Goal: Transaction & Acquisition: Purchase product/service

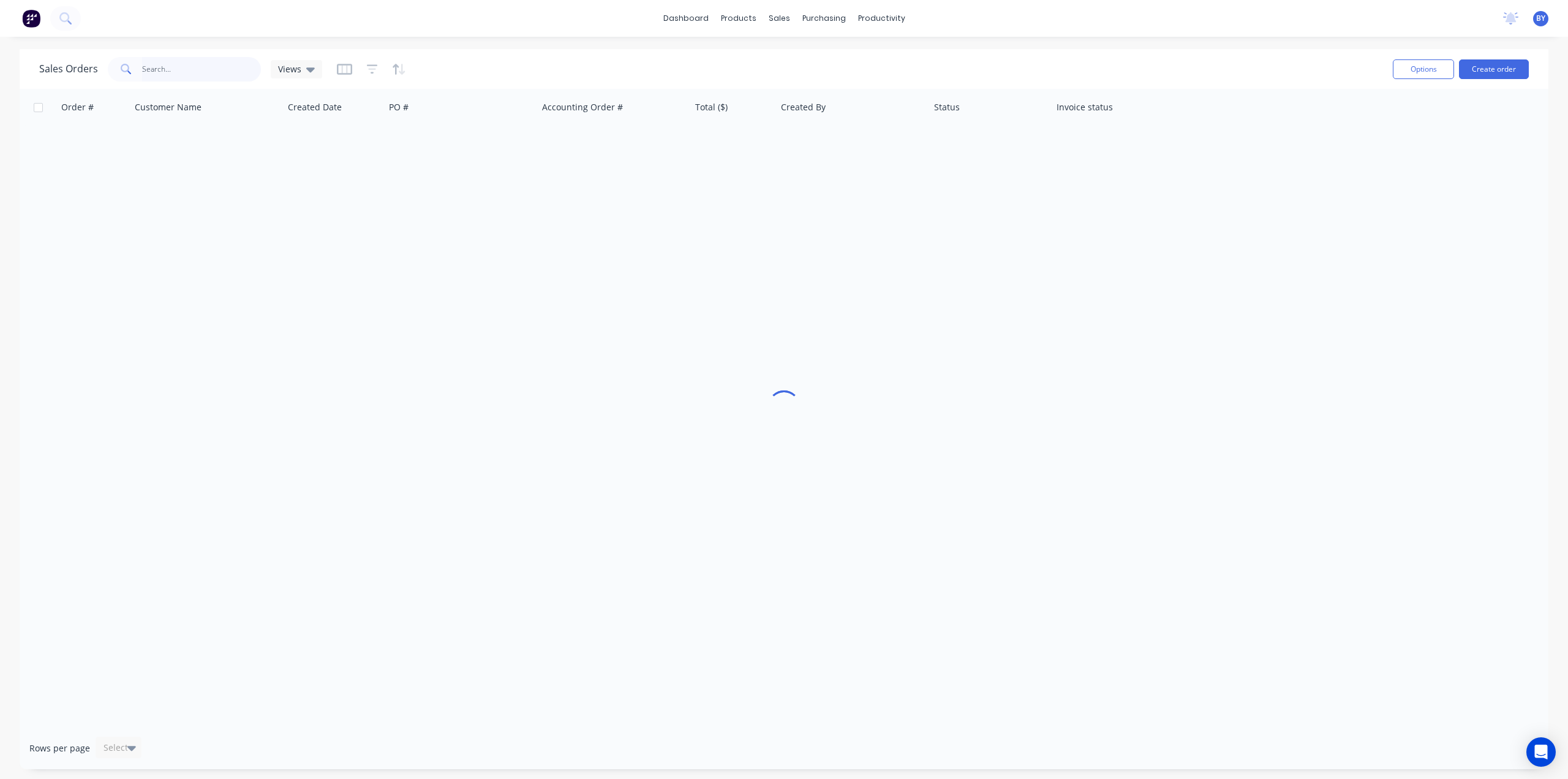
click at [177, 69] on input "text" at bounding box center [202, 69] width 120 height 24
type input "46509"
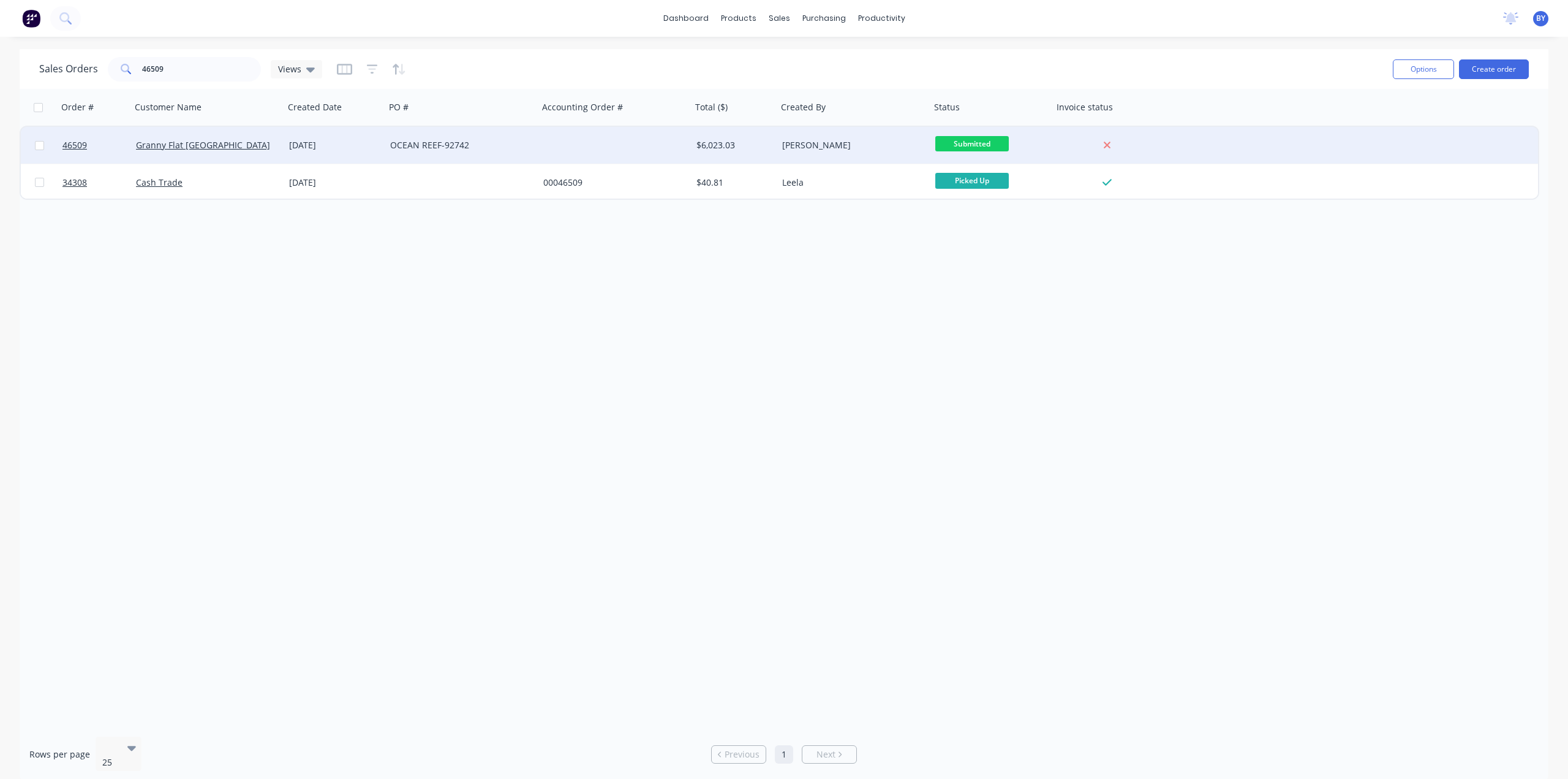
click at [267, 148] on div "Granny Flat [GEOGRAPHIC_DATA]" at bounding box center [204, 145] width 136 height 12
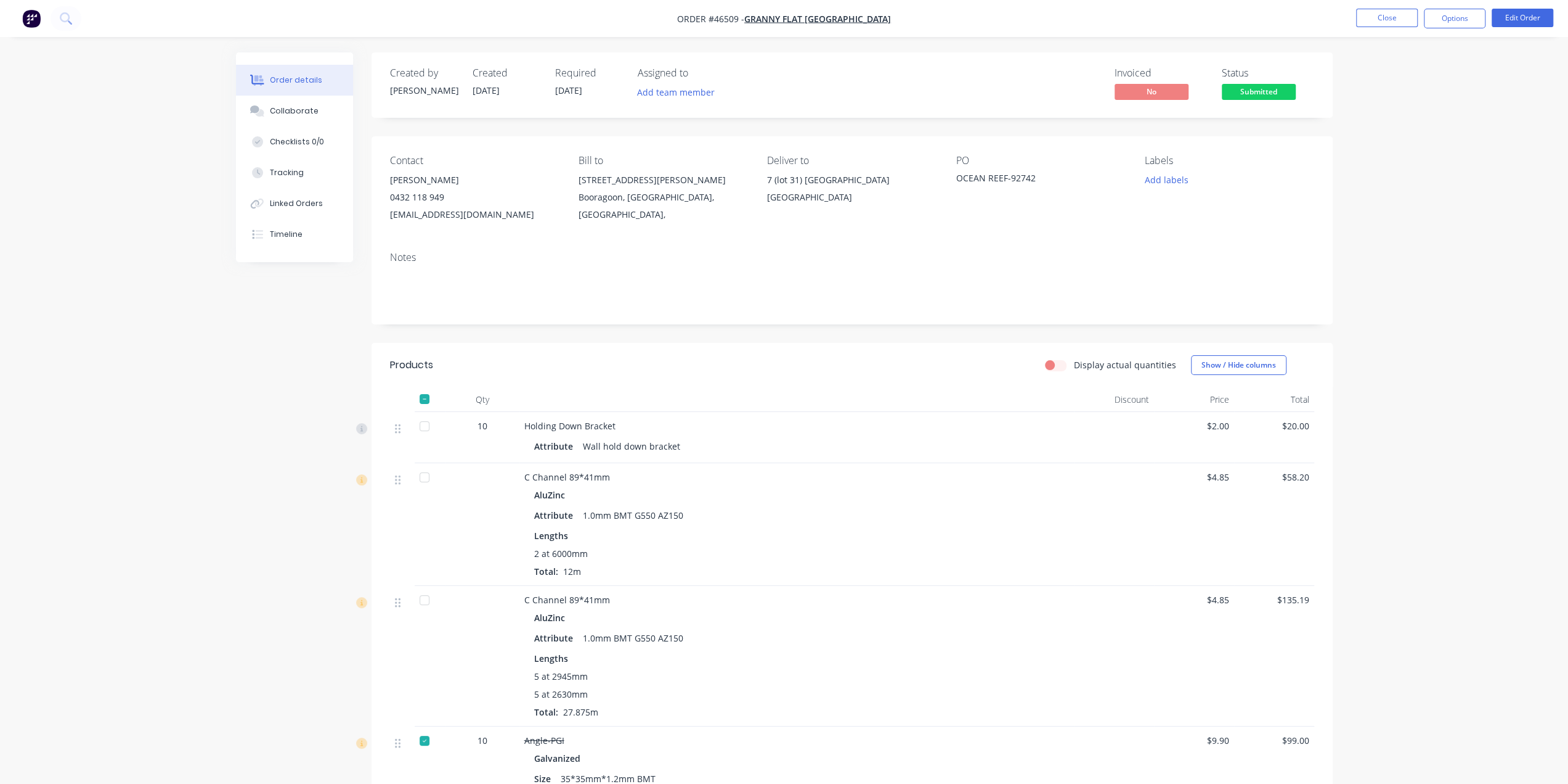
click at [597, 261] on div "Notes" at bounding box center [852, 257] width 925 height 11
click at [764, 254] on div "Notes" at bounding box center [852, 257] width 925 height 11
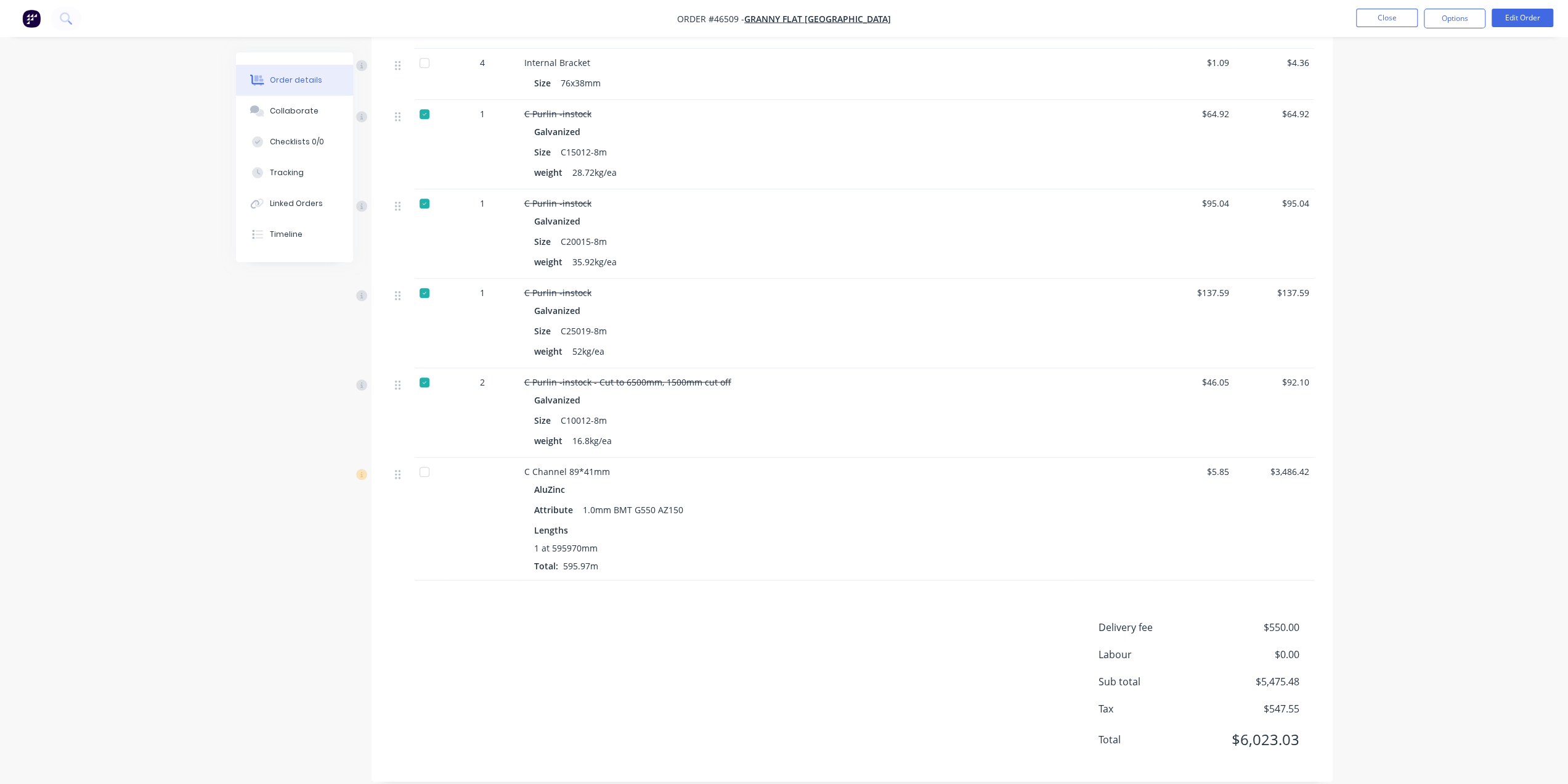
scroll to position [1209, 0]
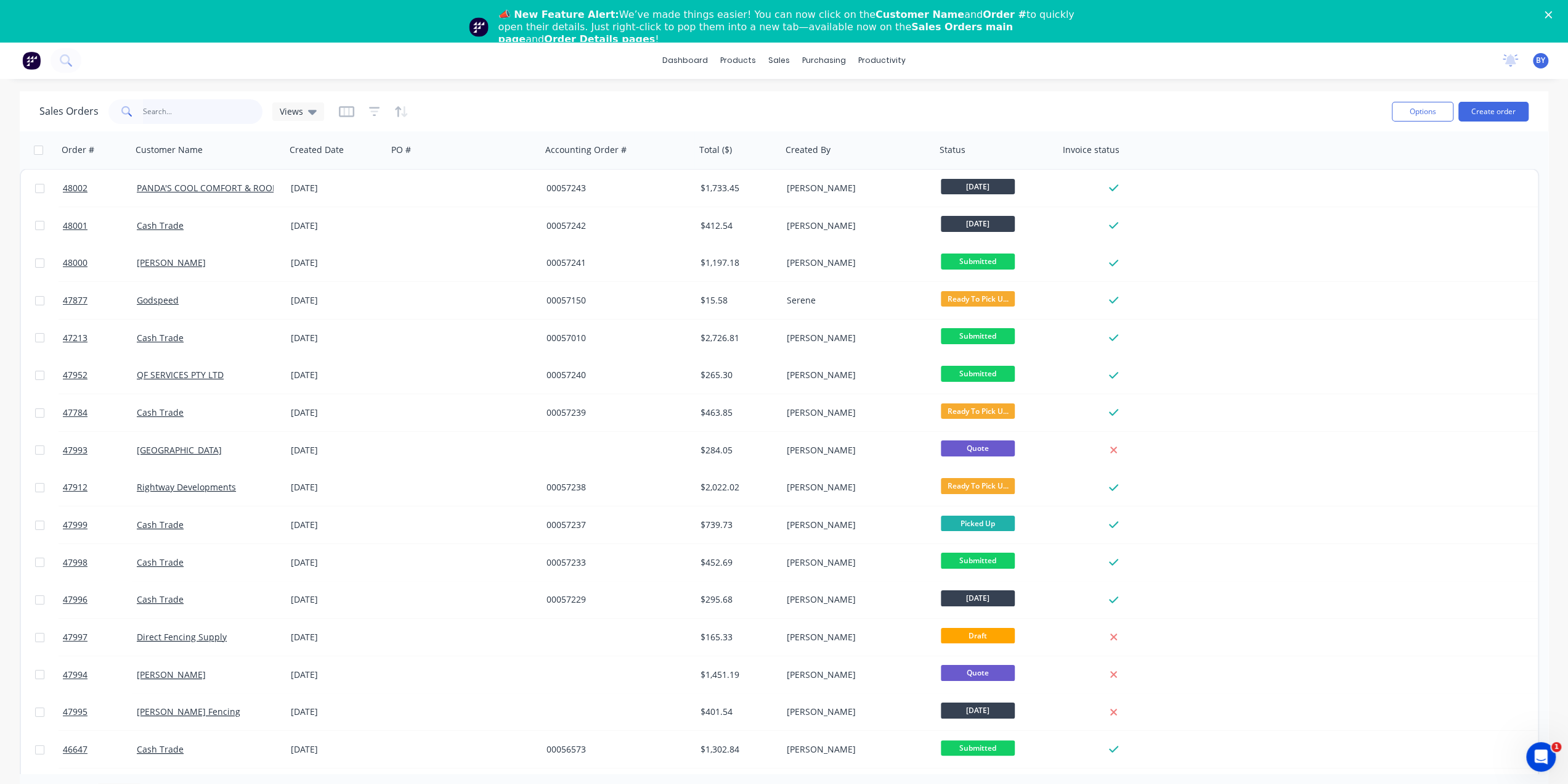
click at [223, 111] on input "text" at bounding box center [203, 112] width 120 height 25
click at [153, 112] on input "text" at bounding box center [203, 112] width 120 height 25
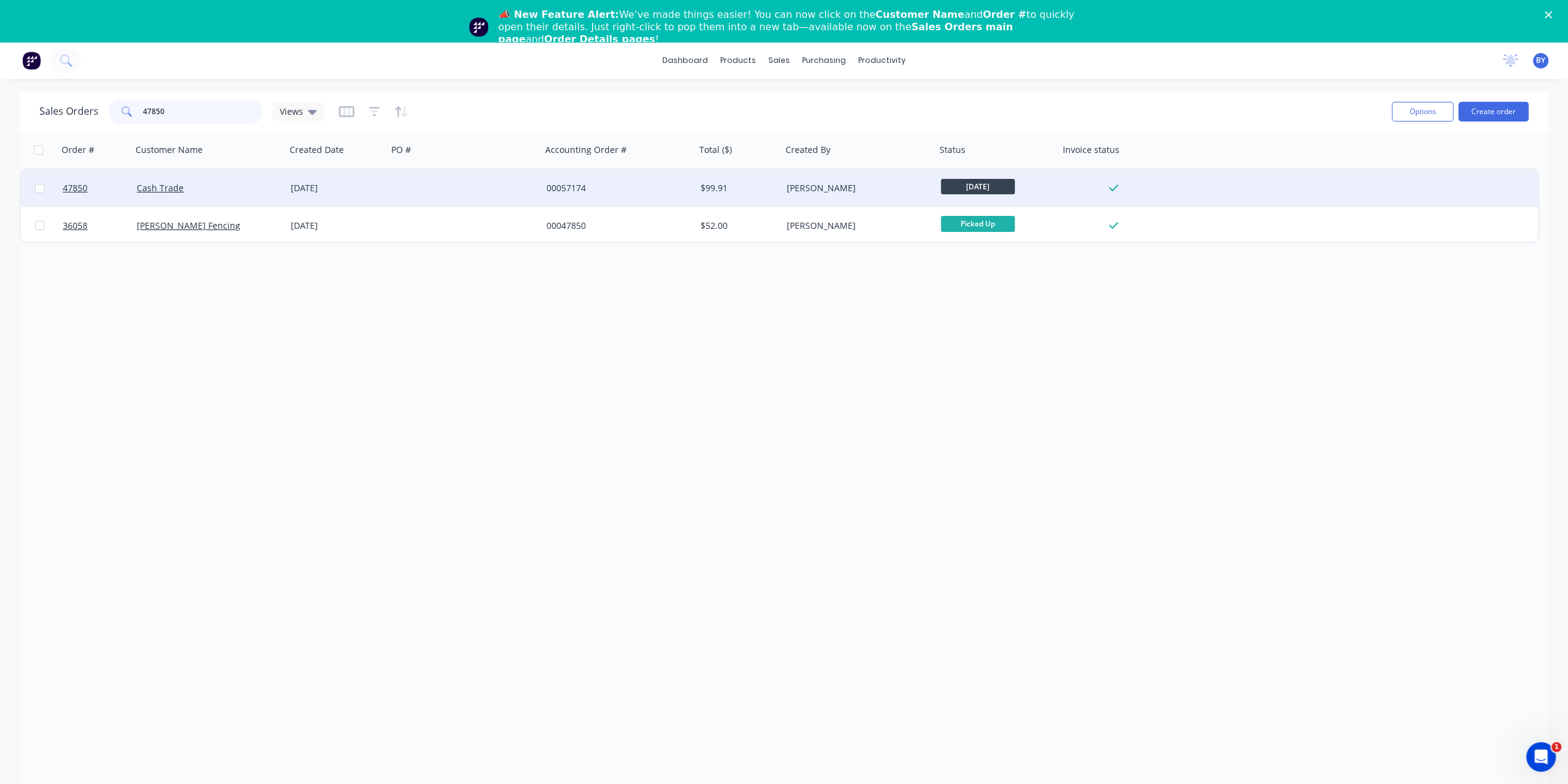
type input "47850"
click at [251, 199] on div "Cash Trade" at bounding box center [208, 188] width 154 height 37
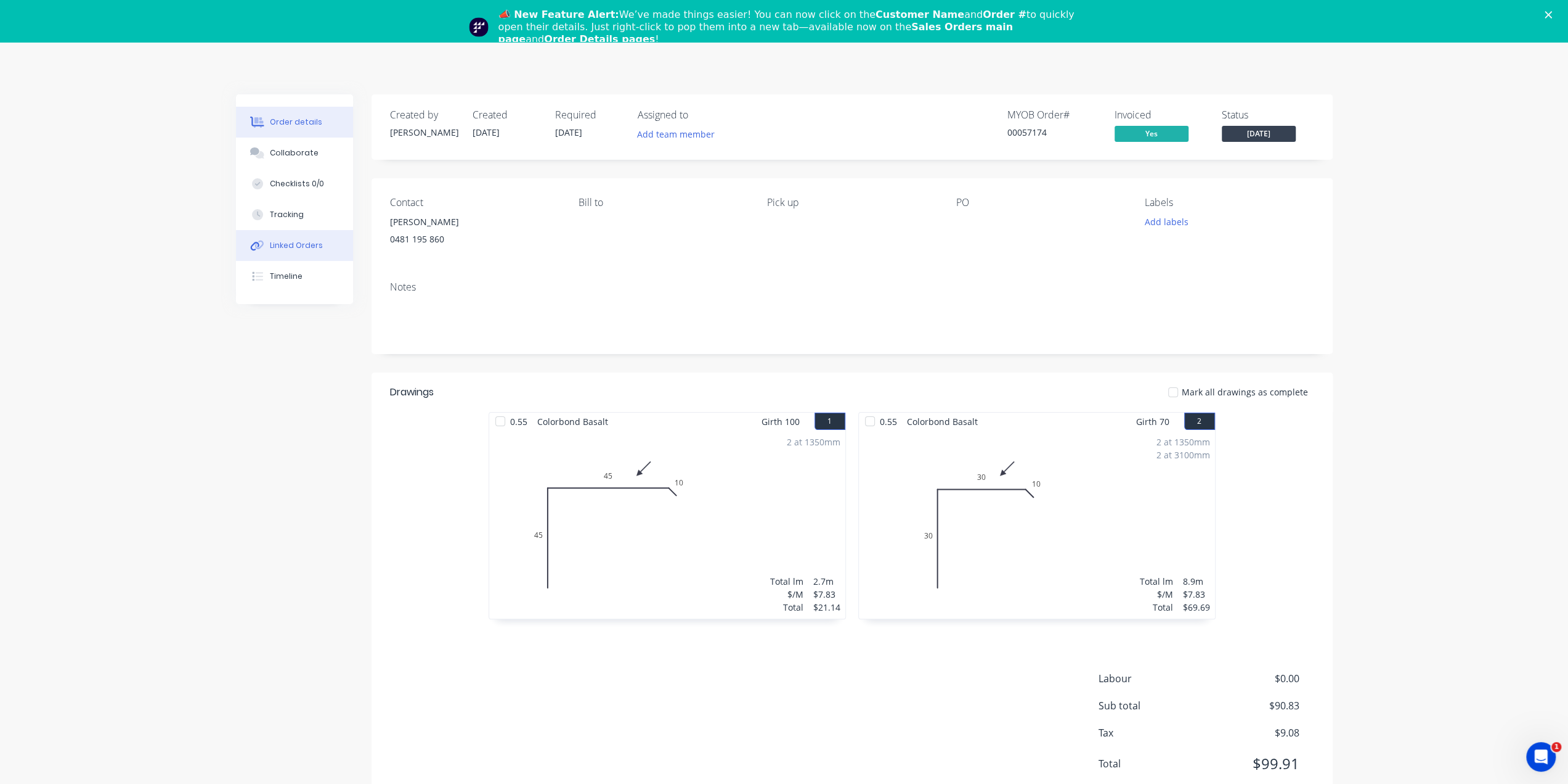
click at [277, 244] on div "Linked Orders" at bounding box center [296, 245] width 53 height 11
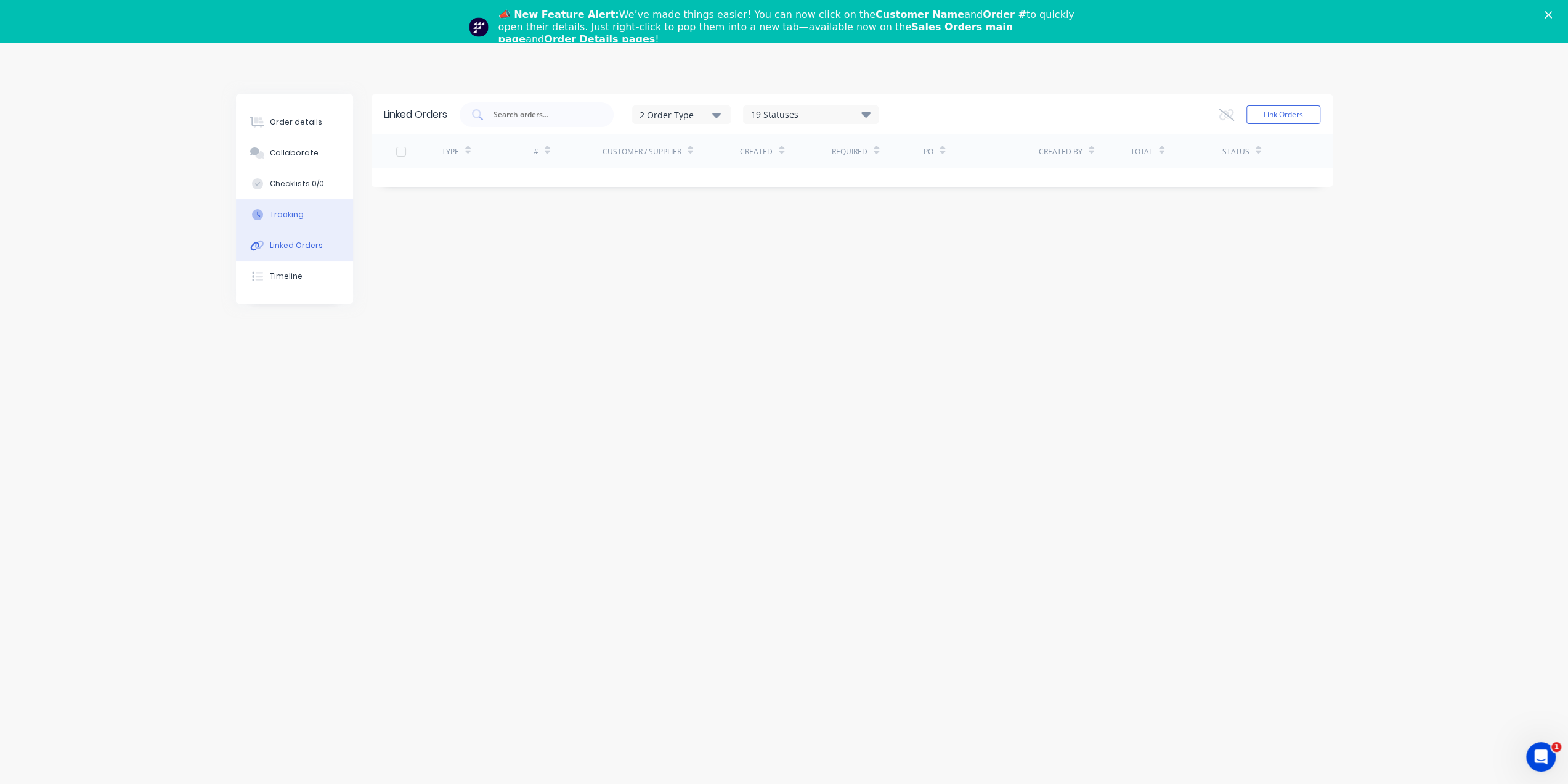
click at [279, 201] on button "Tracking" at bounding box center [294, 215] width 117 height 31
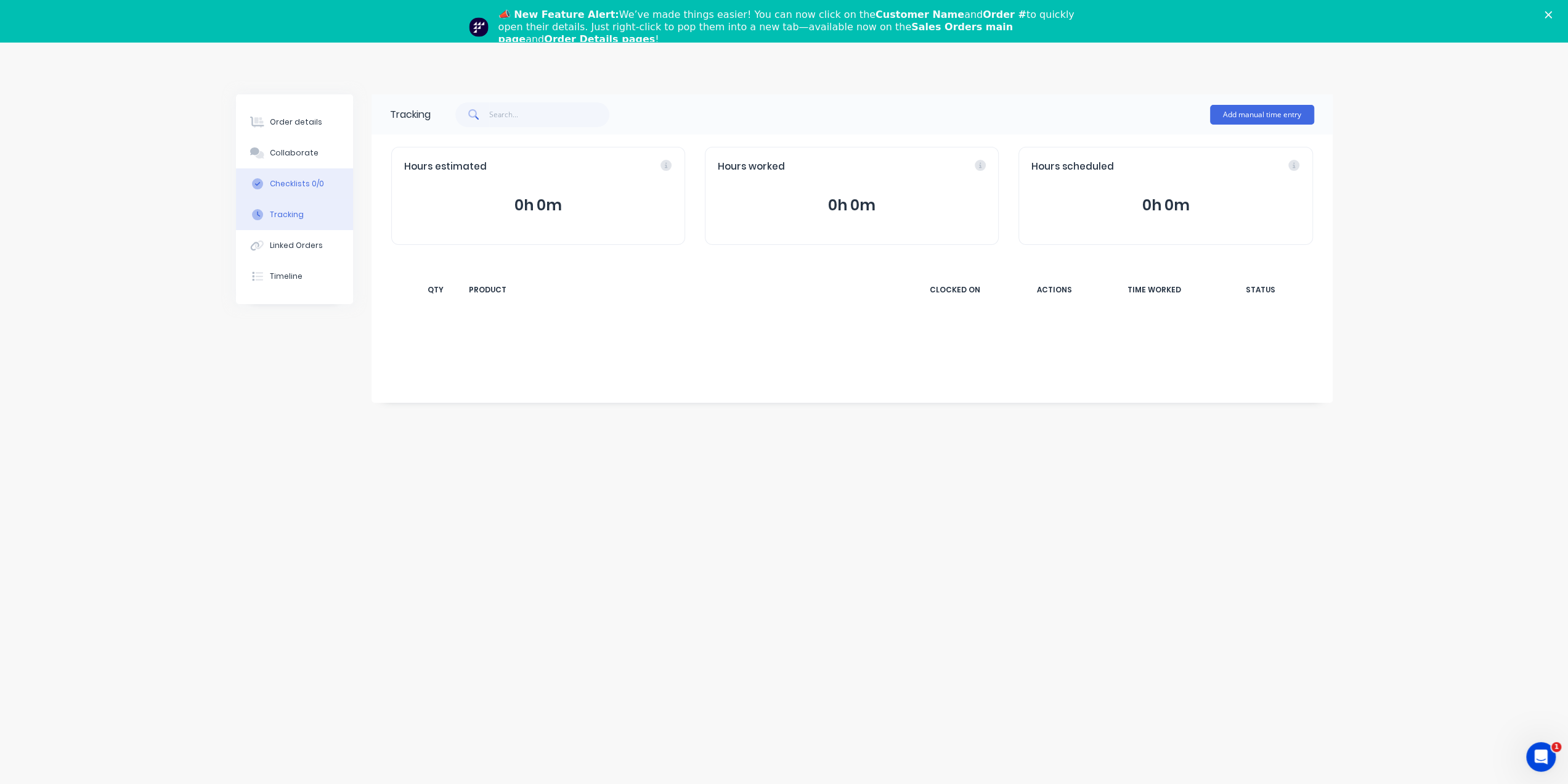
click at [296, 189] on button "Checklists 0/0" at bounding box center [294, 184] width 117 height 31
click at [292, 216] on div "Tracking" at bounding box center [286, 215] width 34 height 11
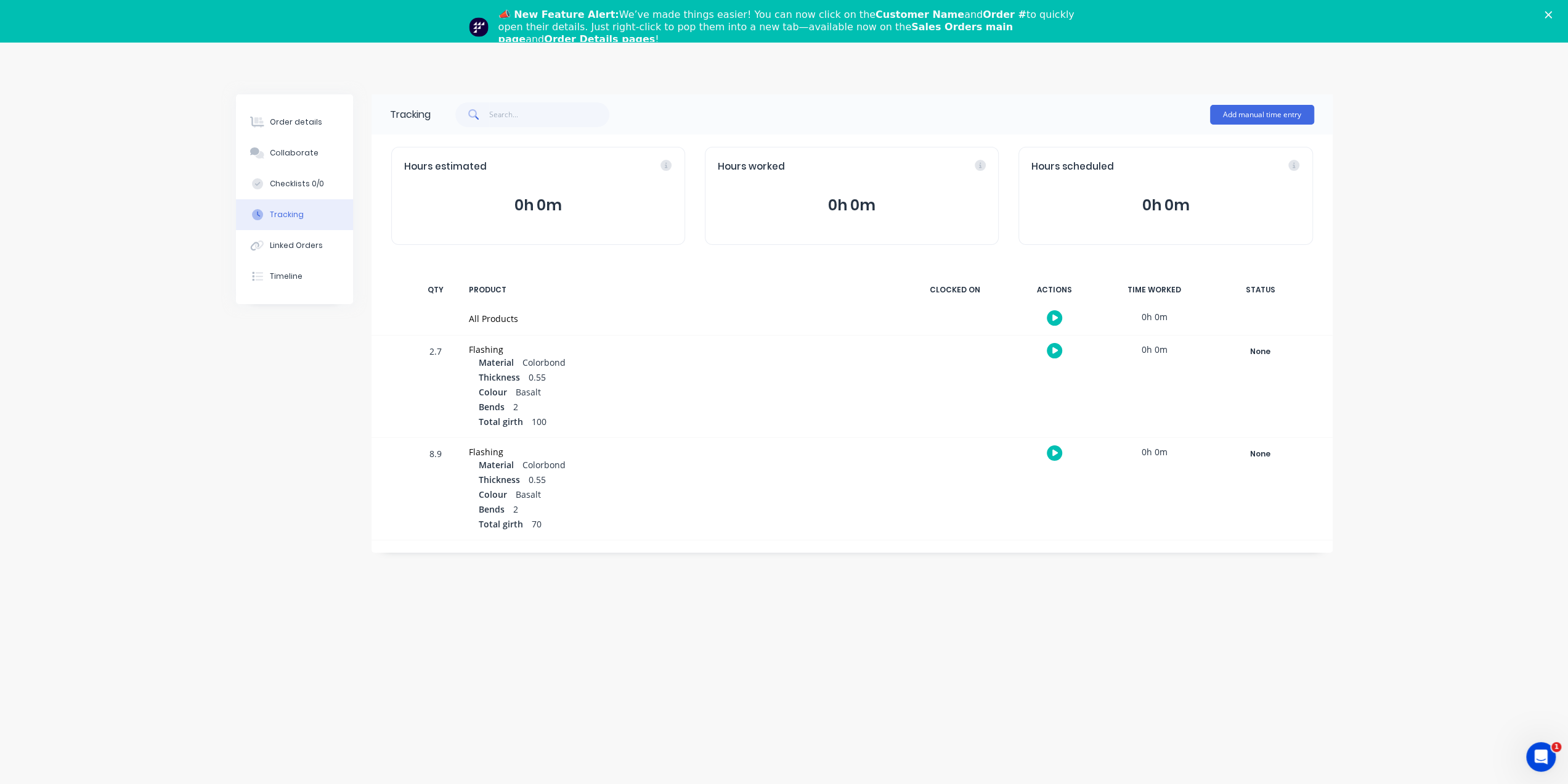
click at [673, 412] on div "Bends 2" at bounding box center [686, 407] width 415 height 15
click at [306, 248] on div "Linked Orders" at bounding box center [296, 245] width 53 height 11
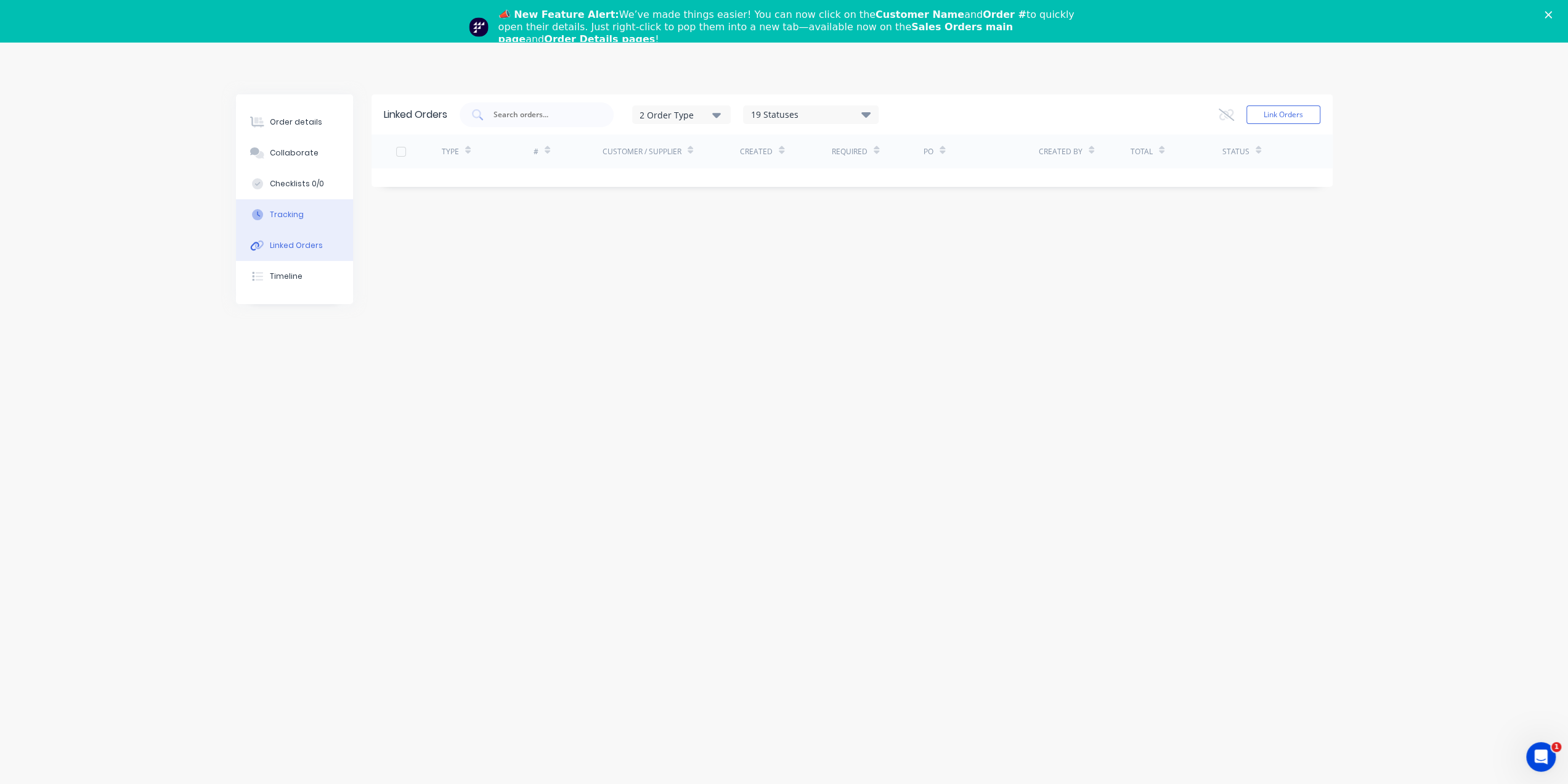
click at [308, 214] on button "Tracking" at bounding box center [294, 215] width 117 height 31
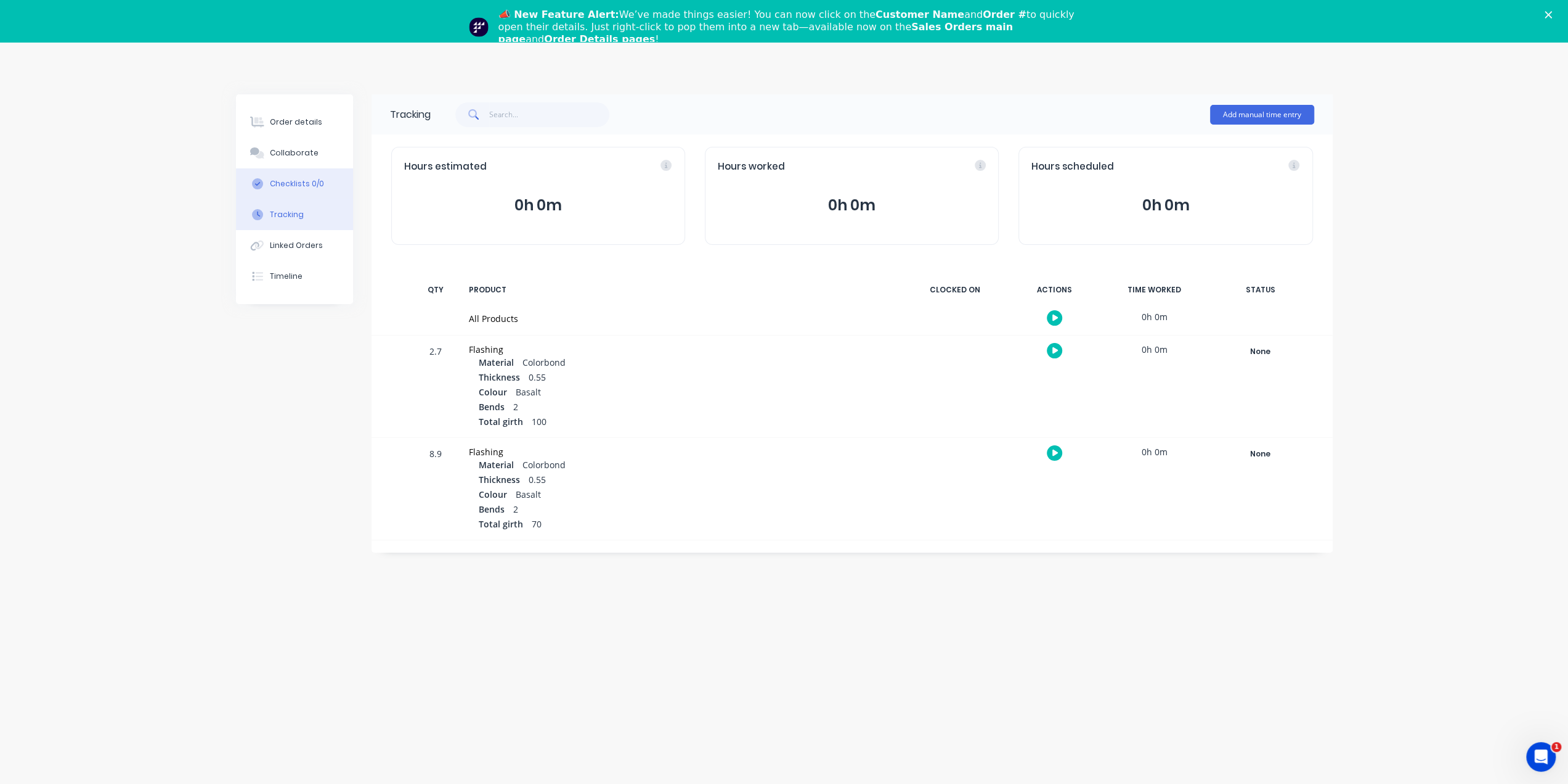
click at [309, 182] on div "Checklists 0/0" at bounding box center [296, 184] width 54 height 11
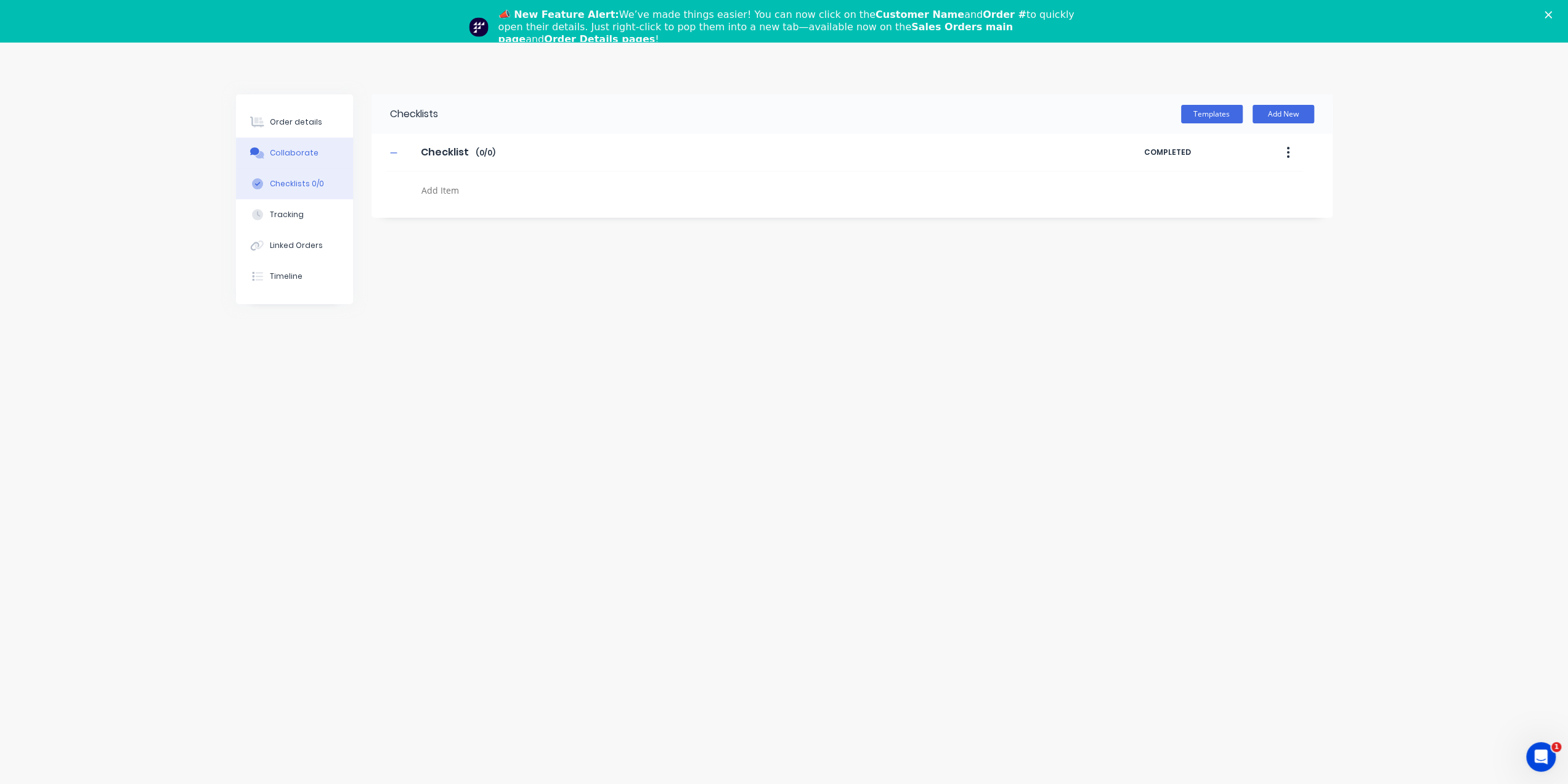
click at [308, 151] on div "Collaborate" at bounding box center [294, 153] width 49 height 11
click at [301, 215] on button "Tracking" at bounding box center [294, 215] width 117 height 31
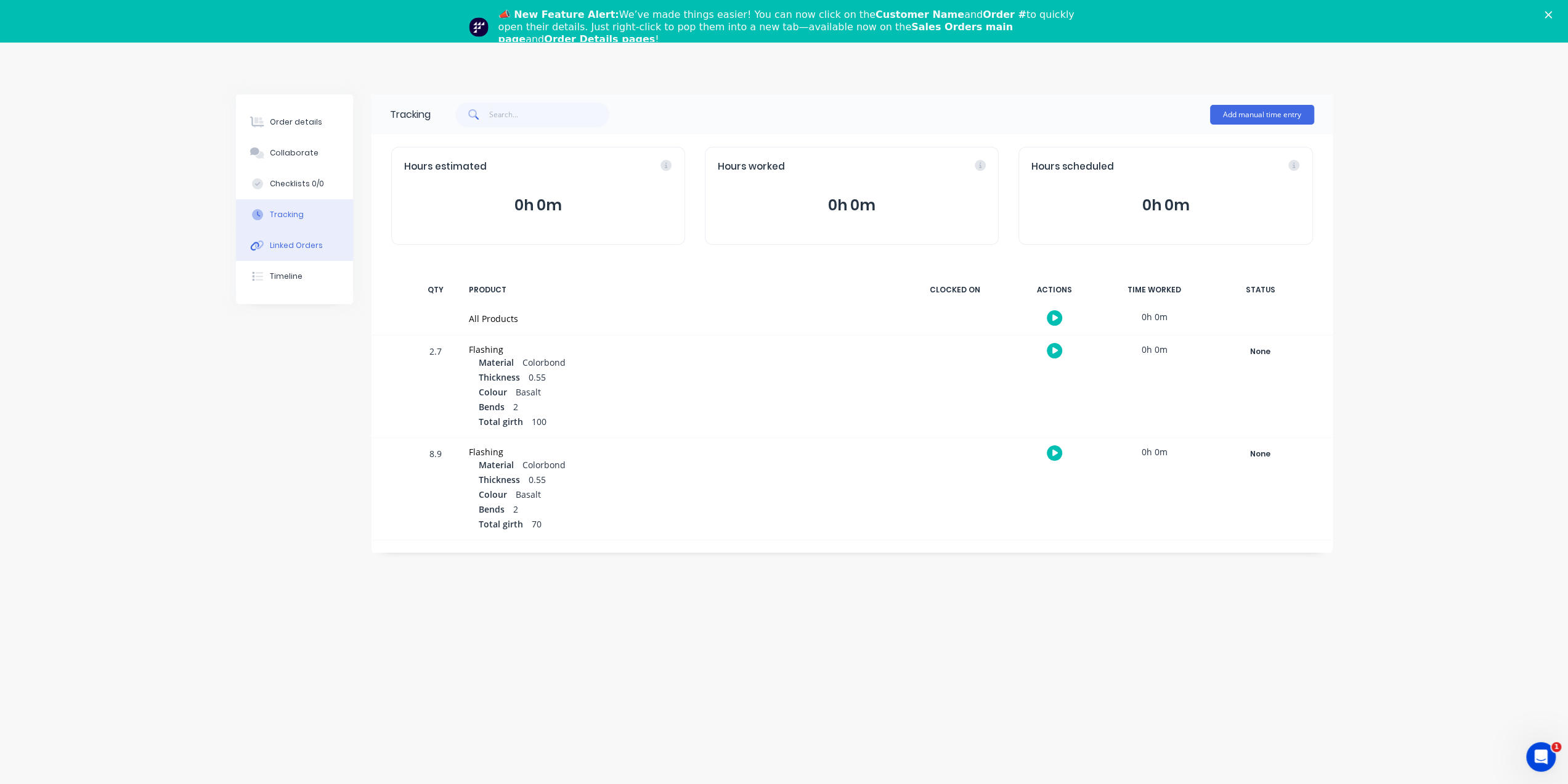
click at [306, 246] on div "Linked Orders" at bounding box center [296, 245] width 53 height 11
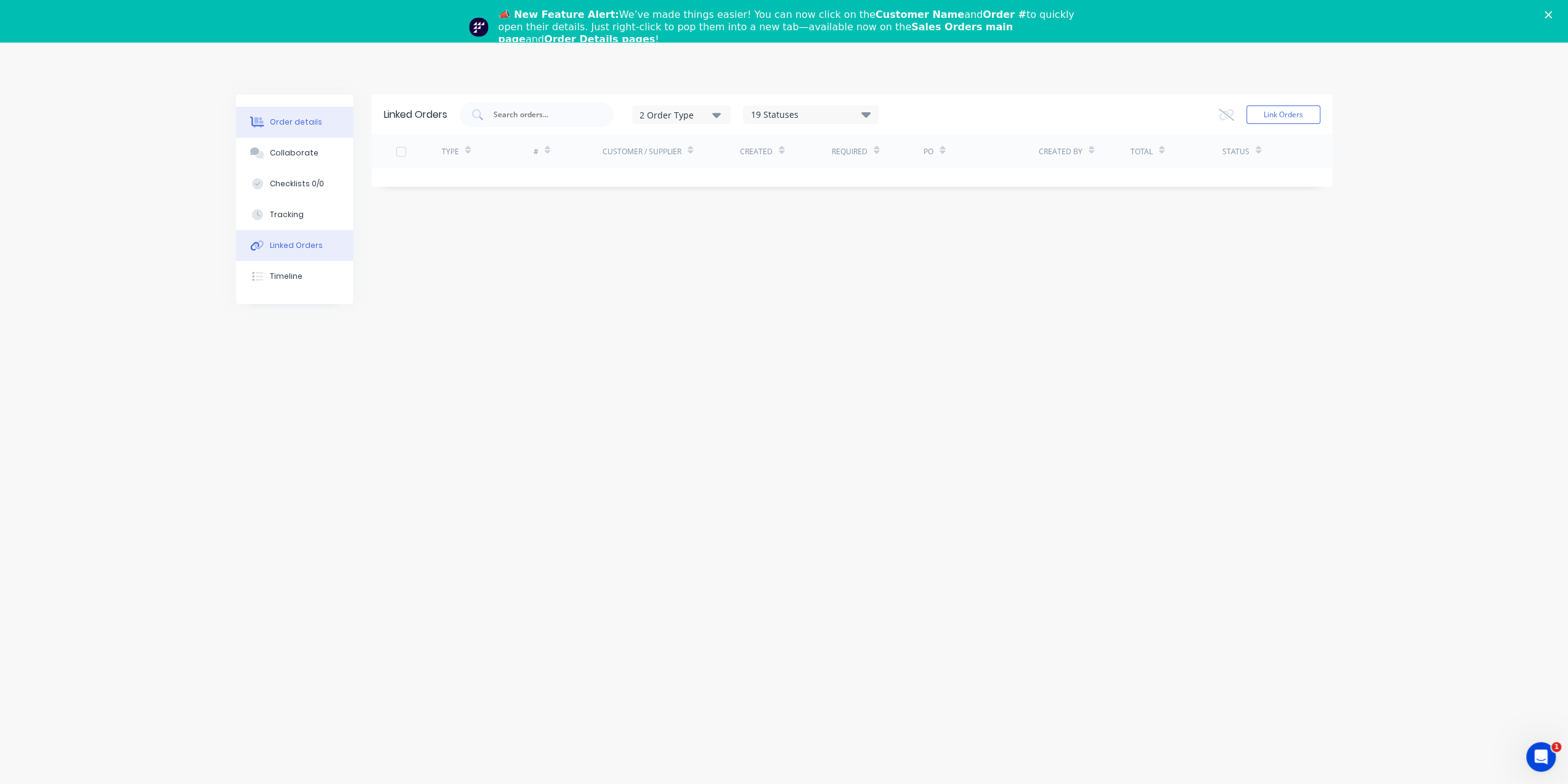
click at [313, 124] on div "Order details" at bounding box center [296, 122] width 52 height 11
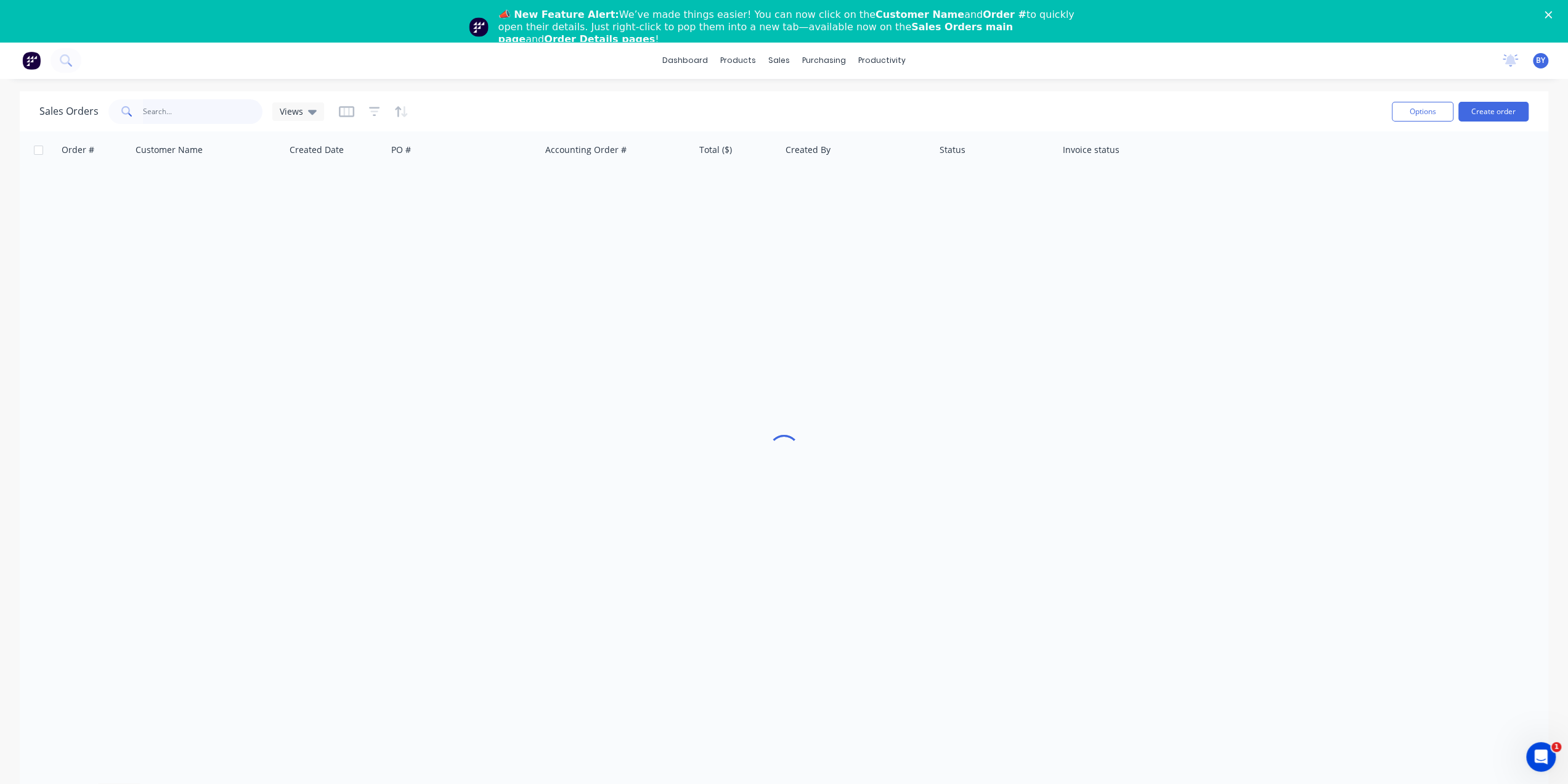
click at [185, 118] on input "text" at bounding box center [203, 112] width 120 height 25
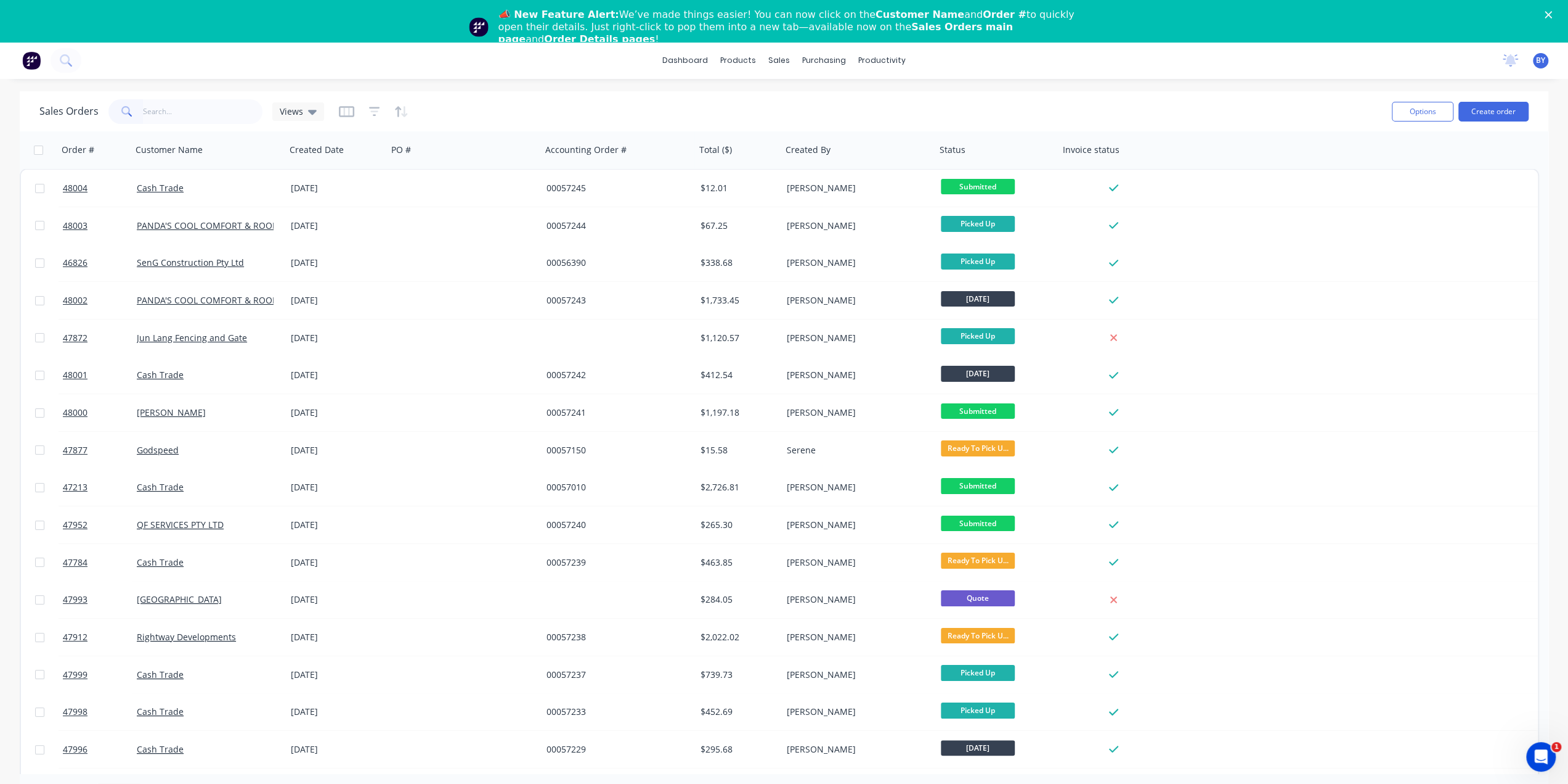
click at [1553, 12] on icon "Close" at bounding box center [1549, 15] width 8 height 8
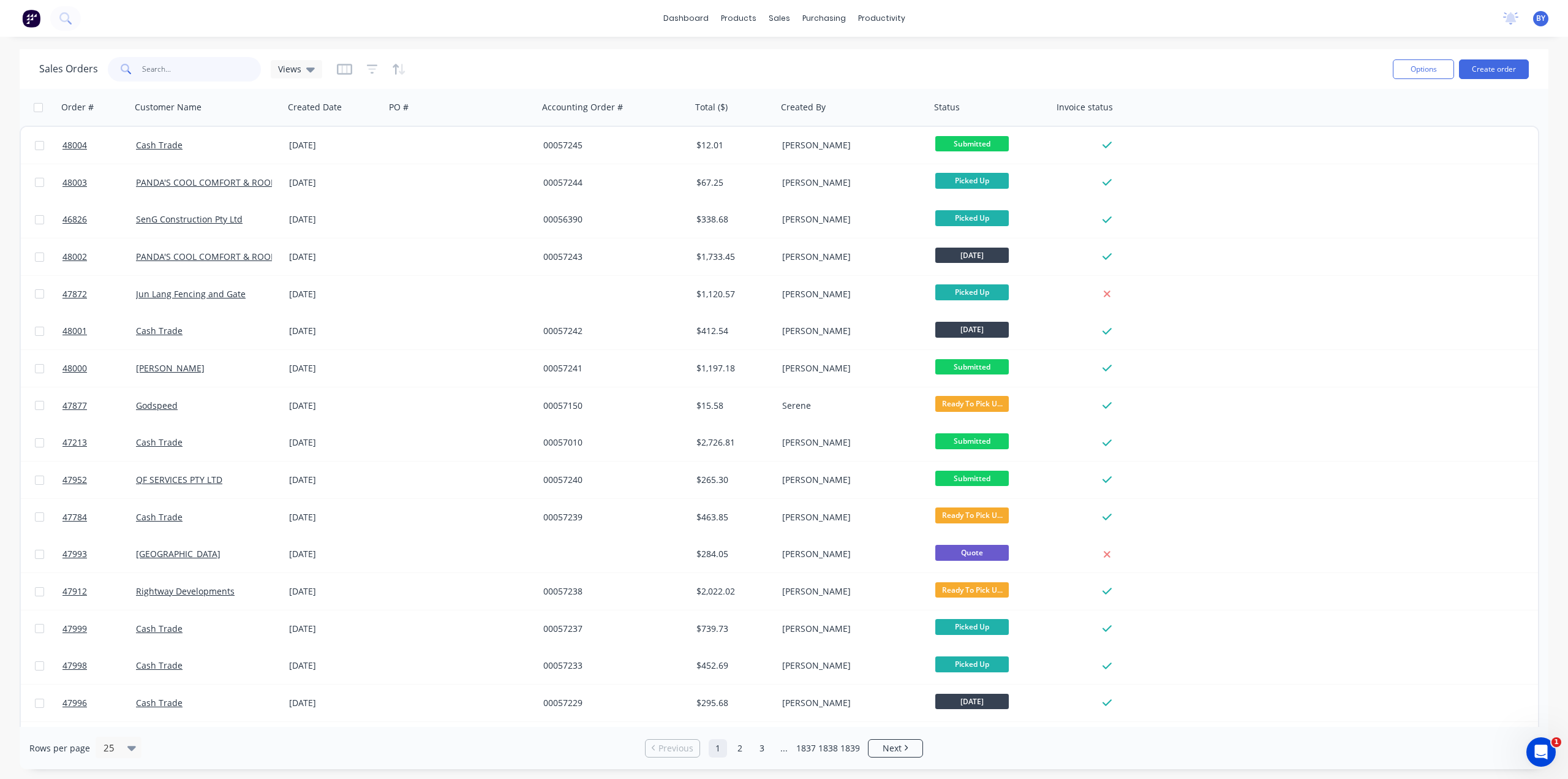
click at [189, 69] on input "text" at bounding box center [202, 69] width 120 height 24
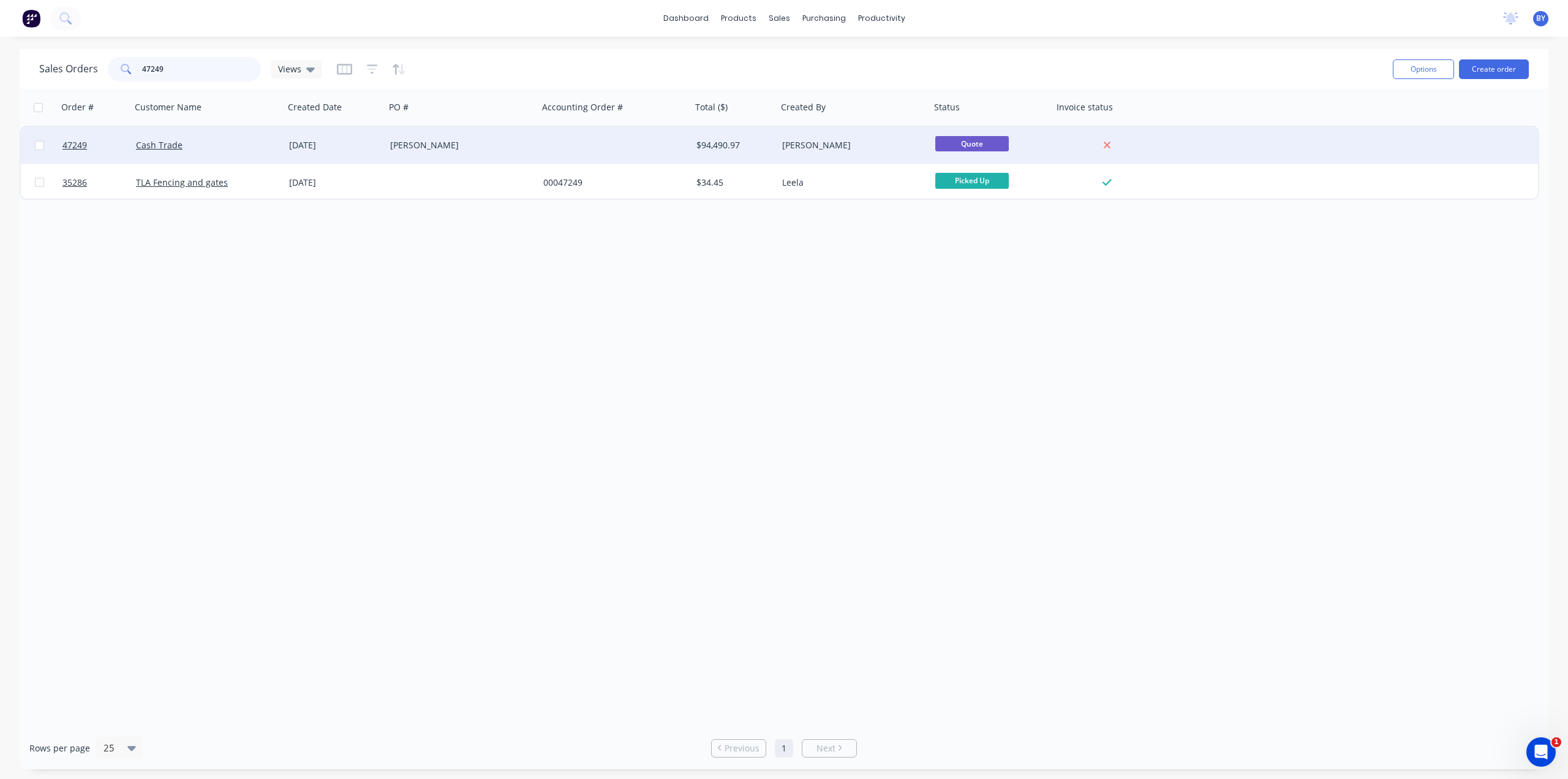
type input "47249"
click at [252, 148] on div "Cash Trade" at bounding box center [204, 145] width 136 height 12
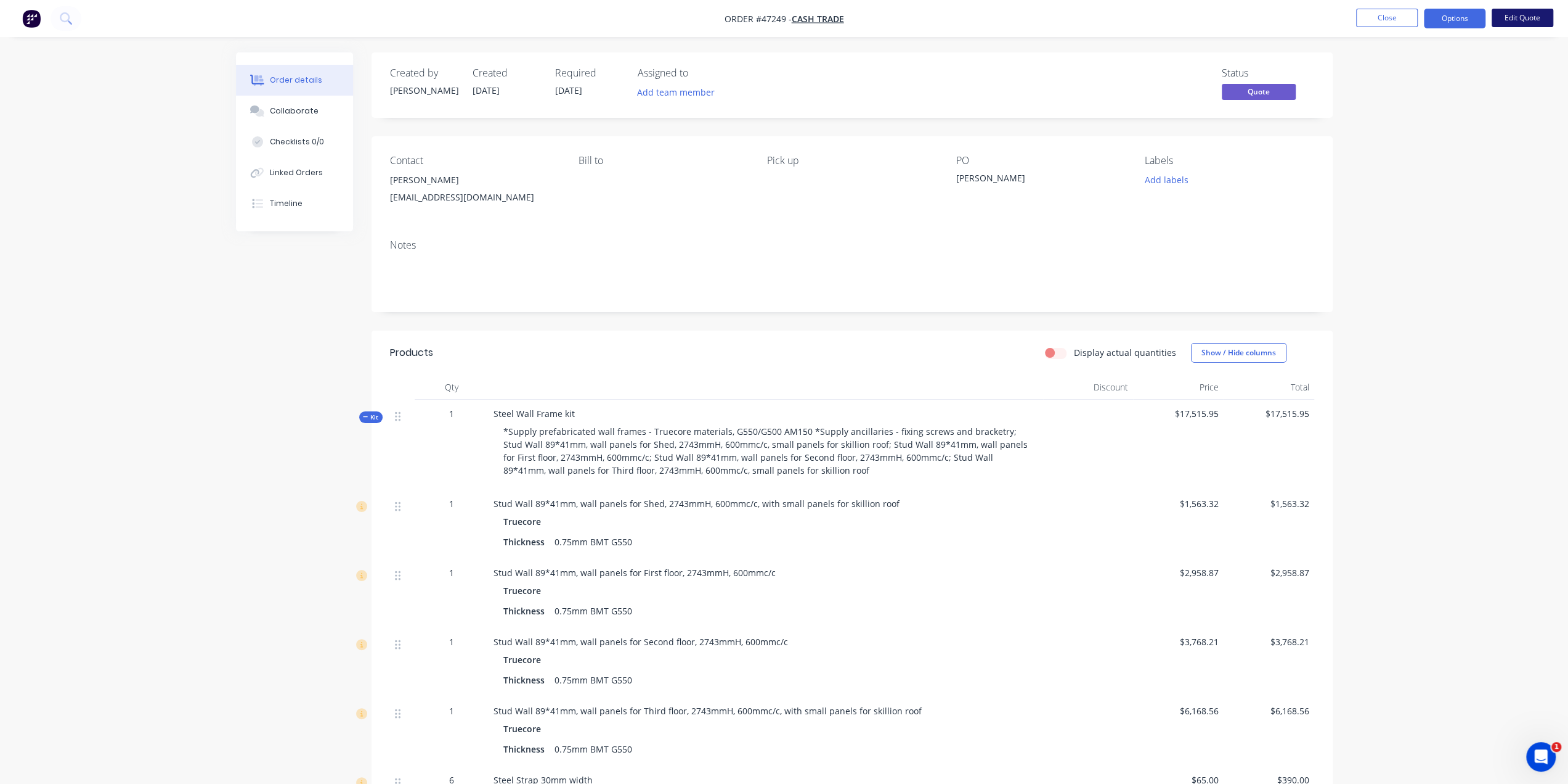
click at [1518, 18] on button "Edit Quote" at bounding box center [1523, 18] width 61 height 18
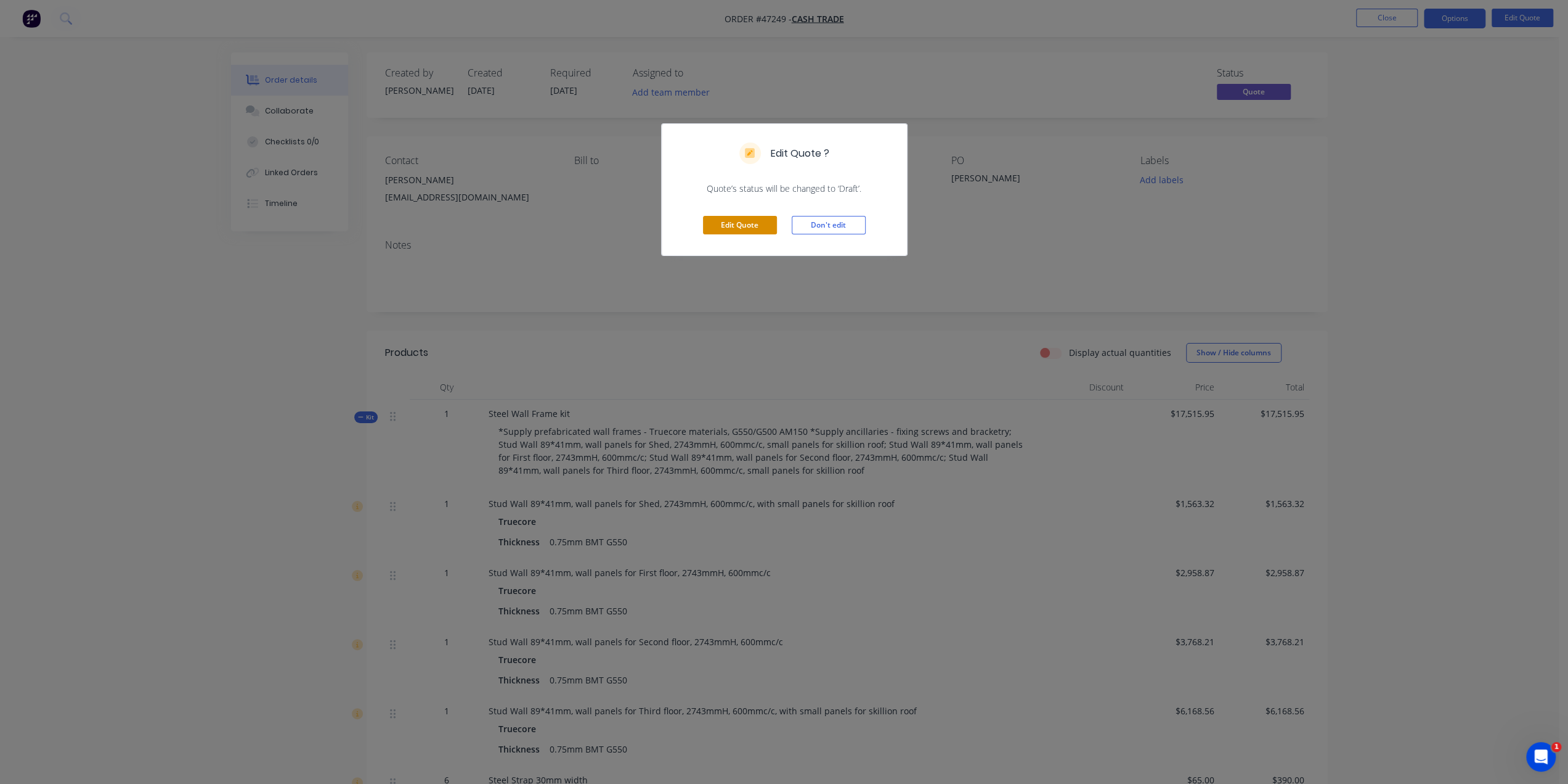
click at [756, 228] on button "Edit Quote" at bounding box center [740, 225] width 74 height 18
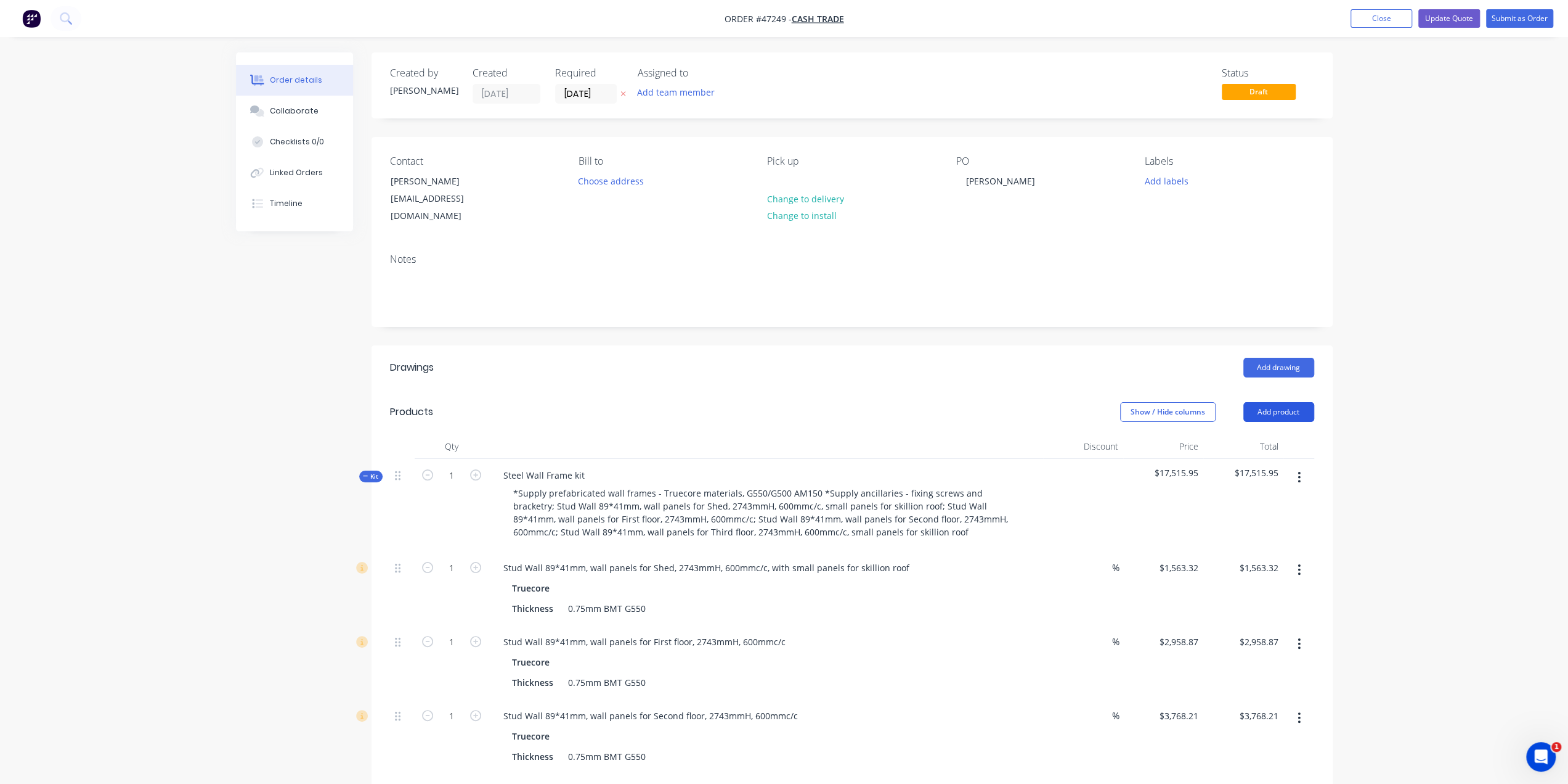
click at [1279, 402] on button "Add product" at bounding box center [1278, 412] width 71 height 20
click at [1250, 434] on div "Product catalogue" at bounding box center [1256, 442] width 95 height 18
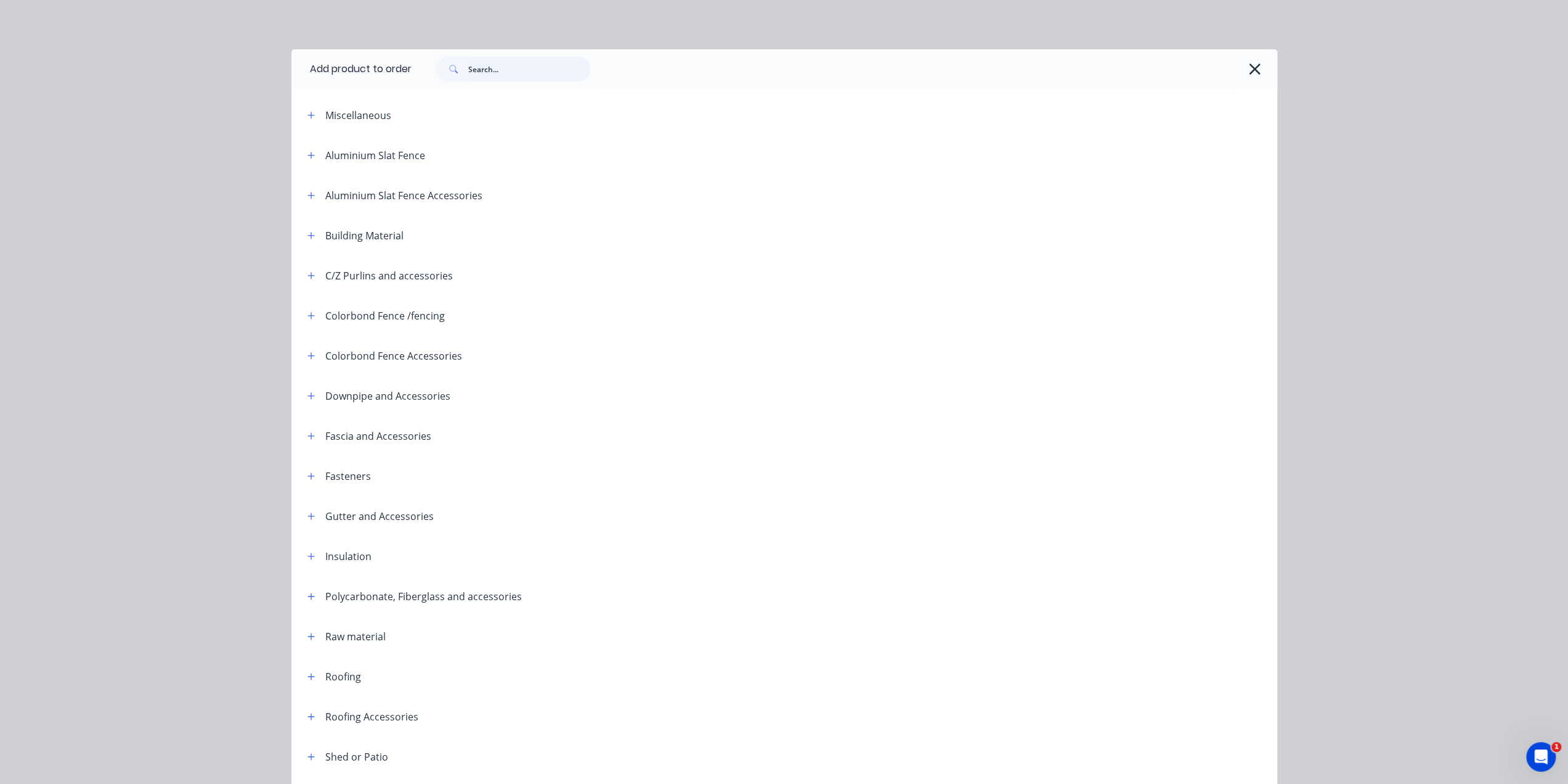
click at [493, 79] on input "text" at bounding box center [529, 69] width 122 height 25
click at [494, 74] on input "text" at bounding box center [529, 69] width 122 height 25
type input "s"
type input "r"
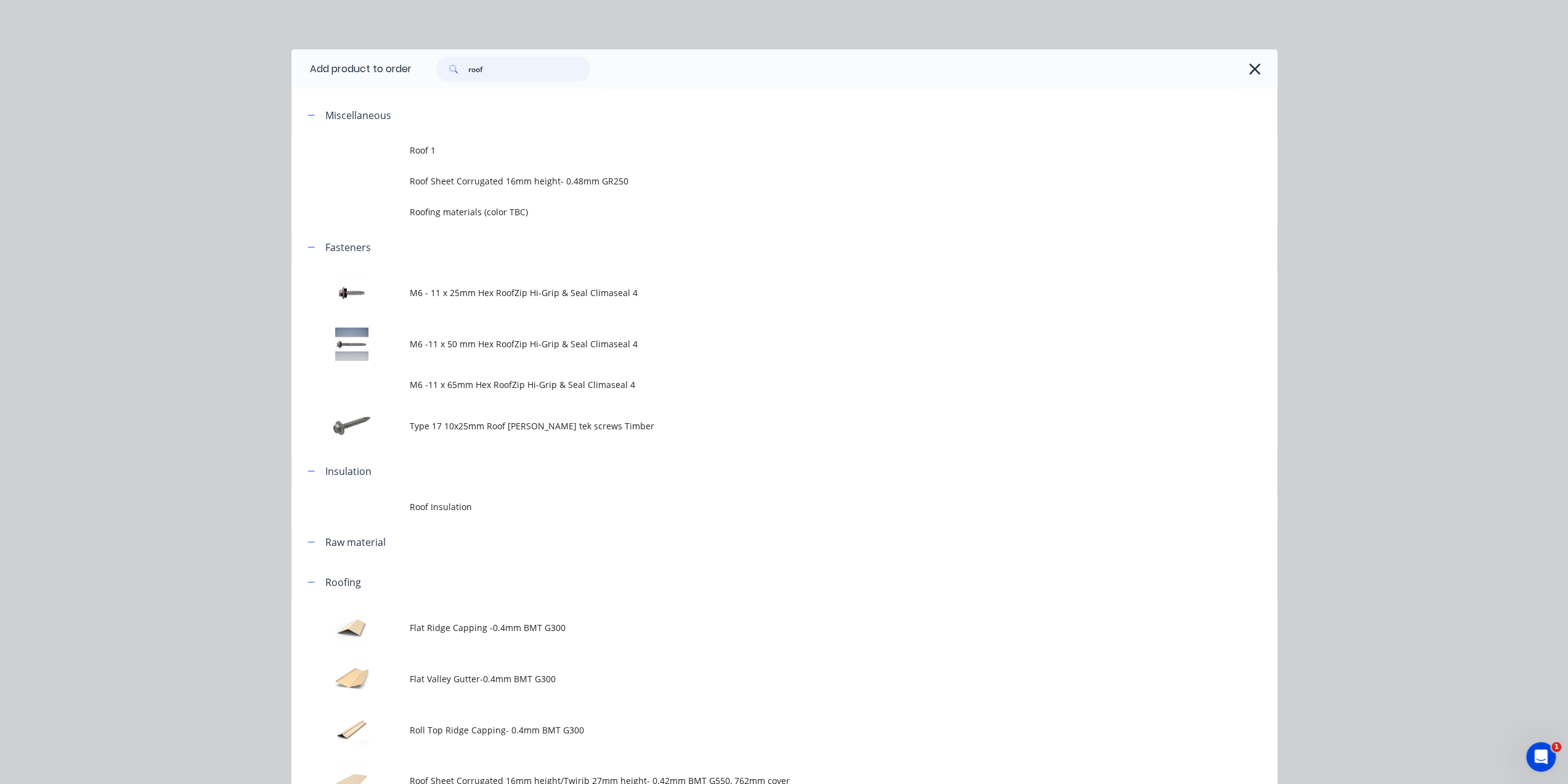
drag, startPoint x: 424, startPoint y: 59, endPoint x: 338, endPoint y: 69, distance: 86.6
click at [353, 62] on header "Add product to order roof" at bounding box center [784, 68] width 986 height 39
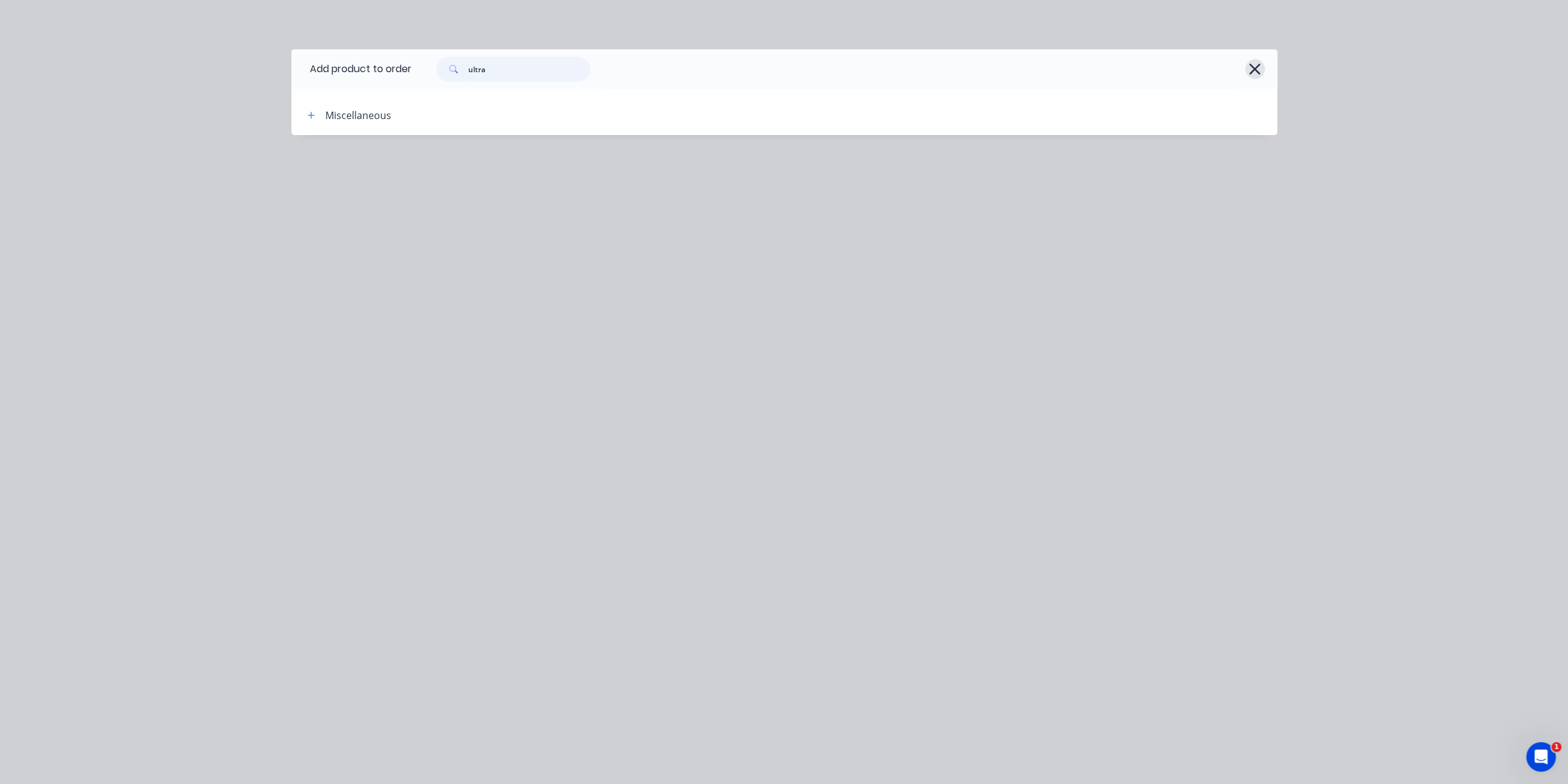
type input "ultra"
click at [1257, 67] on icon "button" at bounding box center [1255, 69] width 11 height 11
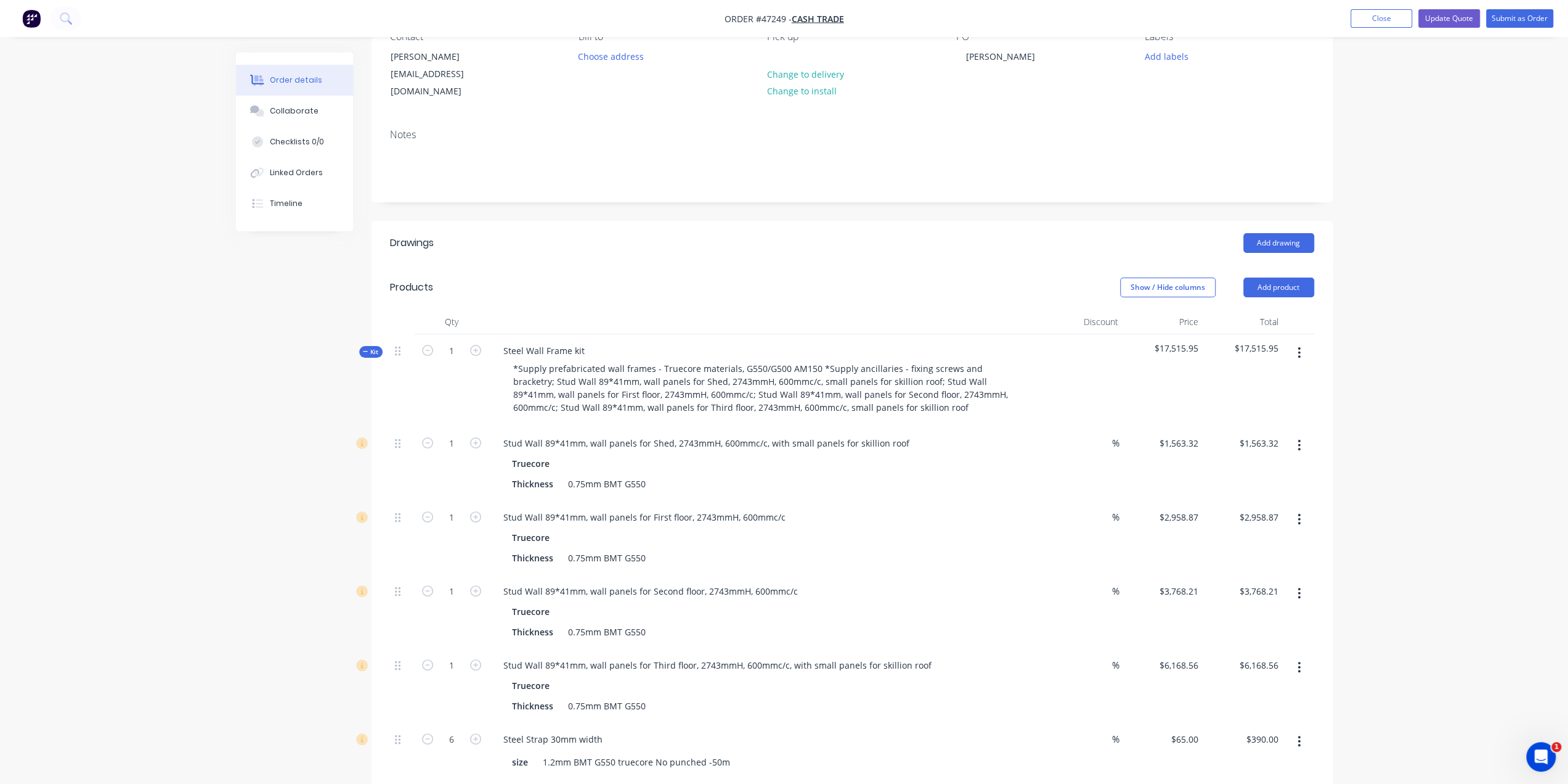
scroll to position [21, 0]
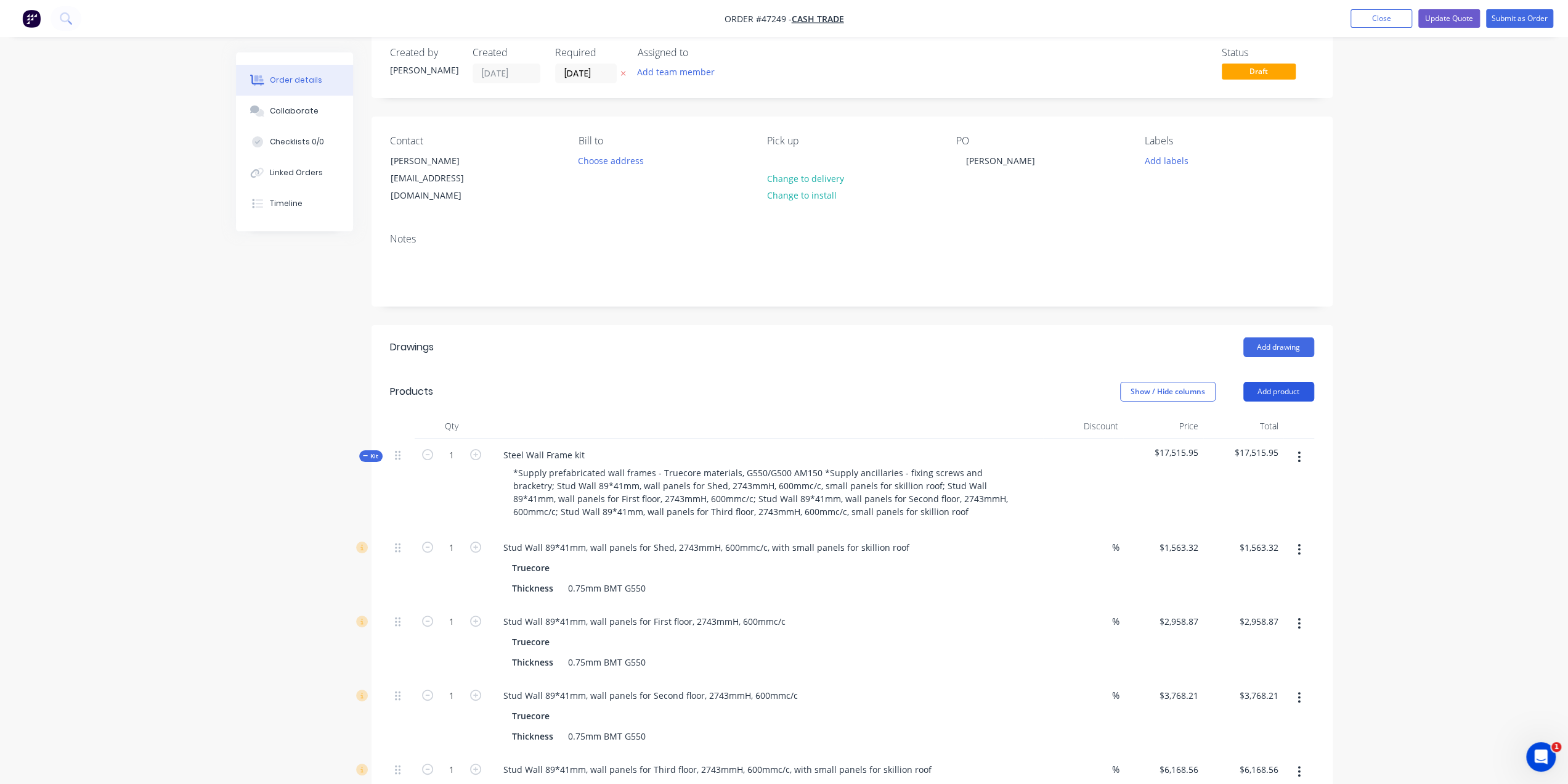
click at [1270, 382] on button "Add product" at bounding box center [1278, 392] width 71 height 20
click at [1231, 414] on div "Product catalogue" at bounding box center [1256, 422] width 95 height 18
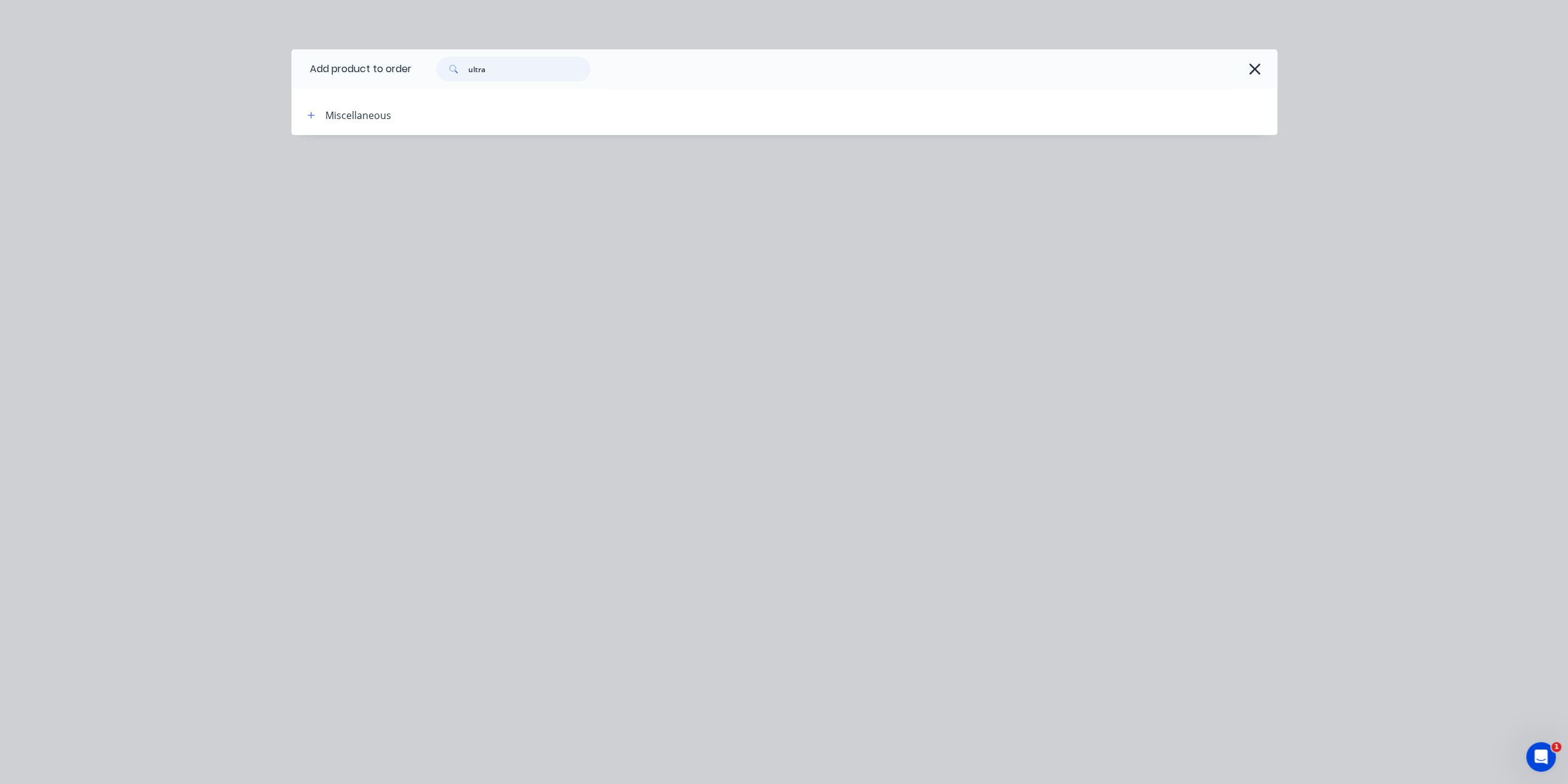
drag, startPoint x: 519, startPoint y: 71, endPoint x: 309, endPoint y: 64, distance: 210.1
click at [309, 64] on header "Add product to order ultra" at bounding box center [784, 68] width 986 height 39
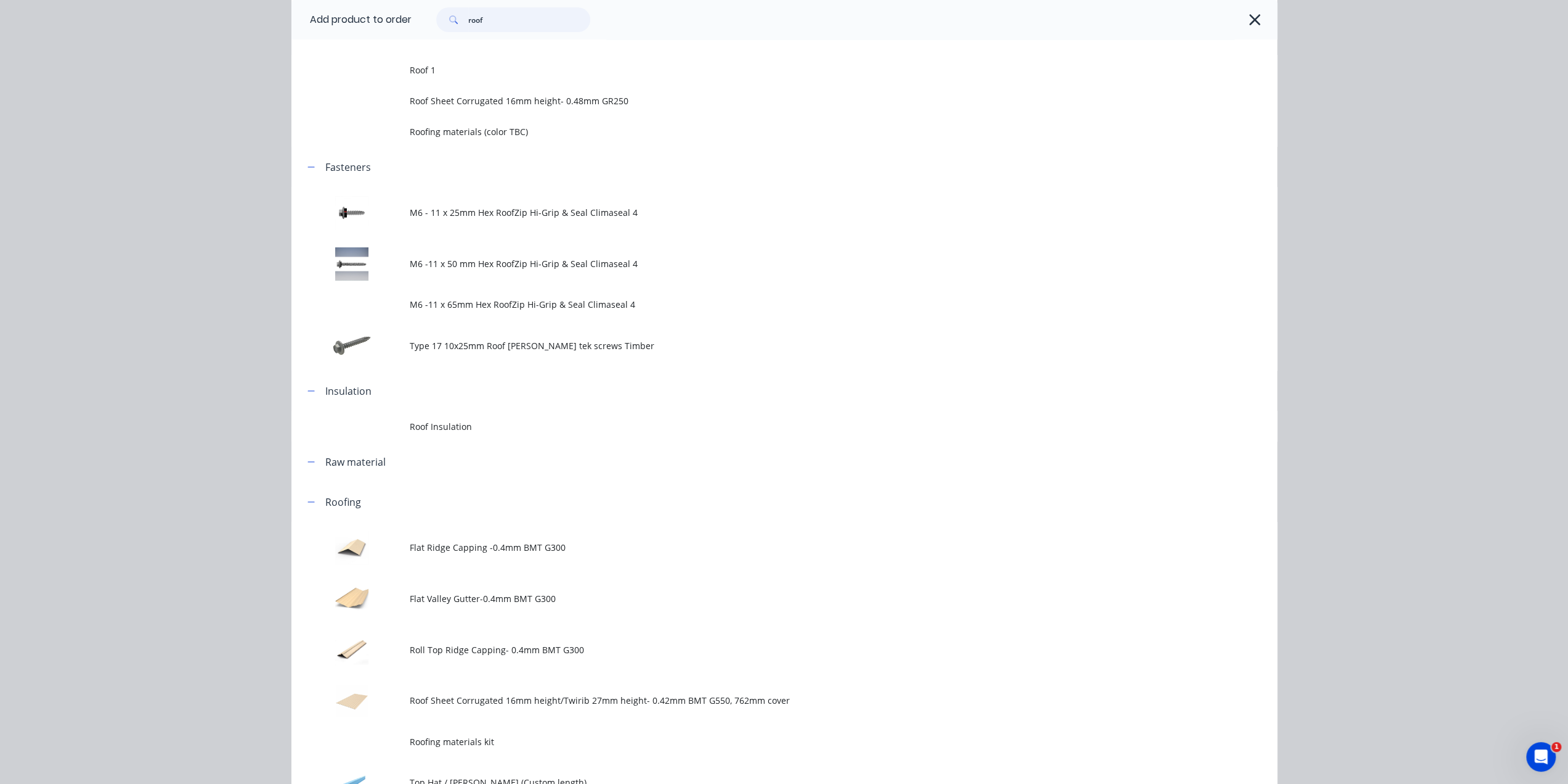
scroll to position [61, 0]
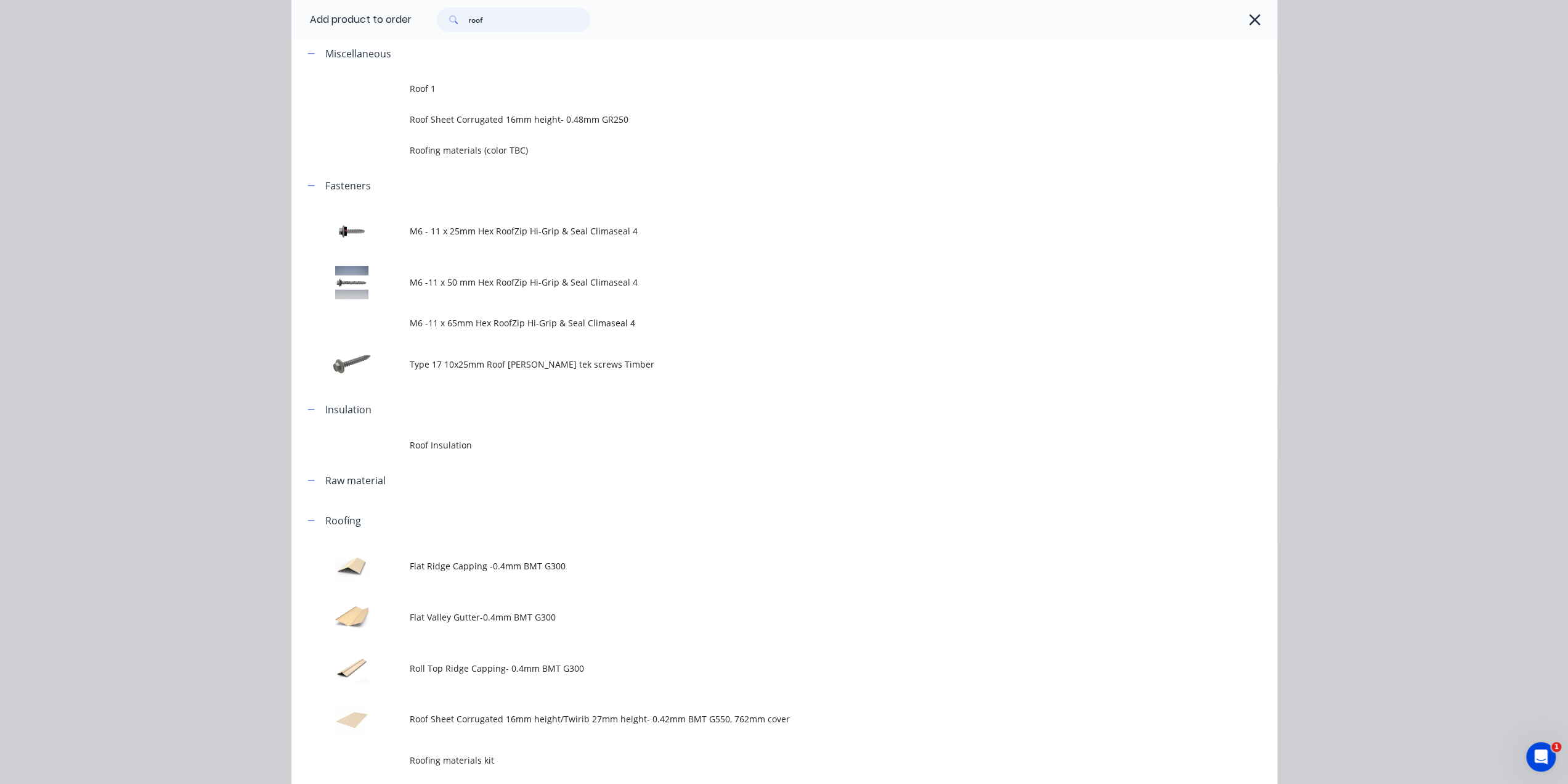
type input "roof"
click at [1390, 314] on div "Add product to order roof Miscellaneous Roof 1 Roof Sheet Corrugated 16mm heigh…" at bounding box center [784, 392] width 1568 height 784
click at [1249, 21] on icon "button" at bounding box center [1255, 19] width 13 height 18
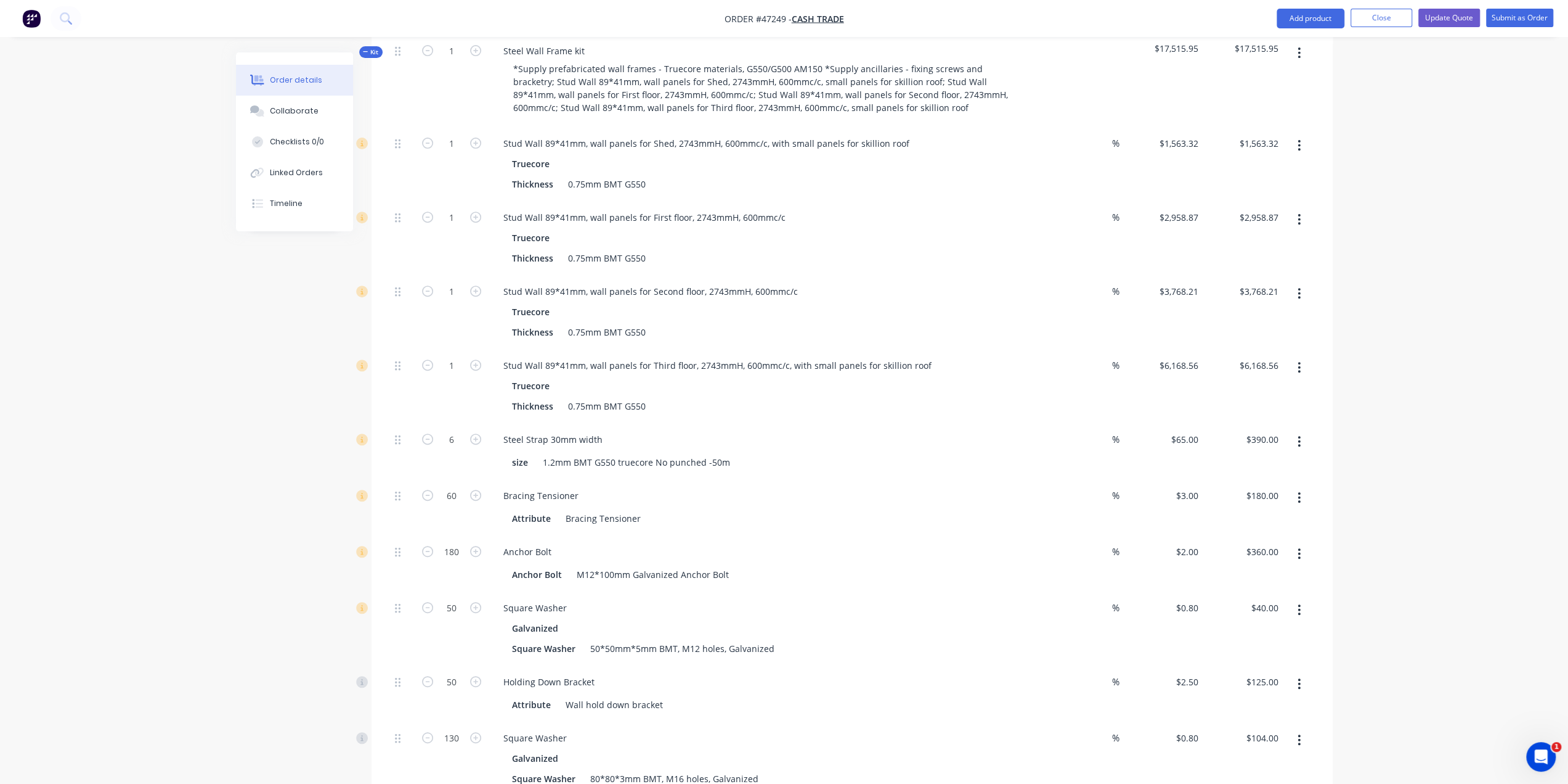
scroll to position [513, 0]
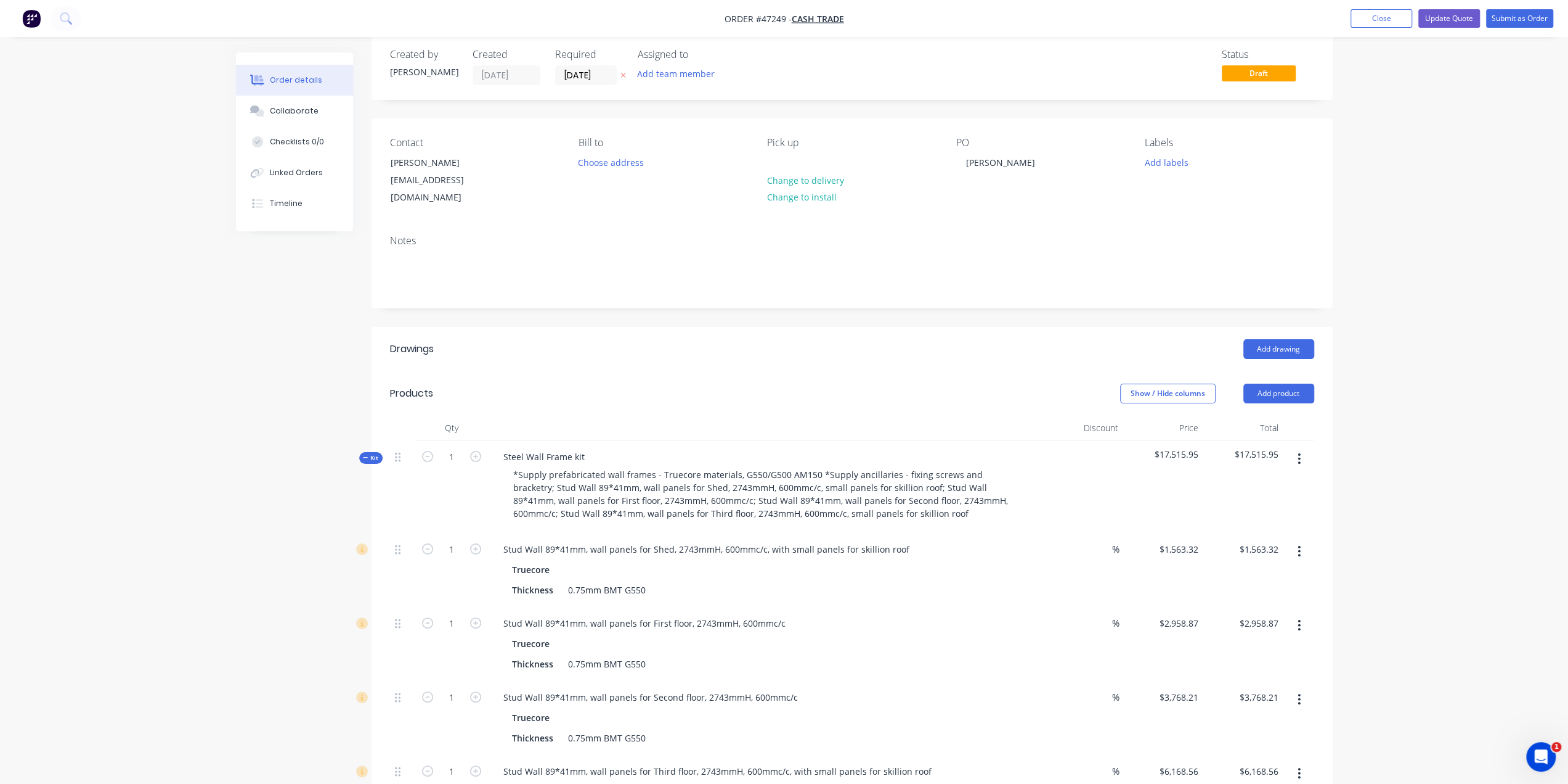
scroll to position [0, 0]
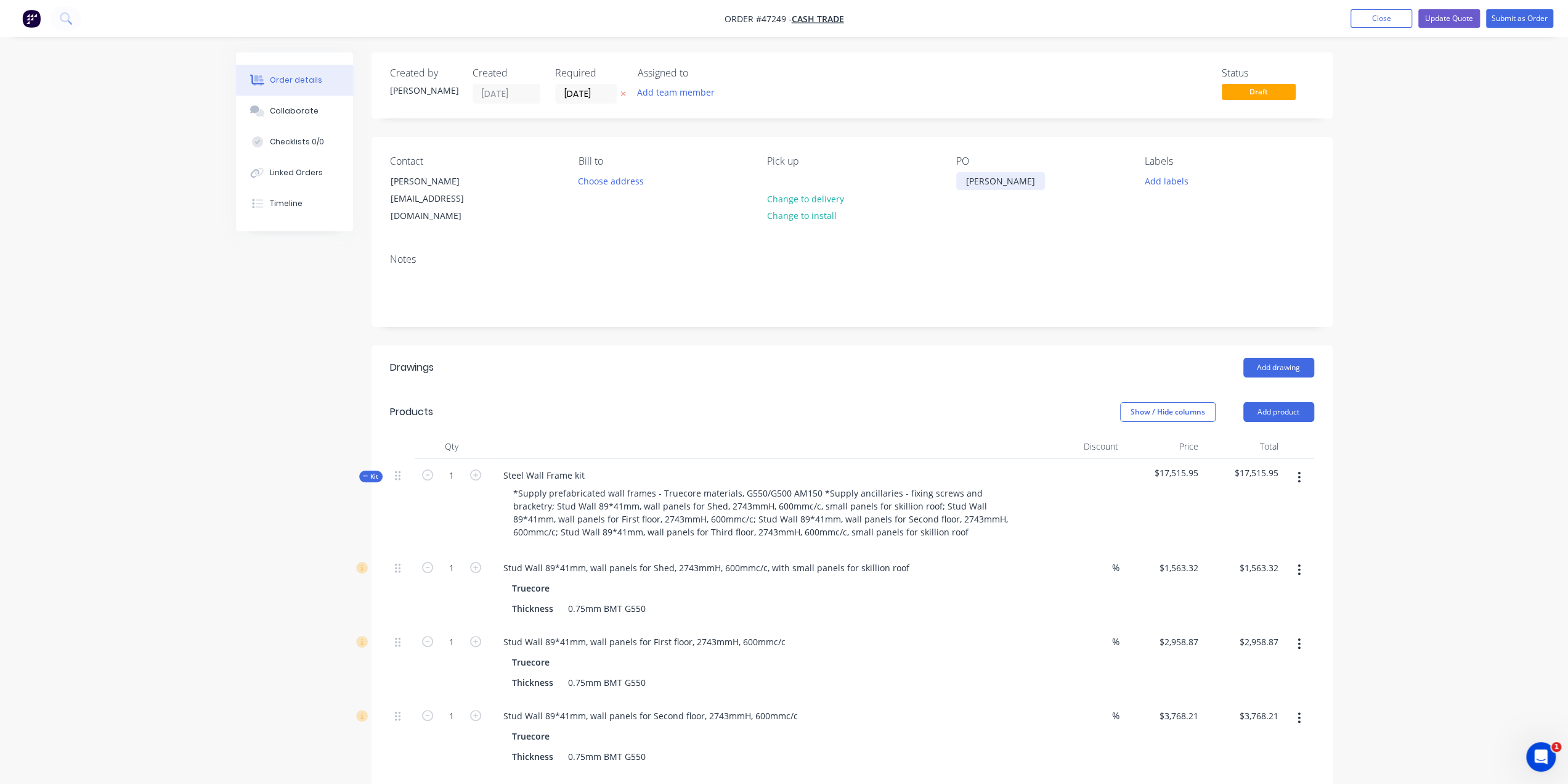
drag, startPoint x: 963, startPoint y: 181, endPoint x: 941, endPoint y: 181, distance: 22.0
click at [941, 181] on div "Contact Daniel Clark Intellistruct@outlook.com Bill to Choose address Pick up C…" at bounding box center [852, 190] width 961 height 107
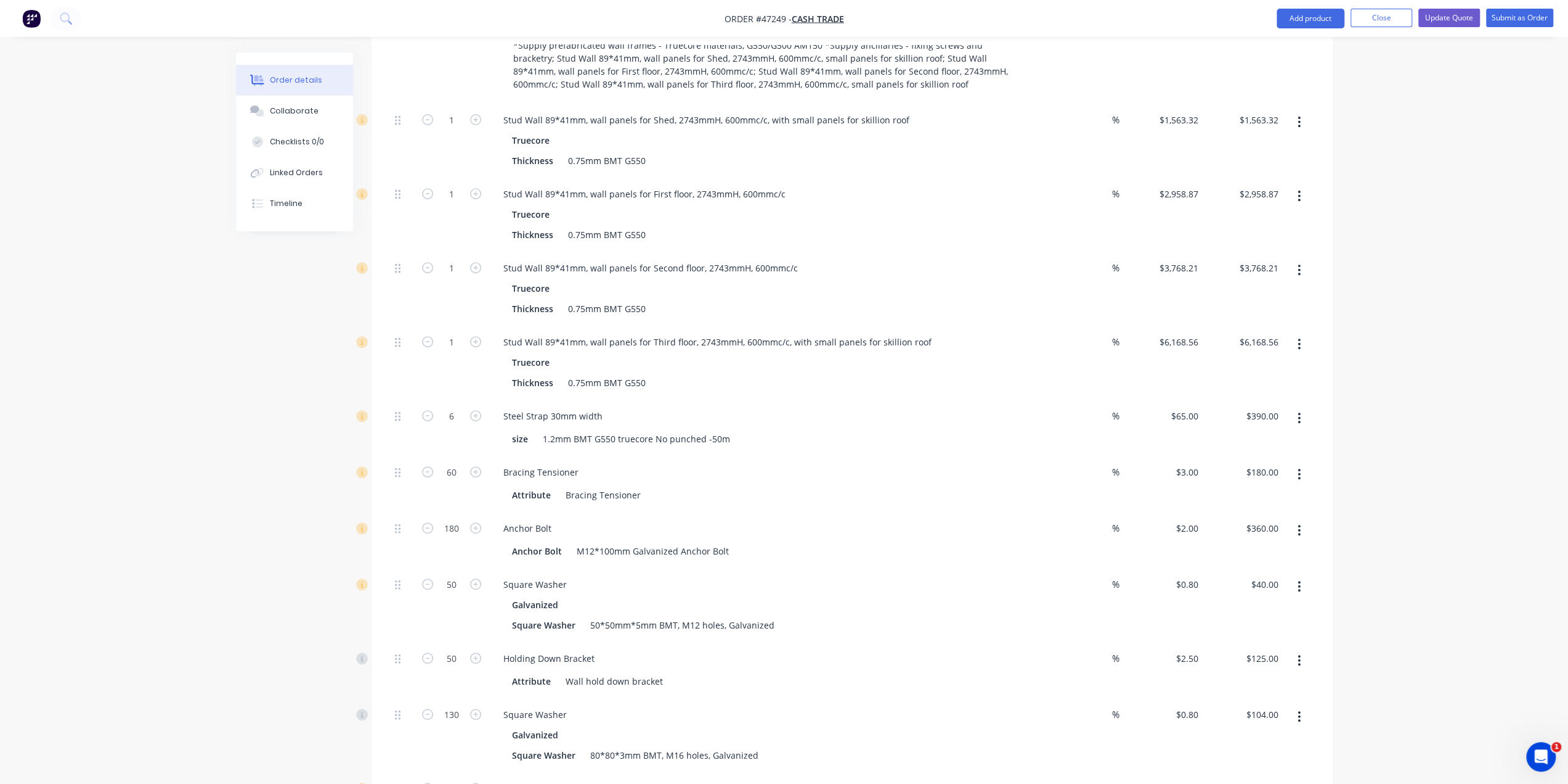
scroll to position [452, 0]
click at [1297, 107] on button "button" at bounding box center [1299, 117] width 29 height 22
click at [1216, 191] on div "Delete" at bounding box center [1256, 199] width 95 height 18
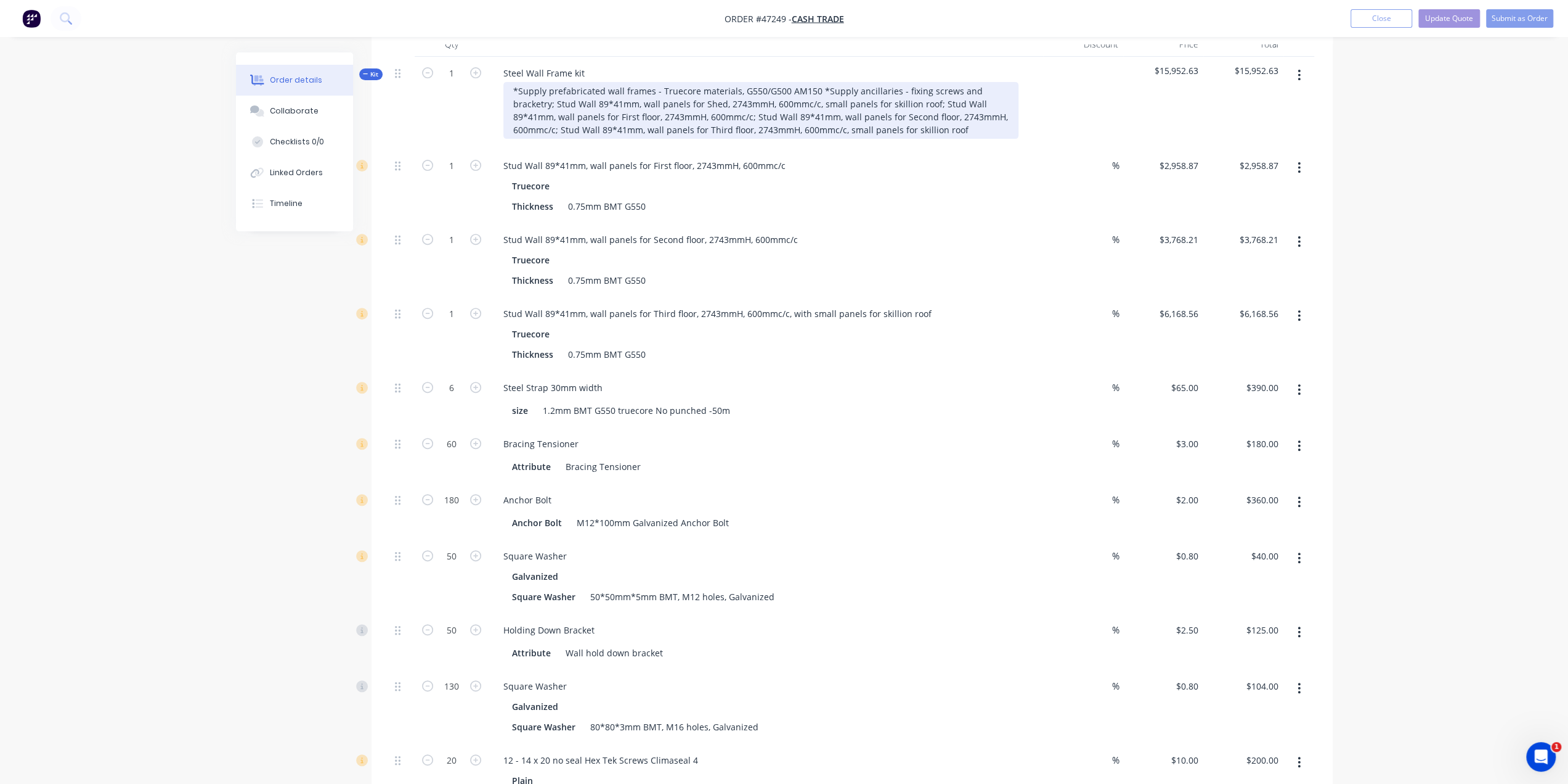
scroll to position [308, 0]
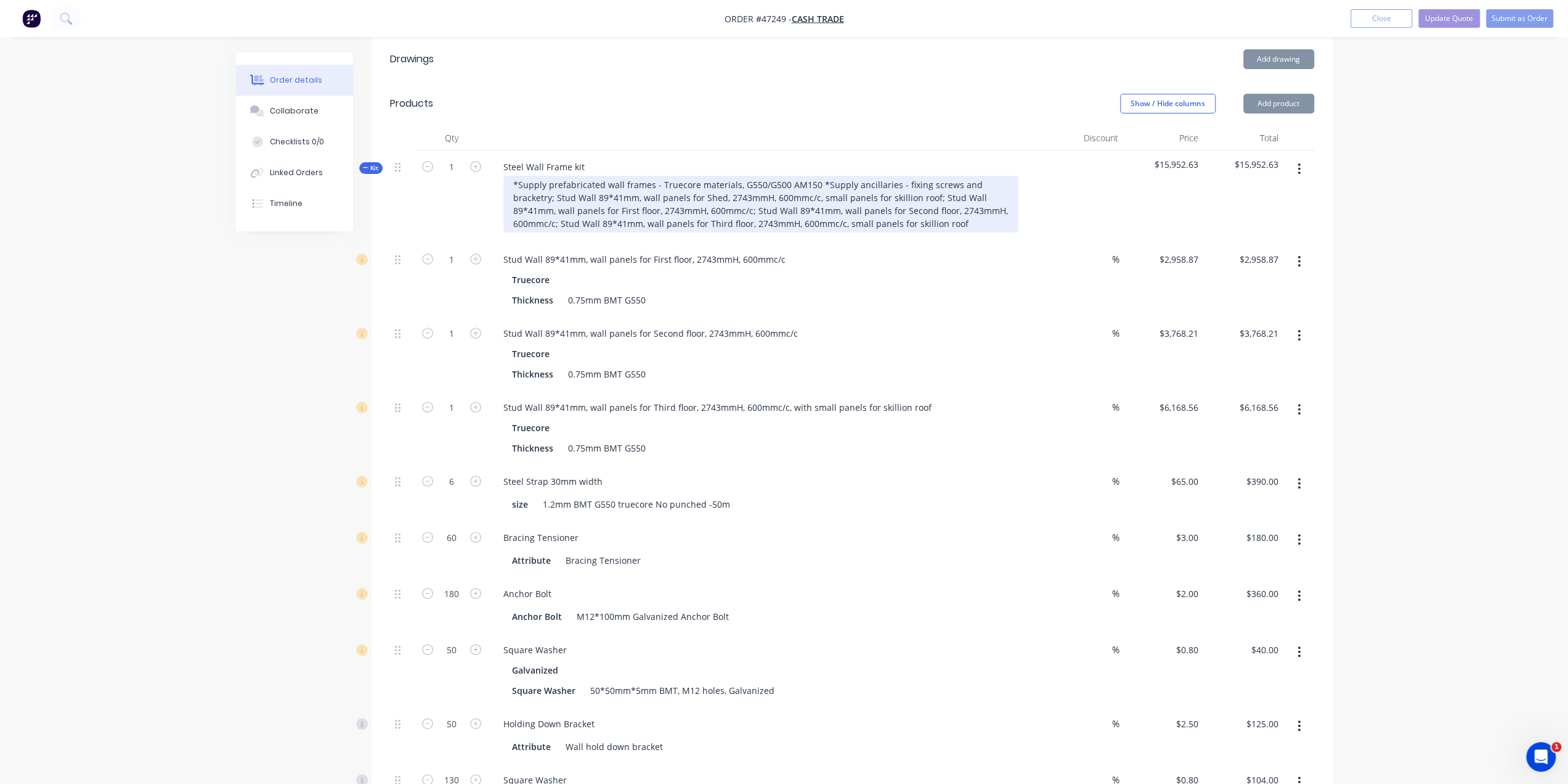
click at [788, 186] on div "*Supply prefabricated wall frames - Truecore materials, G550/G500 AM150 *Supply…" at bounding box center [761, 204] width 516 height 57
click at [858, 179] on div "*Supply prefabricated wall frames - Truecore materials, G550/G500 AM150 *Supply…" at bounding box center [761, 204] width 516 height 57
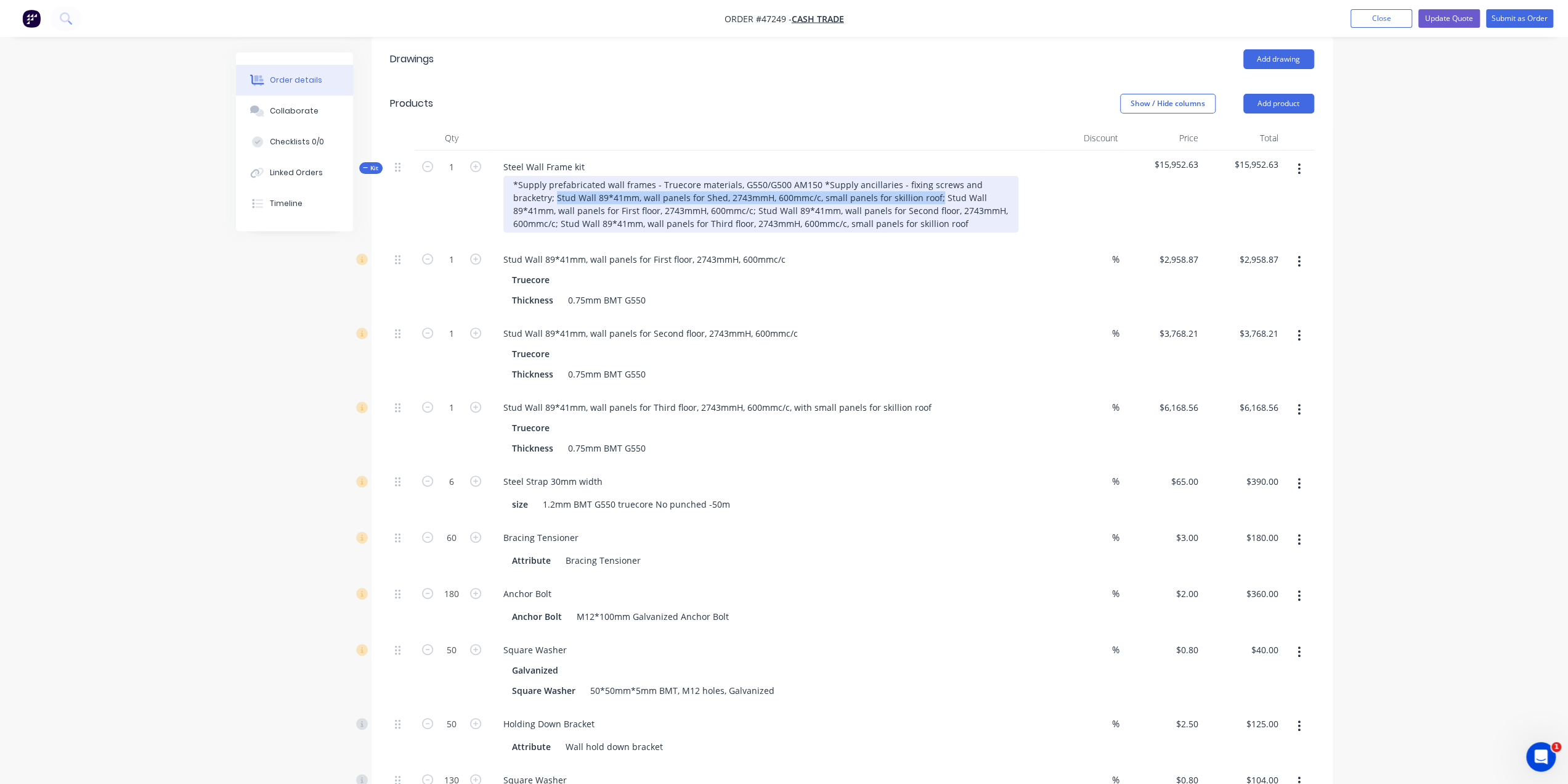
drag, startPoint x: 510, startPoint y: 182, endPoint x: 892, endPoint y: 183, distance: 382.0
click at [892, 183] on div "*Supply prefabricated wall frames - Truecore materials, G550/G500 AM150 *Supply…" at bounding box center [761, 204] width 516 height 57
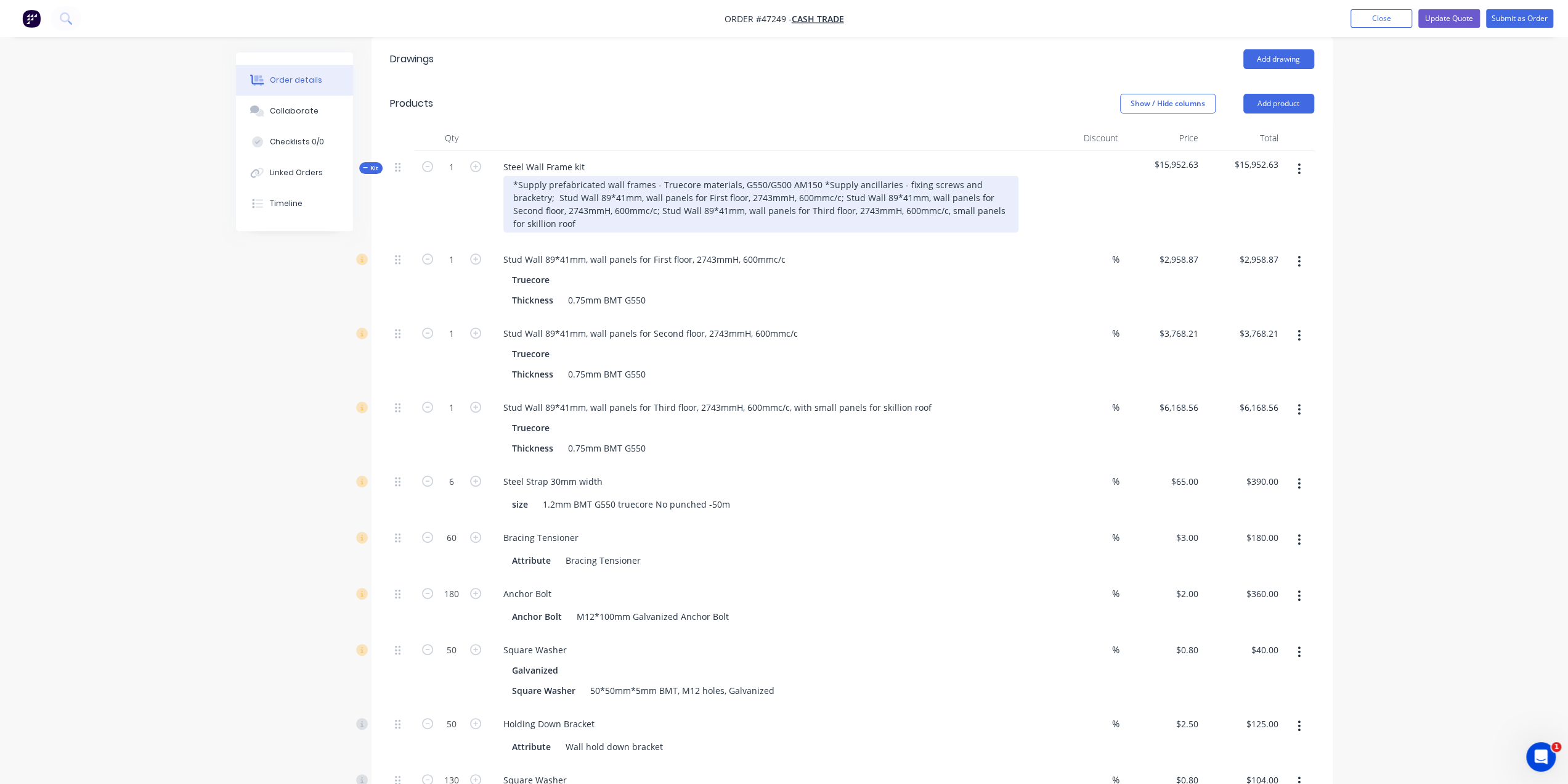
click at [584, 186] on div "*Supply prefabricated wall frames - Truecore materials, G550/G500 AM150 *Supply…" at bounding box center [761, 204] width 516 height 57
click at [631, 187] on div "*Supply prefabricated wall frames - Truecore materials, G550/G500 AM150 *Supply…" at bounding box center [761, 204] width 516 height 57
click at [668, 183] on div "*Supply prefabricated wall frames - Truecore materials, G550/G500 AM150 *Supply…" at bounding box center [761, 204] width 516 height 57
click at [702, 175] on div "*Supply prefabricated wall frames - Truecore materials, G550/G500 AM150 *Supply…" at bounding box center [761, 204] width 516 height 57
click at [716, 184] on div "*Supply prefabricated wall frames - Truecore materials, G550/G500 AM150 *Supply…" at bounding box center [761, 204] width 516 height 57
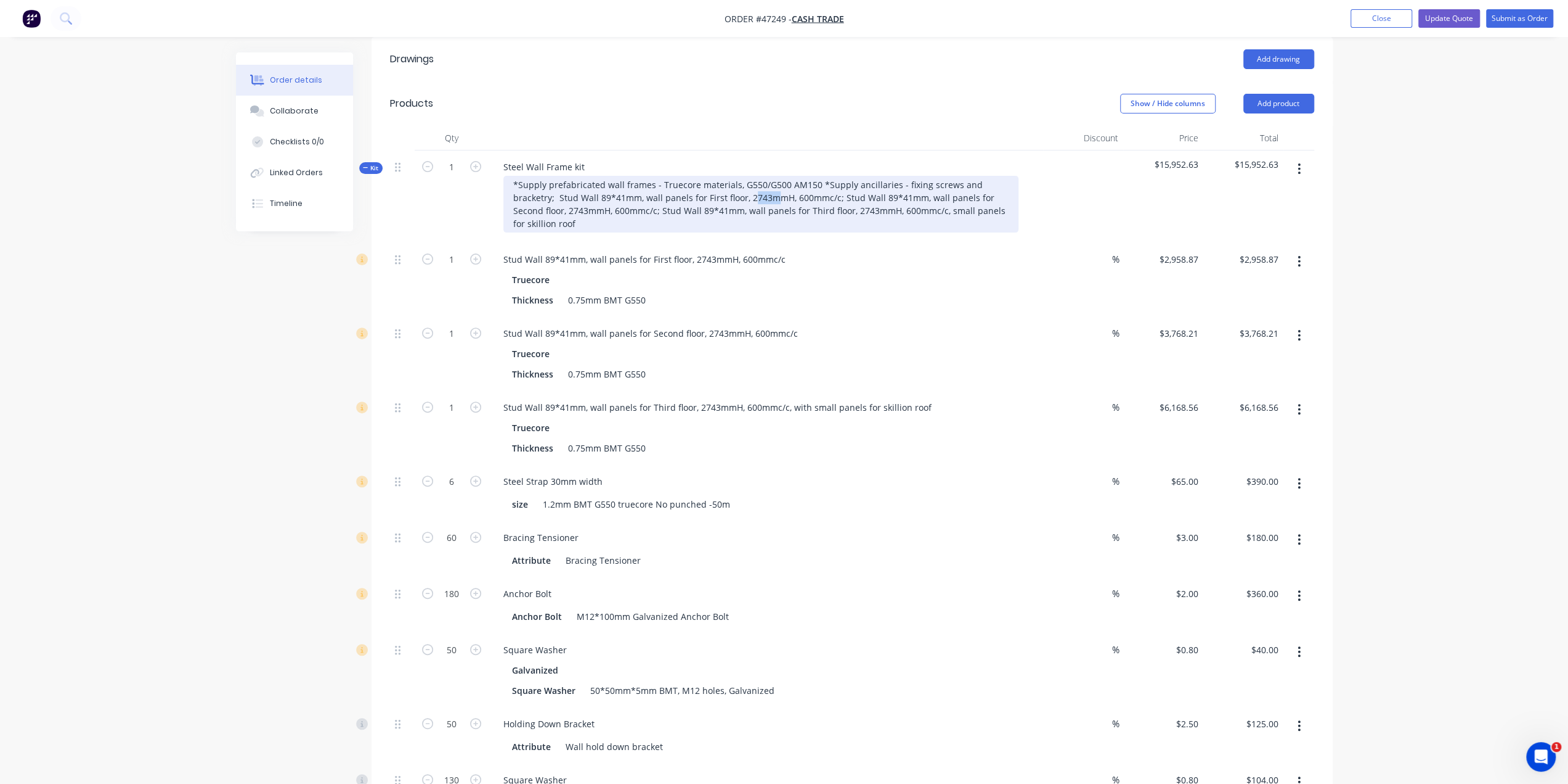
drag, startPoint x: 707, startPoint y: 182, endPoint x: 725, endPoint y: 185, distance: 18.2
click at [725, 185] on div "*Supply prefabricated wall frames - Truecore materials, G550/G500 AM150 *Supply…" at bounding box center [761, 204] width 516 height 57
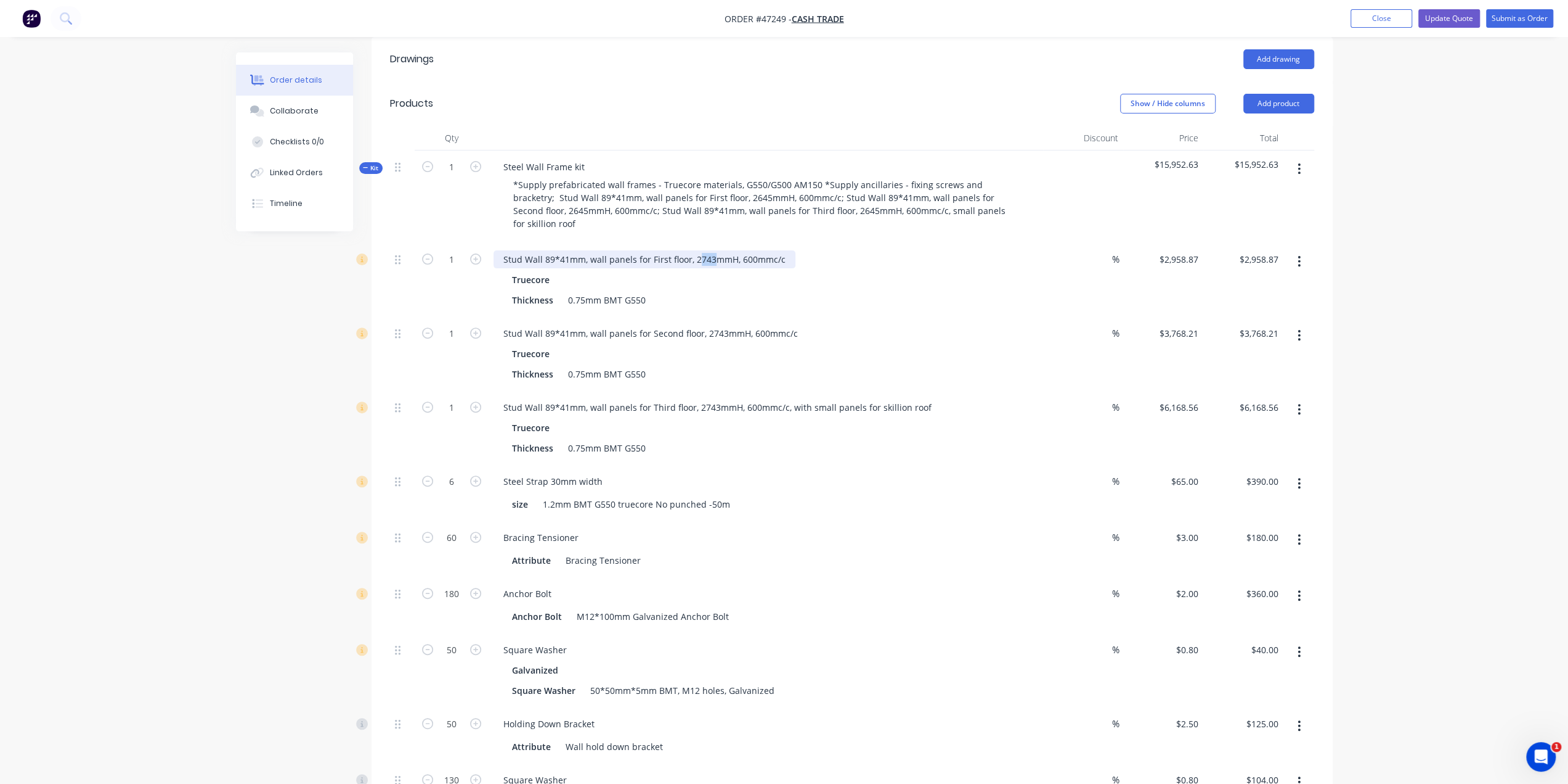
drag, startPoint x: 696, startPoint y: 232, endPoint x: 711, endPoint y: 231, distance: 15.0
click at [711, 251] on div "Stud Wall 89*41mm, wall panels for First floor, 2743mmH, 600mmc/c" at bounding box center [644, 259] width 302 height 18
drag, startPoint x: 710, startPoint y: 303, endPoint x: 723, endPoint y: 303, distance: 13.0
click at [723, 324] on div "Stud Wall 89*41mm, wall panels for Second floor, 2743mmH, 600mmc/c" at bounding box center [650, 333] width 314 height 18
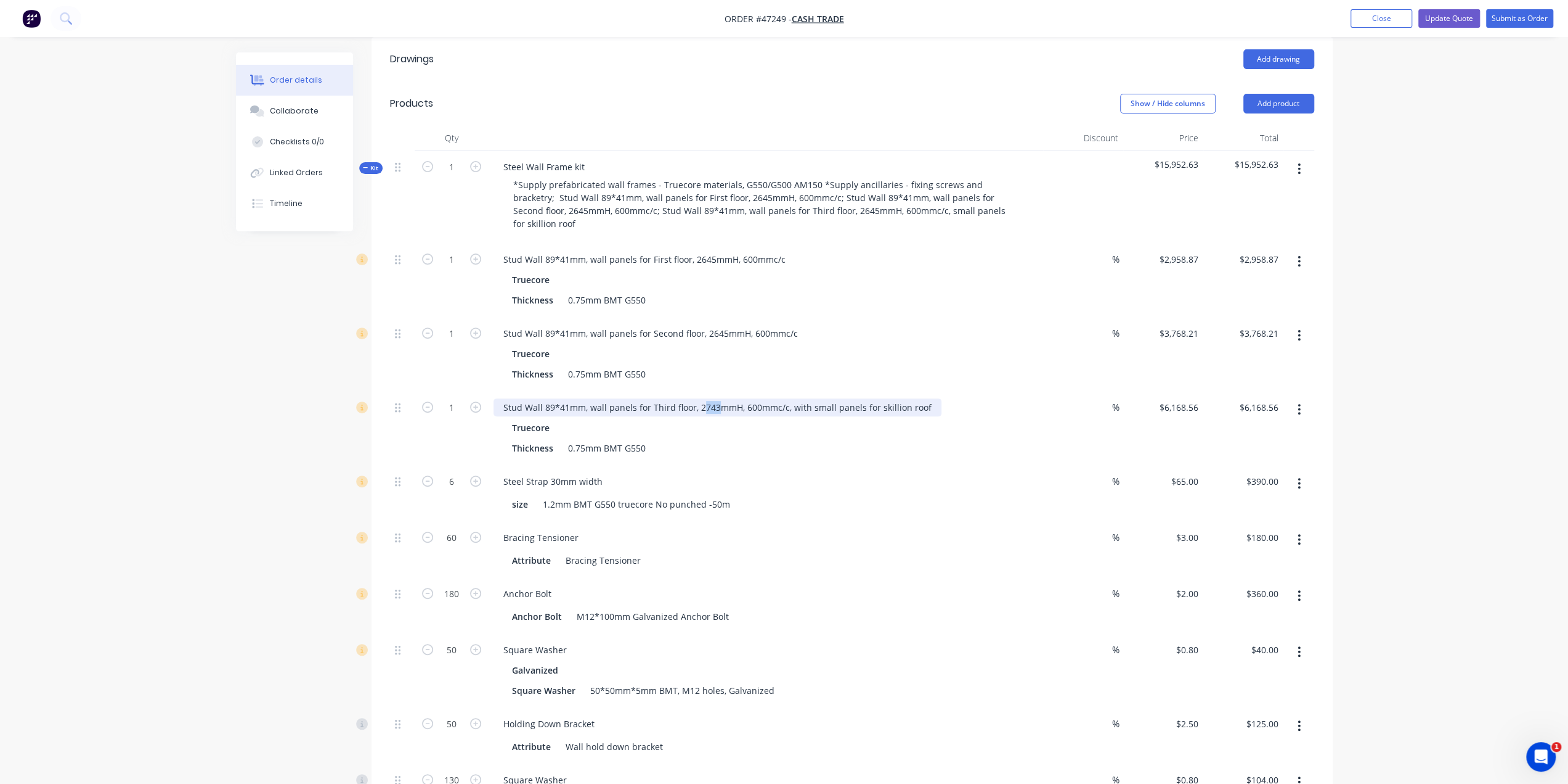
drag, startPoint x: 700, startPoint y: 379, endPoint x: 715, endPoint y: 379, distance: 15.0
click at [715, 399] on div "Stud Wall 89*41mm, wall panels for Third floor, 2743mmH, 600mmc/c, with small p…" at bounding box center [717, 407] width 448 height 18
click at [765, 439] on div "Thickness 0.75mm BMT G550" at bounding box center [763, 448] width 512 height 18
click at [807, 434] on div "Stud Wall 89*41mm, wall panels for Third floor, 2645mmH, 600mmc/c, with small p…" at bounding box center [766, 428] width 555 height 74
click at [1249, 251] on input "2958.87" at bounding box center [1261, 259] width 45 height 18
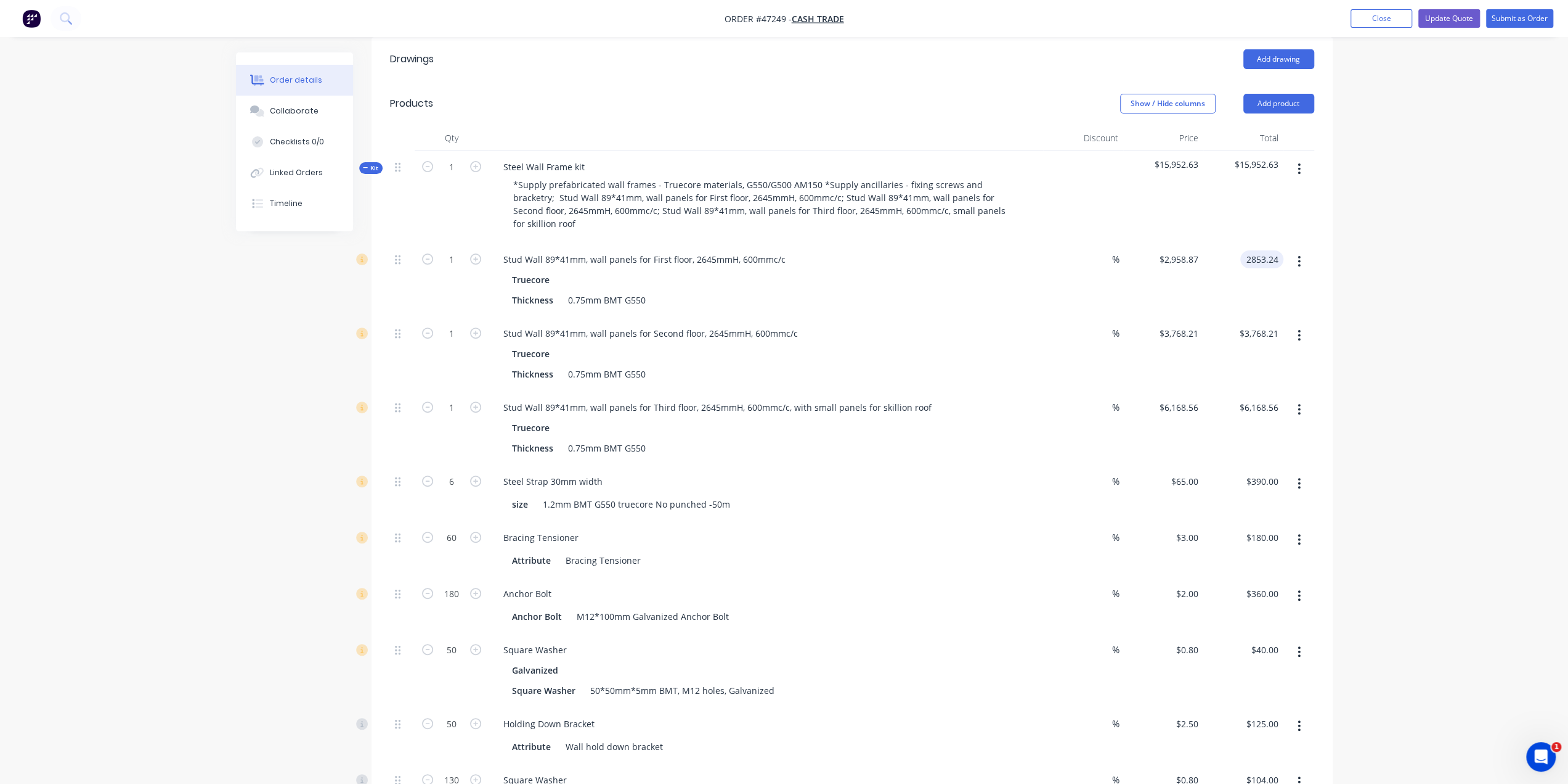
type input "2853.24"
type input "$2,853.24"
click at [1088, 271] on div "%" at bounding box center [1083, 280] width 80 height 74
click at [1257, 324] on input "$3,768.21" at bounding box center [1261, 333] width 45 height 18
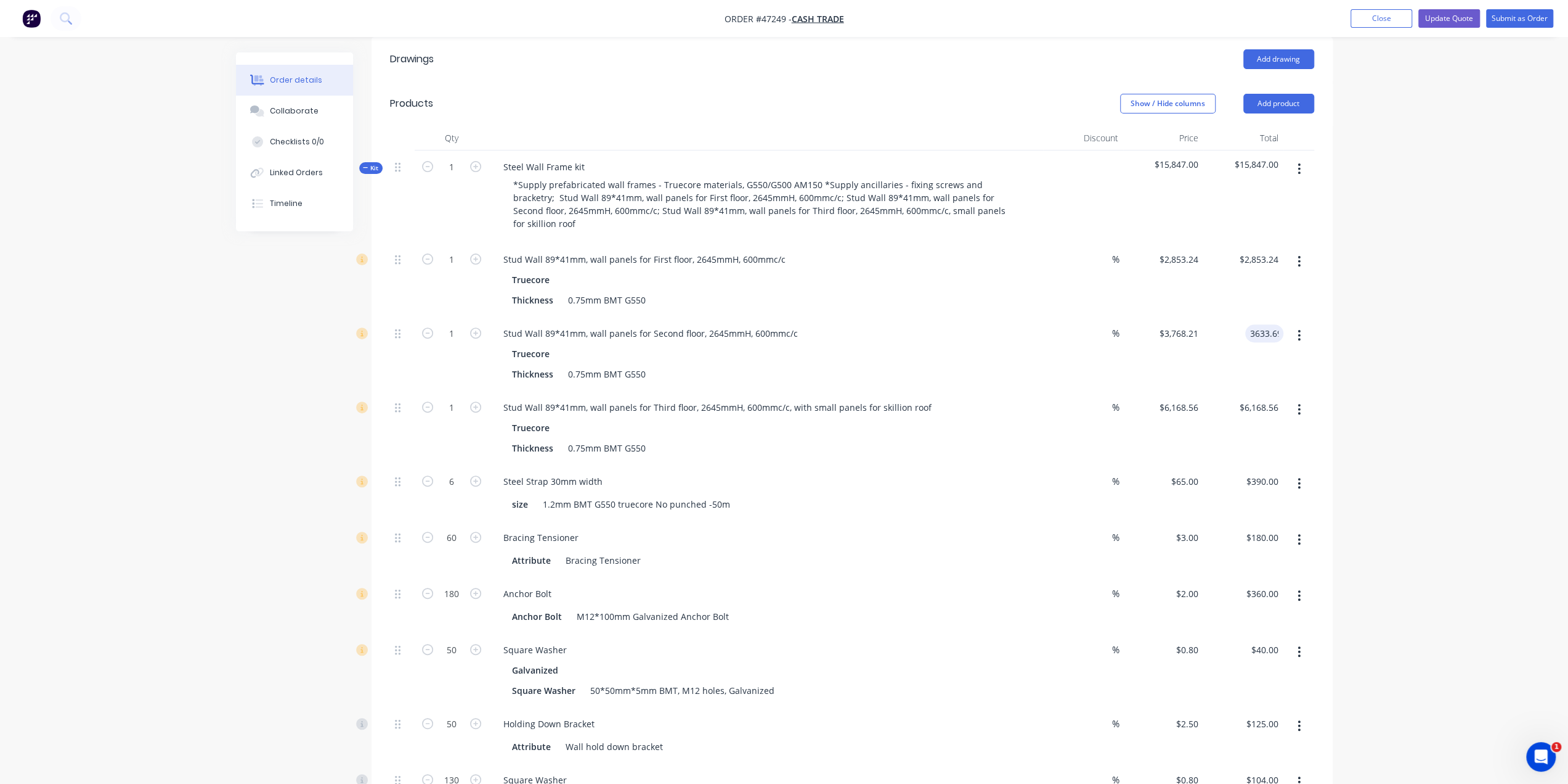
type input "3633.69"
type input "$3,633.69"
click at [745, 439] on div "Thickness 0.75mm BMT G550" at bounding box center [763, 448] width 512 height 18
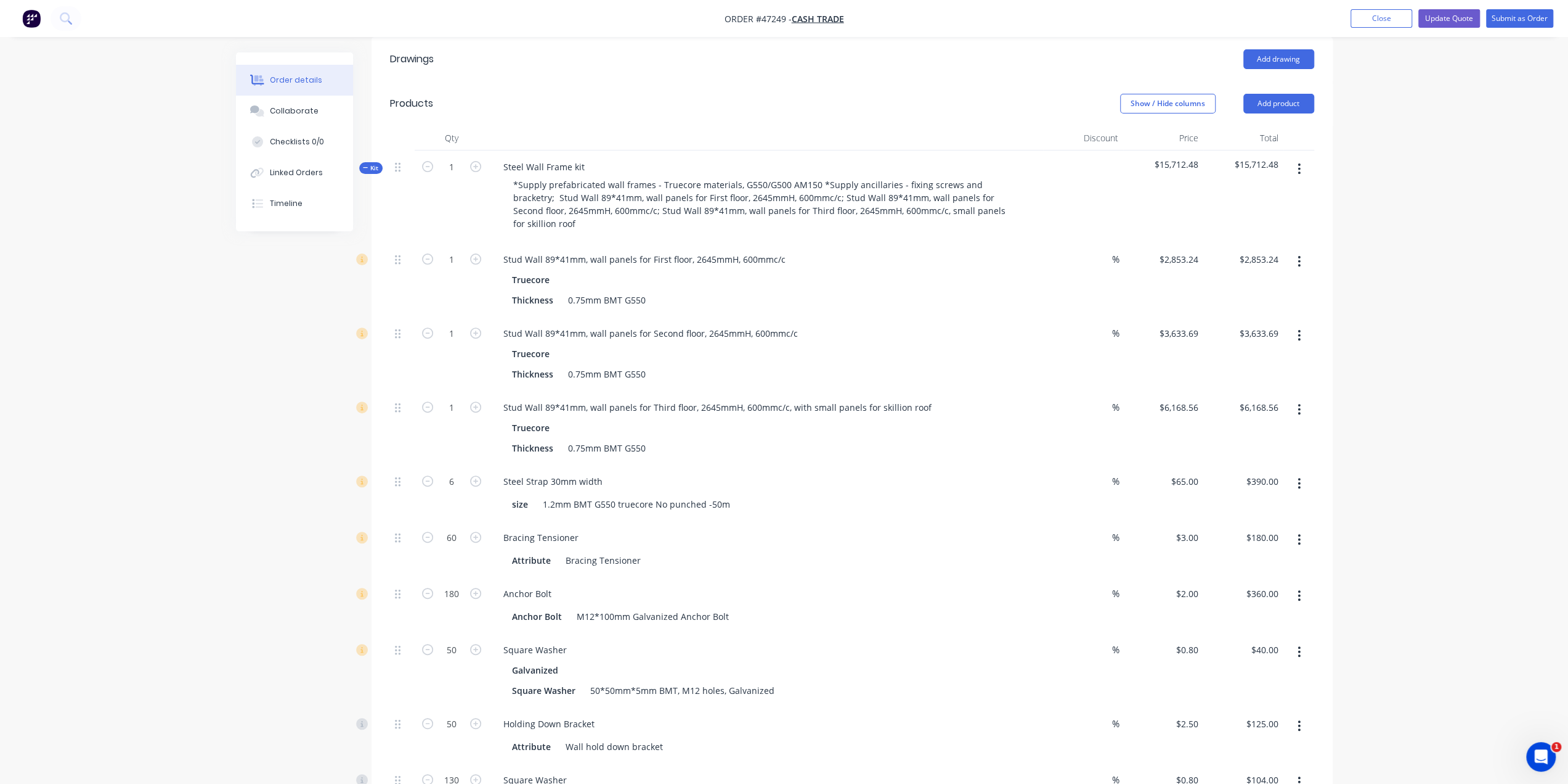
click at [708, 418] on div "Truecore" at bounding box center [766, 427] width 508 height 18
click at [1259, 399] on input "6168.56" at bounding box center [1261, 407] width 45 height 18
type input "5948.35"
click at [1255, 420] on div "5948.35 5948.35" at bounding box center [1243, 428] width 80 height 74
type input "$5,948.35"
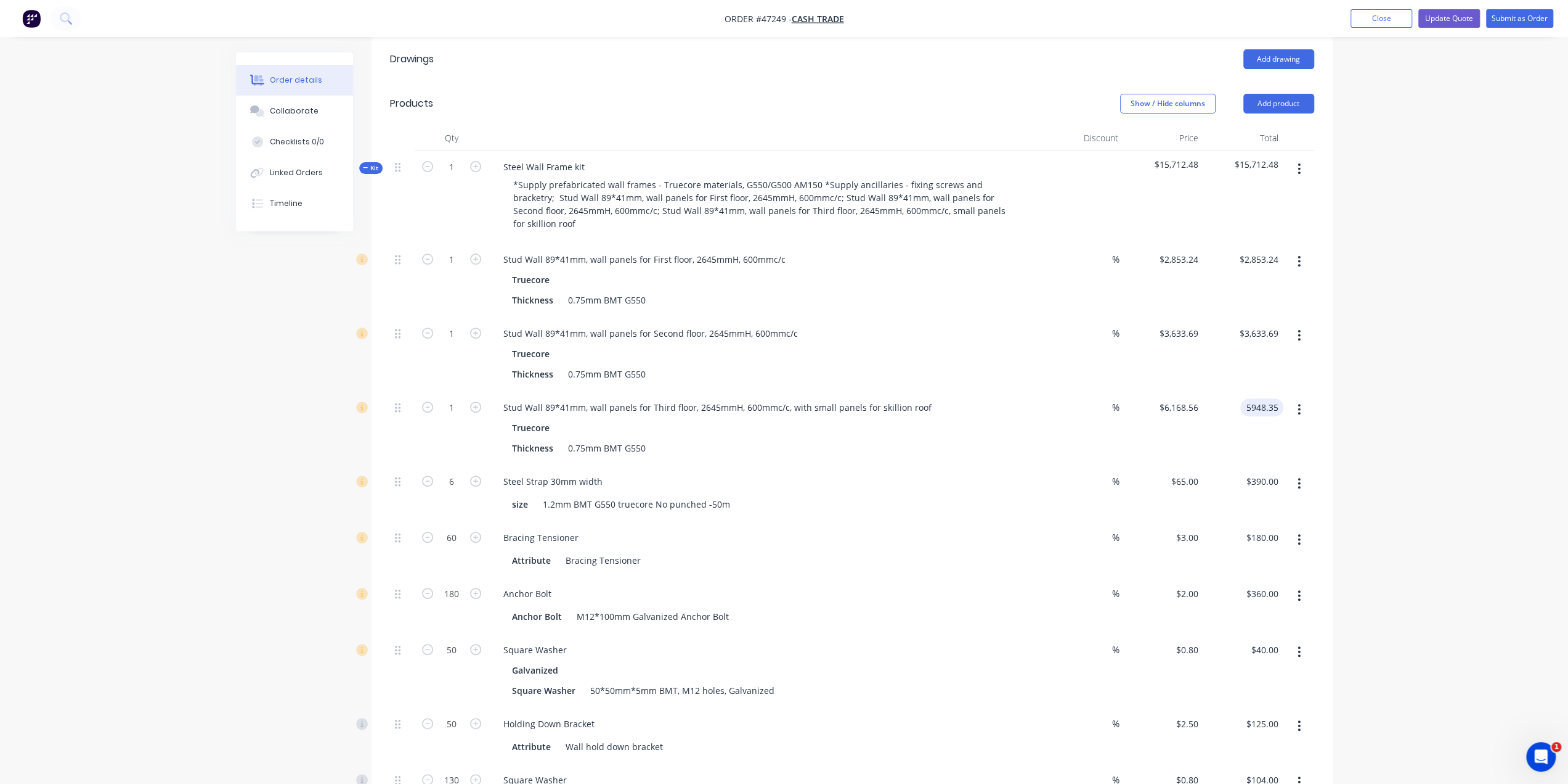
type input "$5,948.35"
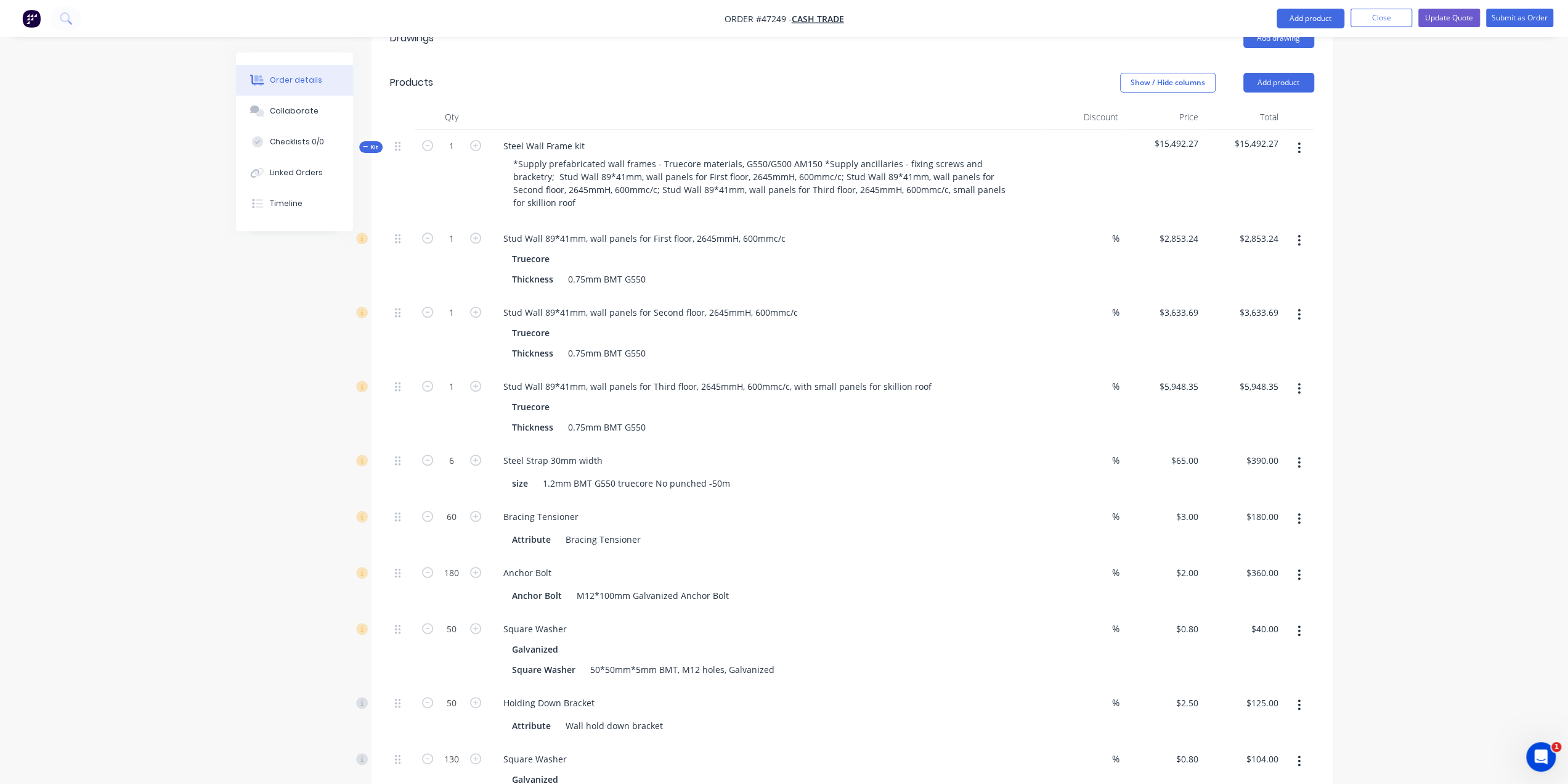
scroll to position [478, 0]
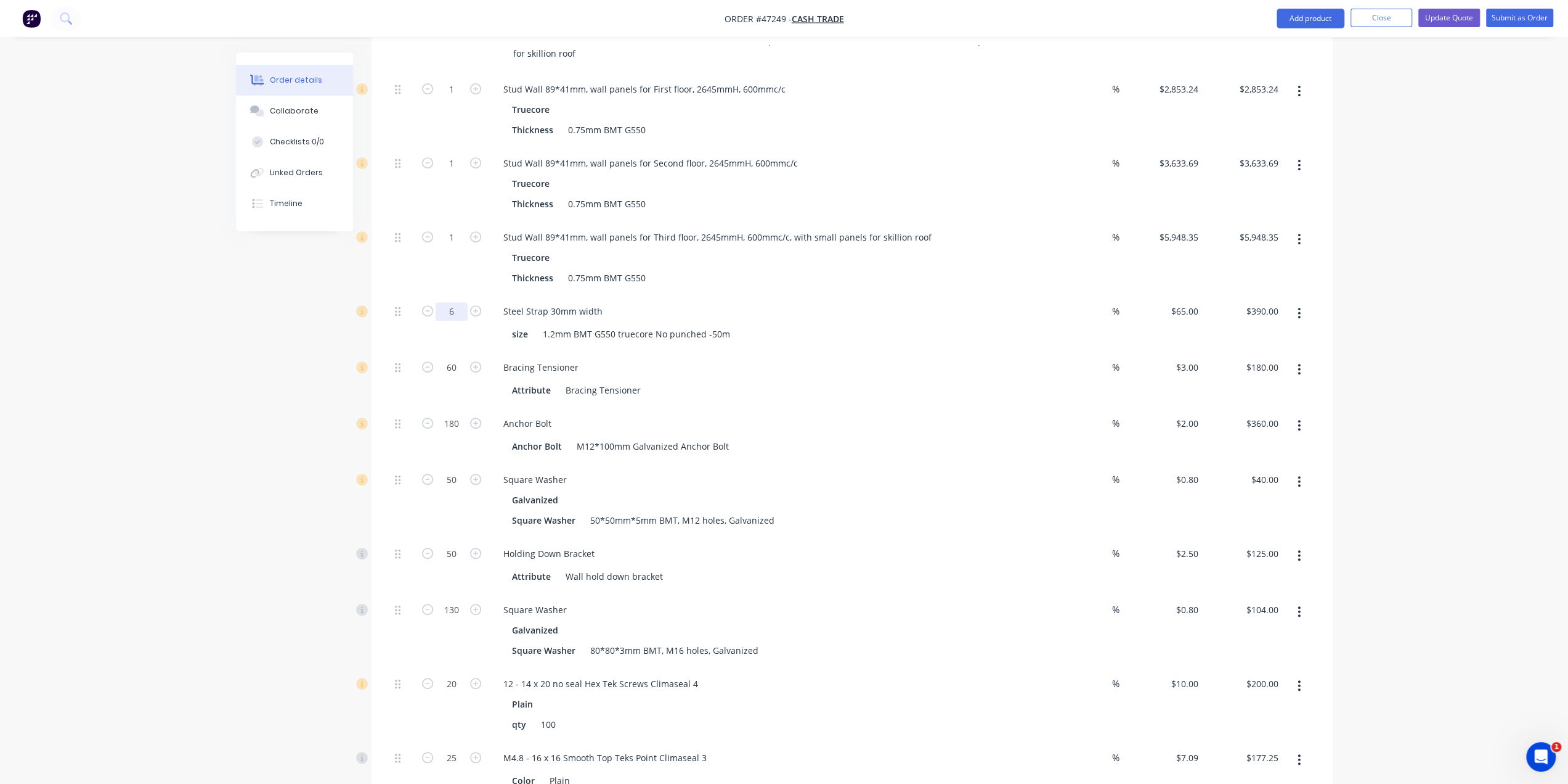
click at [459, 99] on input "6" at bounding box center [452, 90] width 32 height 18
type input "5"
type input "$325.00"
click at [454, 99] on input "60" at bounding box center [452, 90] width 32 height 18
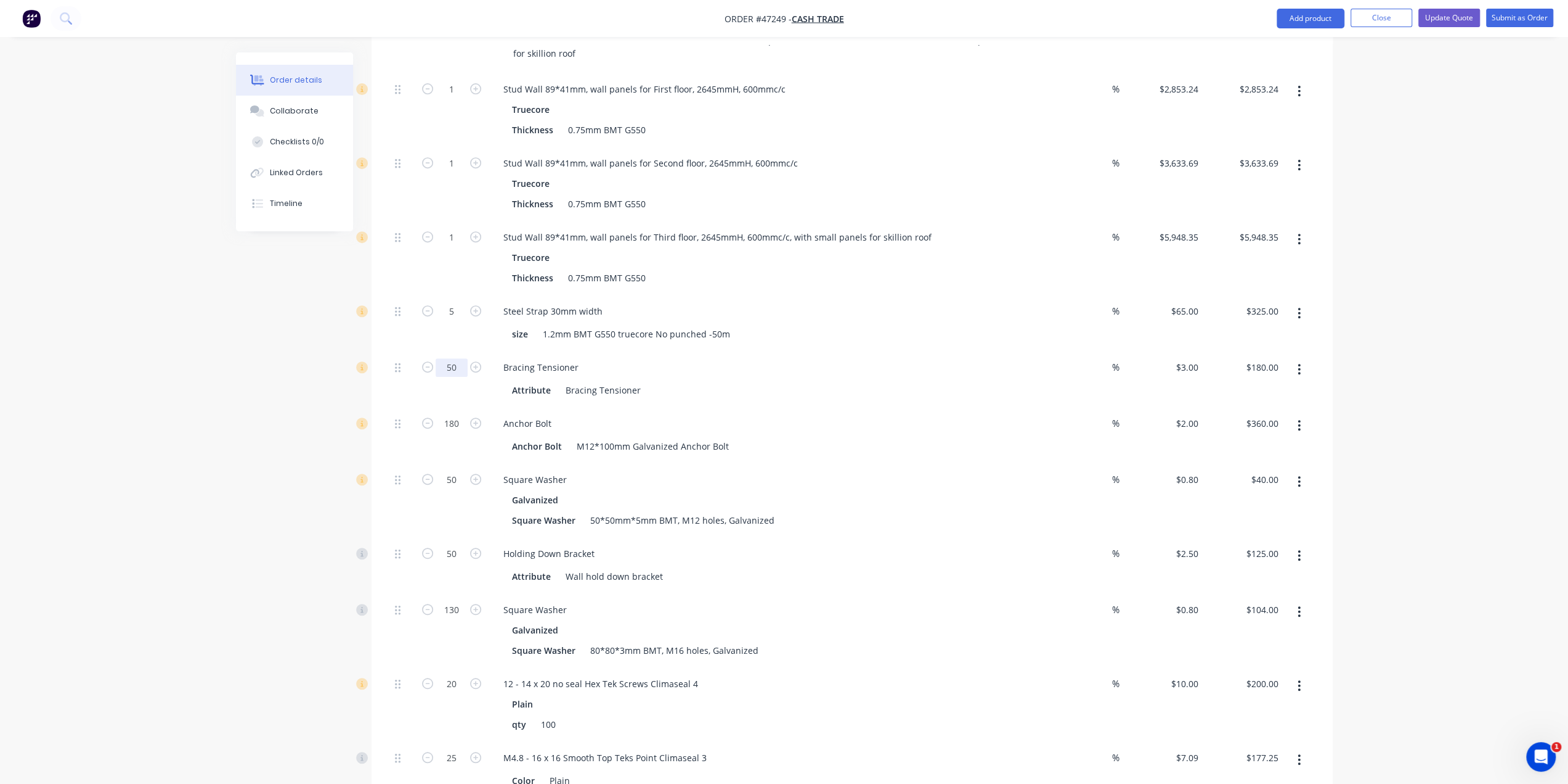
type input "50"
type input "$150.00"
type input "4"
type input "170"
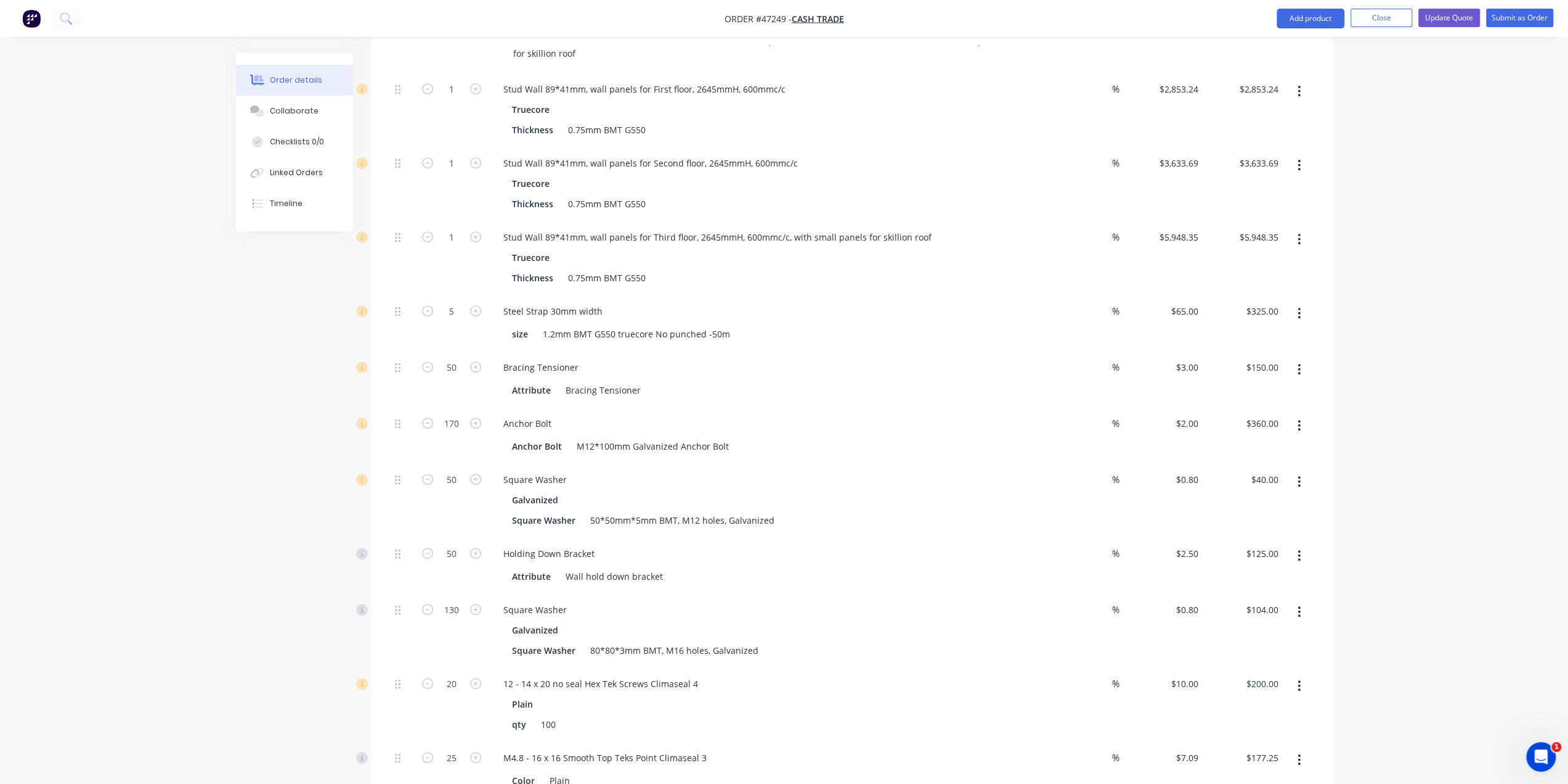
type input "$340.00"
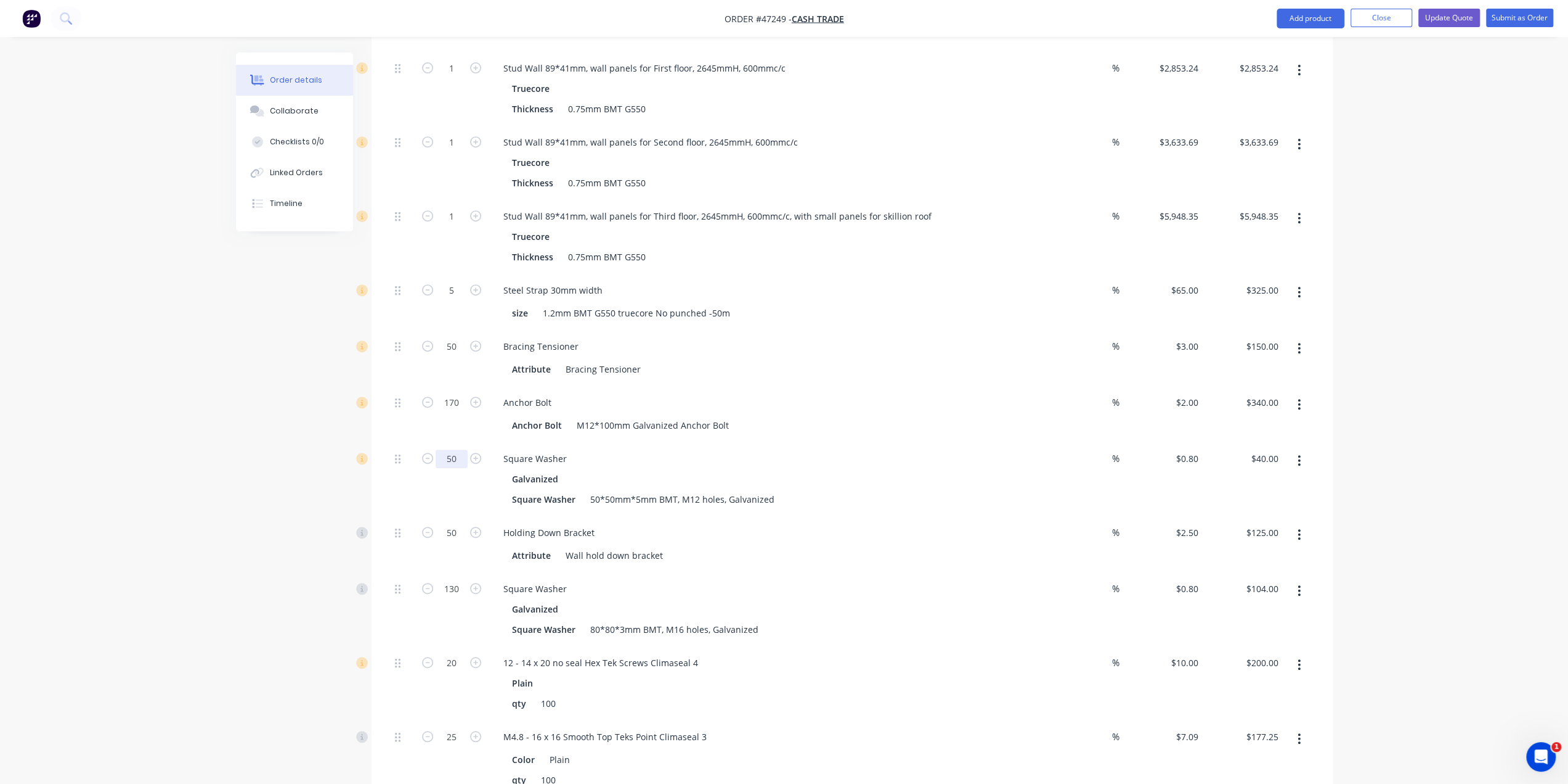
click at [458, 77] on input "50" at bounding box center [452, 68] width 32 height 18
type input "40"
type input "$32.00"
click at [451, 77] on input "50" at bounding box center [452, 68] width 32 height 18
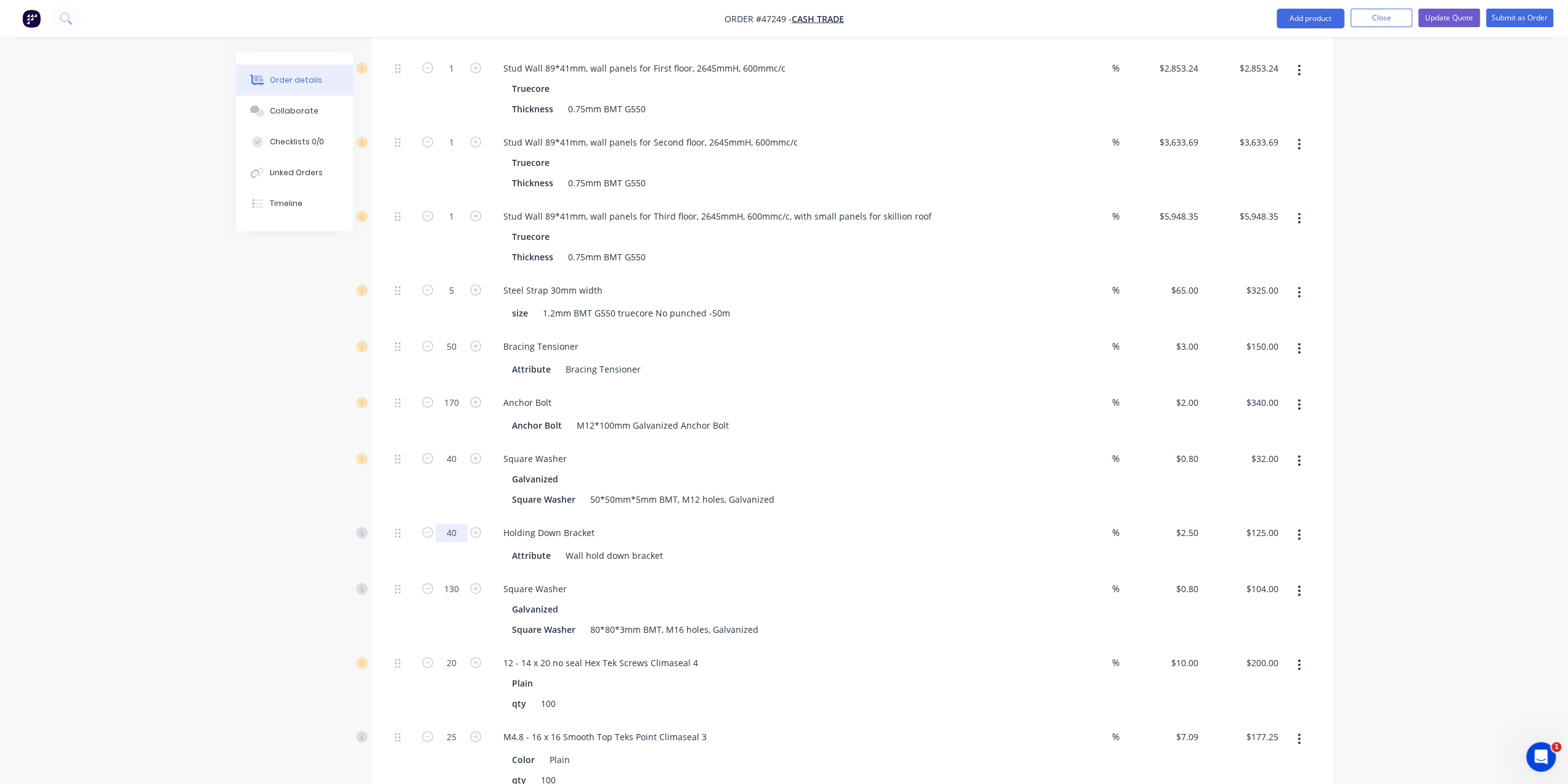
type input "40"
type input "$100.00"
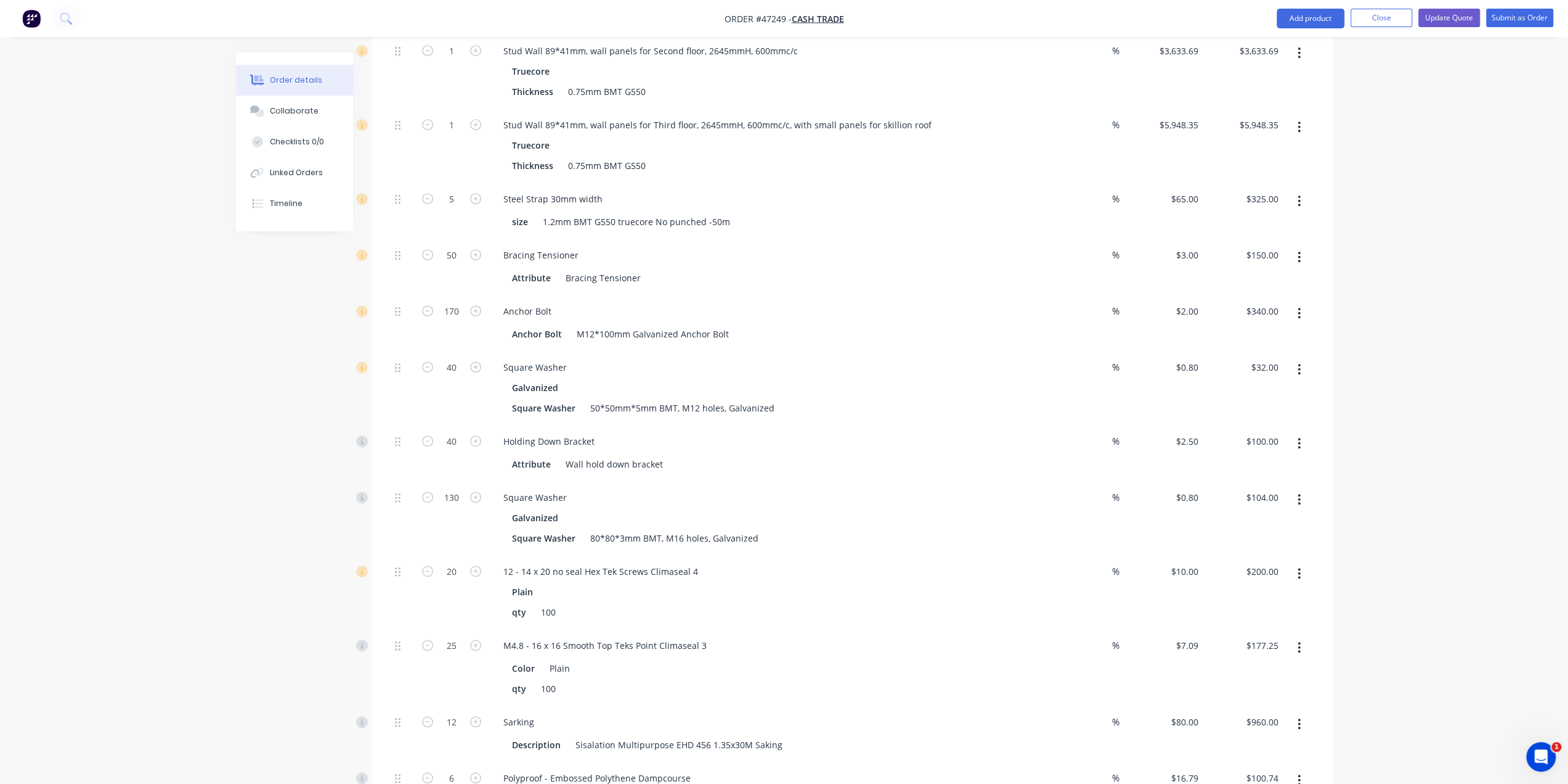
scroll to position [623, 0]
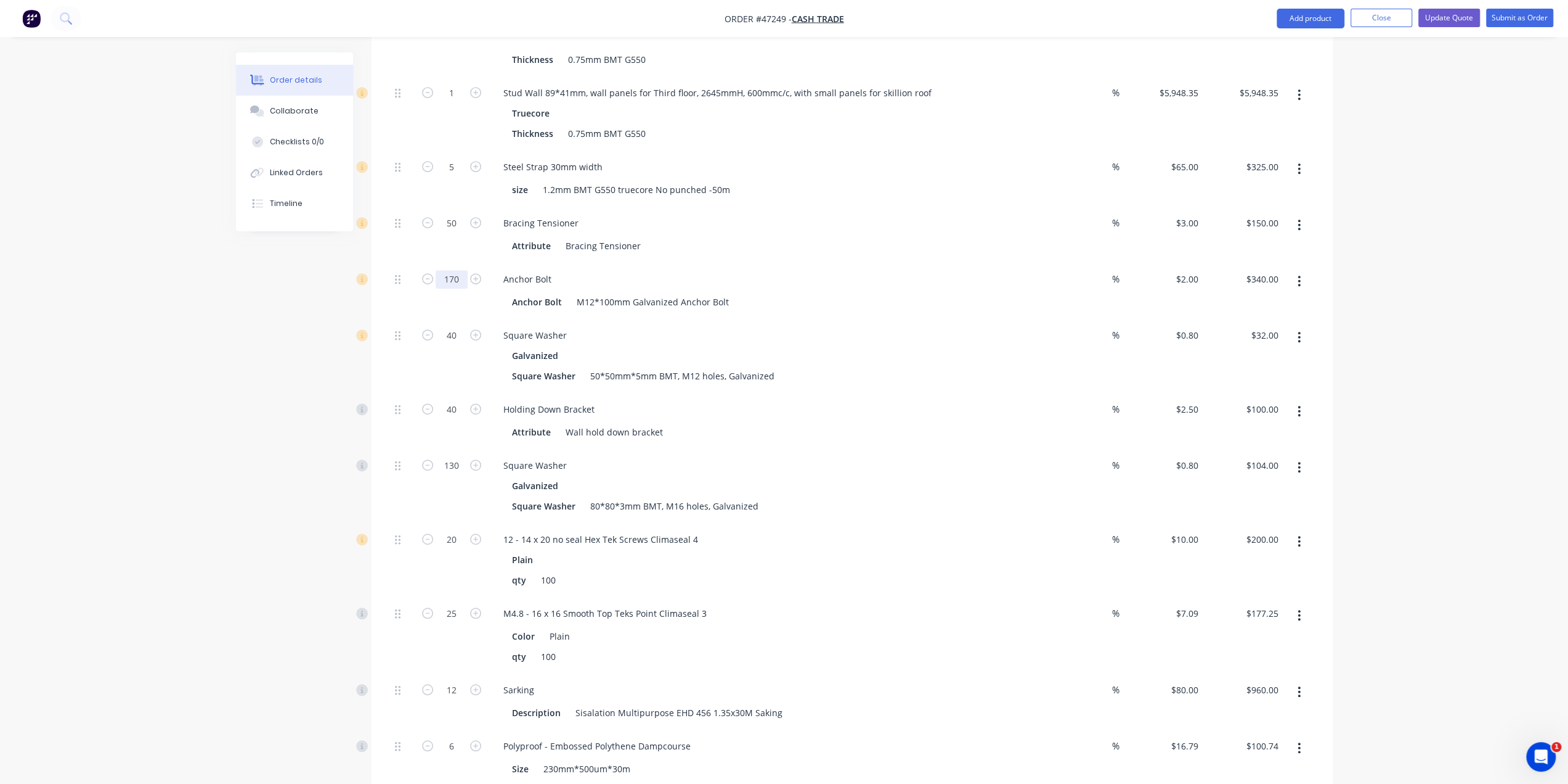
type input "165"
type input "$330.00"
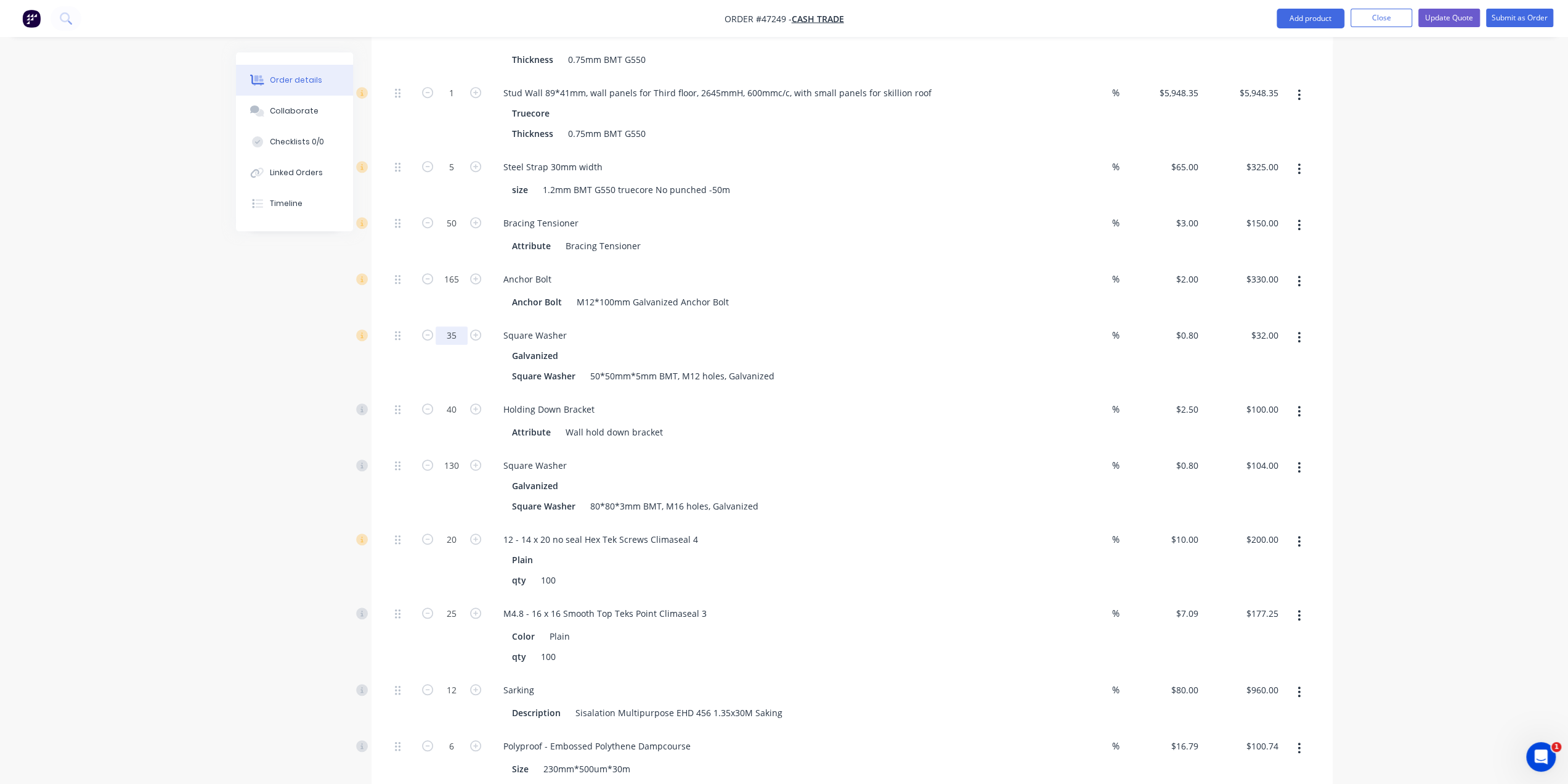
type input "35"
type input "$28.00"
type input "35"
drag, startPoint x: 206, startPoint y: 458, endPoint x: 311, endPoint y: 487, distance: 108.9
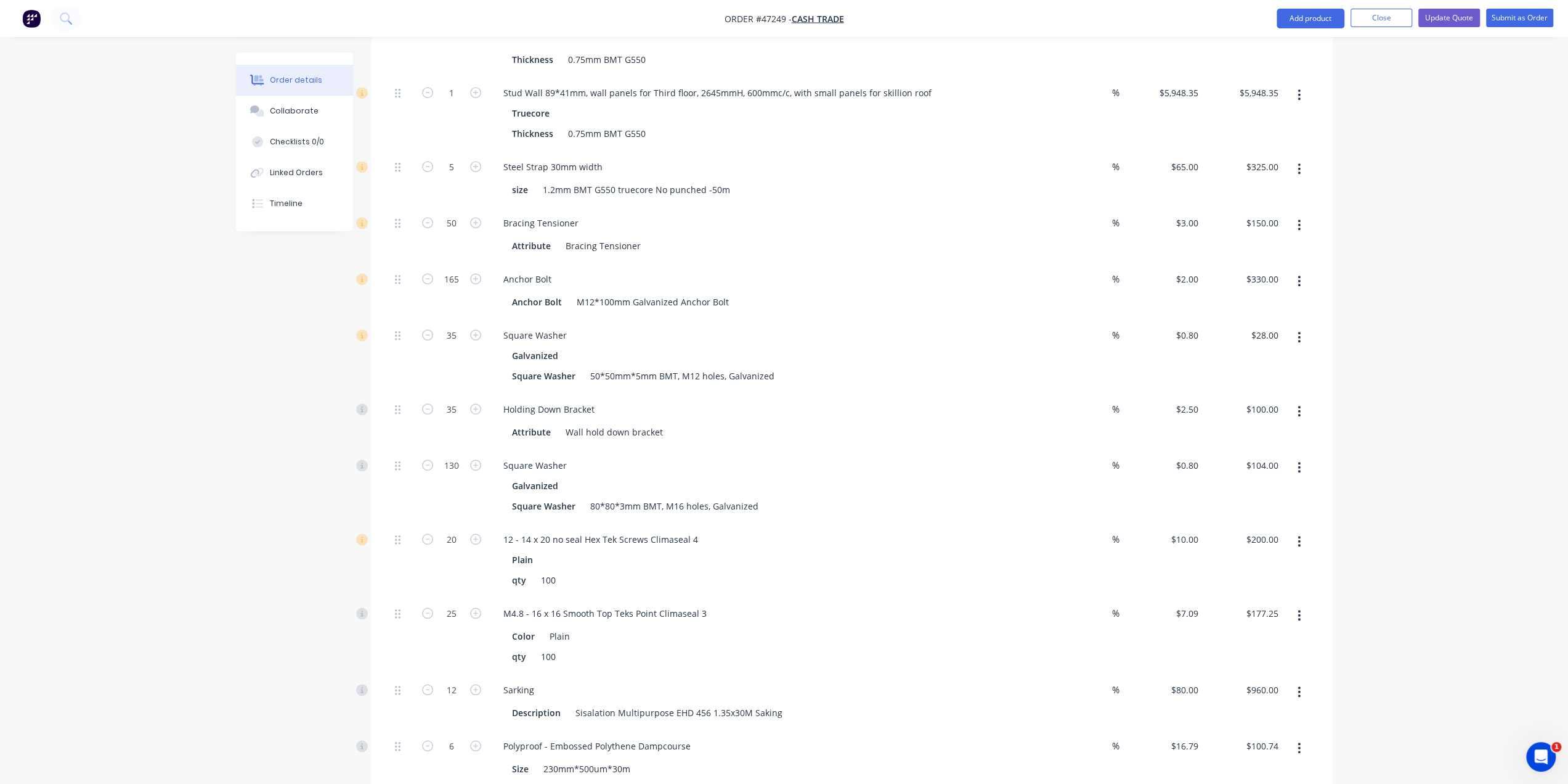
type input "$87.50"
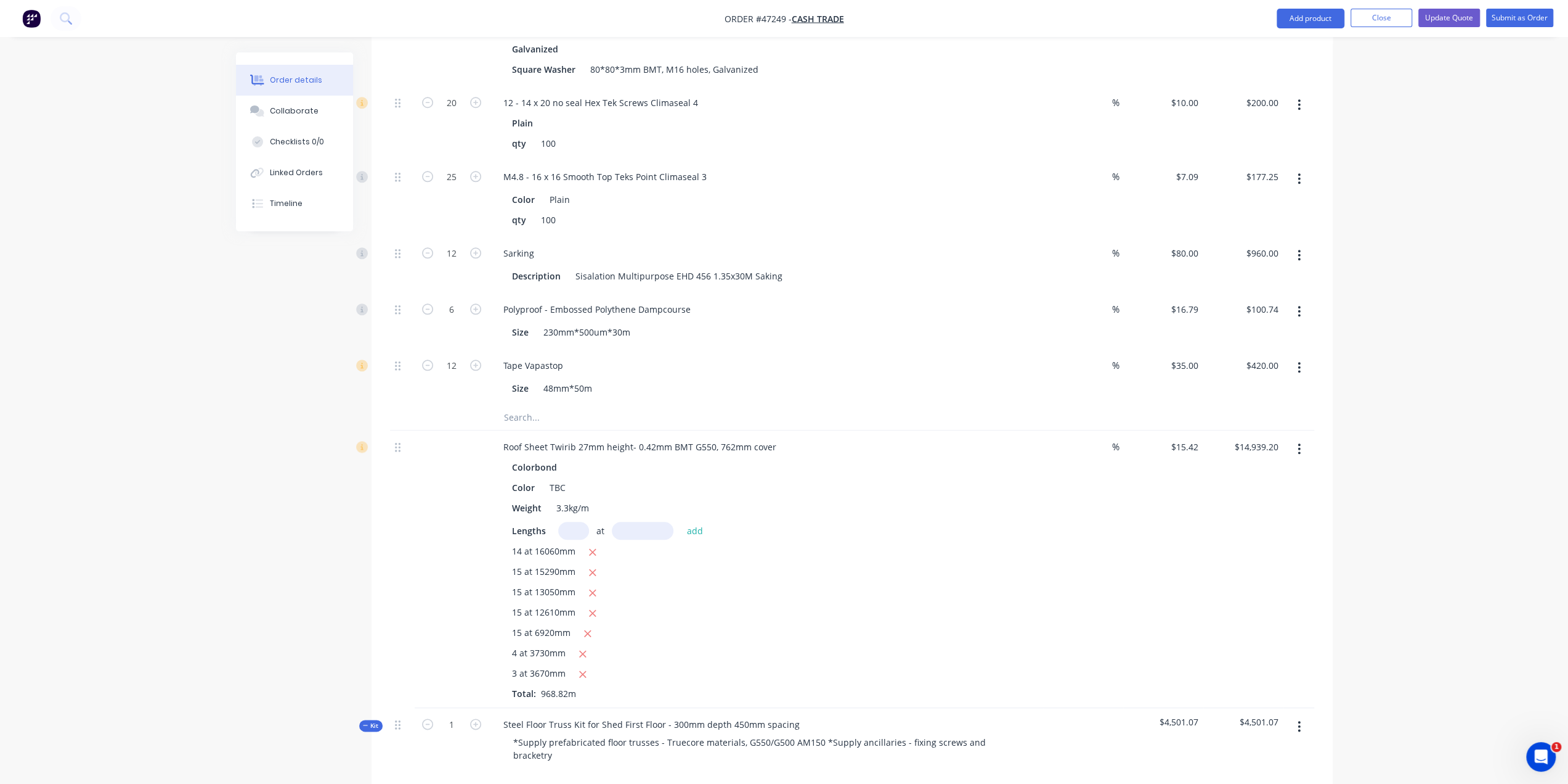
scroll to position [1156, 0]
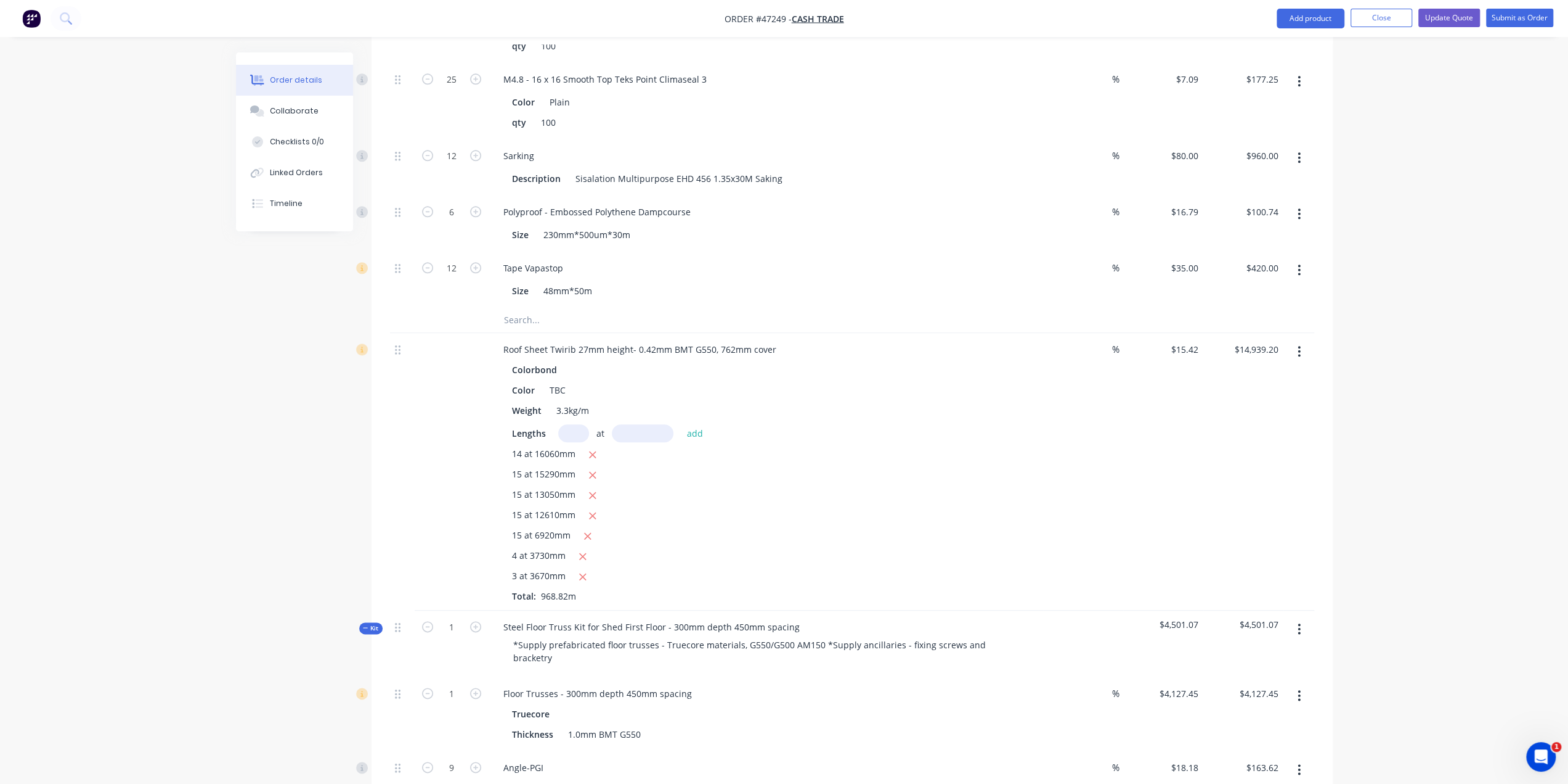
click at [441, 473] on div at bounding box center [451, 471] width 74 height 277
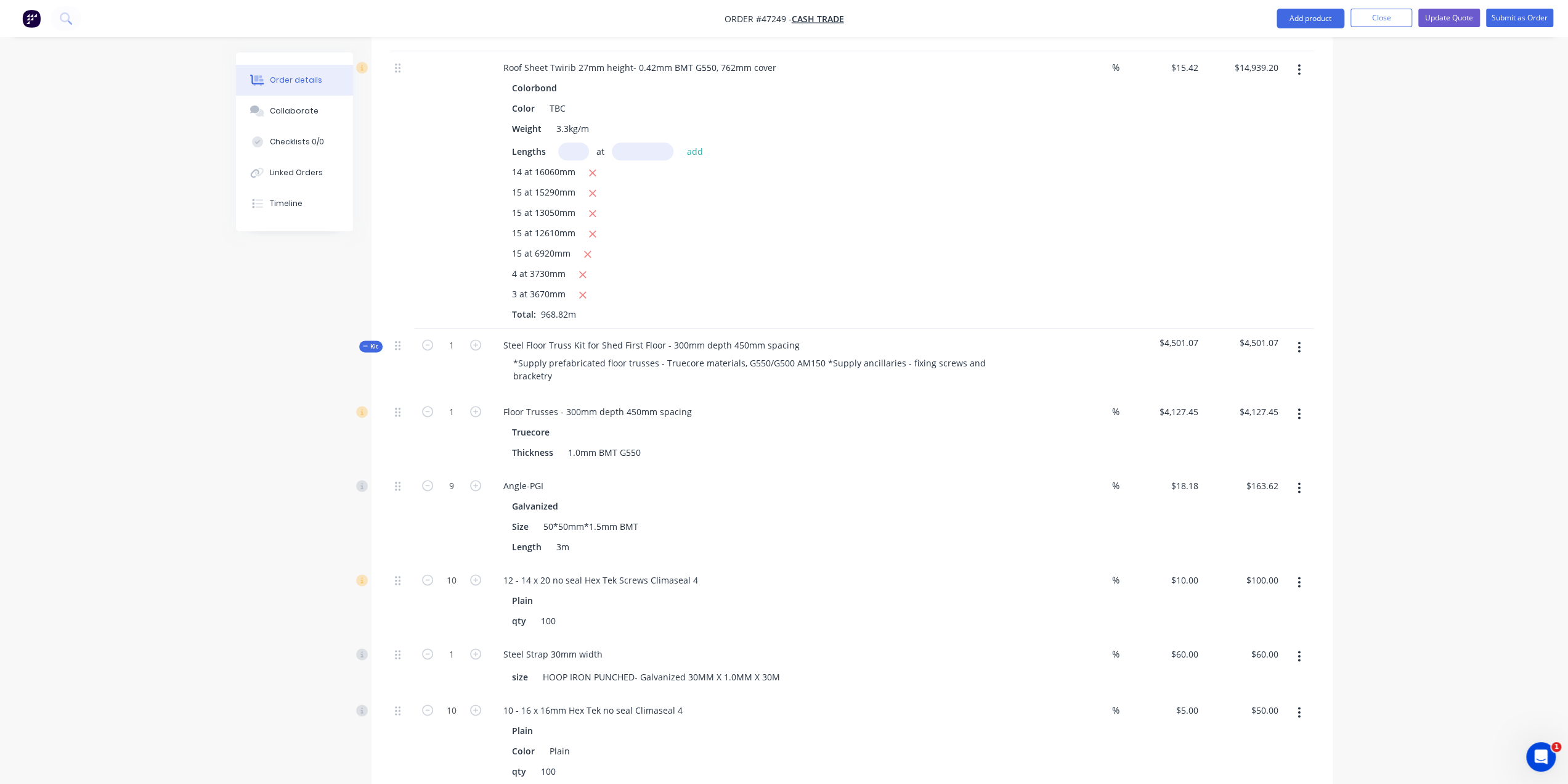
scroll to position [1315, 0]
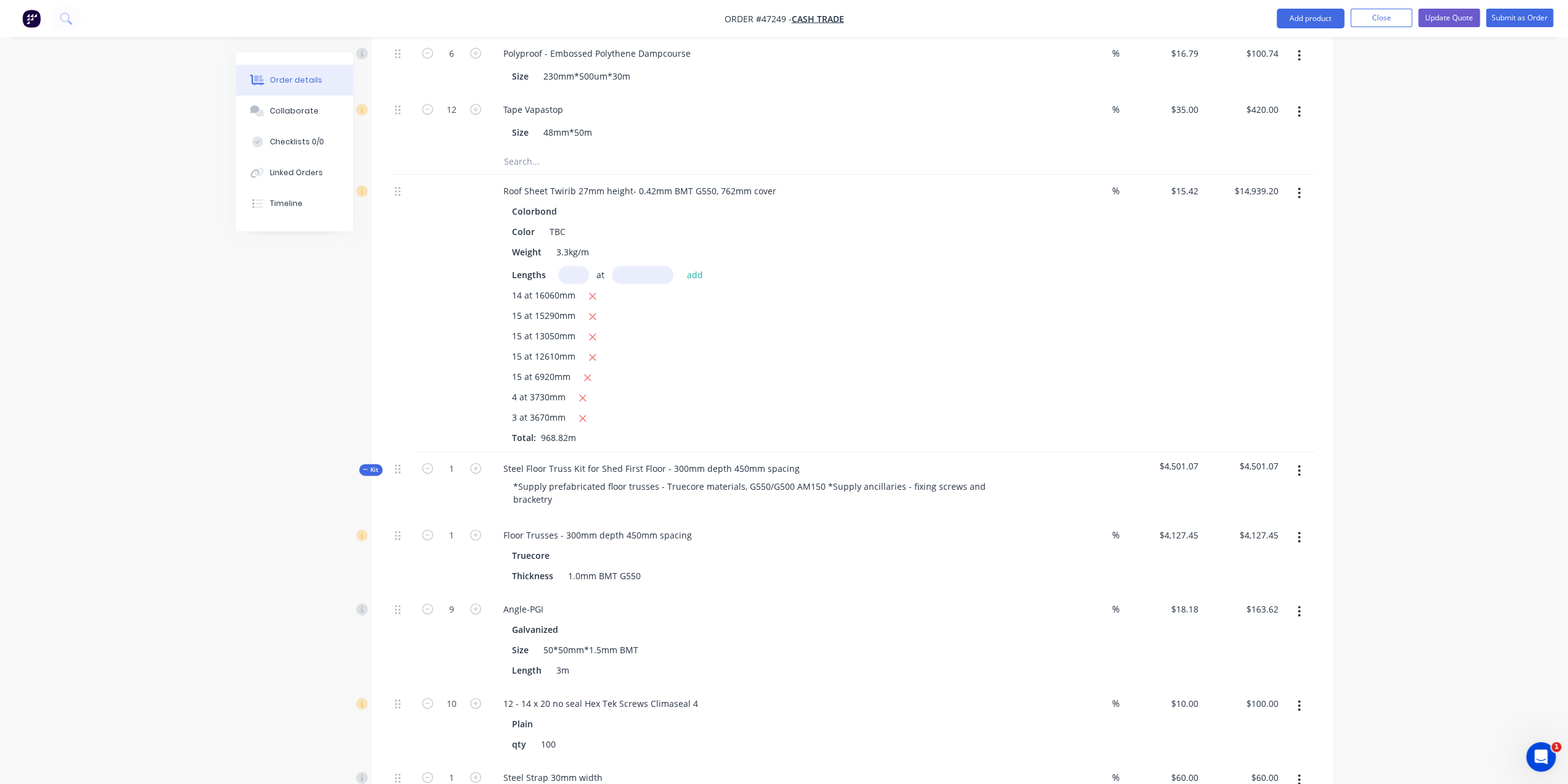
click at [924, 370] on div "15 at 6920mm" at bounding box center [766, 378] width 508 height 15
click at [1297, 182] on button "button" at bounding box center [1299, 192] width 29 height 22
click at [1222, 290] on div "Delete" at bounding box center [1256, 299] width 95 height 18
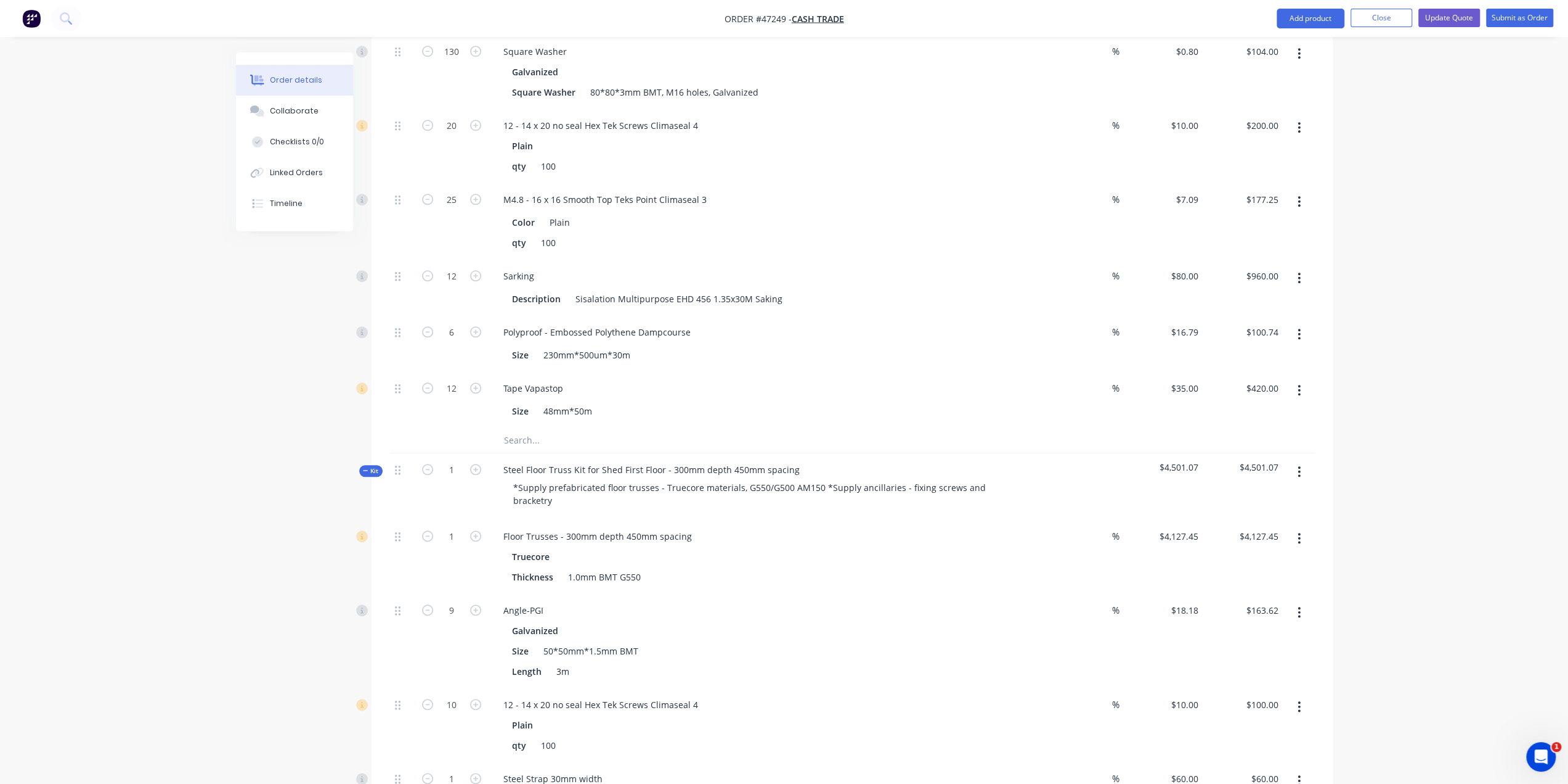
scroll to position [1187, 0]
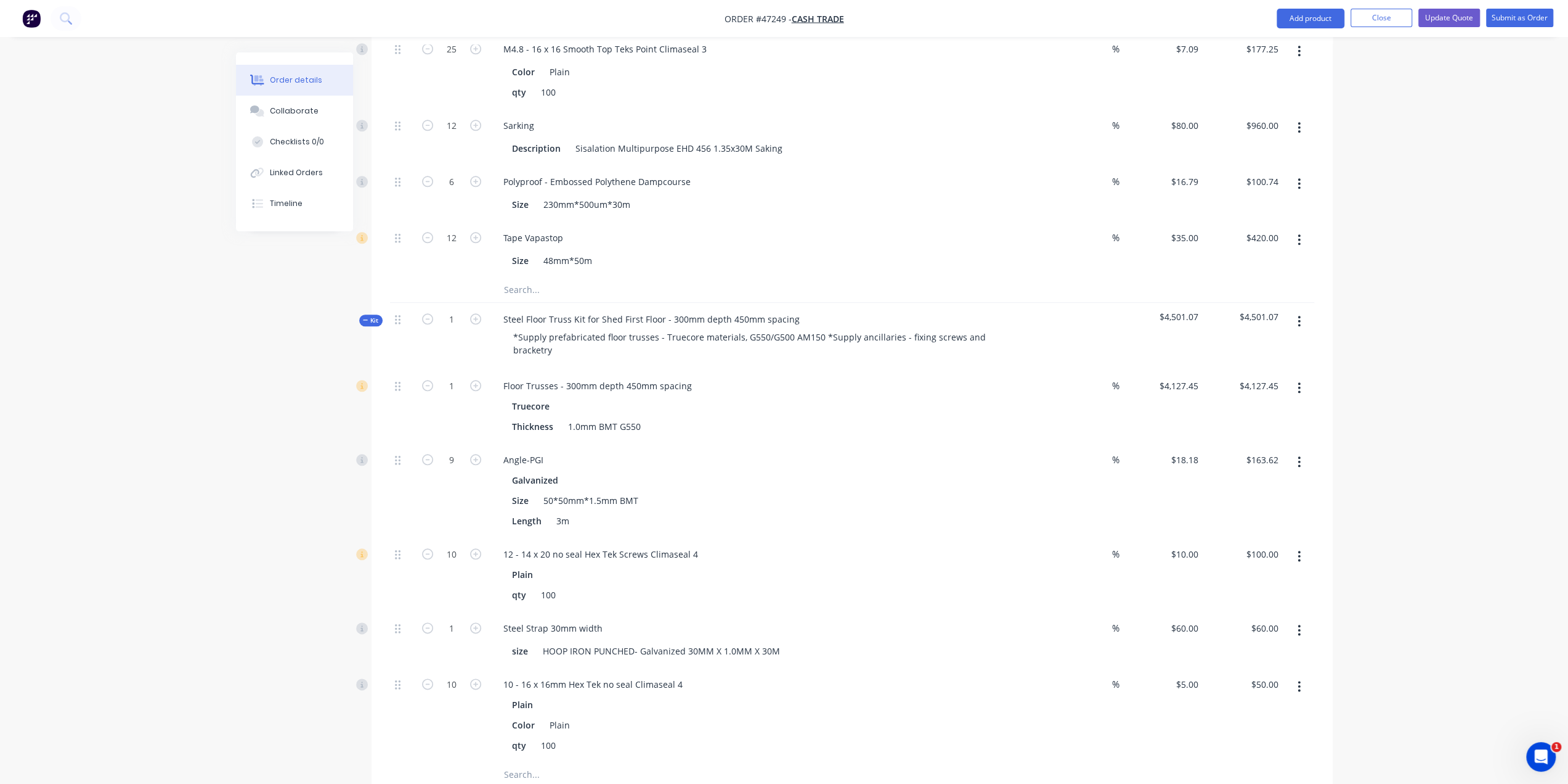
click at [1300, 314] on icon "button" at bounding box center [1299, 321] width 3 height 14
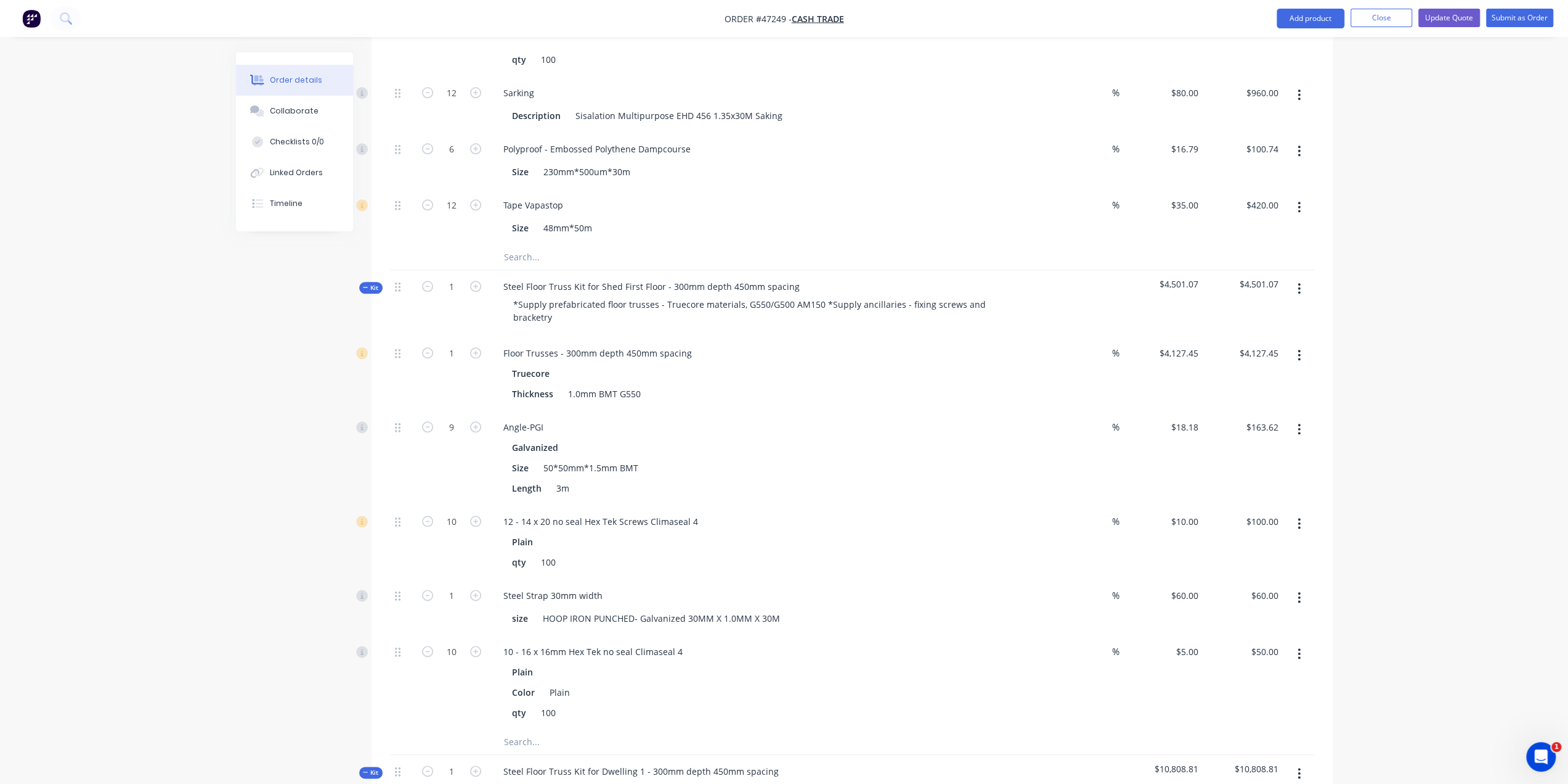
scroll to position [1290, 0]
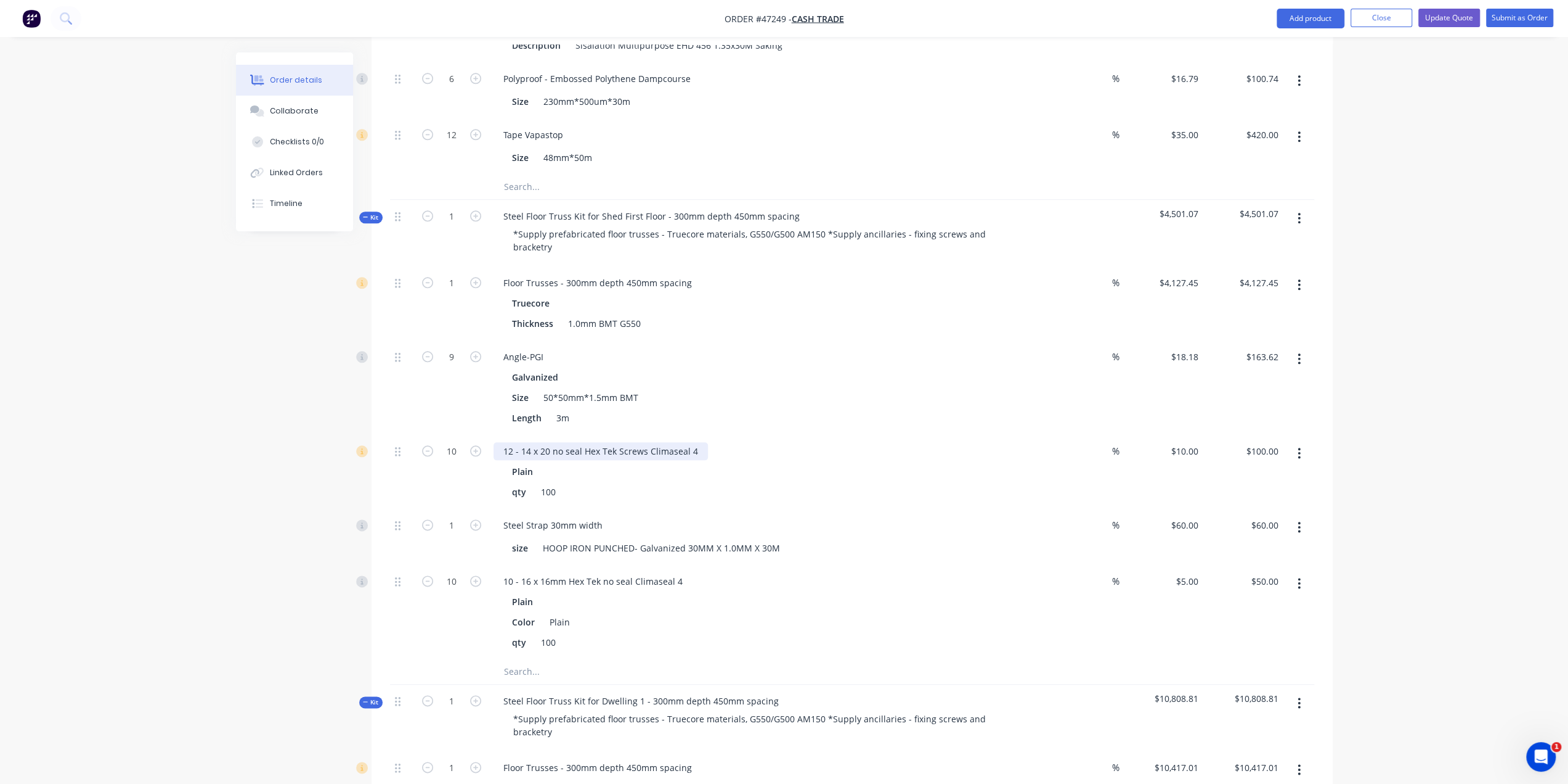
drag, startPoint x: 238, startPoint y: 569, endPoint x: 629, endPoint y: 428, distance: 415.6
click at [1301, 212] on icon "button" at bounding box center [1299, 218] width 3 height 14
click at [1259, 316] on div "Delete" at bounding box center [1256, 324] width 95 height 18
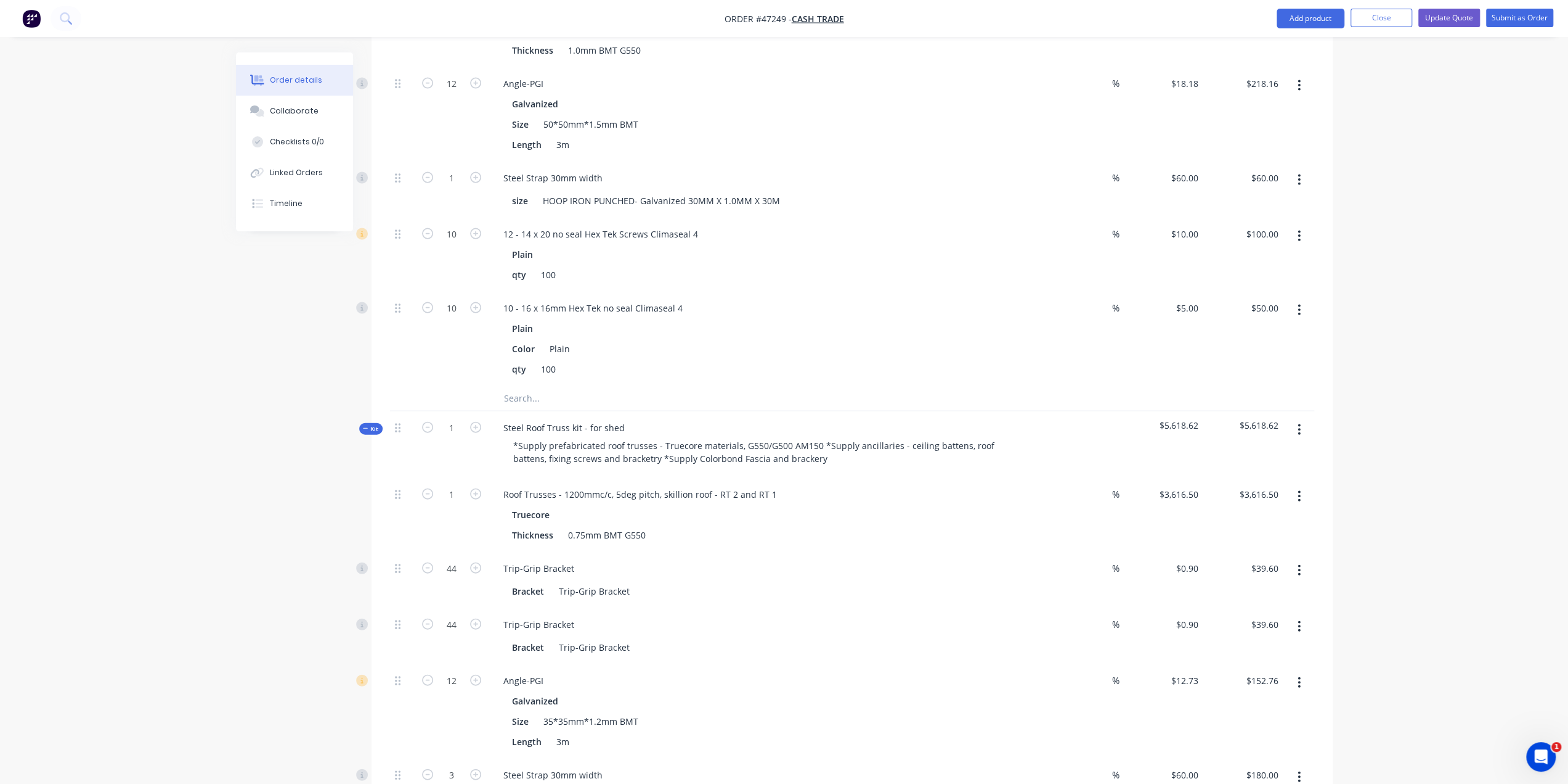
scroll to position [2584, 0]
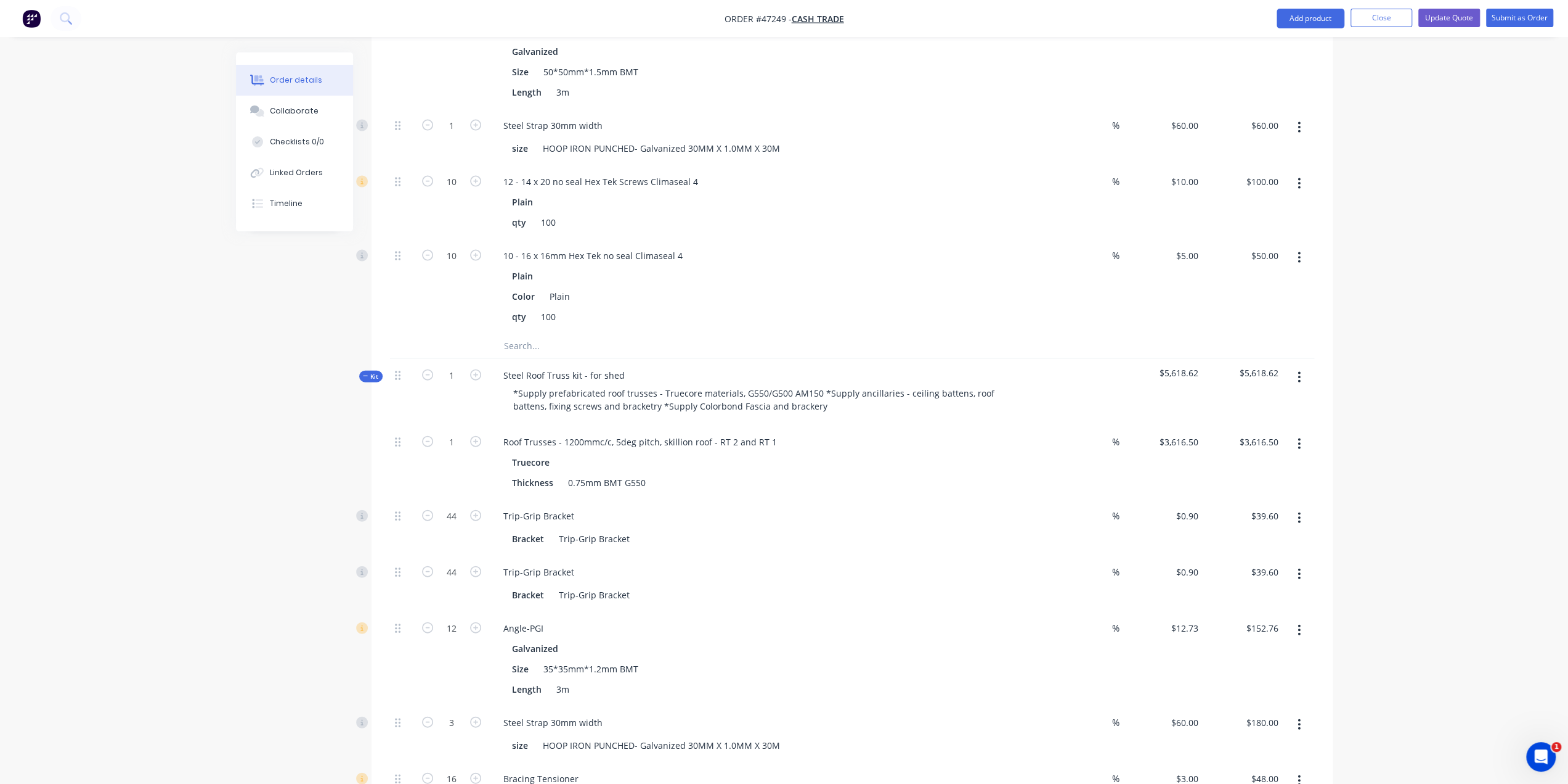
click at [1301, 366] on button "button" at bounding box center [1299, 377] width 29 height 22
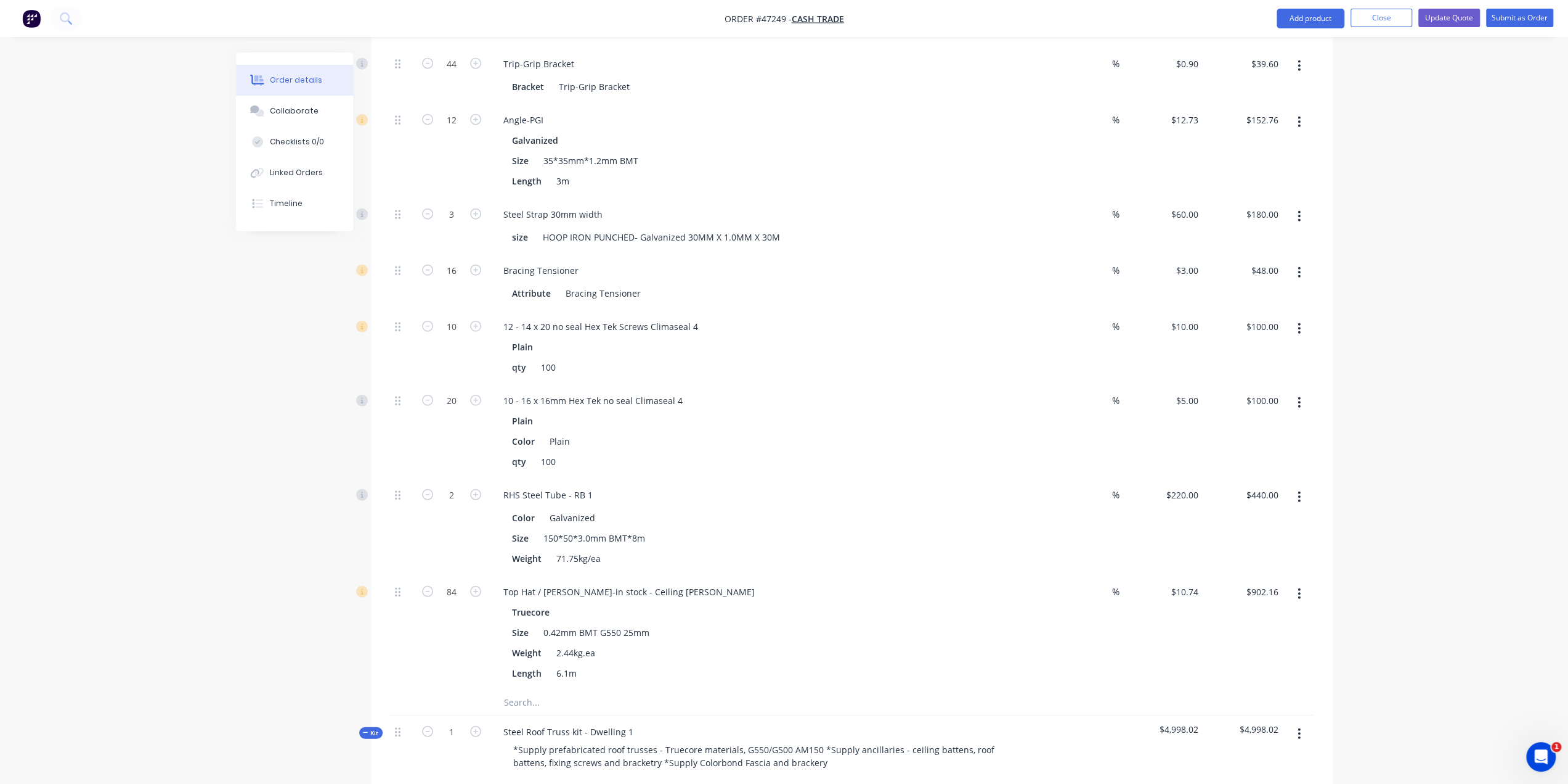
scroll to position [3098, 0]
click at [1329, 651] on div "Qty Discount Price Total Kit 1 Steel Wall Frame kit *Supply prefabricated wall …" at bounding box center [852, 700] width 961 height 6729
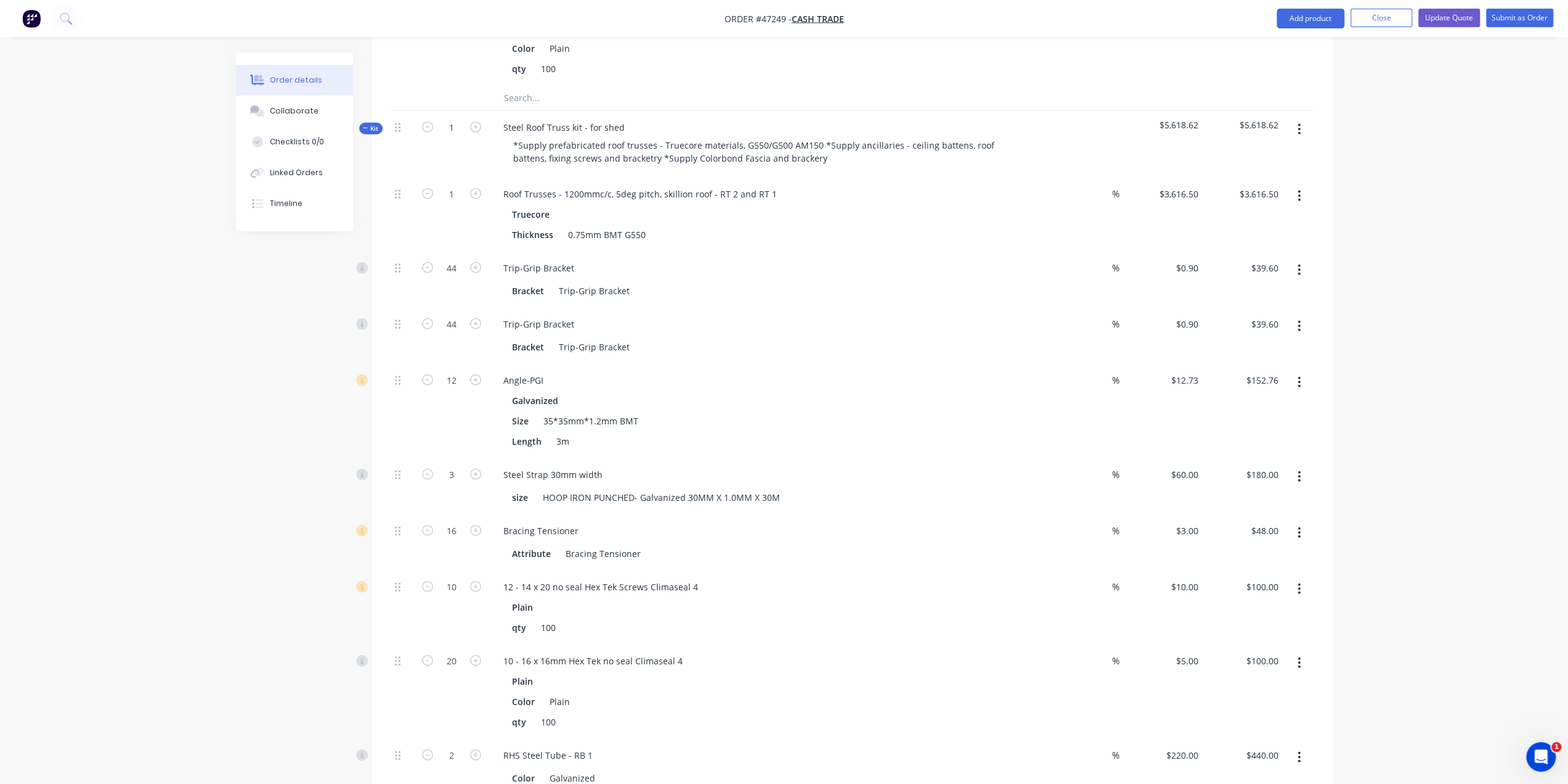
scroll to position [2728, 0]
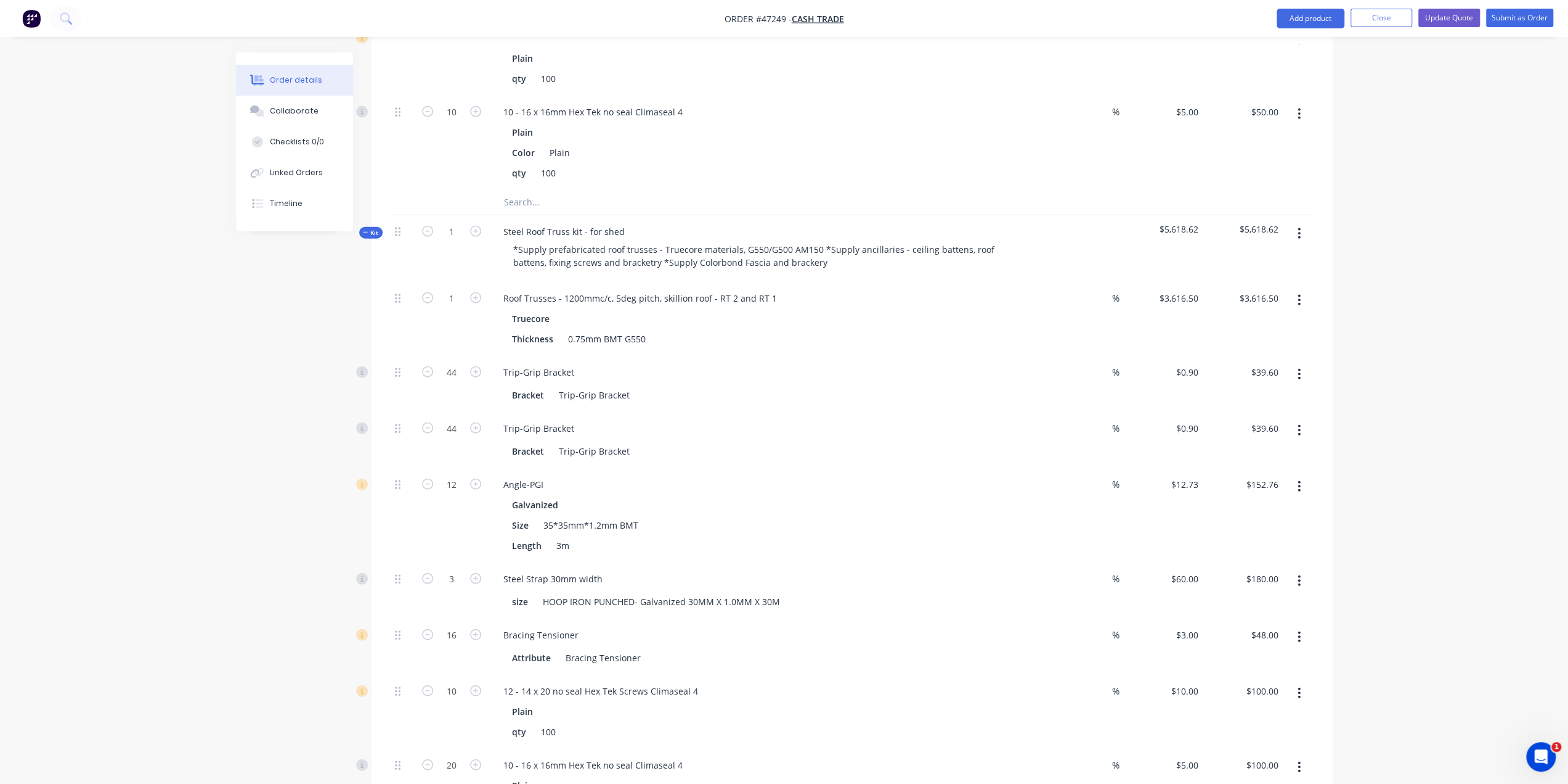
click at [1301, 222] on button "button" at bounding box center [1299, 233] width 29 height 22
click at [1247, 331] on div "Delete" at bounding box center [1256, 340] width 95 height 18
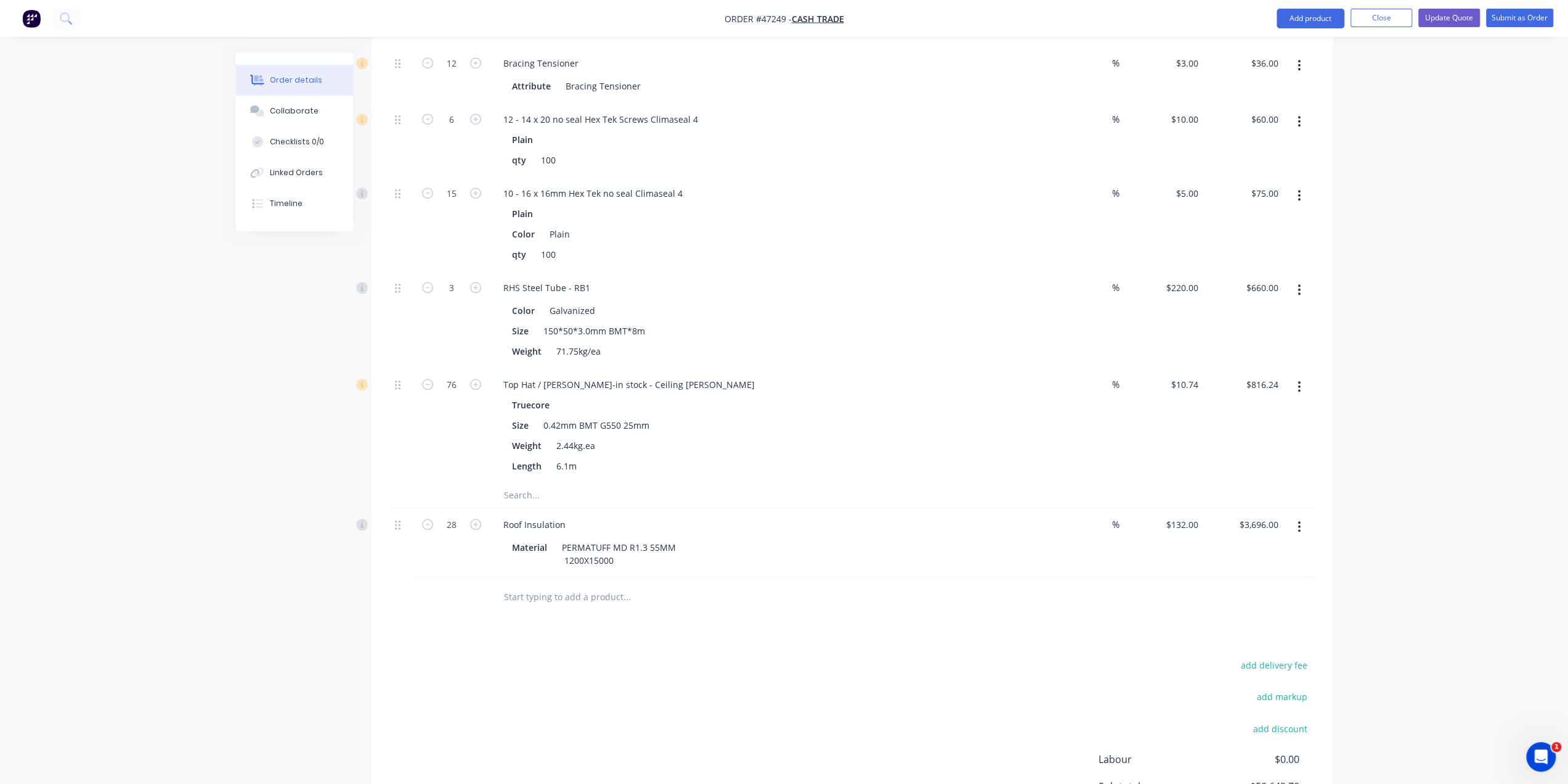
scroll to position [5757, 0]
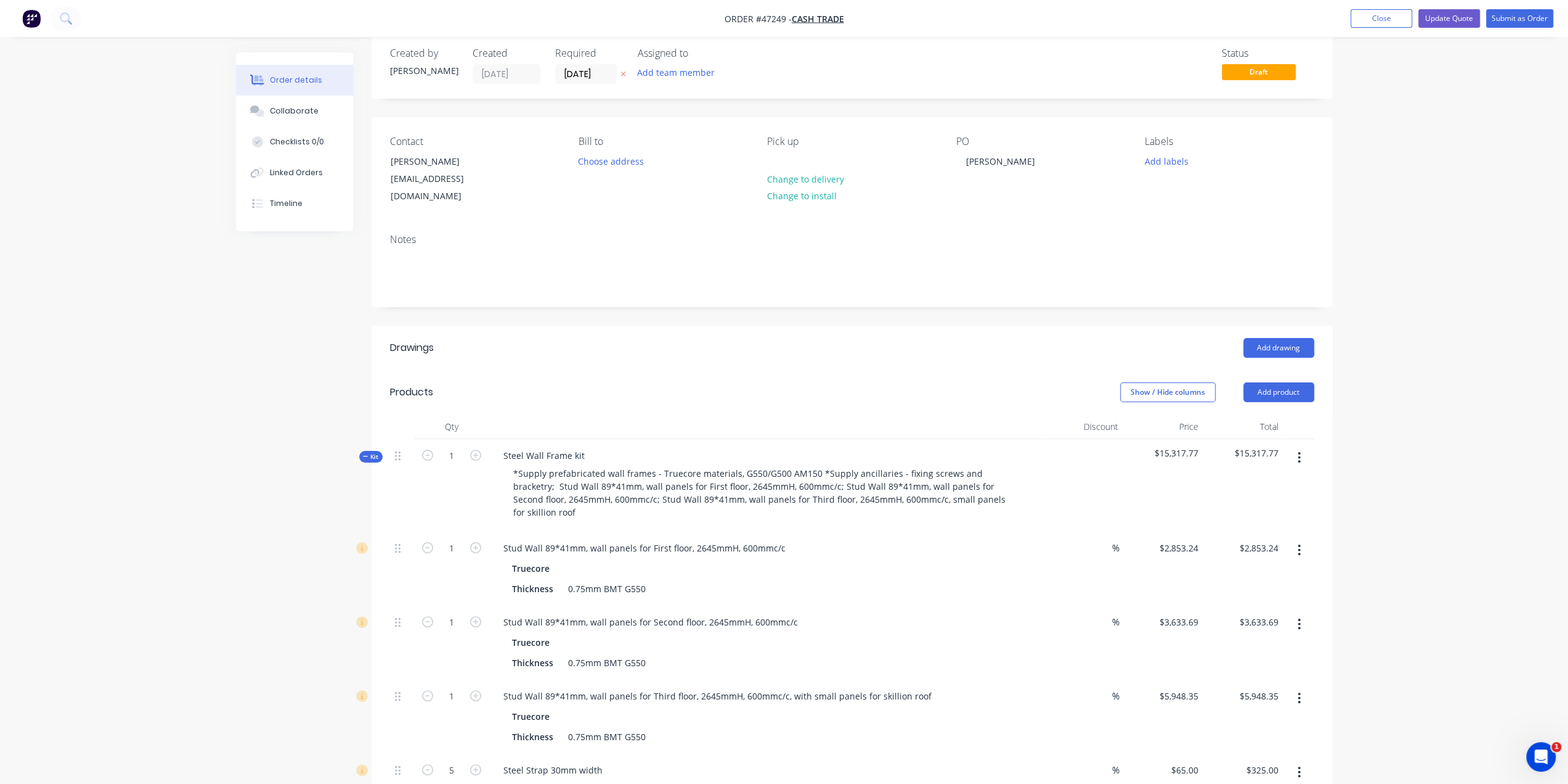
scroll to position [0, 0]
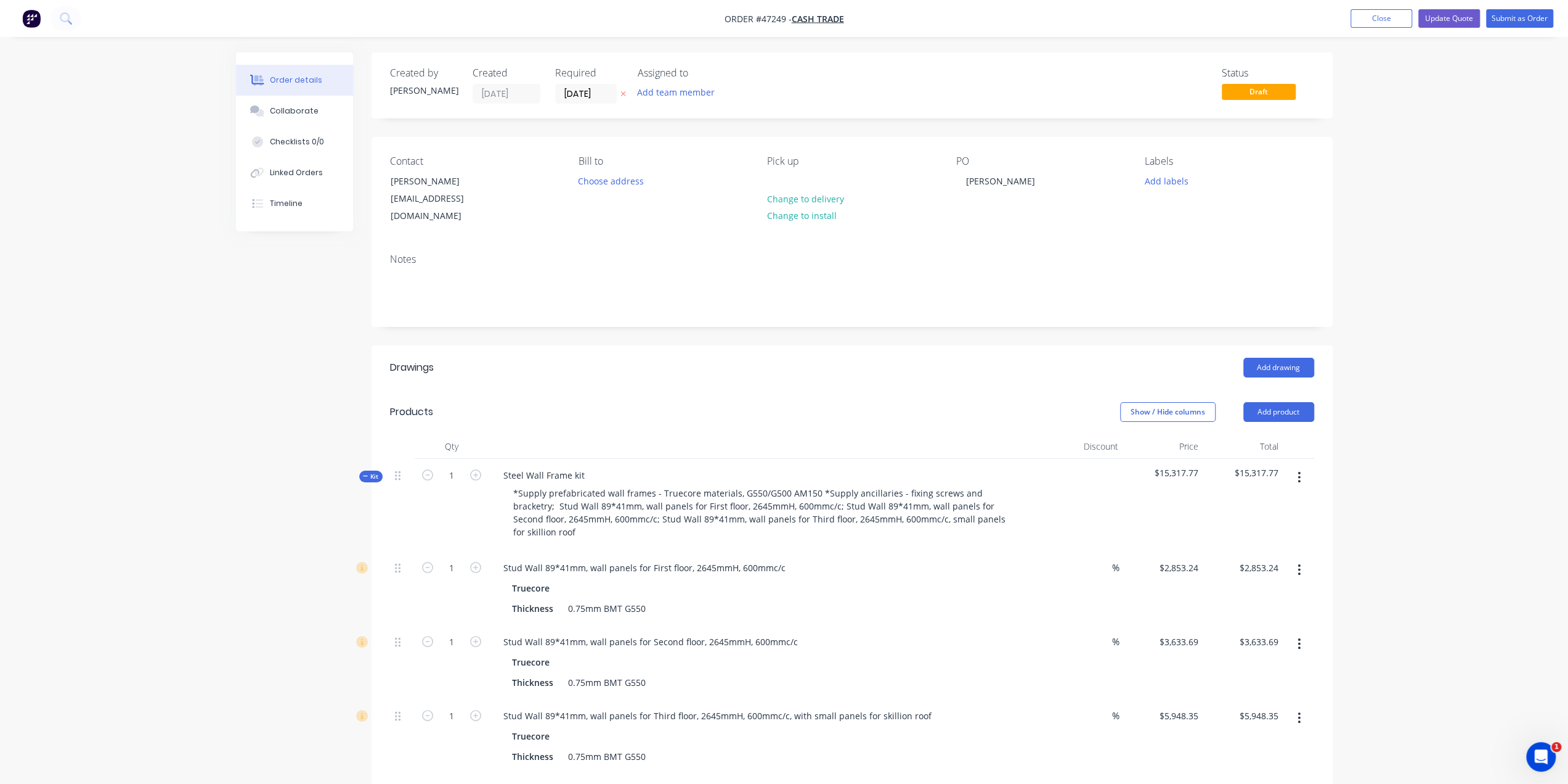
drag, startPoint x: 643, startPoint y: 328, endPoint x: 551, endPoint y: 345, distance: 93.6
click at [551, 358] on div "Drawings" at bounding box center [488, 368] width 197 height 20
click at [951, 346] on header "Drawings Add drawing" at bounding box center [852, 368] width 961 height 44
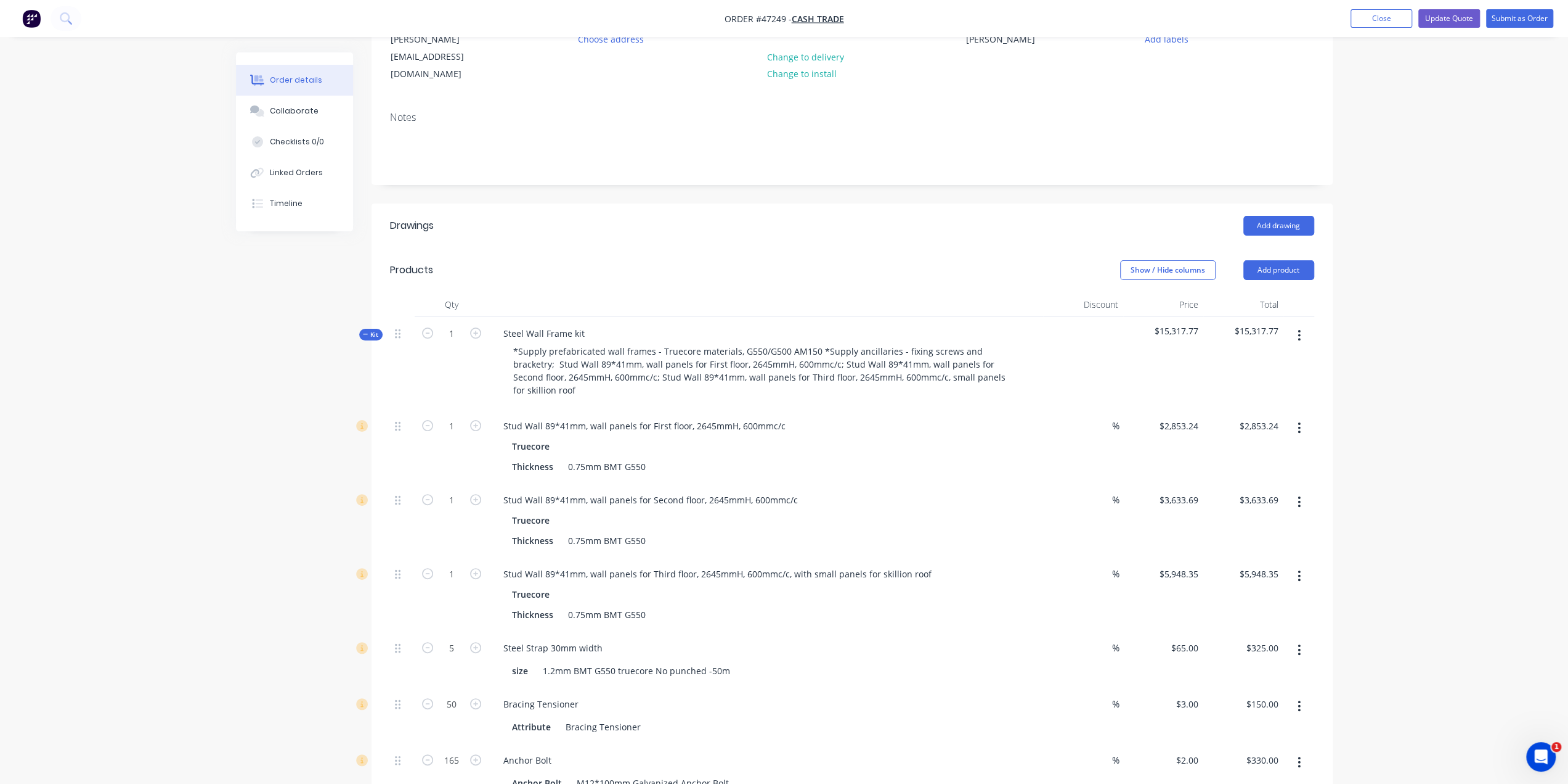
scroll to position [143, 0]
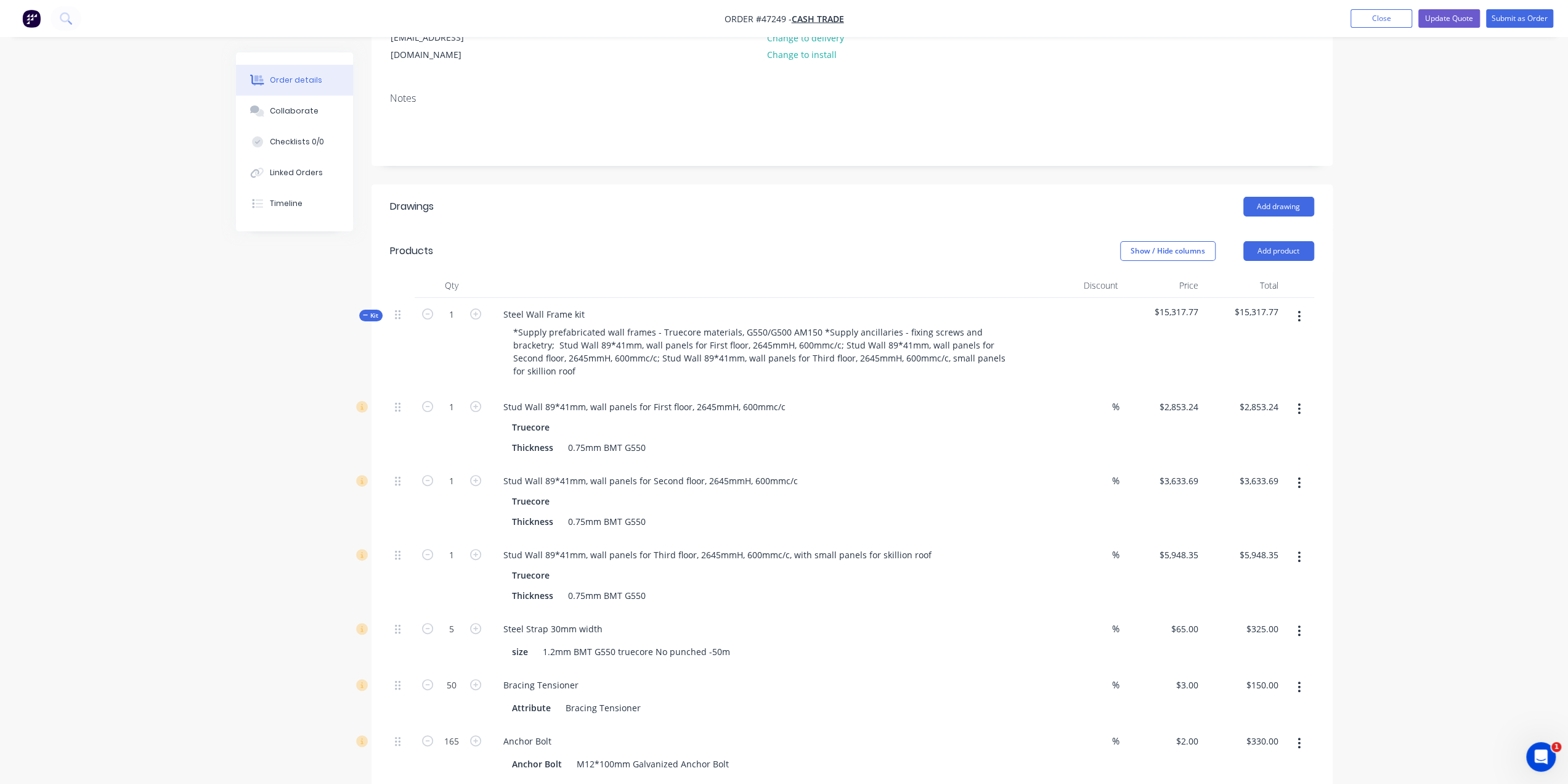
scroll to position [0, 0]
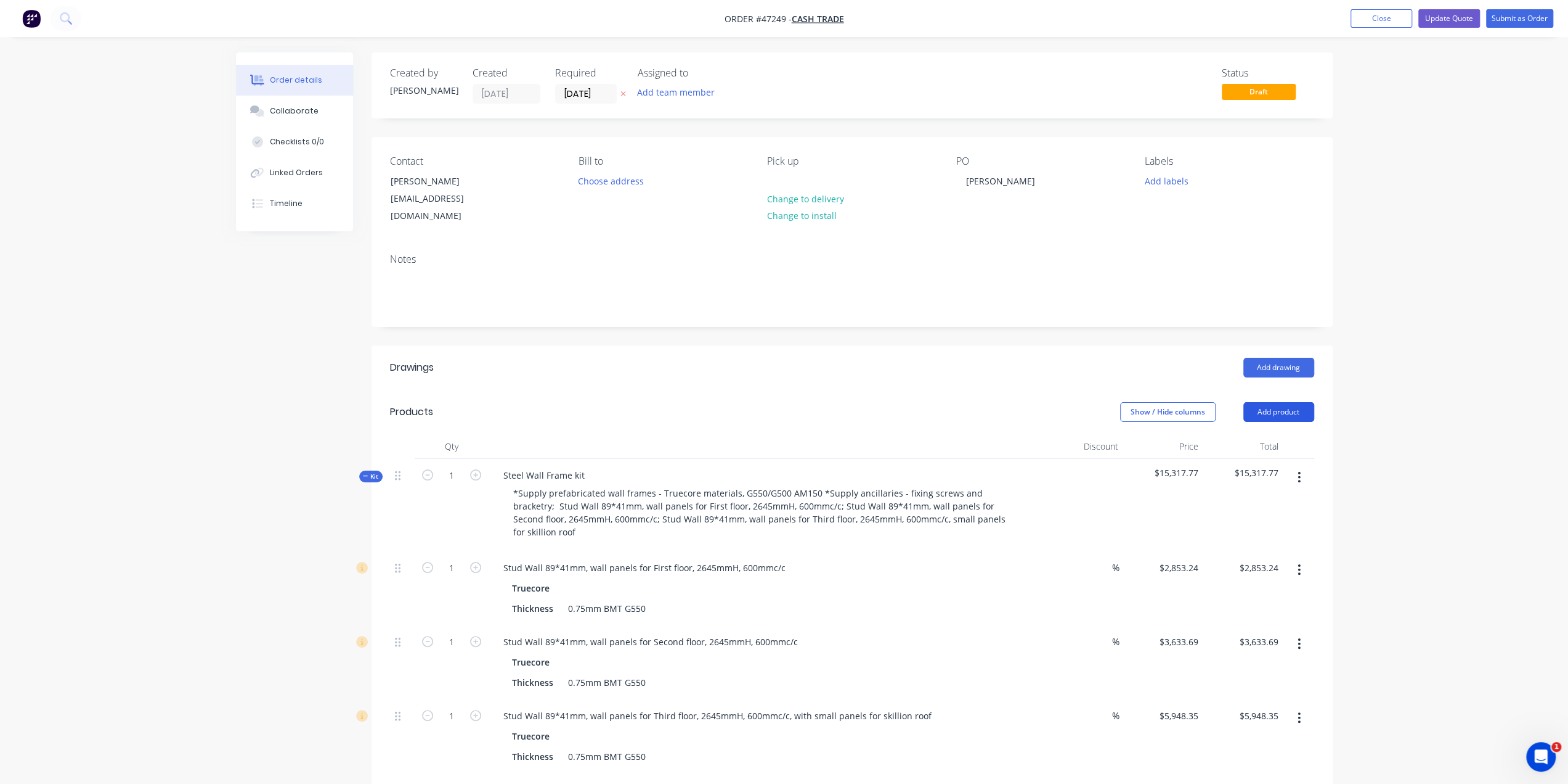
click at [1276, 402] on button "Add product" at bounding box center [1278, 412] width 71 height 20
click at [1263, 434] on div "Product catalogue" at bounding box center [1256, 442] width 95 height 18
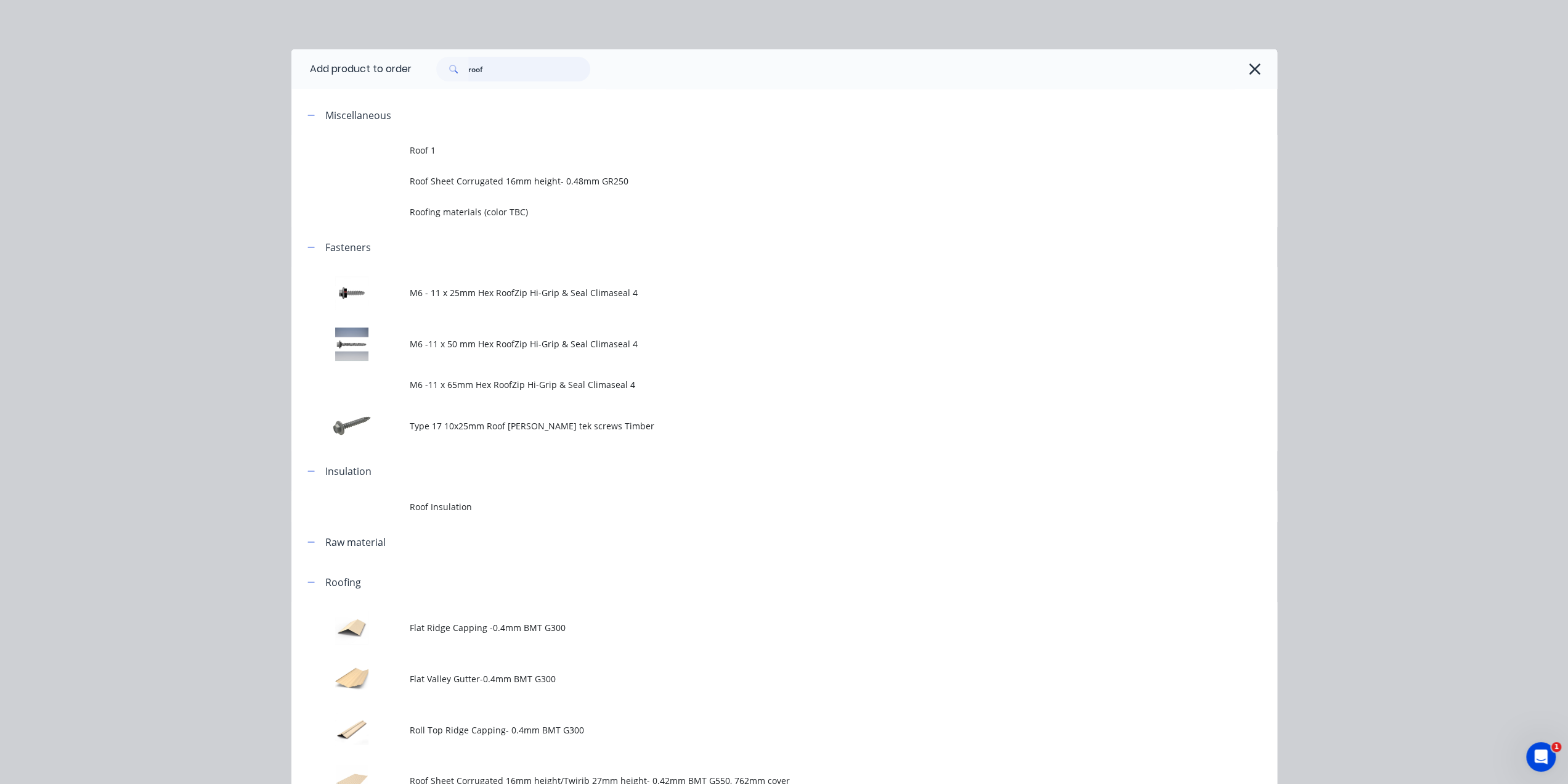
drag, startPoint x: 538, startPoint y: 71, endPoint x: 183, endPoint y: 46, distance: 355.9
click at [216, 49] on div "Add product to order roof Miscellaneous Roof 1 Roof Sheet Corrugated 16mm heigh…" at bounding box center [784, 392] width 1568 height 784
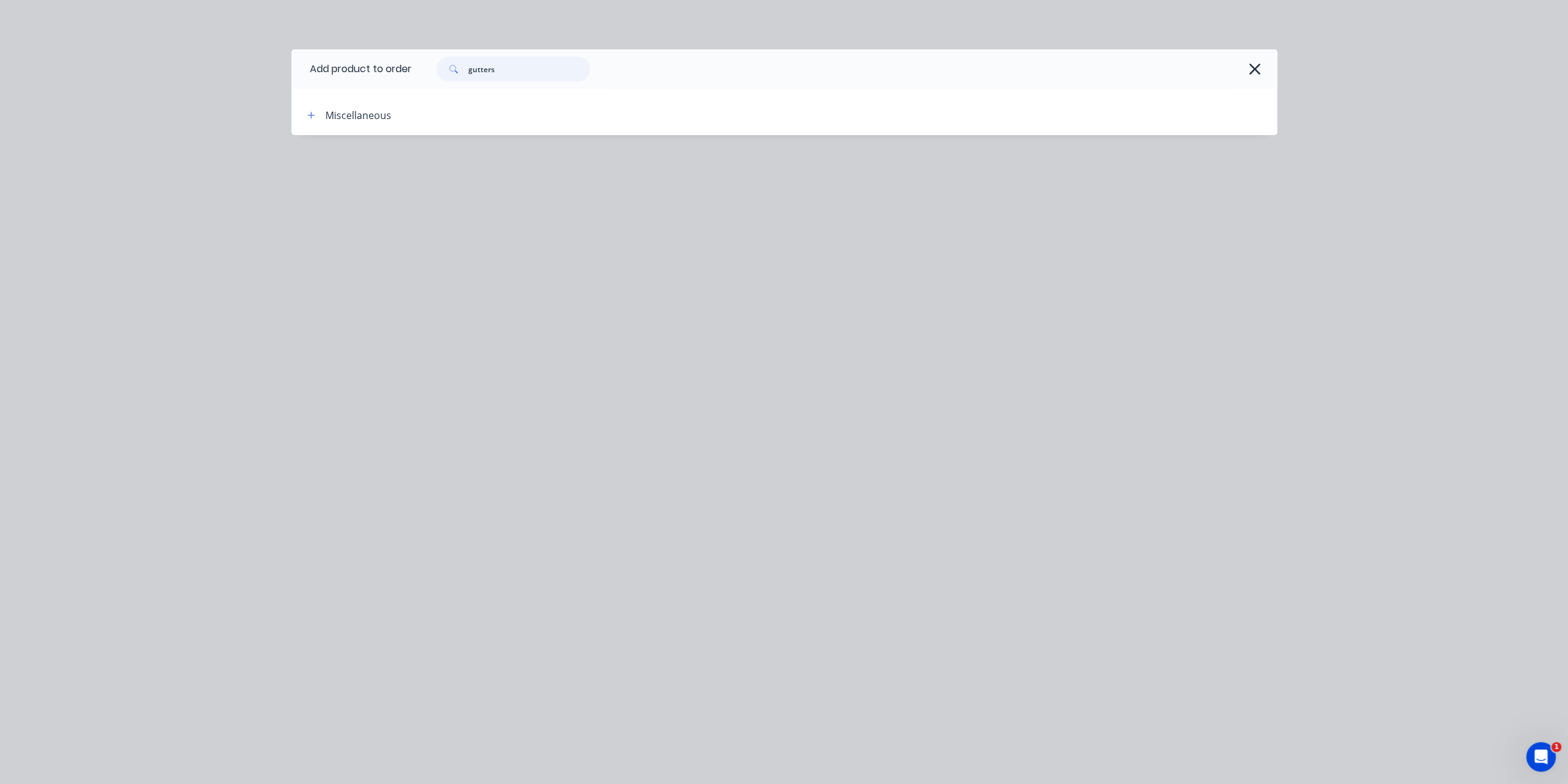
click at [526, 65] on input "gutters" at bounding box center [529, 69] width 122 height 25
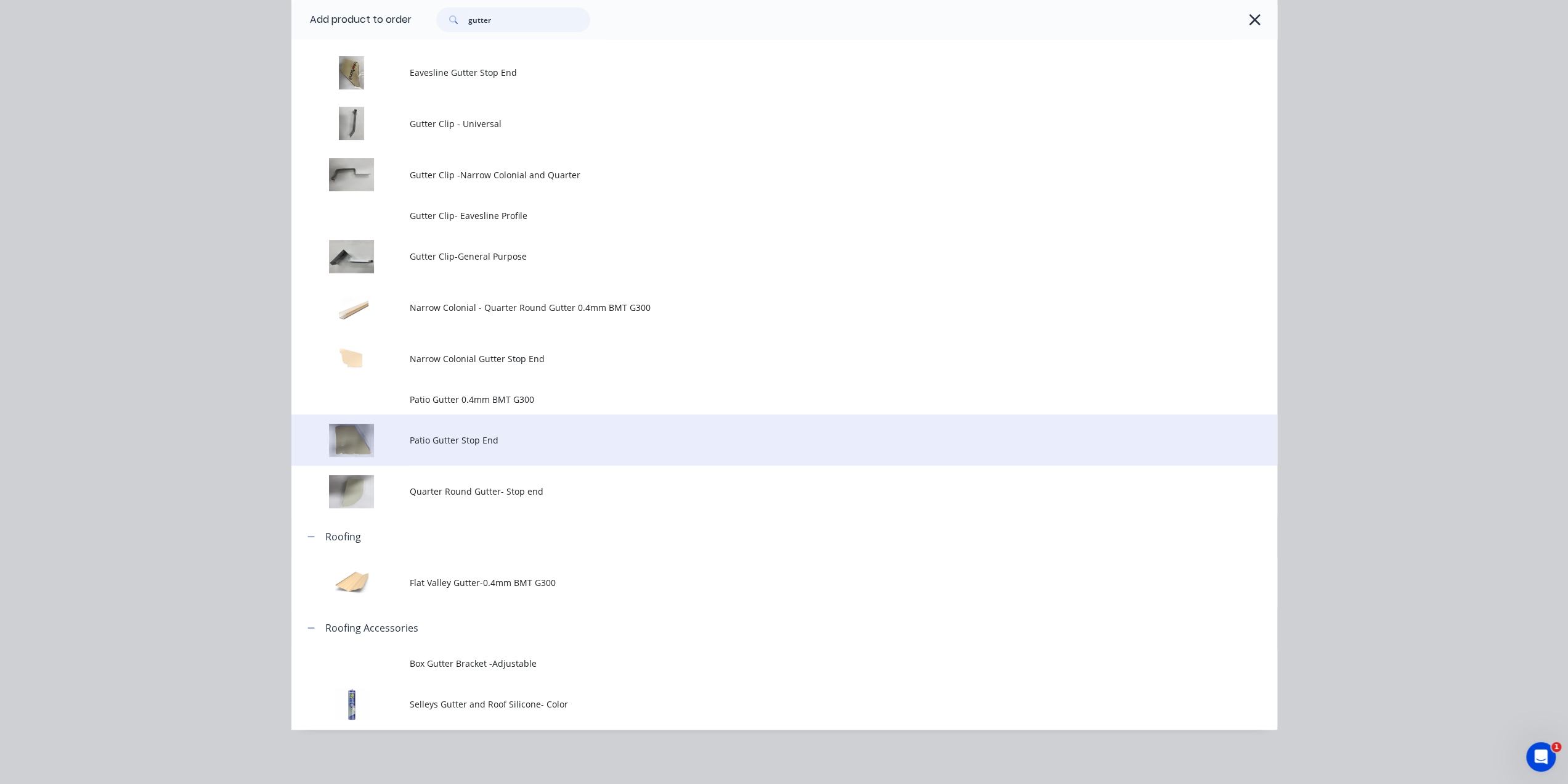
scroll to position [637, 0]
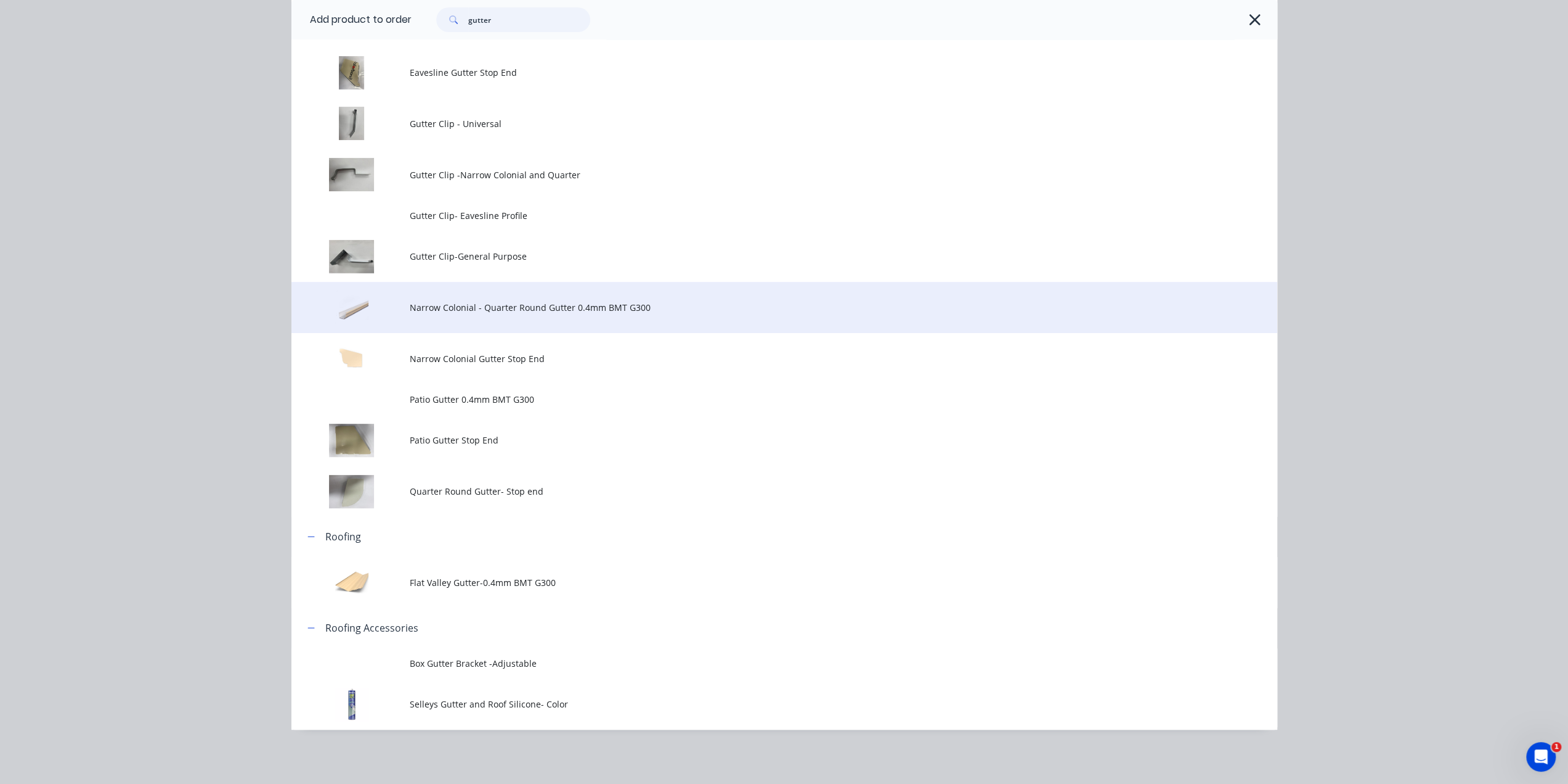
type input "gutter"
click at [583, 315] on td "Narrow Colonial - Quarter Round Gutter 0.4mm BMT G300" at bounding box center [843, 307] width 868 height 51
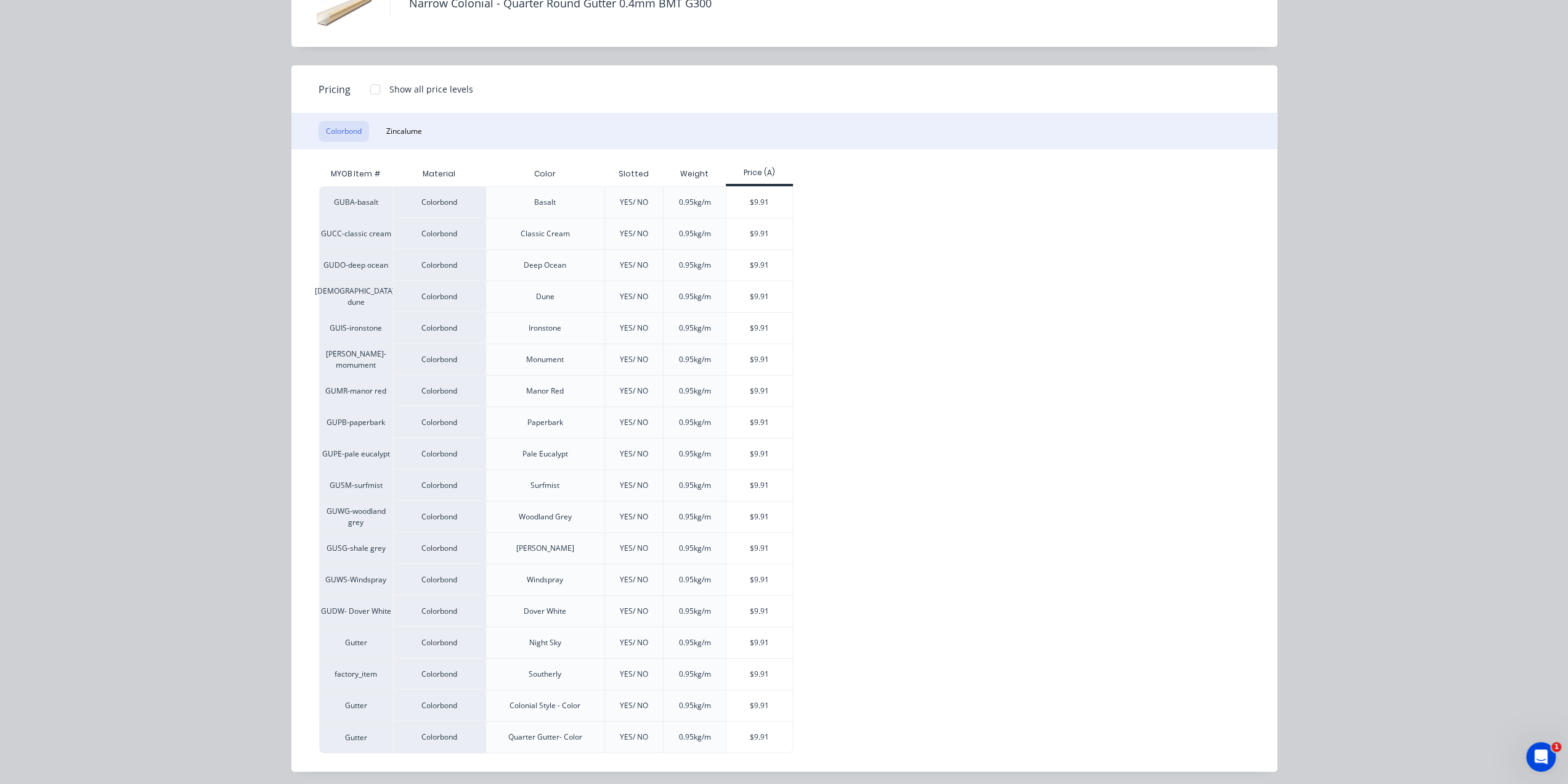
scroll to position [90, 0]
click at [768, 610] on div "$9.91" at bounding box center [760, 610] width 66 height 31
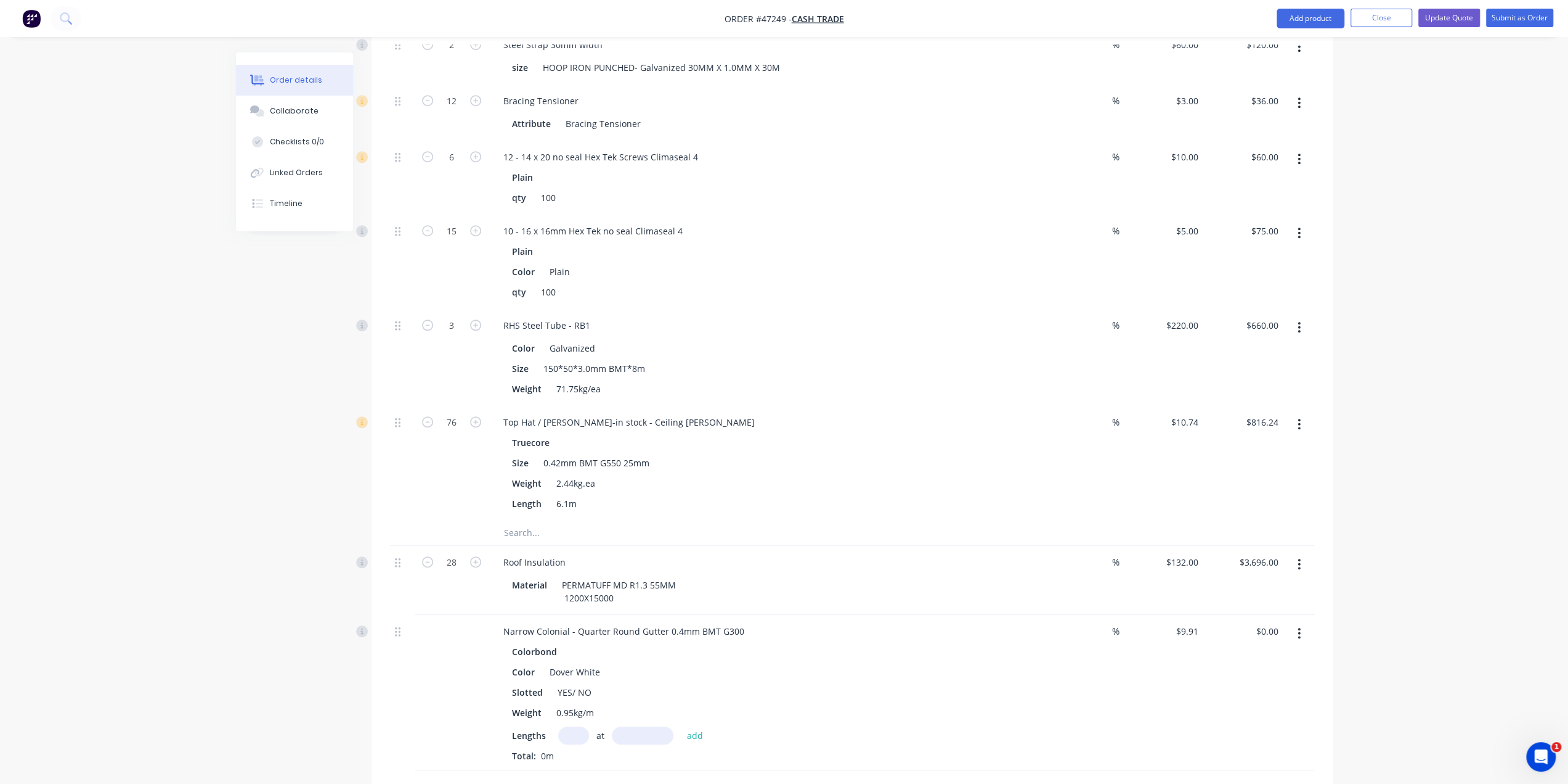
scroll to position [5912, 0]
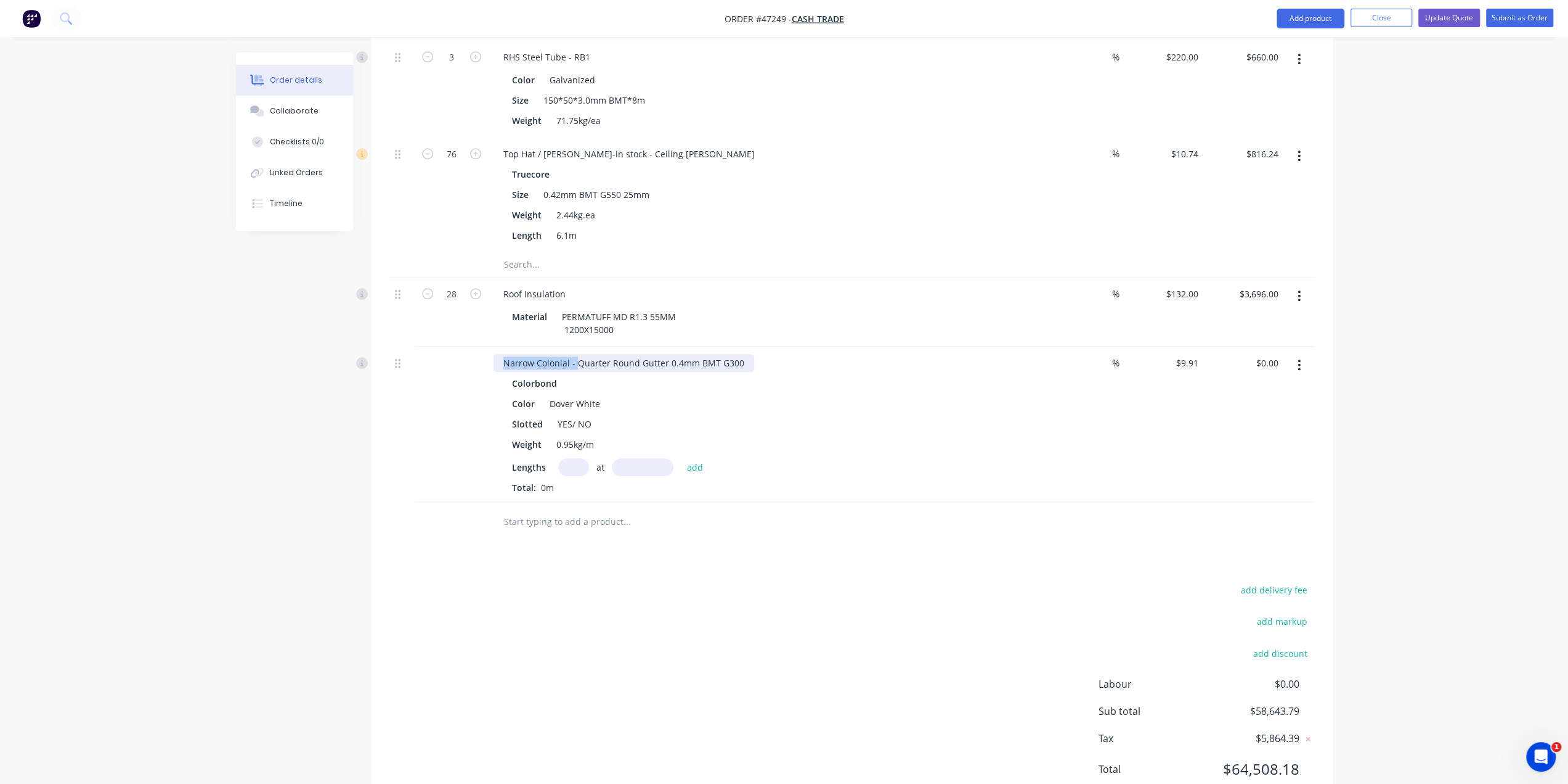
drag, startPoint x: 574, startPoint y: 317, endPoint x: 274, endPoint y: 321, distance: 300.0
drag, startPoint x: 660, startPoint y: 311, endPoint x: 666, endPoint y: 317, distance: 8.5
click at [663, 354] on div "Quarter Round Gutter 0.4mm BMT G300" at bounding box center [586, 362] width 186 height 18
click at [668, 354] on div "Quarter Round Gutter 0.4mm BMT G300" at bounding box center [586, 362] width 186 height 18
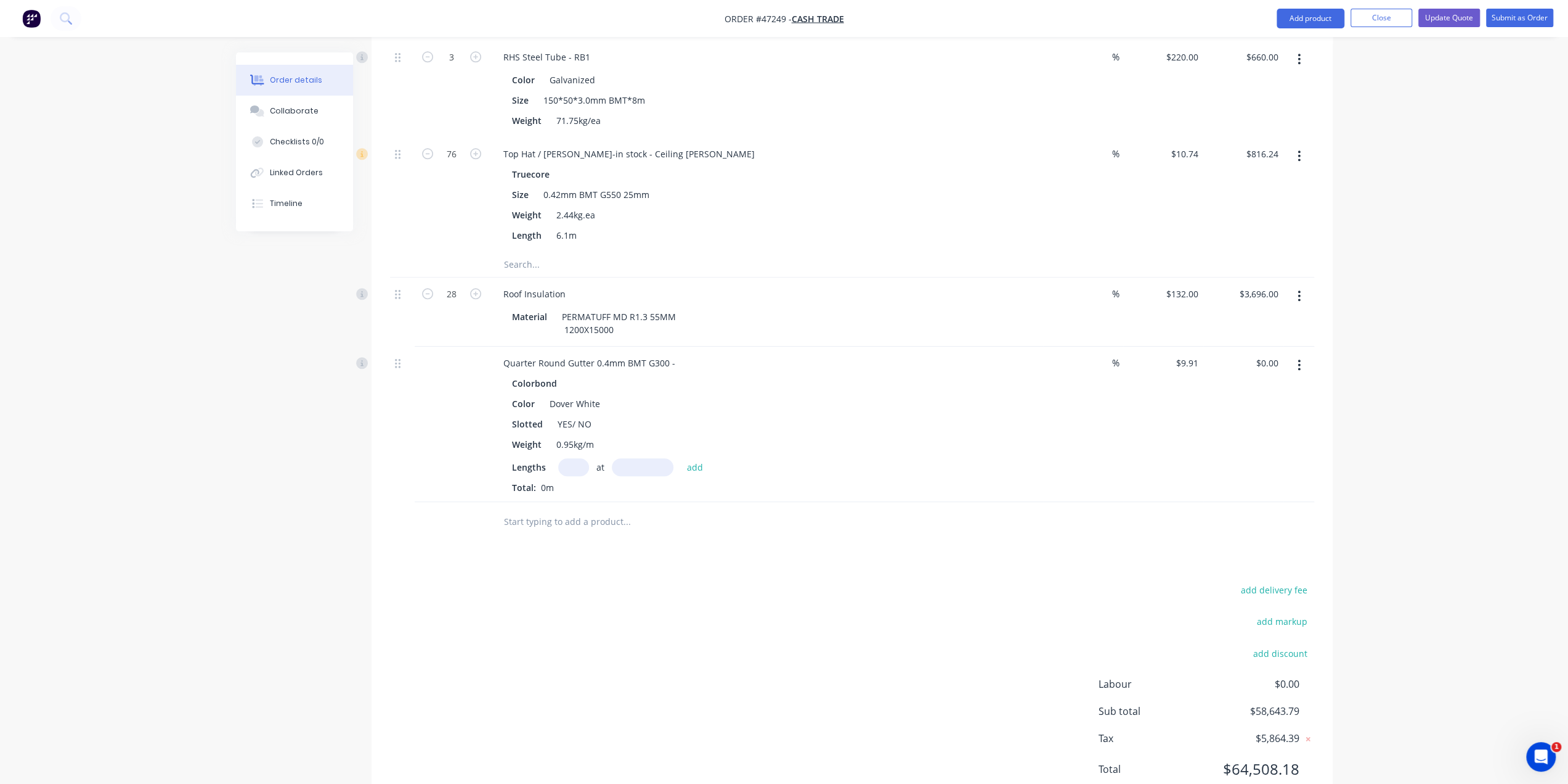
drag, startPoint x: 571, startPoint y: 376, endPoint x: 668, endPoint y: 369, distance: 97.3
click at [665, 415] on div "Slotted YES/ NO" at bounding box center [763, 423] width 512 height 18
click at [706, 395] on div "Color Dover White" at bounding box center [763, 403] width 512 height 18
click at [643, 395] on div "Color Dover White" at bounding box center [763, 403] width 512 height 18
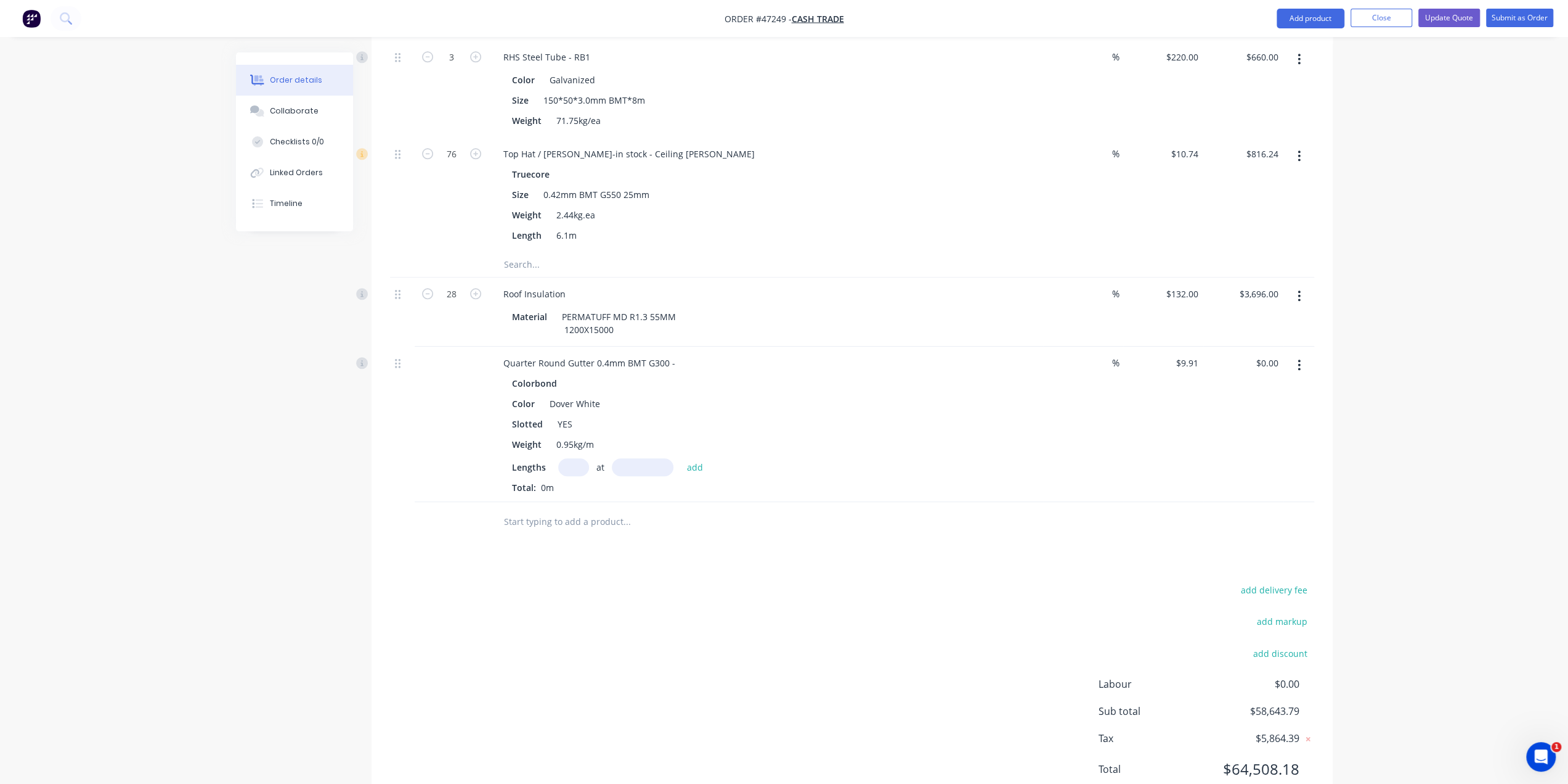
click at [581, 458] on input "text" at bounding box center [574, 467] width 31 height 18
click at [676, 354] on div "Quarter Round Gutter 0.4mm BMT G300 -" at bounding box center [589, 362] width 191 height 18
click at [868, 374] on div "Colorbond Color Dover White Slotted YES Weight 0.95kg/m Lengths at add Total: 0m" at bounding box center [765, 434] width 545 height 120
click at [907, 395] on div "Color Dover White" at bounding box center [763, 403] width 512 height 18
click at [929, 582] on div "add delivery fee add markup add discount Labour $0.00 Sub total $58,643.79 Tax …" at bounding box center [852, 687] width 925 height 211
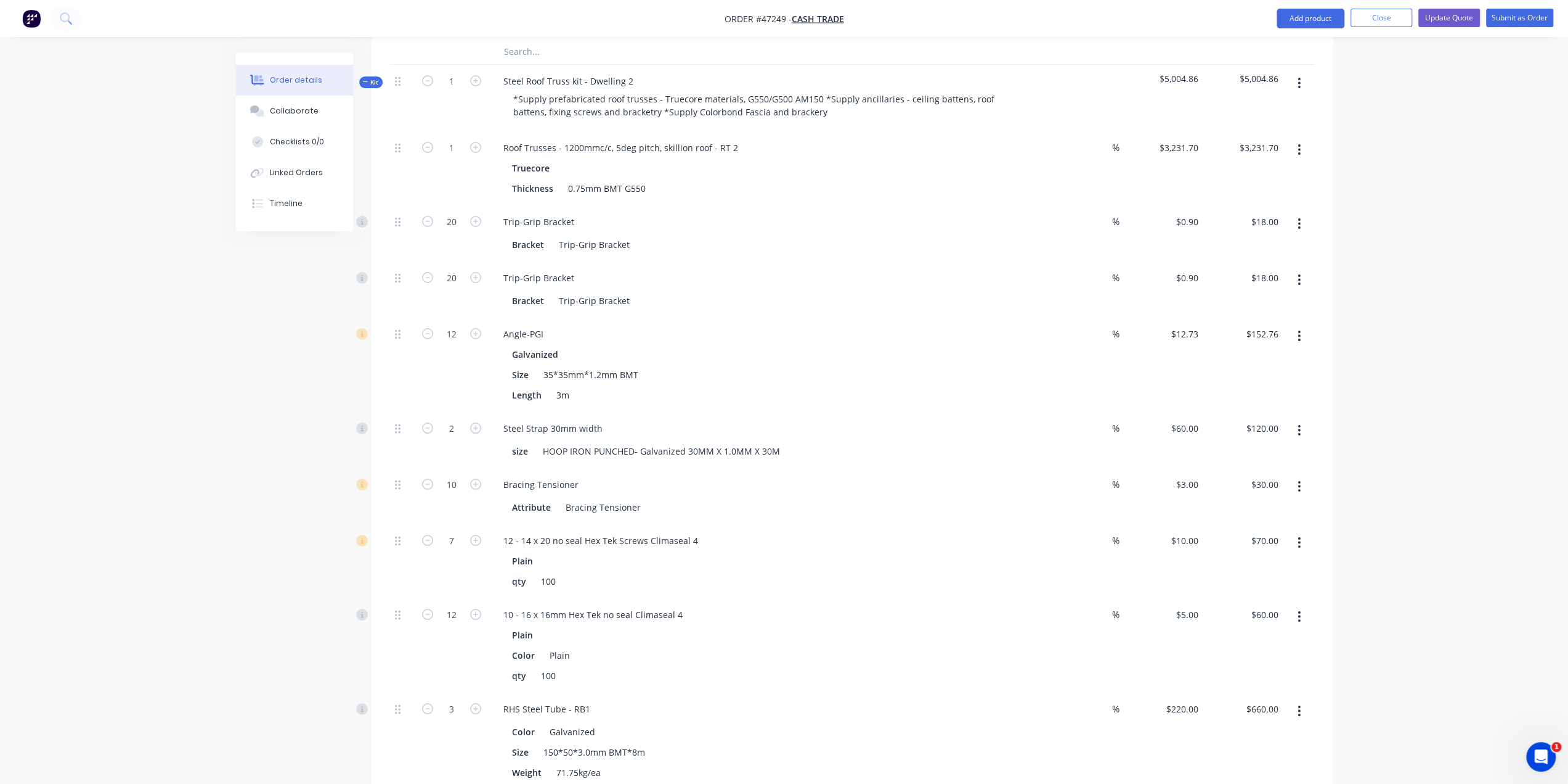
scroll to position [4473, 0]
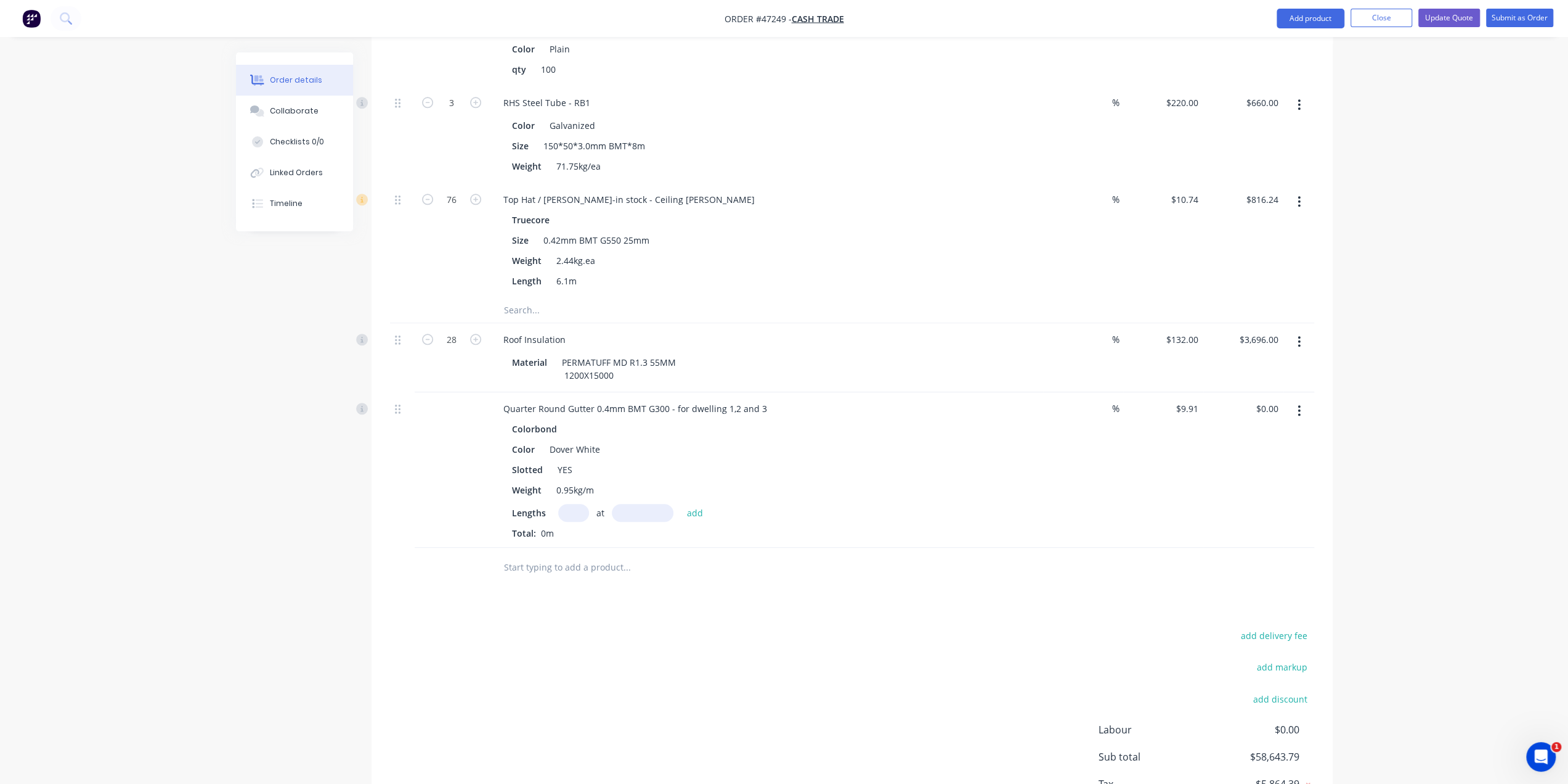
scroll to position [5912, 0]
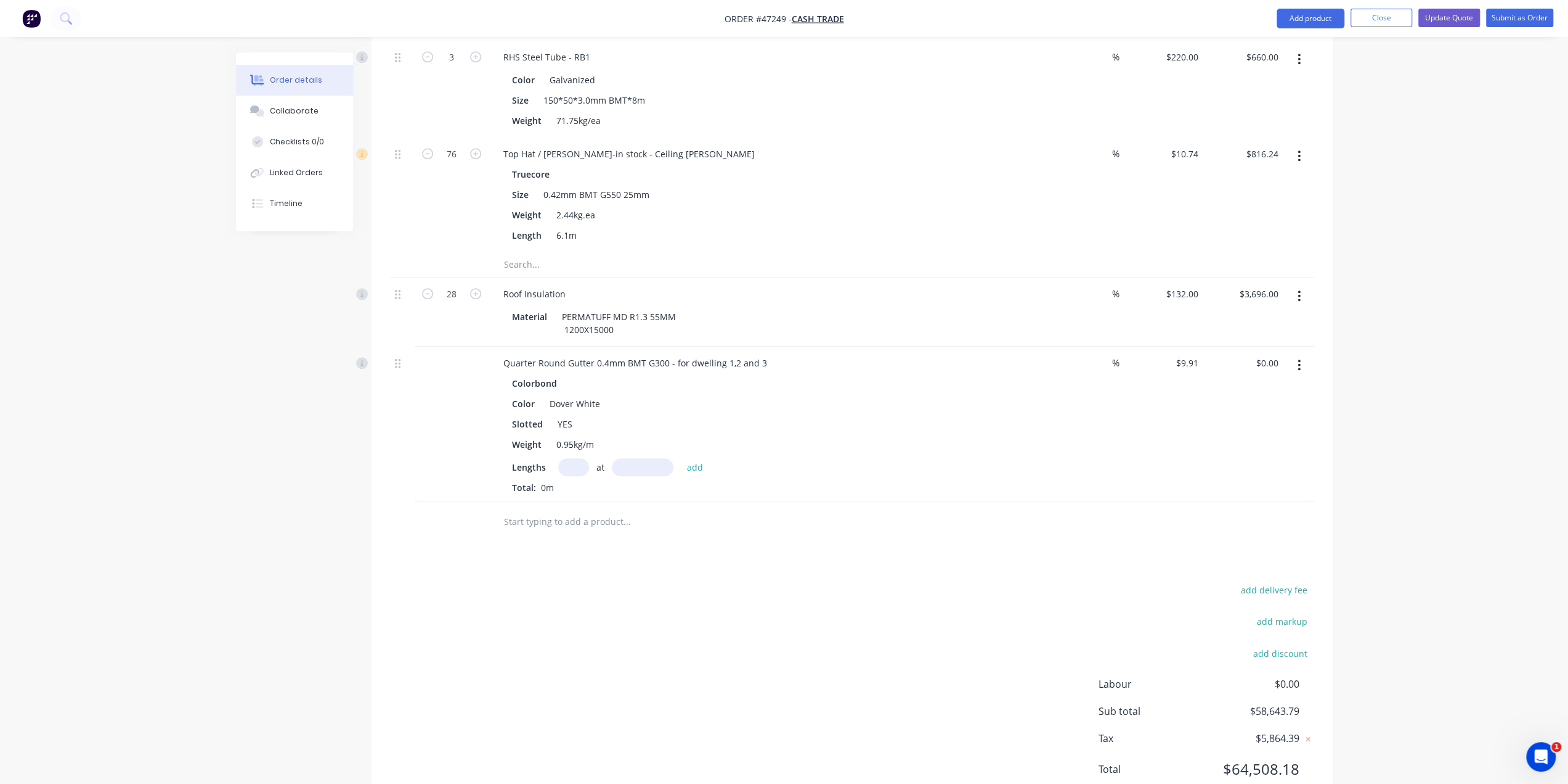
click at [569, 458] on input "text" at bounding box center [574, 467] width 31 height 18
type input "s"
click at [568, 458] on input "text" at bounding box center [574, 467] width 31 height 18
type input "8"
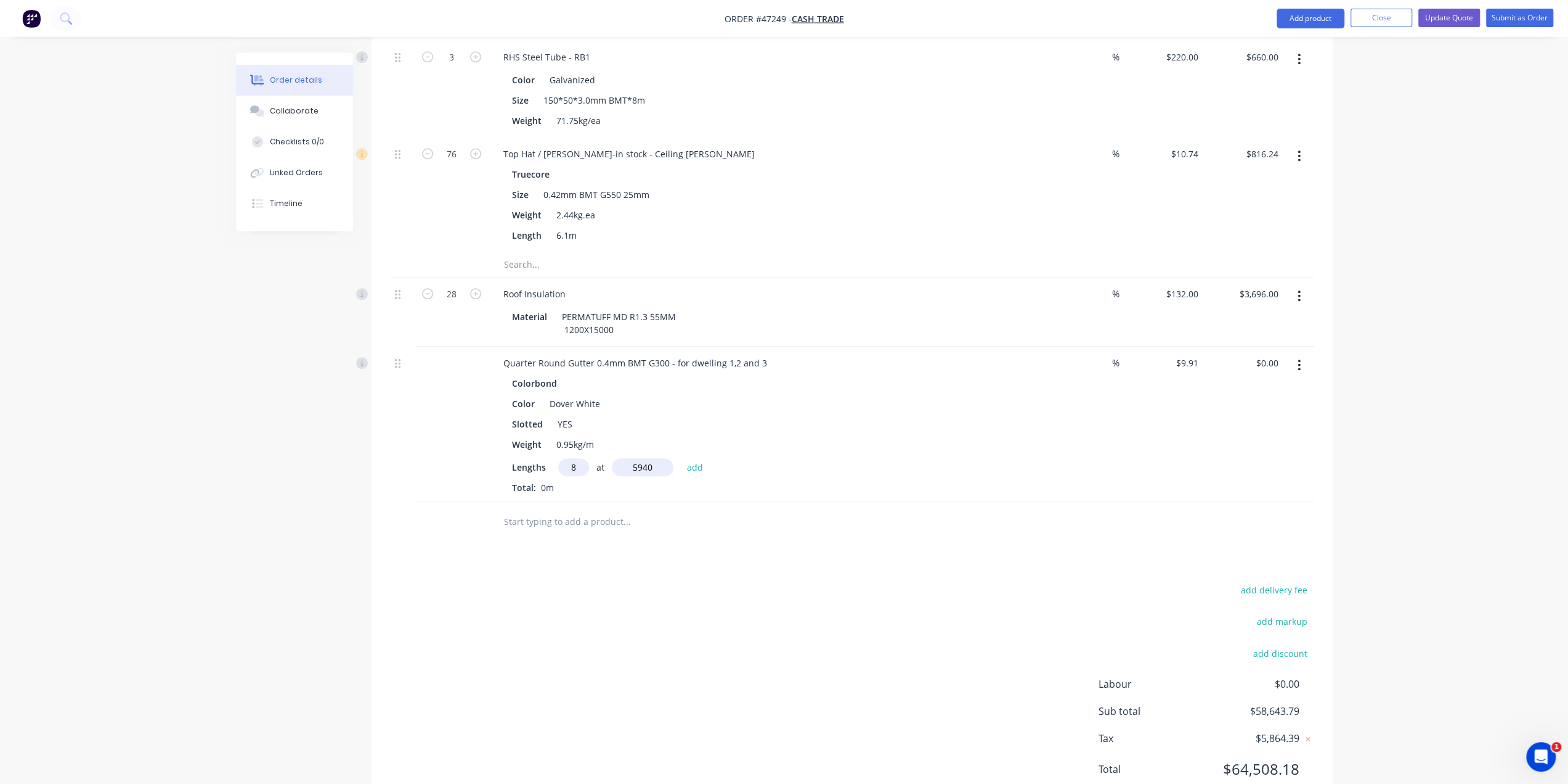
type input "5940"
click at [681, 458] on button "add" at bounding box center [696, 467] width 29 height 17
type input "$470.92"
click at [767, 354] on div "Quarter Round Gutter 0.4mm BMT G300 - for dwelling 1,2 and 3" at bounding box center [635, 362] width 283 height 18
click at [738, 354] on div "Quarter Round Gutter 0.4mm BMT G300 - for dwelling 1,2 and 3" at bounding box center [635, 362] width 283 height 18
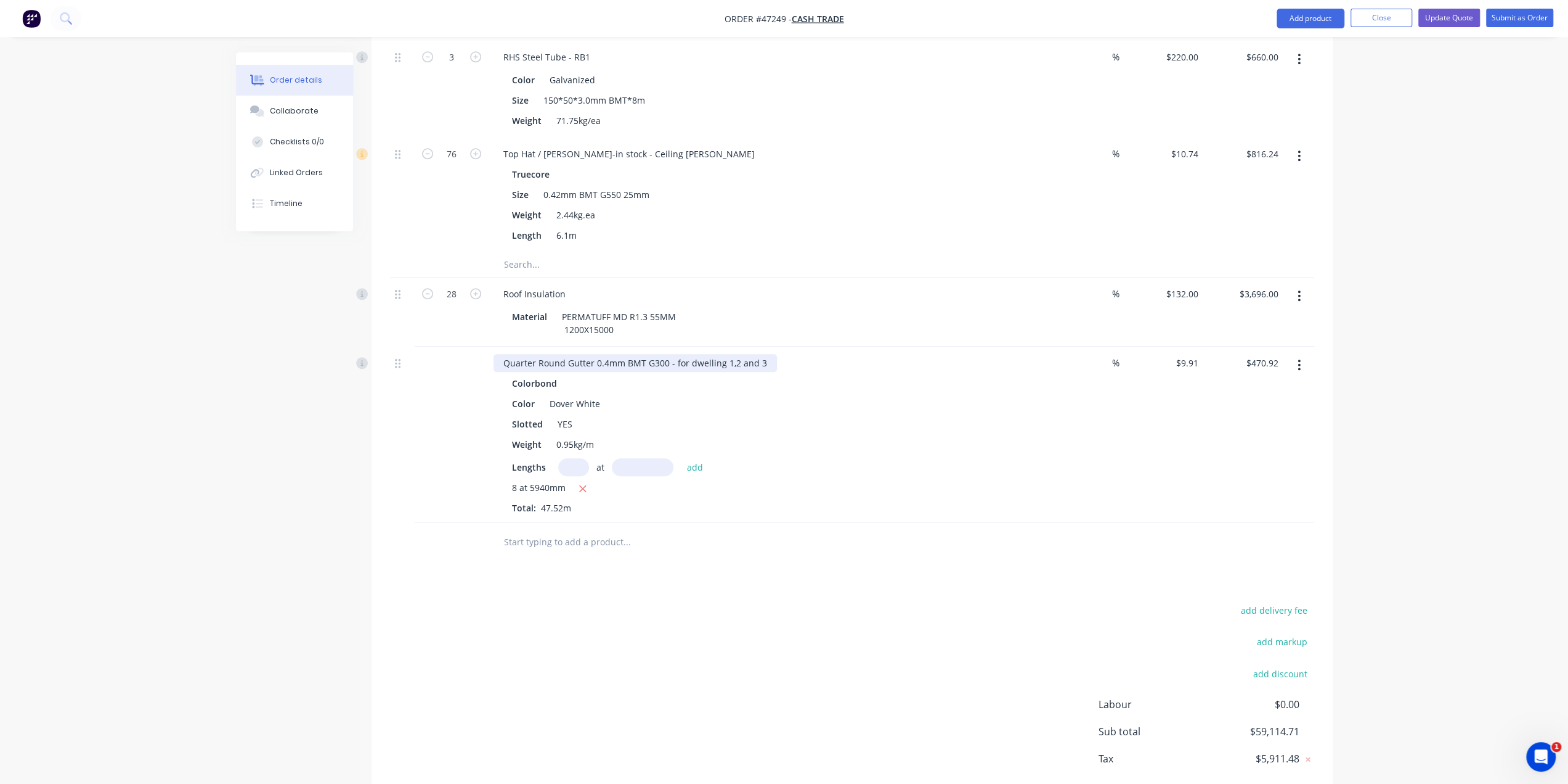
click at [763, 354] on div "Quarter Round Gutter 0.4mm BMT G300 - for dwelling 1,2 and 3" at bounding box center [635, 362] width 283 height 18
click at [769, 374] on div "Colorbond Color Dover White Slotted YES Weight 0.95kg/m Lengths at add 8 at 594…" at bounding box center [765, 444] width 545 height 140
click at [809, 415] on div "Slotted YES" at bounding box center [763, 423] width 512 height 18
click at [765, 530] on div at bounding box center [678, 542] width 370 height 25
click at [976, 409] on div "Colorbond Color Dover White Slotted YES Weight 0.95kg/m Lengths at add 8 at 594…" at bounding box center [765, 444] width 545 height 140
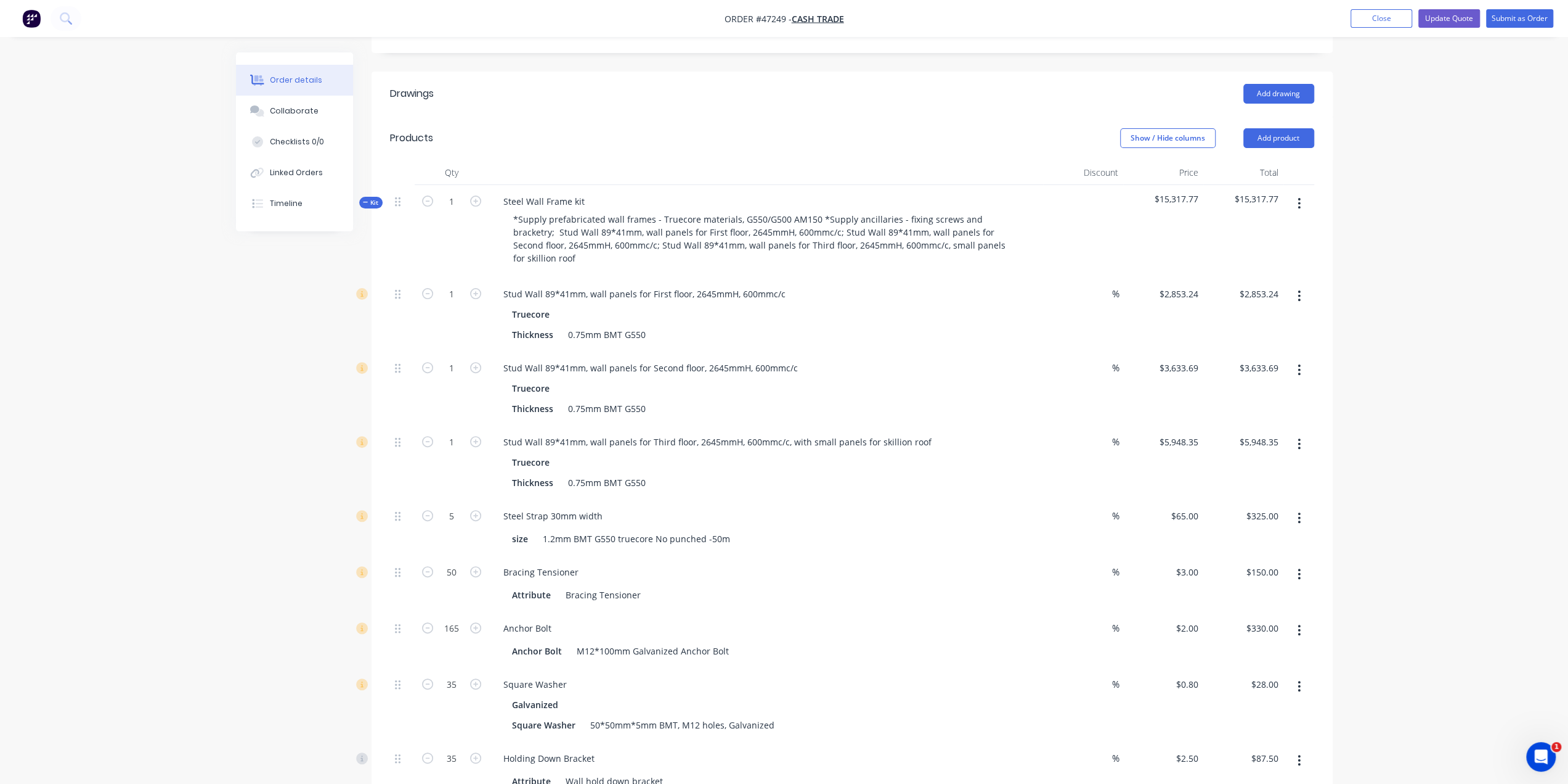
scroll to position [75, 0]
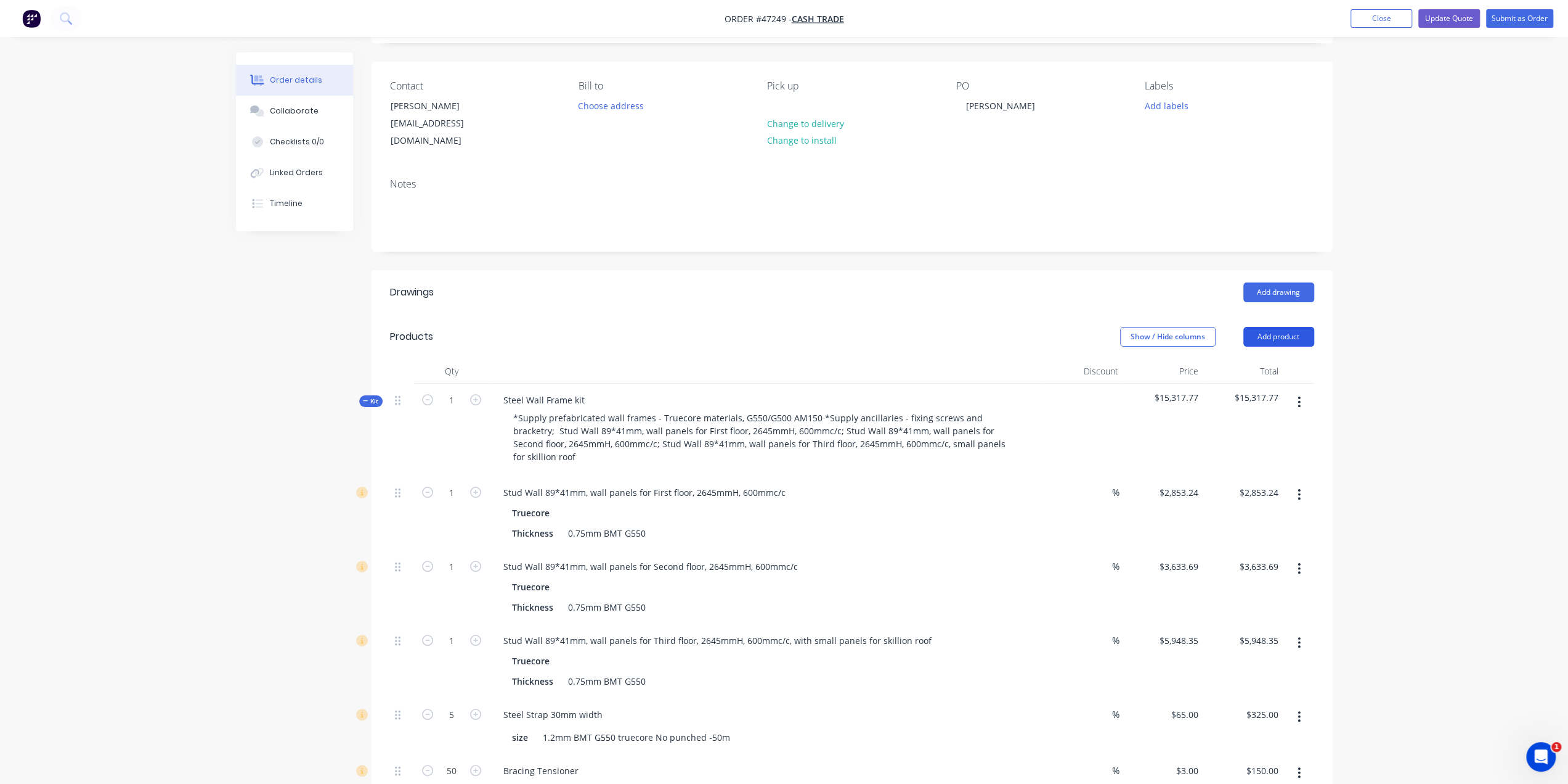
click at [1284, 326] on button "Add product" at bounding box center [1278, 336] width 71 height 20
click at [1279, 359] on div "Product catalogue" at bounding box center [1256, 367] width 95 height 18
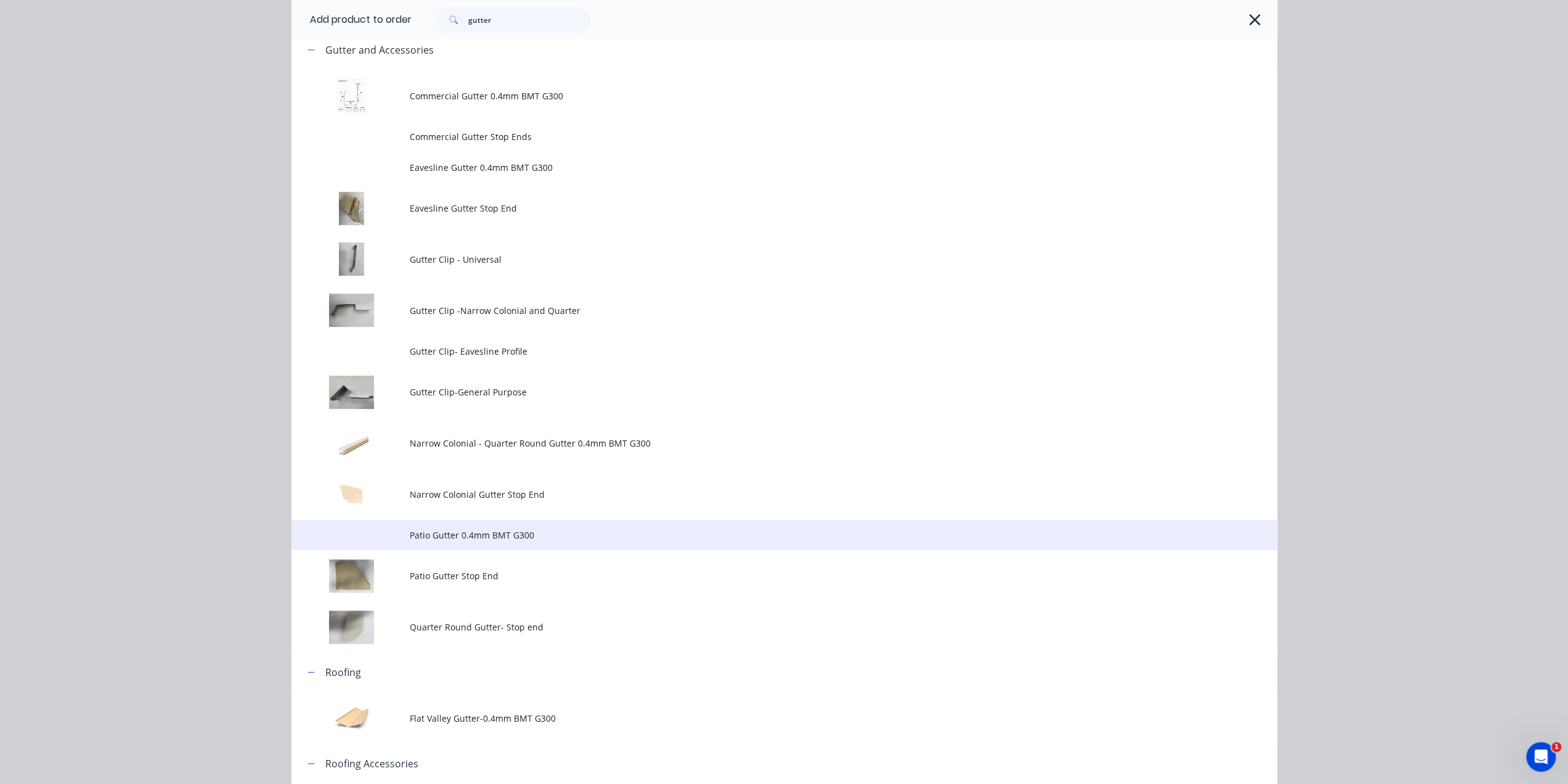
scroll to position [267, 0]
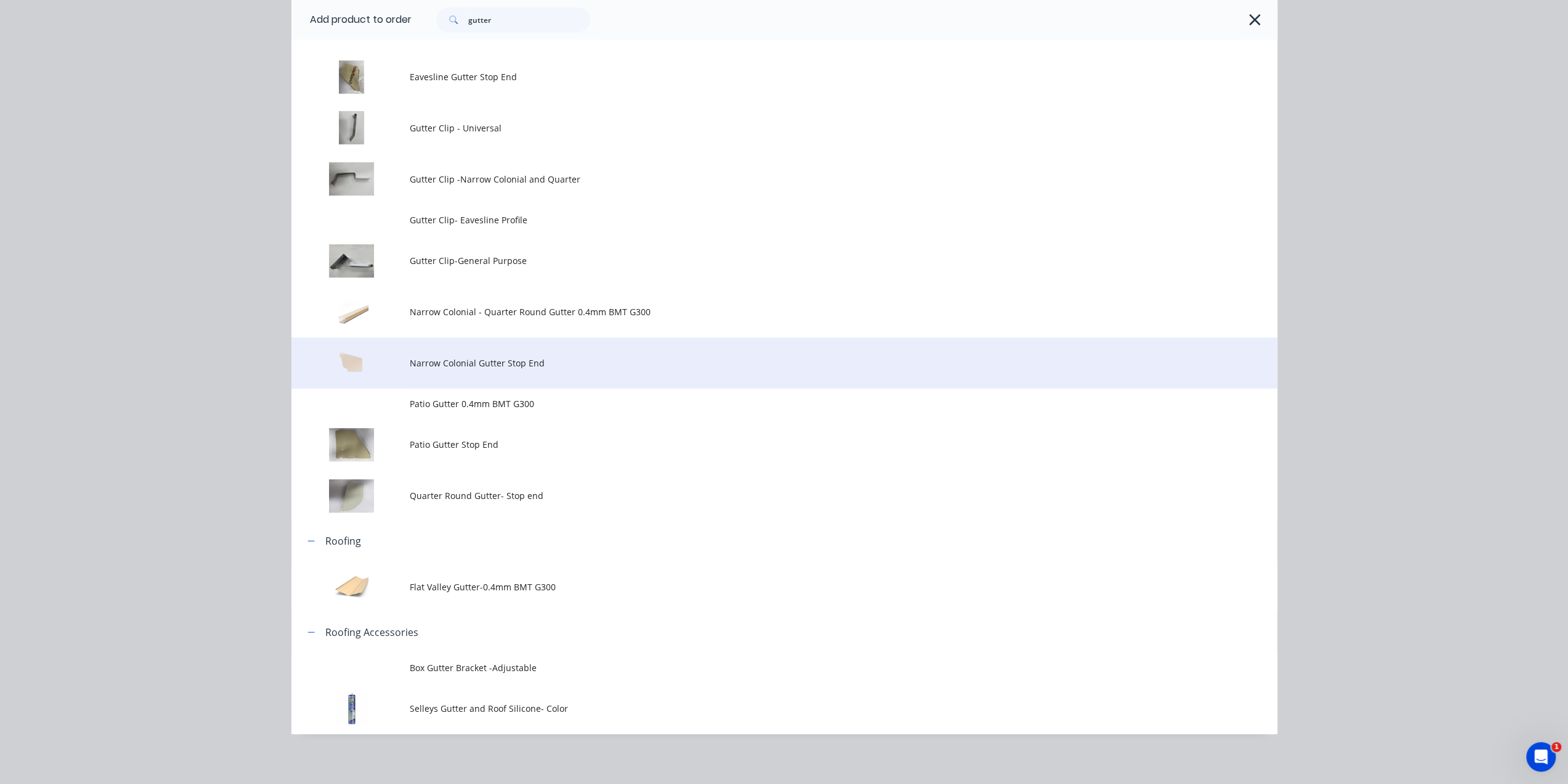
click at [549, 371] on td "Narrow Colonial Gutter Stop End" at bounding box center [843, 362] width 868 height 51
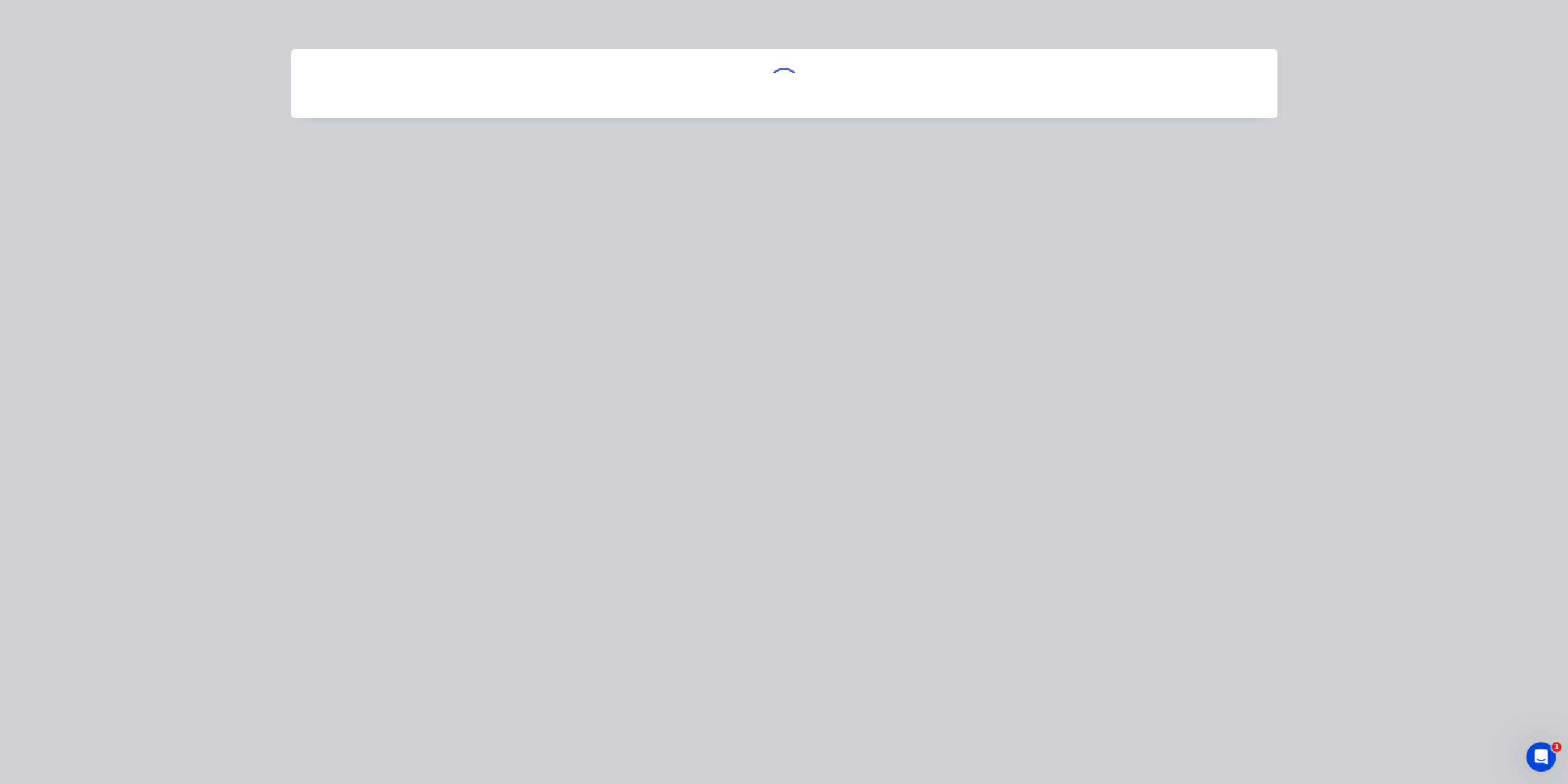
scroll to position [0, 0]
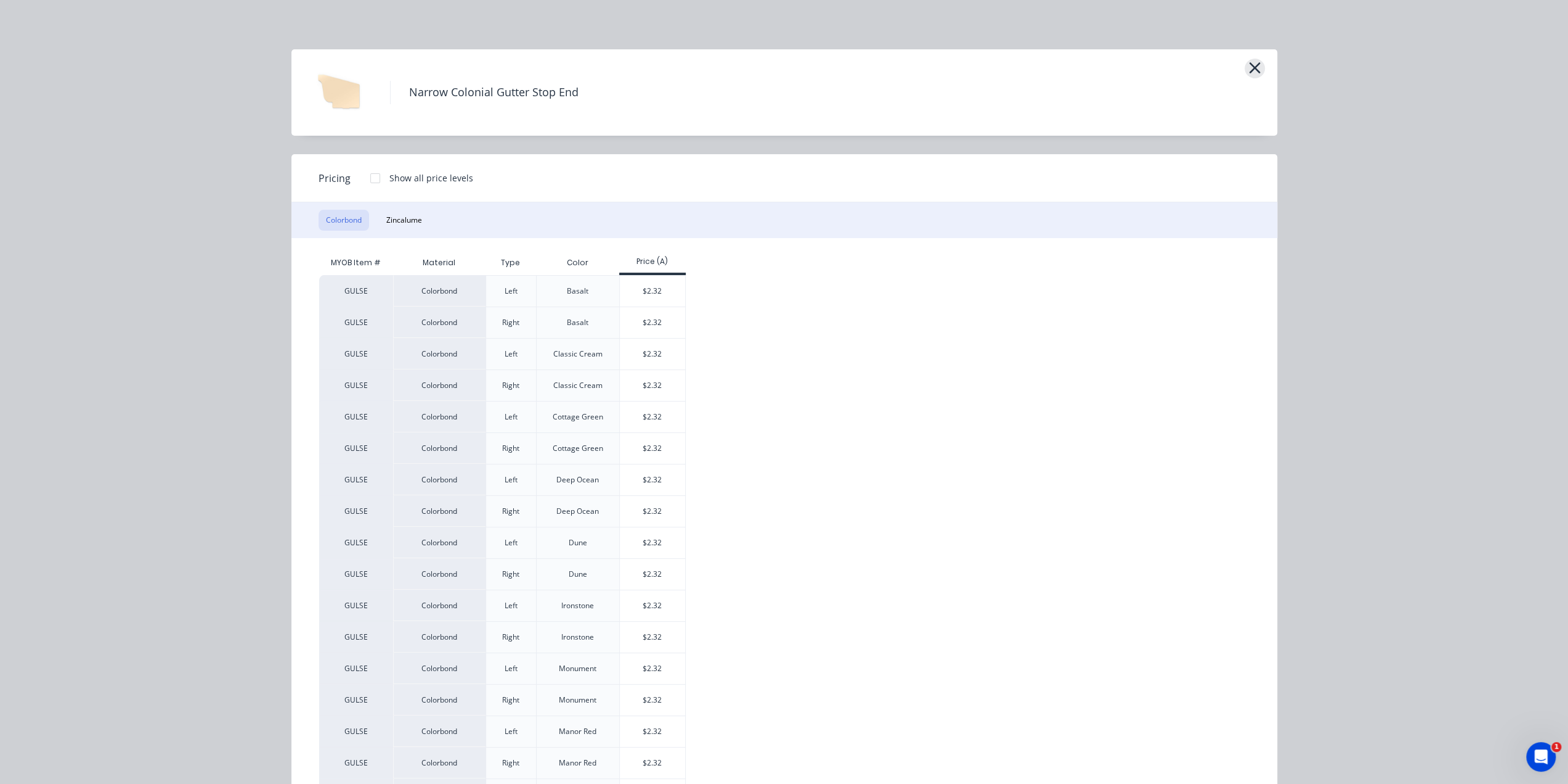
click at [1249, 67] on icon "button" at bounding box center [1255, 67] width 13 height 18
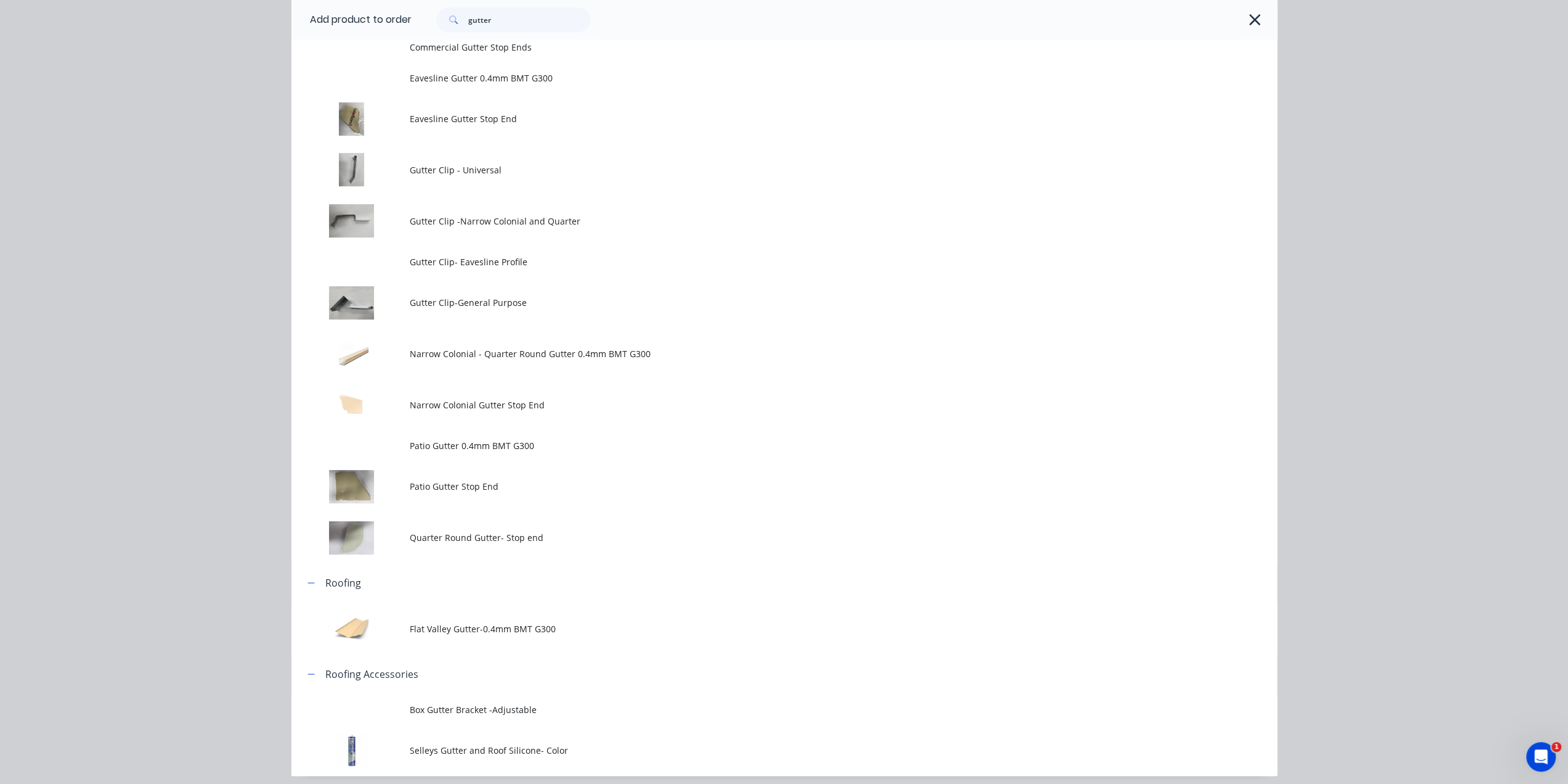
scroll to position [271, 0]
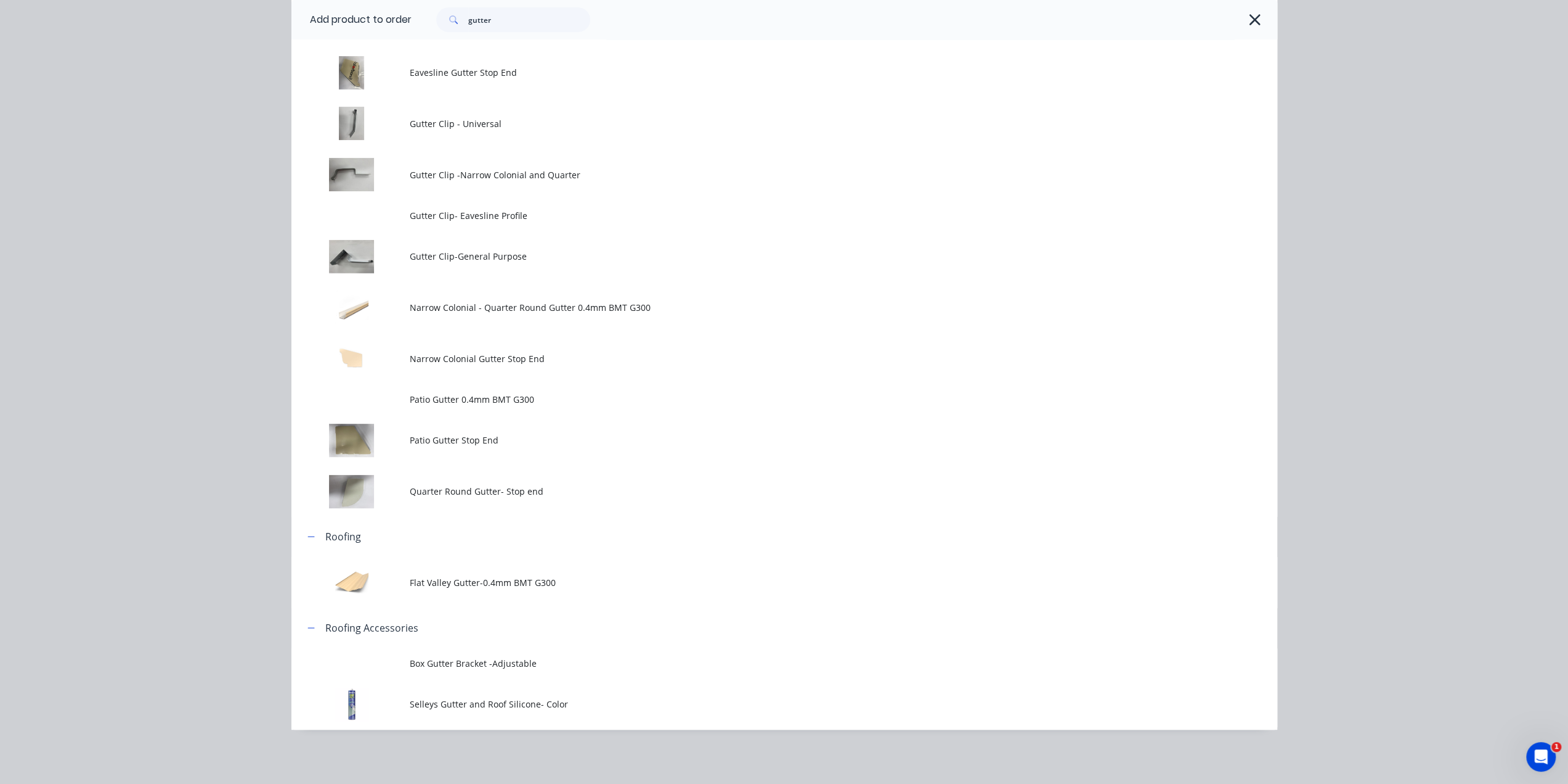
click at [546, 481] on td "Quarter Round Gutter- Stop end" at bounding box center [843, 490] width 868 height 51
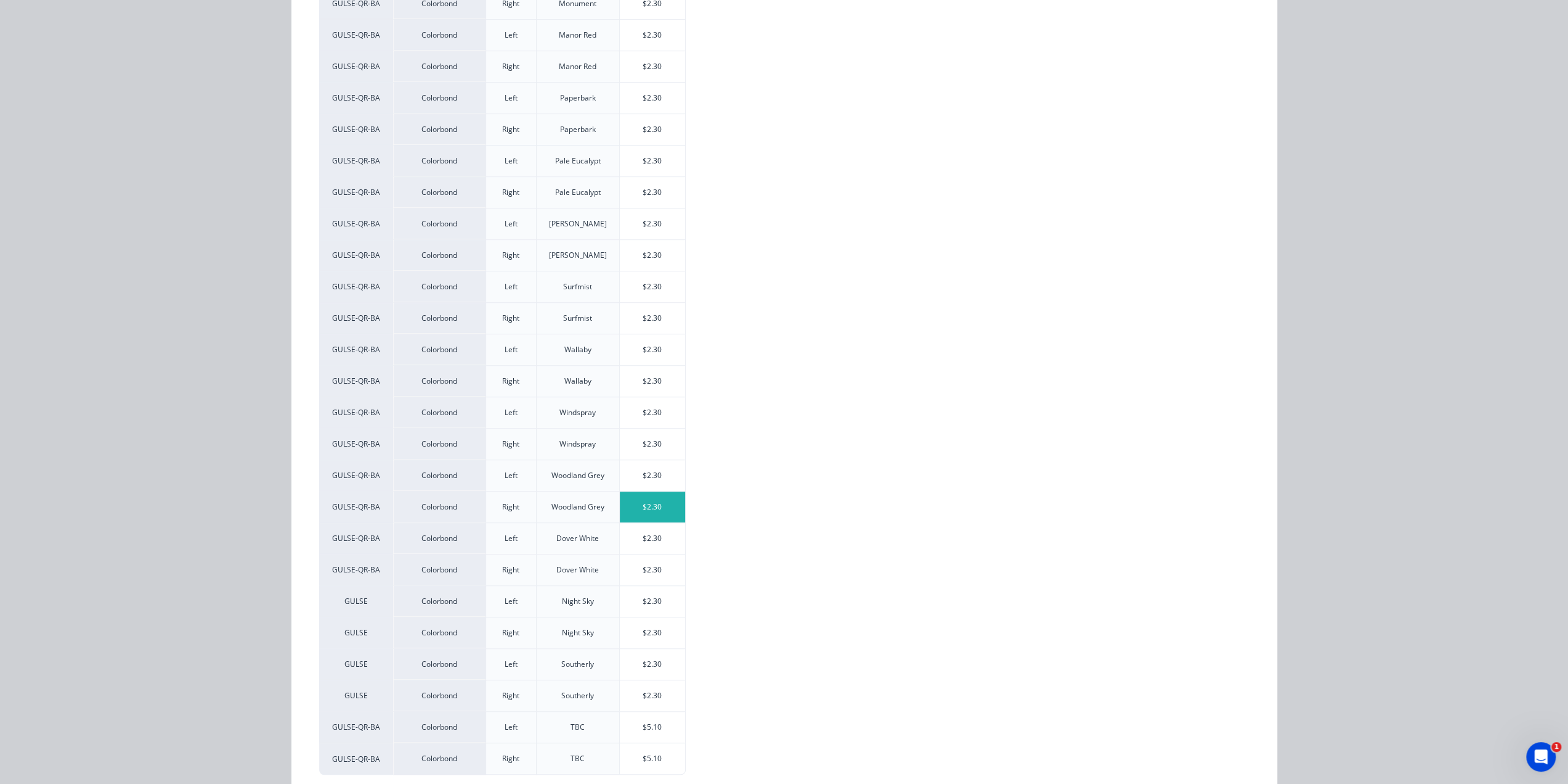
scroll to position [714, 0]
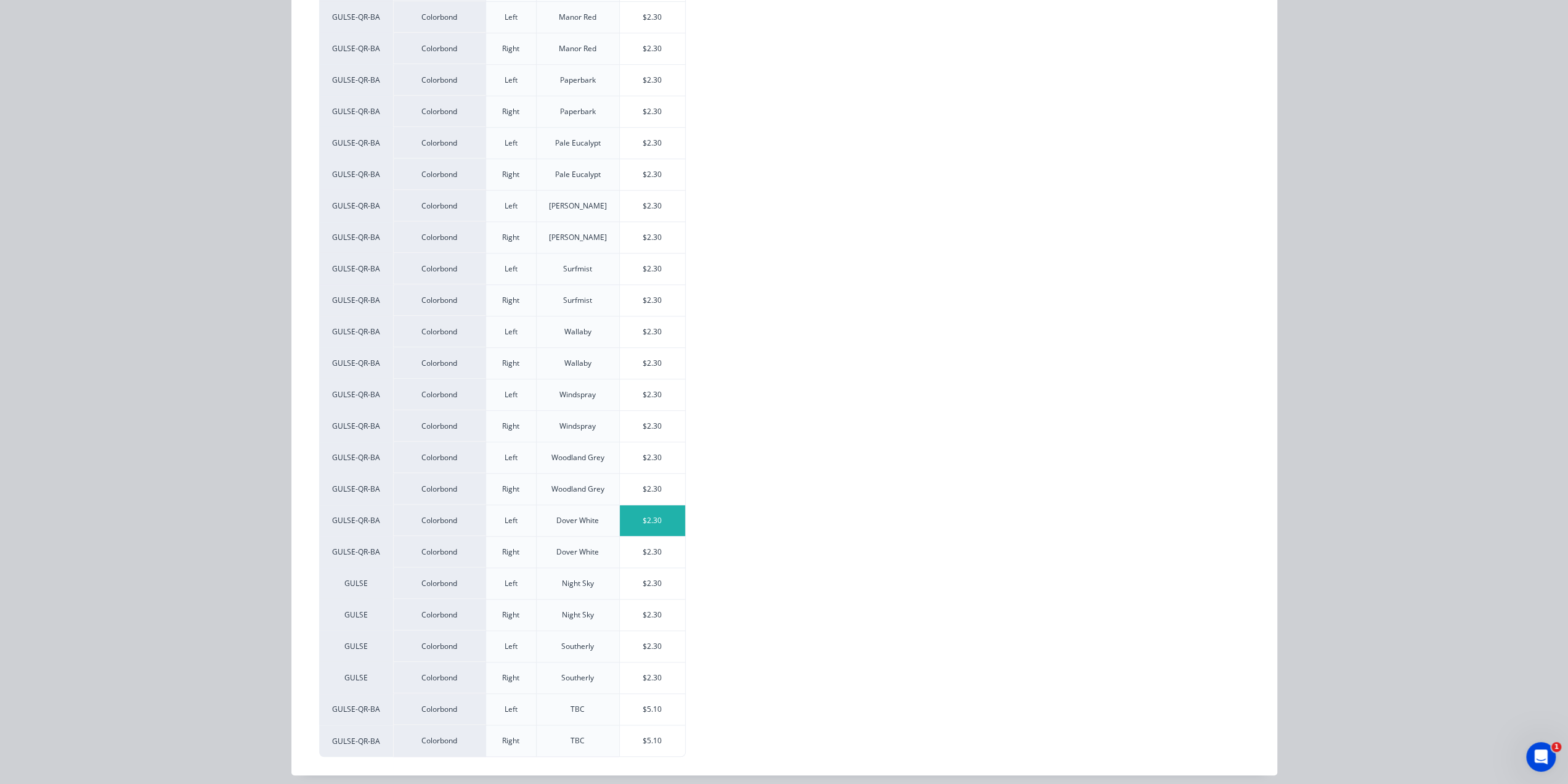
click at [647, 507] on div "$2.30" at bounding box center [653, 520] width 66 height 31
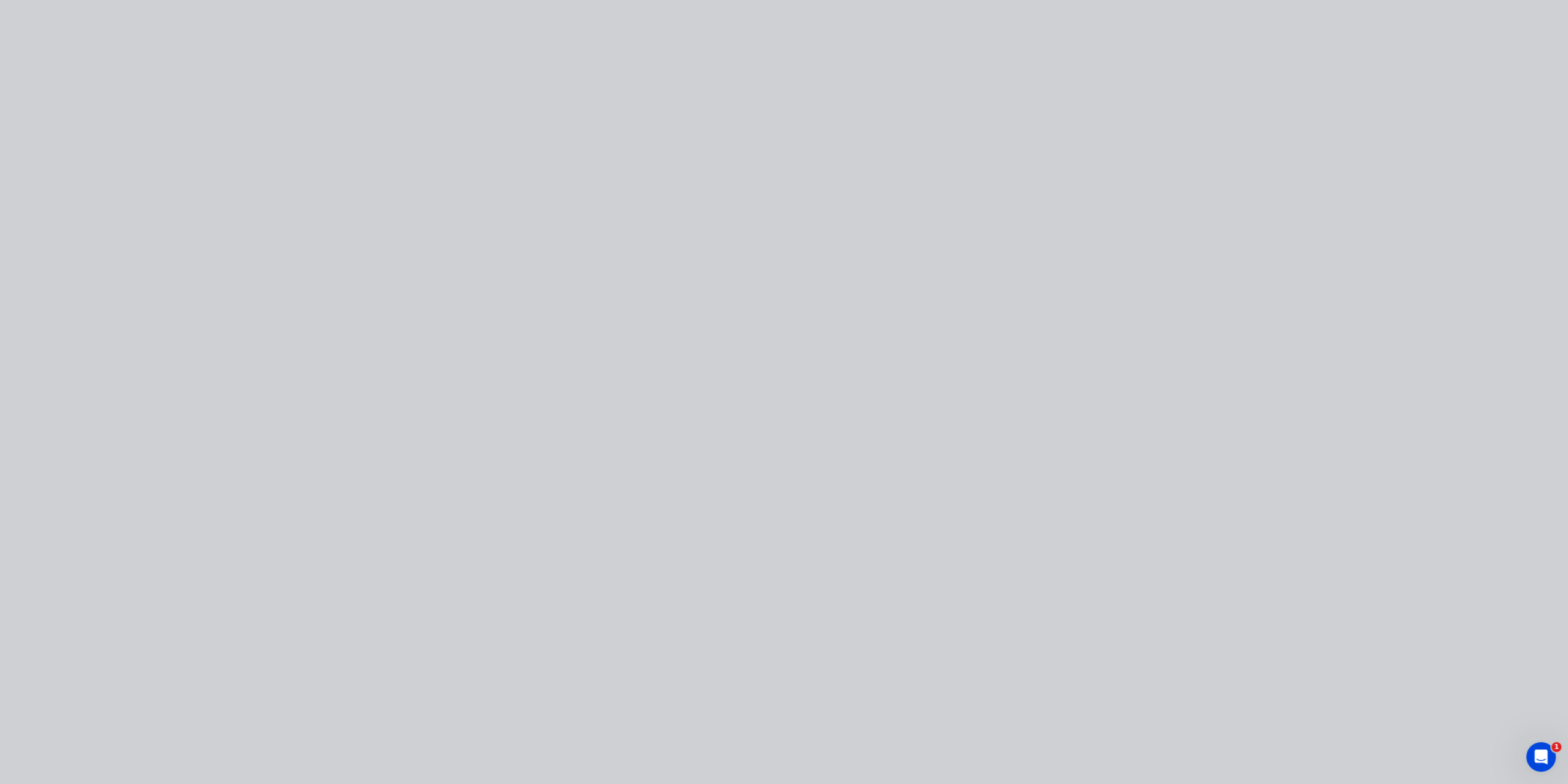
scroll to position [0, 0]
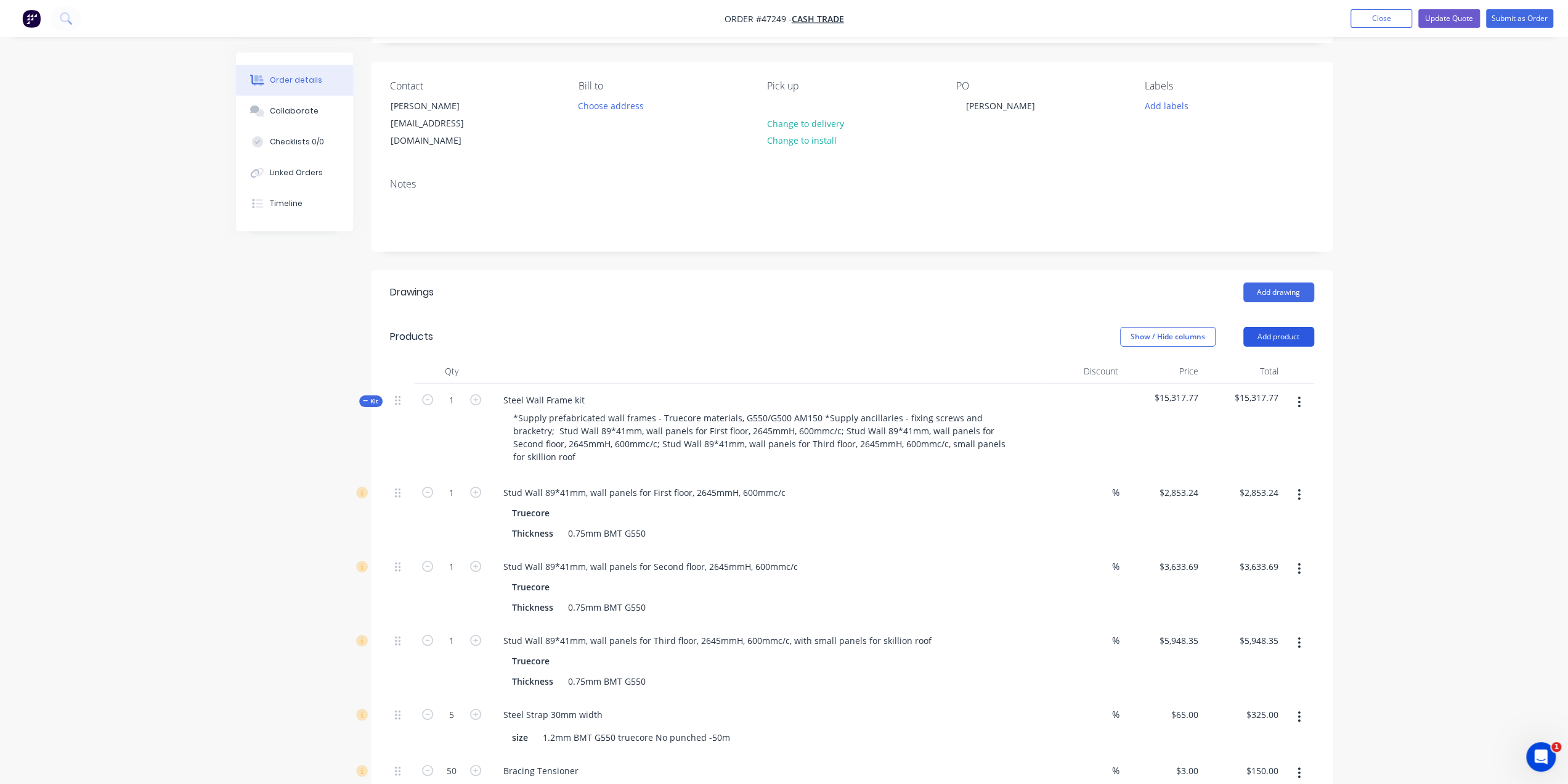
click at [1277, 326] on button "Add product" at bounding box center [1278, 336] width 71 height 20
click at [1275, 359] on div "Product catalogue" at bounding box center [1256, 367] width 95 height 18
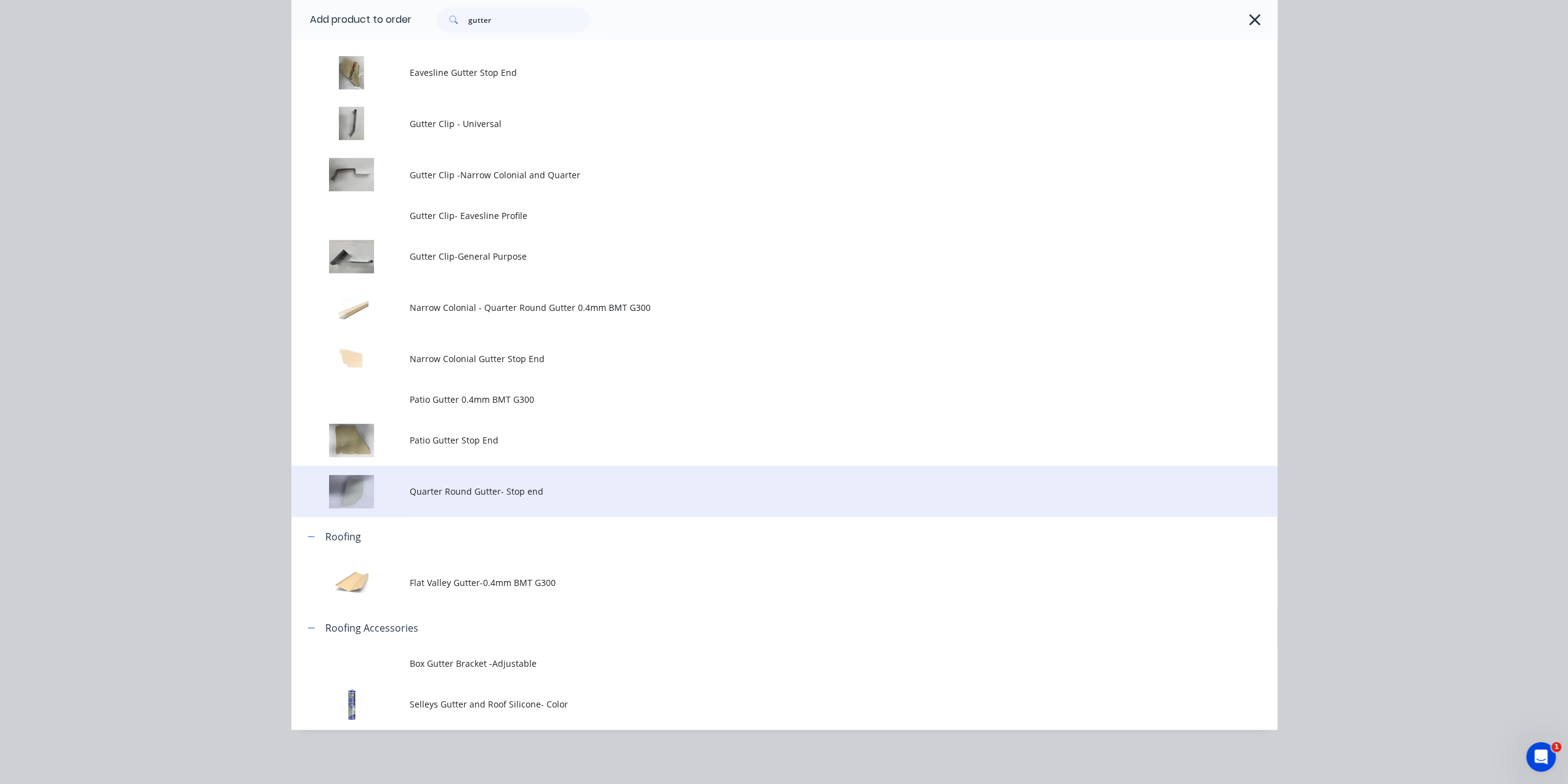
scroll to position [405, 0]
click at [528, 504] on td "Quarter Round Gutter- Stop end" at bounding box center [843, 490] width 868 height 51
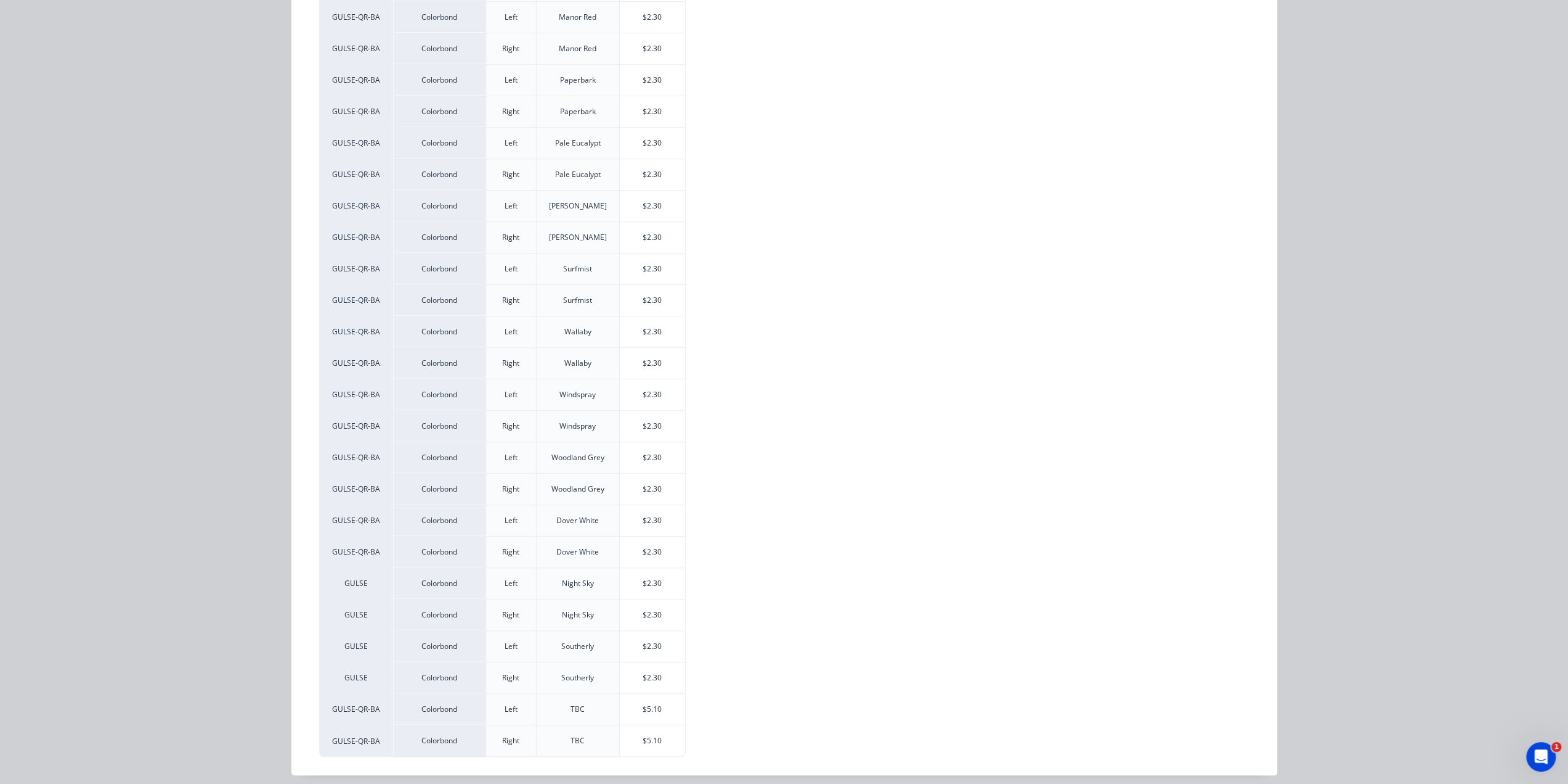
scroll to position [1720, 0]
click at [645, 547] on div "$2.30" at bounding box center [653, 552] width 66 height 31
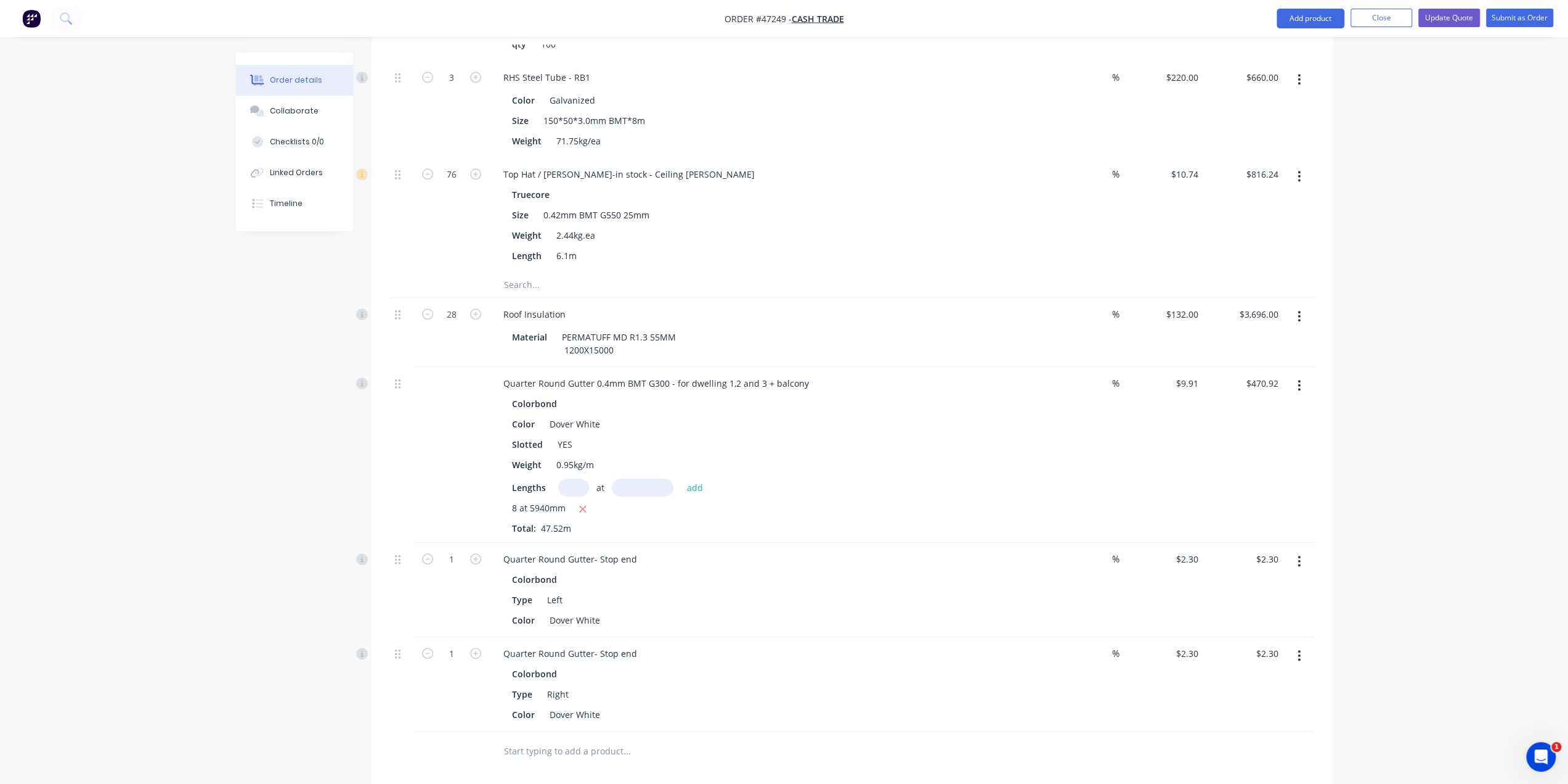
scroll to position [6121, 0]
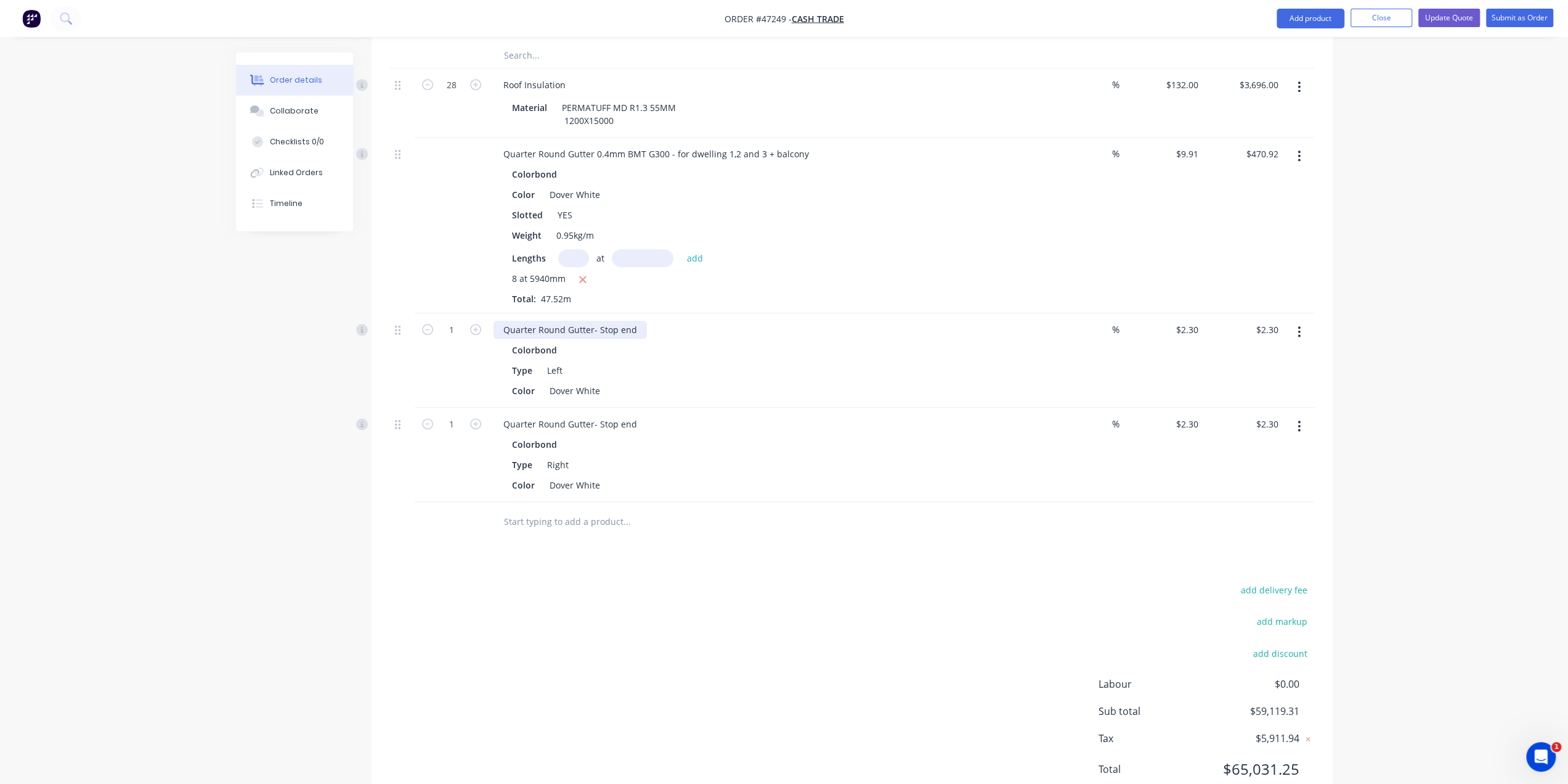
click at [636, 320] on div "Quarter Round Gutter- Stop end" at bounding box center [570, 329] width 153 height 18
click at [634, 415] on div "Quarter Round Gutter- Stop end" at bounding box center [570, 423] width 153 height 18
click at [761, 502] on div at bounding box center [710, 522] width 444 height 40
type input "4"
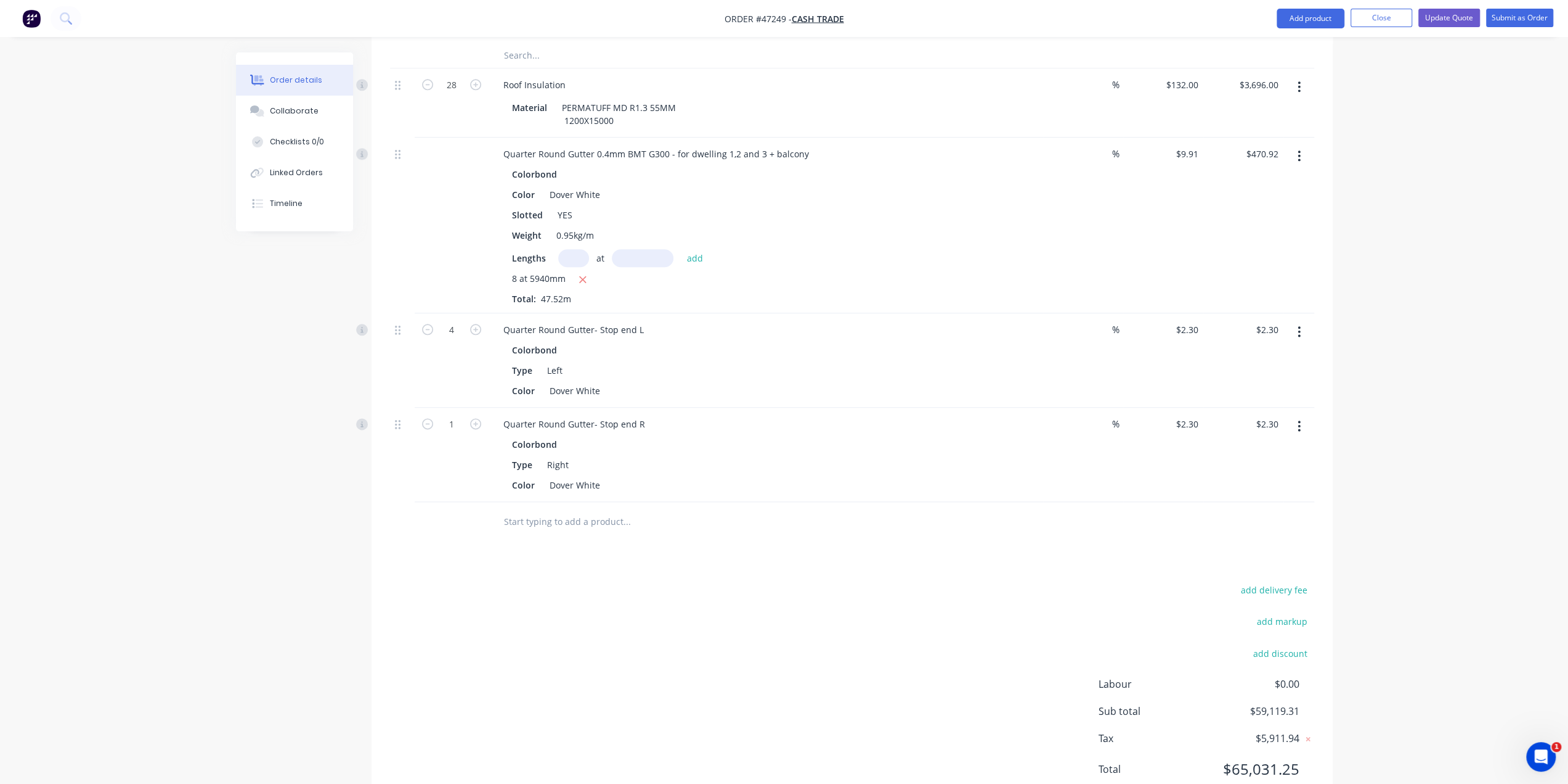
type input "$9.20"
type input "4"
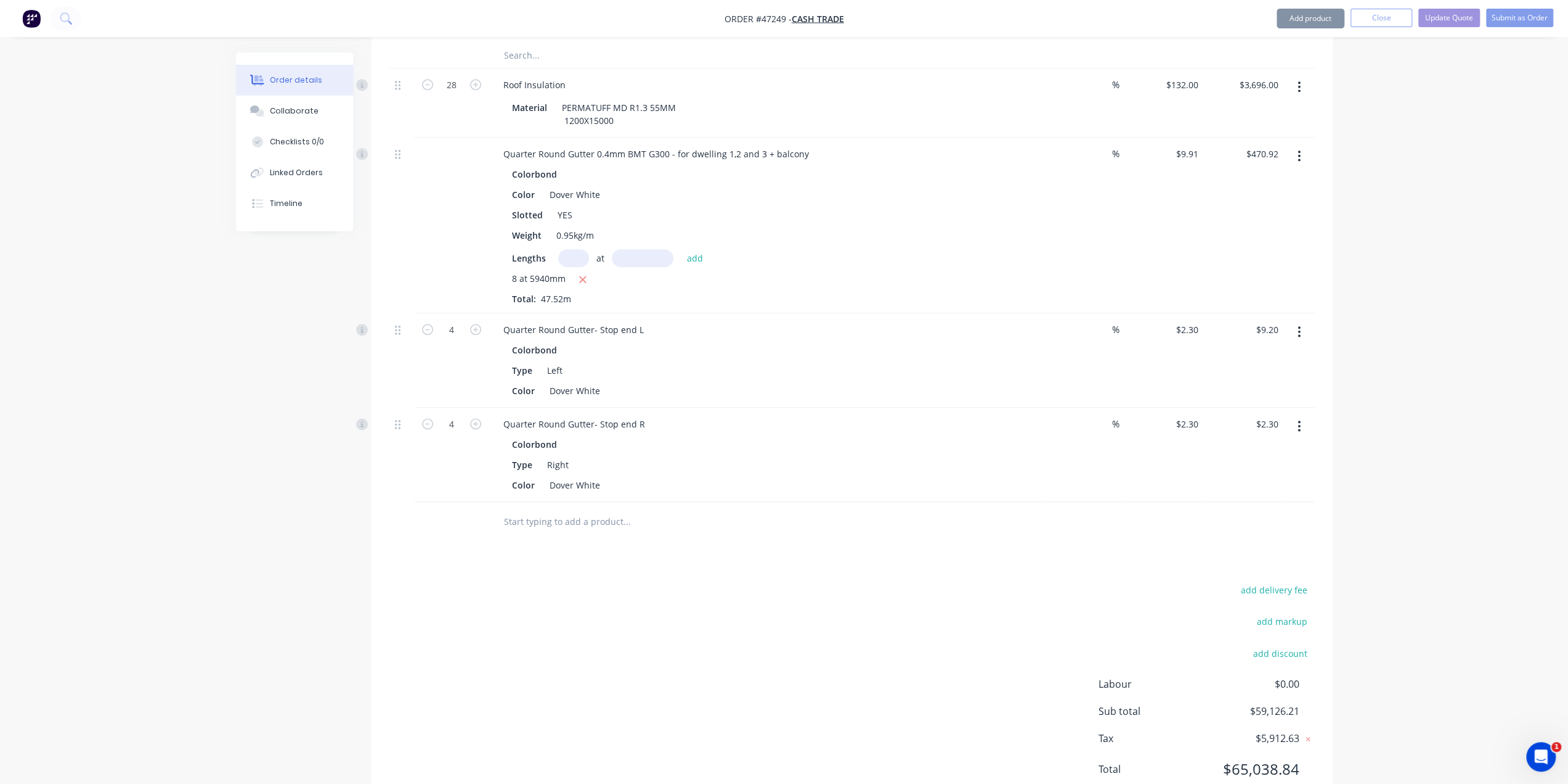
type input "$9.20"
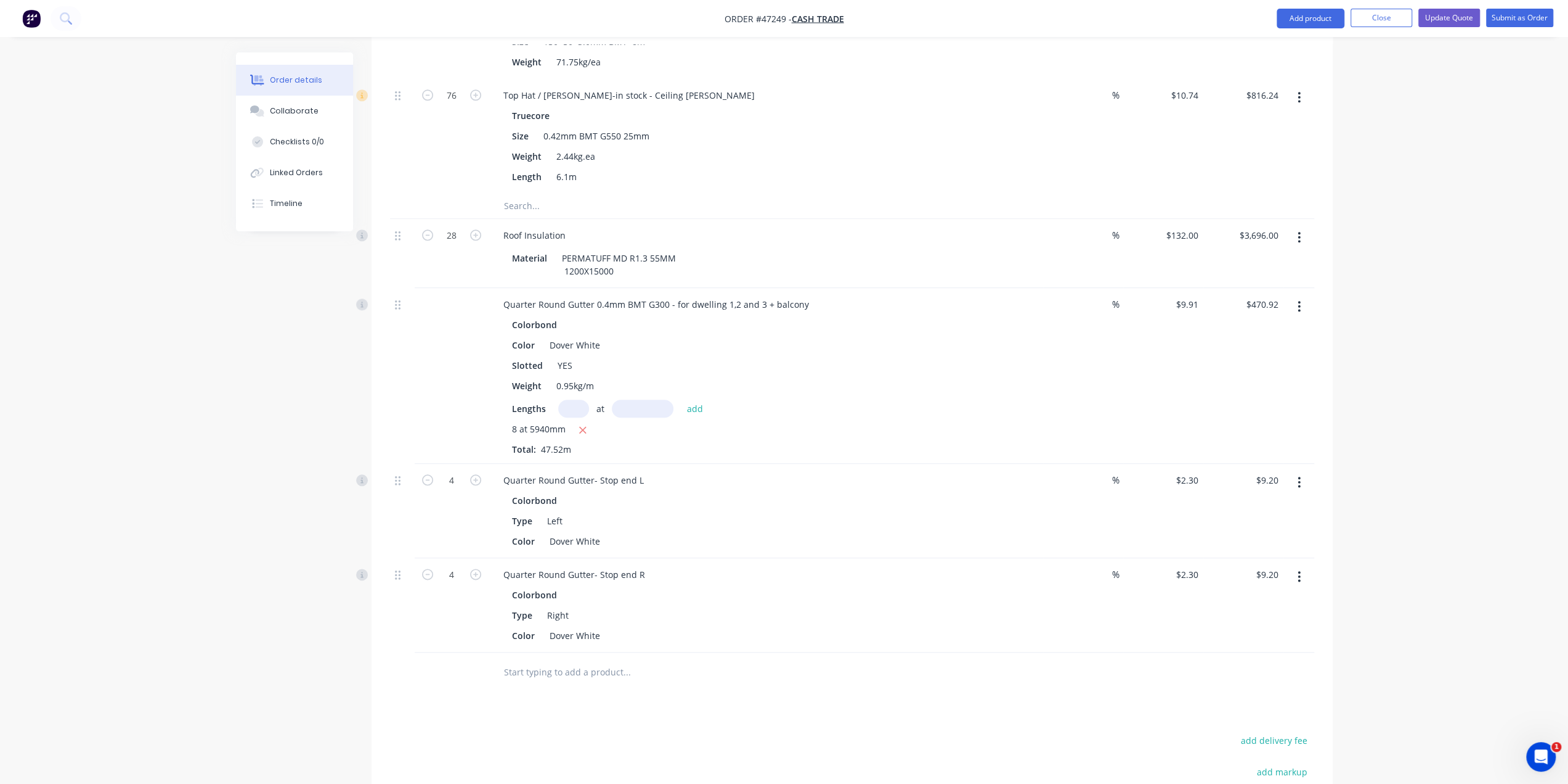
scroll to position [5977, 0]
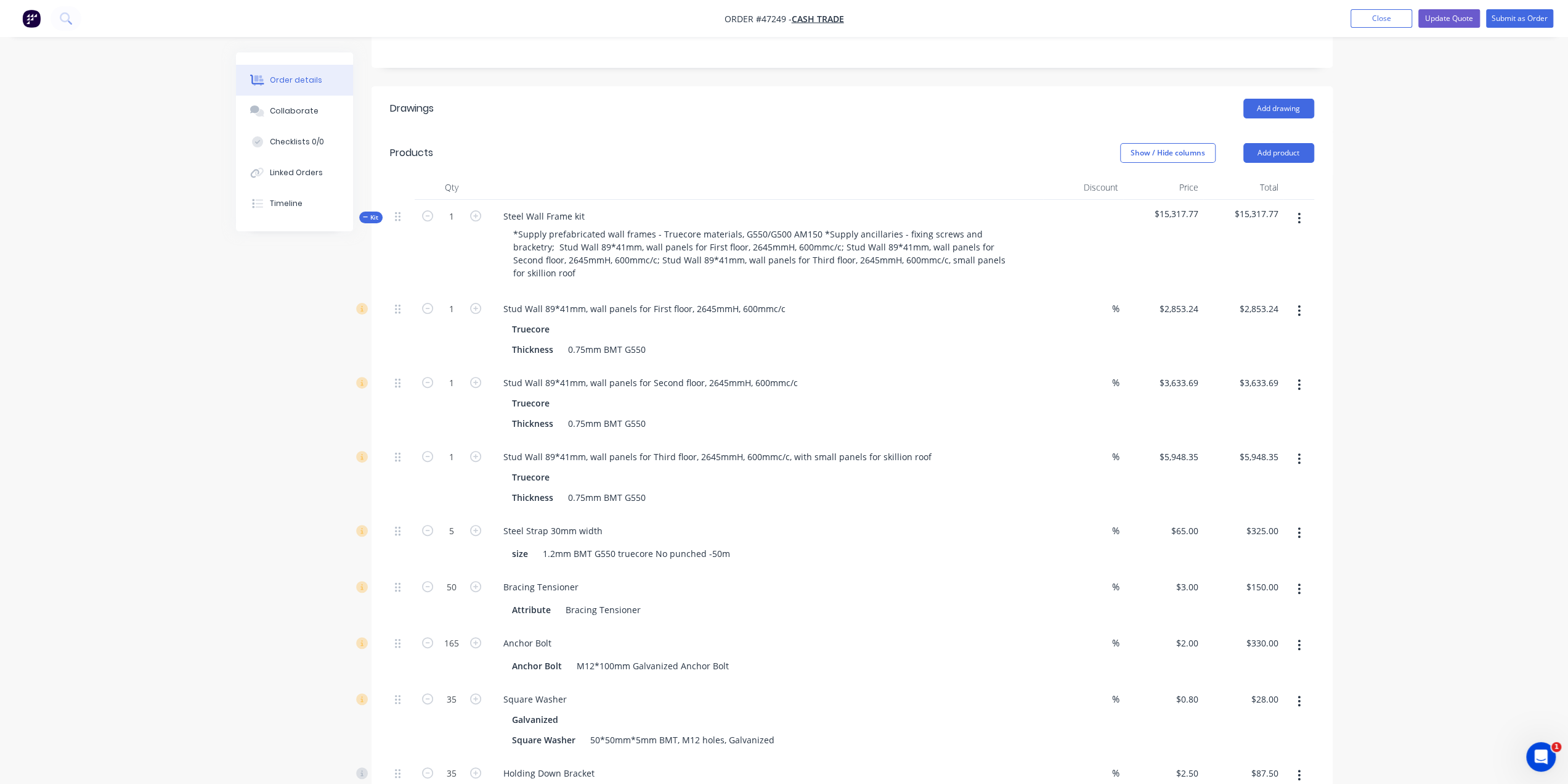
scroll to position [0, 0]
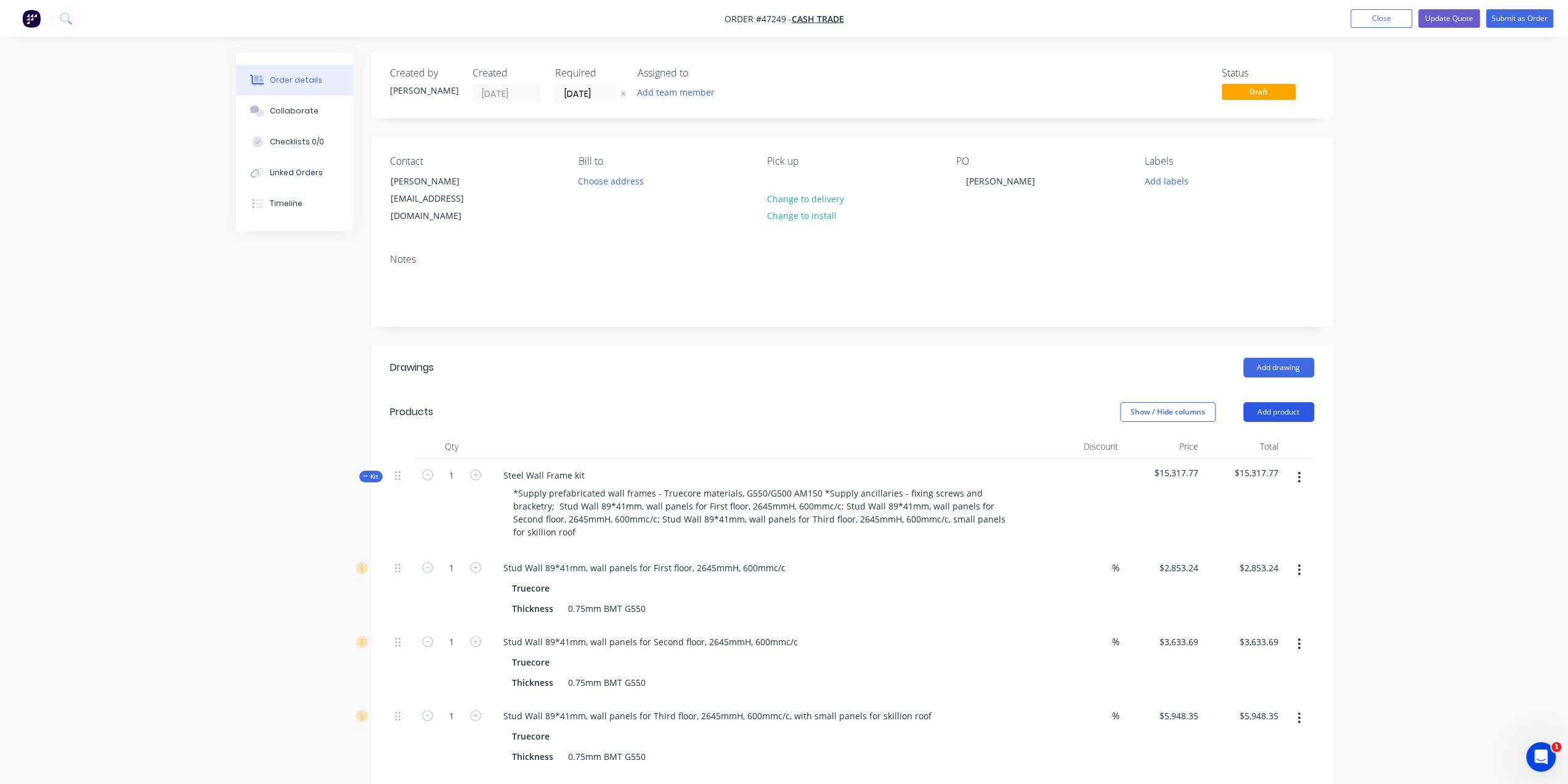
click at [1280, 402] on button "Add product" at bounding box center [1278, 412] width 71 height 20
click at [1275, 434] on div "Product catalogue" at bounding box center [1256, 442] width 95 height 18
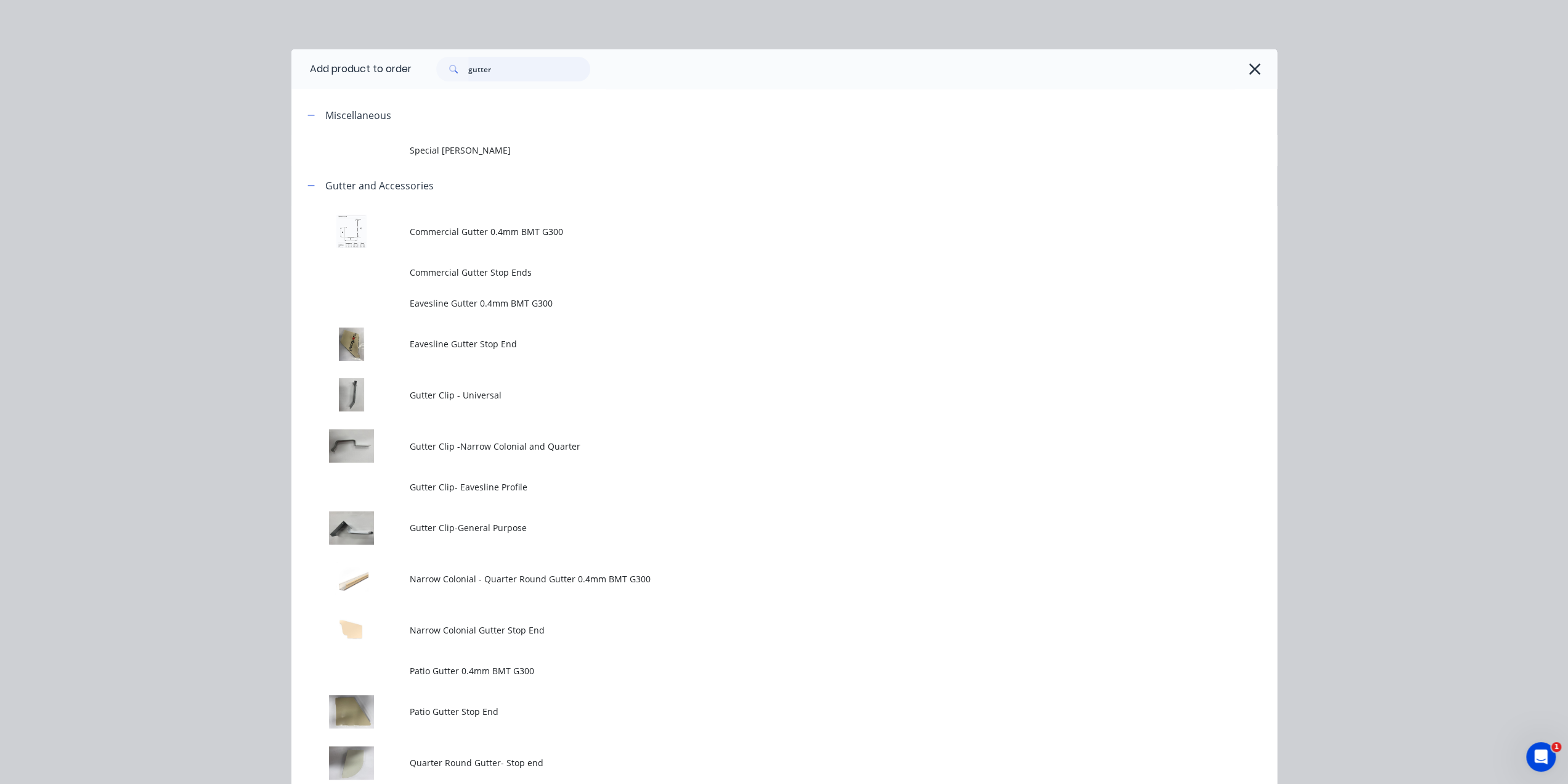
drag, startPoint x: 516, startPoint y: 76, endPoint x: 227, endPoint y: 53, distance: 289.9
click at [262, 53] on div "Add product to order gutter Miscellaneous Special Patio Gutter Gutter and Acces…" at bounding box center [784, 392] width 1568 height 784
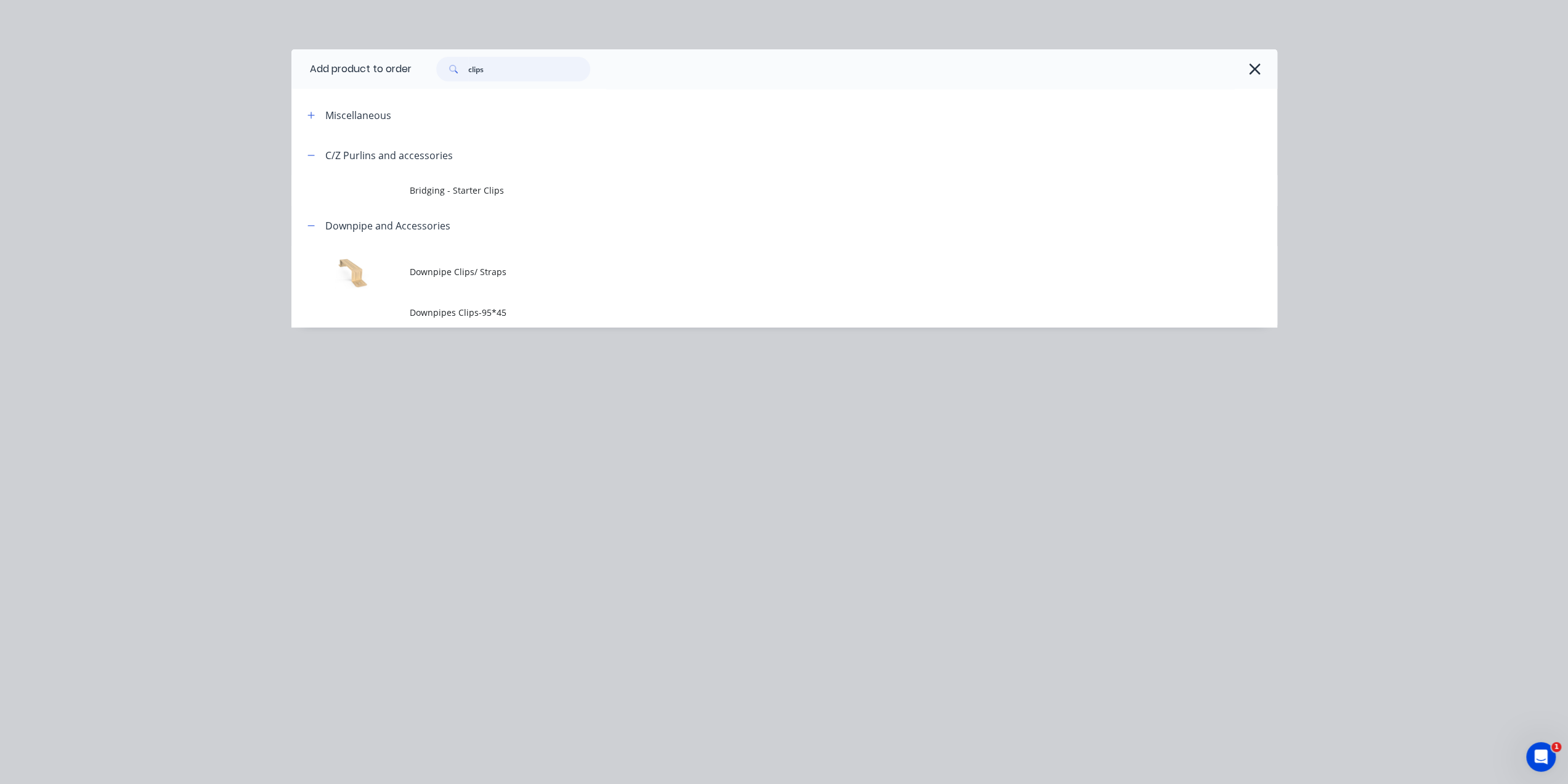
drag, startPoint x: 336, startPoint y: 68, endPoint x: 253, endPoint y: 68, distance: 83.0
click at [281, 68] on div "Add product to order clips Miscellaneous C/Z Purlins and accessories Bridging -…" at bounding box center [784, 392] width 1568 height 784
type input "gutter"
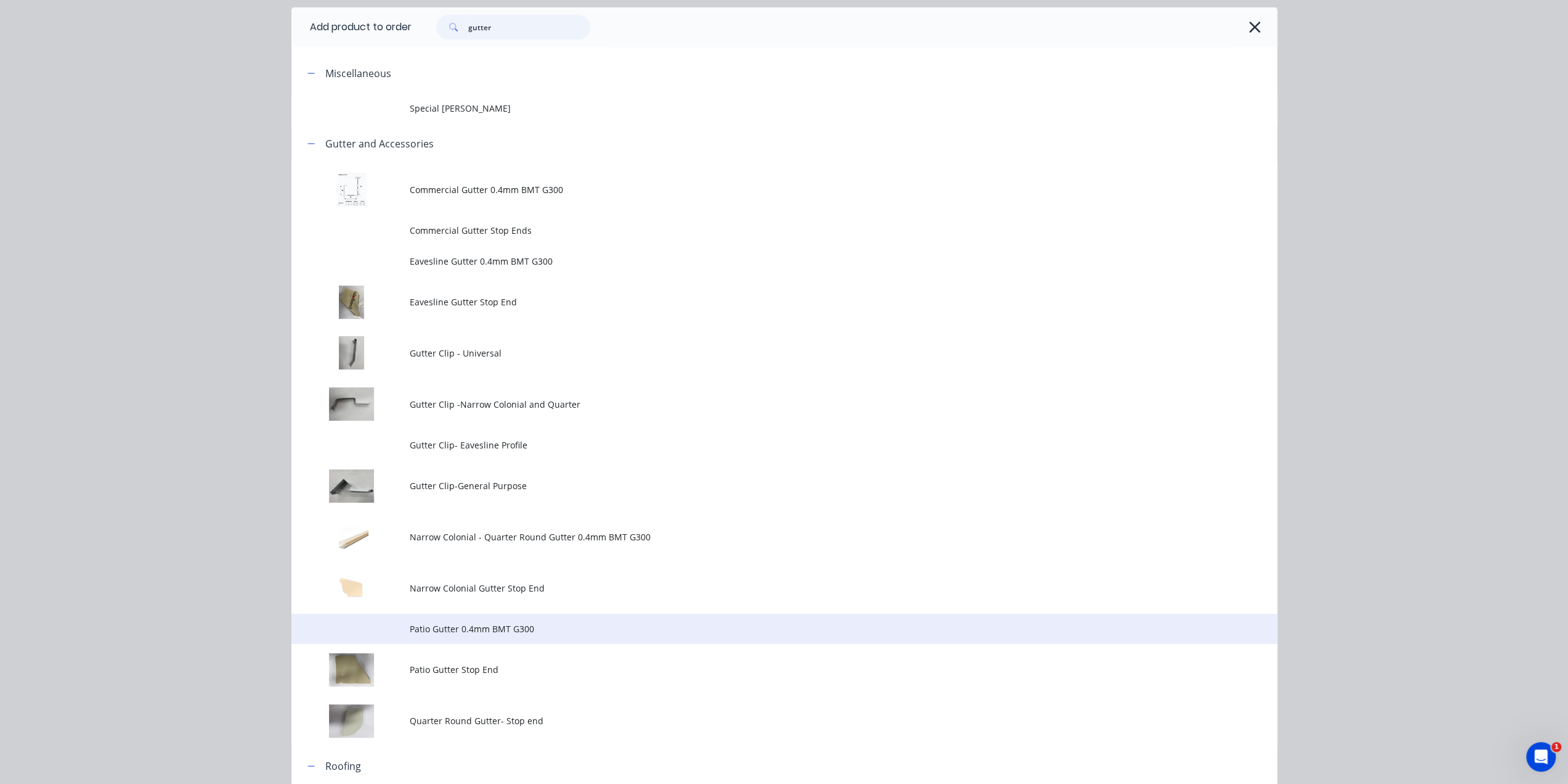
scroll to position [267, 0]
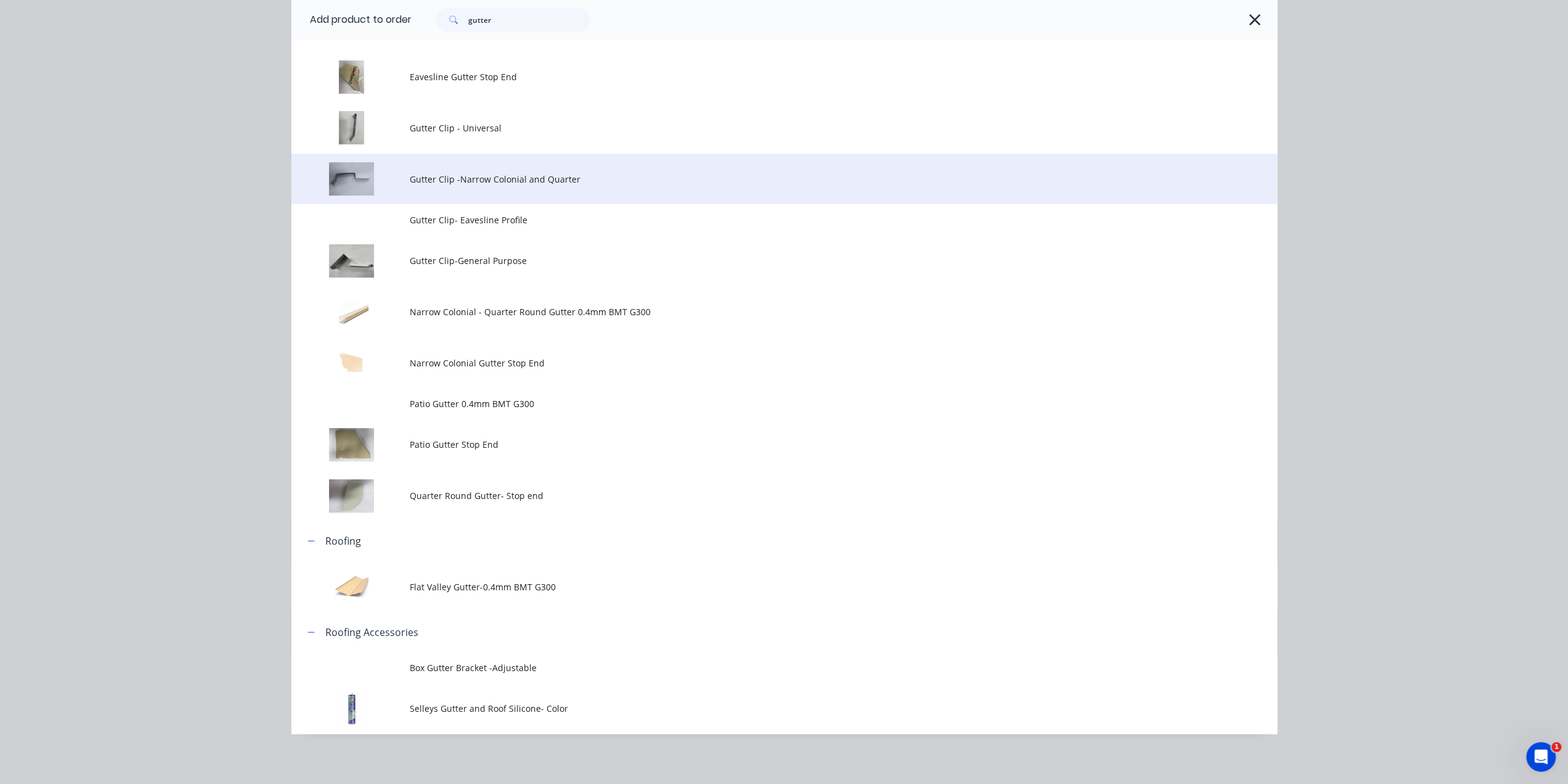
click at [581, 183] on span "Gutter Clip -Narrow Colonial and Quarter" at bounding box center [757, 179] width 694 height 13
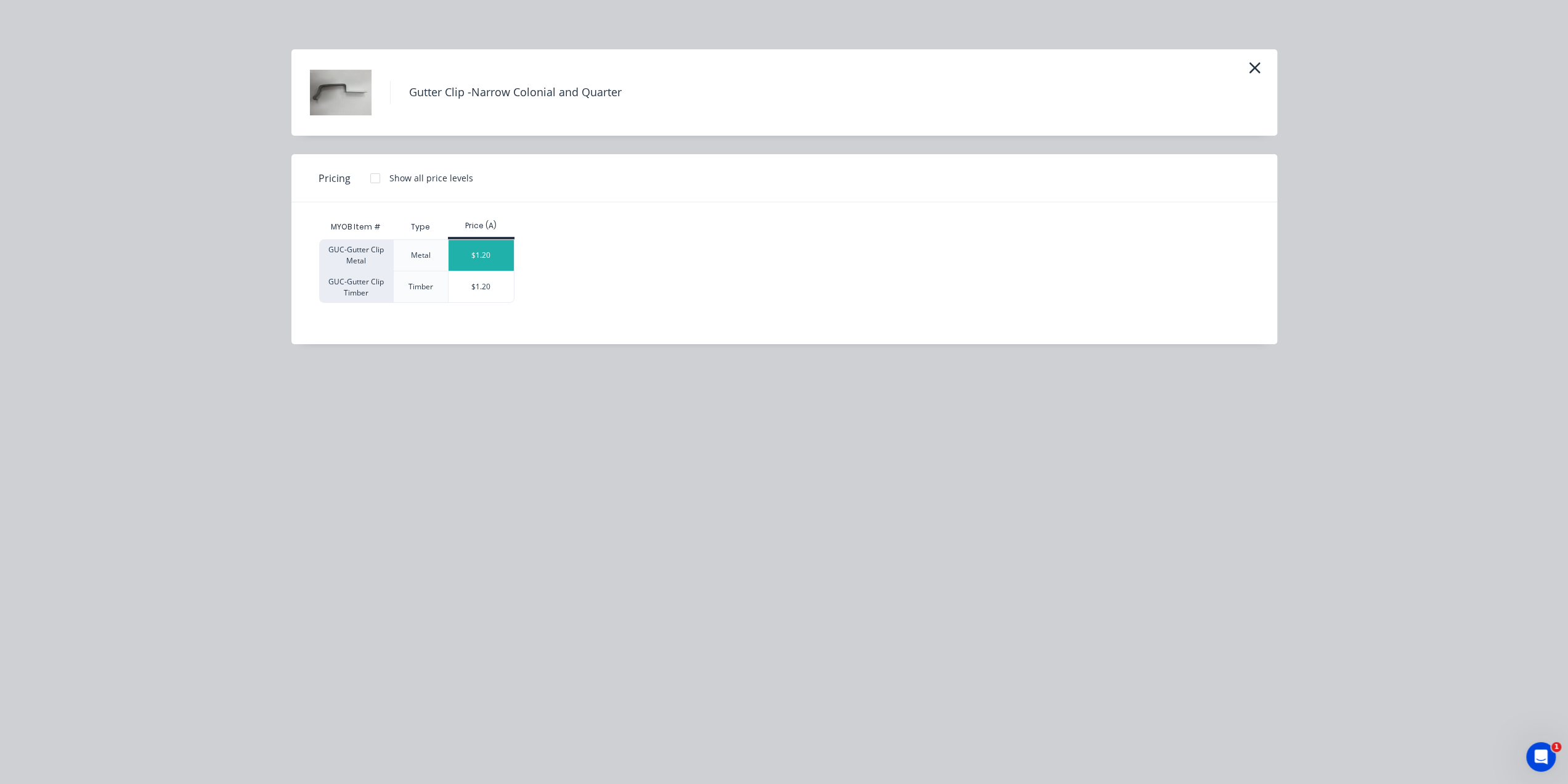
click at [499, 253] on div "$1.20" at bounding box center [482, 255] width 66 height 31
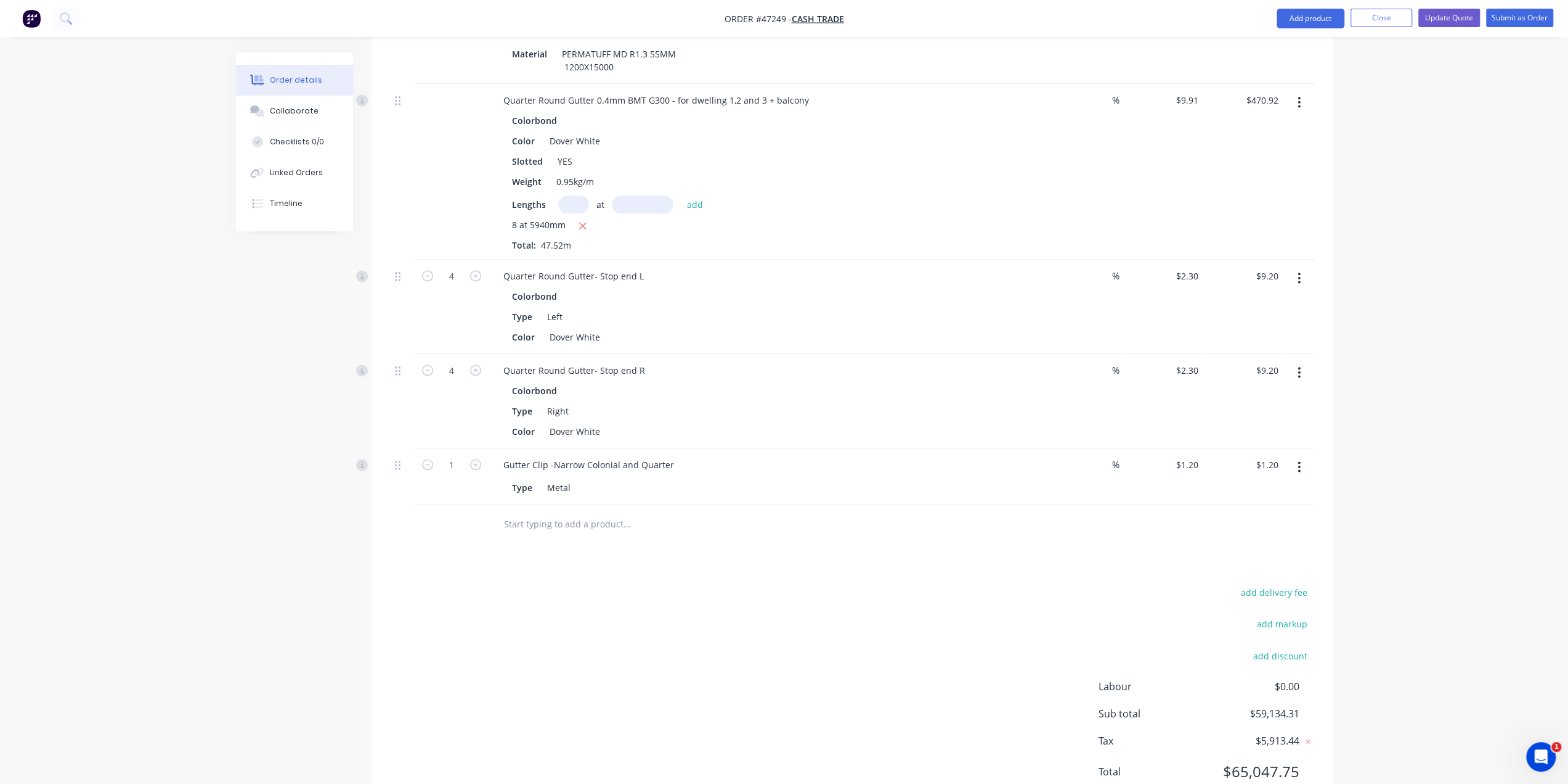
scroll to position [6176, 0]
type input "50"
type input "$60.00"
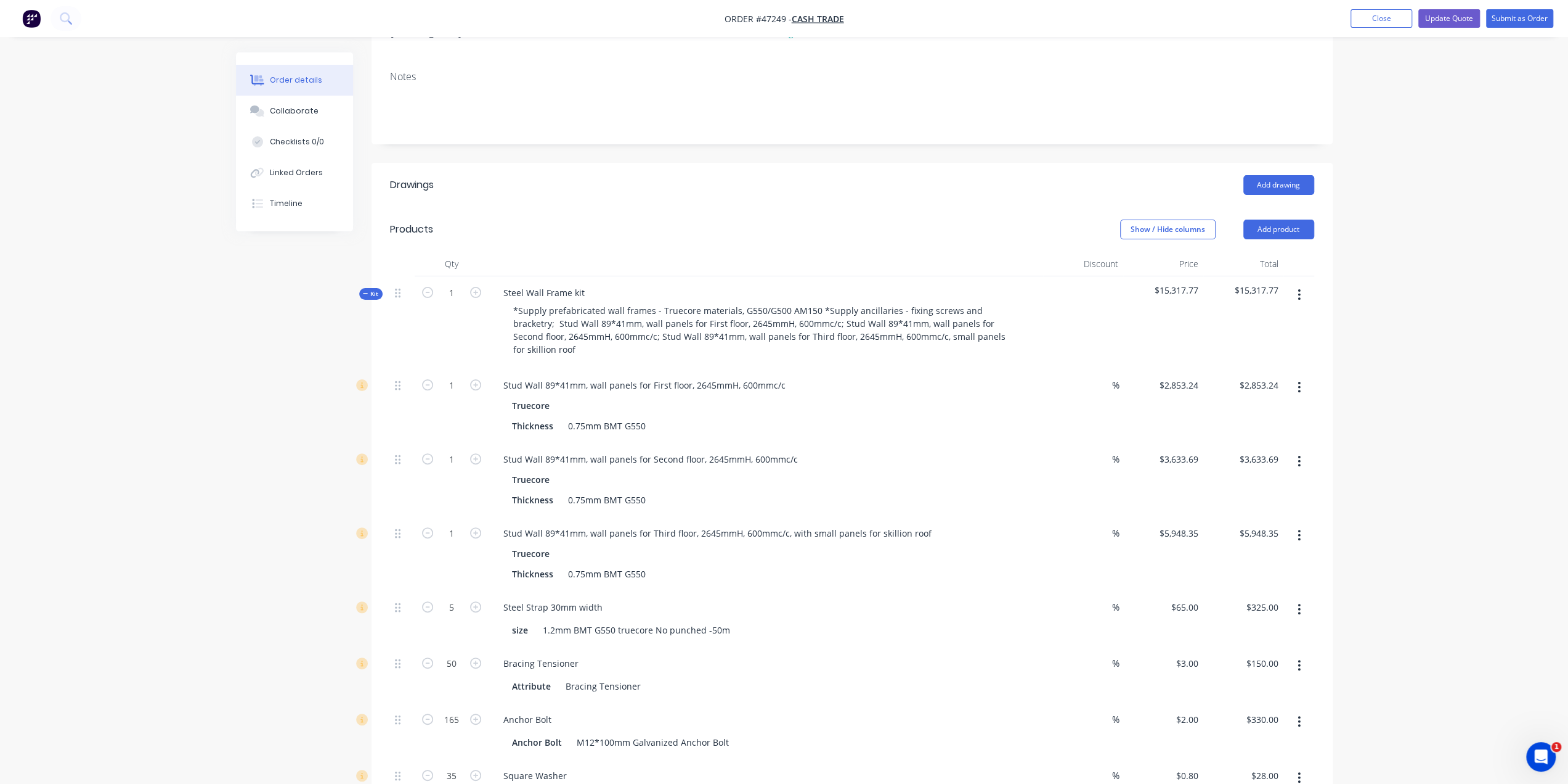
scroll to position [0, 0]
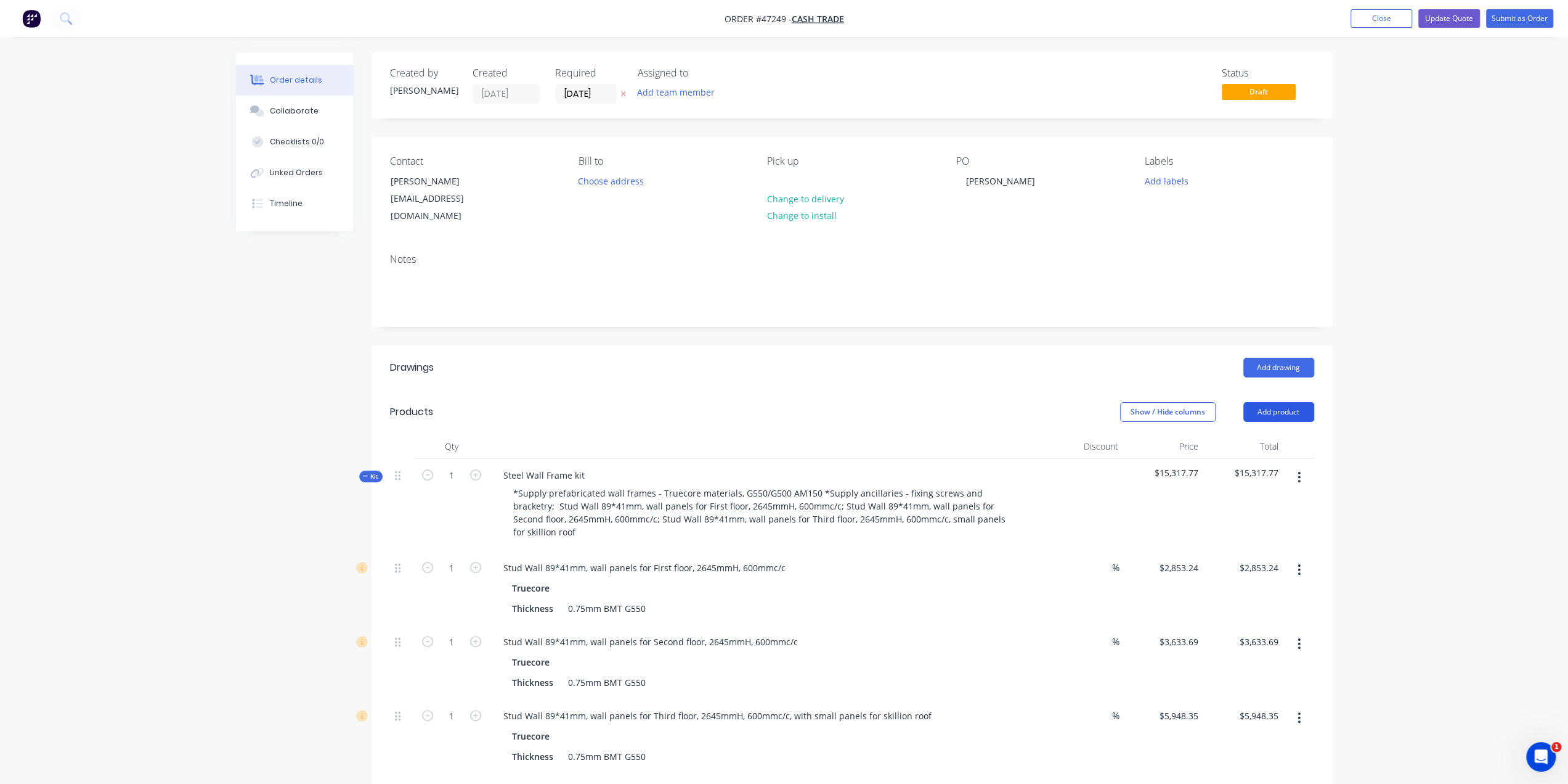
click at [1279, 402] on button "Add product" at bounding box center [1278, 412] width 71 height 20
click at [1282, 434] on div "Product catalogue" at bounding box center [1256, 442] width 95 height 18
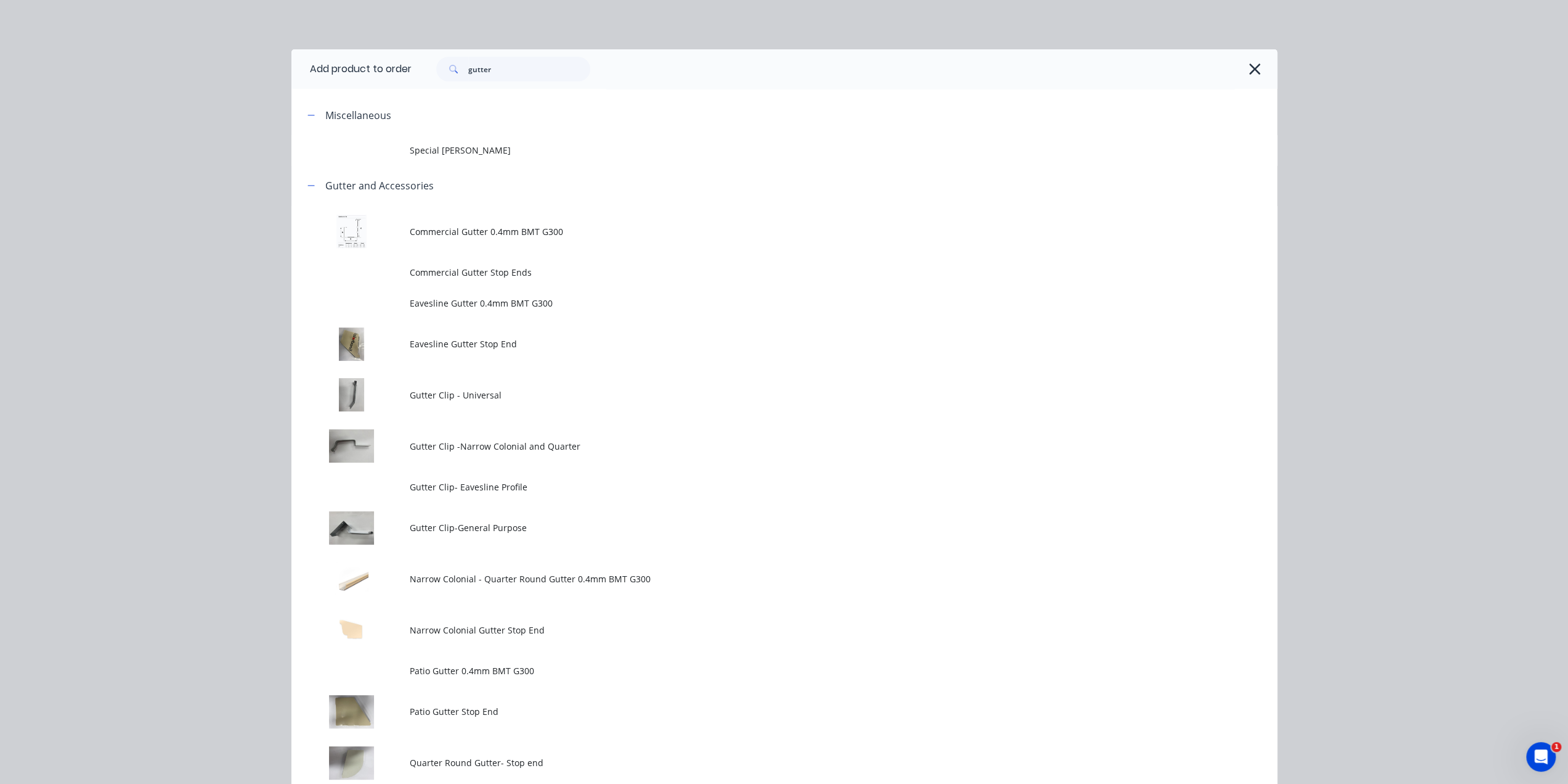
click at [1488, 208] on div "Add product to order gutter Miscellaneous Special Patio Gutter Gutter and Acces…" at bounding box center [784, 392] width 1568 height 784
click at [1249, 66] on icon "button" at bounding box center [1255, 69] width 13 height 18
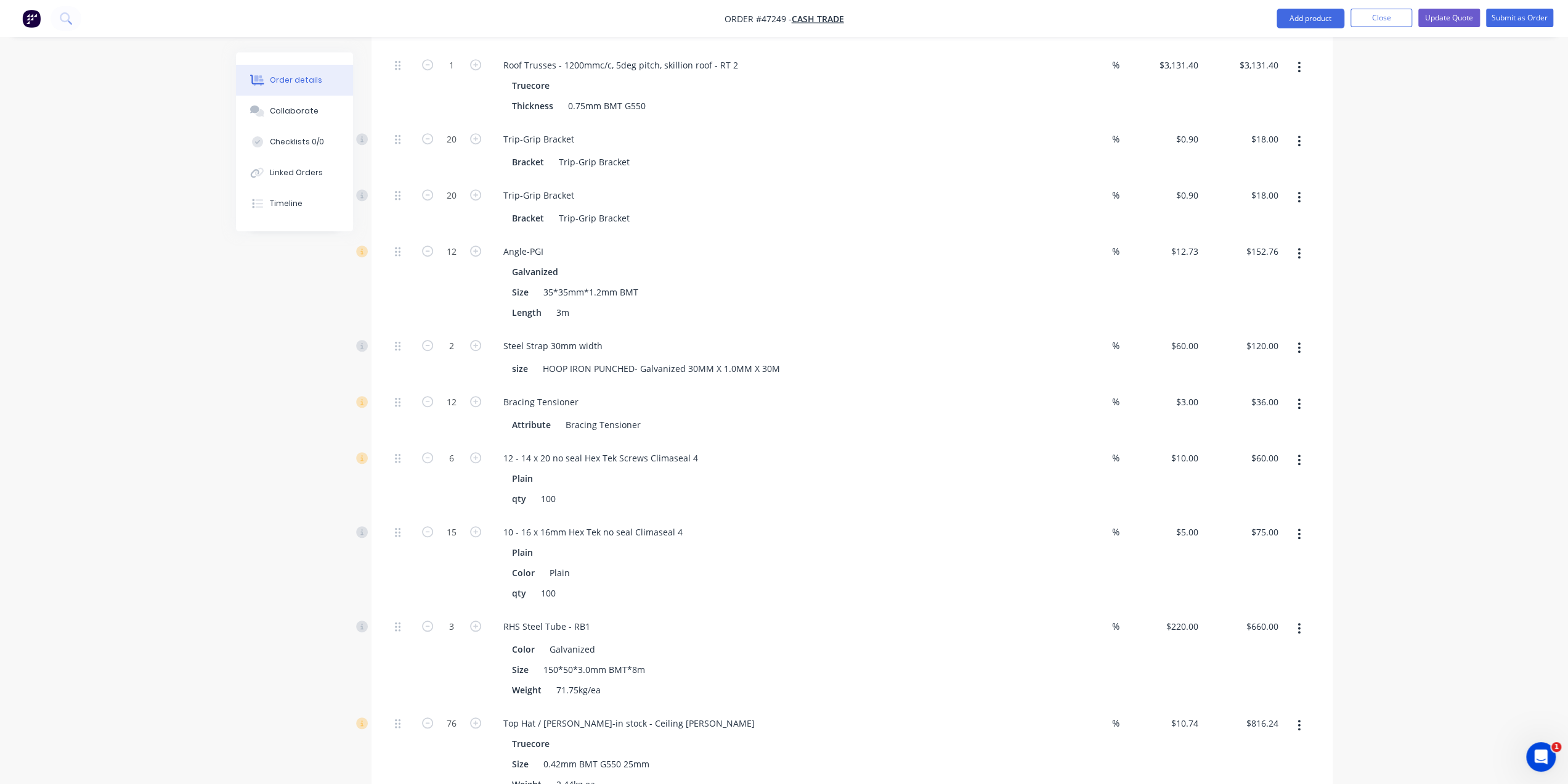
scroll to position [5590, 0]
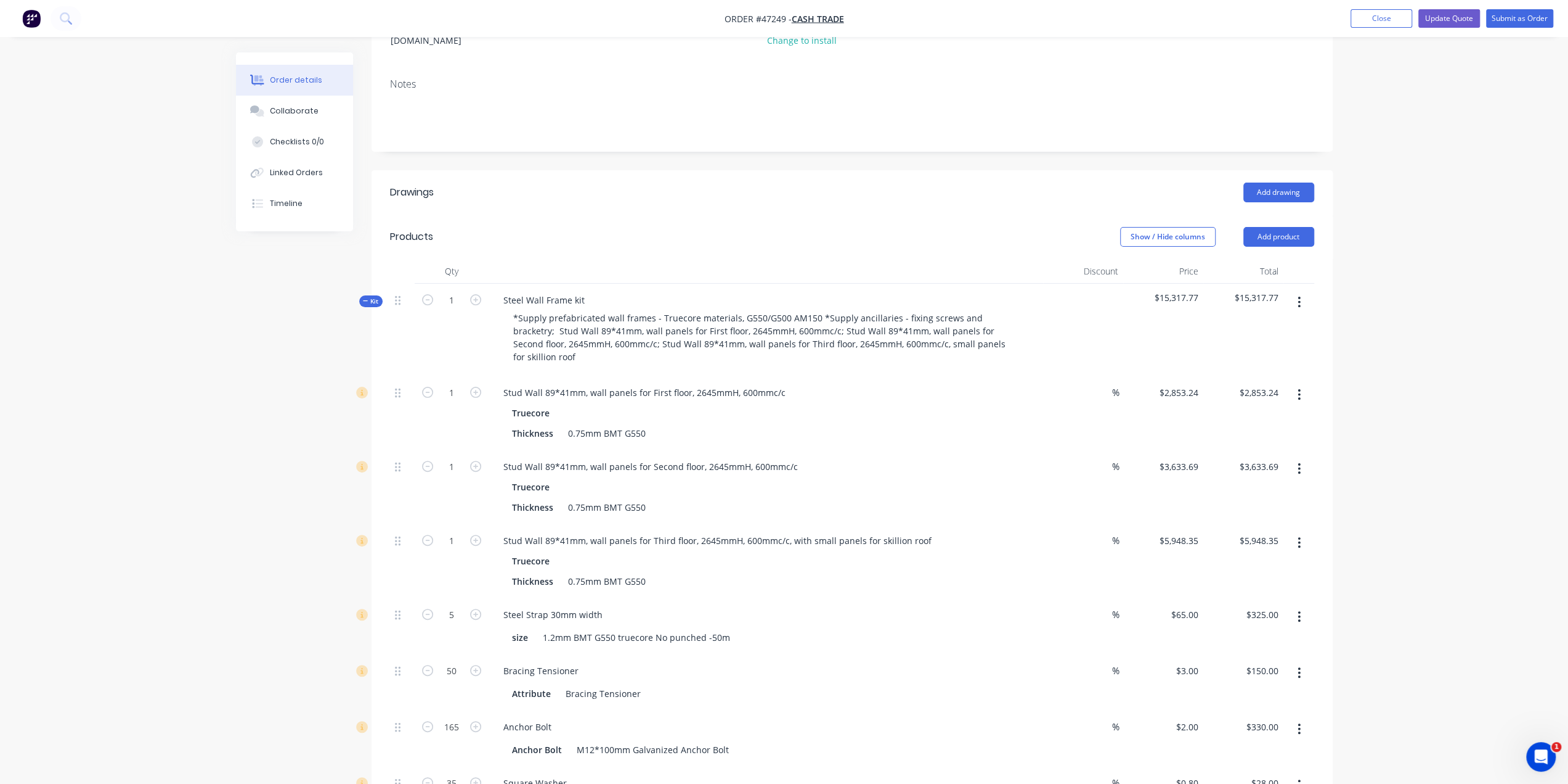
scroll to position [0, 0]
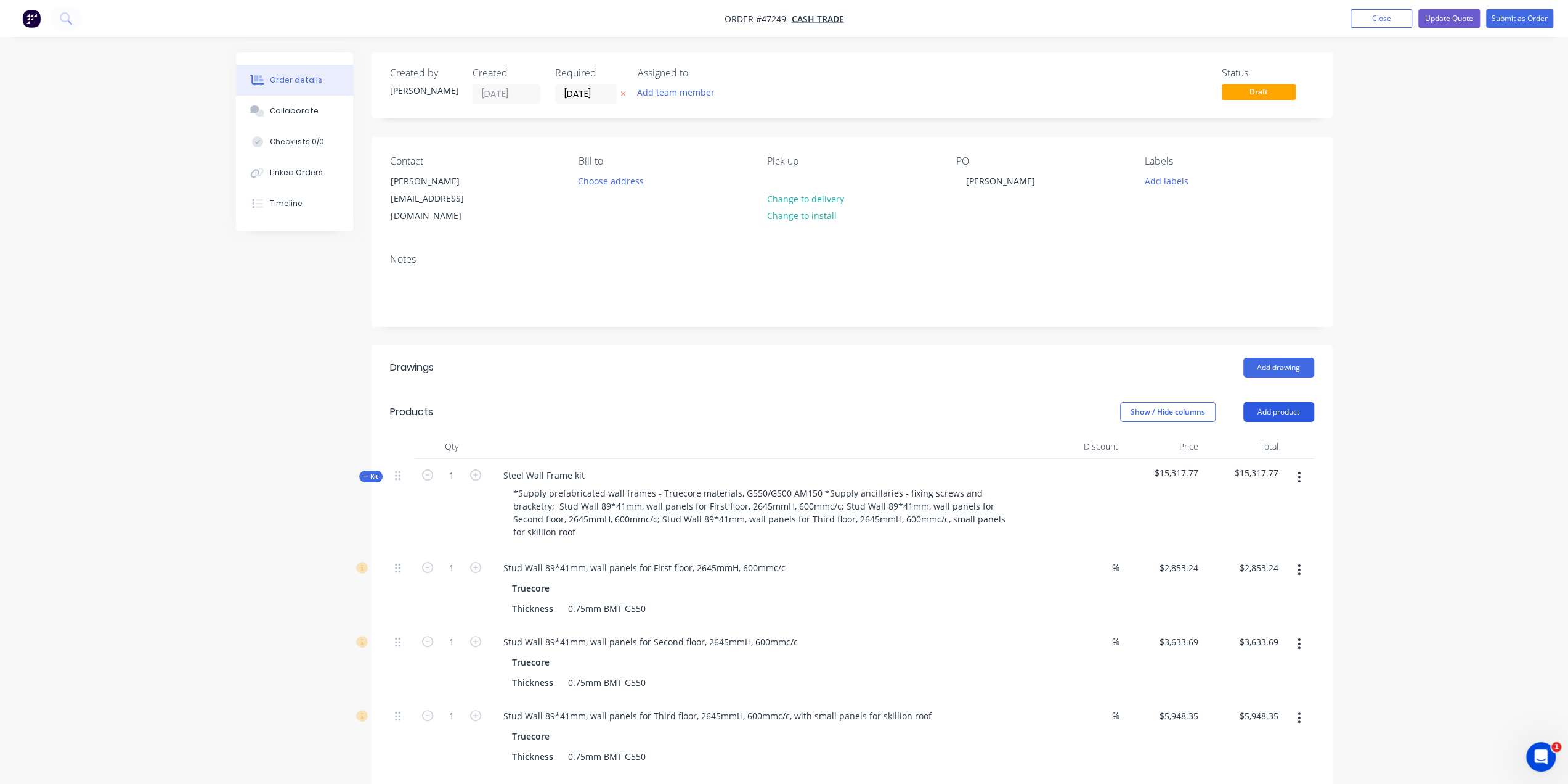
click at [1288, 402] on button "Add product" at bounding box center [1278, 412] width 71 height 20
drag, startPoint x: 1288, startPoint y: 412, endPoint x: 1285, endPoint y: 429, distance: 17.3
click at [1285, 434] on div "Product catalogue" at bounding box center [1256, 442] width 95 height 18
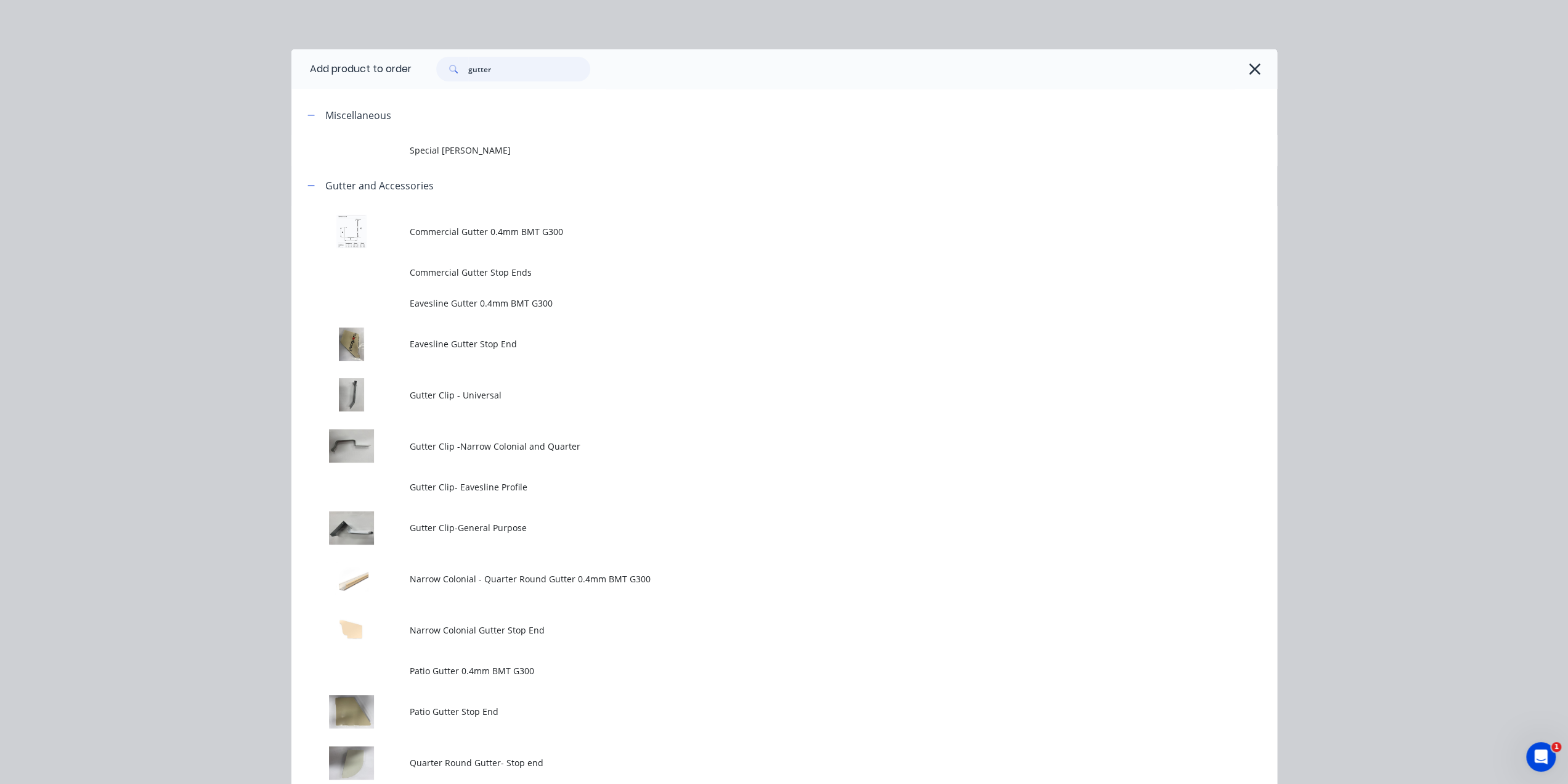
drag, startPoint x: 516, startPoint y: 66, endPoint x: 215, endPoint y: 46, distance: 301.7
click at [228, 49] on div "Add product to order gutter Miscellaneous Special Patio Gutter Gutter and Acces…" at bounding box center [784, 392] width 1568 height 784
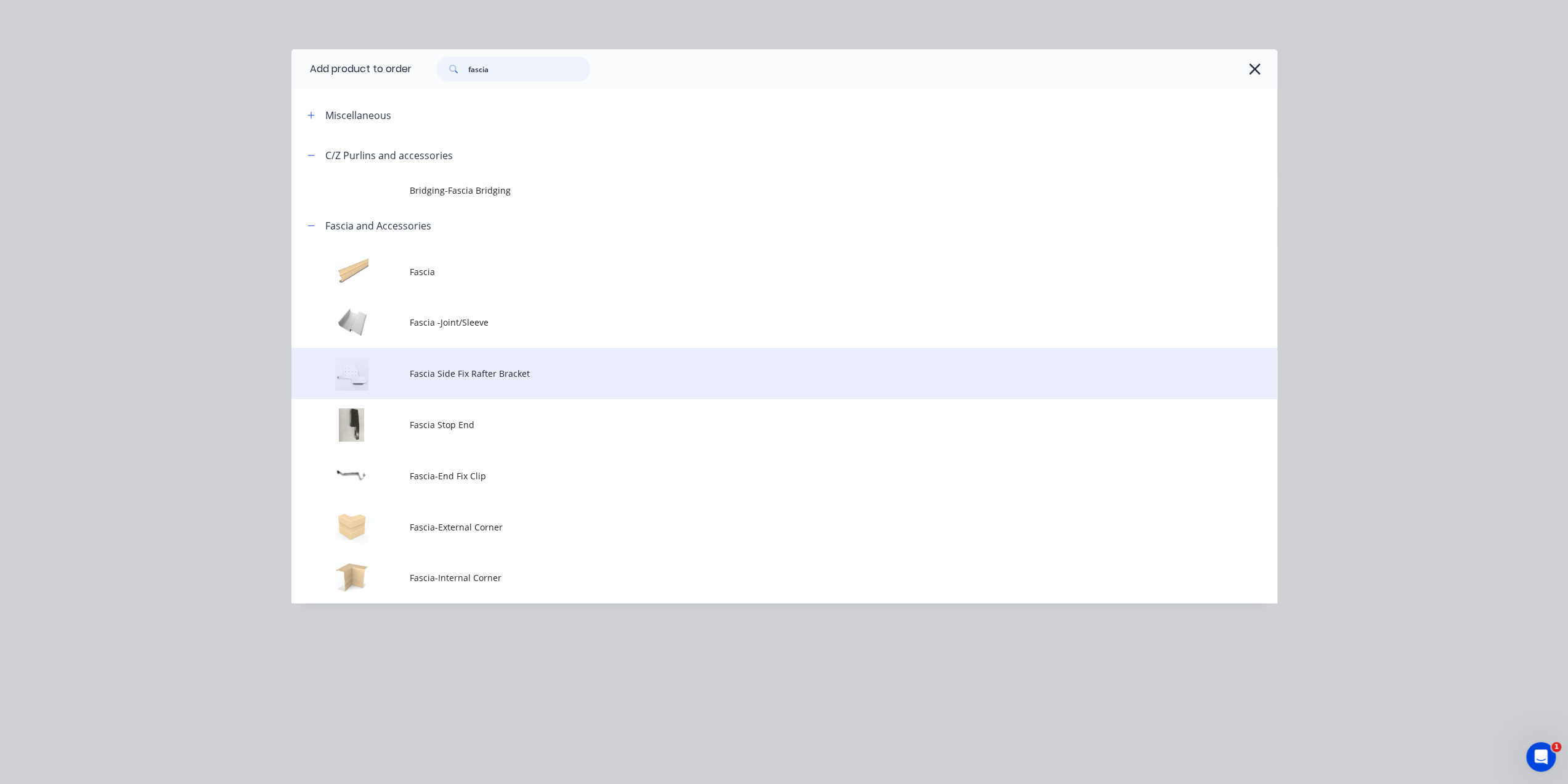
scroll to position [595, 0]
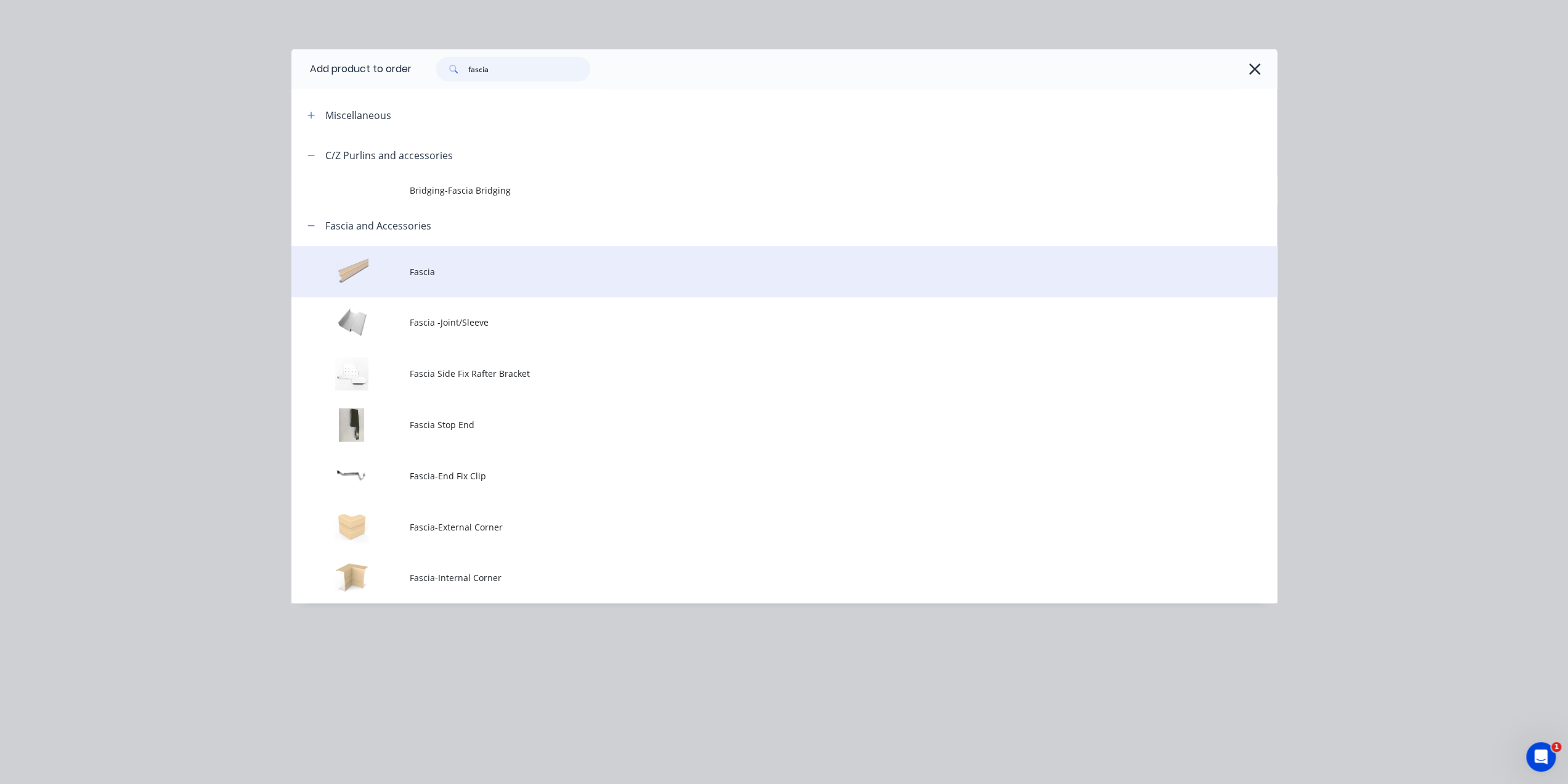
type input "fascia"
click at [526, 271] on span "Fascia" at bounding box center [757, 271] width 694 height 13
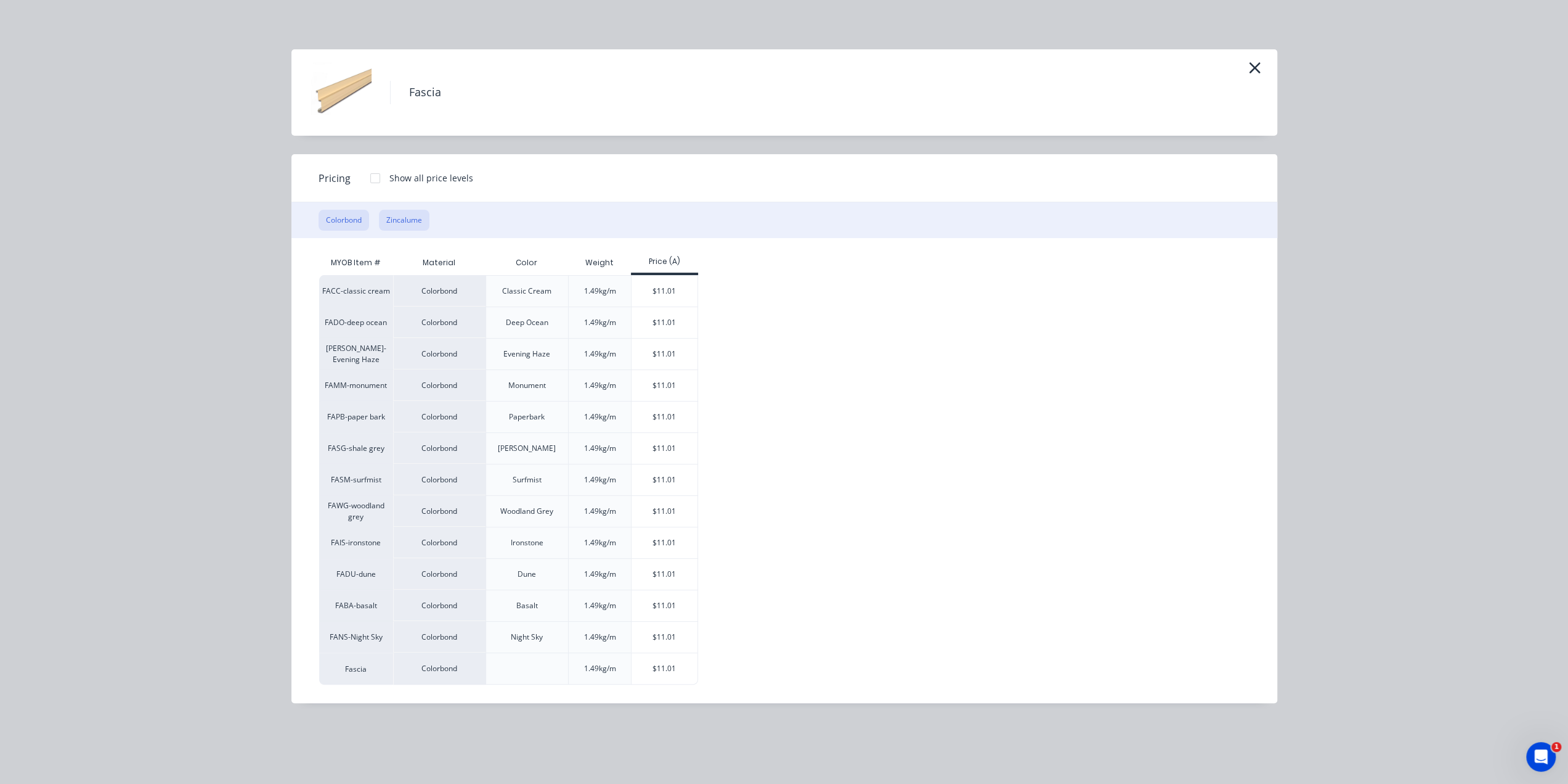
click at [398, 218] on button "Zincalume" at bounding box center [404, 220] width 51 height 21
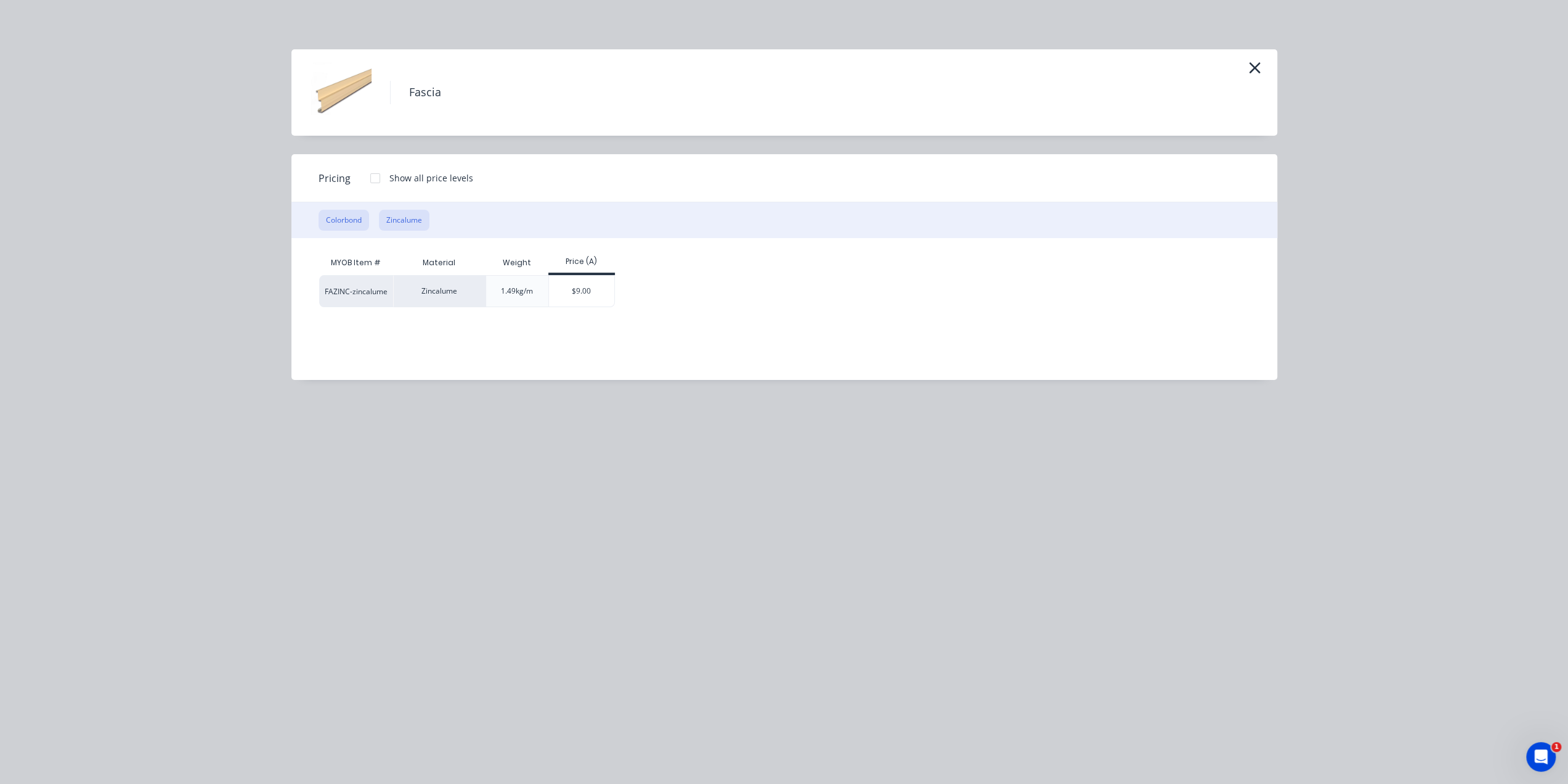
click at [346, 216] on button "Colorbond" at bounding box center [344, 220] width 51 height 21
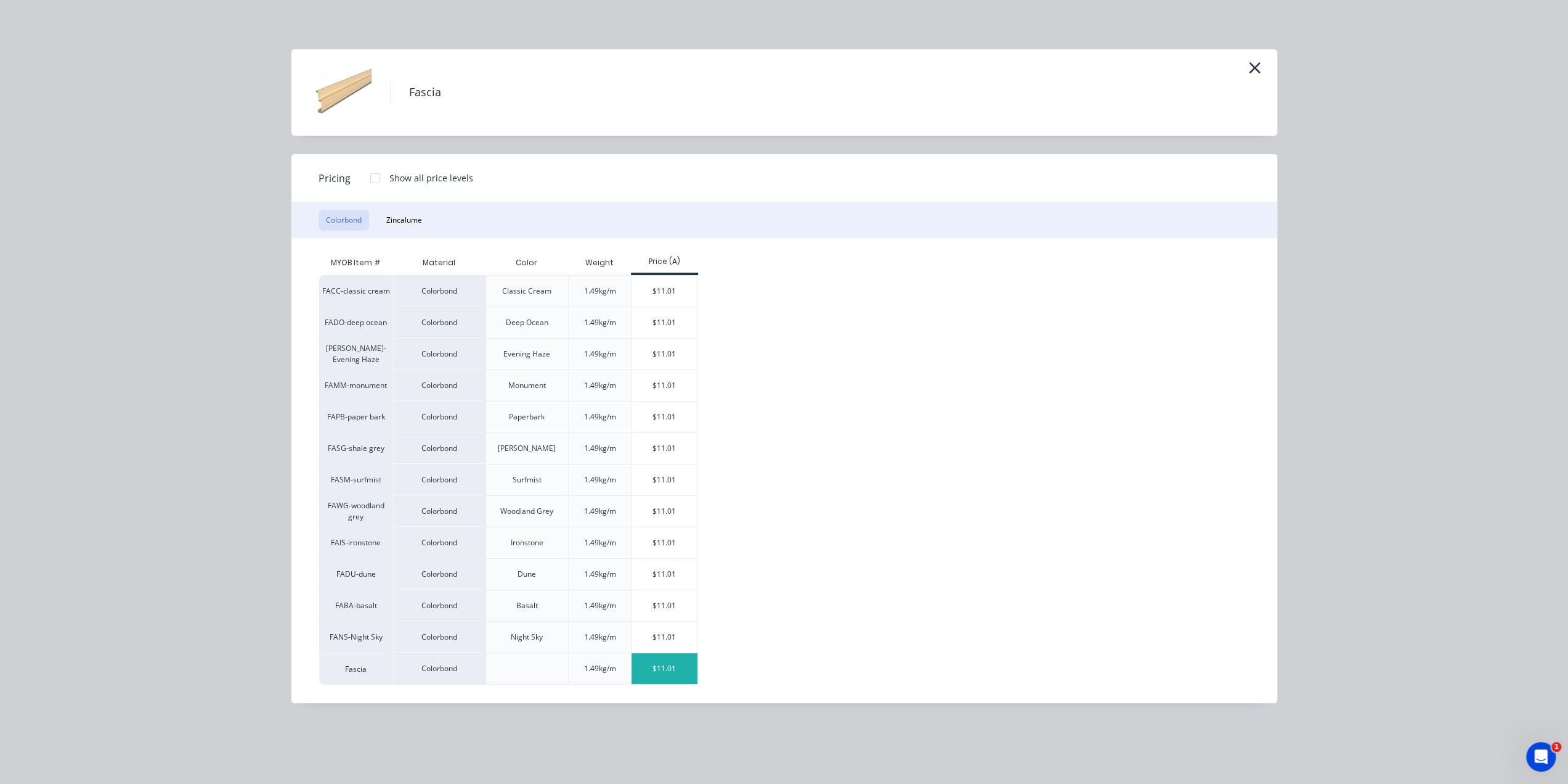
click at [678, 677] on div "$11.01" at bounding box center [665, 668] width 66 height 31
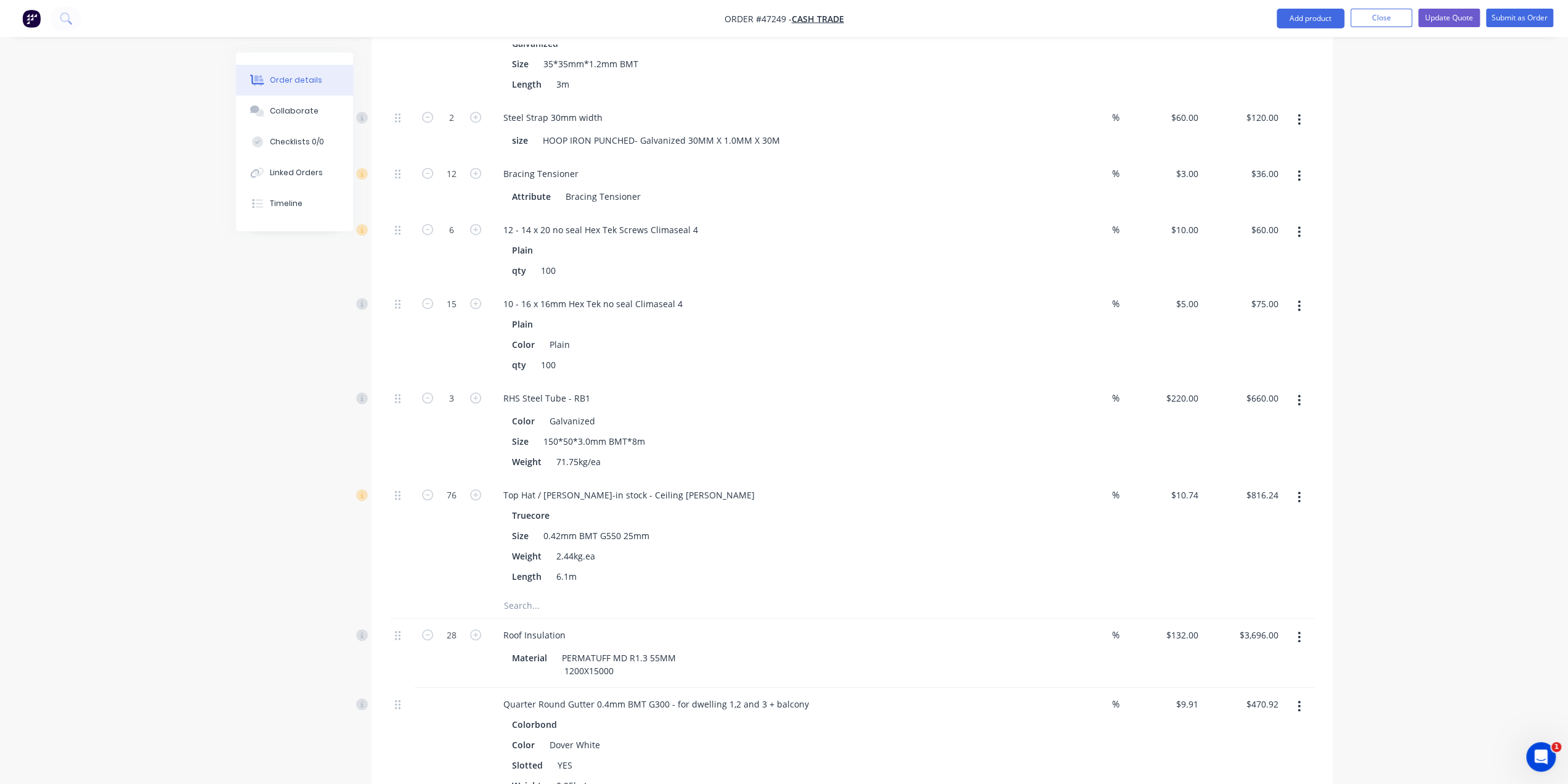
scroll to position [6312, 0]
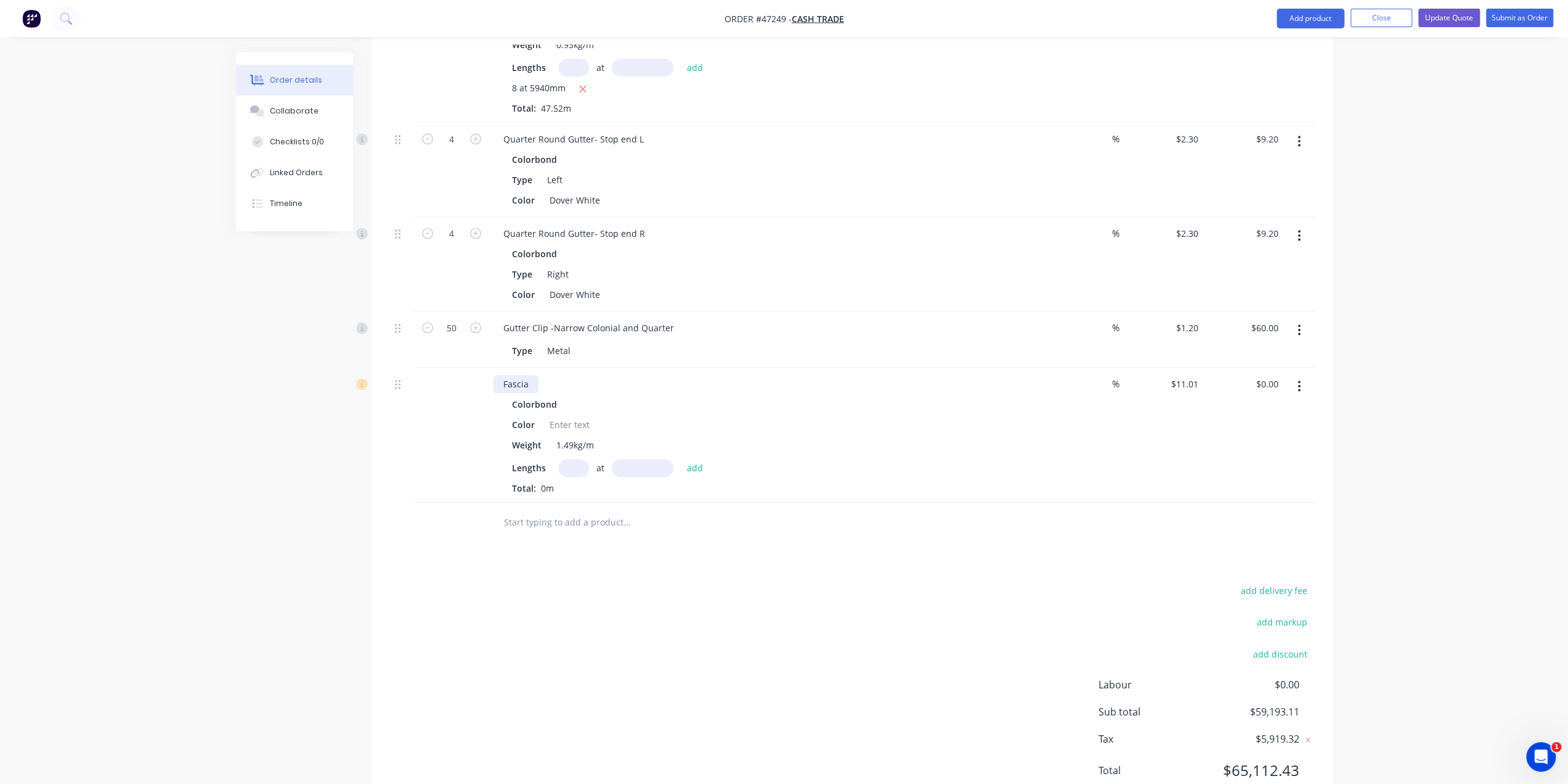
click at [526, 375] on div "Fascia" at bounding box center [516, 383] width 45 height 18
click at [571, 415] on div at bounding box center [569, 424] width 50 height 18
click at [565, 459] on input "text" at bounding box center [574, 467] width 31 height 18
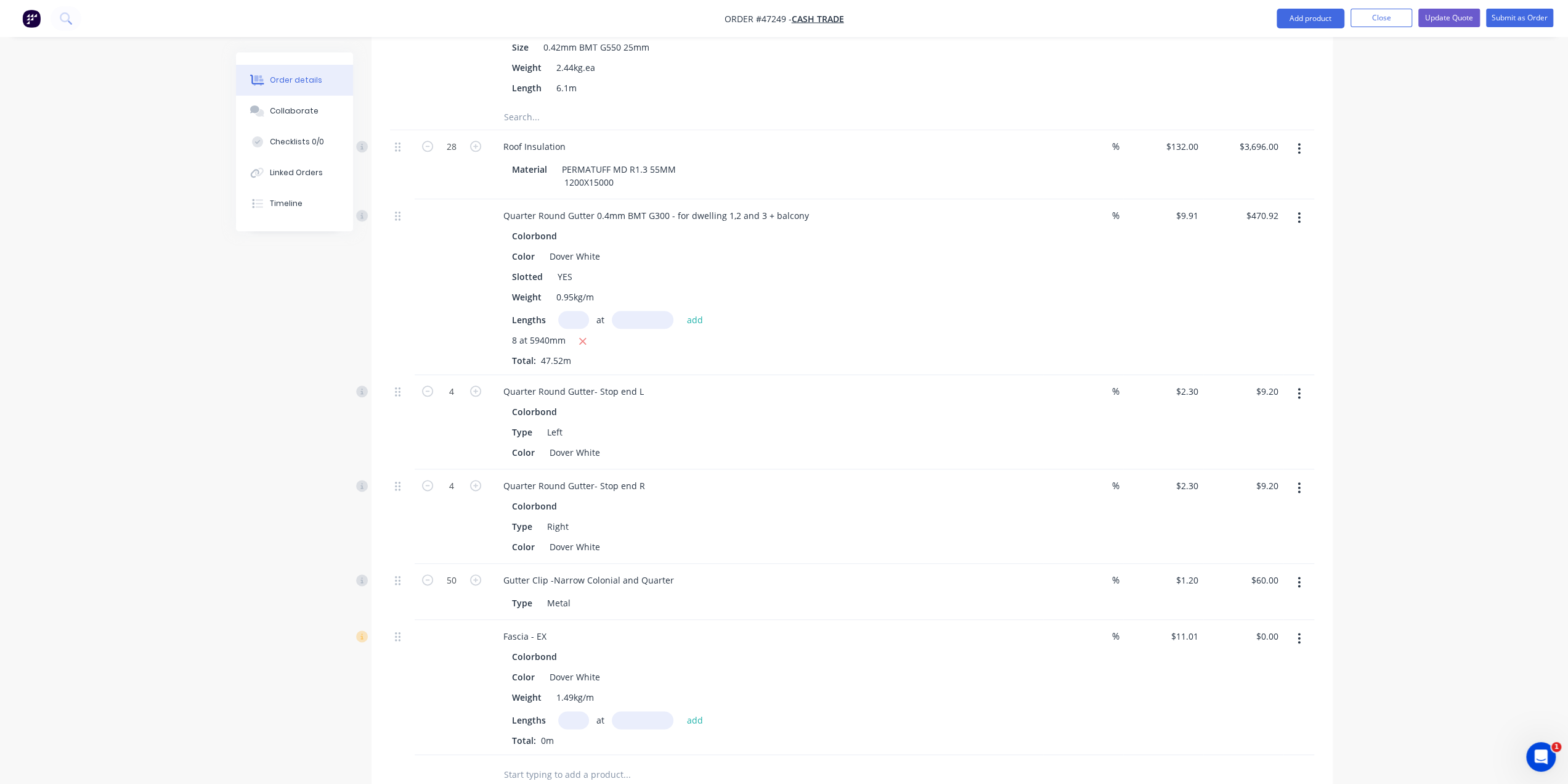
scroll to position [6065, 0]
type input "8"
type input "5940"
click at [681, 705] on button "add" at bounding box center [696, 713] width 29 height 17
type input "$523.20"
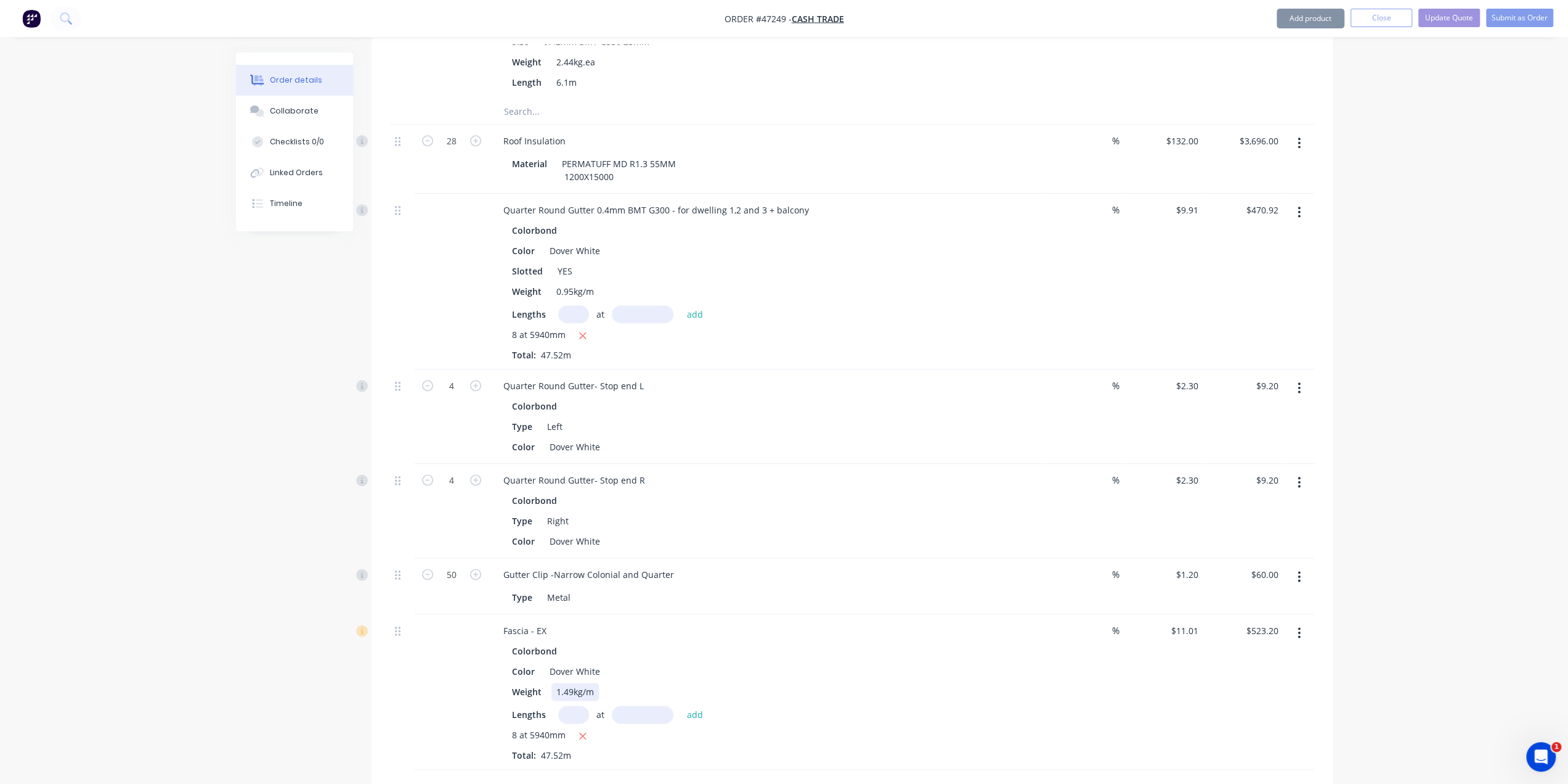
click at [963, 683] on div "Weight 1.49kg/m" at bounding box center [763, 691] width 512 height 18
click at [1318, 24] on button "Add product" at bounding box center [1311, 18] width 67 height 20
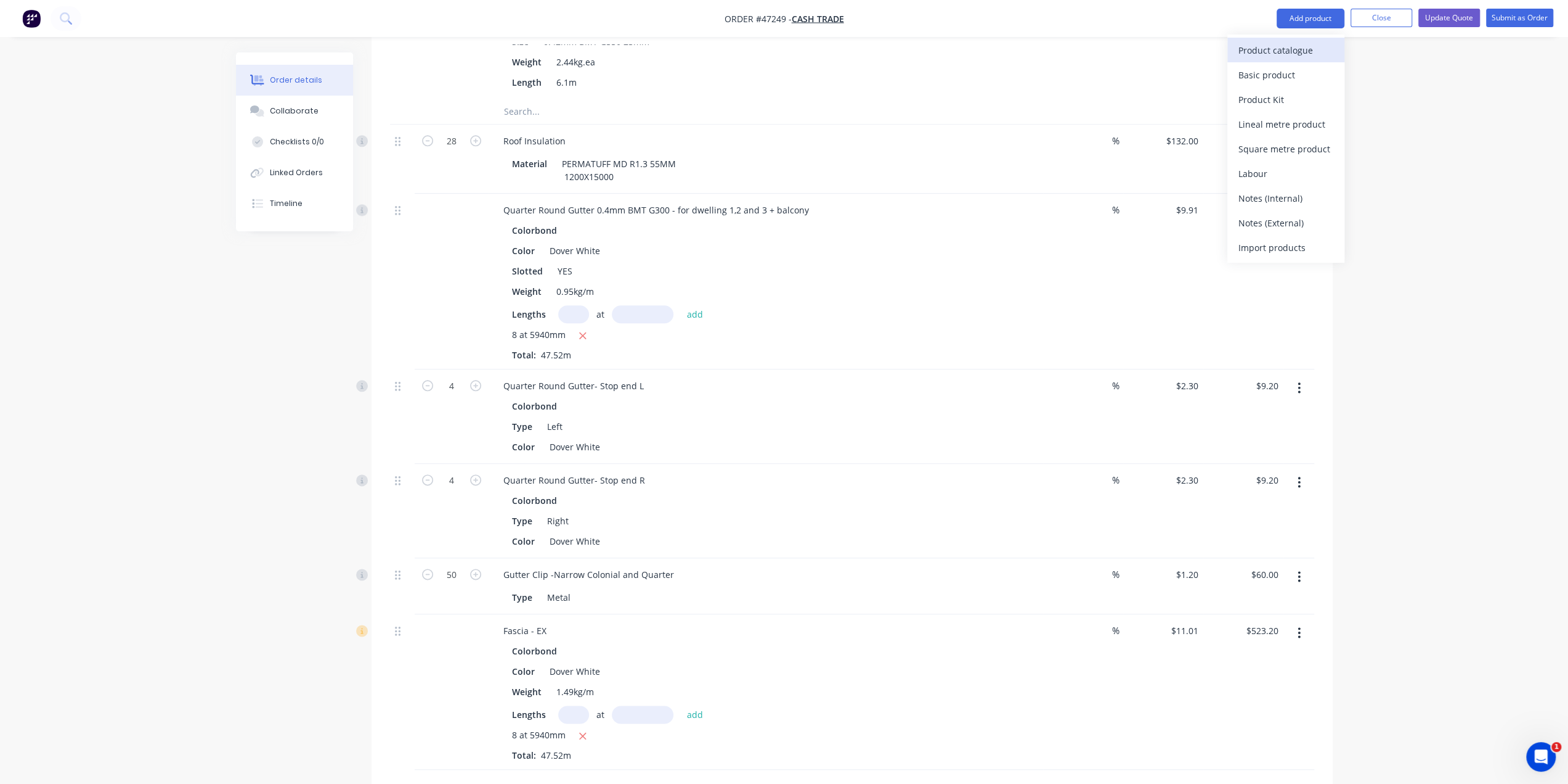
click at [1261, 51] on div "Product catalogue" at bounding box center [1286, 50] width 95 height 18
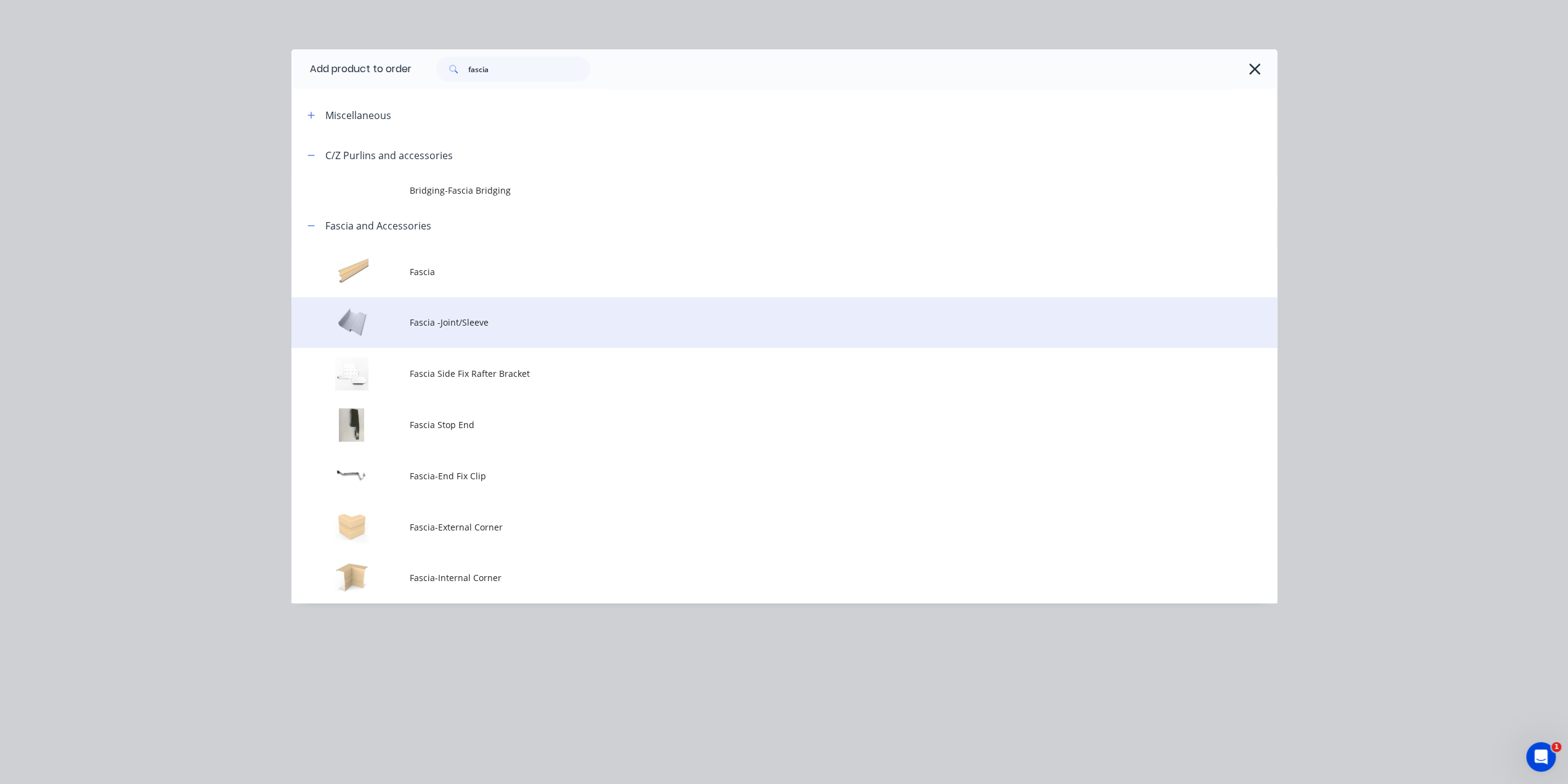
click at [490, 332] on td "Fascia -Joint/Sleeve" at bounding box center [843, 323] width 868 height 51
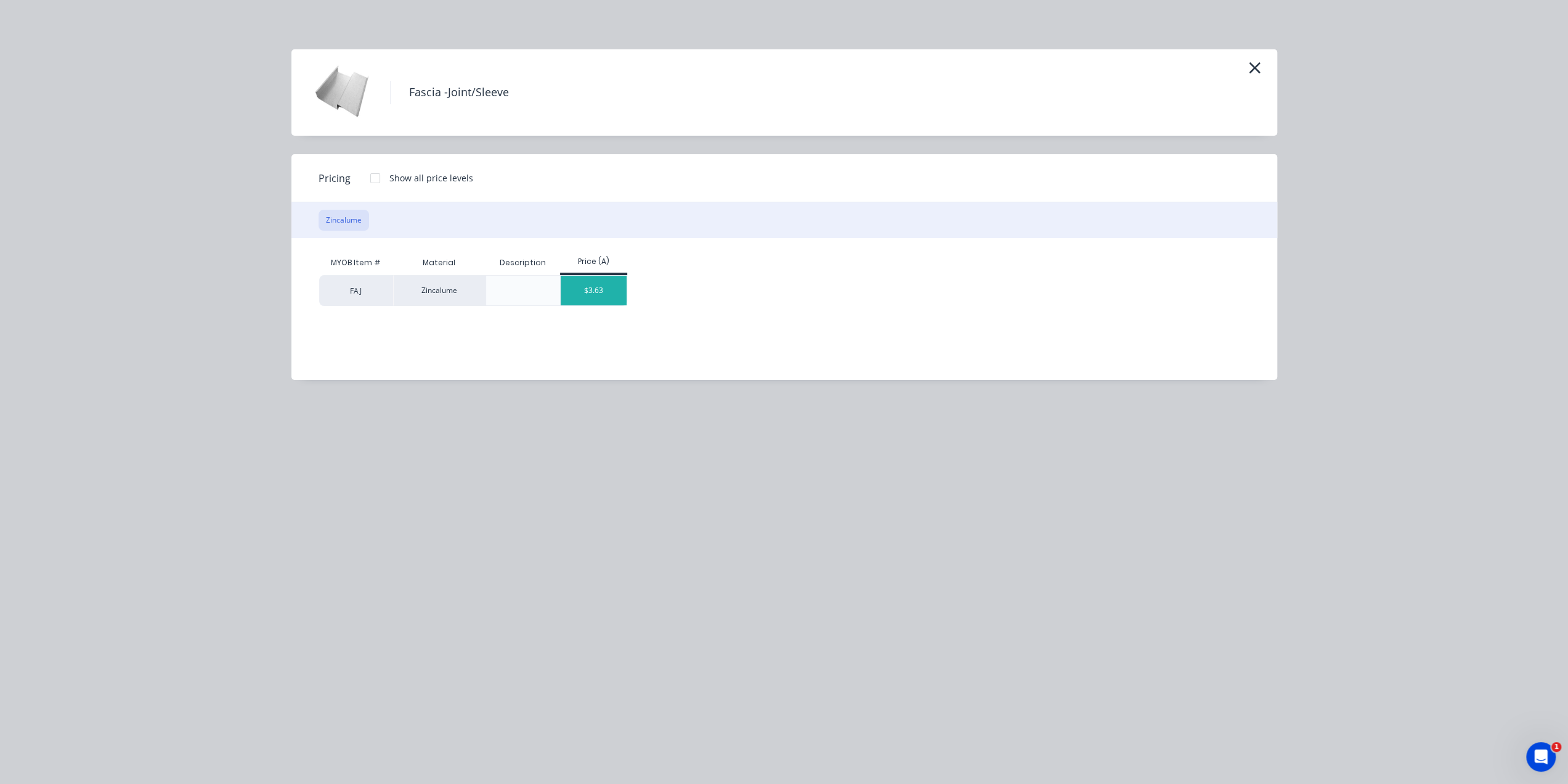
click at [581, 289] on div "$3.63" at bounding box center [594, 290] width 66 height 30
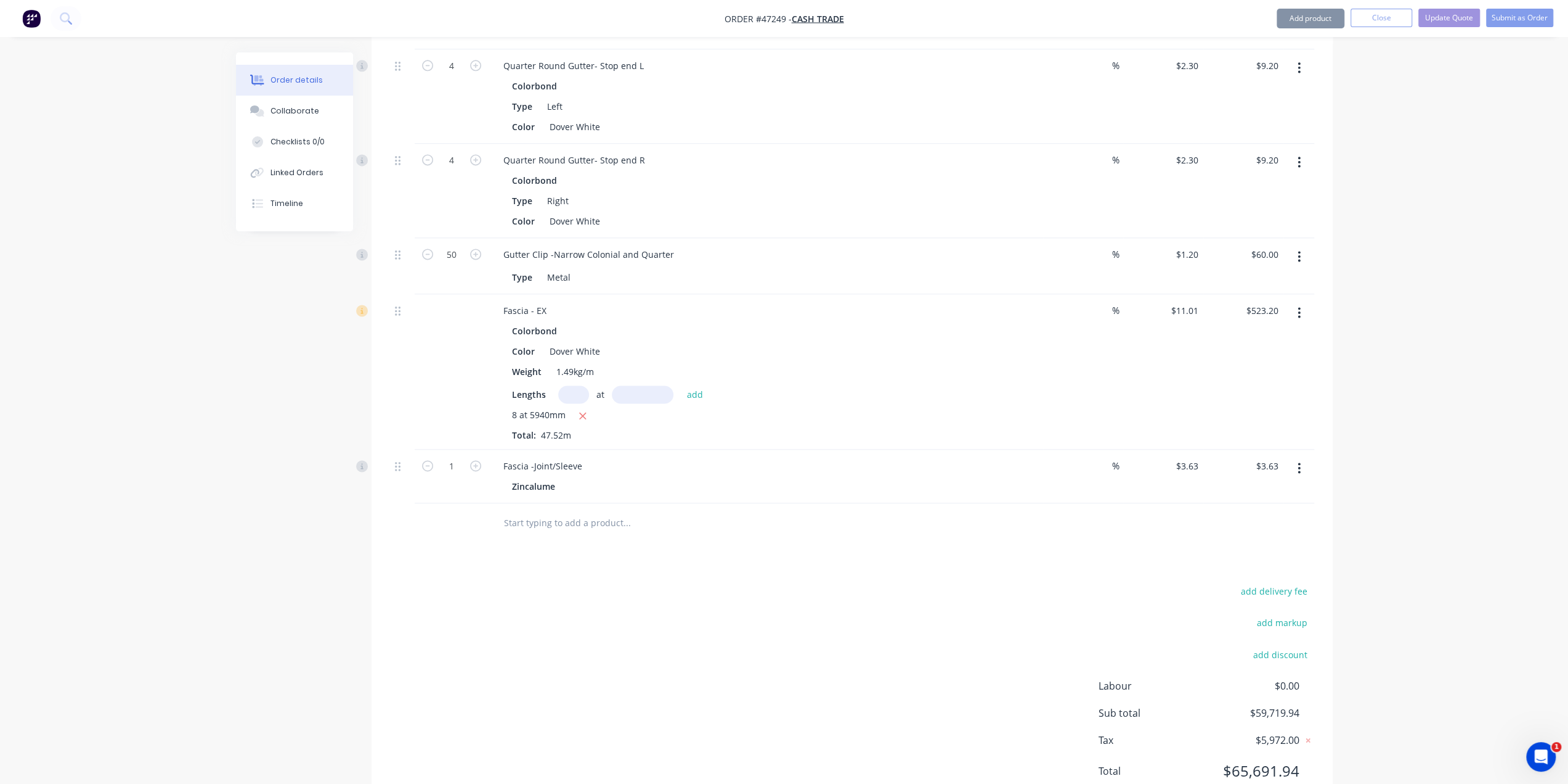
scroll to position [6385, 0]
type input "4"
type input "$14.52"
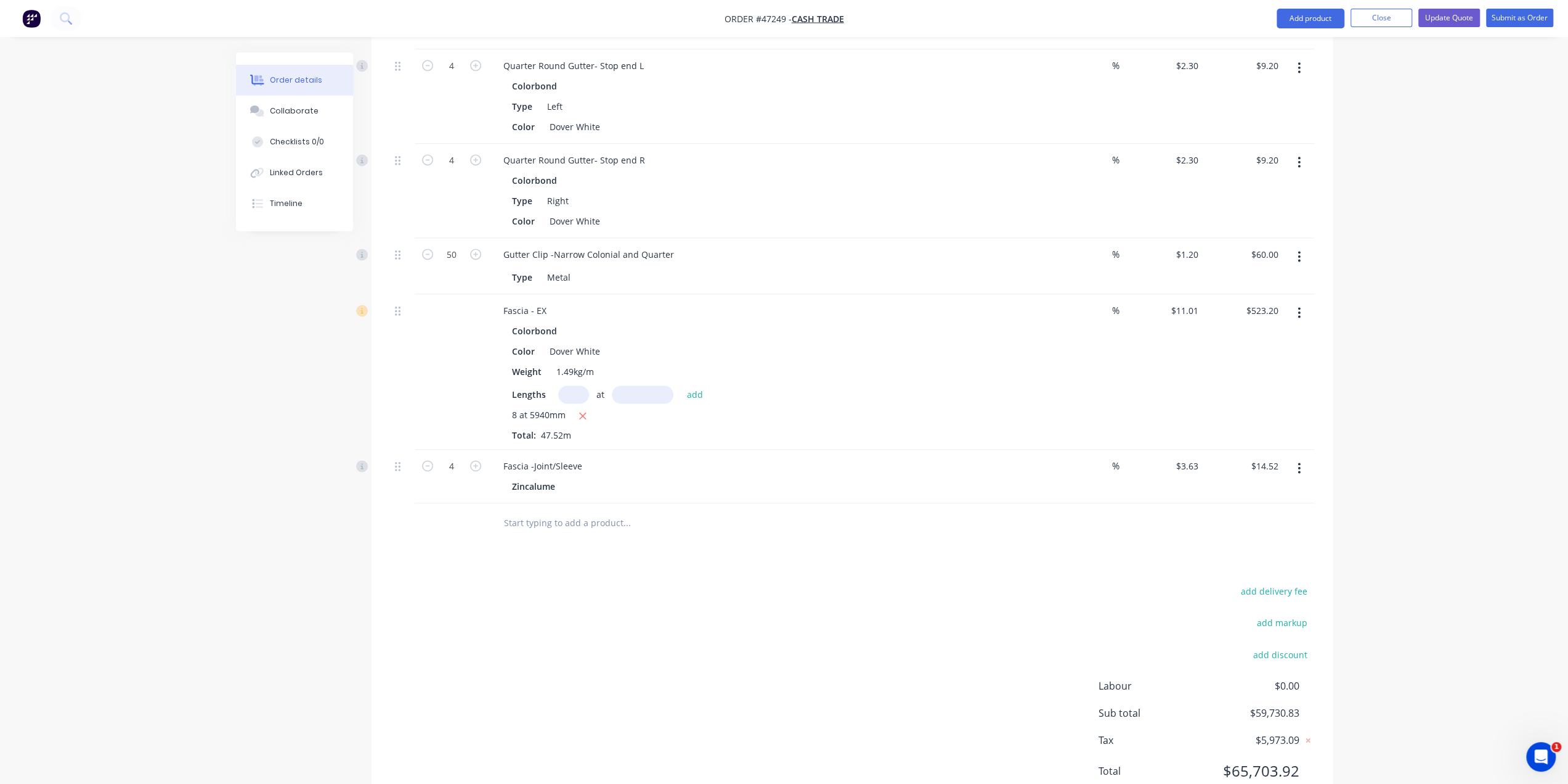
click at [1327, 21] on button "Add product" at bounding box center [1311, 18] width 67 height 20
click at [1297, 41] on div "Product catalogue" at bounding box center [1286, 50] width 95 height 18
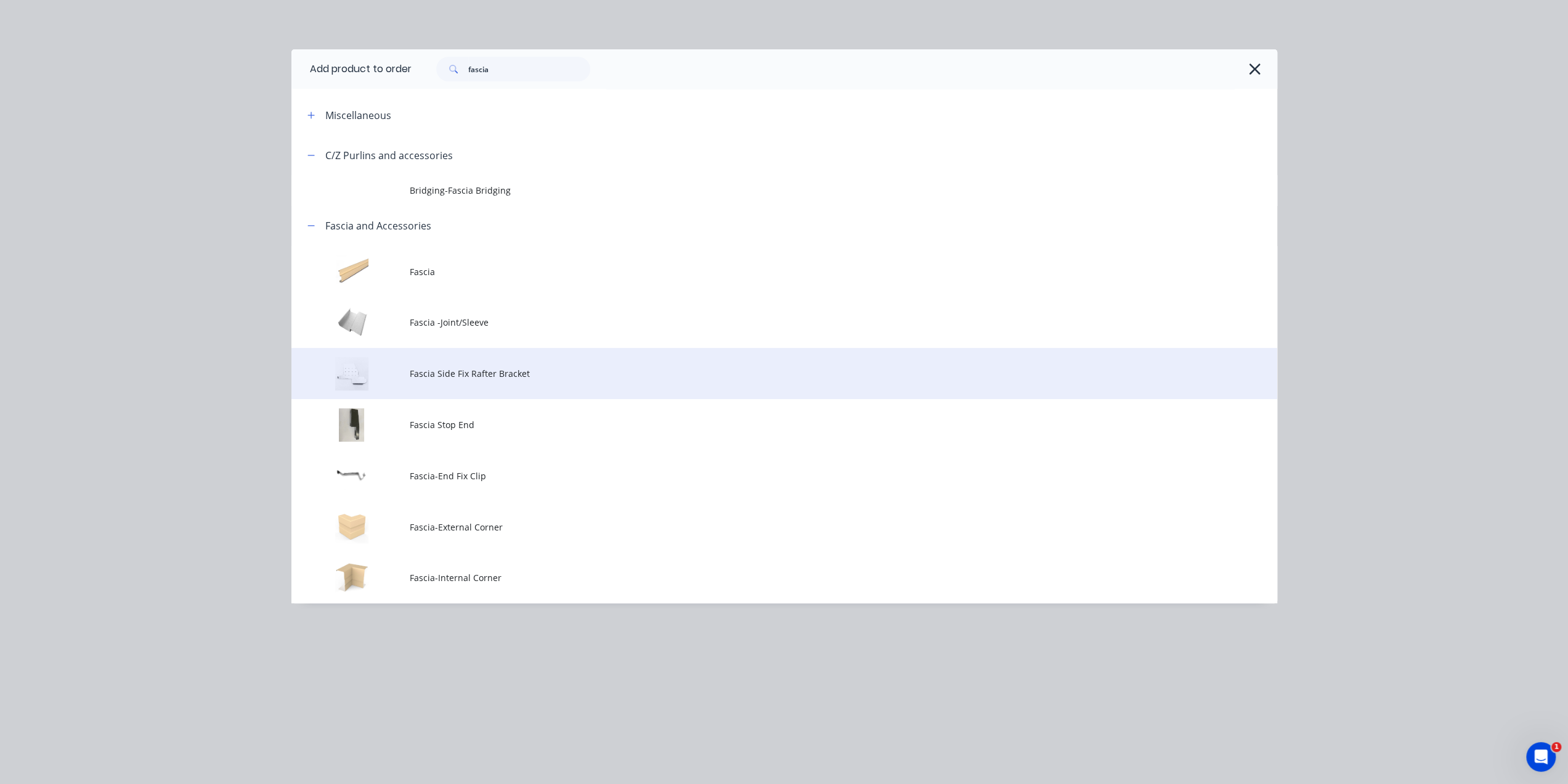
click at [497, 383] on td "Fascia Side Fix Rafter Bracket" at bounding box center [843, 373] width 868 height 51
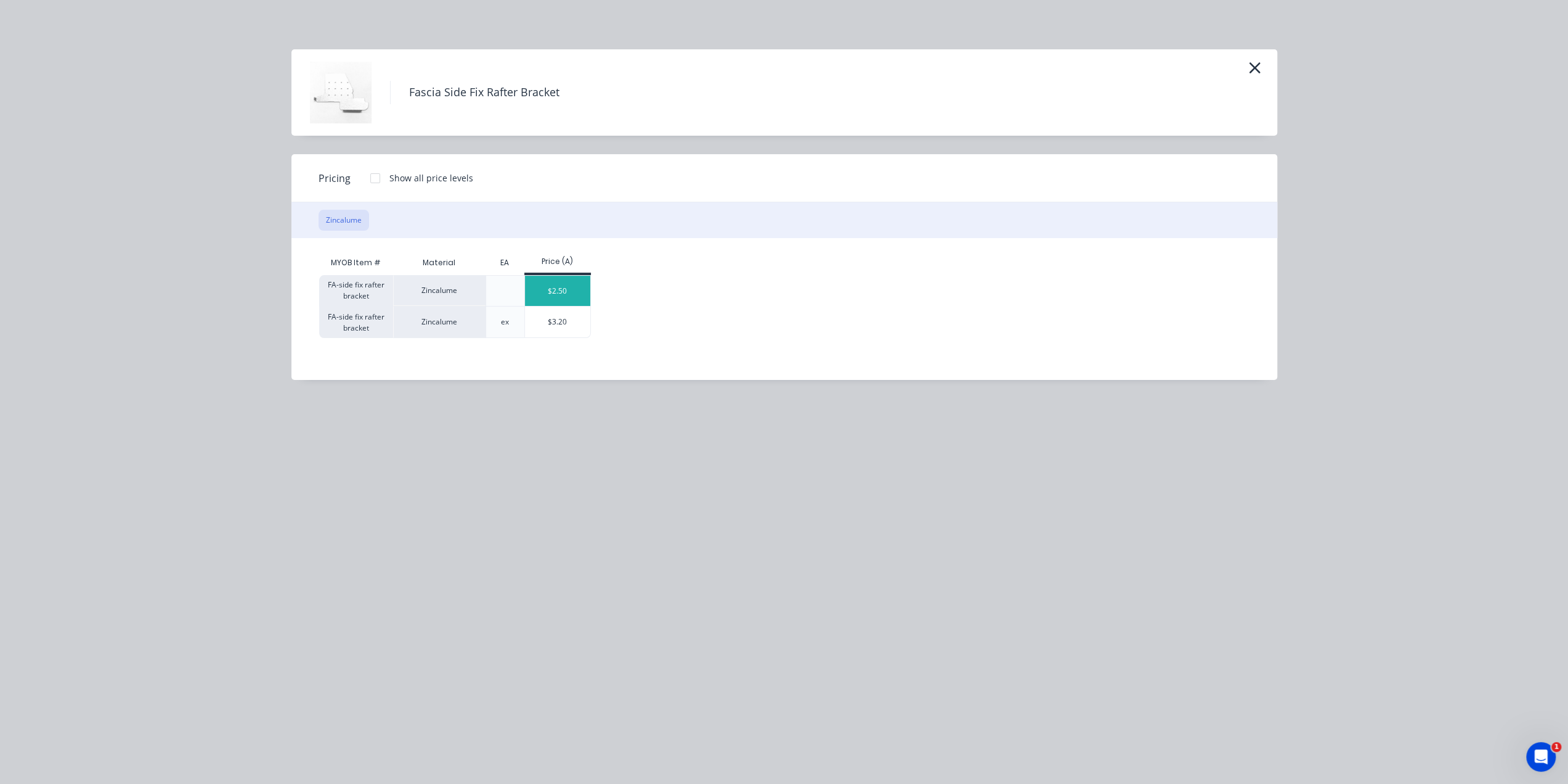
click at [559, 298] on div "$2.50" at bounding box center [558, 290] width 66 height 30
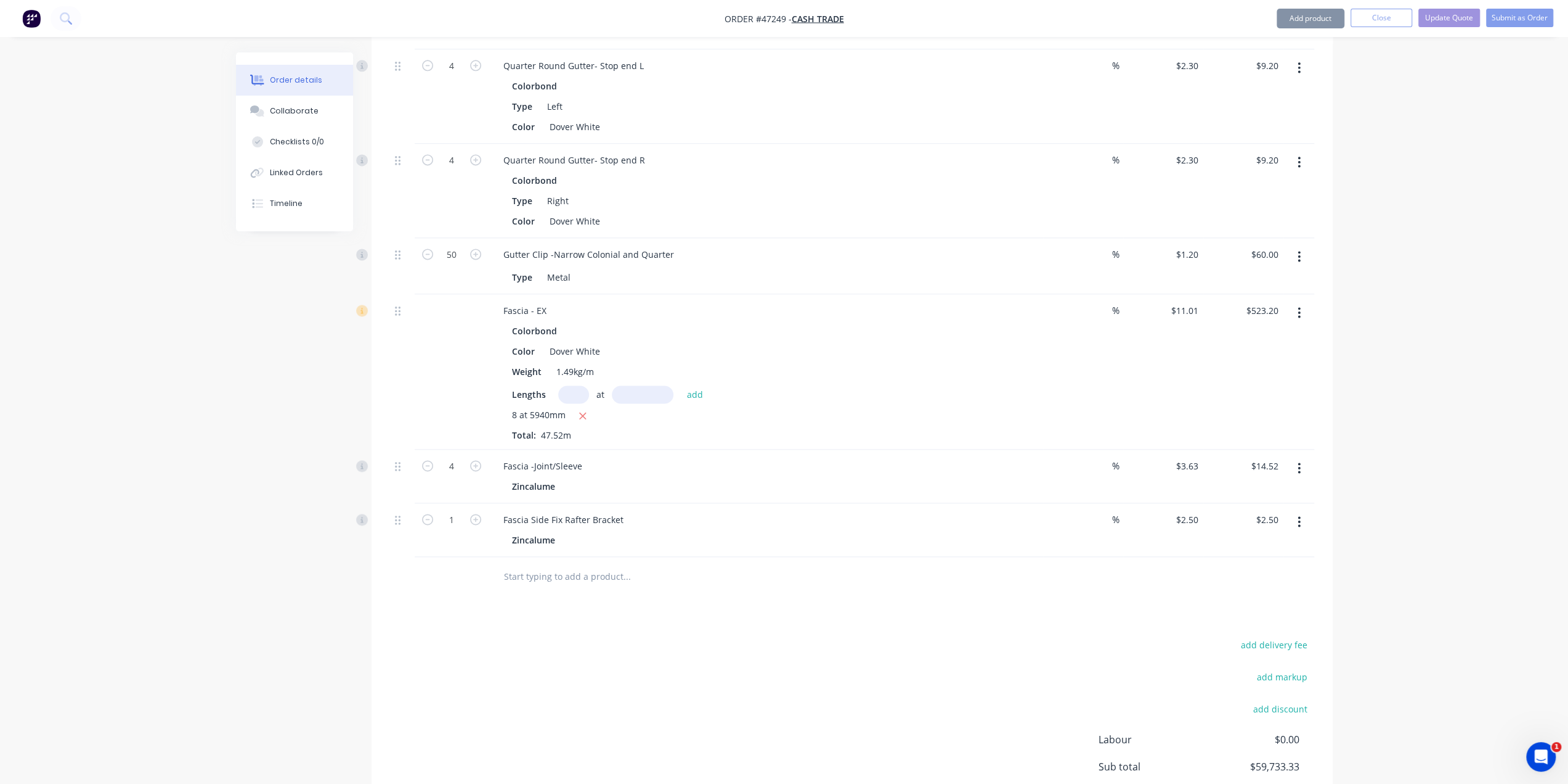
click at [463, 503] on div "1" at bounding box center [451, 530] width 74 height 54
type input "50"
type input "$125.00"
drag, startPoint x: 319, startPoint y: 543, endPoint x: 334, endPoint y: 540, distance: 15.3
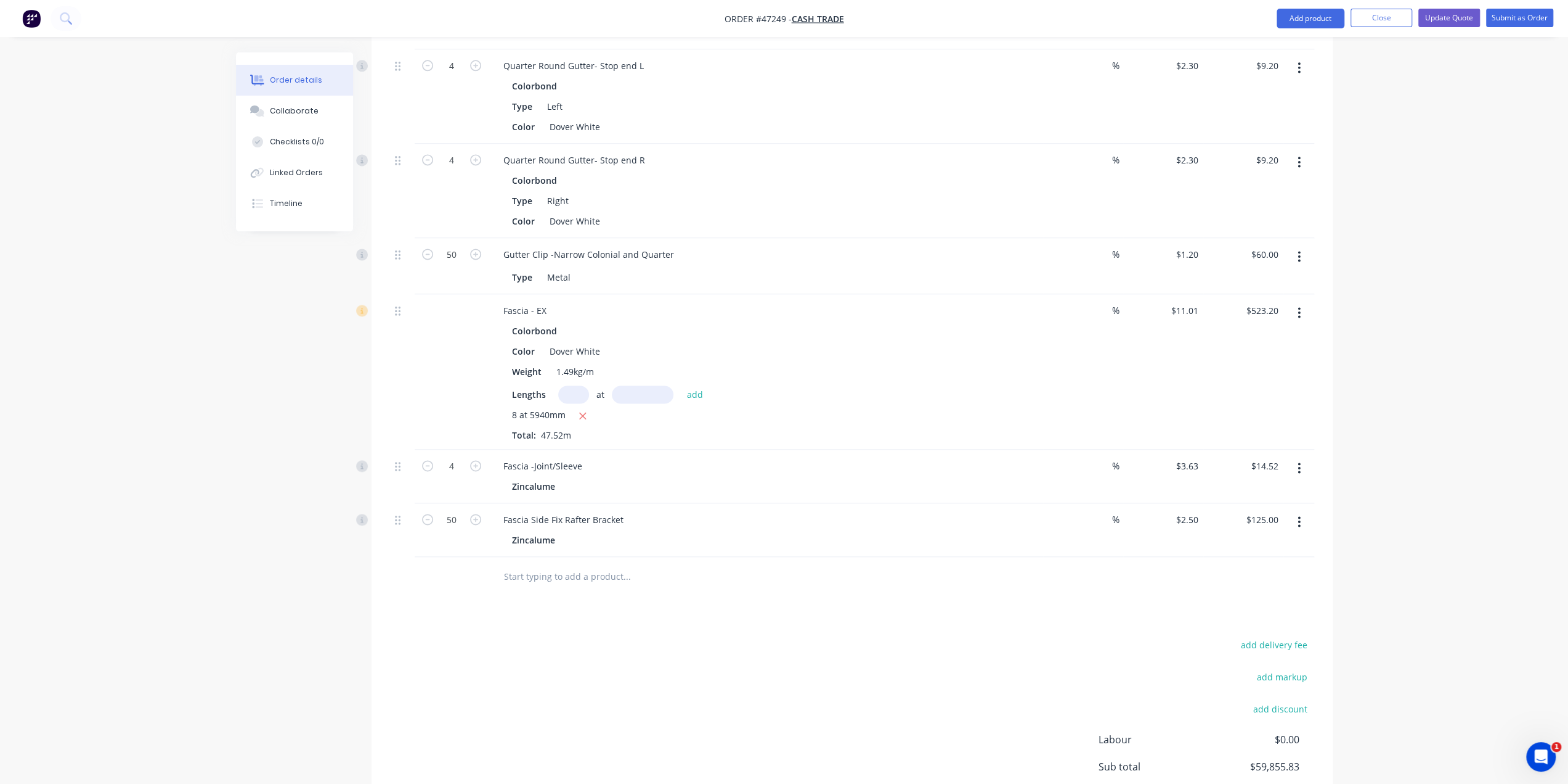
click at [1309, 21] on button "Add product" at bounding box center [1311, 18] width 67 height 20
click at [1313, 50] on div "Product catalogue" at bounding box center [1286, 50] width 95 height 18
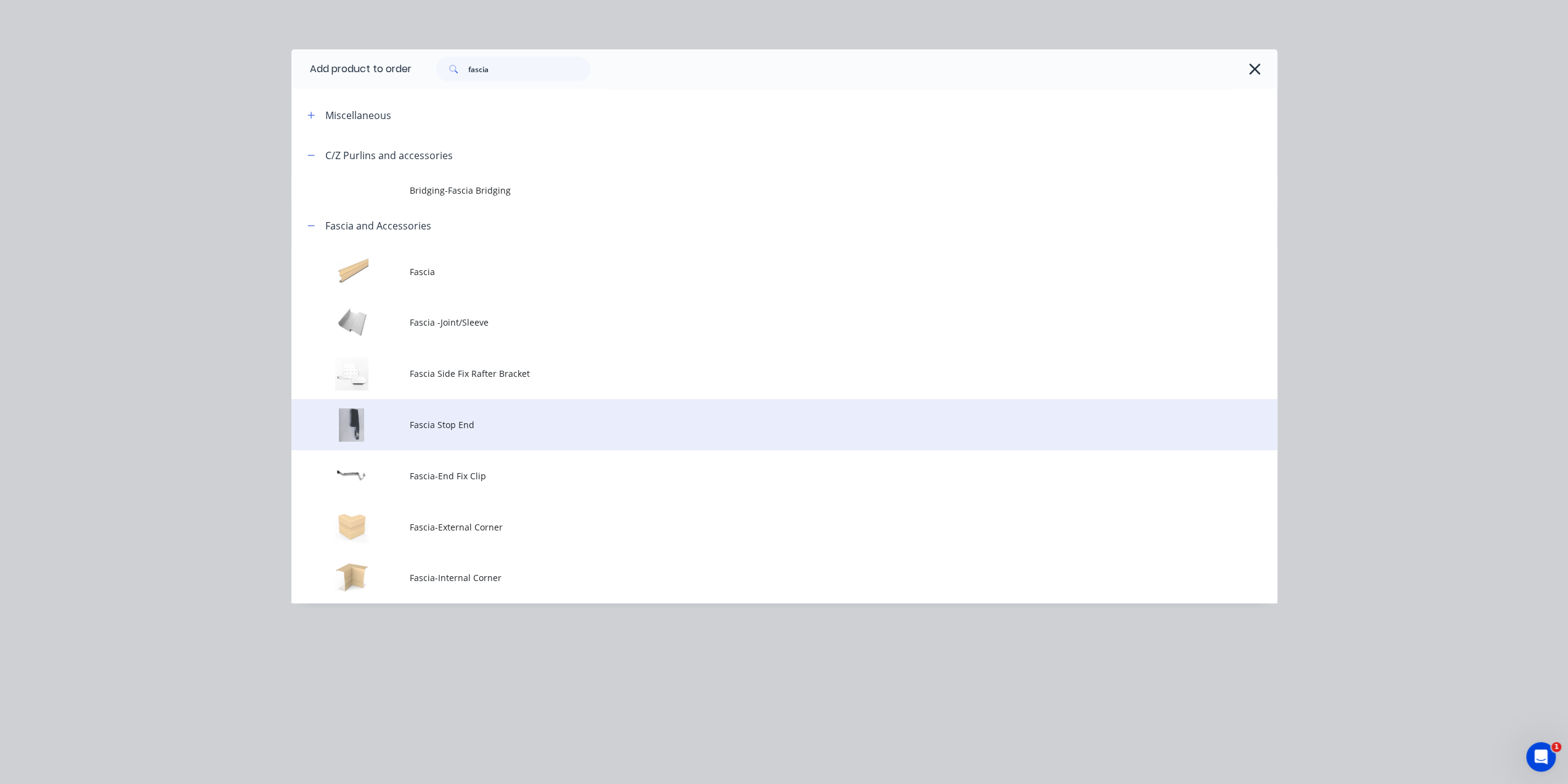
click at [474, 435] on td "Fascia Stop End" at bounding box center [843, 425] width 868 height 51
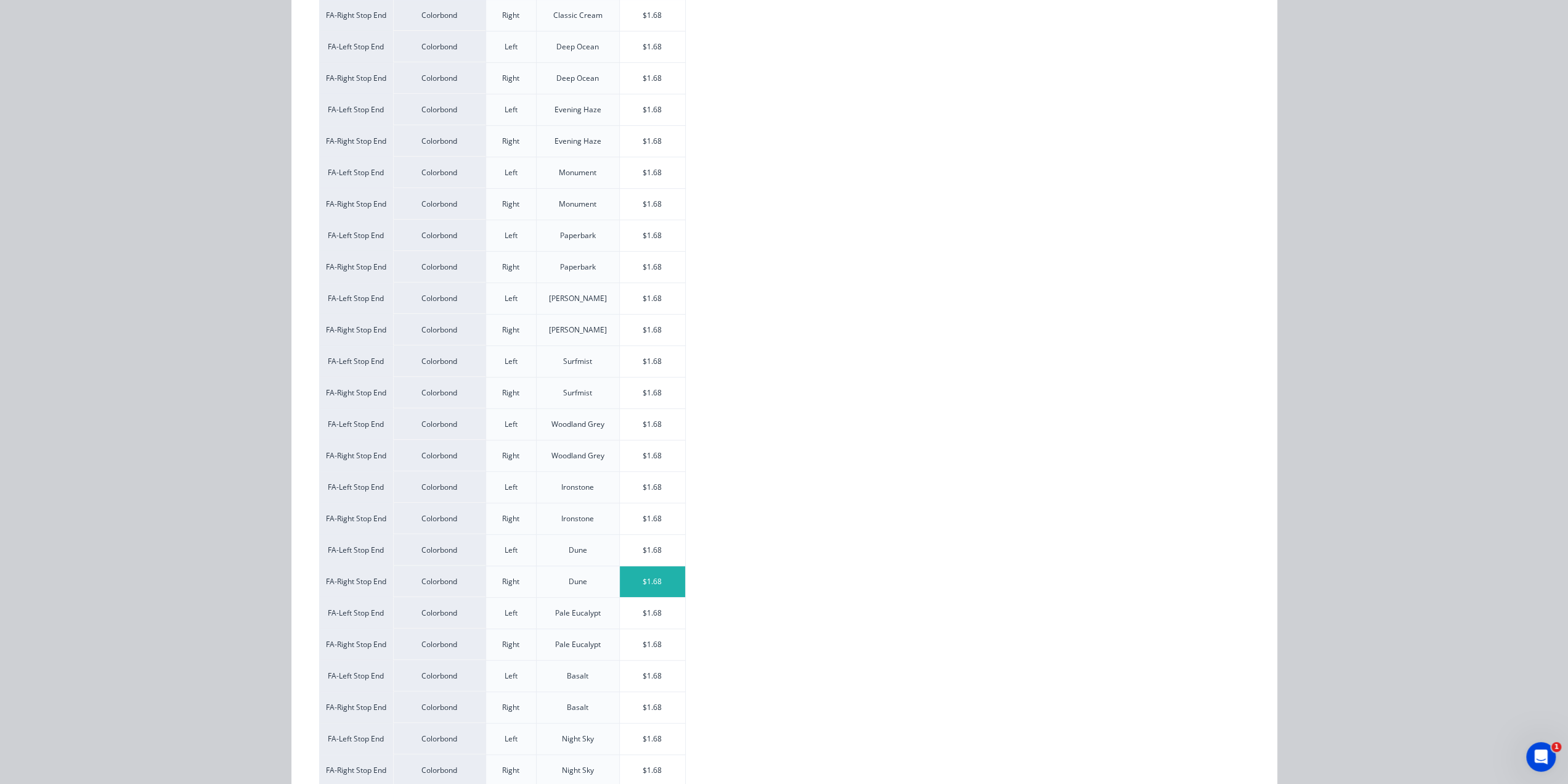
scroll to position [402, 0]
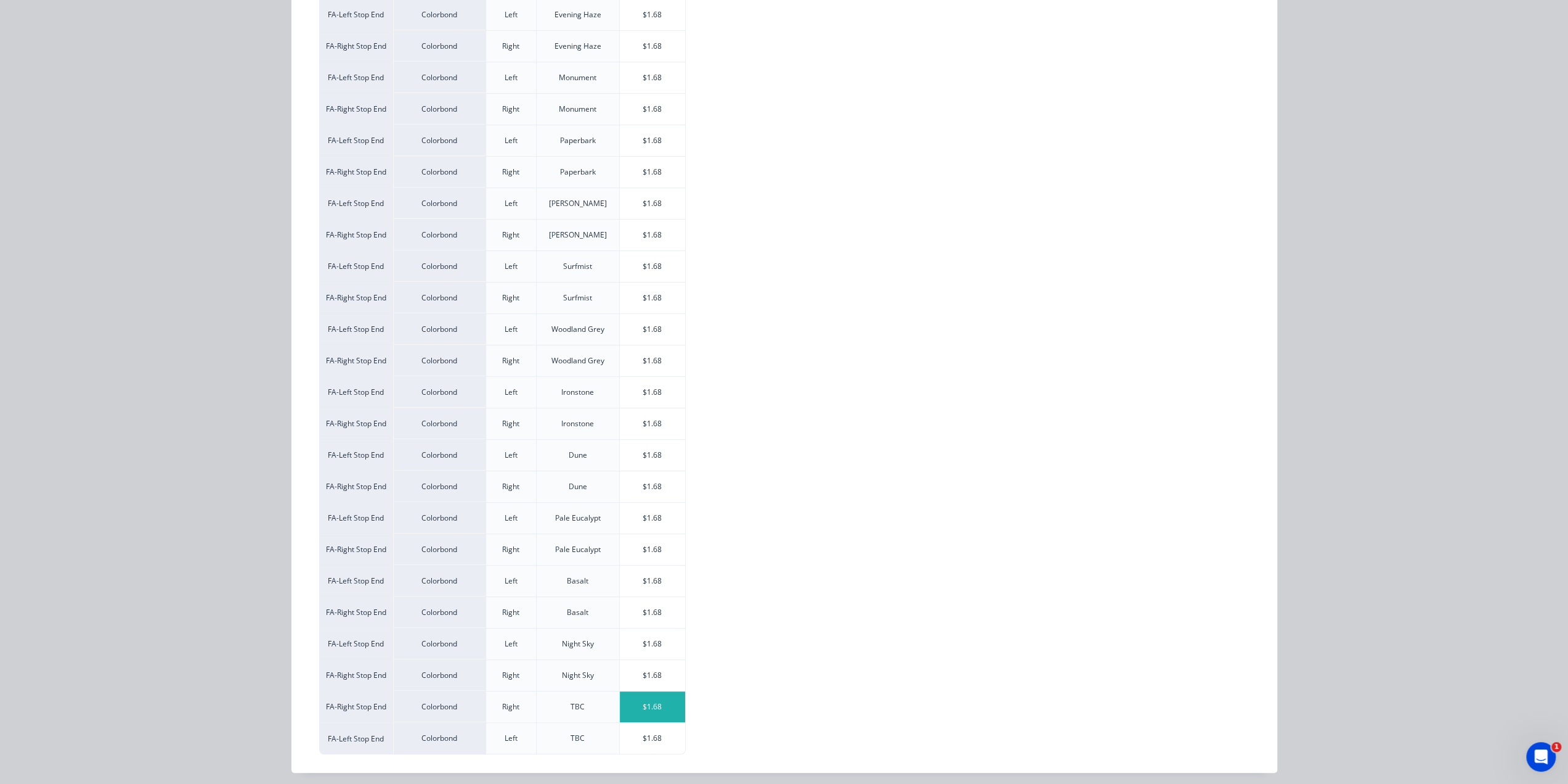
click at [654, 704] on div "$1.68" at bounding box center [653, 707] width 66 height 31
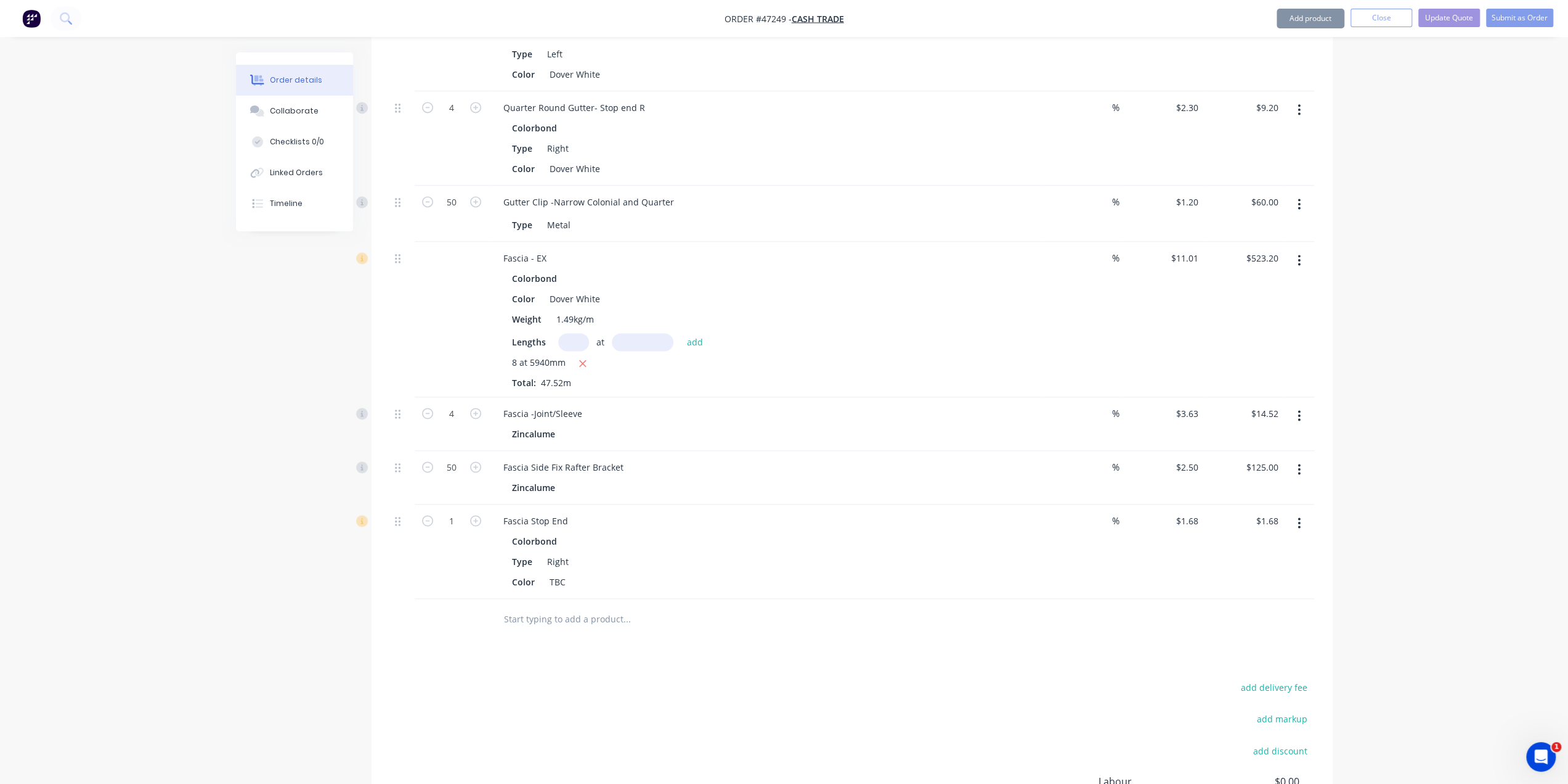
scroll to position [6415, 0]
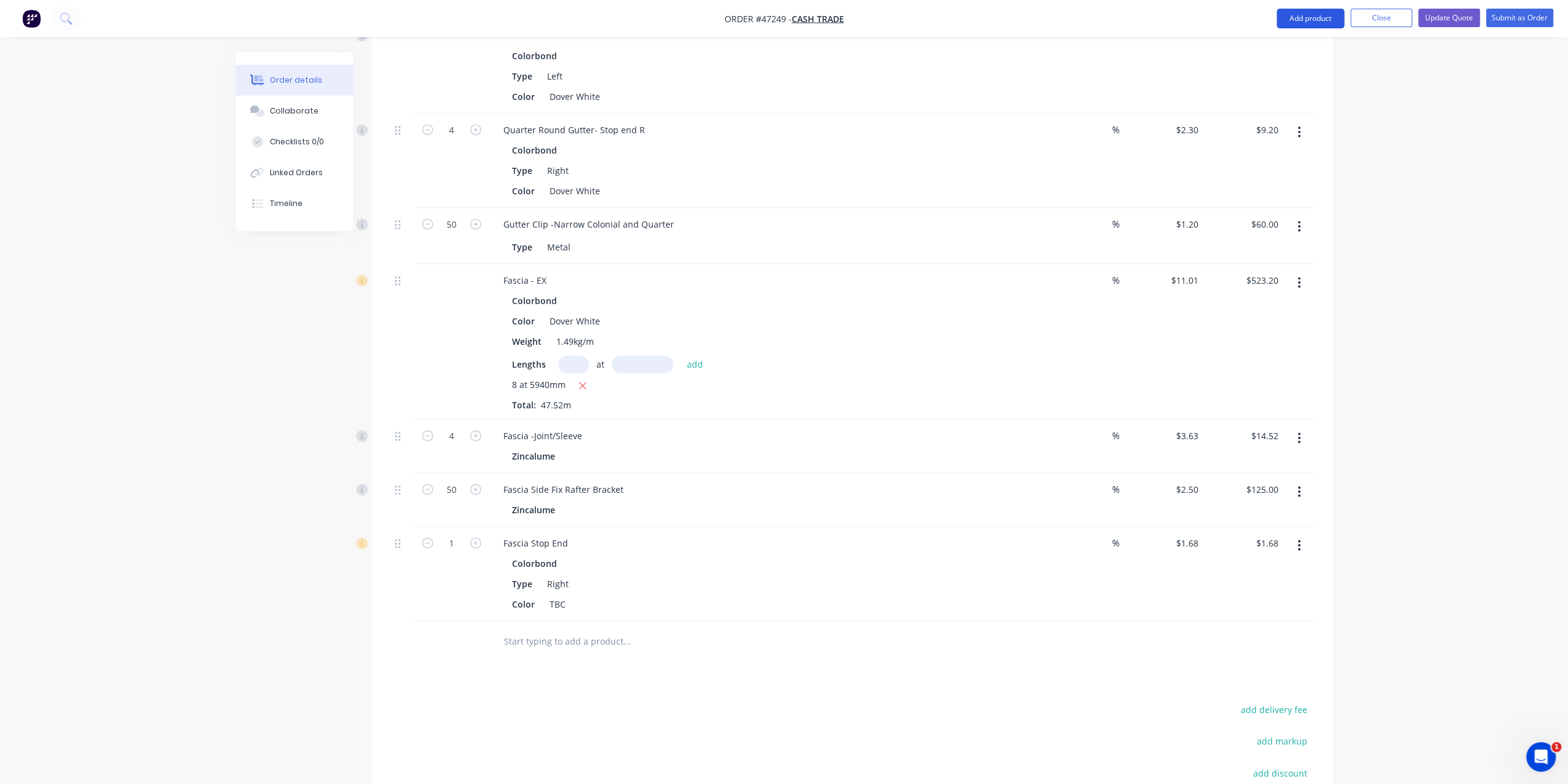
click at [1290, 18] on button "Add product" at bounding box center [1311, 18] width 67 height 20
click at [1268, 52] on div "Product catalogue" at bounding box center [1286, 50] width 95 height 18
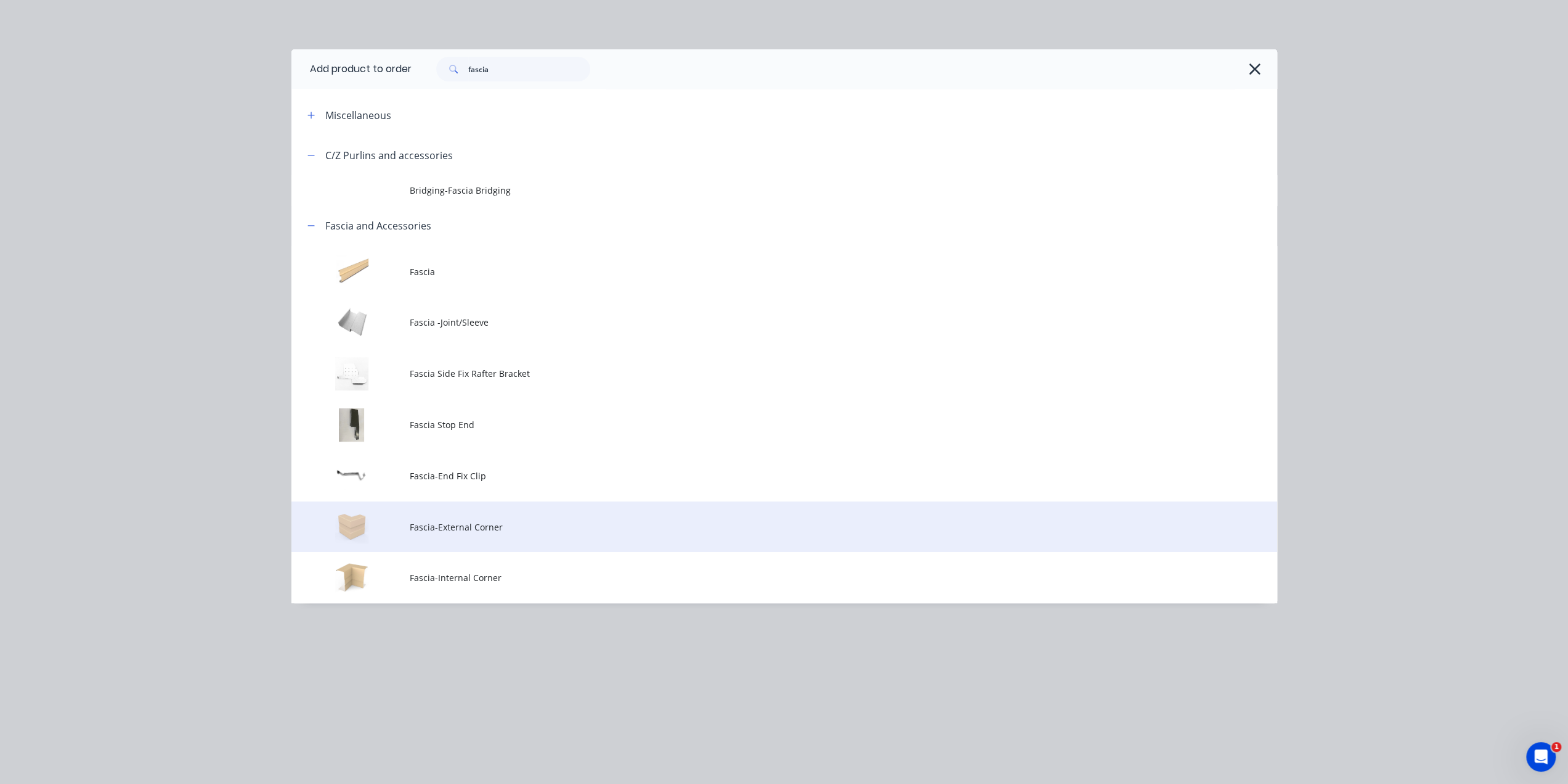
scroll to position [6550, 0]
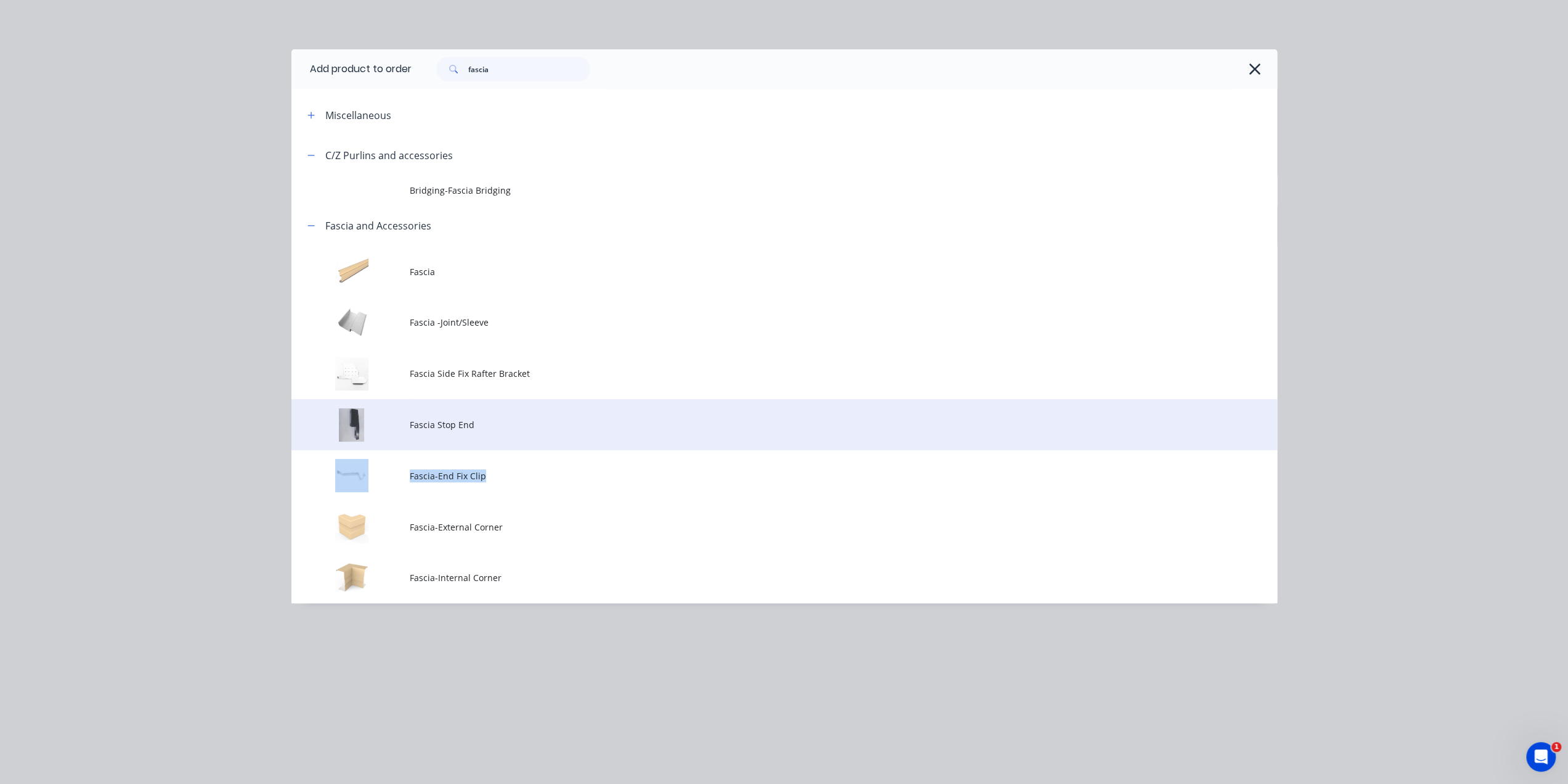
drag, startPoint x: 490, startPoint y: 477, endPoint x: 531, endPoint y: 425, distance: 66.2
click at [509, 418] on tbody "Fascia Fascia -Joint/Sleeve Fascia Side Fix Rafter Bracket Fascia Stop End Fasc…" at bounding box center [784, 425] width 986 height 357
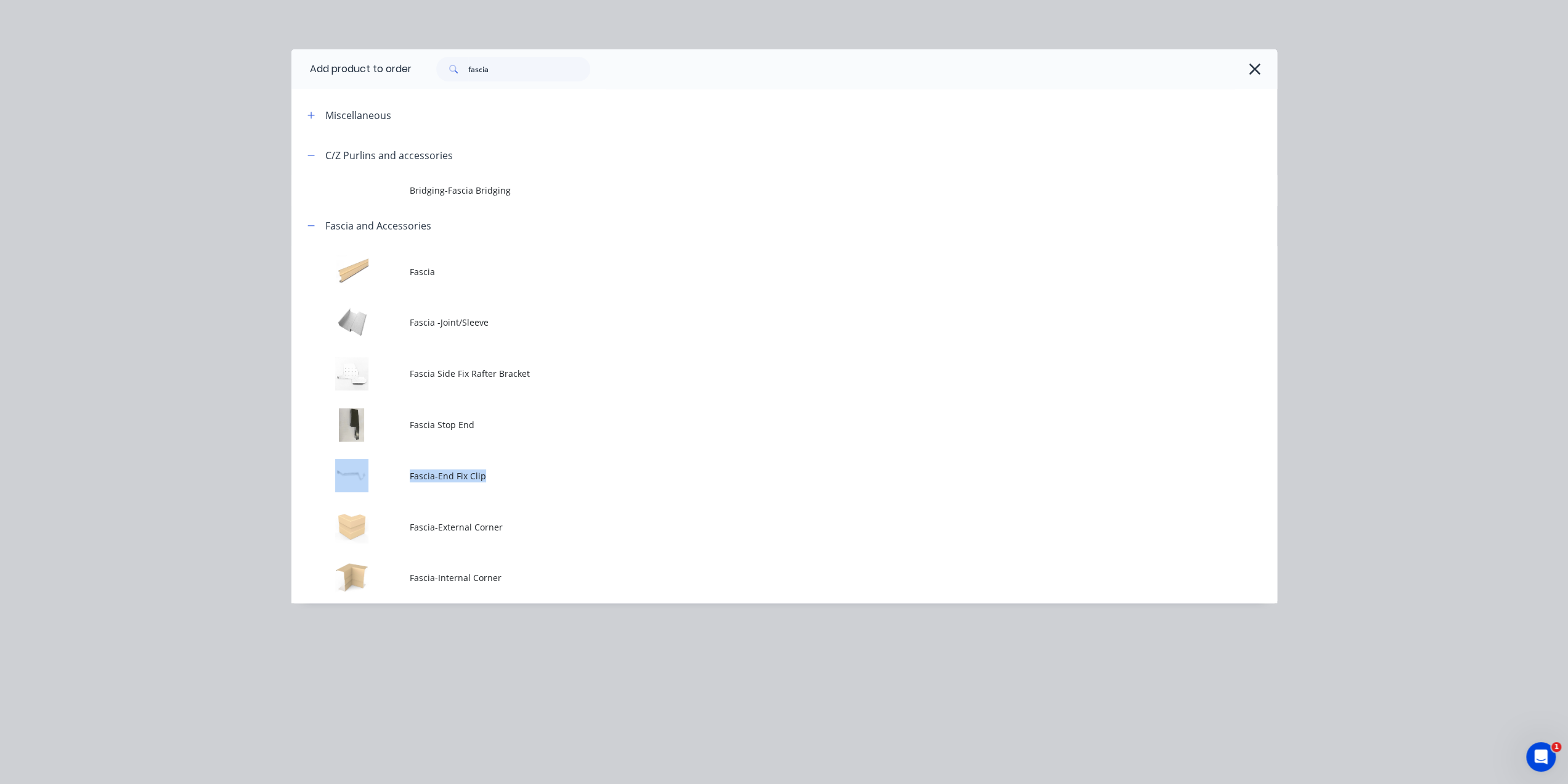
click at [535, 422] on span "Fascia Stop End" at bounding box center [757, 424] width 694 height 13
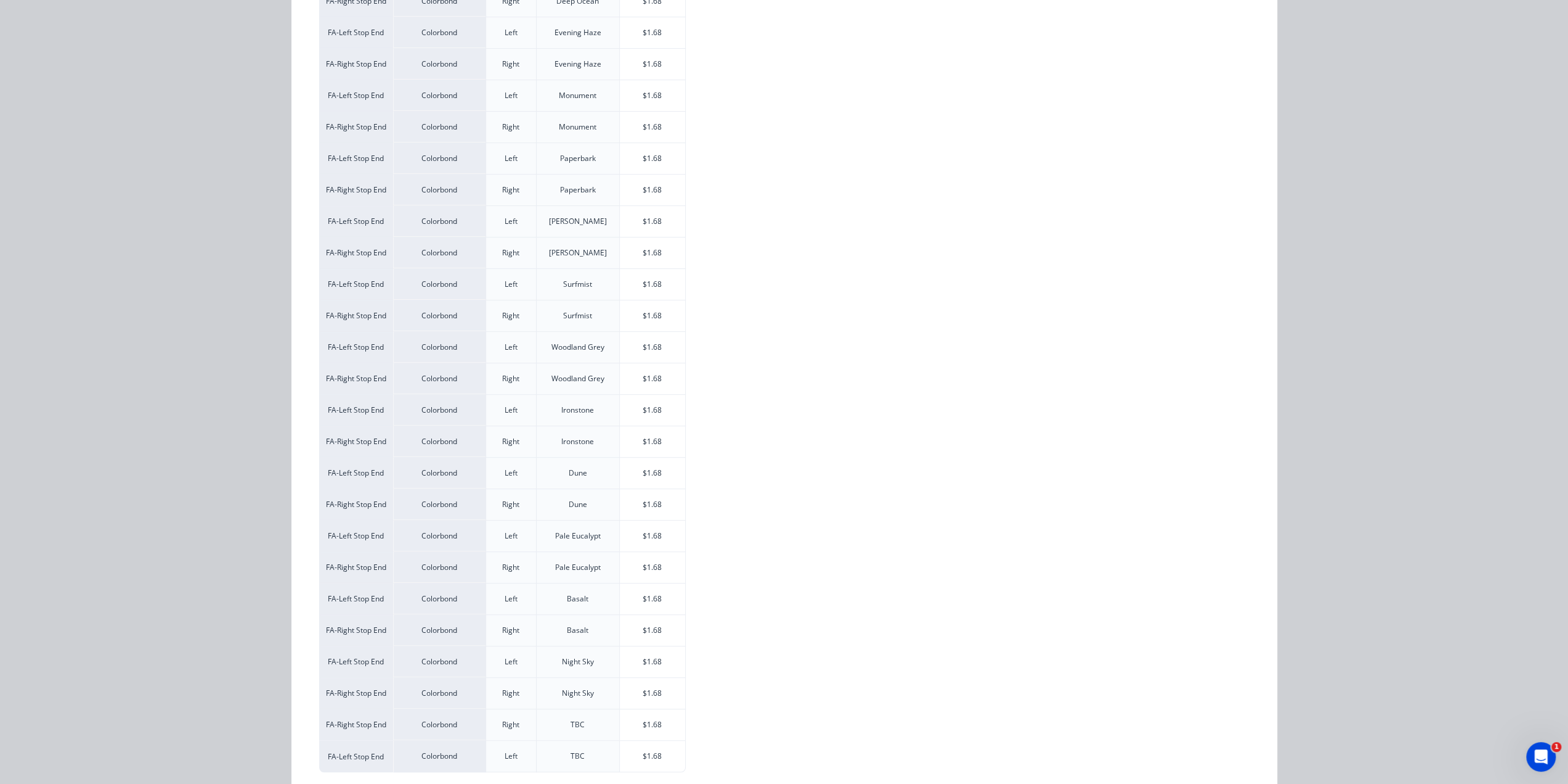
scroll to position [402, 0]
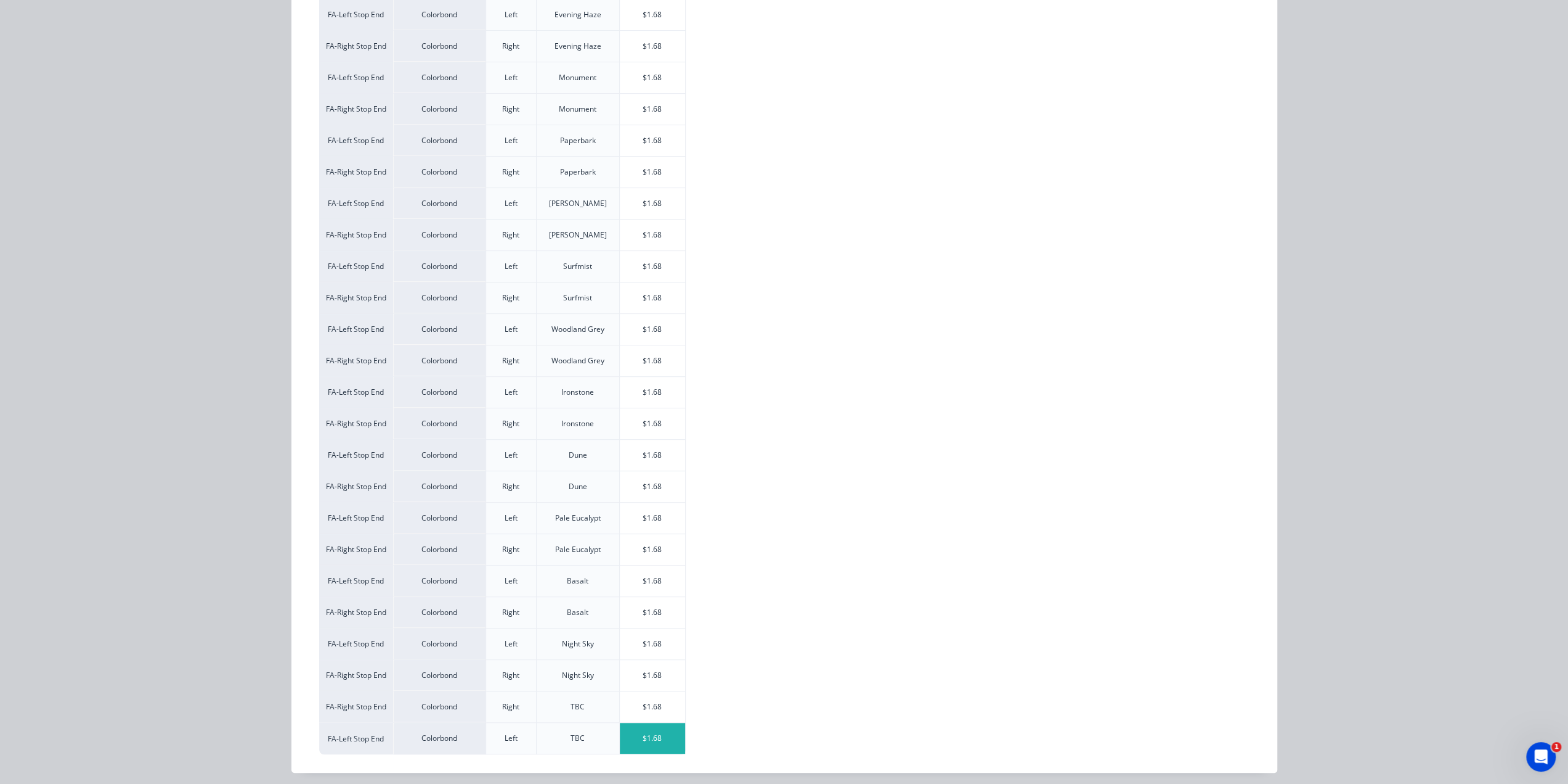
click at [656, 733] on div "$1.68" at bounding box center [653, 738] width 66 height 31
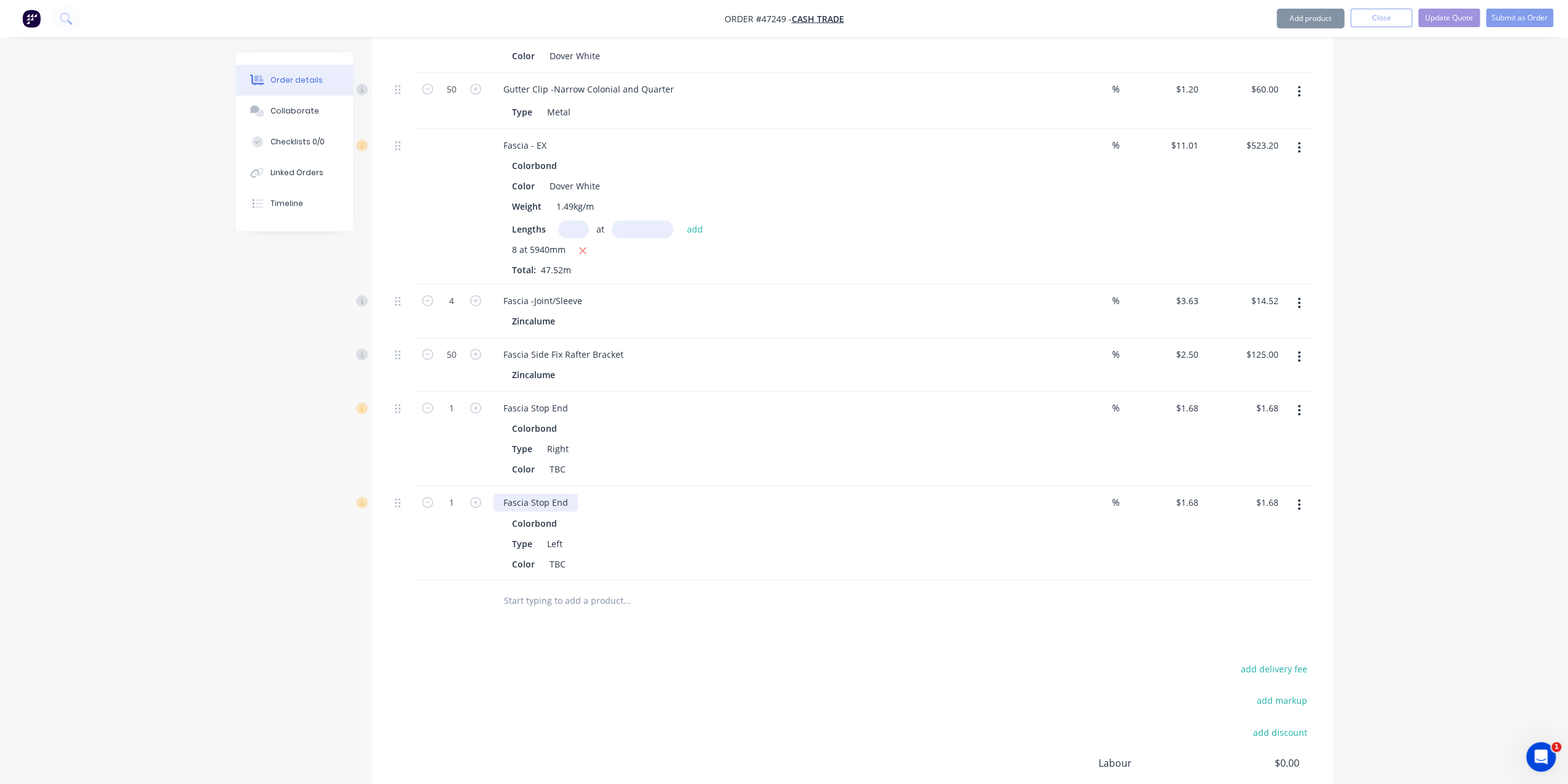
click at [567, 494] on div "Fascia Stop End" at bounding box center [535, 502] width 84 height 18
click at [568, 399] on div "Fascia Stop End" at bounding box center [535, 408] width 84 height 18
click at [728, 440] on div "Type Right" at bounding box center [763, 448] width 512 height 18
drag, startPoint x: 398, startPoint y: 459, endPoint x: 388, endPoint y: 367, distance: 92.5
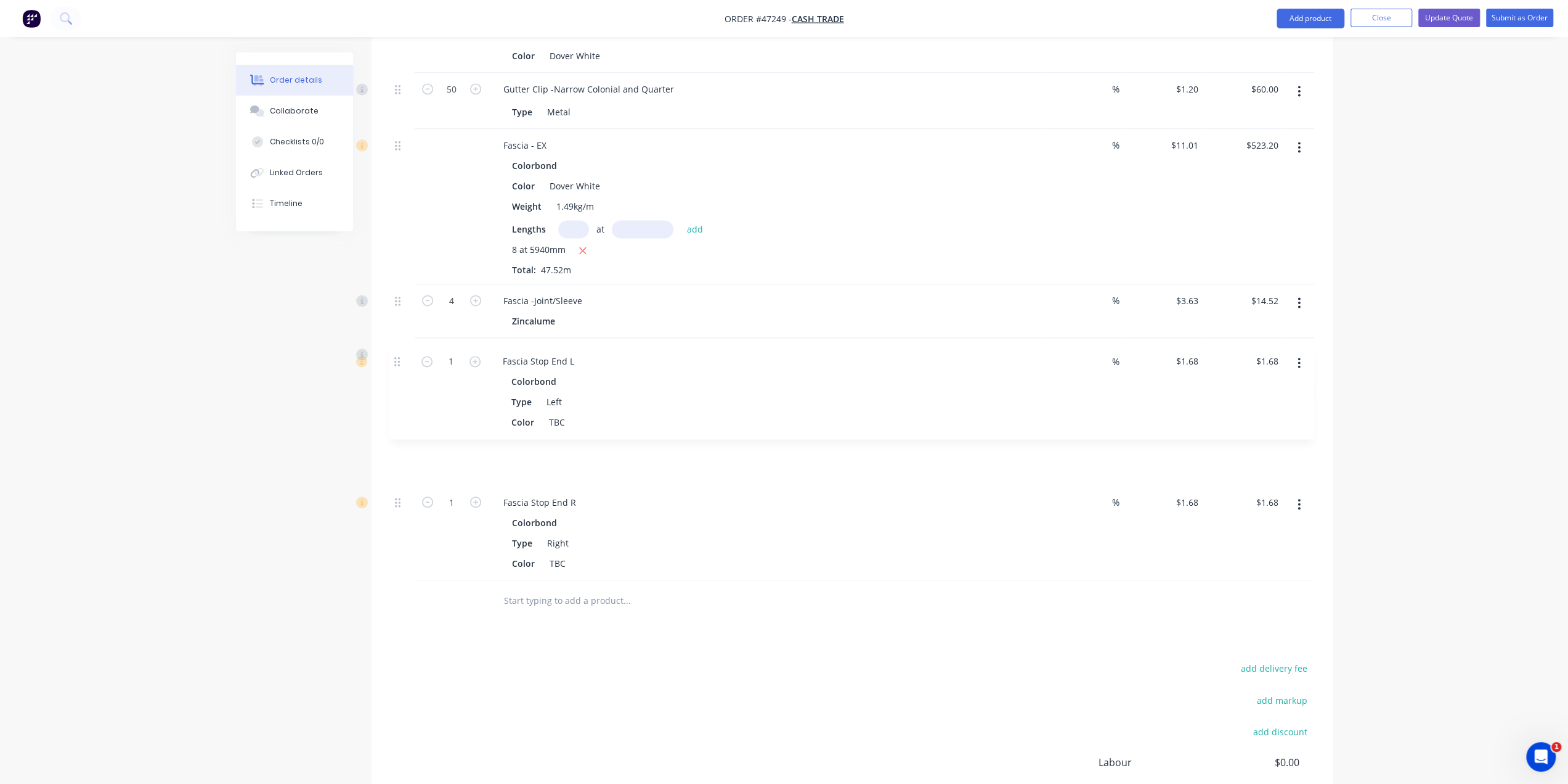
click at [558, 460] on div "TBC" at bounding box center [558, 468] width 26 height 18
drag, startPoint x: 555, startPoint y: 421, endPoint x: 516, endPoint y: 420, distance: 39.0
click at [516, 460] on div "Color TBC" at bounding box center [763, 468] width 512 height 18
drag, startPoint x: 548, startPoint y: 422, endPoint x: 756, endPoint y: 431, distance: 208.2
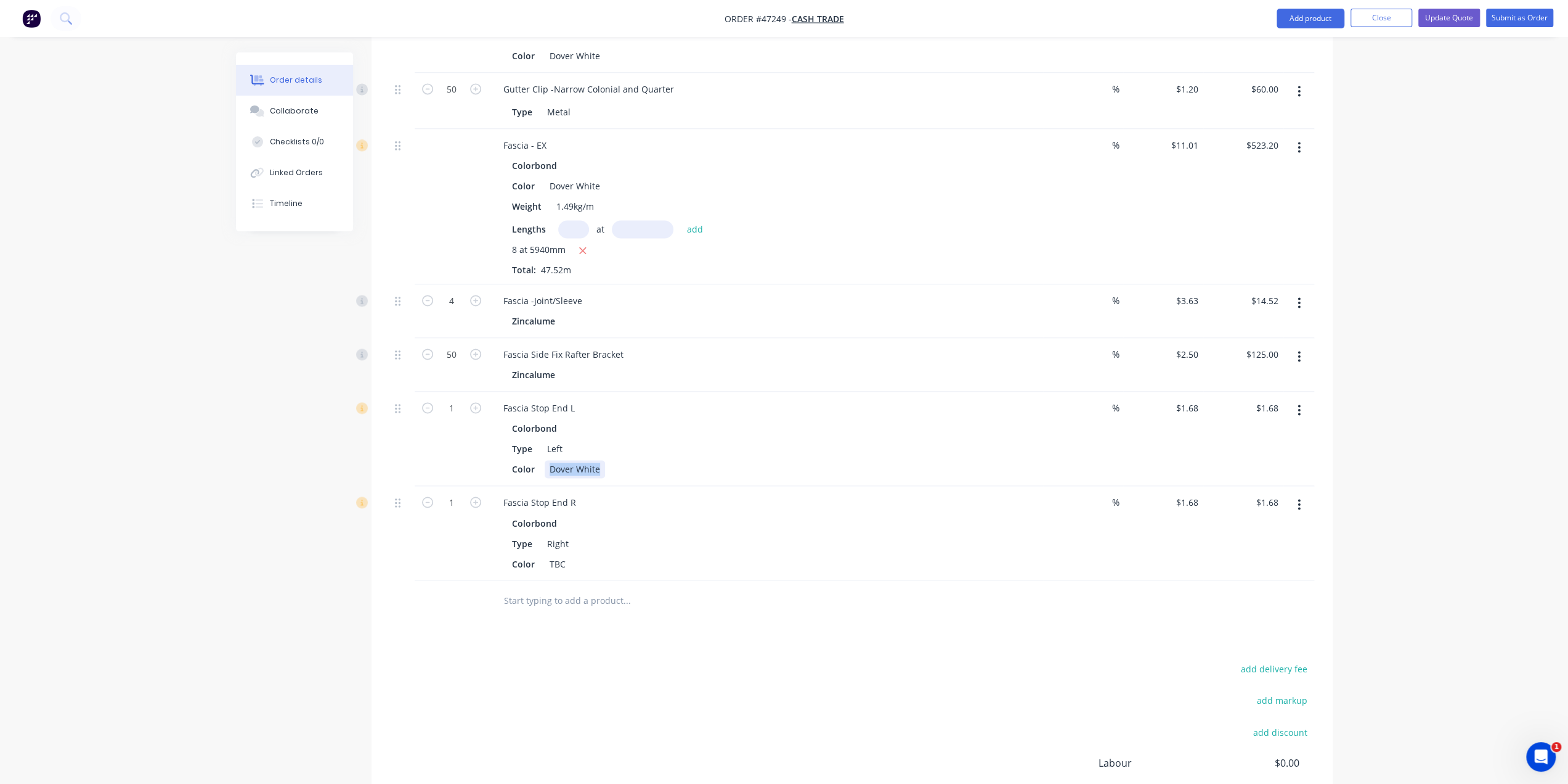
click at [762, 460] on div "Color Dover White" at bounding box center [763, 468] width 512 height 18
copy div "Dover White"
drag, startPoint x: 550, startPoint y: 515, endPoint x: 751, endPoint y: 515, distance: 201.0
click at [751, 554] on div "Color TBC" at bounding box center [763, 563] width 512 height 18
paste div
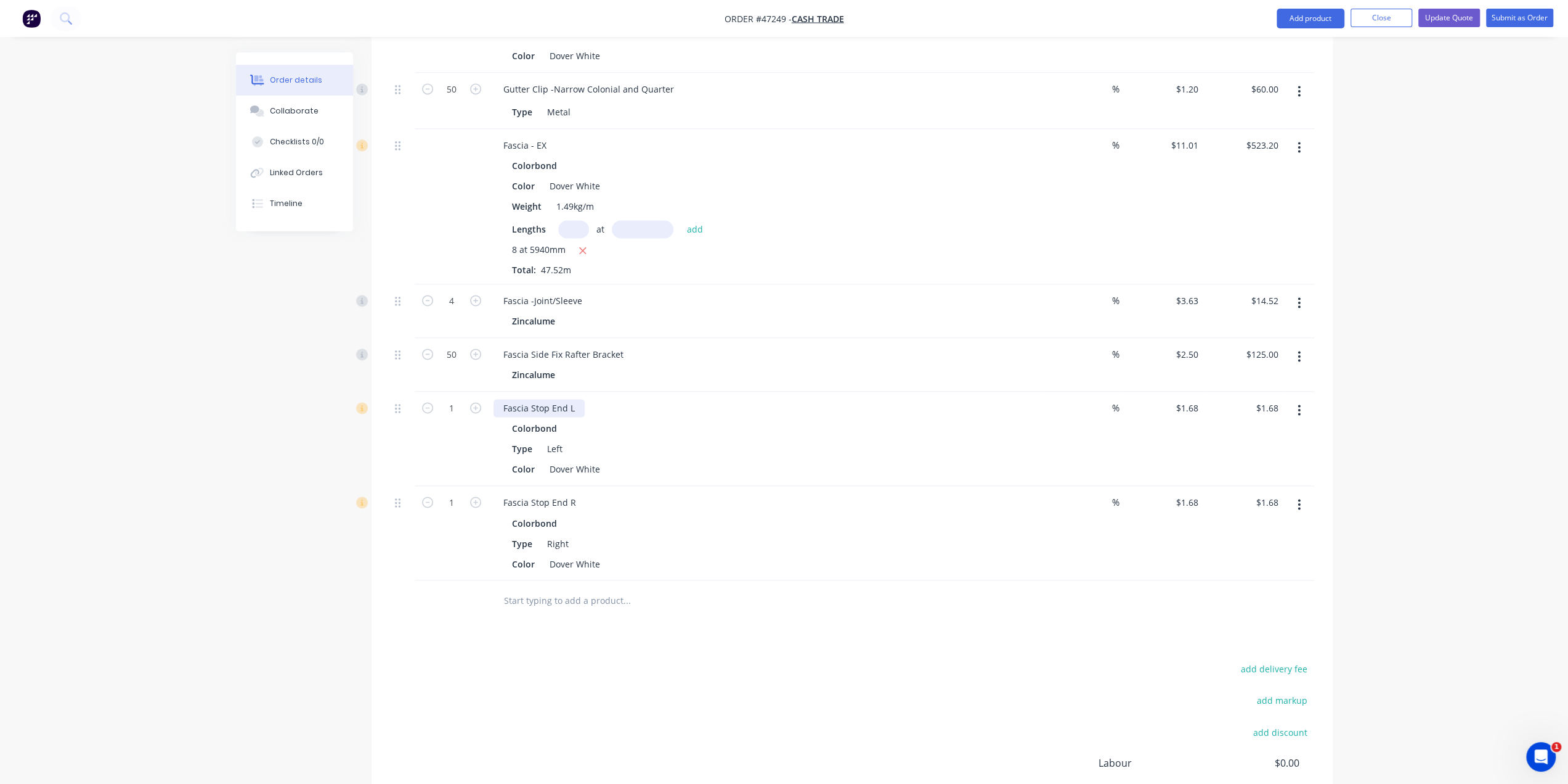
click at [578, 399] on div "Fascia Stop End L" at bounding box center [538, 408] width 91 height 18
click at [579, 494] on div "Fascia Stop End R" at bounding box center [539, 502] width 93 height 18
click at [731, 513] on div "Colorbond" at bounding box center [766, 522] width 508 height 18
click at [679, 440] on div "Type Left" at bounding box center [763, 448] width 512 height 18
click at [719, 419] on div "Colorbond" at bounding box center [766, 428] width 508 height 18
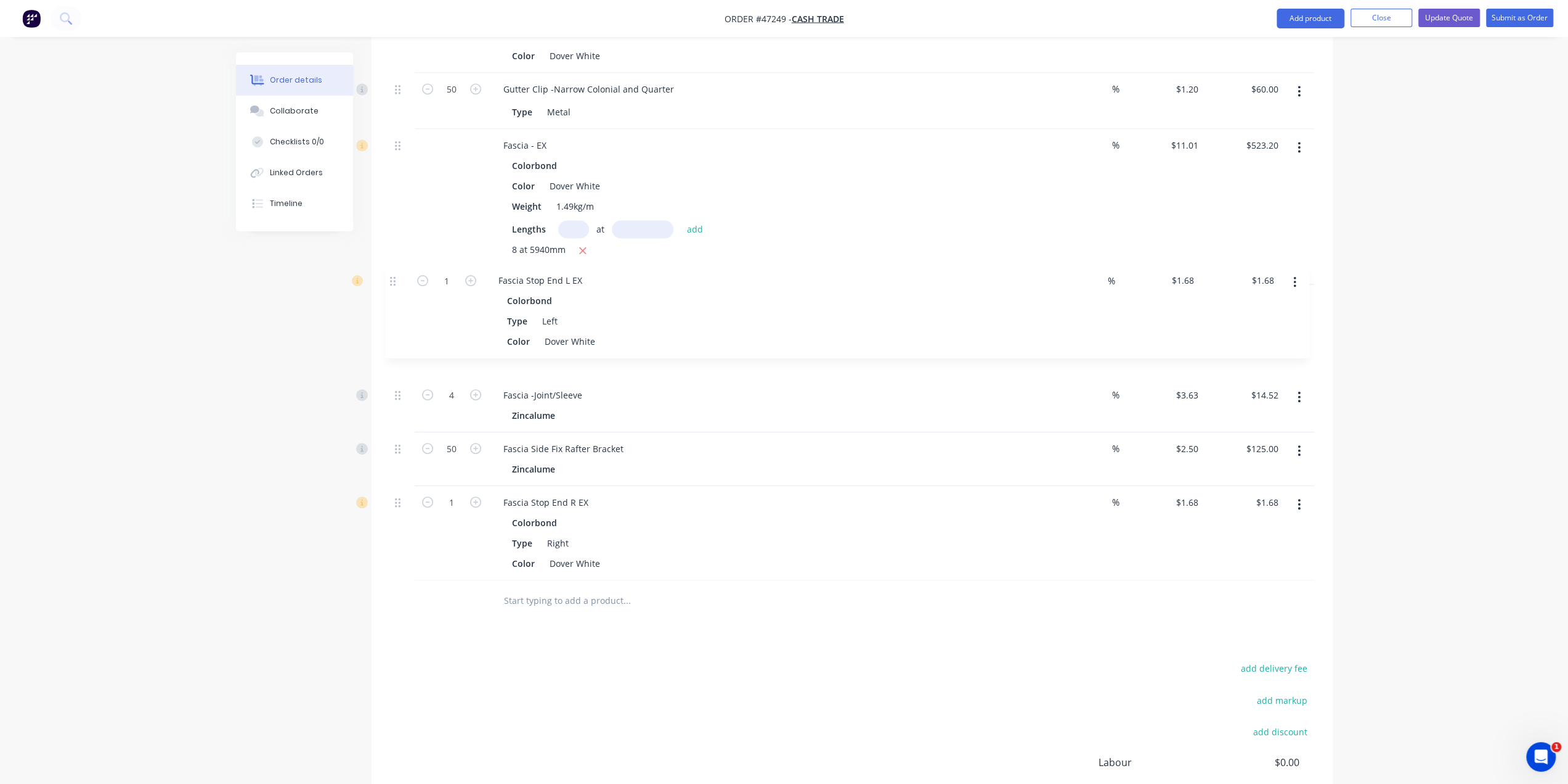
drag, startPoint x: 397, startPoint y: 362, endPoint x: 399, endPoint y: 277, distance: 85.0
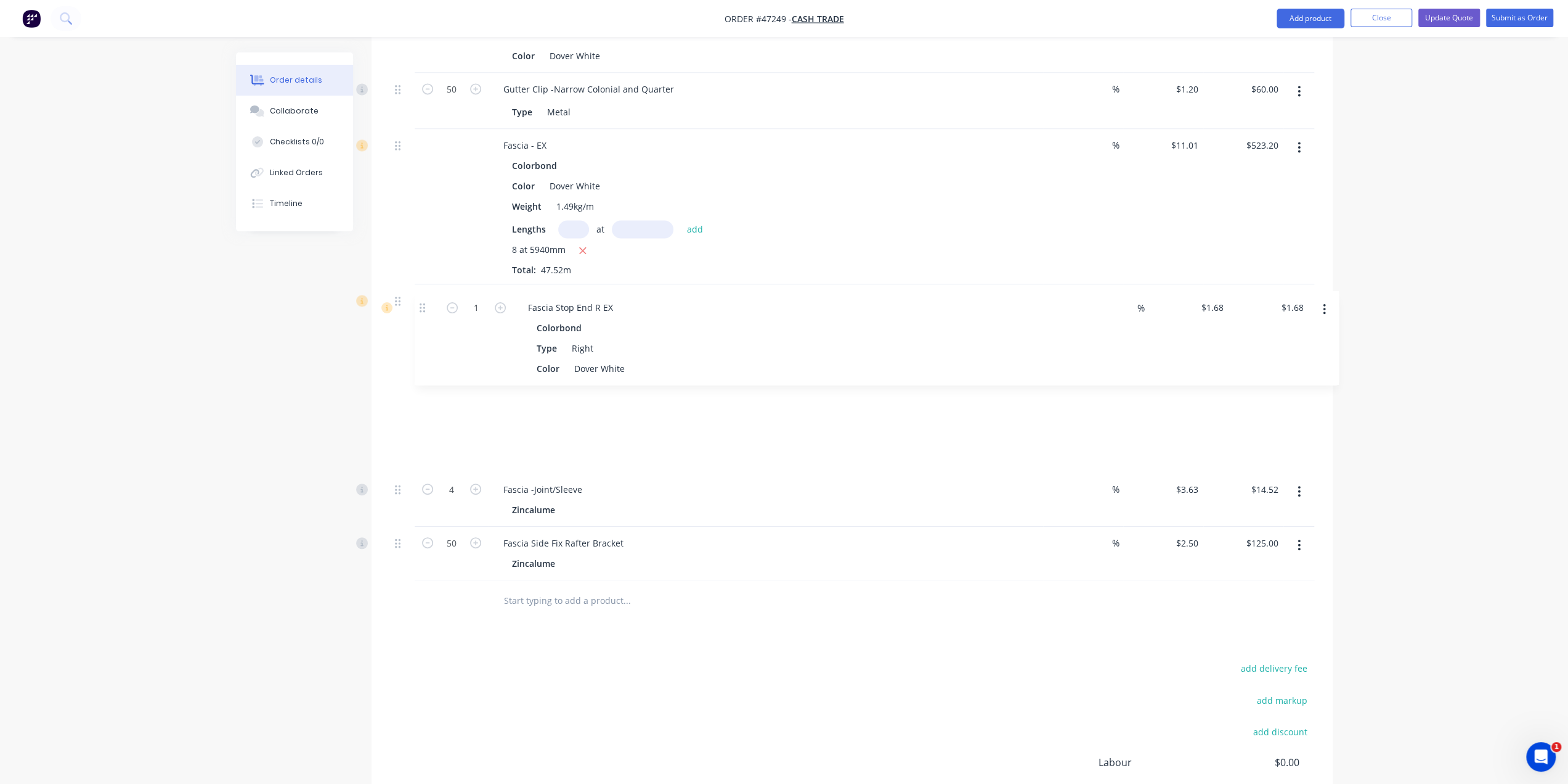
drag, startPoint x: 397, startPoint y: 459, endPoint x: 411, endPoint y: 313, distance: 146.7
type input "4"
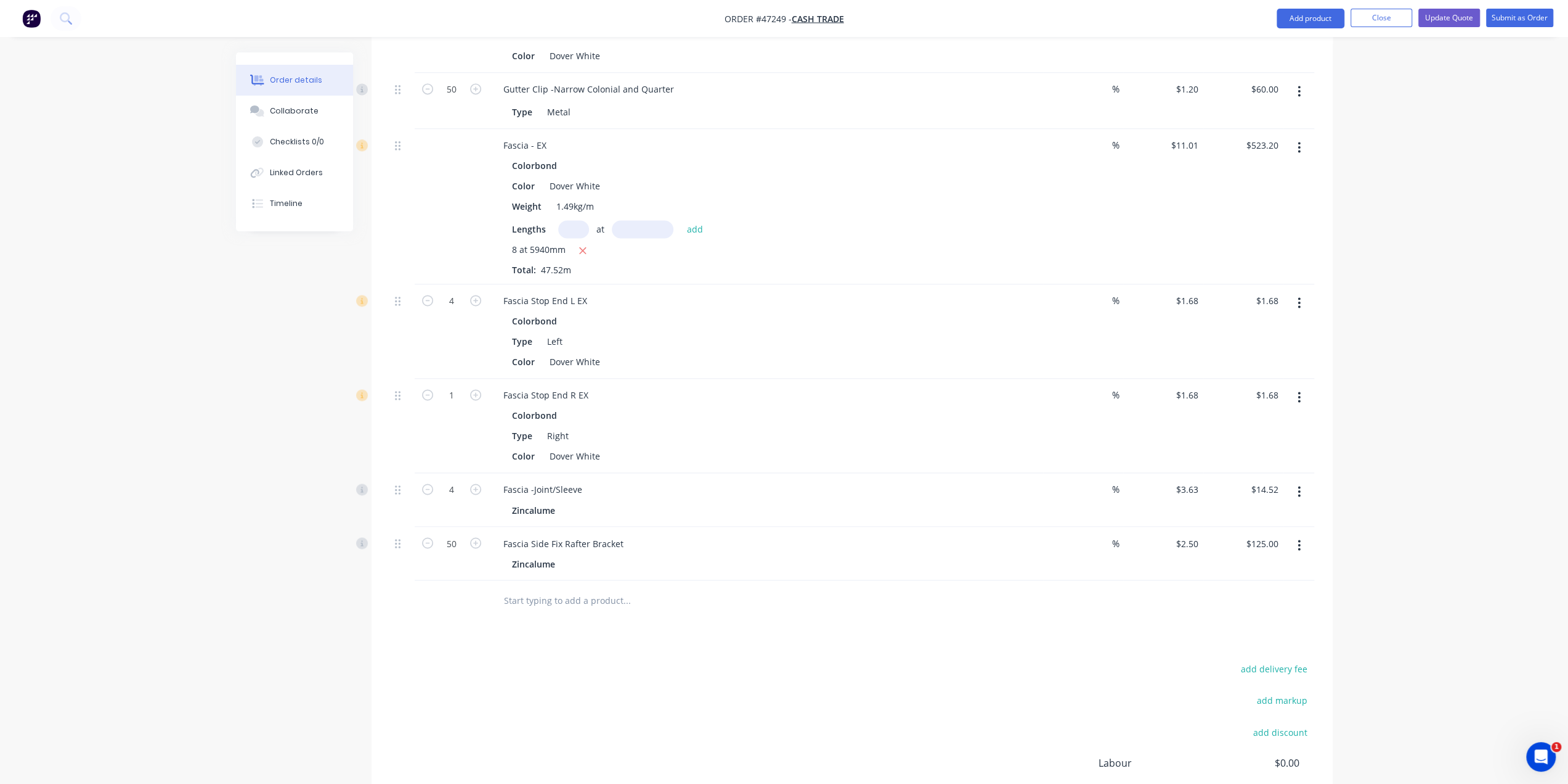
type input "$6.72"
type input "4"
type input "$6.72"
drag, startPoint x: 200, startPoint y: 376, endPoint x: 228, endPoint y: 376, distance: 28.0
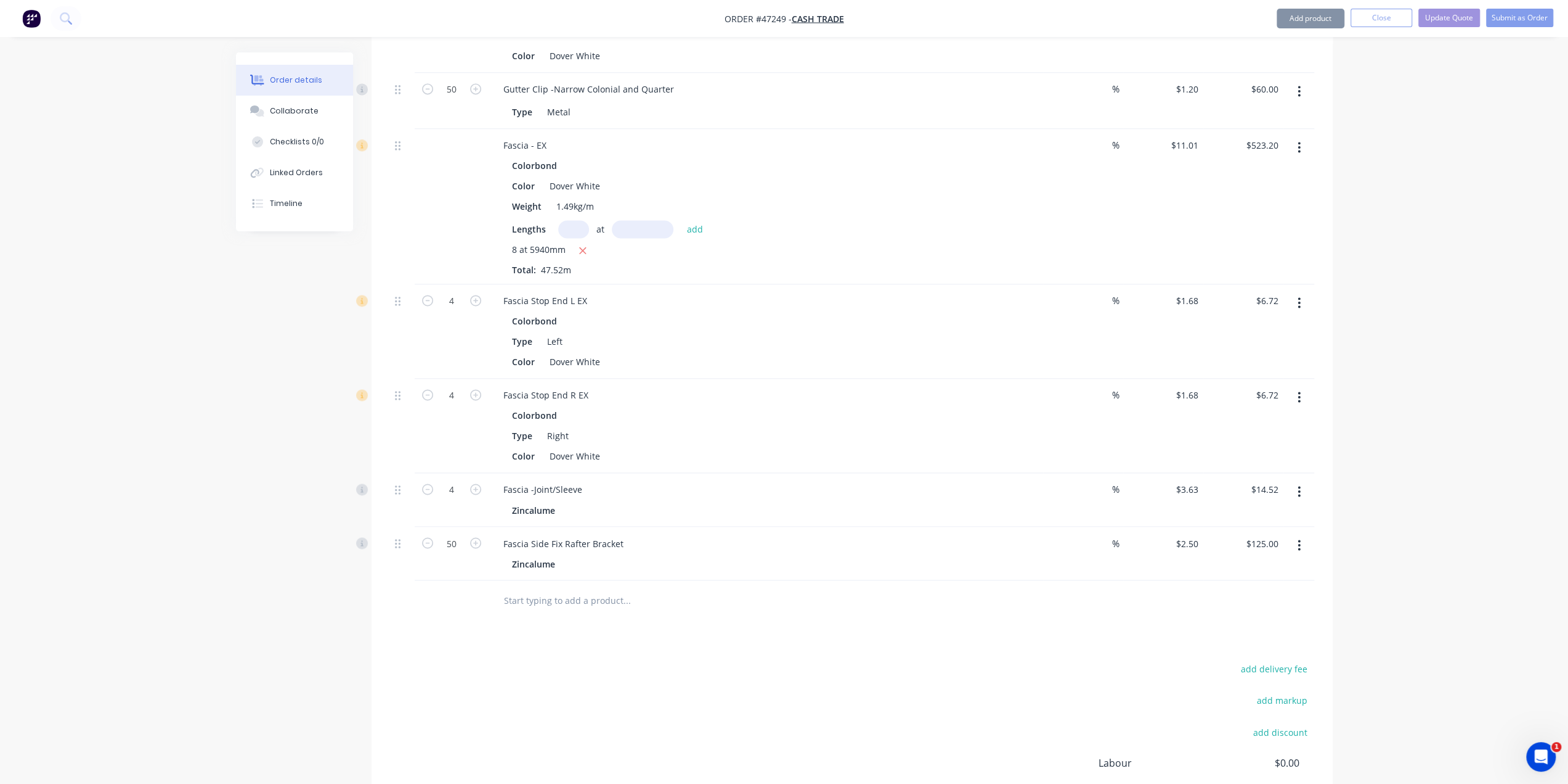
click at [1310, 18] on button "Add product" at bounding box center [1311, 18] width 67 height 20
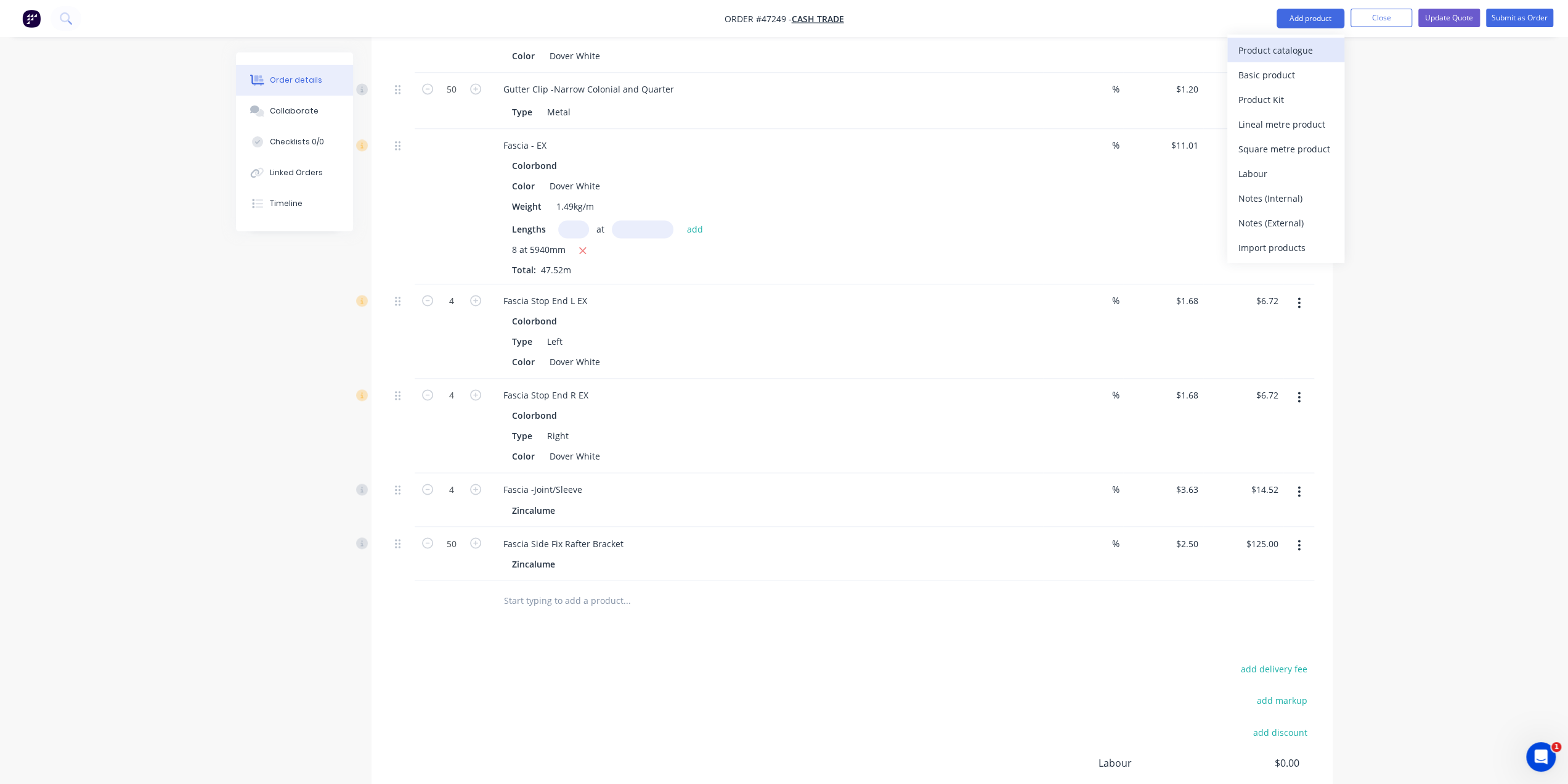
click at [1272, 48] on div "Product catalogue" at bounding box center [1286, 50] width 95 height 18
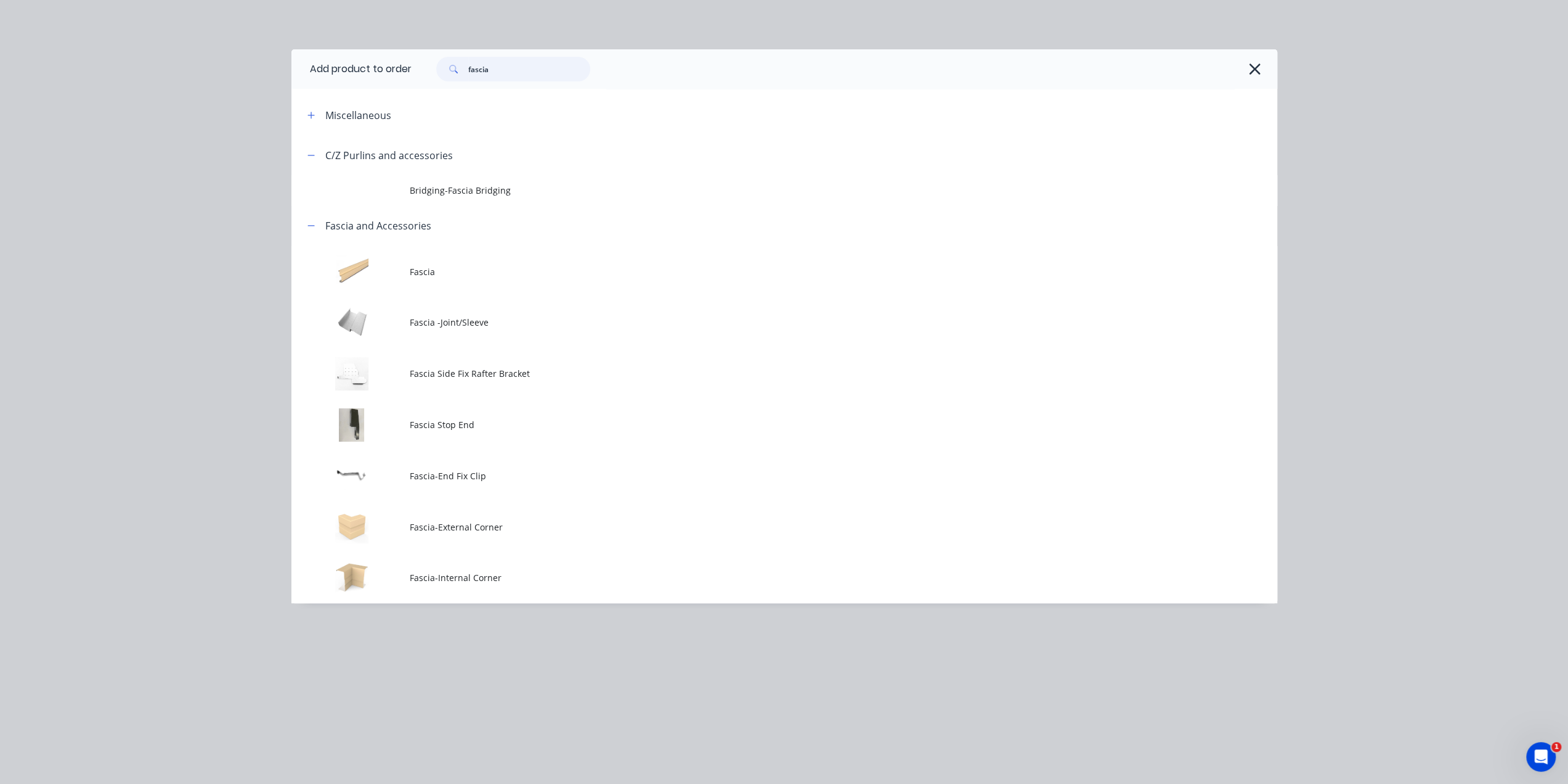
click at [529, 69] on input "fascia" at bounding box center [529, 69] width 122 height 25
drag, startPoint x: 417, startPoint y: 67, endPoint x: 276, endPoint y: 62, distance: 141.1
click at [306, 61] on header "Add product to order fascia" at bounding box center [784, 68] width 986 height 39
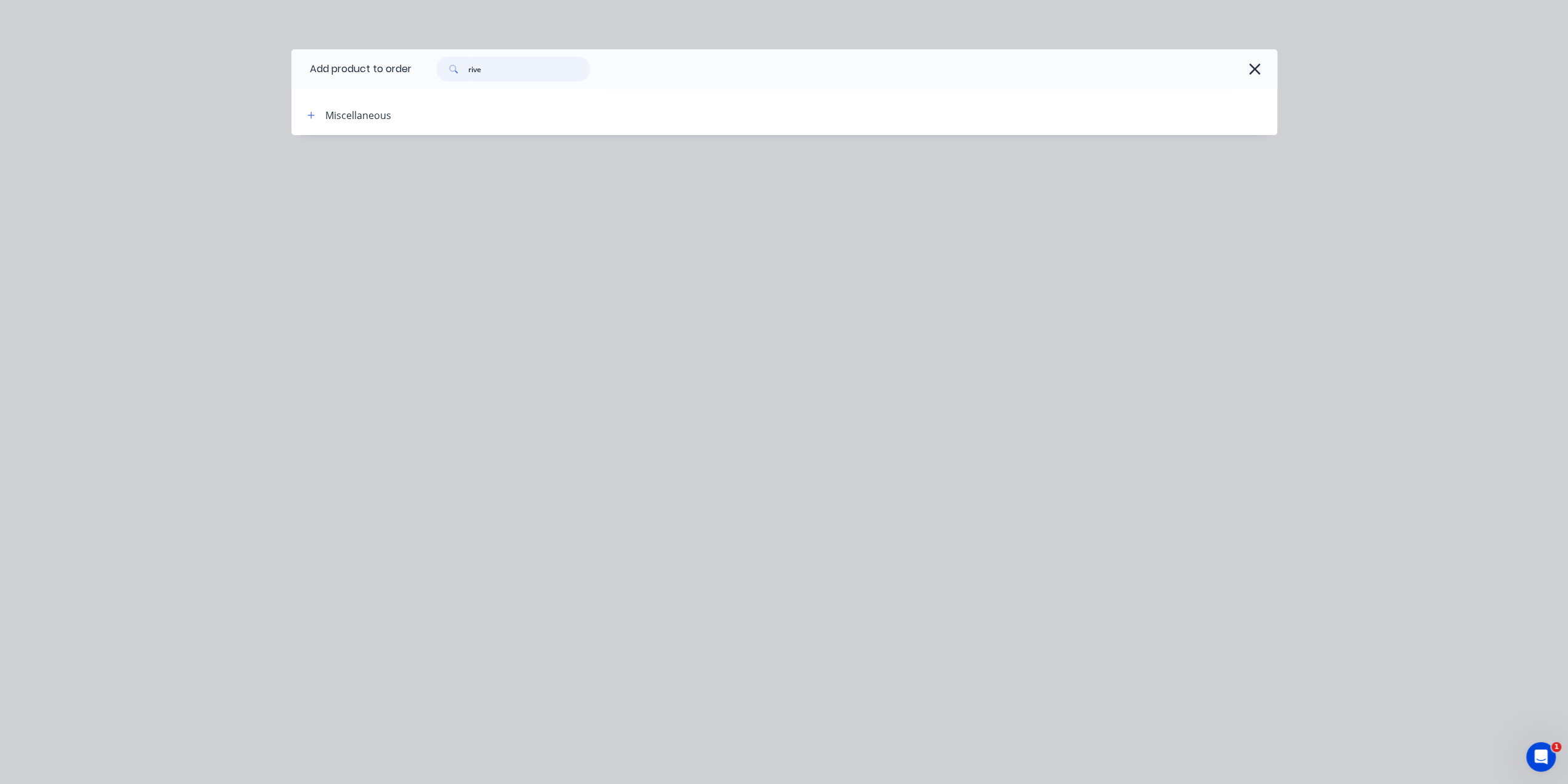
type input "rivet"
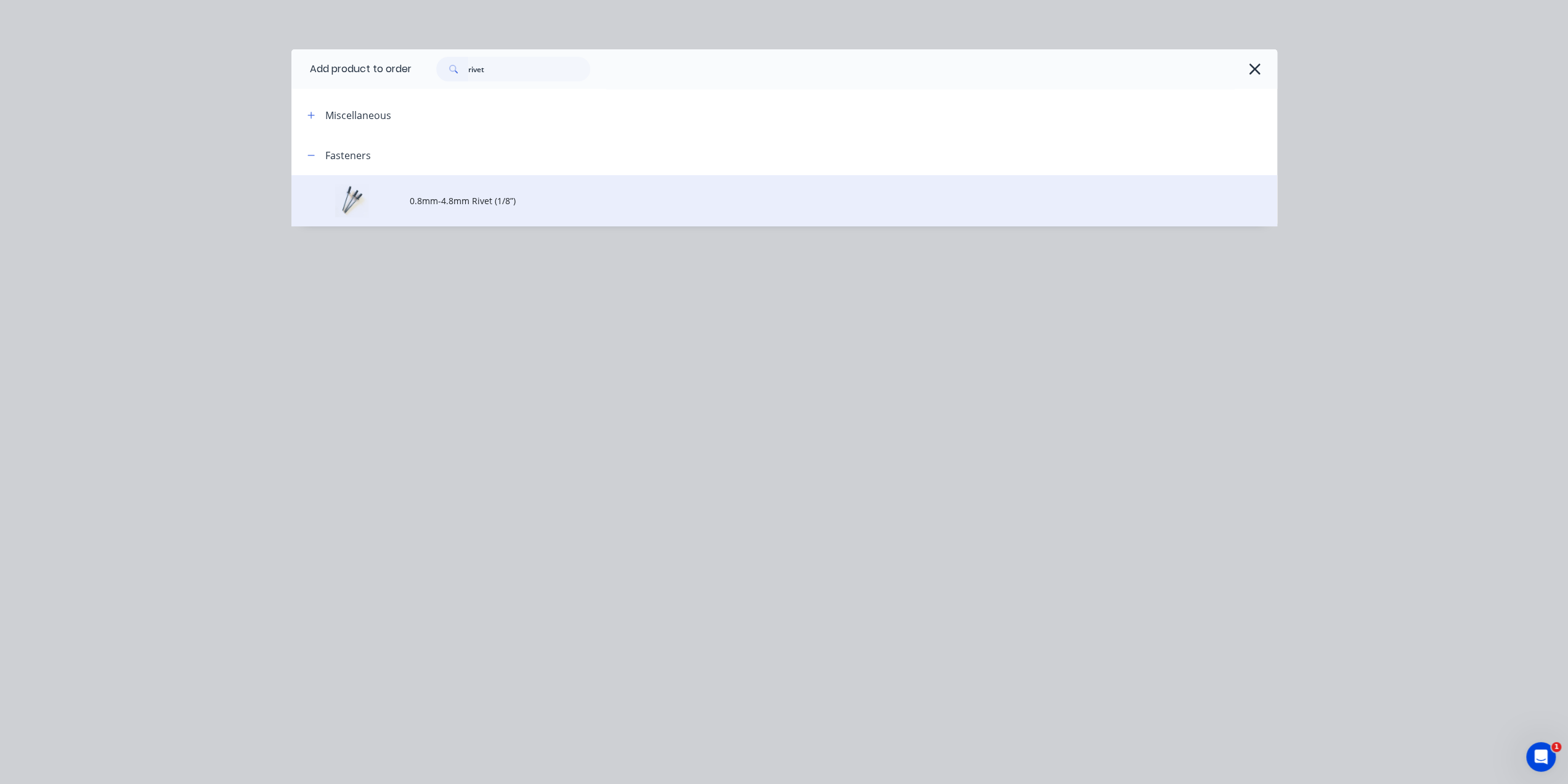
click at [480, 208] on td "0.8mm-4.8mm Rivet (1/8”)" at bounding box center [843, 200] width 868 height 51
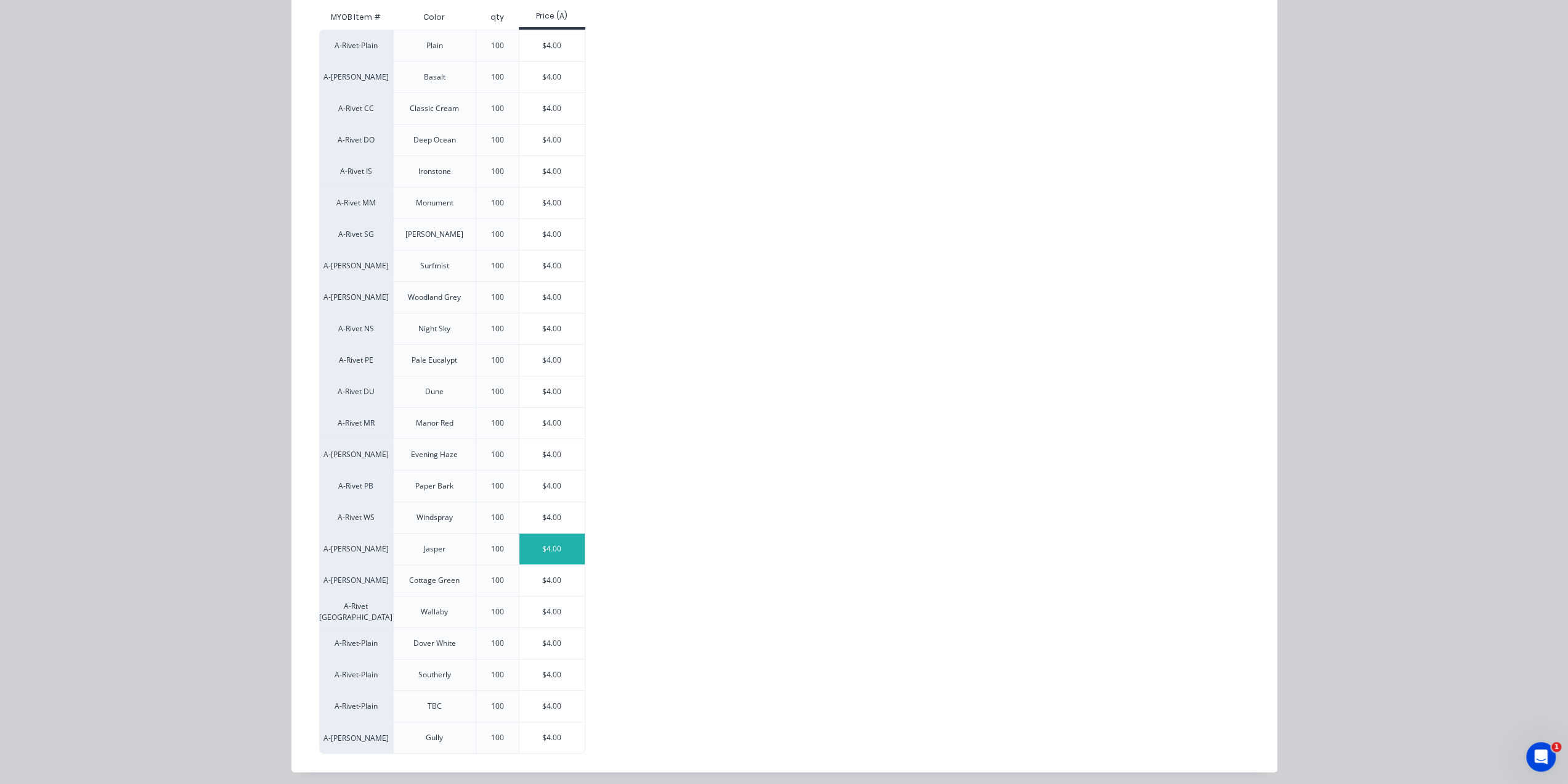
scroll to position [6644, 0]
click at [538, 637] on div "$4.00" at bounding box center [552, 643] width 66 height 31
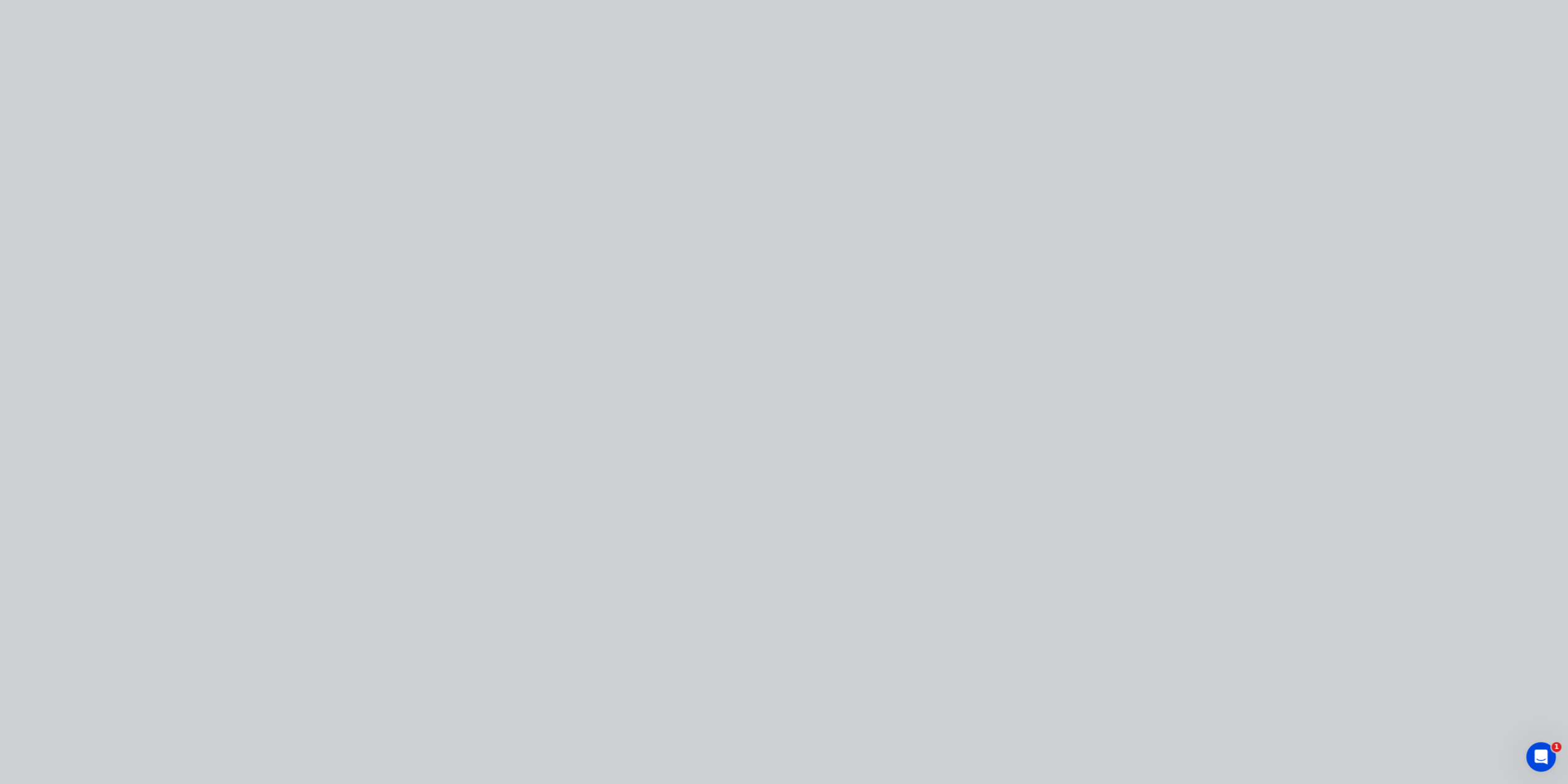
scroll to position [0, 0]
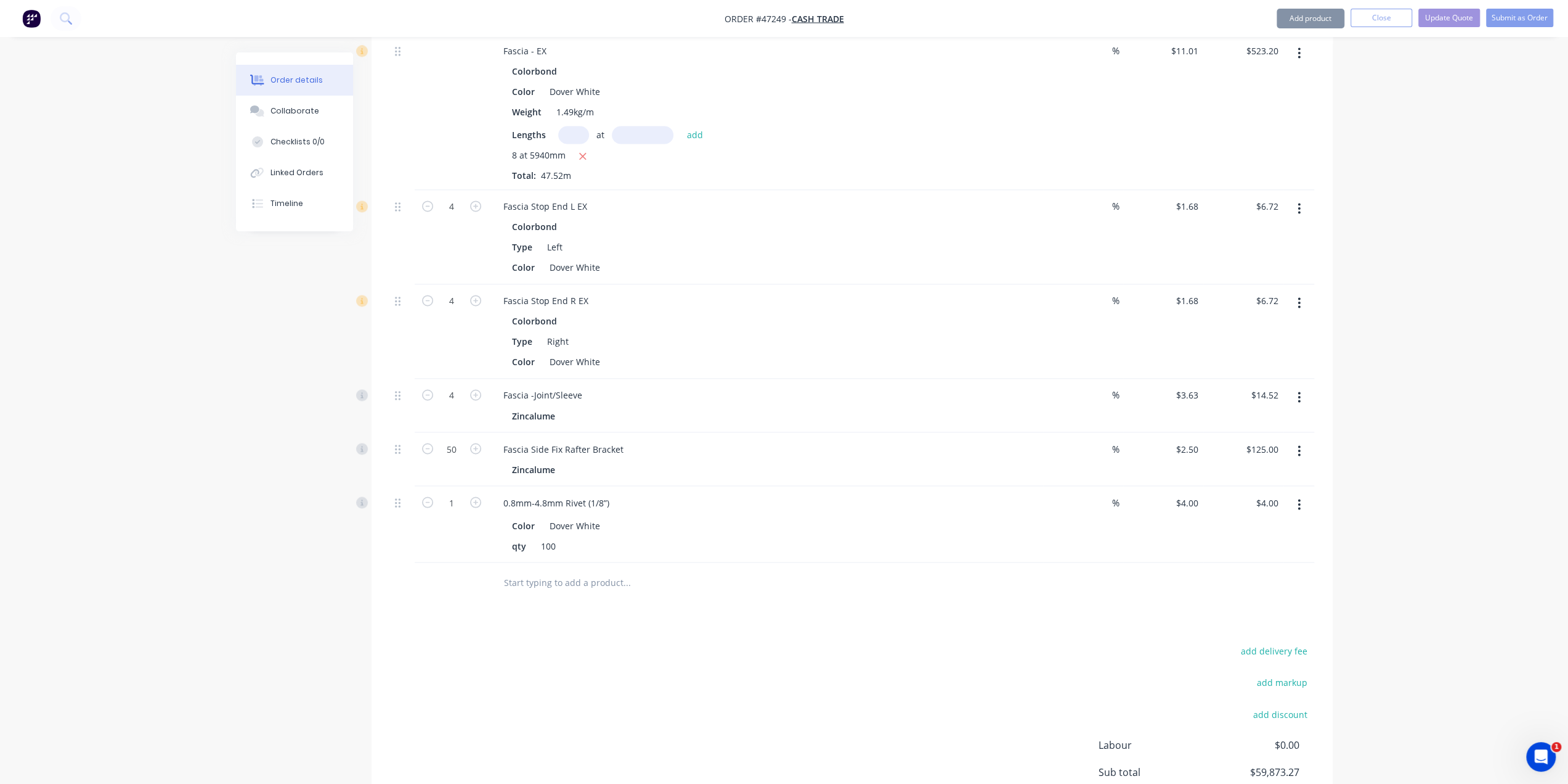
click at [706, 641] on div "add delivery fee add markup add discount Labour $0.00 Sub total $59,873.27 Tax …" at bounding box center [852, 746] width 925 height 211
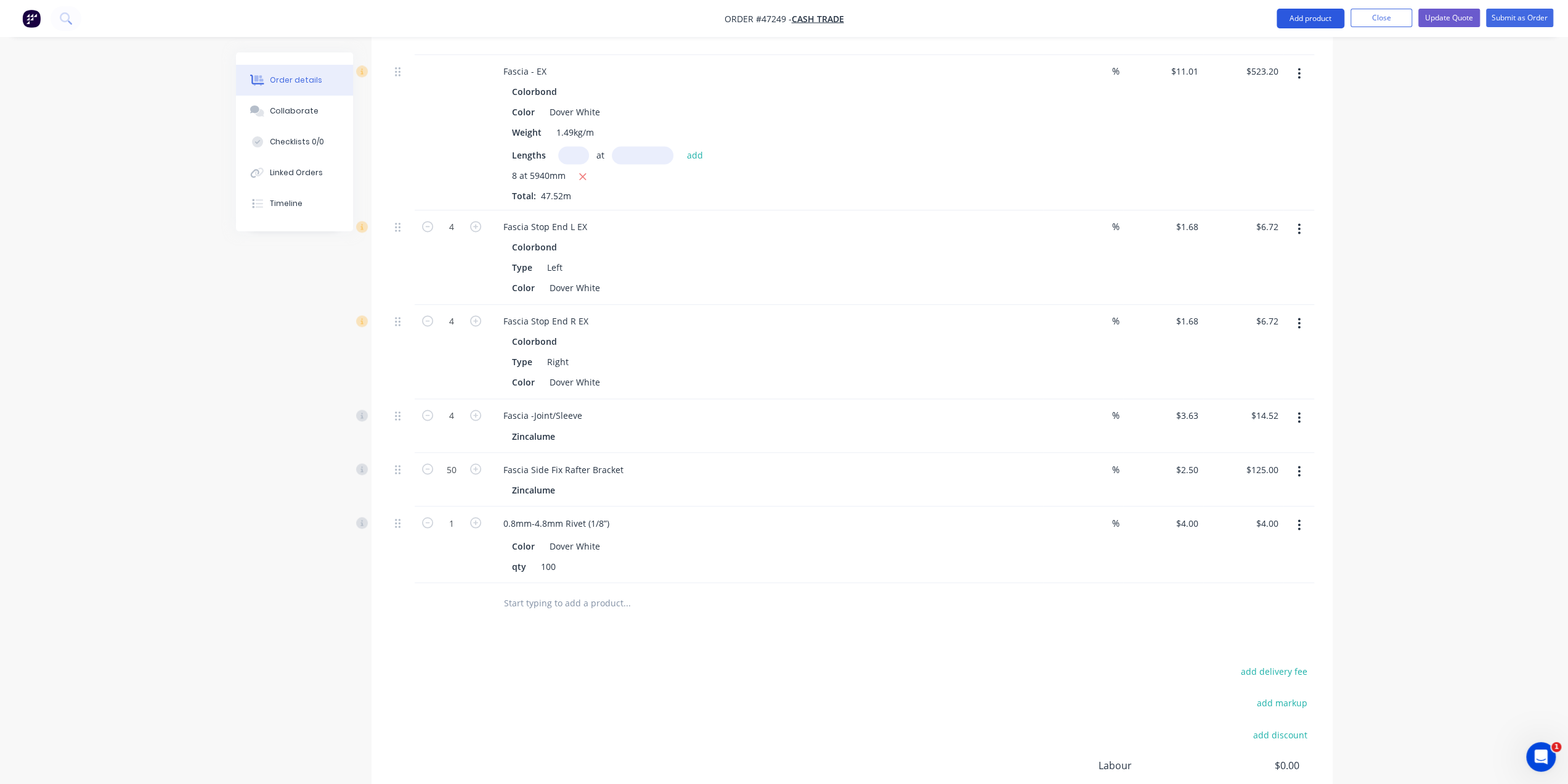
click at [1297, 21] on button "Add product" at bounding box center [1311, 18] width 67 height 20
click at [1285, 50] on div "Product catalogue" at bounding box center [1286, 50] width 95 height 18
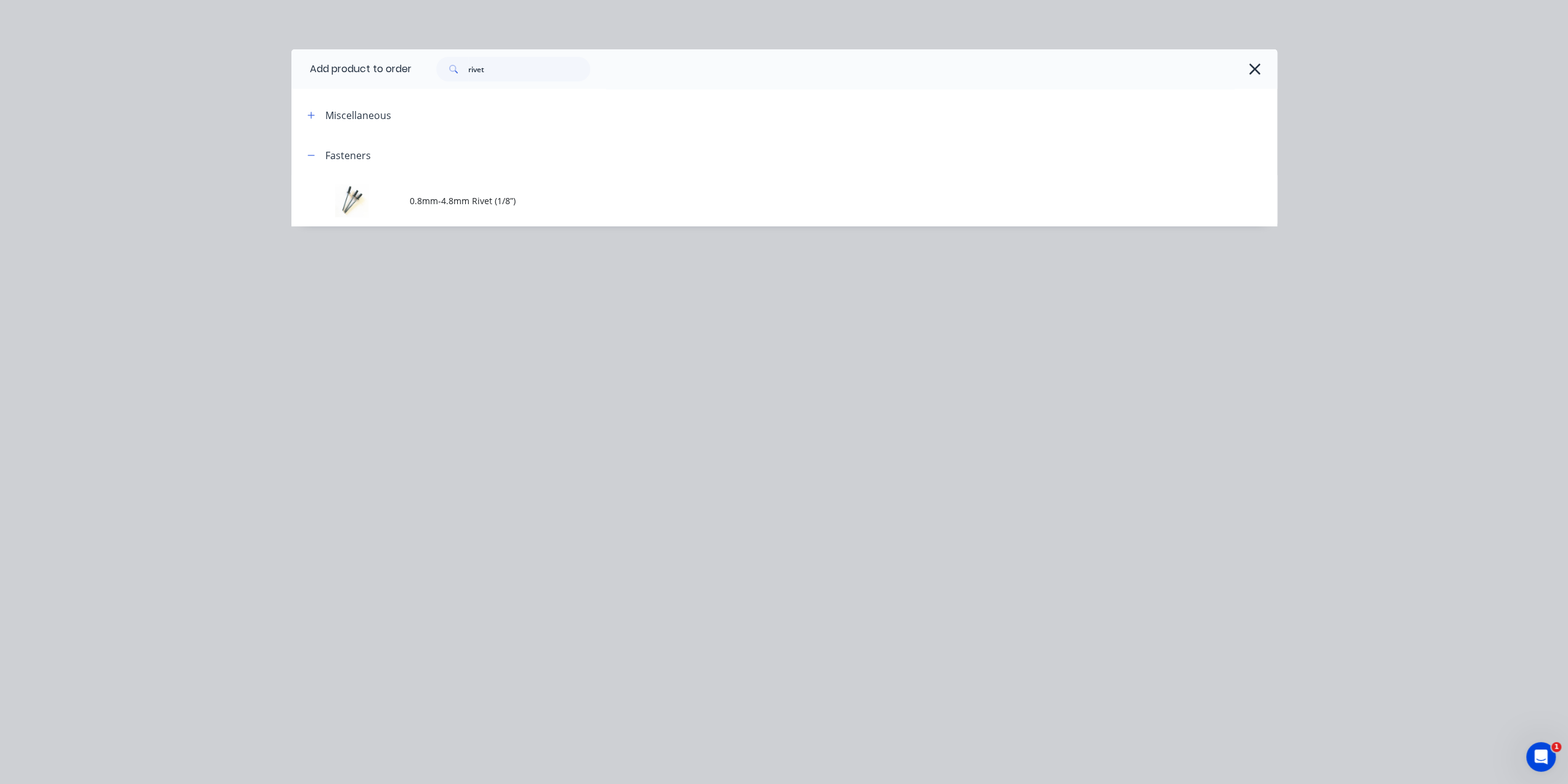
click at [1265, 65] on div "rivet" at bounding box center [844, 68] width 866 height 39
click at [1255, 70] on icon "button" at bounding box center [1255, 69] width 11 height 11
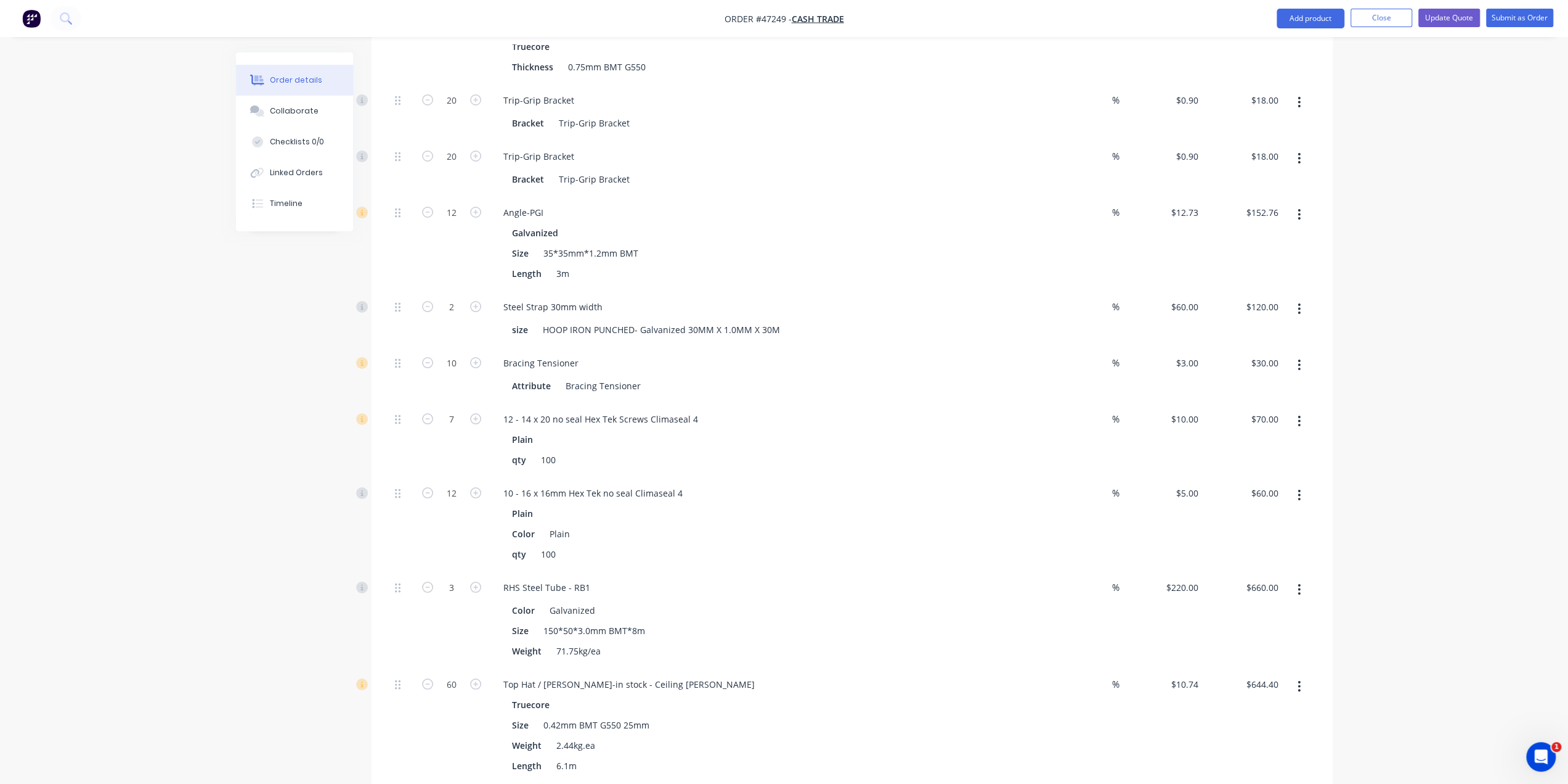
scroll to position [6703, 0]
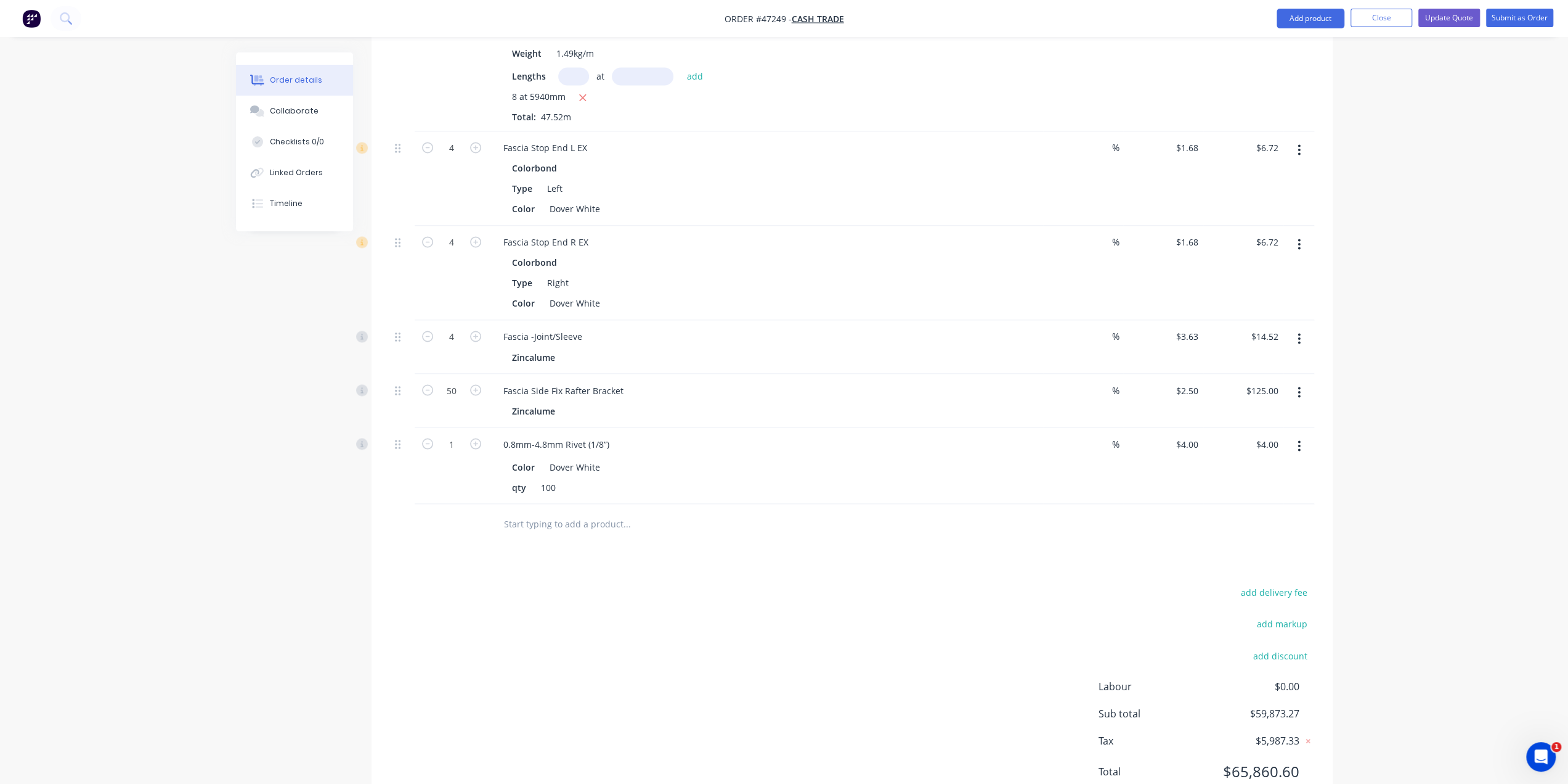
drag, startPoint x: 1571, startPoint y: 313, endPoint x: 27, endPoint y: 13, distance: 1572.9
click at [1314, 8] on nav "Order #47249 - Cash Trade Add product Close Update Quote Submit as Order" at bounding box center [784, 18] width 1568 height 37
click at [1299, 26] on button "Add product" at bounding box center [1311, 18] width 67 height 20
click at [1272, 52] on div "Product catalogue" at bounding box center [1286, 50] width 95 height 18
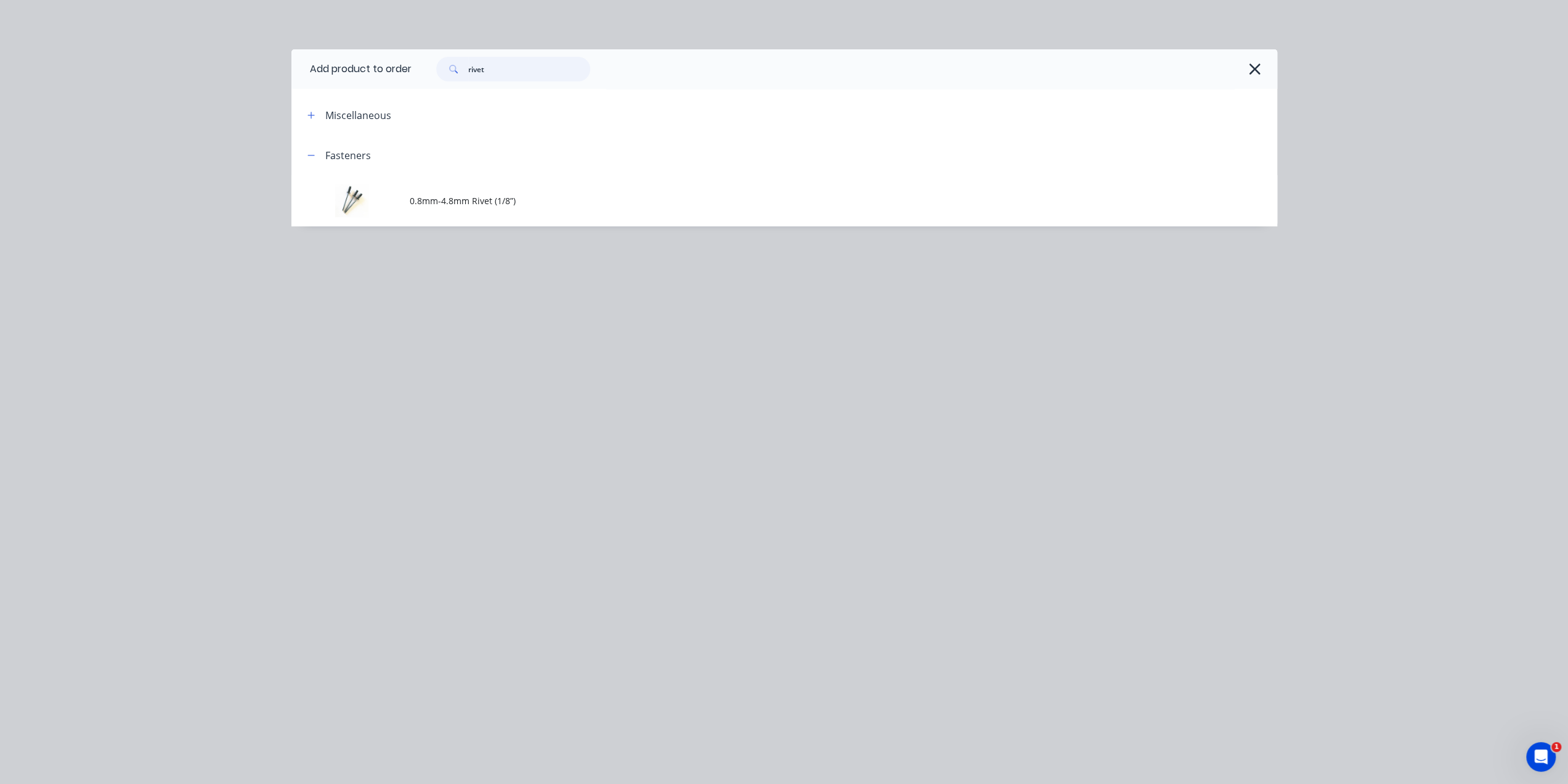
drag, startPoint x: 506, startPoint y: 69, endPoint x: 295, endPoint y: 71, distance: 211.0
click at [322, 71] on header "Add product to order rivet" at bounding box center [784, 68] width 986 height 39
click at [1252, 72] on icon "button" at bounding box center [1255, 69] width 13 height 18
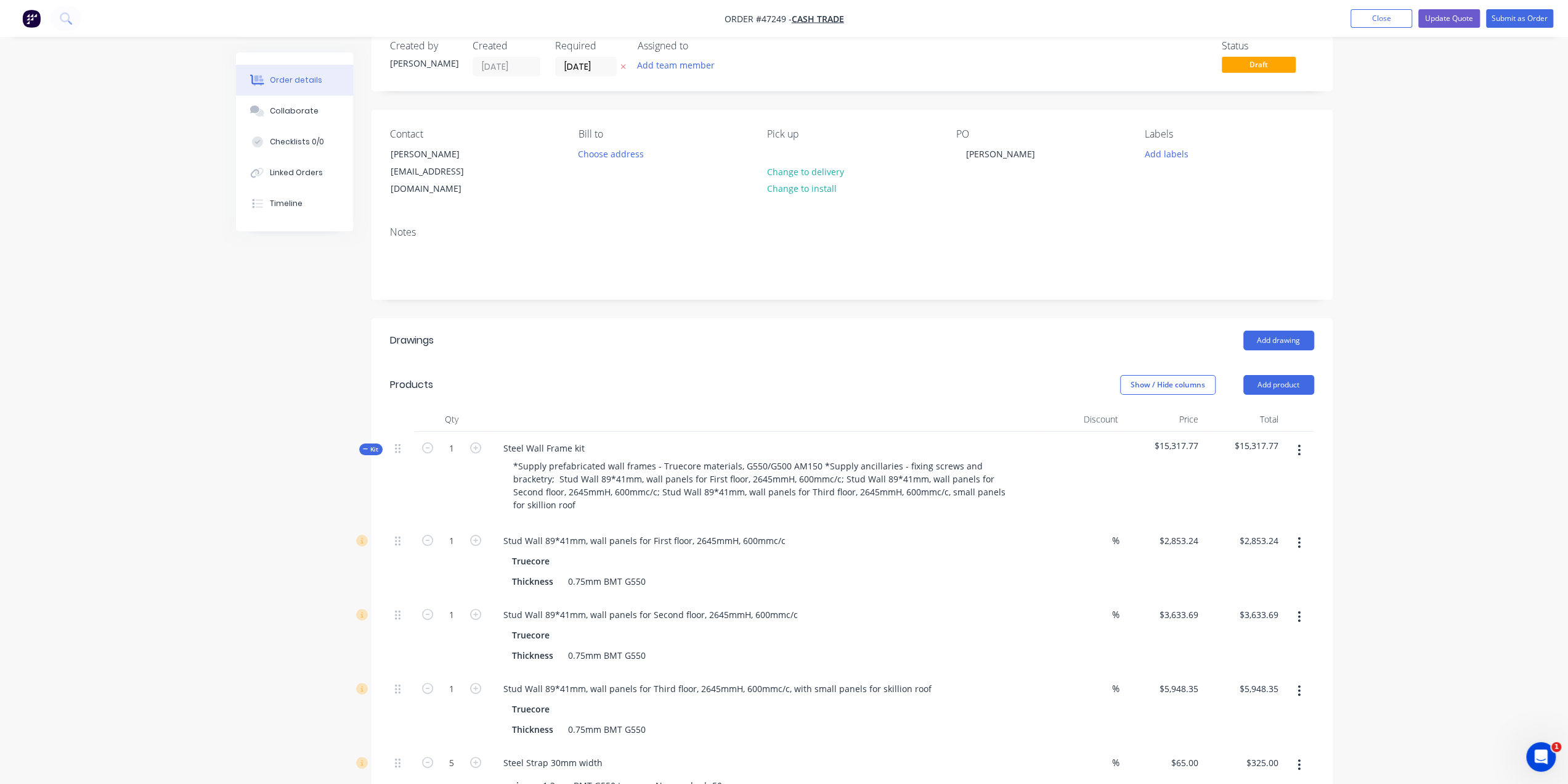
scroll to position [0, 0]
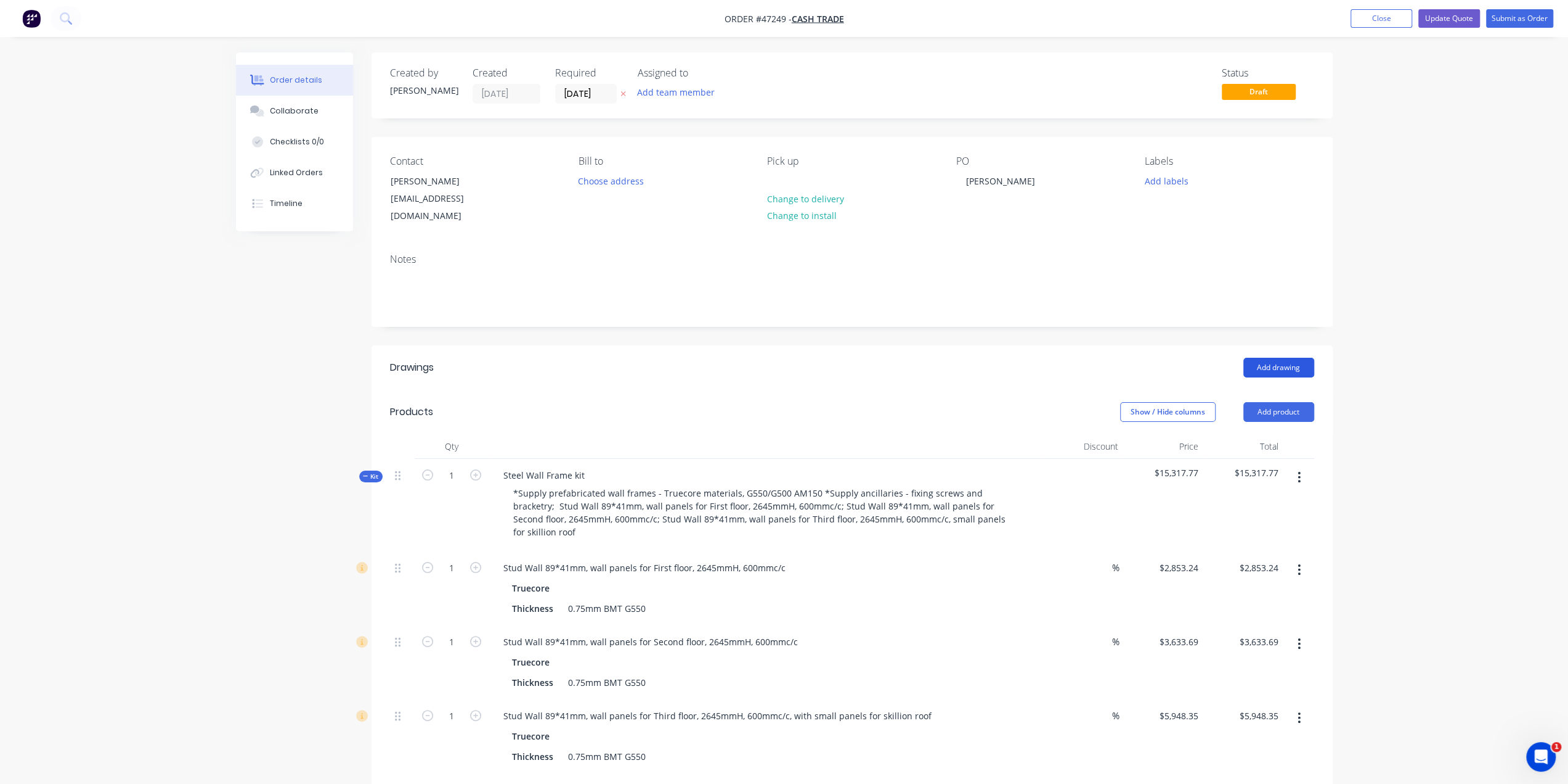
click at [1267, 358] on button "Add drawing" at bounding box center [1278, 368] width 71 height 20
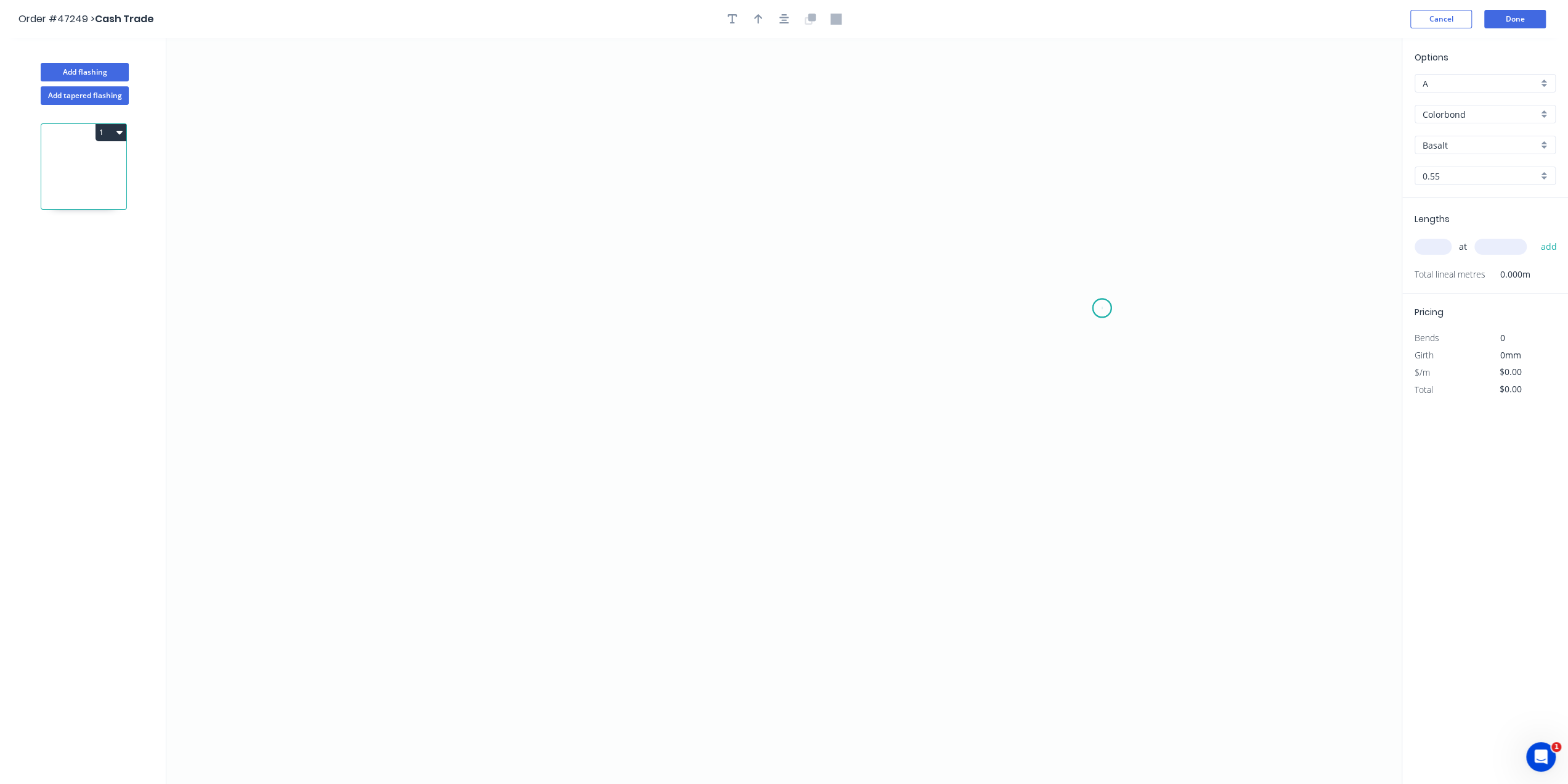
click at [1102, 307] on icon "0" at bounding box center [784, 411] width 1236 height 746
click at [1079, 284] on icon "0" at bounding box center [784, 411] width 1236 height 746
click at [522, 279] on icon "0 ?" at bounding box center [784, 411] width 1236 height 746
click at [524, 546] on icon "0 ? ?" at bounding box center [784, 411] width 1236 height 746
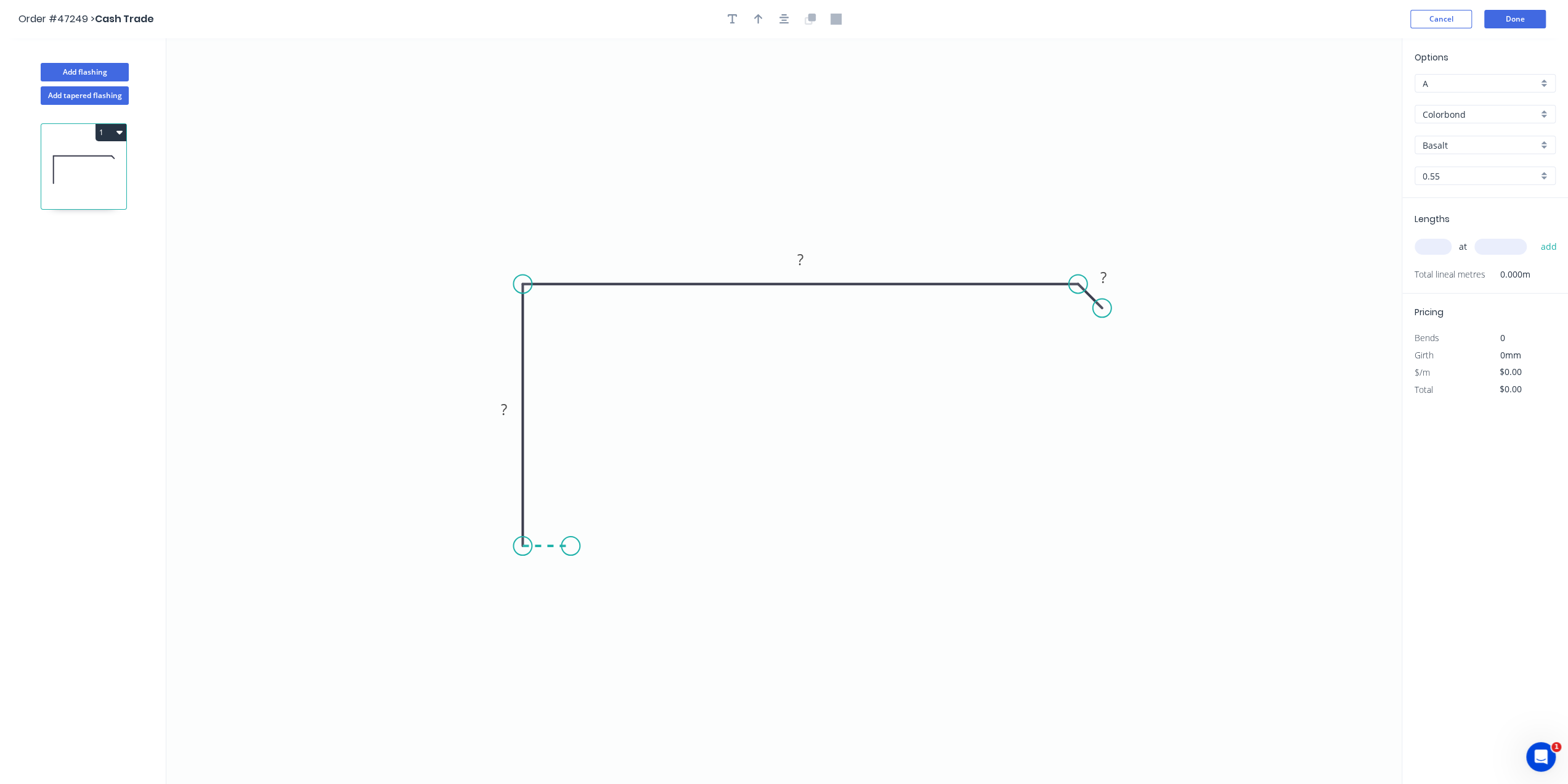
drag, startPoint x: 571, startPoint y: 549, endPoint x: 569, endPoint y: 582, distance: 33.1
click at [571, 550] on icon "0 ? ? ?" at bounding box center [784, 411] width 1236 height 746
drag, startPoint x: 571, startPoint y: 580, endPoint x: 595, endPoint y: 598, distance: 30.0
click at [572, 580] on icon "0 ? ? ? ? ? º" at bounding box center [784, 411] width 1236 height 746
click at [588, 598] on icon "0 ? ? ? ? ? ? º ? º" at bounding box center [784, 411] width 1236 height 746
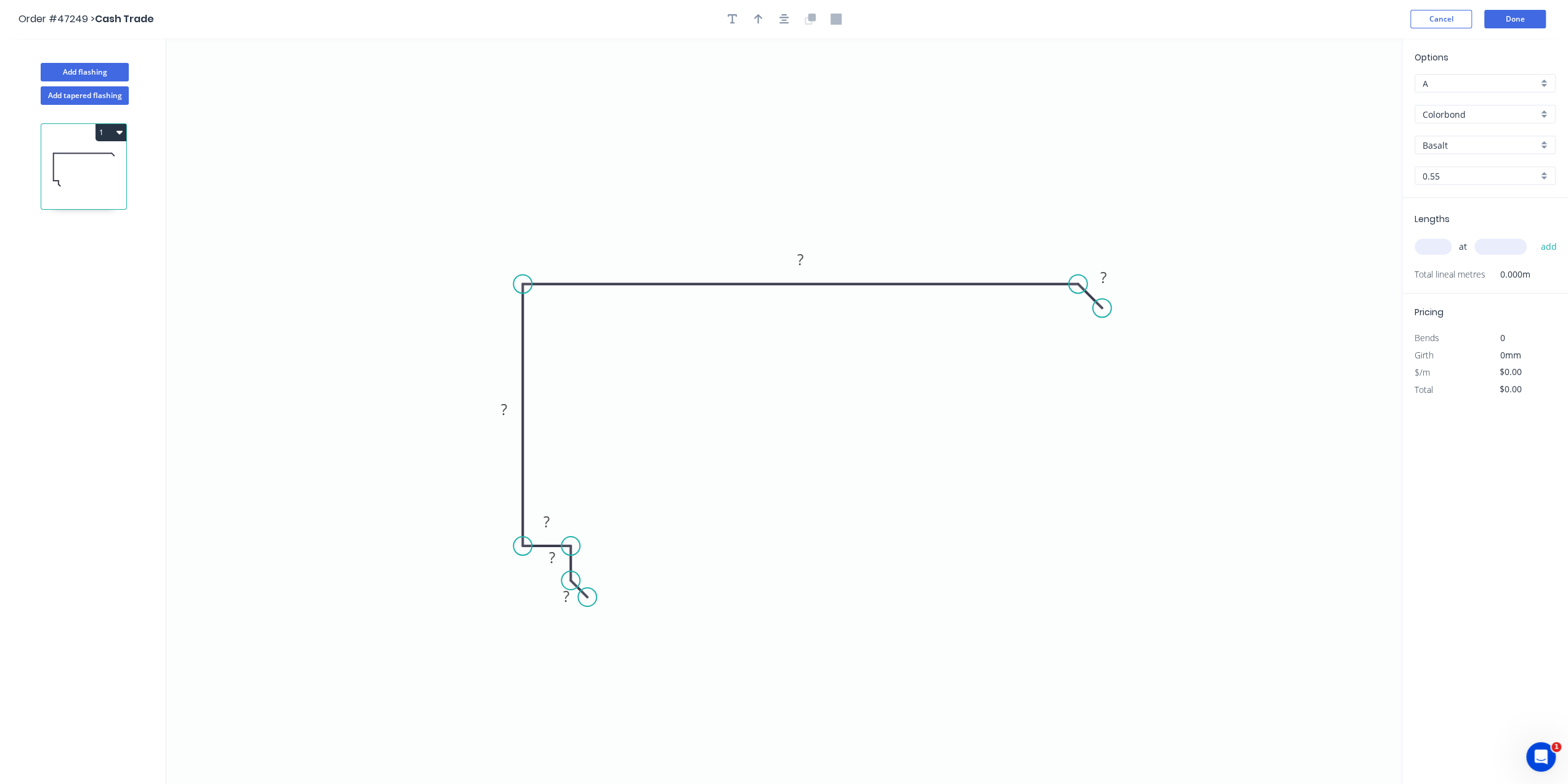
click at [570, 544] on circle at bounding box center [571, 546] width 18 height 18
click at [1105, 277] on tspan "?" at bounding box center [1103, 277] width 6 height 21
click at [753, 18] on button "button" at bounding box center [758, 19] width 18 height 18
type input "$24.27"
drag, startPoint x: 1337, startPoint y: 98, endPoint x: 617, endPoint y: 234, distance: 732.7
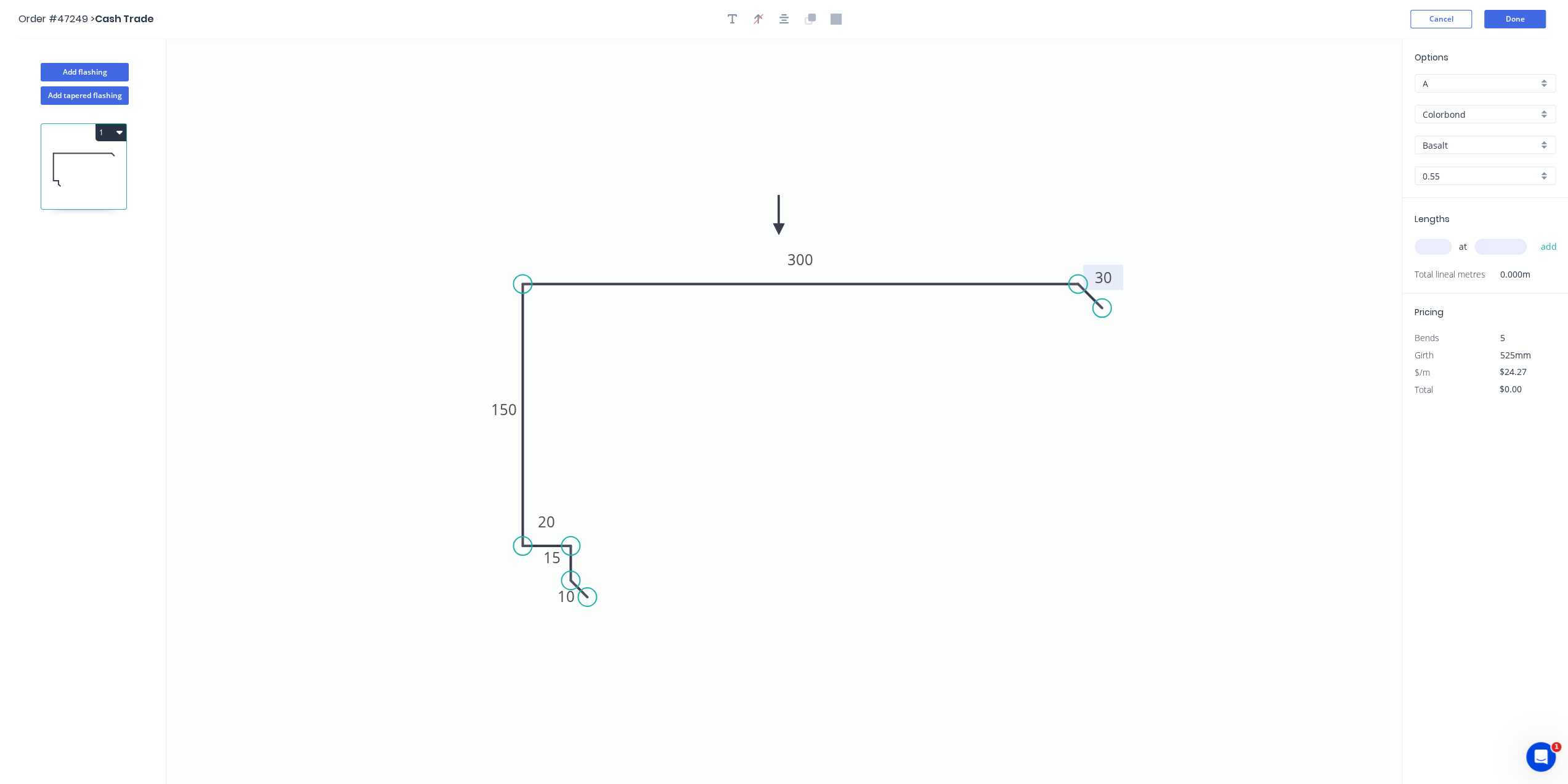
click at [774, 233] on icon at bounding box center [779, 214] width 11 height 39
drag, startPoint x: 541, startPoint y: 569, endPoint x: 673, endPoint y: 585, distance: 133.0
click at [583, 564] on icon "0 10 15 20 150 300 30" at bounding box center [784, 411] width 1236 height 746
click at [722, 589] on icon "0 10 15 20 150 300 30" at bounding box center [784, 411] width 1236 height 746
drag, startPoint x: 561, startPoint y: 606, endPoint x: 606, endPoint y: 596, distance: 46.1
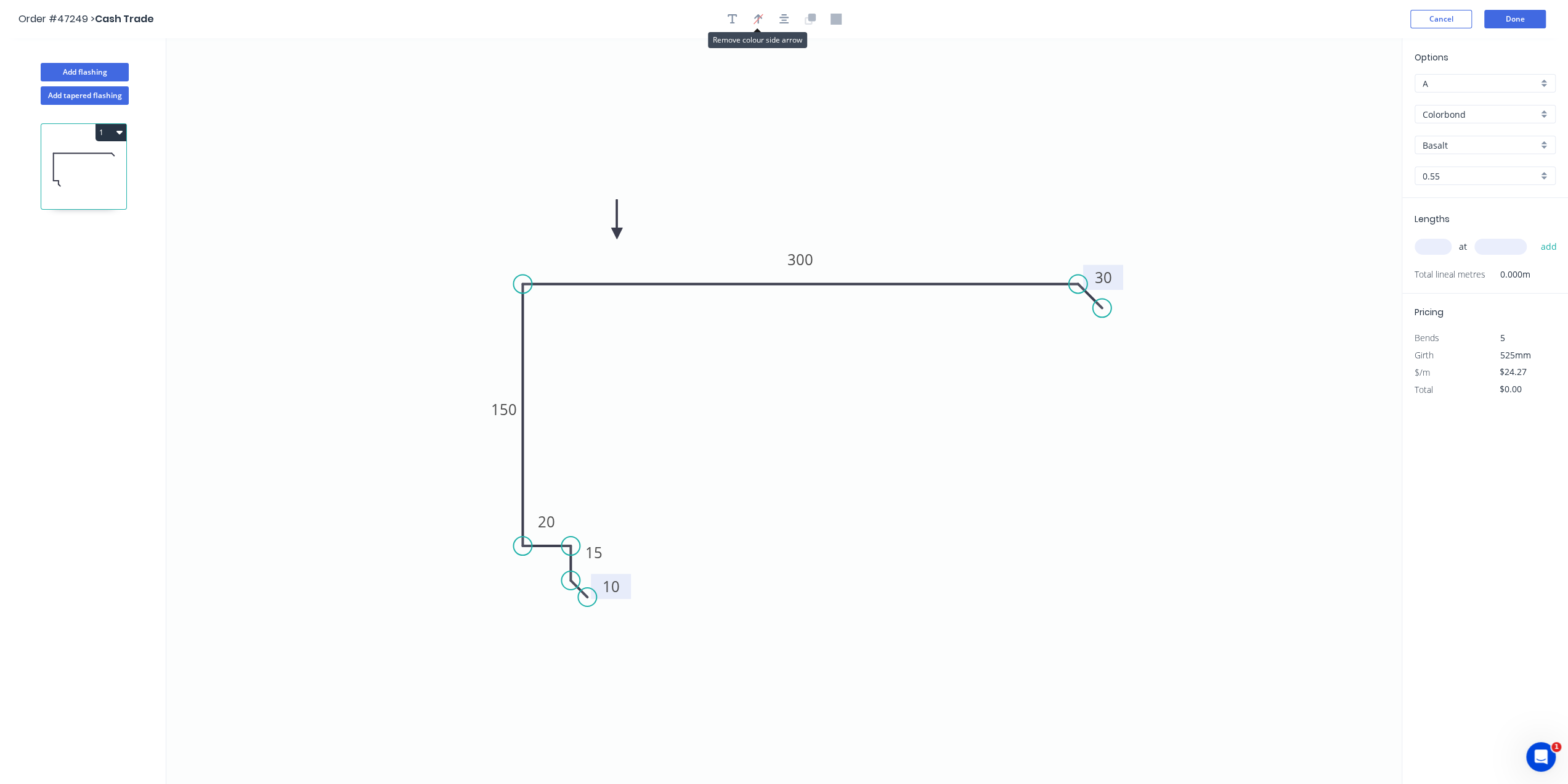
click at [606, 596] on rect at bounding box center [611, 586] width 40 height 25
click at [882, 611] on icon "0 10 15 20 150 300 30" at bounding box center [784, 411] width 1236 height 746
click at [1483, 144] on input "Basalt" at bounding box center [1481, 145] width 115 height 13
click at [1498, 227] on div "Dover White" at bounding box center [1485, 225] width 140 height 21
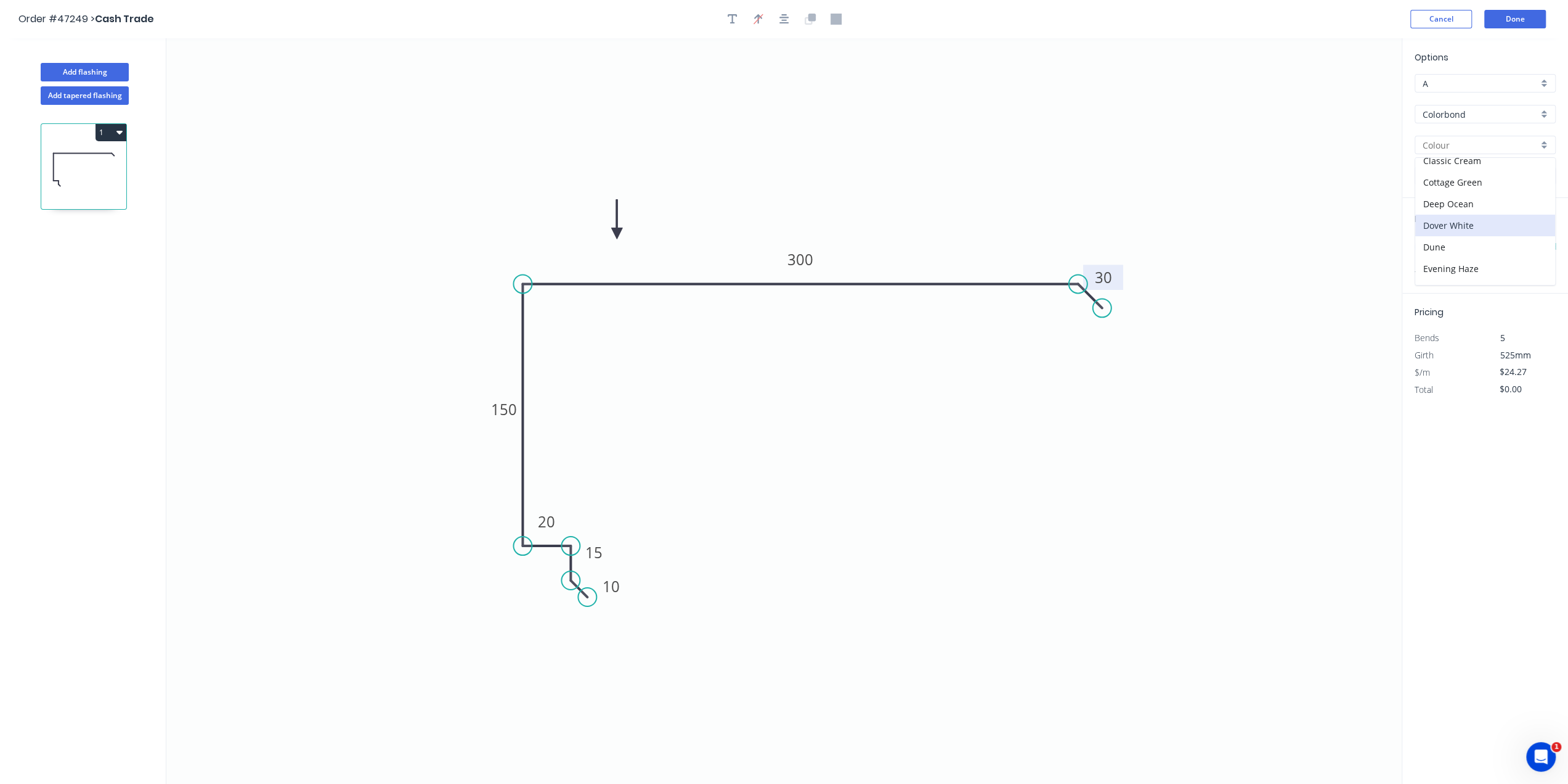
type input "Dover White"
click at [1435, 245] on input "text" at bounding box center [1433, 246] width 37 height 16
click at [1429, 248] on input "text" at bounding box center [1433, 246] width 37 height 16
type input "2"
click at [1429, 248] on input "text" at bounding box center [1433, 246] width 37 height 16
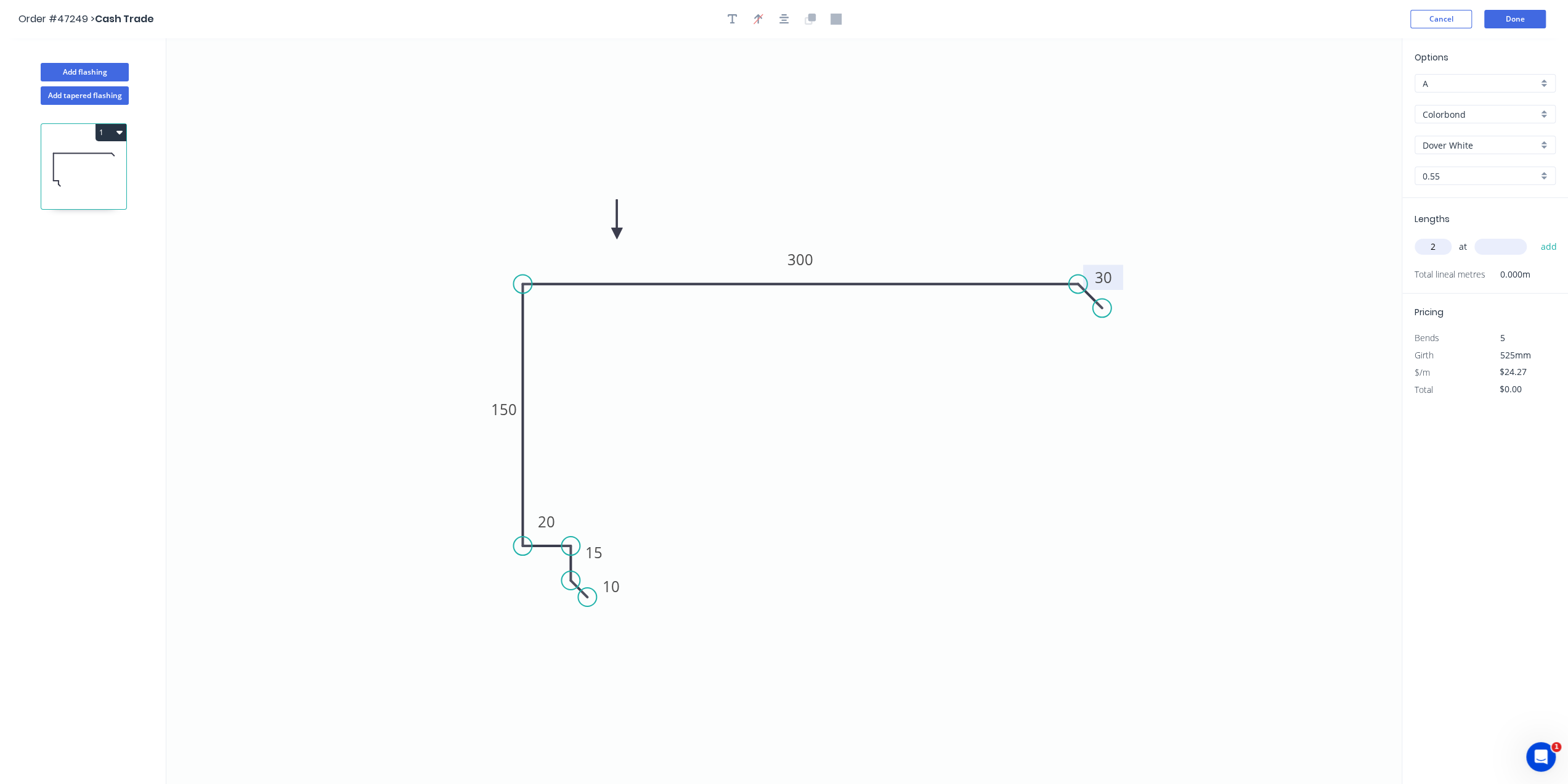
type input "2"
type input "7260"
click at [1534, 236] on button "add" at bounding box center [1549, 246] width 29 height 21
type input "$352.40"
type input "2"
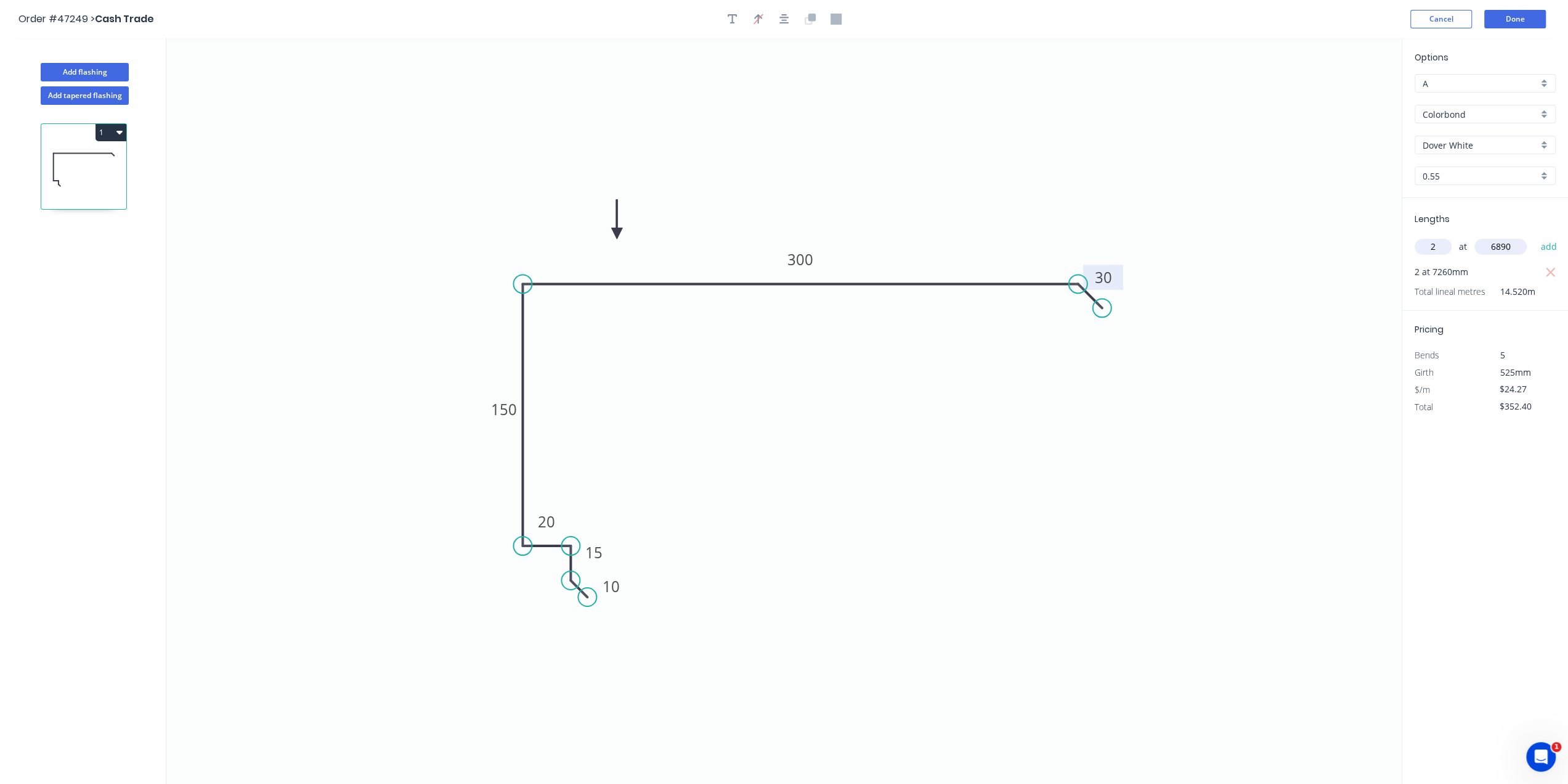
type input "6890"
drag, startPoint x: 1439, startPoint y: 241, endPoint x: 1398, endPoint y: 241, distance: 41.0
click at [1398, 241] on div "Add flashing Add tapered flashing 1 0 10 15 20 150 300 30 Options A A Colorbond…" at bounding box center [784, 422] width 1568 height 768
type input "5"
type input "4"
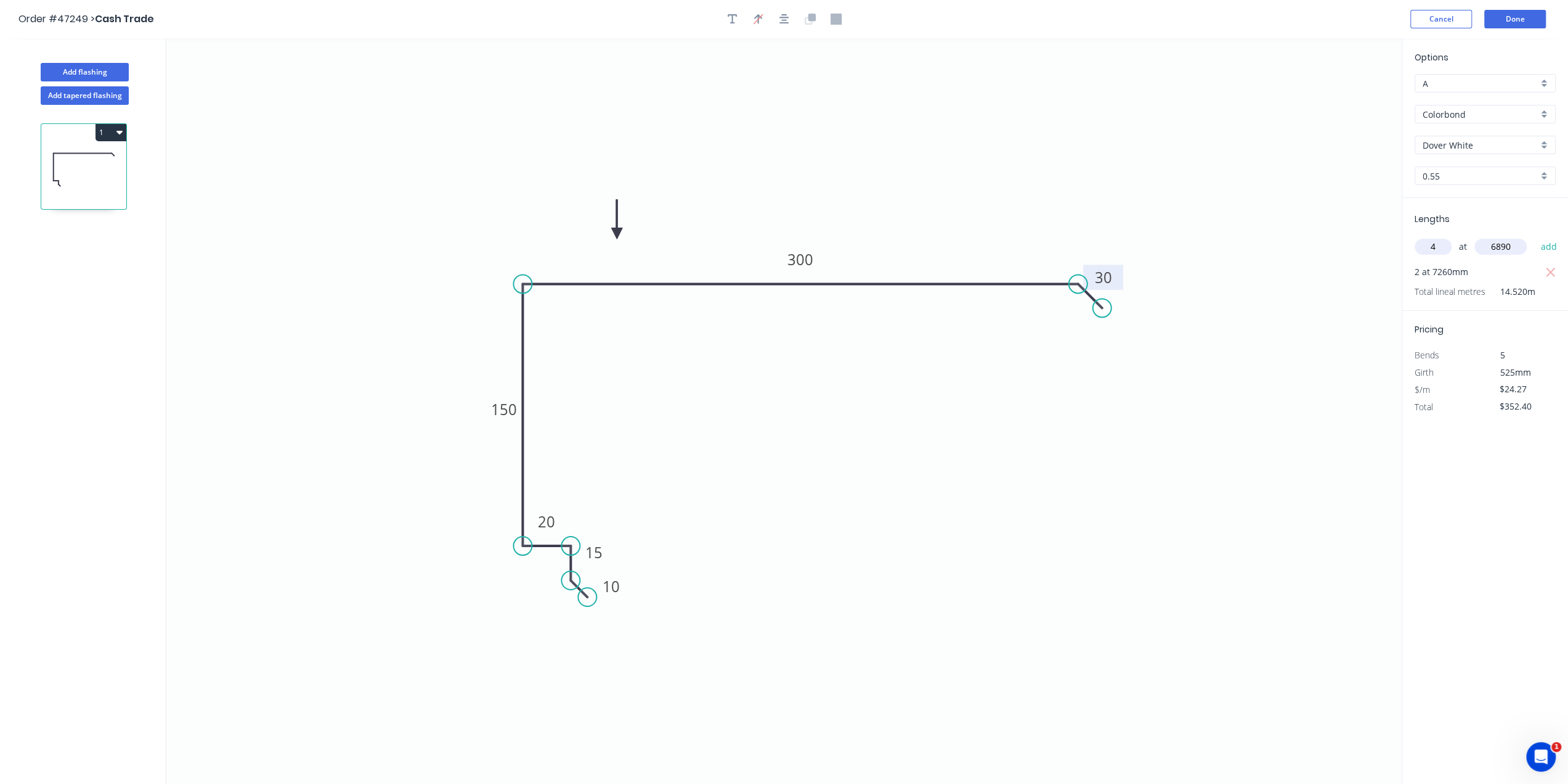
click at [1534, 236] on button "add" at bounding box center [1549, 246] width 29 height 21
type input "$1,021.28"
type input "4"
type input "6675"
click at [1534, 236] on button "add" at bounding box center [1549, 246] width 29 height 21
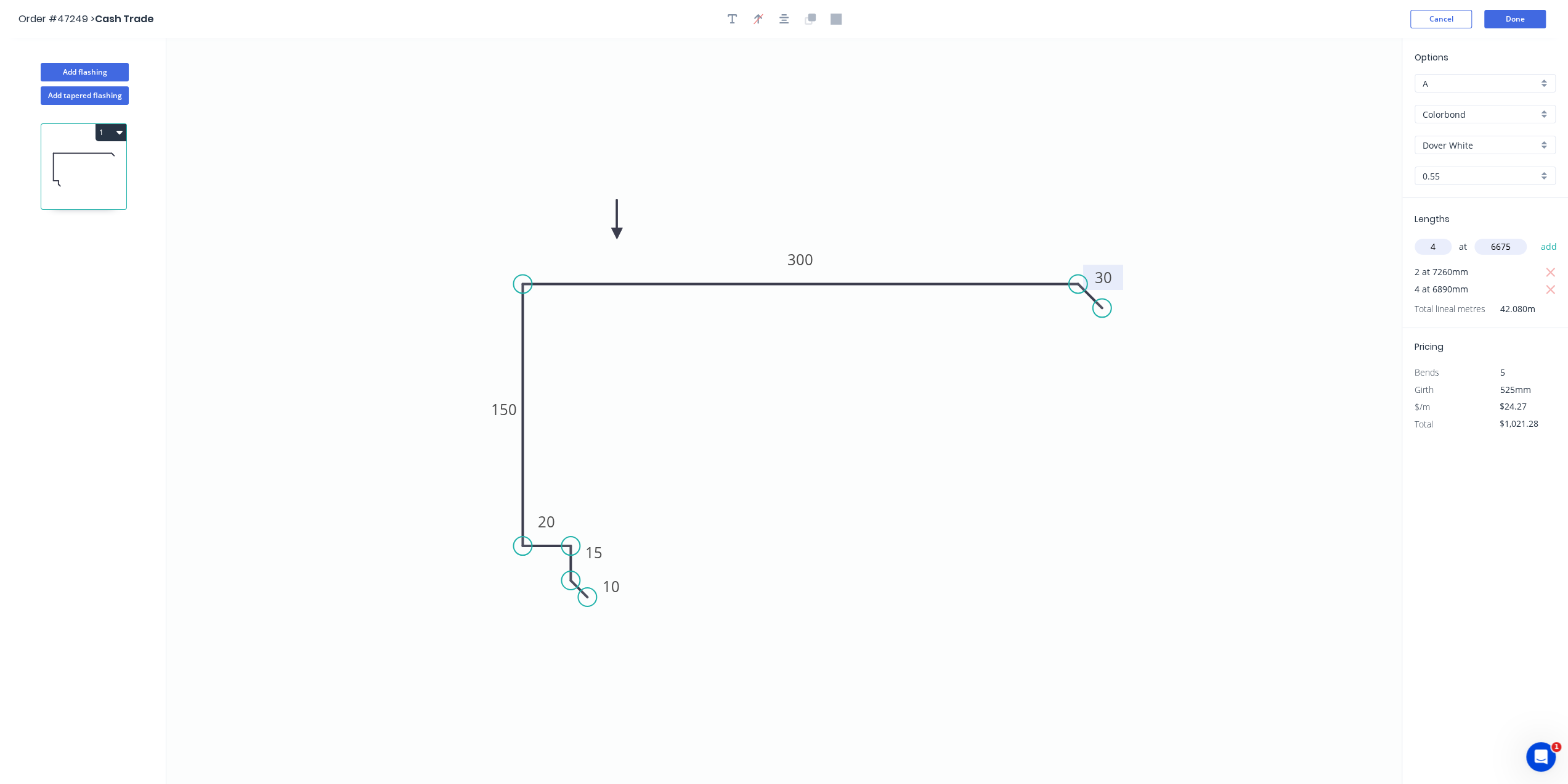
type input "$1,669.29"
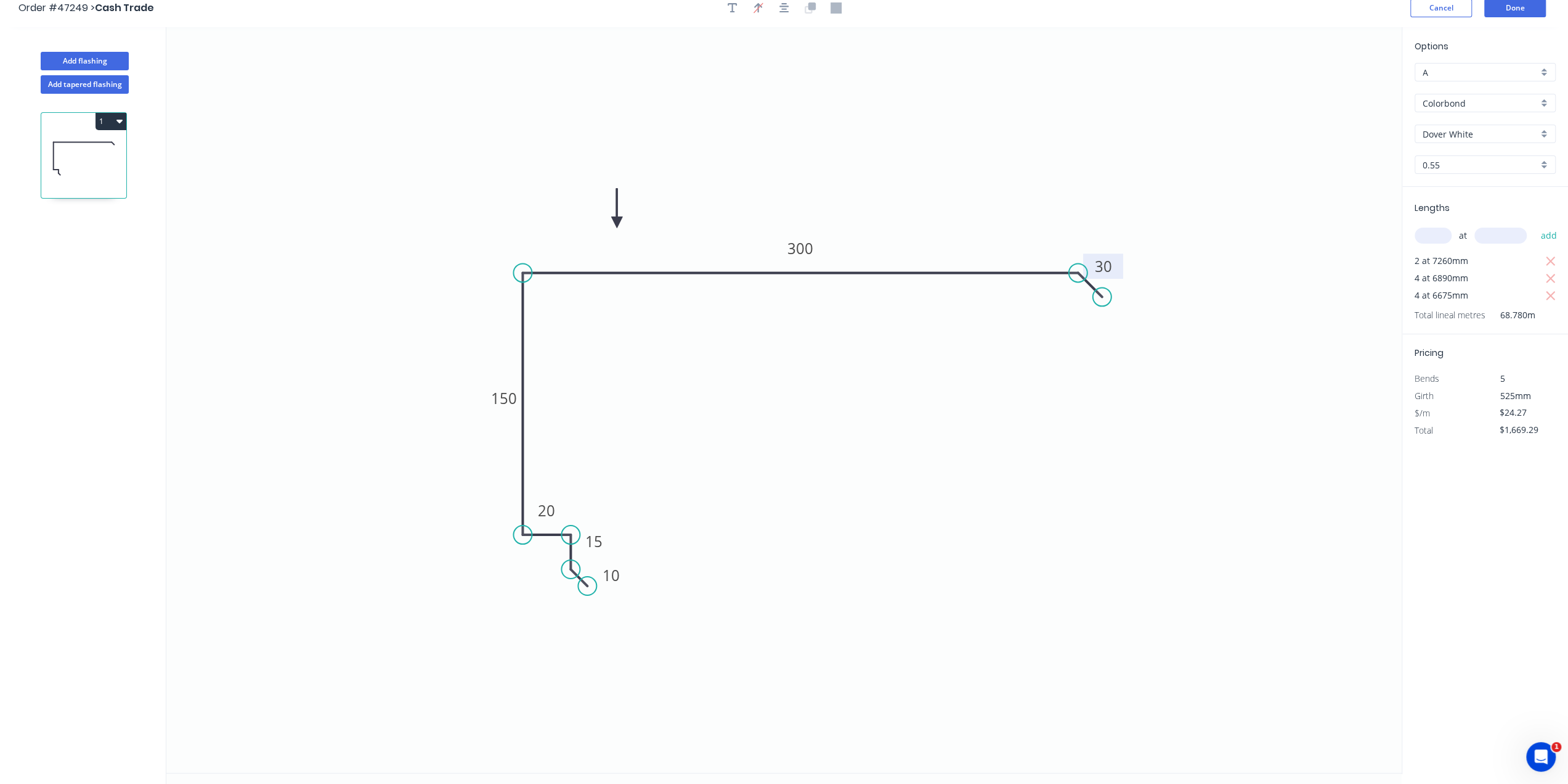
scroll to position [21, 0]
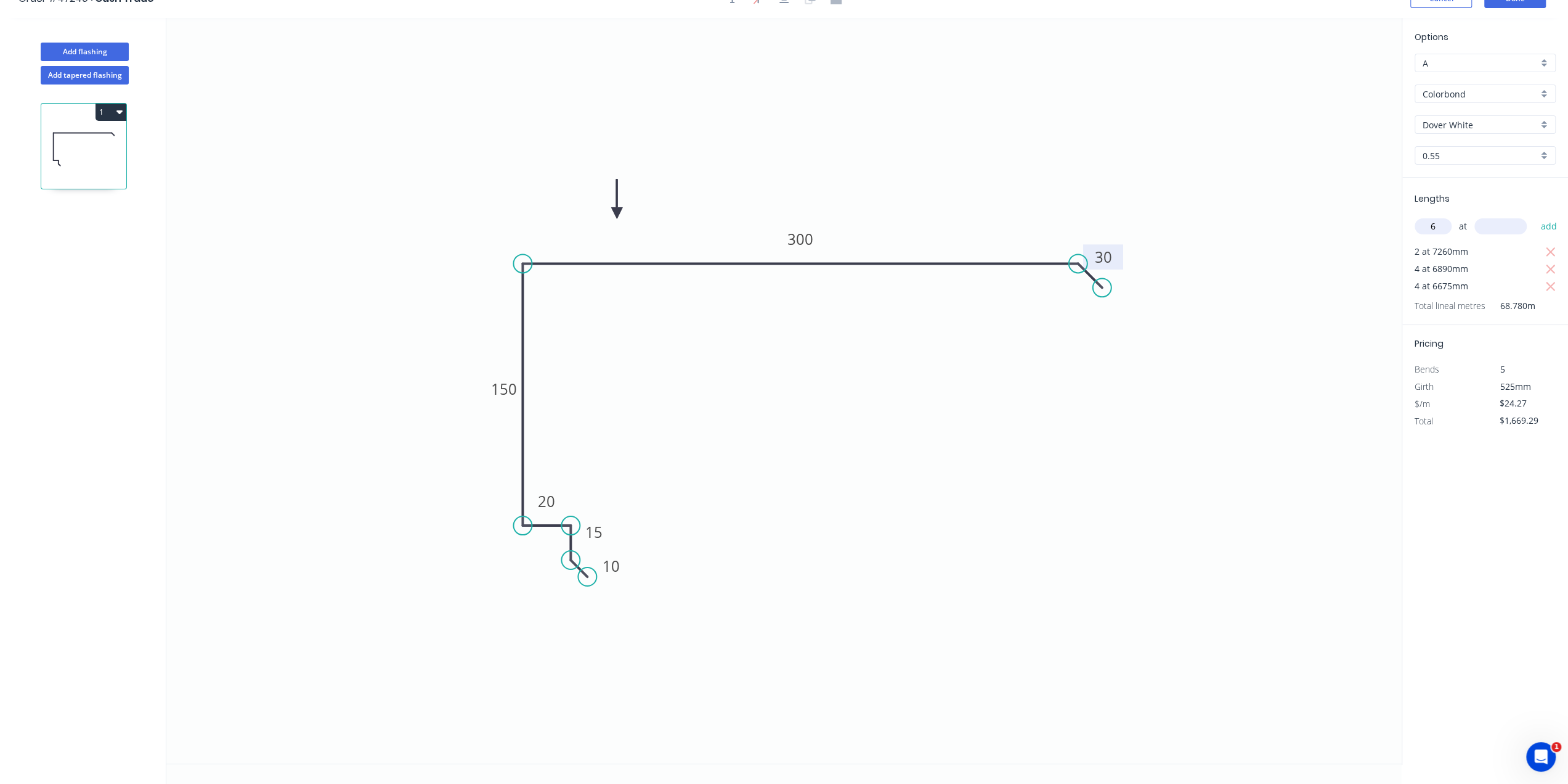
type input "6"
type input "5480"
click at [1534, 216] on button "add" at bounding box center [1549, 226] width 29 height 21
type input "$2,467.29"
click at [106, 51] on button "Add flashing" at bounding box center [84, 52] width 88 height 18
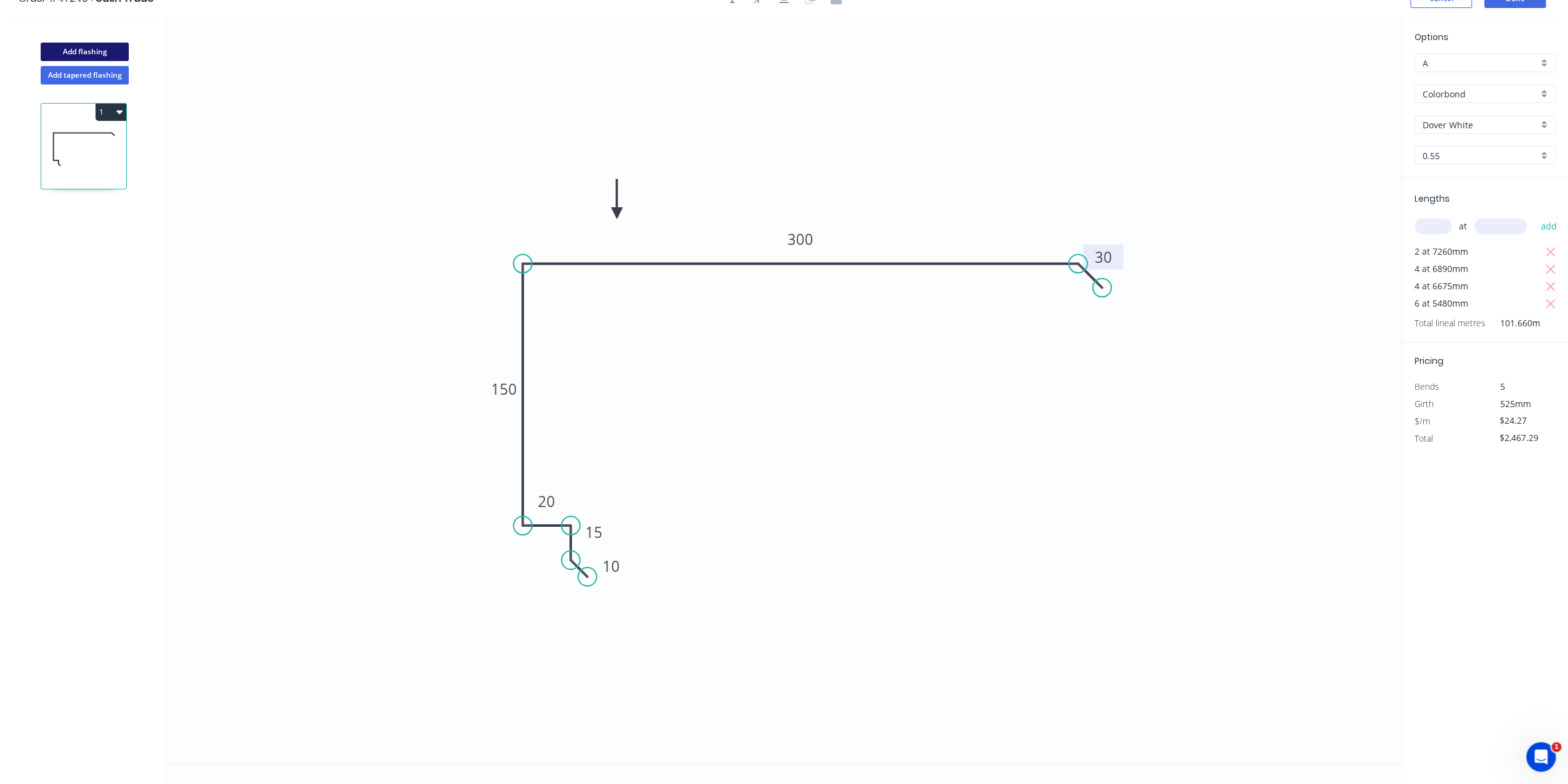
type input "$0.00"
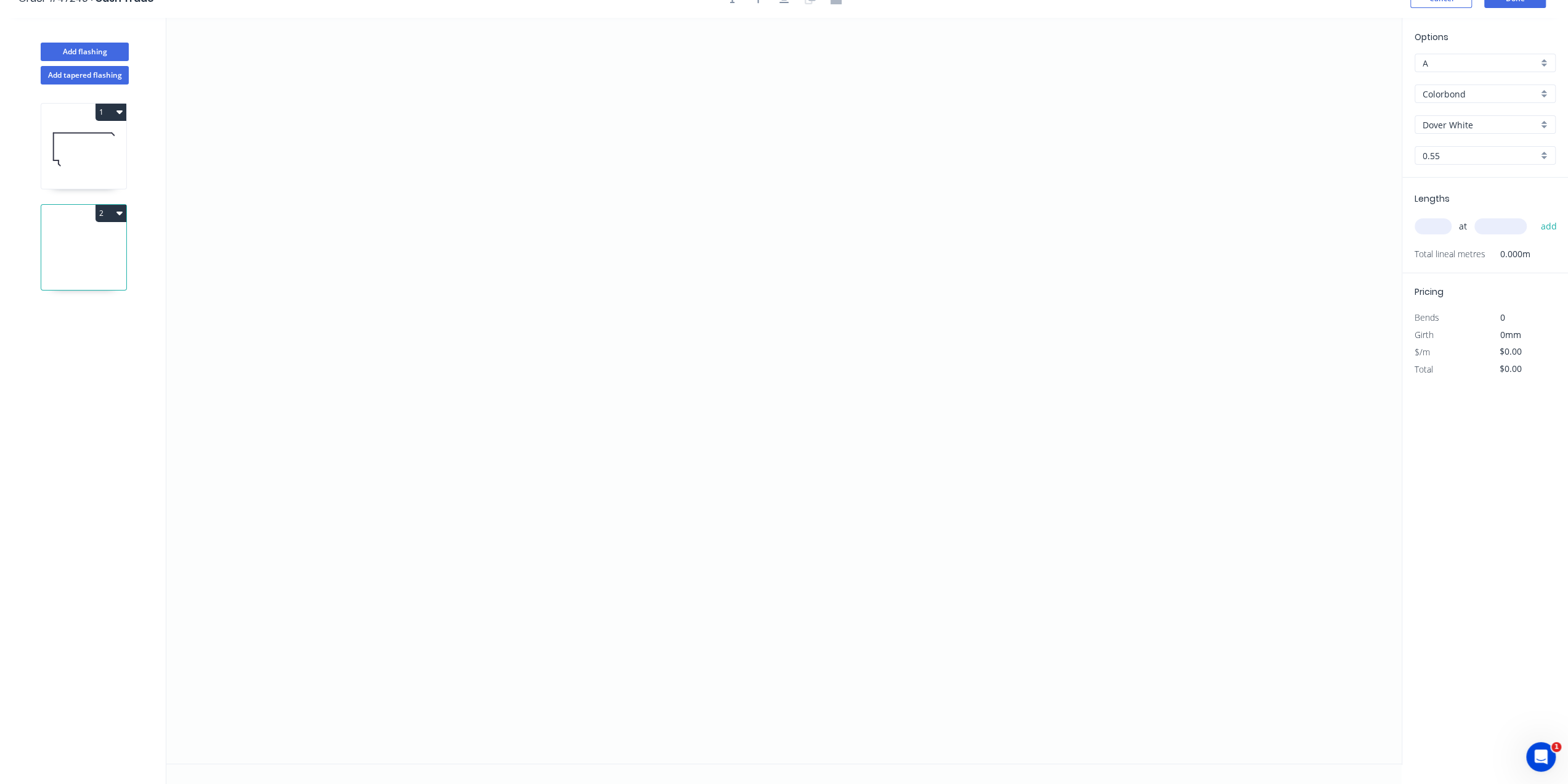
click at [90, 151] on icon at bounding box center [83, 149] width 85 height 79
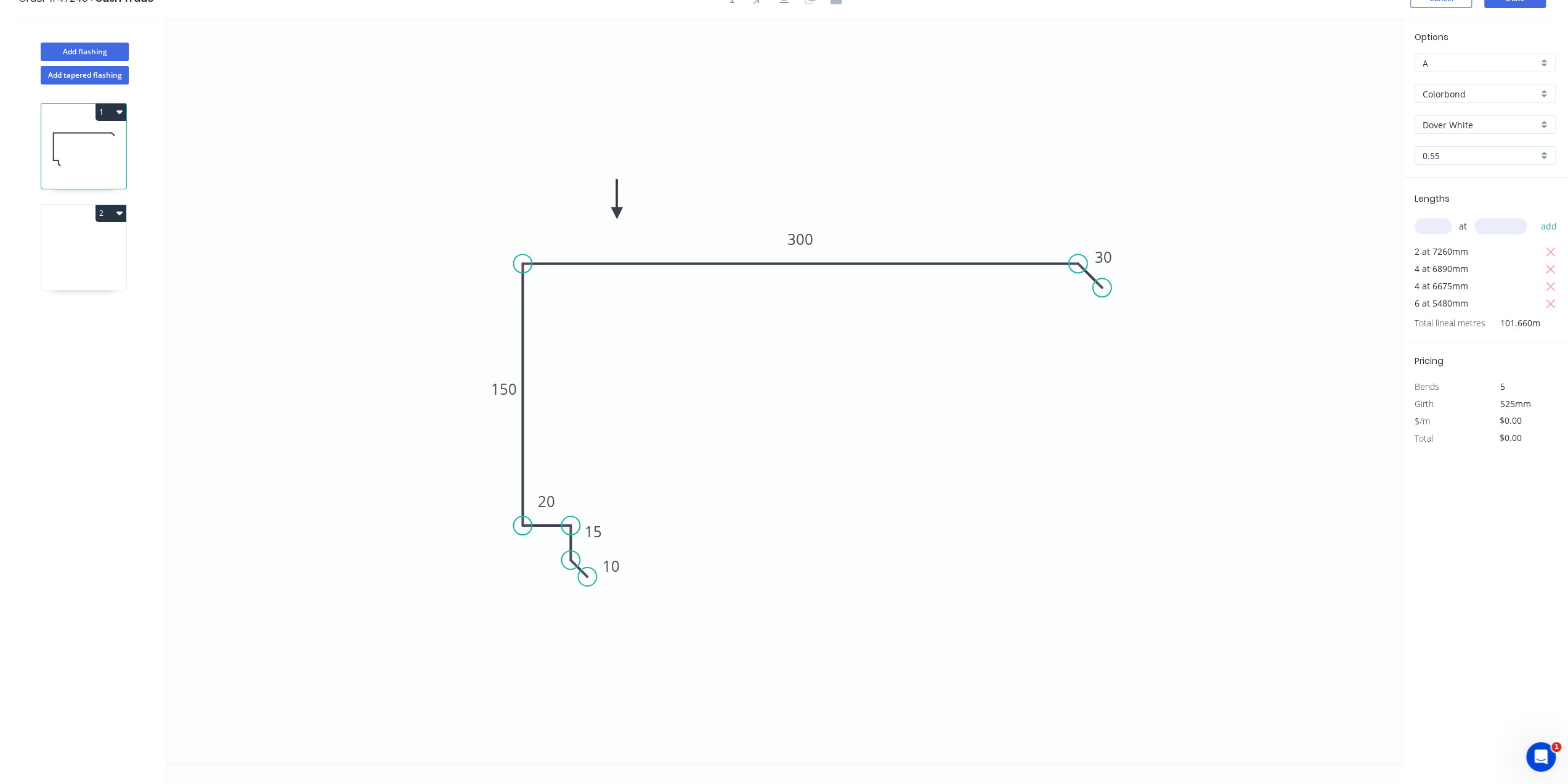
type input "$24.27"
click at [112, 106] on button "1" at bounding box center [111, 112] width 31 height 18
click at [81, 139] on div "Duplicate" at bounding box center [68, 143] width 95 height 18
type input "$0.00"
click at [83, 228] on icon at bounding box center [83, 250] width 85 height 79
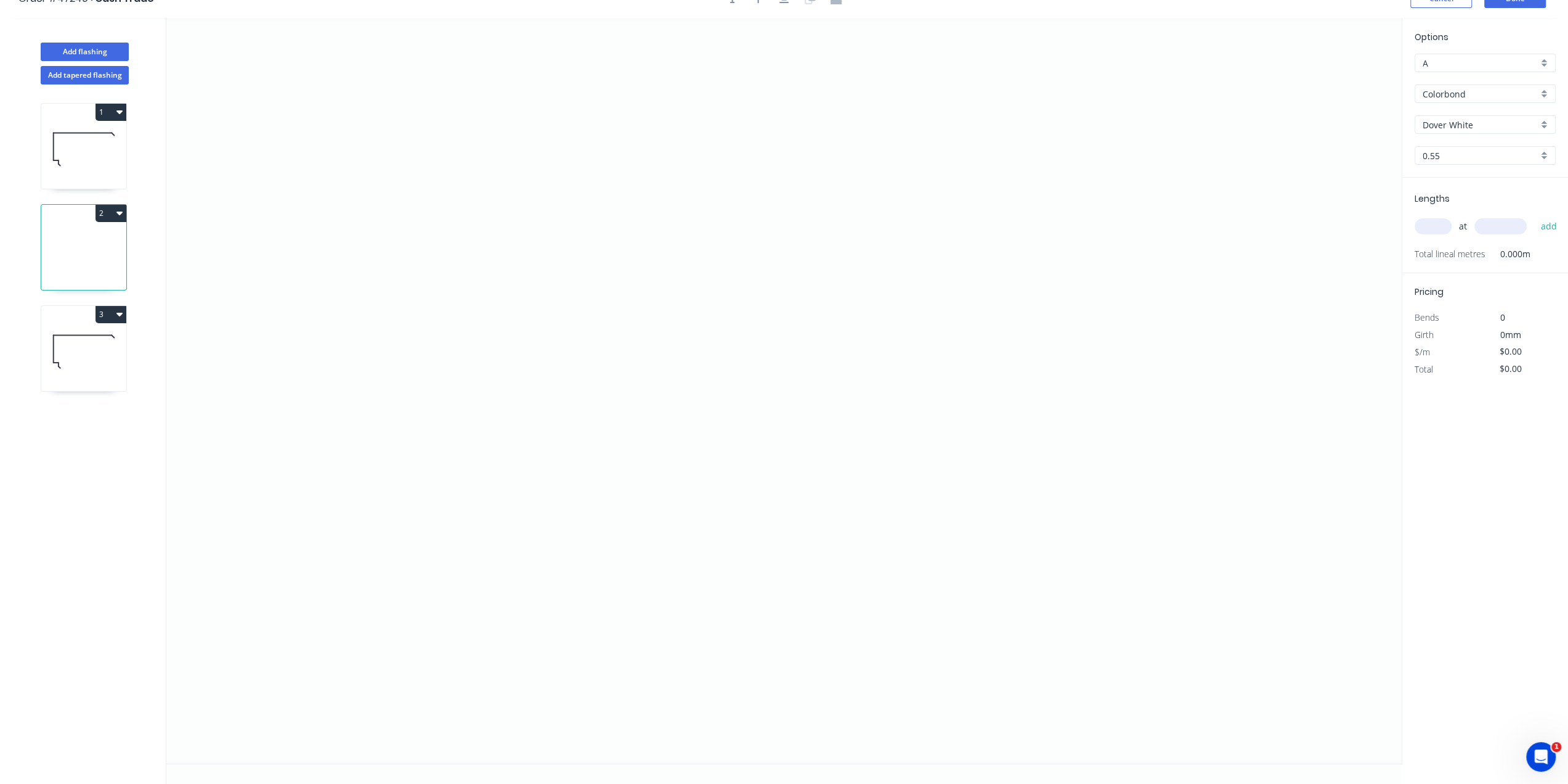
click at [113, 213] on button "2" at bounding box center [111, 213] width 31 height 18
click at [61, 268] on div "Delete" at bounding box center [68, 268] width 95 height 18
type input "$24.27"
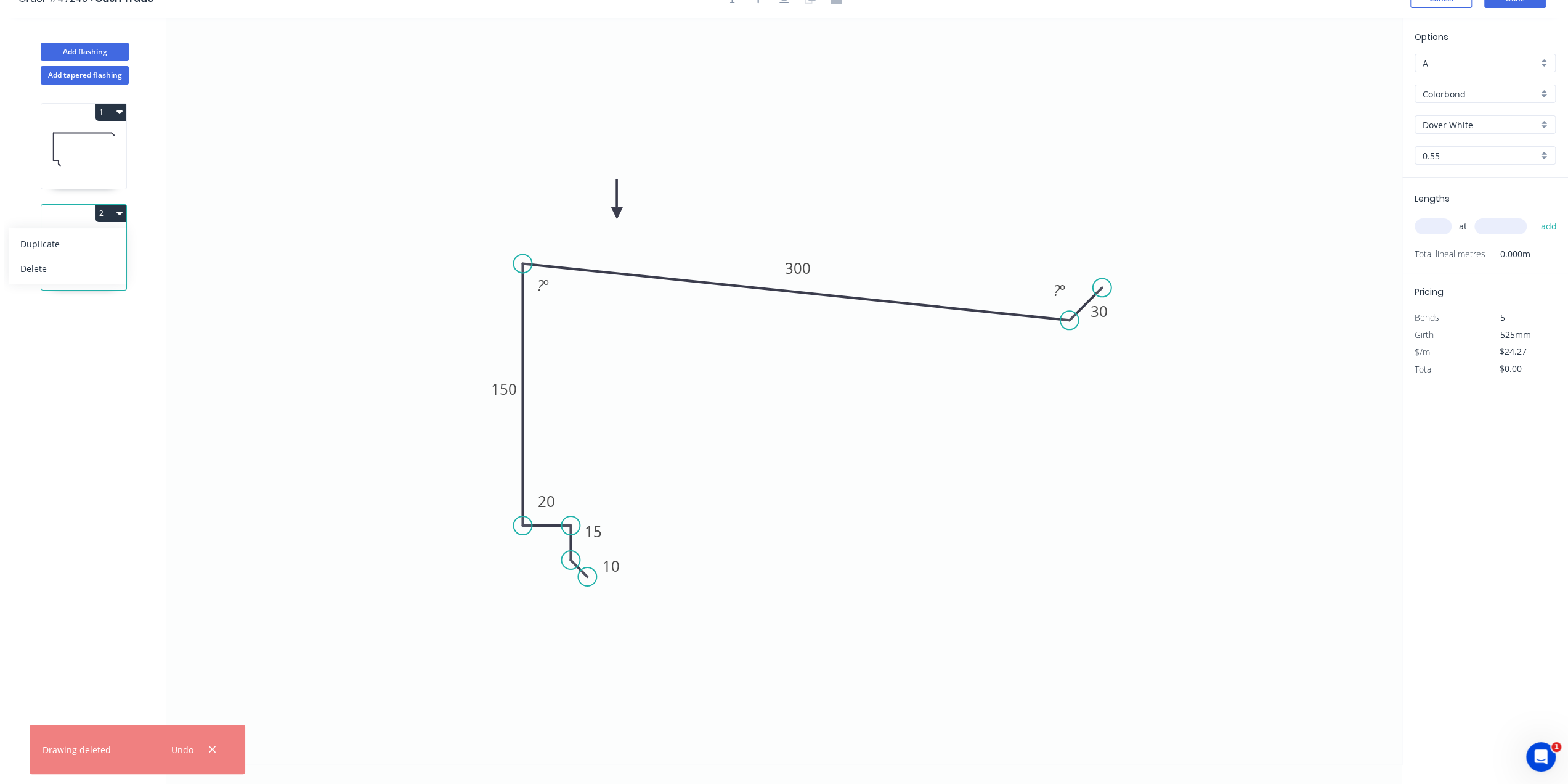
drag, startPoint x: 1078, startPoint y: 264, endPoint x: 1070, endPoint y: 315, distance: 51.6
click at [1070, 315] on circle at bounding box center [1070, 320] width 18 height 18
drag, startPoint x: 1101, startPoint y: 300, endPoint x: 1091, endPoint y: 346, distance: 47.1
click at [1091, 346] on circle at bounding box center [1091, 346] width 18 height 18
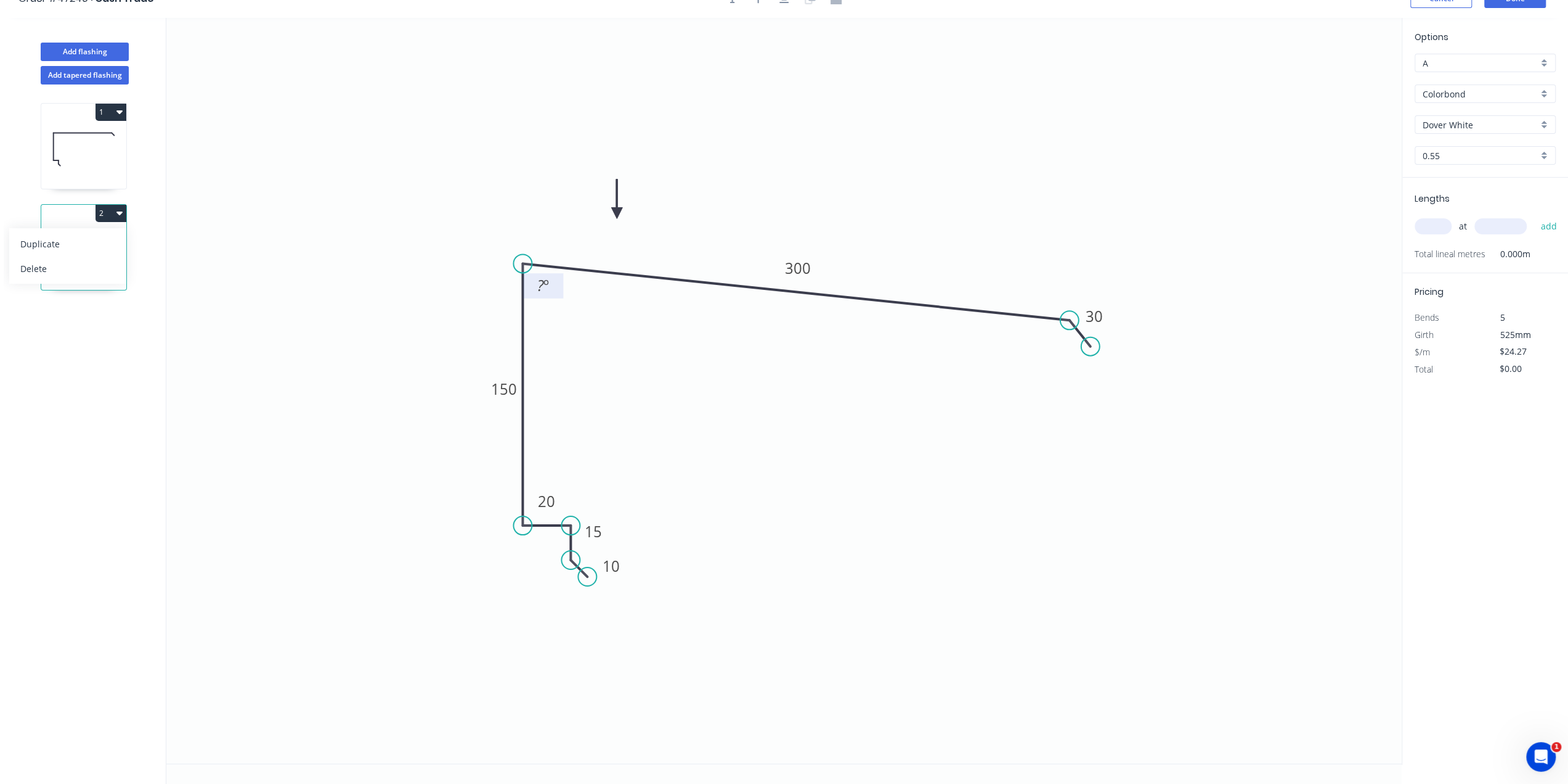
click at [537, 284] on rect at bounding box center [543, 286] width 25 height 18
click at [388, 298] on icon "0 10 15 20 150 300 30 85 º" at bounding box center [784, 390] width 1236 height 746
click at [1426, 228] on input "text" at bounding box center [1433, 226] width 37 height 16
type input "2"
type input "5940"
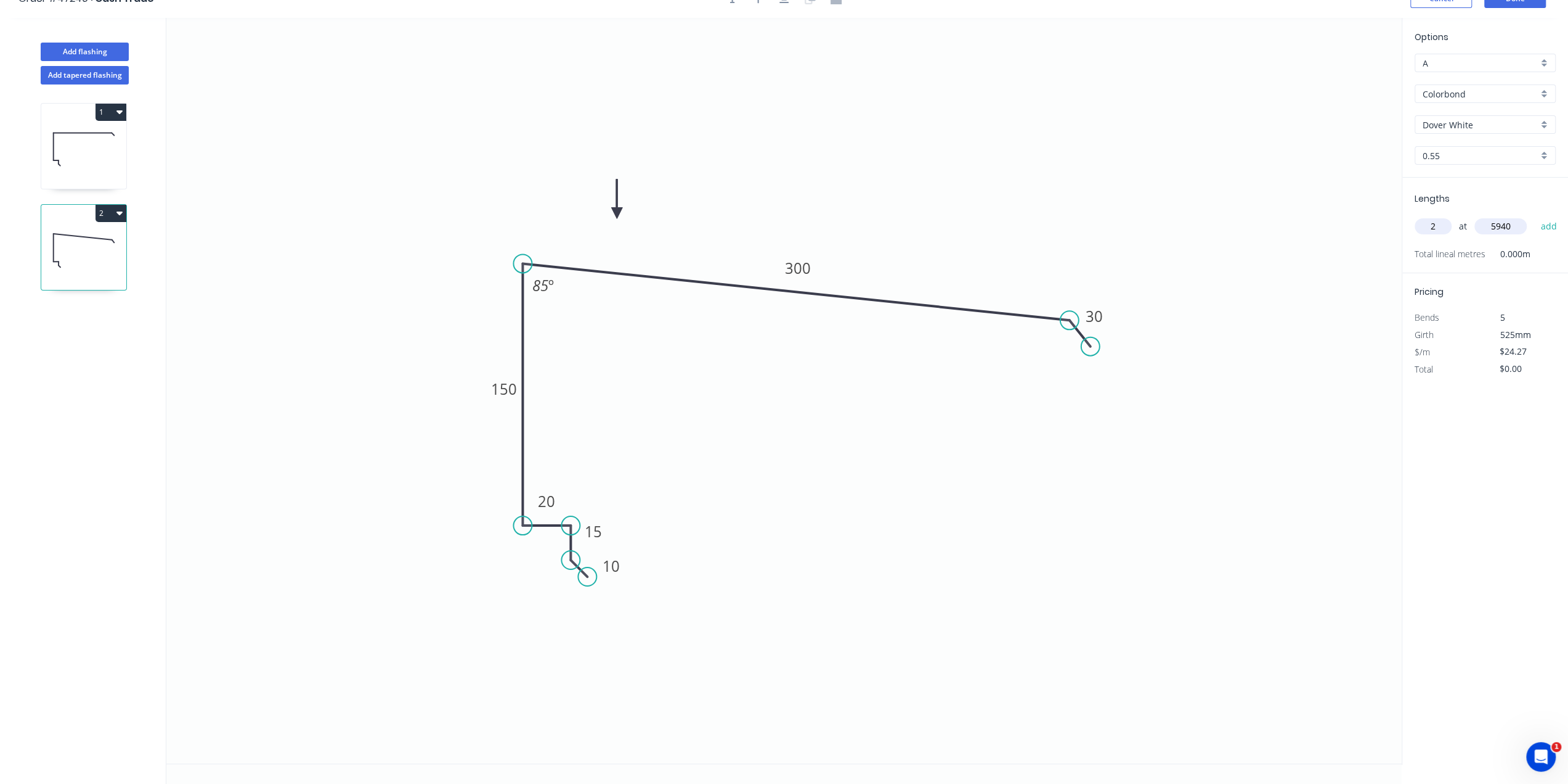
click at [1534, 216] on button "add" at bounding box center [1549, 226] width 29 height 21
click at [1338, 313] on icon "0 10 15 20 150 300 30 85 º" at bounding box center [784, 390] width 1236 height 746
click at [77, 151] on icon at bounding box center [83, 149] width 85 height 79
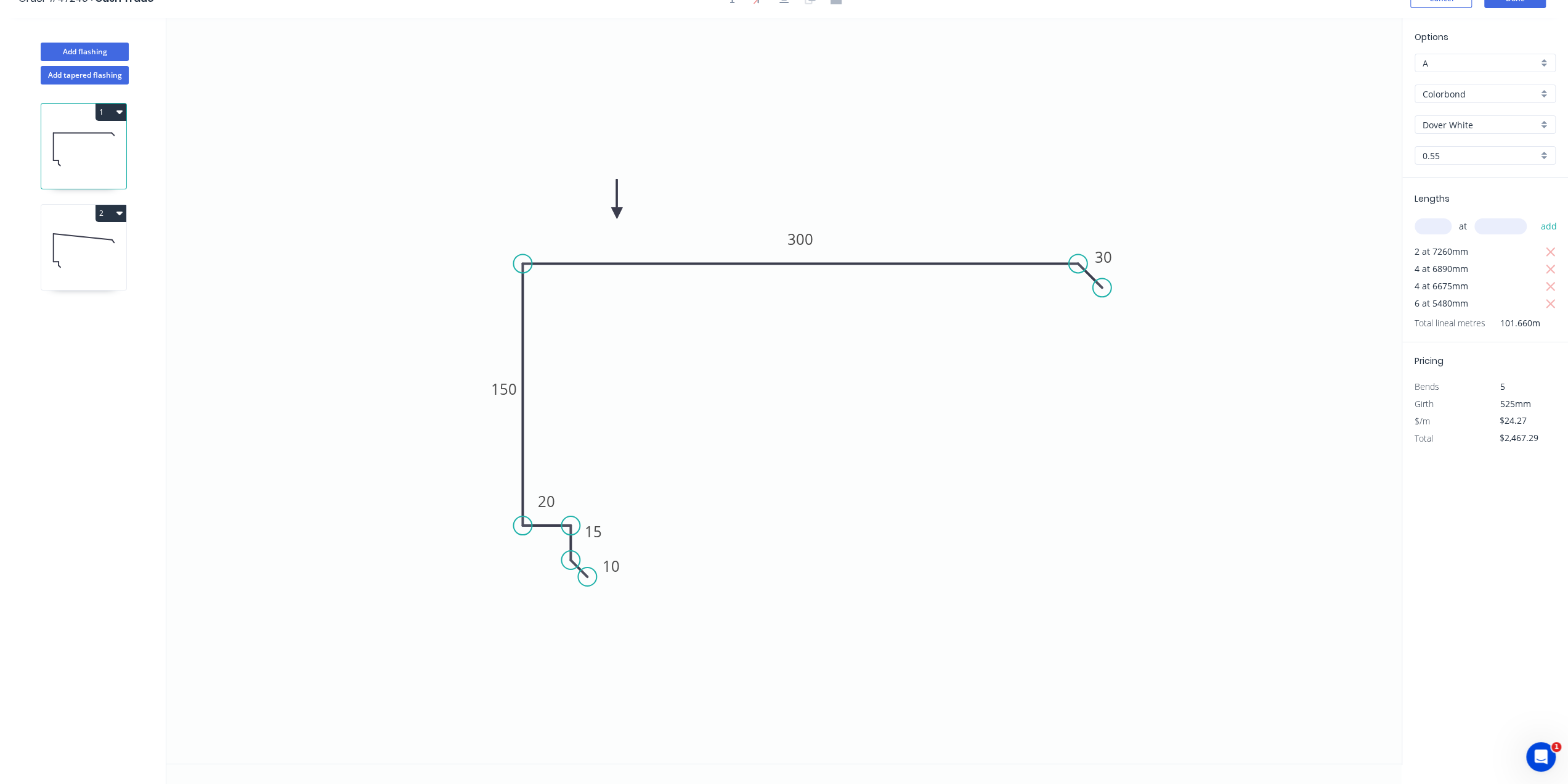
click at [73, 244] on icon at bounding box center [83, 250] width 85 height 79
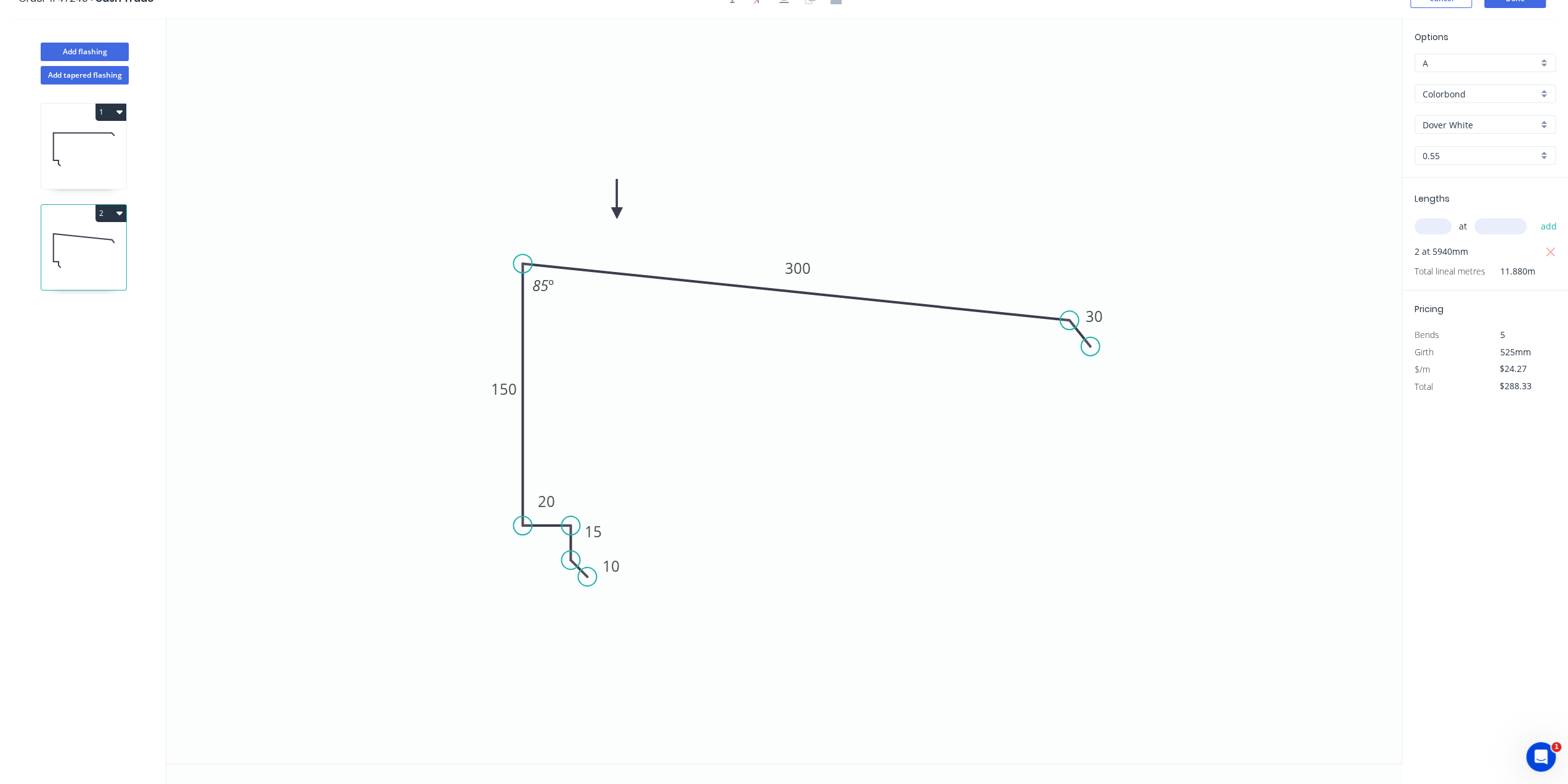
click at [76, 172] on icon at bounding box center [83, 149] width 85 height 79
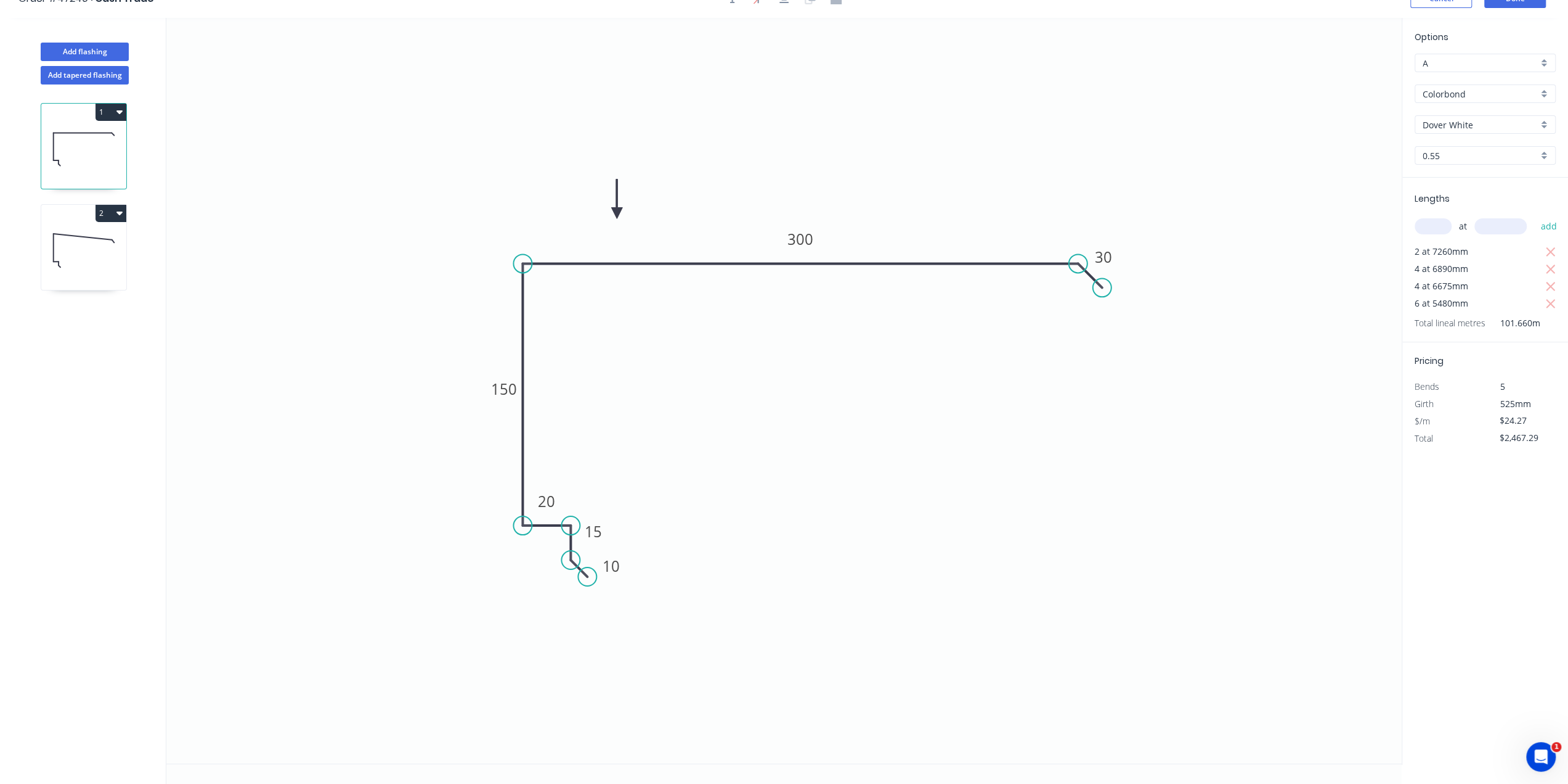
click at [71, 259] on icon at bounding box center [83, 250] width 85 height 79
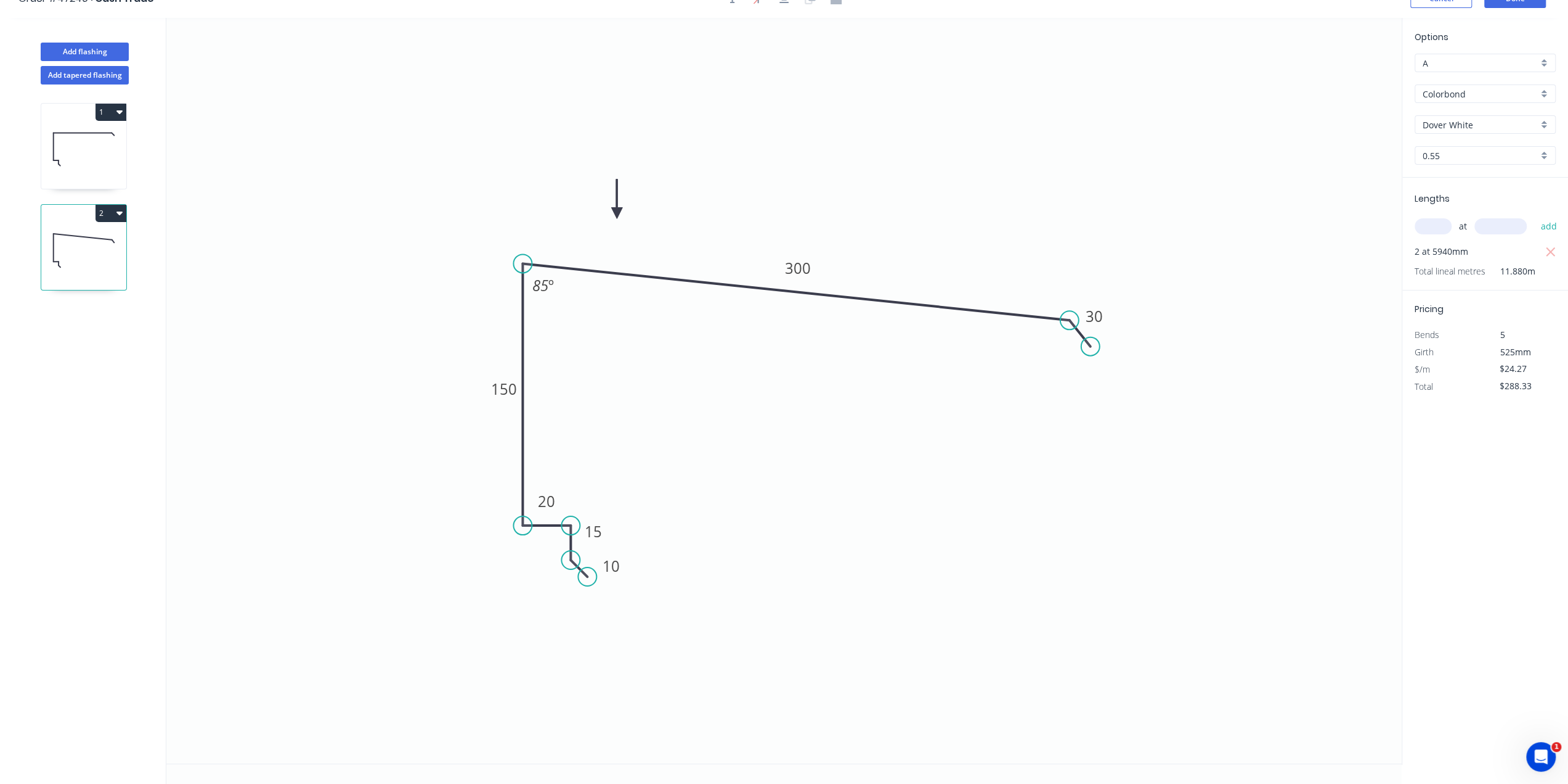
click at [98, 149] on icon at bounding box center [83, 149] width 85 height 79
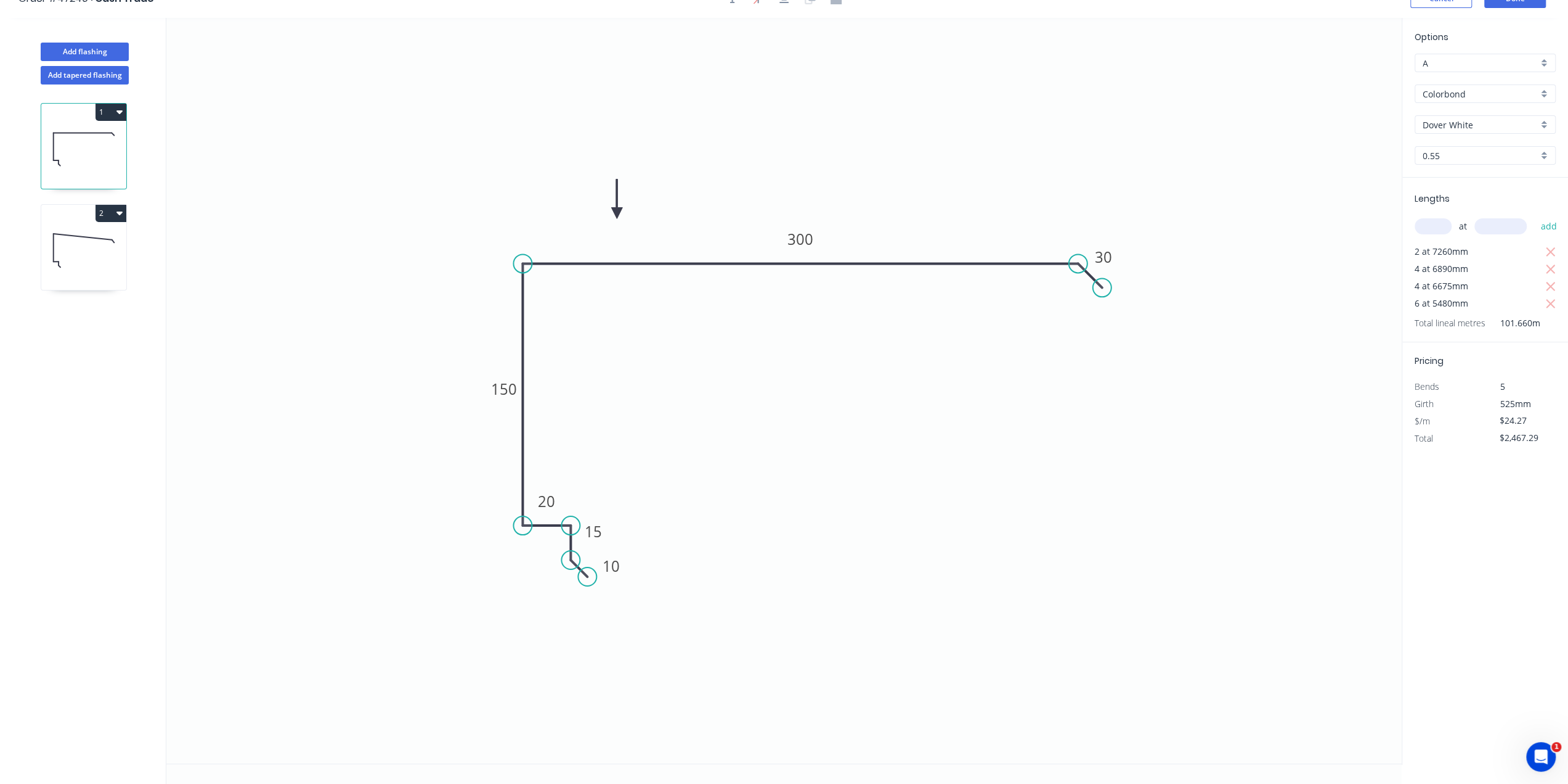
click at [92, 254] on icon at bounding box center [83, 250] width 85 height 79
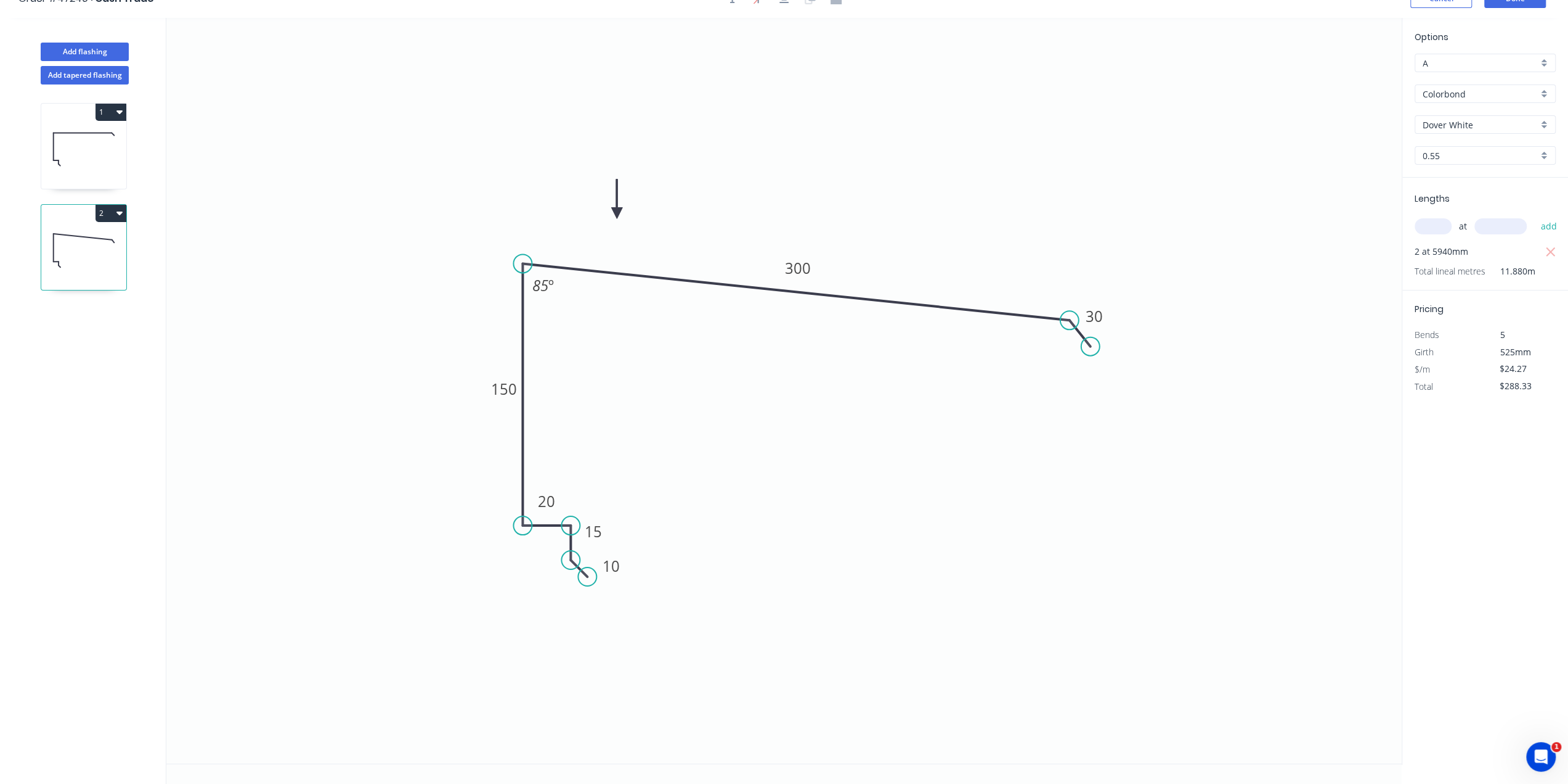
click at [64, 149] on icon at bounding box center [83, 149] width 85 height 79
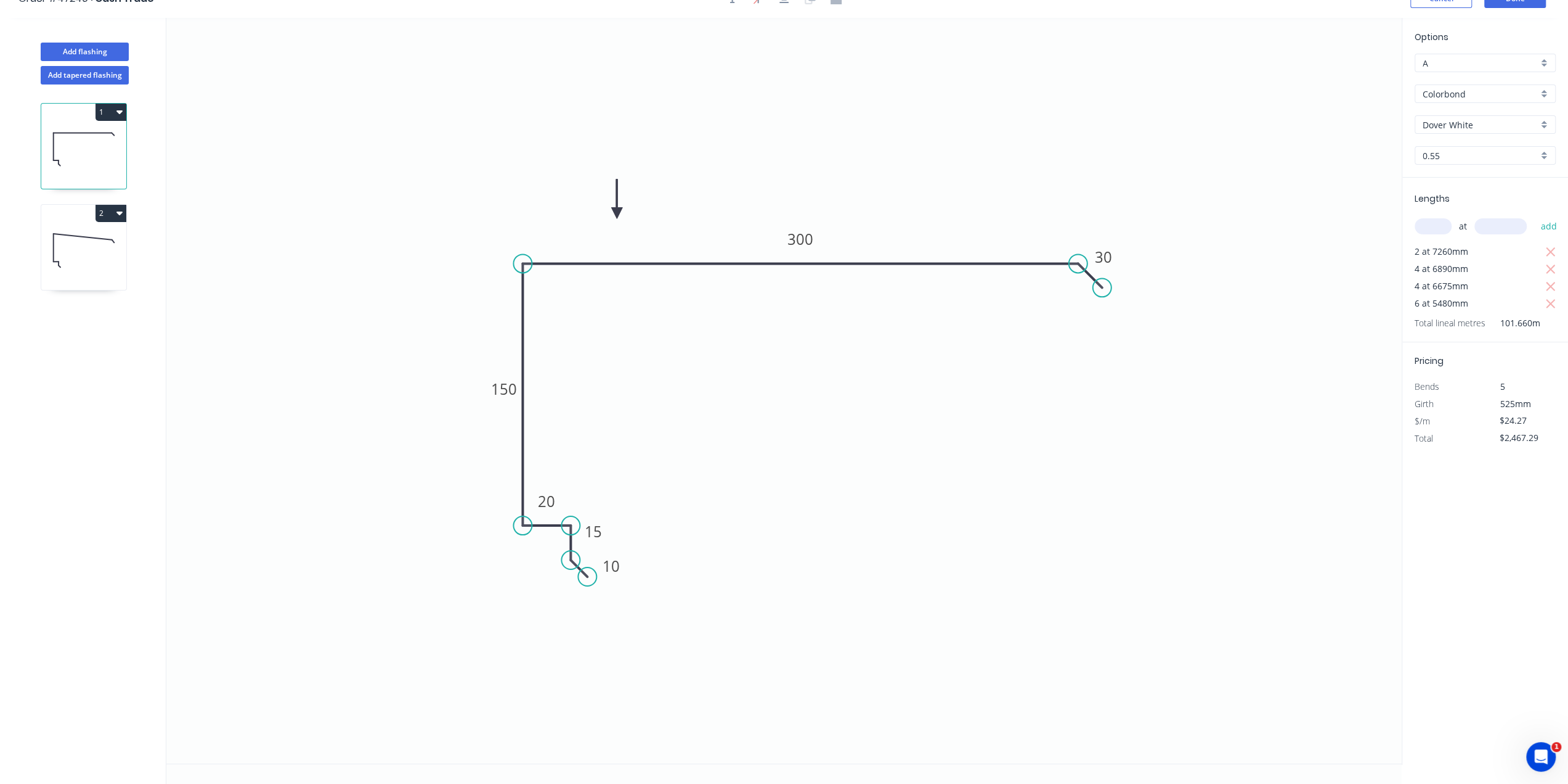
click at [69, 248] on icon at bounding box center [83, 250] width 85 height 79
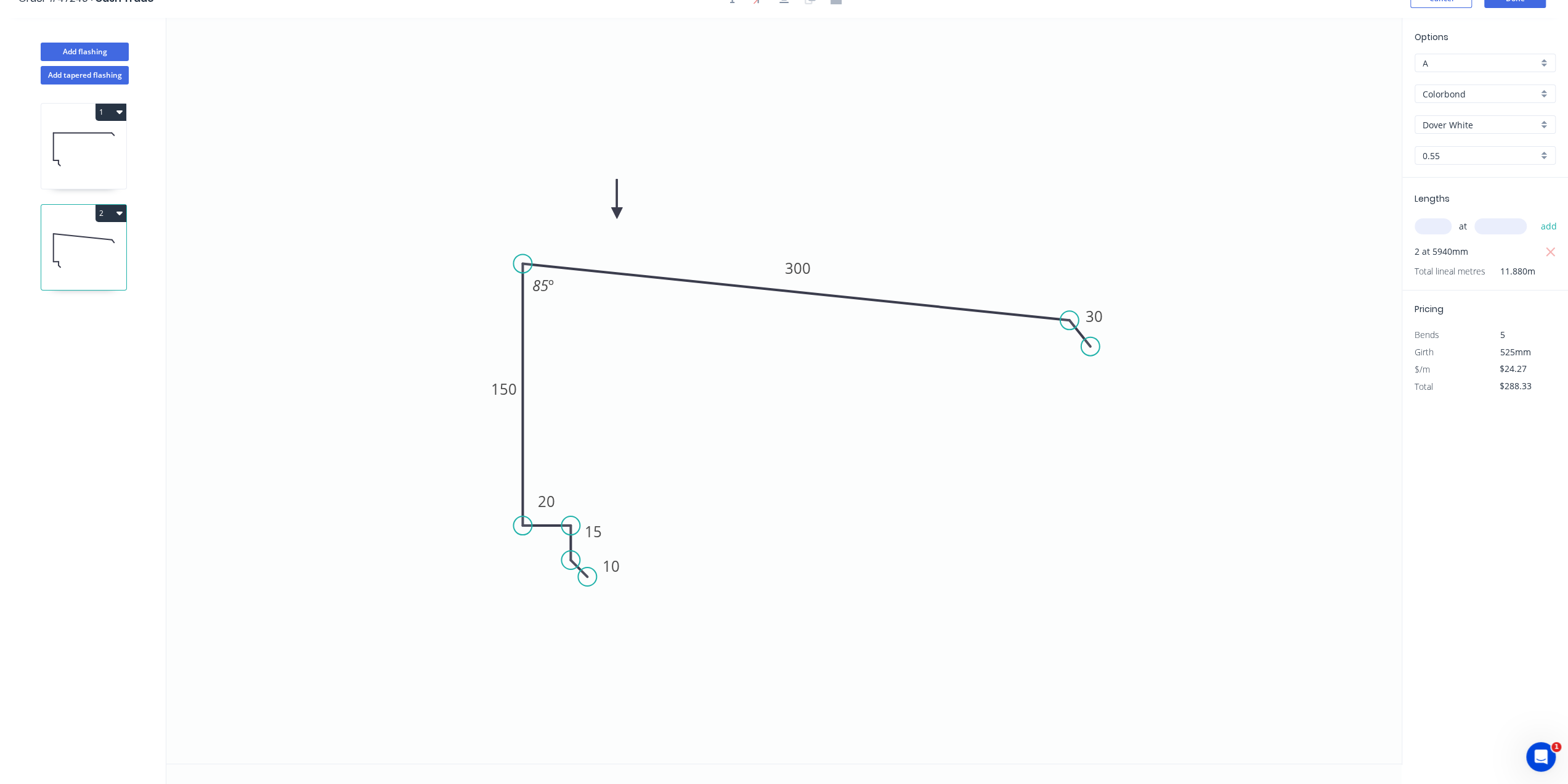
click at [67, 134] on icon at bounding box center [83, 149] width 85 height 79
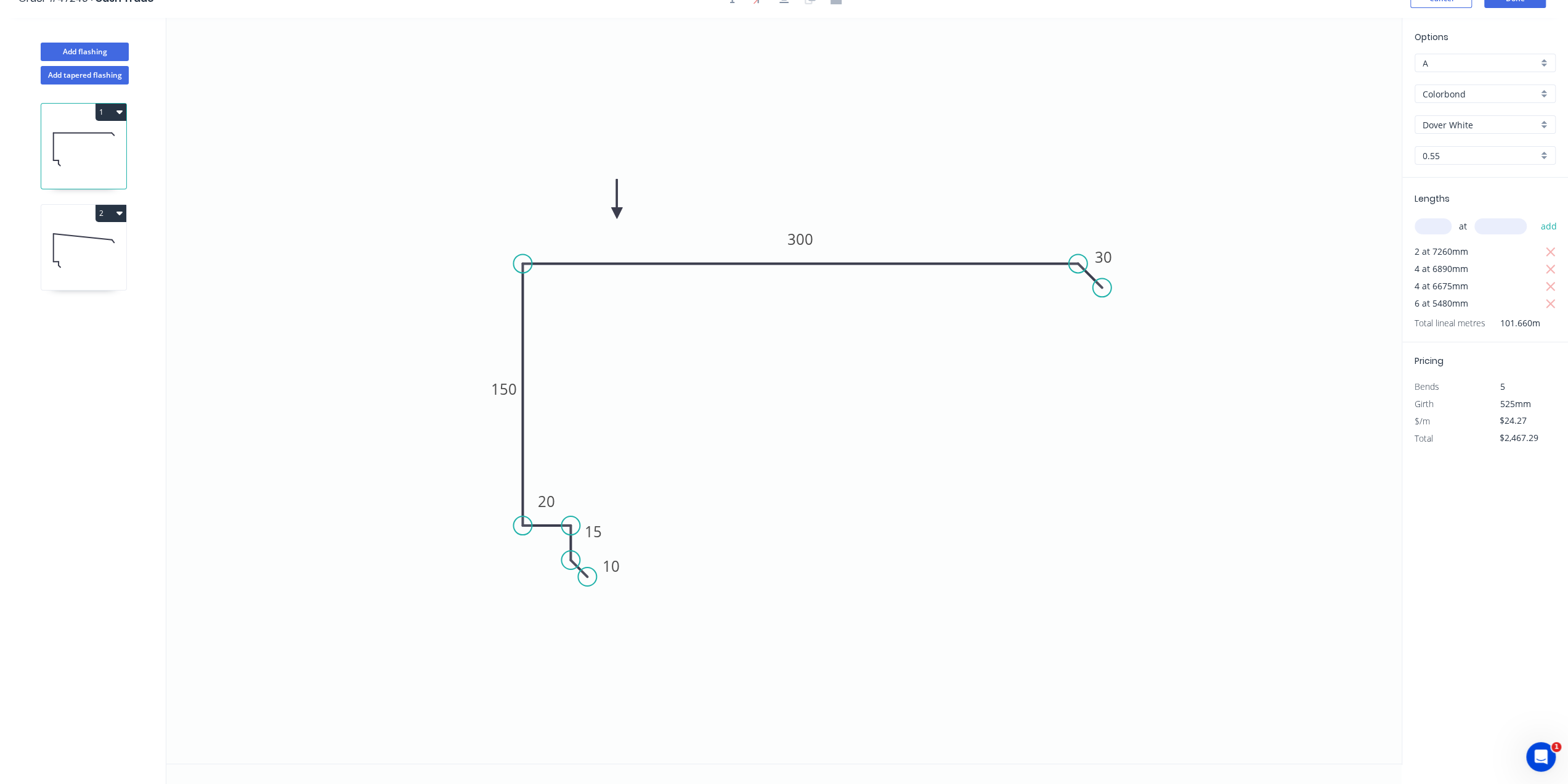
click at [74, 231] on icon at bounding box center [83, 250] width 85 height 79
type input "$288.33"
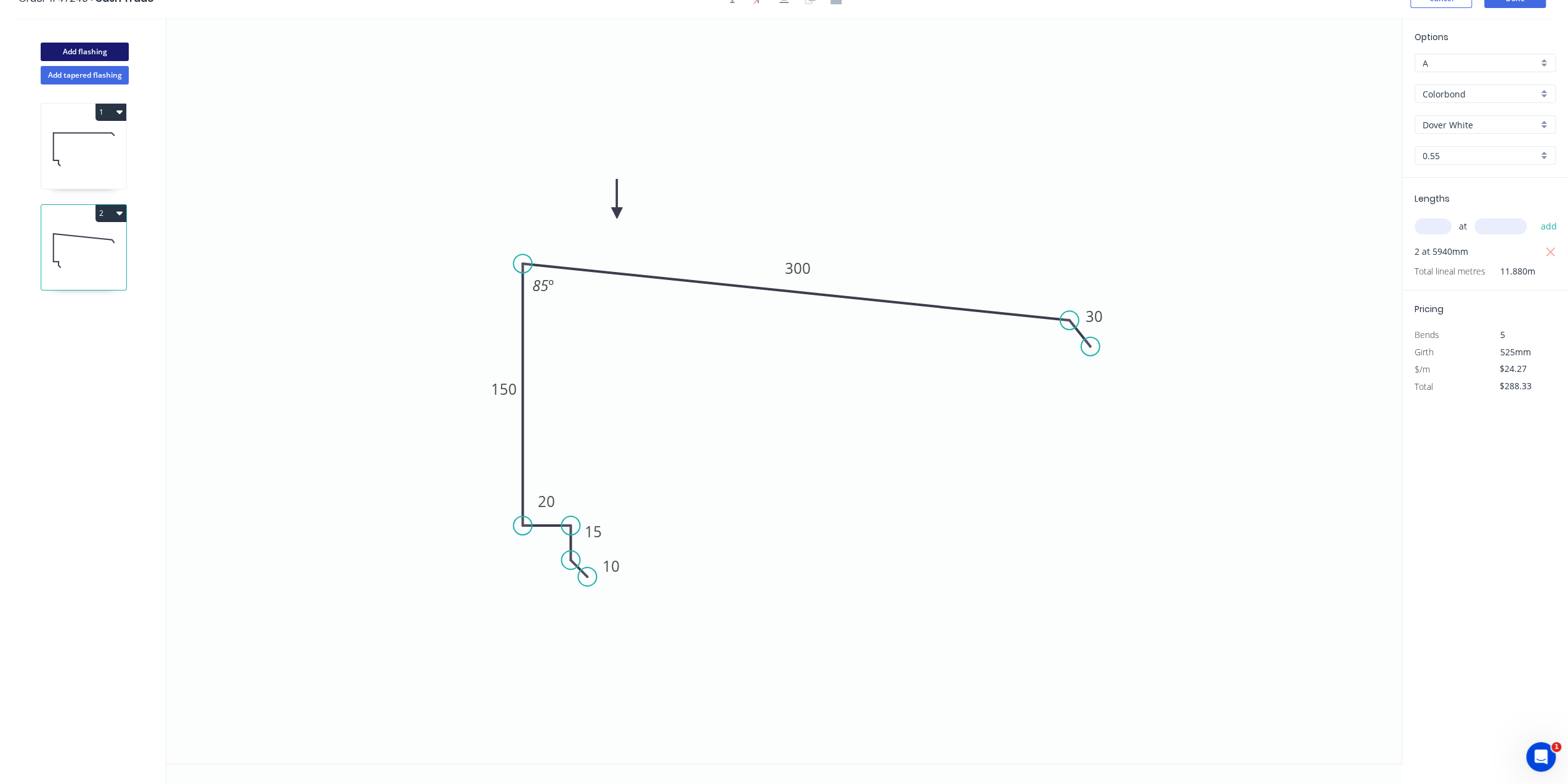
click at [109, 54] on button "Add flashing" at bounding box center [84, 52] width 88 height 18
type input "$0.00"
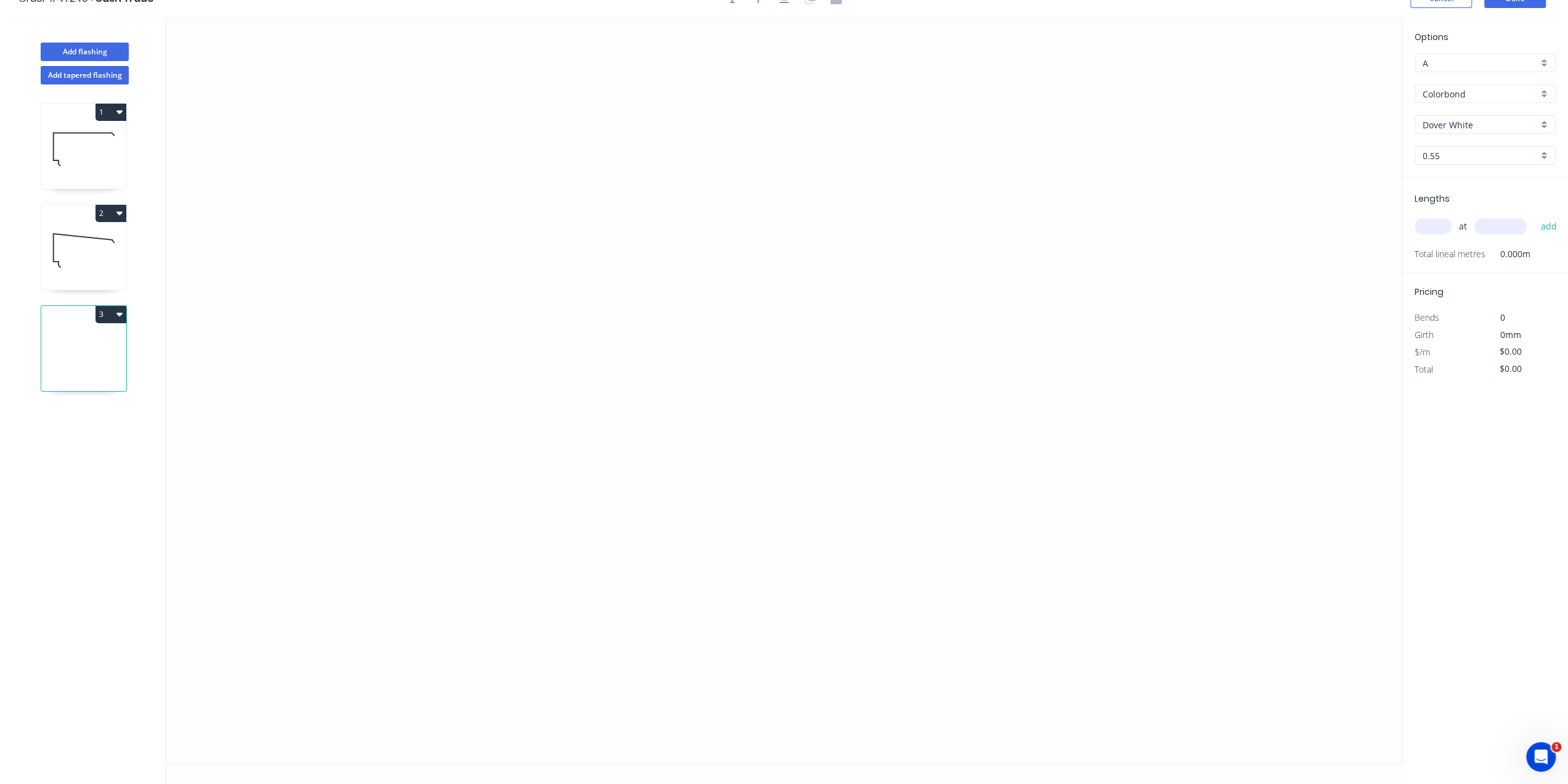
click at [98, 341] on icon at bounding box center [83, 351] width 85 height 79
click at [530, 217] on icon "0" at bounding box center [784, 390] width 1236 height 746
drag, startPoint x: 556, startPoint y: 238, endPoint x: 572, endPoint y: 424, distance: 186.7
click at [556, 239] on icon "0" at bounding box center [784, 390] width 1236 height 746
click at [571, 451] on icon "0 ?" at bounding box center [784, 390] width 1236 height 746
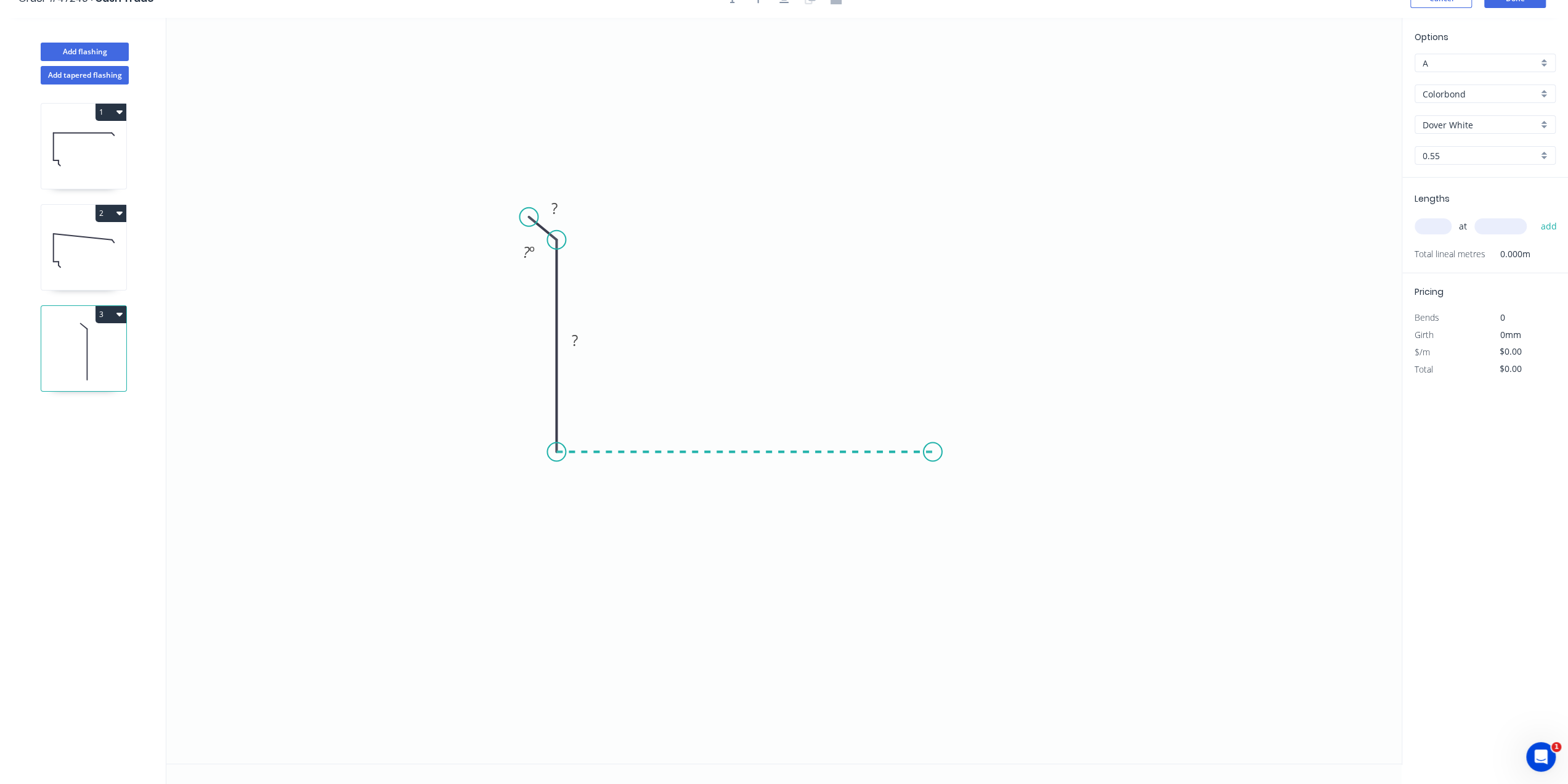
click at [933, 459] on icon "0 ? ? ? º" at bounding box center [784, 390] width 1236 height 746
click at [960, 475] on icon "0 ? ? ? ? º" at bounding box center [784, 390] width 1236 height 746
drag, startPoint x: 526, startPoint y: 219, endPoint x: 531, endPoint y: 214, distance: 7.1
click at [531, 214] on circle at bounding box center [531, 215] width 18 height 18
click at [559, 210] on tspan "?" at bounding box center [557, 208] width 6 height 21
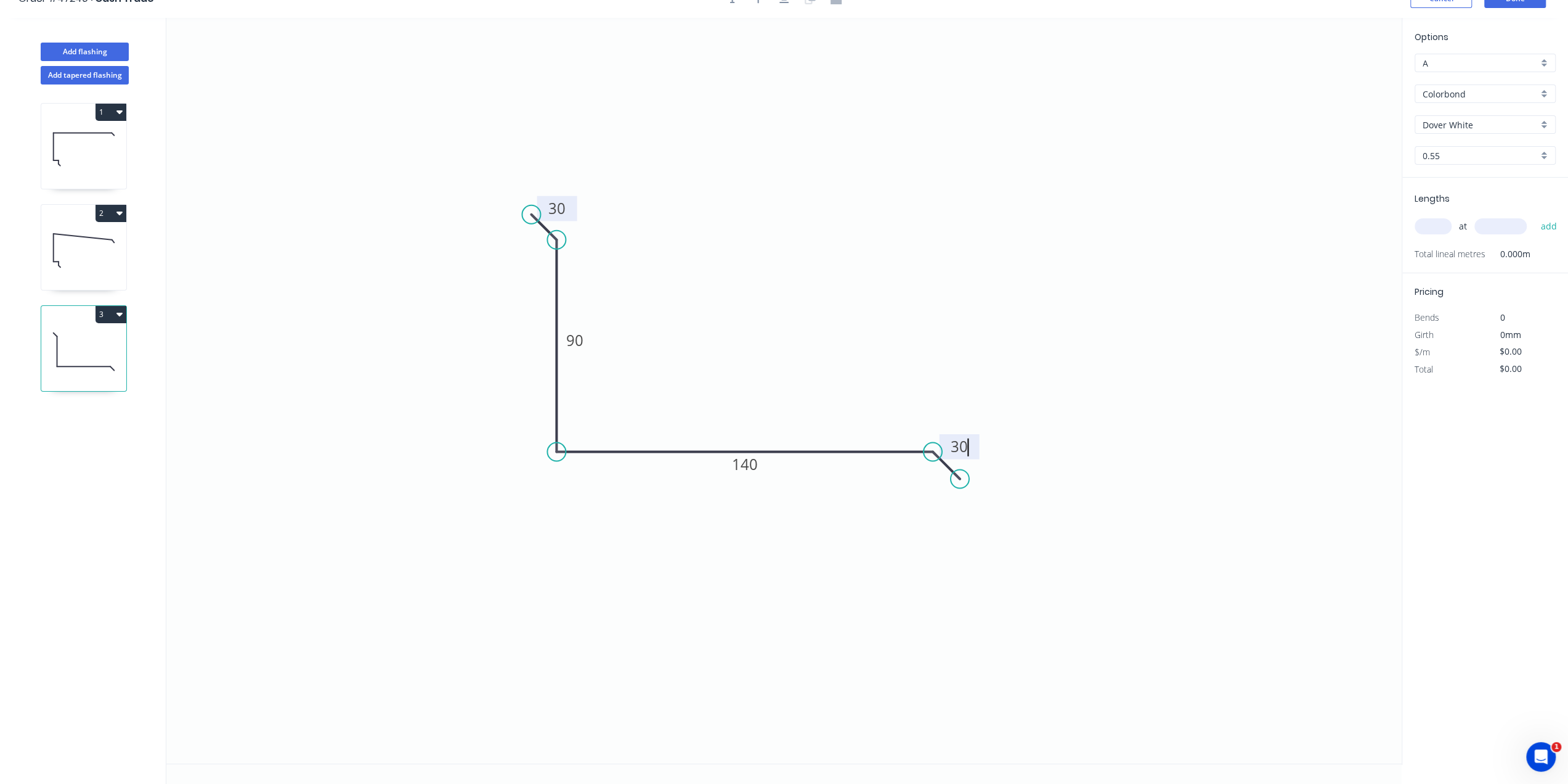
click at [973, 151] on icon "0 30 90 140 30" at bounding box center [784, 390] width 1236 height 746
type input "$11.84"
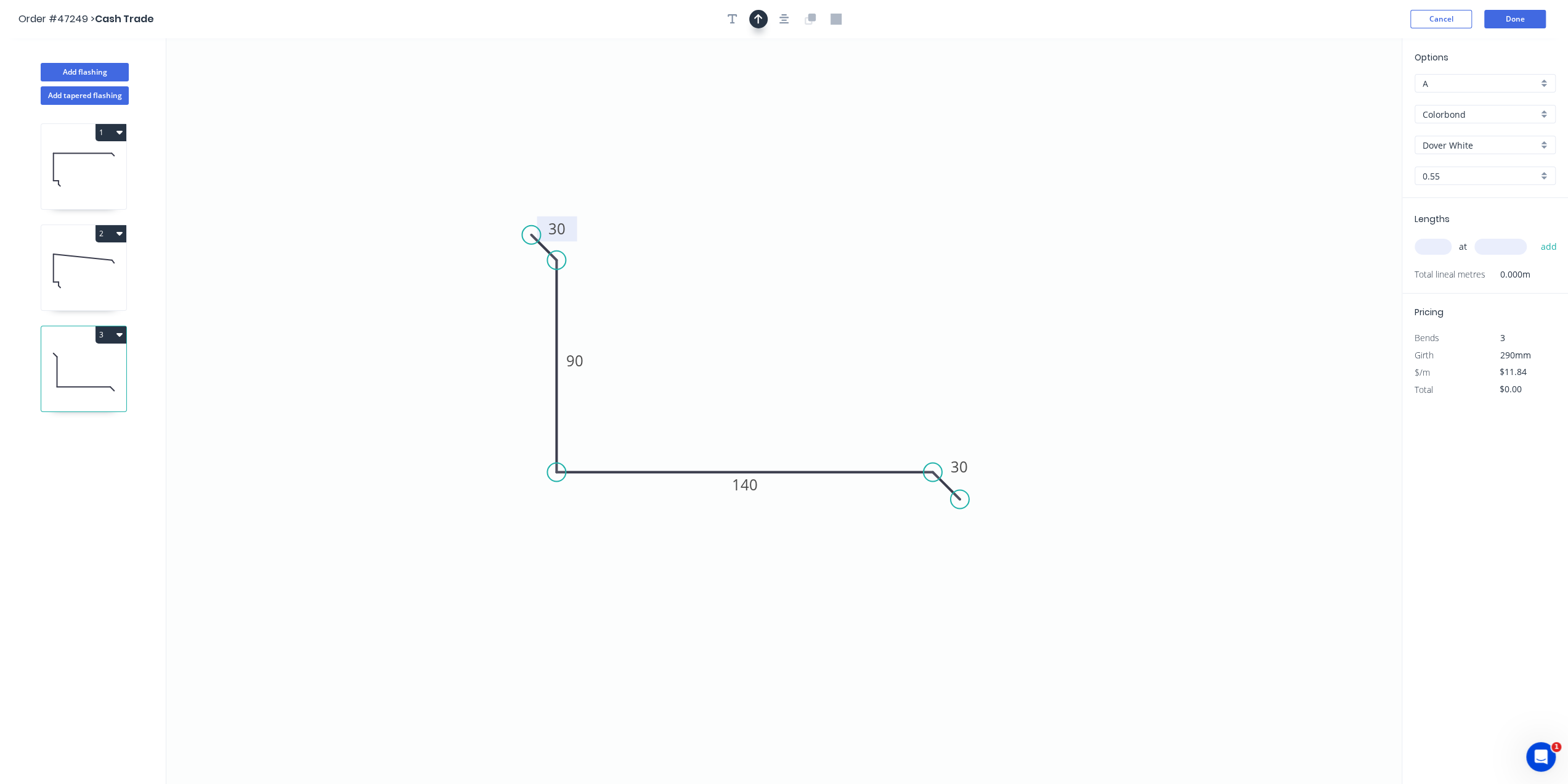
click at [757, 16] on icon "button" at bounding box center [758, 19] width 8 height 10
drag, startPoint x: 1340, startPoint y: 100, endPoint x: 733, endPoint y: 410, distance: 681.6
click at [747, 385] on icon at bounding box center [752, 365] width 11 height 39
click at [1432, 241] on div "at add" at bounding box center [1486, 246] width 143 height 33
click at [1432, 242] on input "text" at bounding box center [1433, 246] width 37 height 16
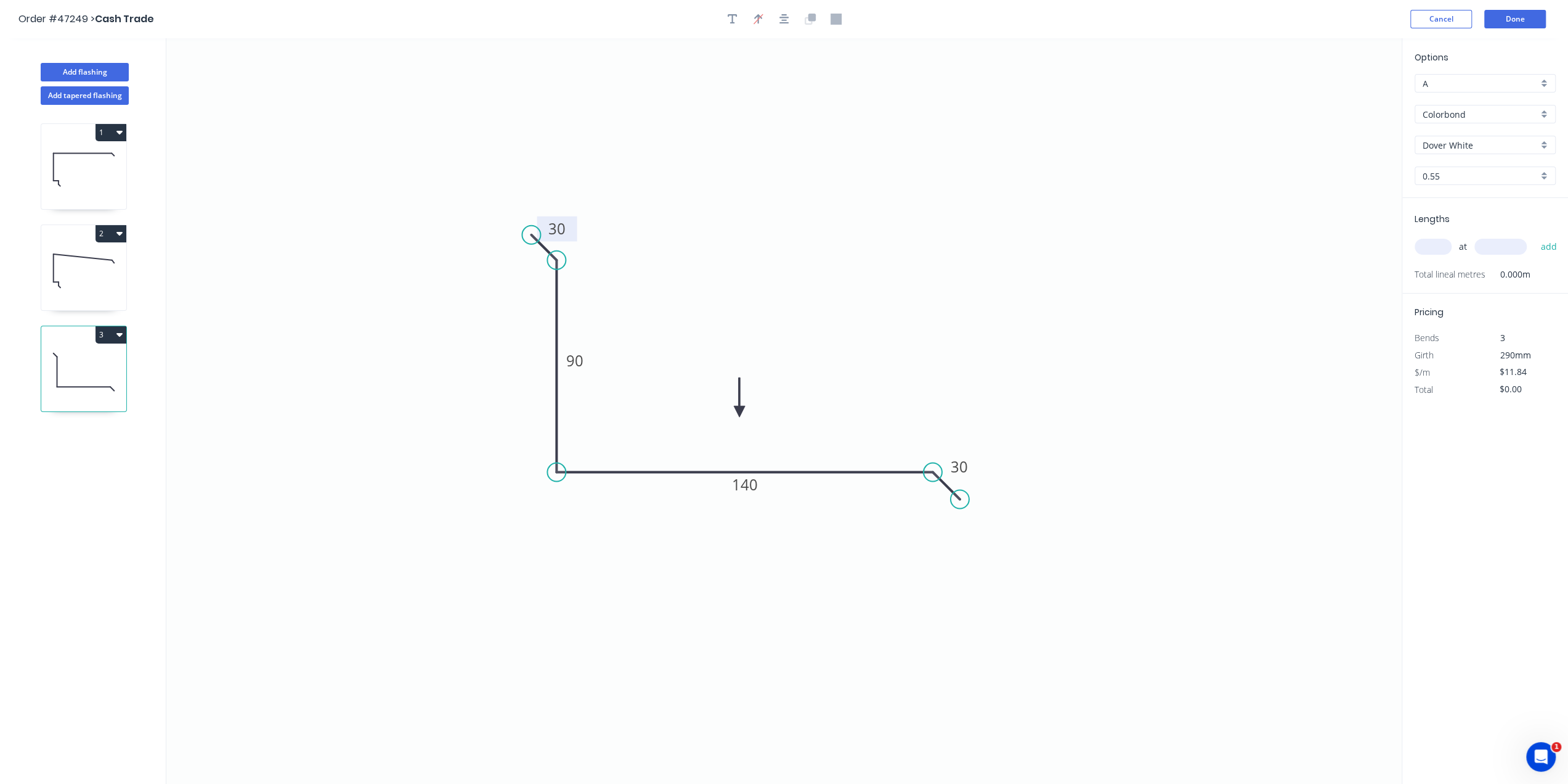
click at [1433, 248] on input "text" at bounding box center [1433, 246] width 37 height 16
type input "4"
type input "5940"
click at [1534, 236] on button "add" at bounding box center [1549, 246] width 29 height 21
type input "$281.32"
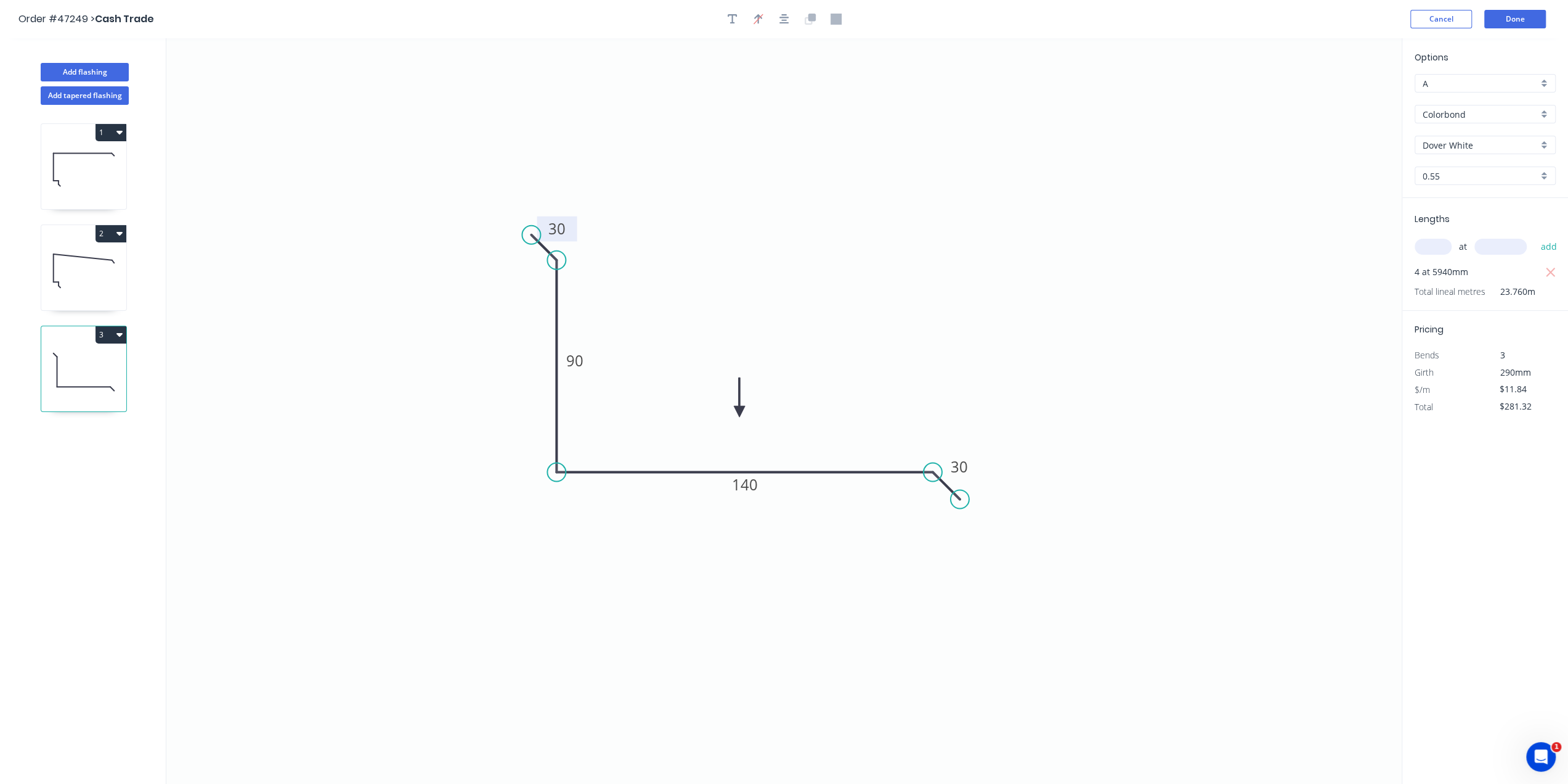
click at [1471, 517] on div "Options A A Colorbond Colorbond Dover White Dover White 0.55 0.55 Lengths at ad…" at bounding box center [1485, 412] width 166 height 746
click at [1527, 20] on button "Done" at bounding box center [1515, 19] width 61 height 18
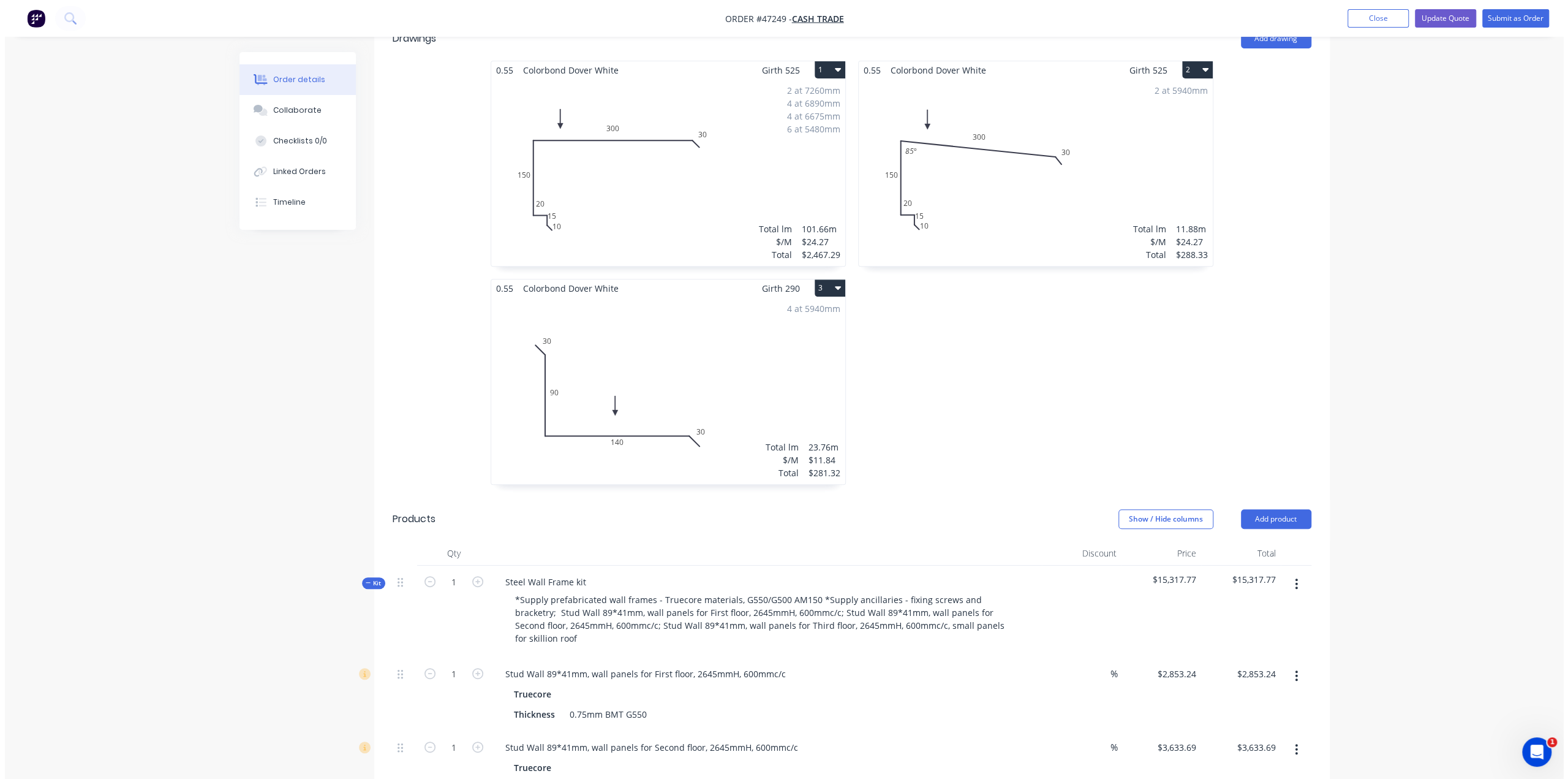
scroll to position [123, 0]
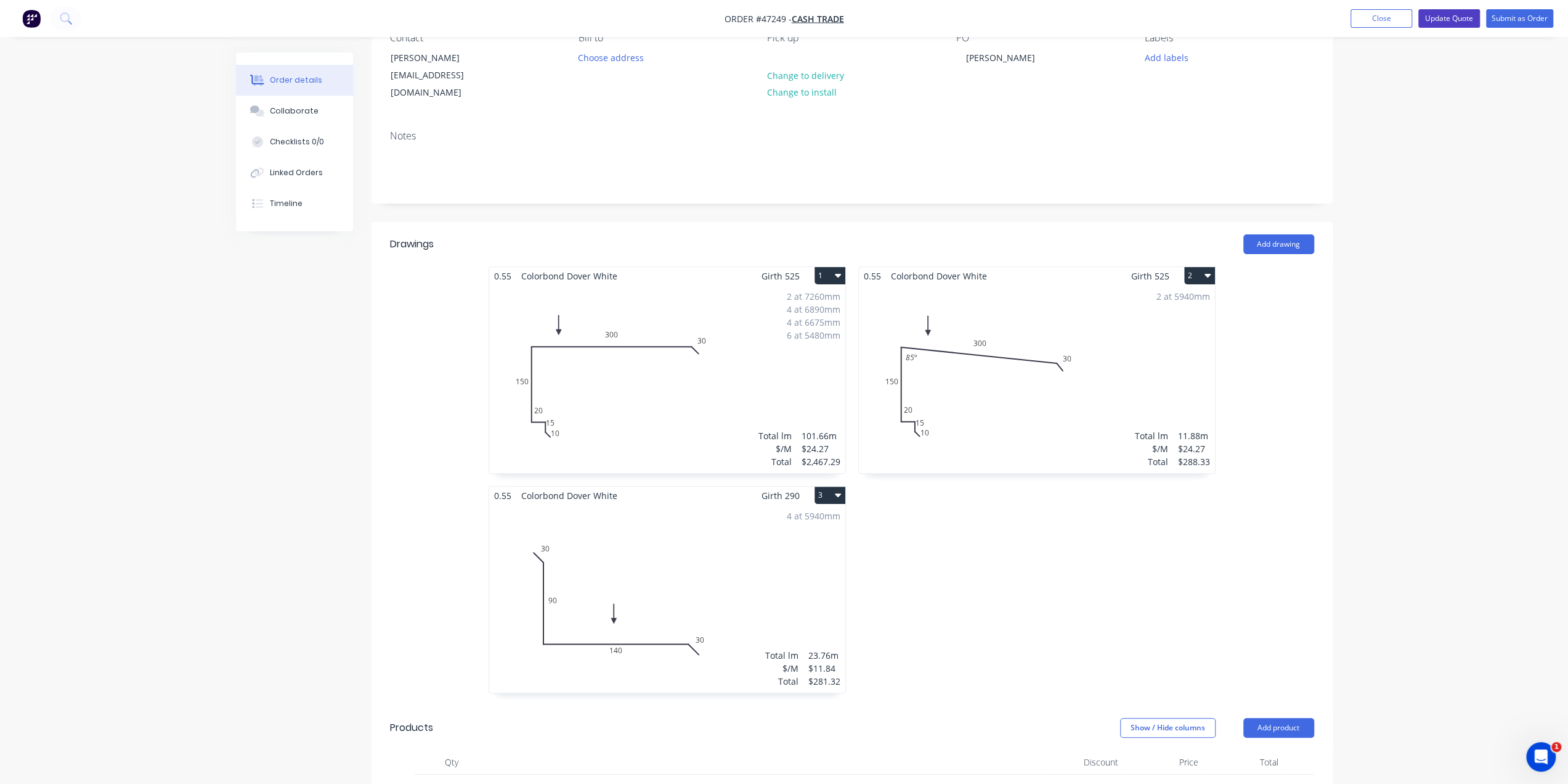
click at [1449, 21] on button "Update Quote" at bounding box center [1449, 18] width 61 height 18
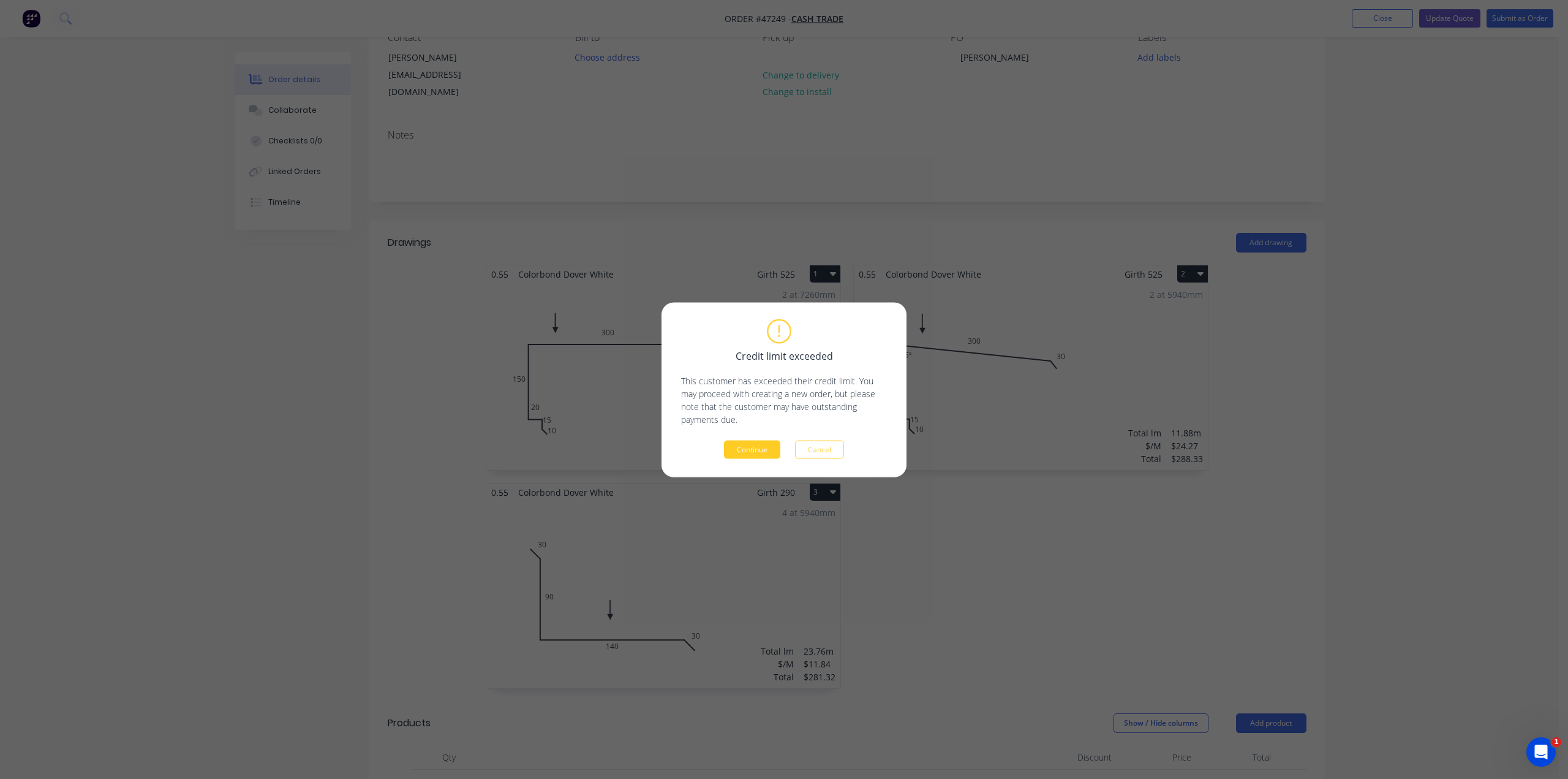
click at [766, 445] on button "Continue" at bounding box center [752, 449] width 56 height 18
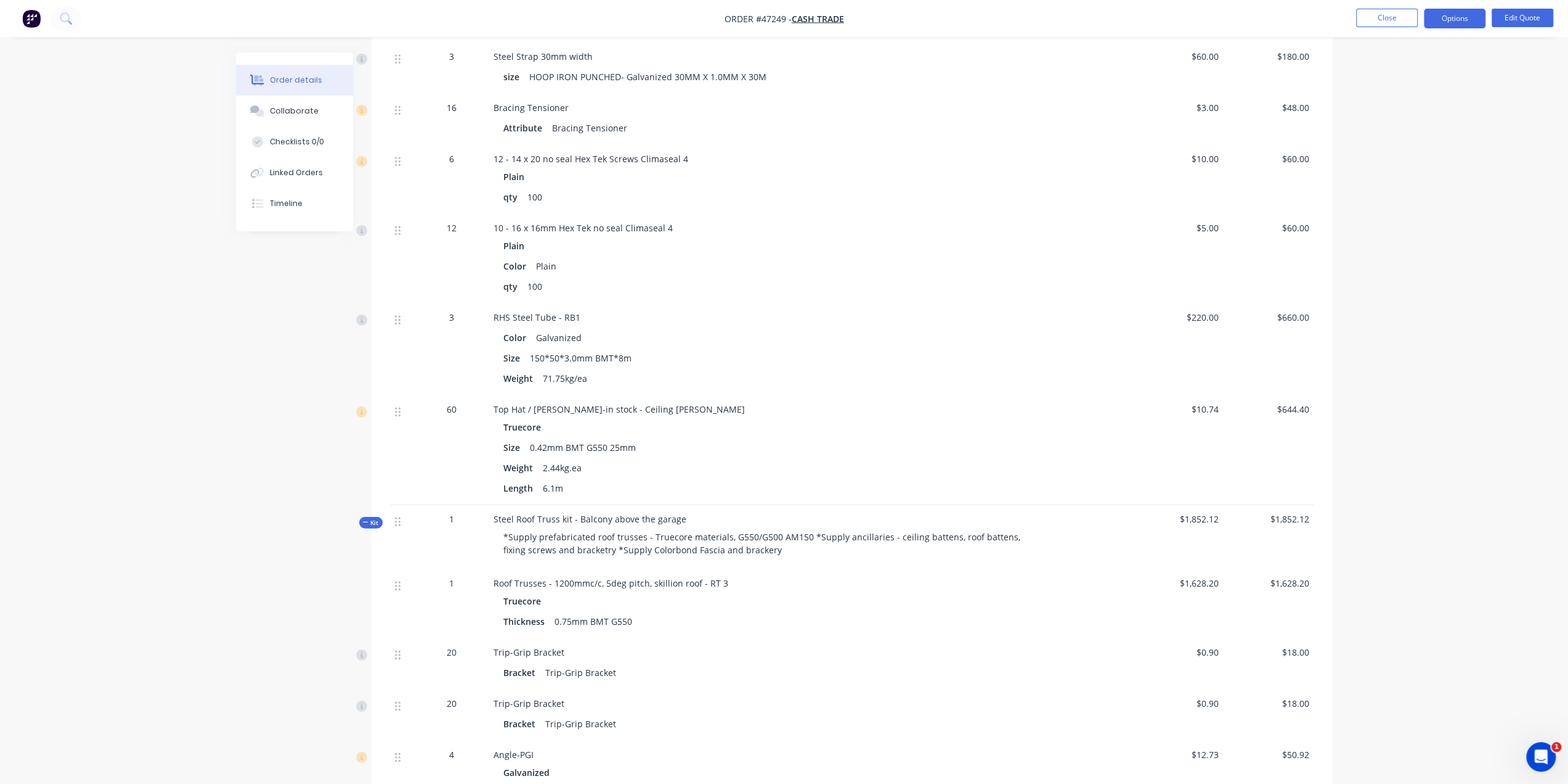
scroll to position [3334, 0]
click at [1512, 18] on button "Edit Quote" at bounding box center [1523, 18] width 61 height 18
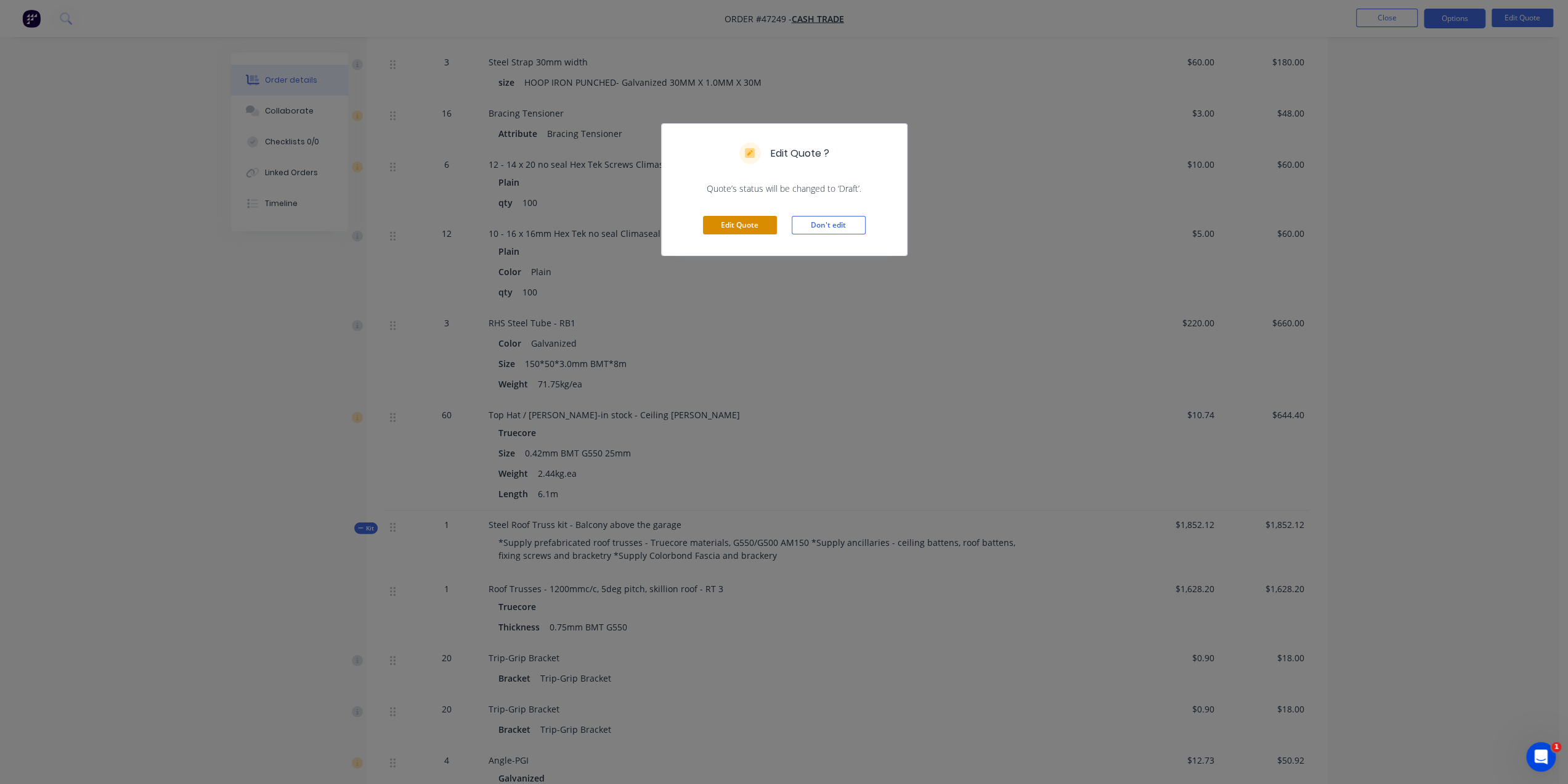
click at [730, 225] on button "Edit Quote" at bounding box center [740, 225] width 74 height 18
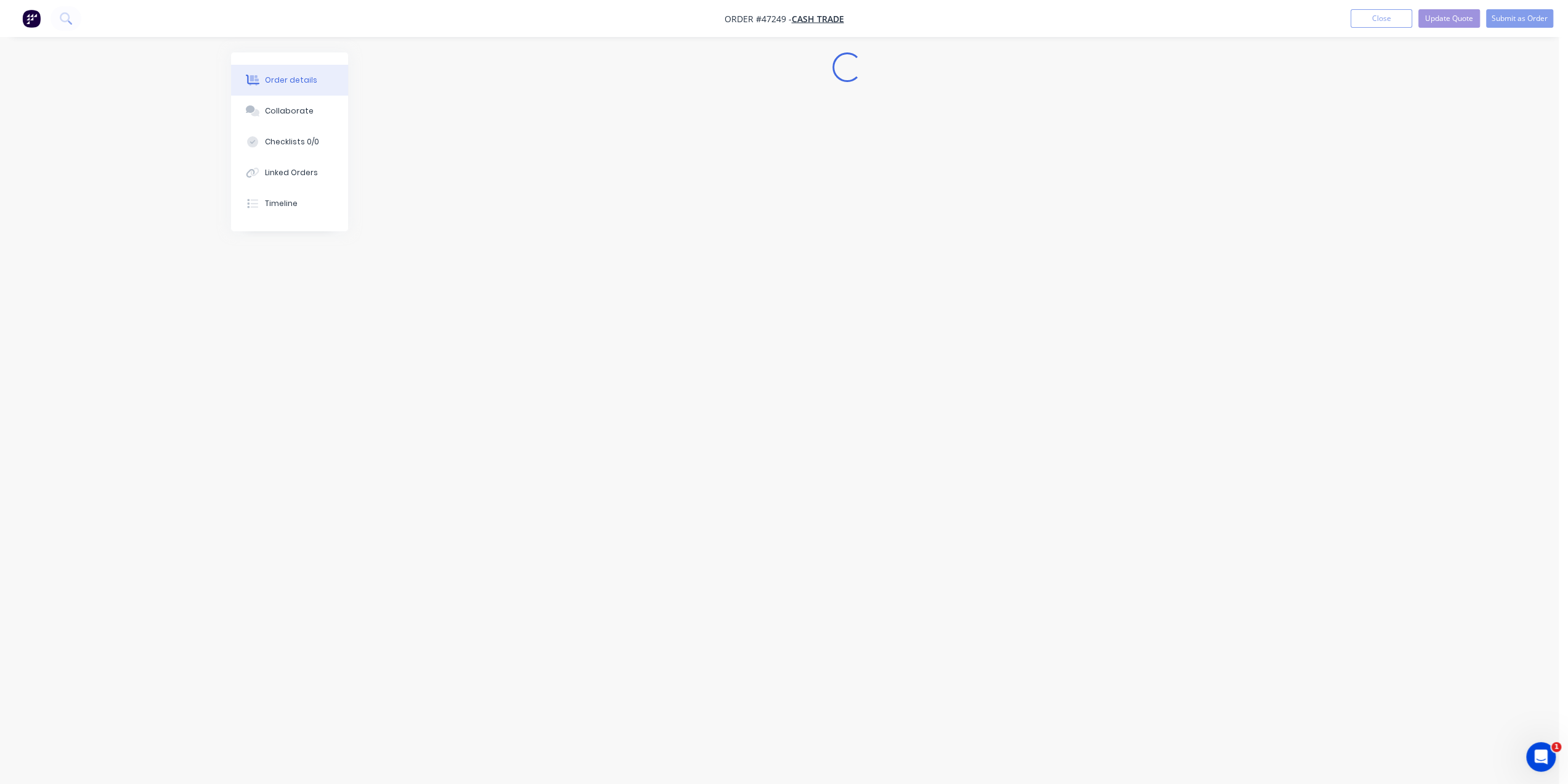
scroll to position [0, 0]
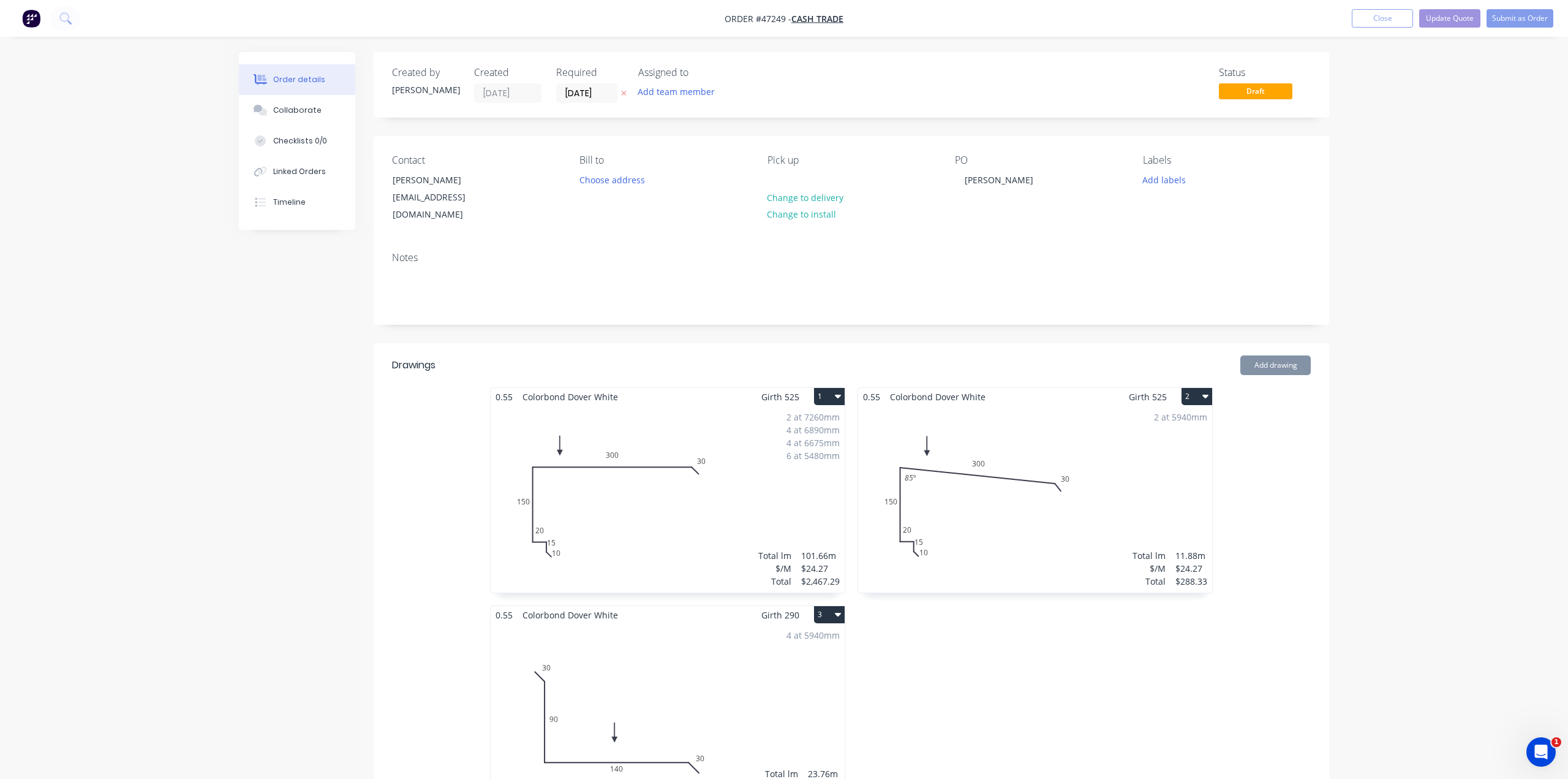
type input "$2,853.24"
type input "$3,633.69"
type input "$5,948.35"
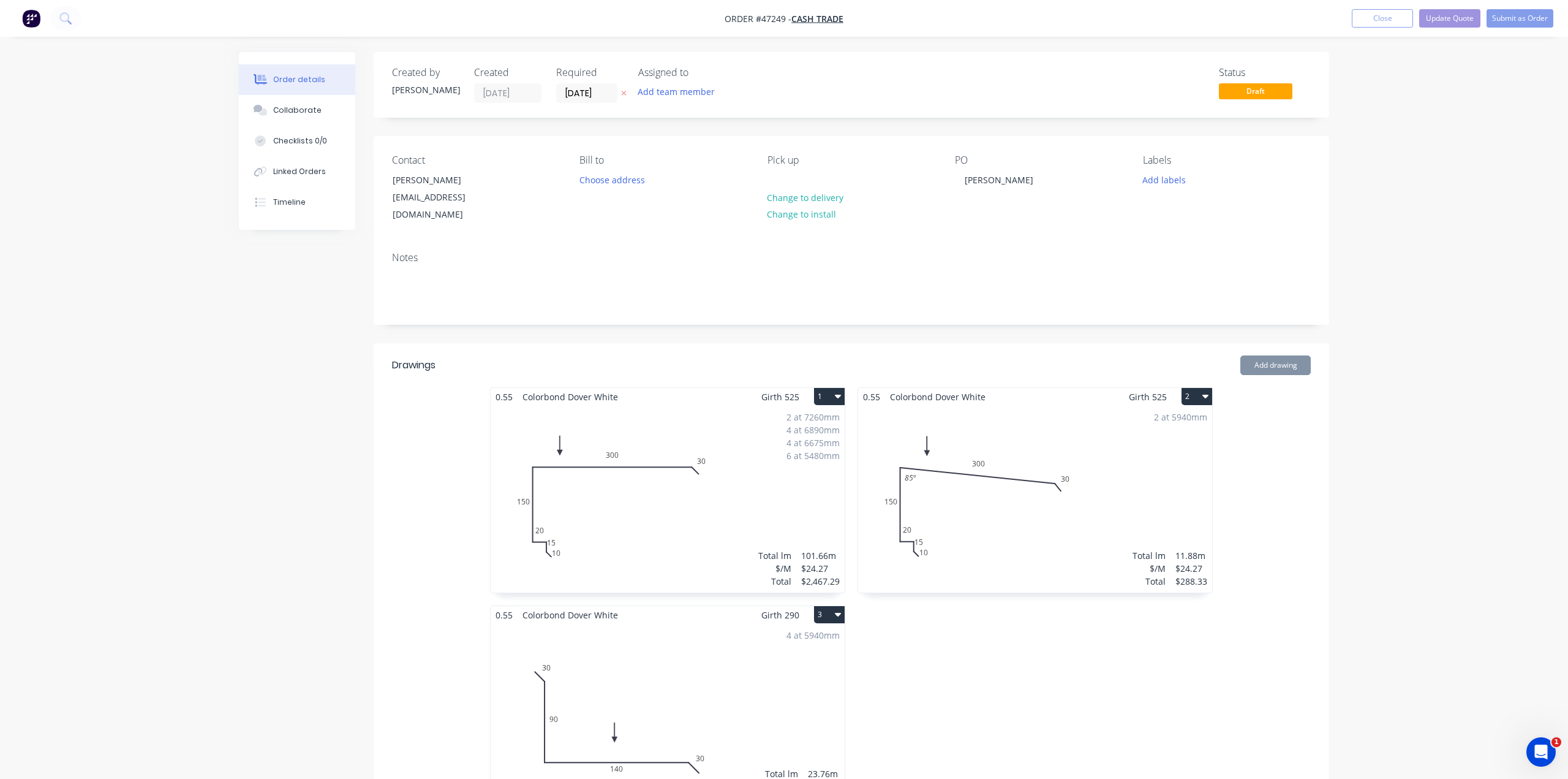
type input "$5,948.35"
type input "$65.00"
type input "$325.00"
type input "$3.00"
type input "$150.00"
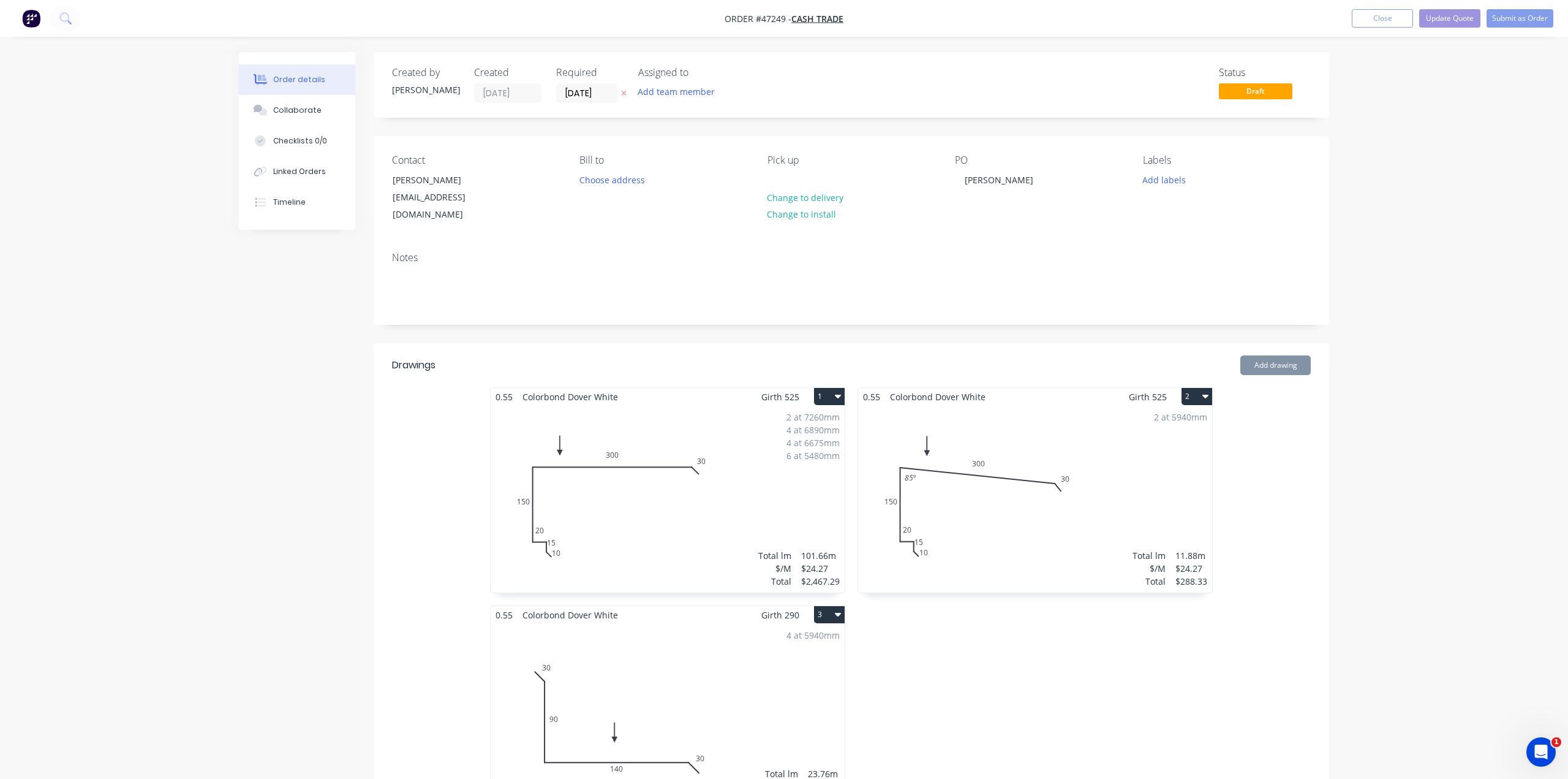
type input "$2.00"
type input "$330.00"
type input "$0.80"
type input "$28.00"
type input "$2.50"
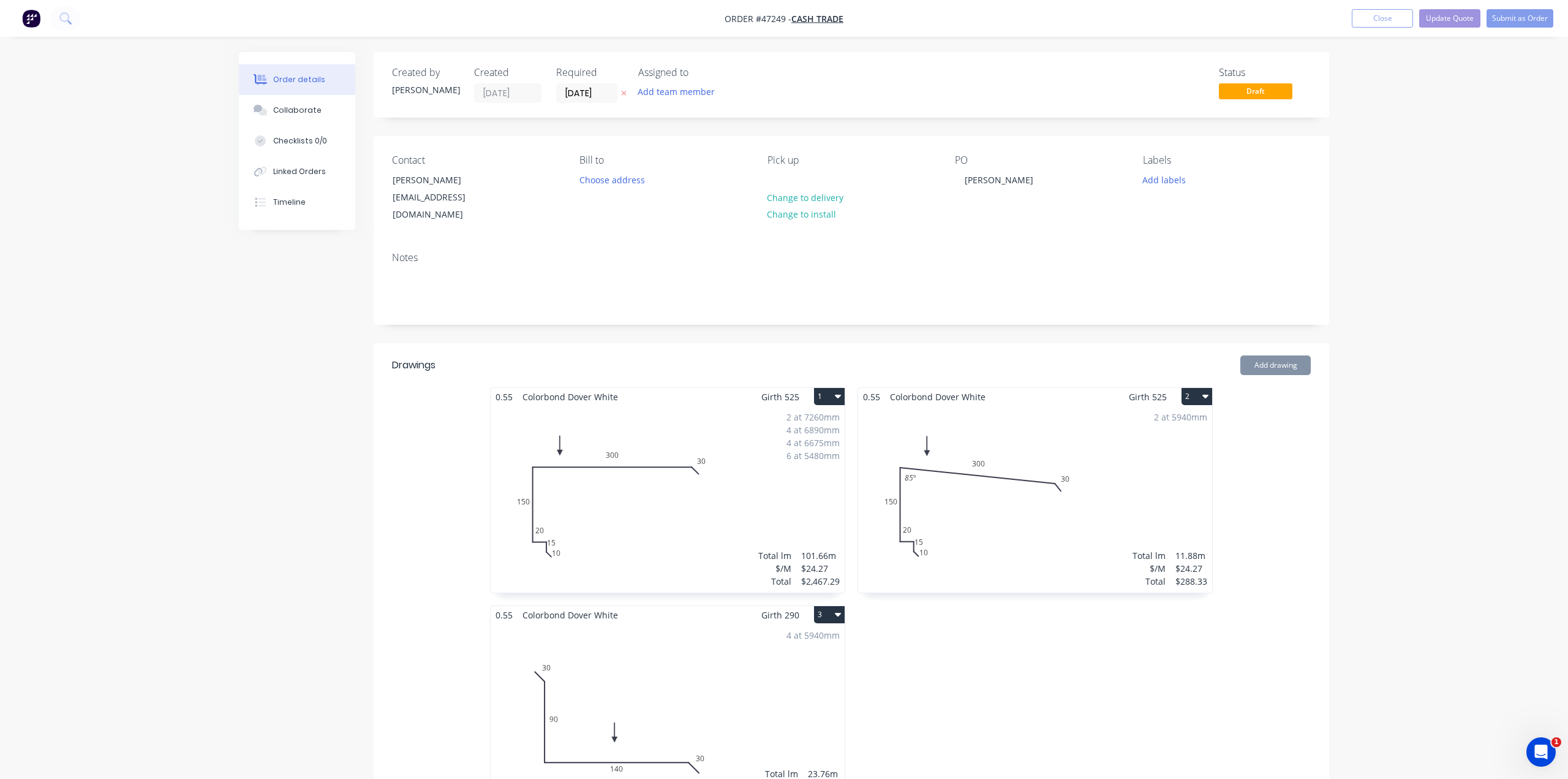
type input "$87.50"
type input "$0.80"
type input "$104.00"
type input "$10.00"
type input "$200.00"
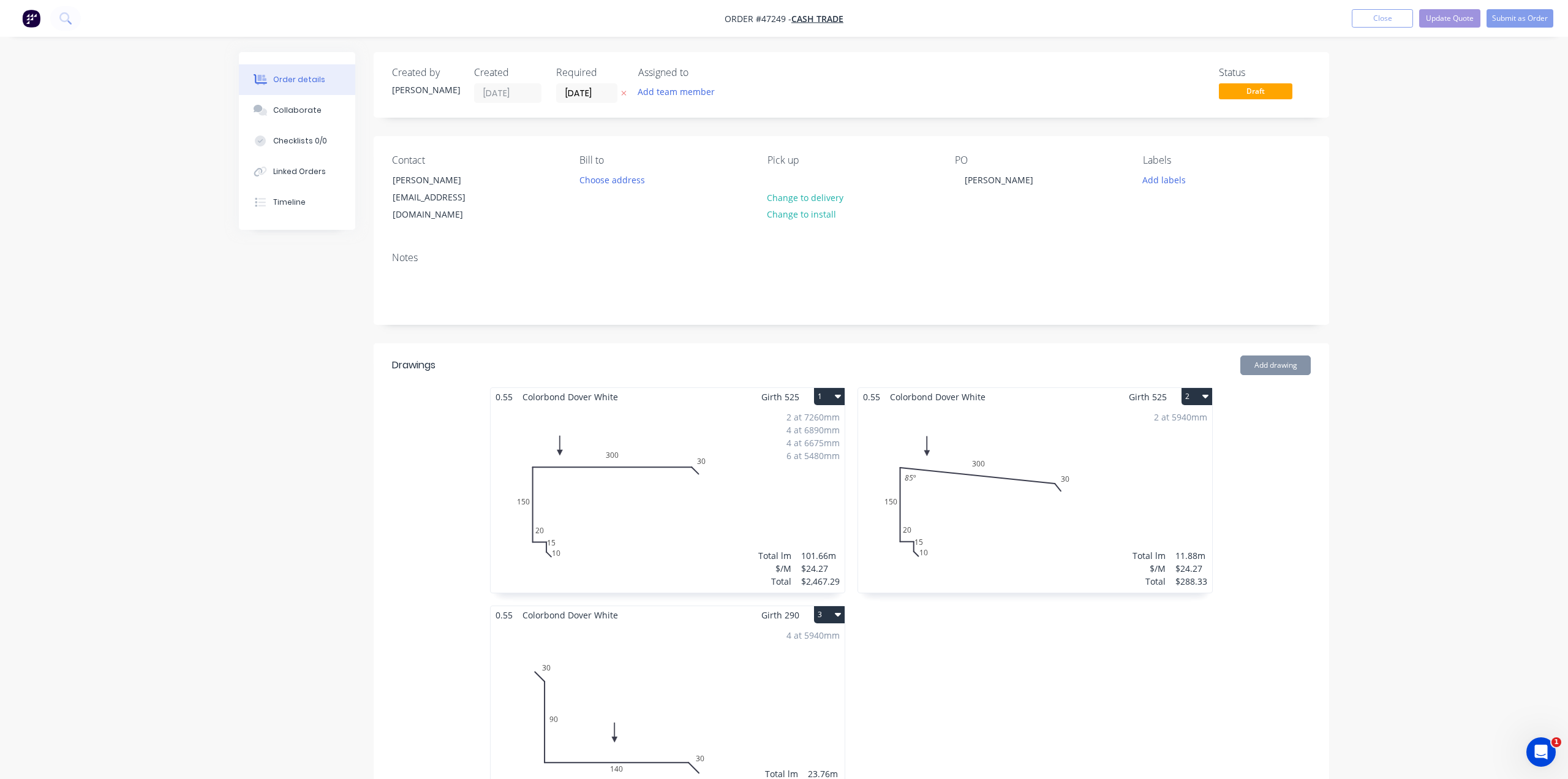
type input "$7.09"
type input "$177.25"
type input "$80.00"
type input "$960.00"
type input "$16.79"
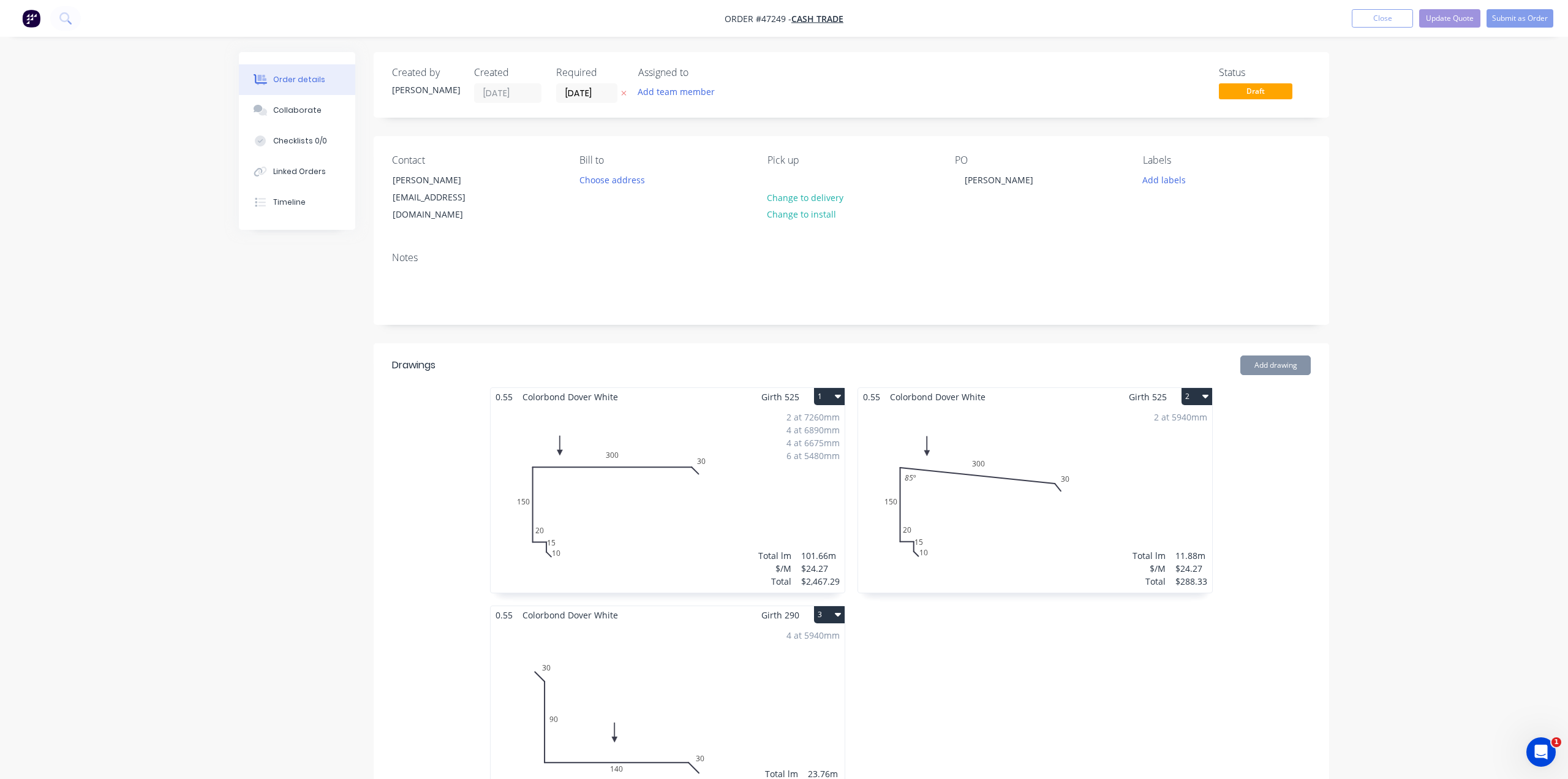
type input "$100.74"
type input "$35.00"
type input "$420.00"
type input "$10,417.01"
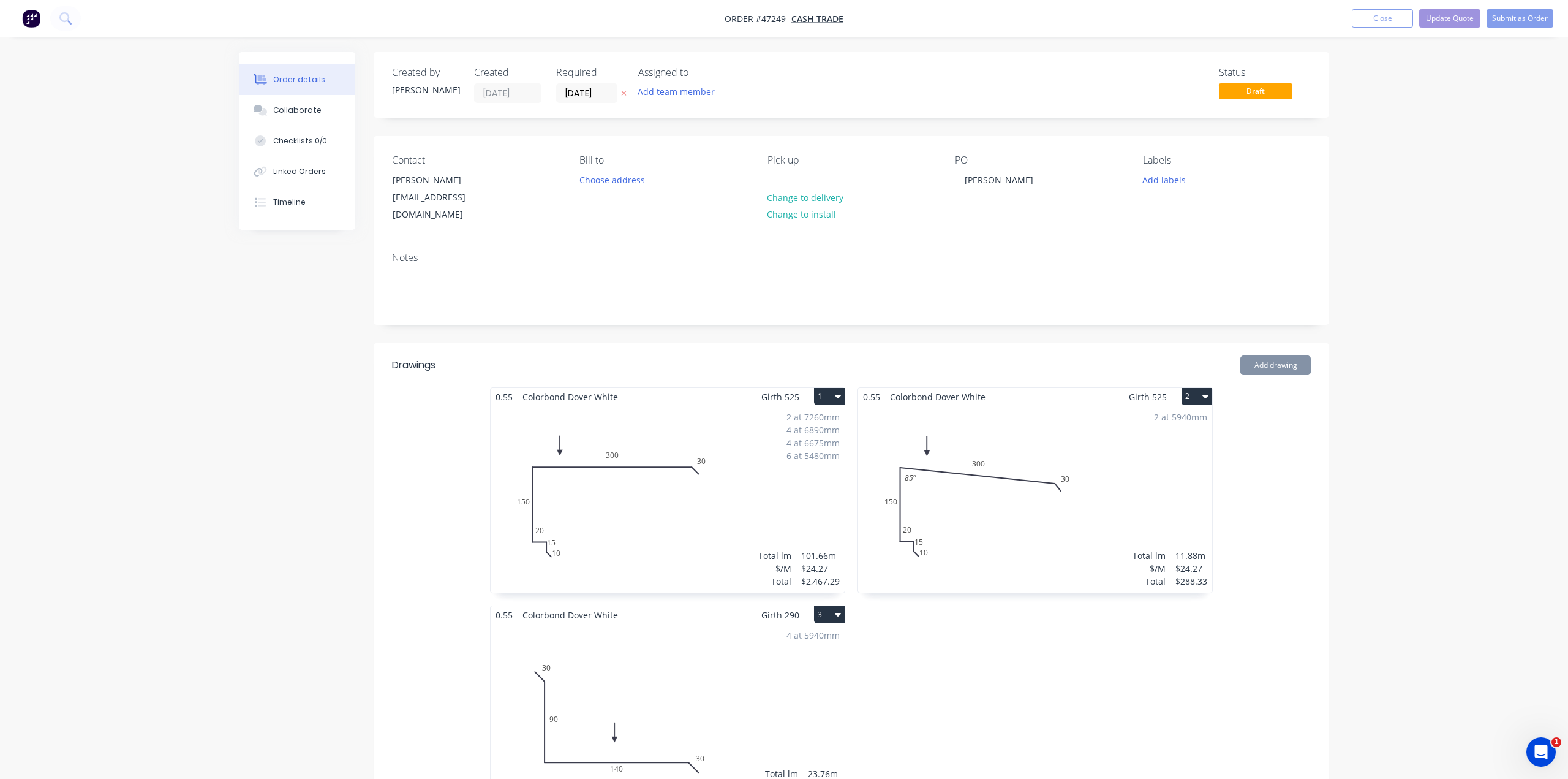
type input "$18.18"
type input "$181.80"
type input "$60.00"
type input "$10.00"
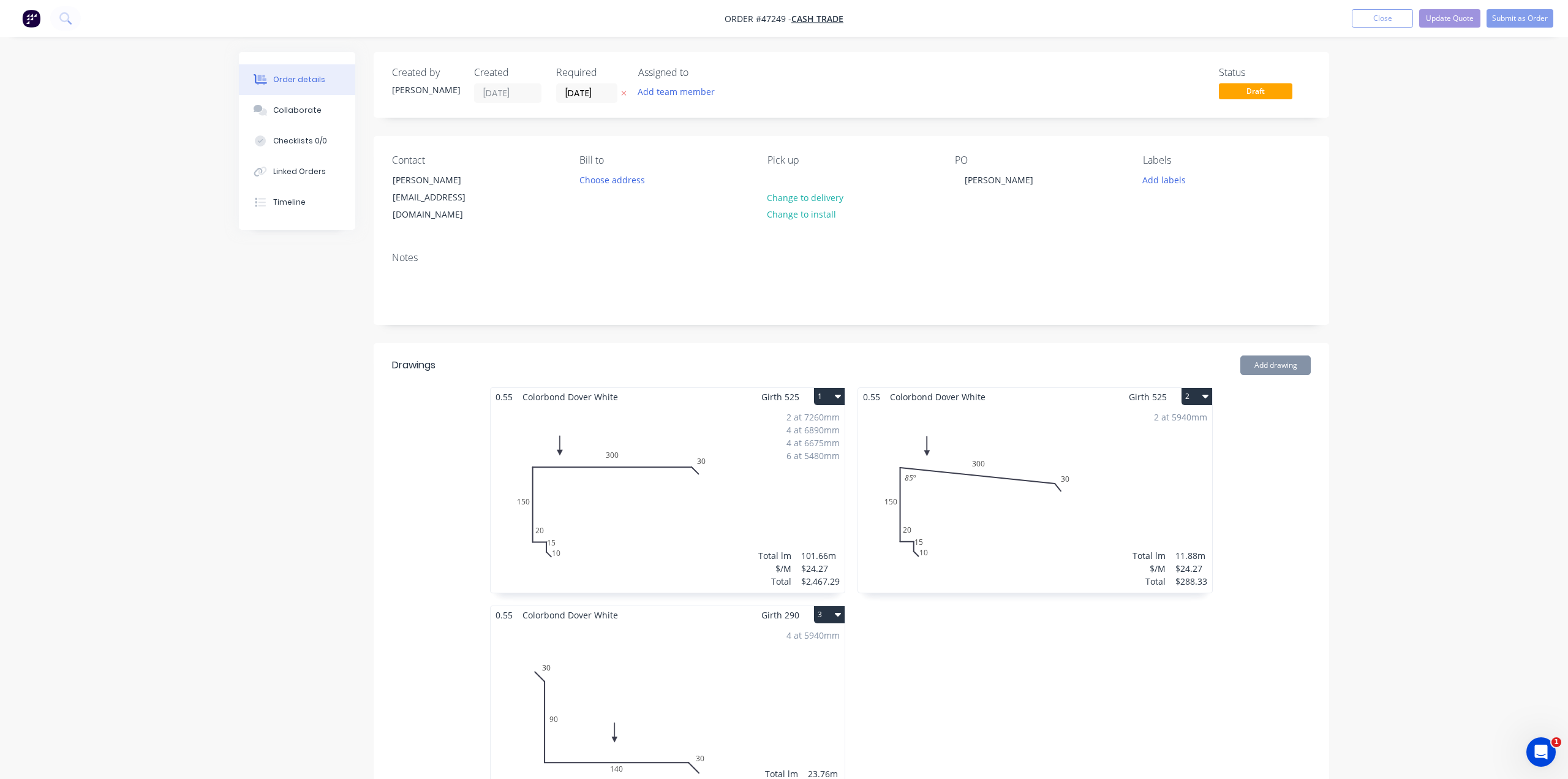
type input "$100.00"
type input "$5.00"
type input "$50.00"
type input "$5,354.27"
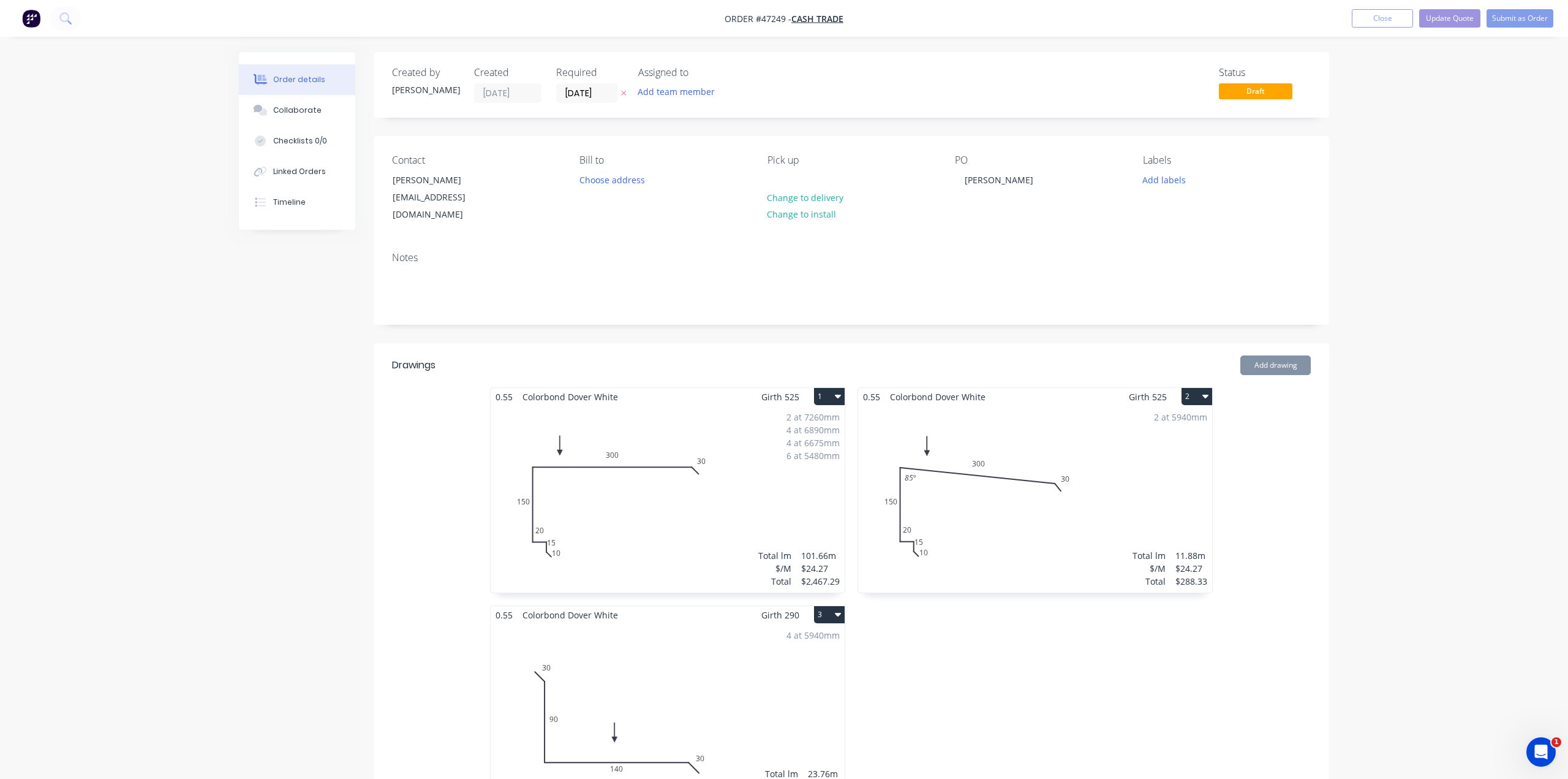
type input "$18.18"
type input "$218.16"
type input "$60.00"
type input "$10.00"
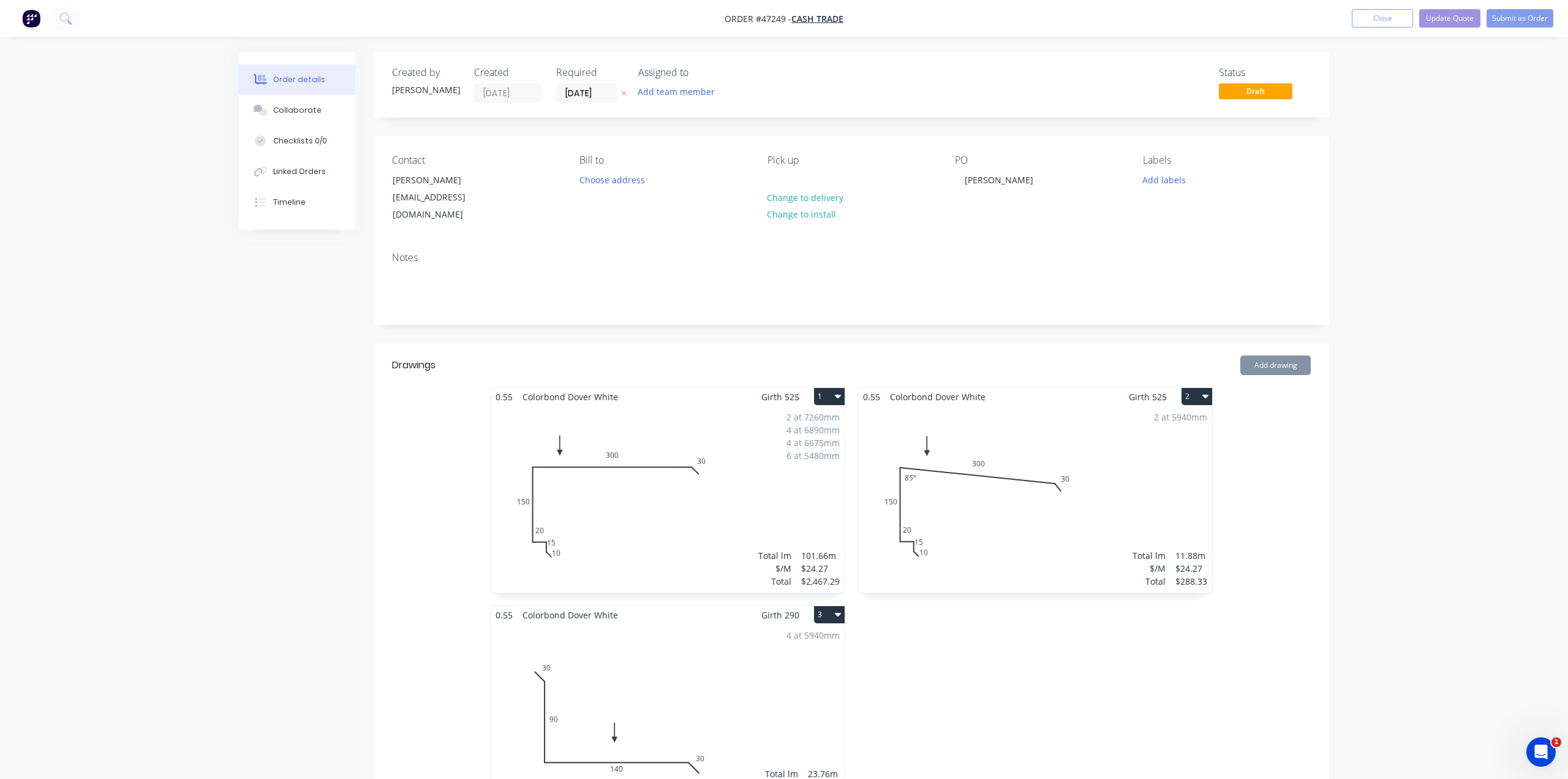
type input "$100.00"
type input "$5.00"
type input "$50.00"
type input "$5,668.22"
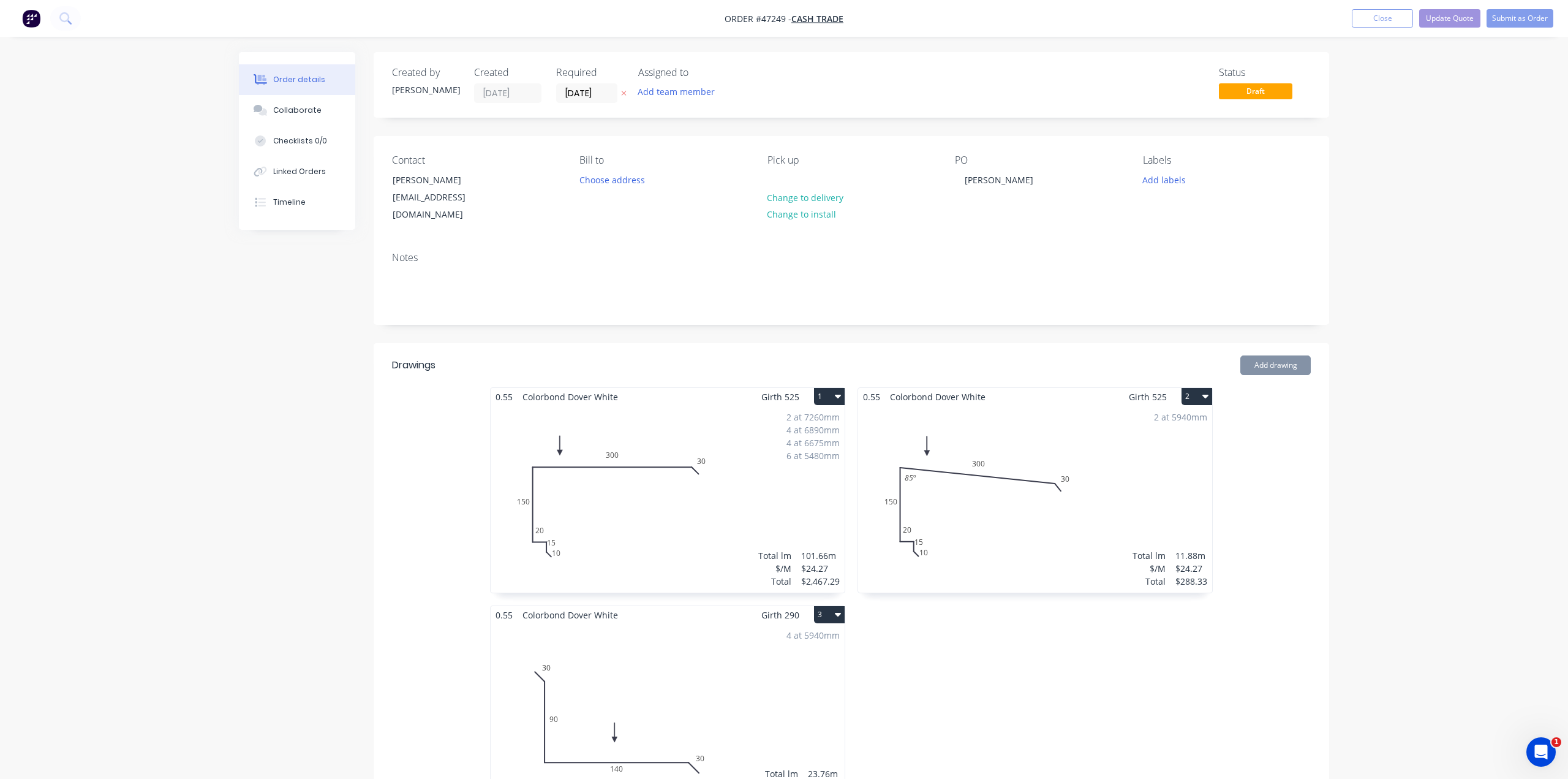
type input "$18.18"
type input "$218.16"
type input "$60.00"
type input "$10.00"
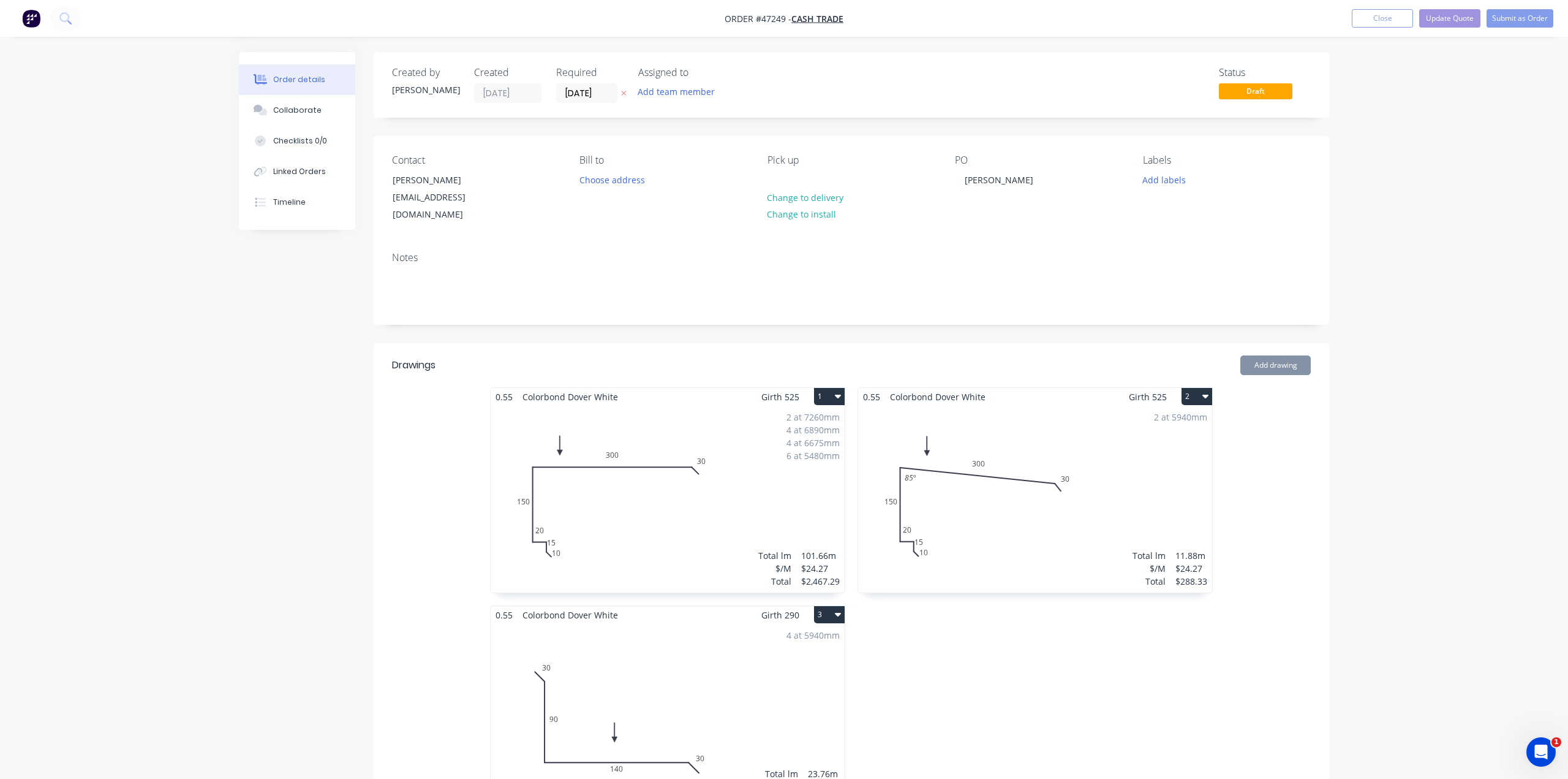
type input "$100.00"
type input "$5.00"
type input "$50.00"
type input "$3,131.40"
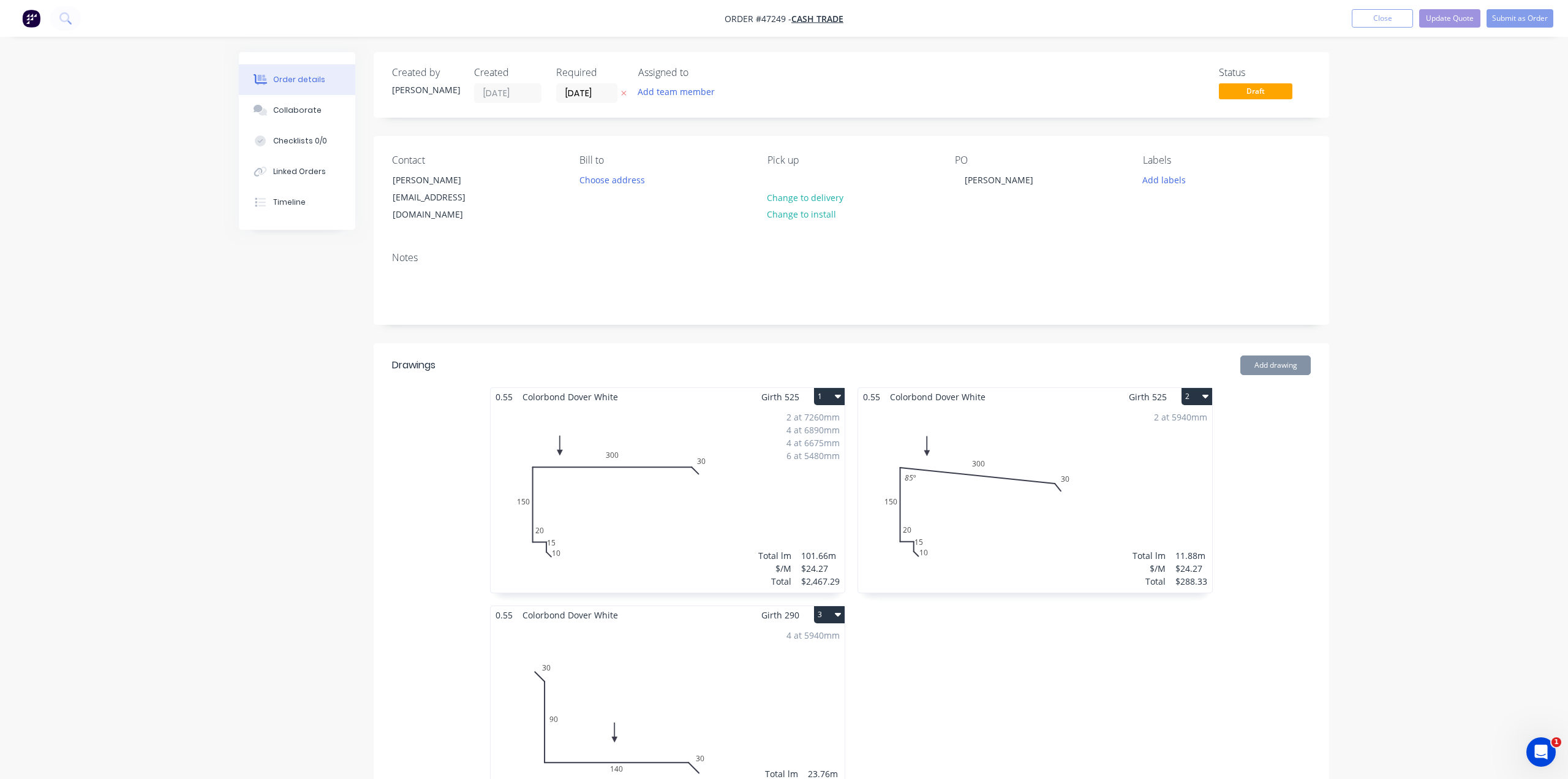
type input "$0.90"
type input "$18.00"
type input "$0.90"
type input "$18.00"
type input "$12.73"
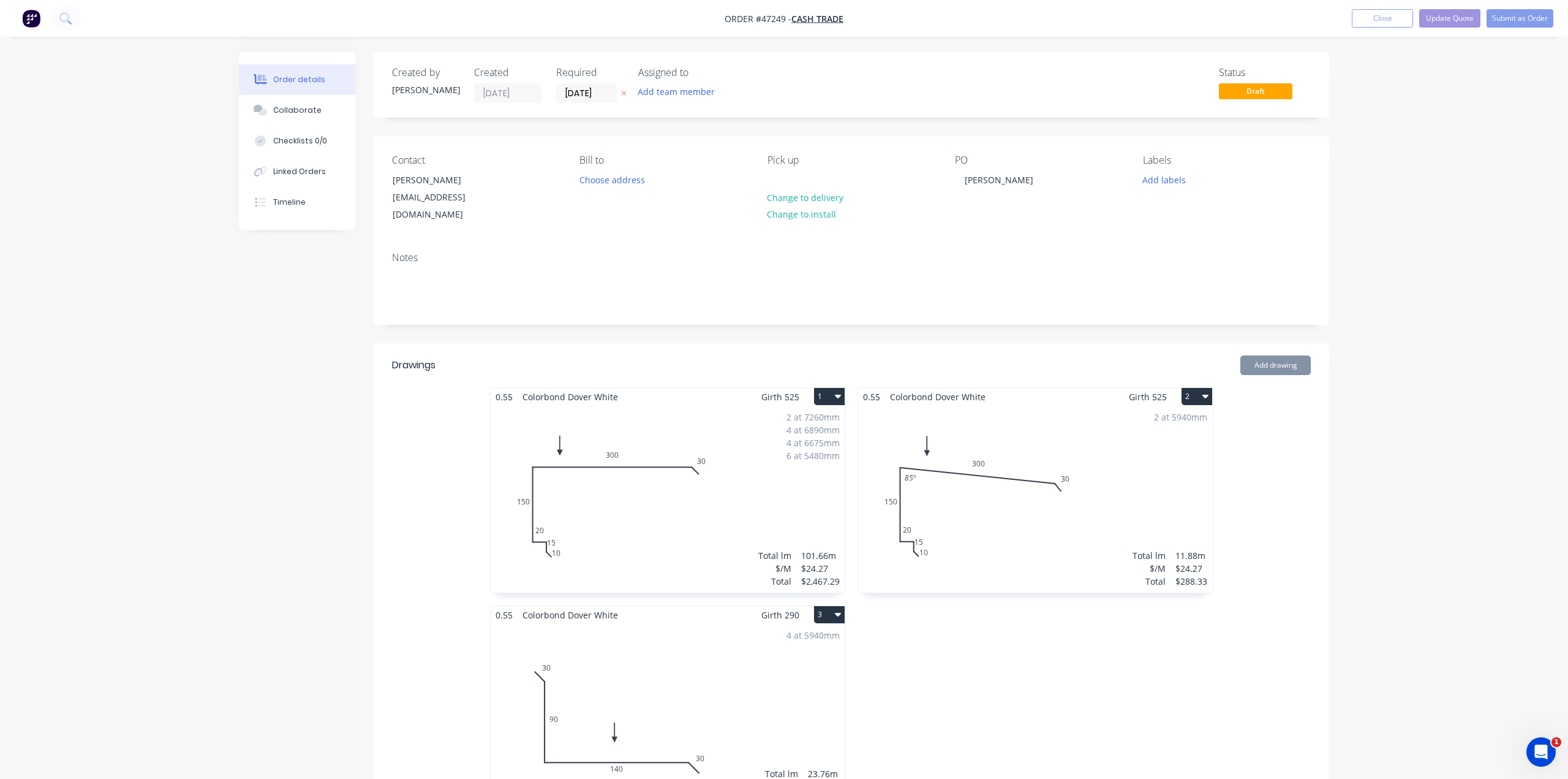
type input "$178.22"
type input "$60.00"
type input "$180.00"
type input "$3.00"
type input "$48.00"
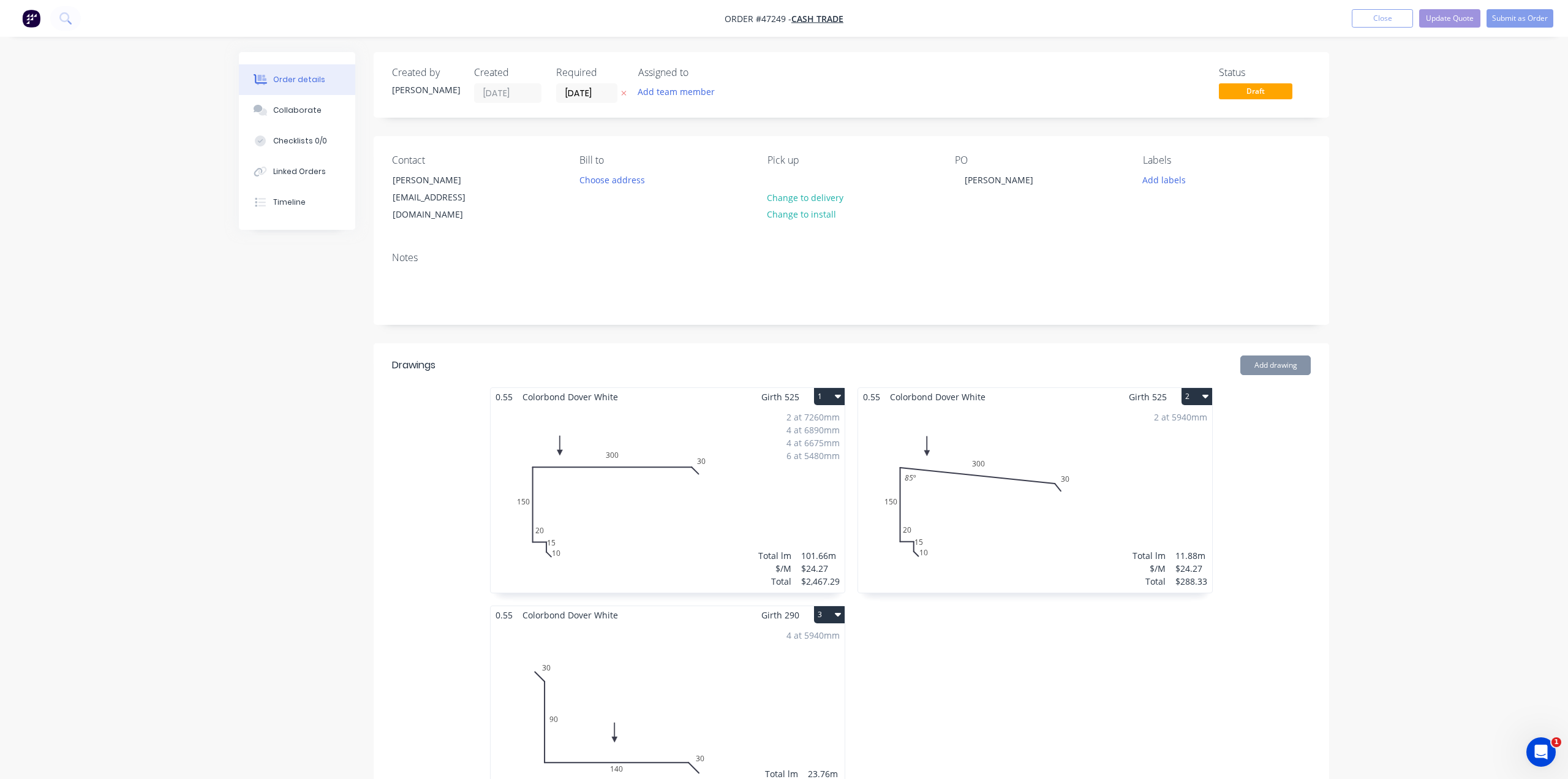
type input "$10.00"
type input "$60.00"
type input "$5.00"
type input "$60.00"
type input "$220.00"
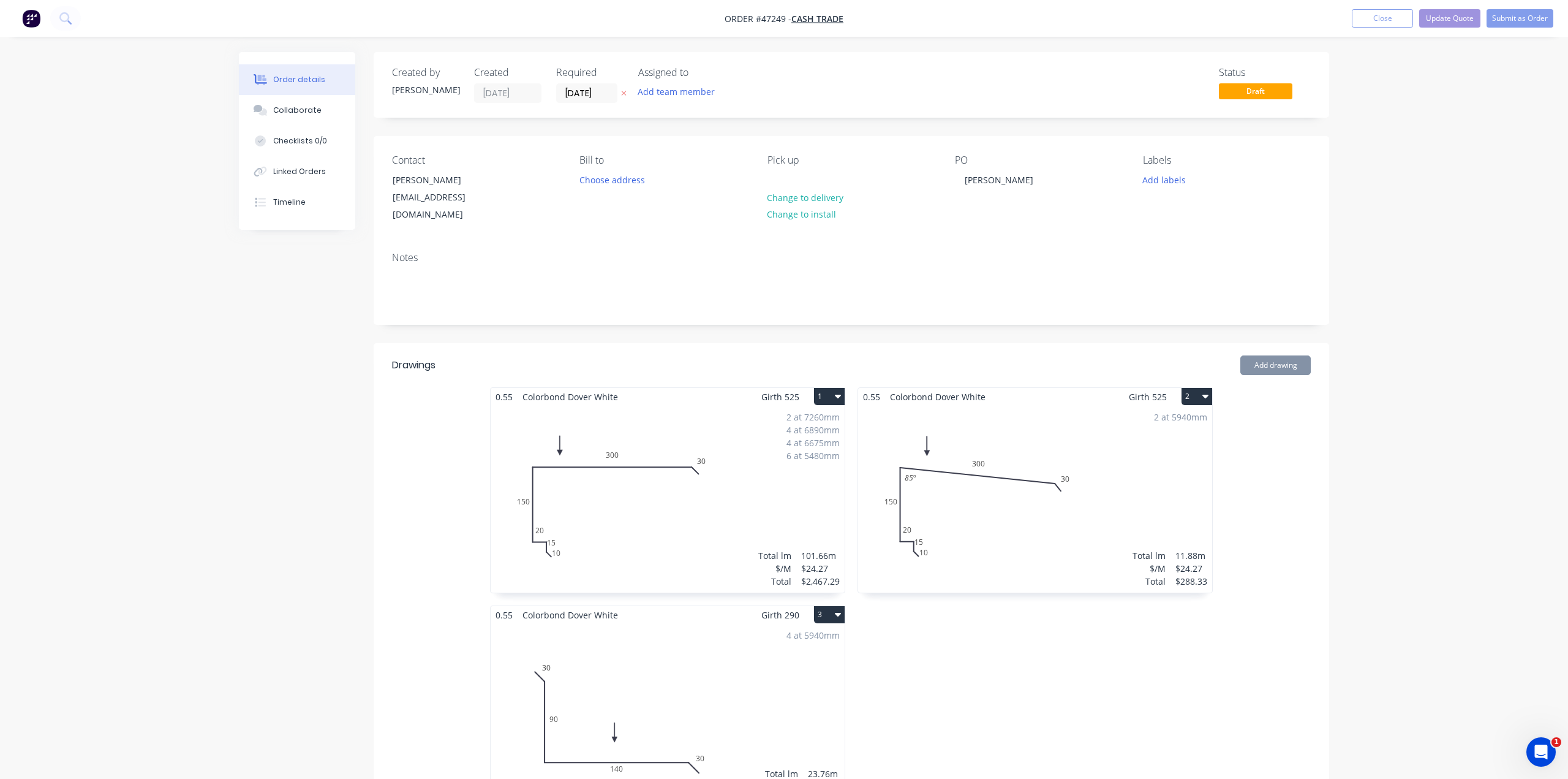
type input "$660.00"
type input "$10.74"
type input "$644.40"
type input "$1,628.20"
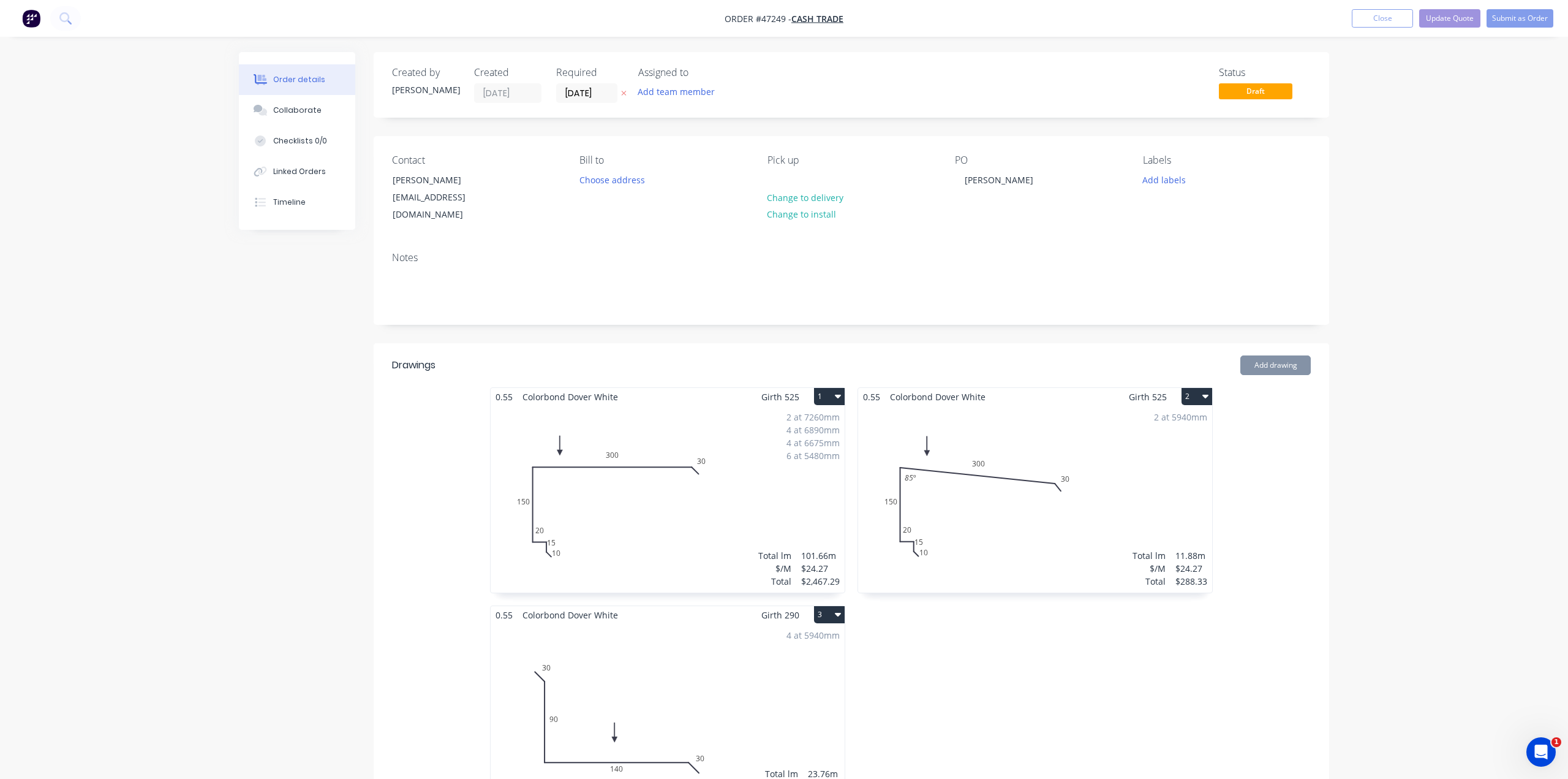
type input "$0.90"
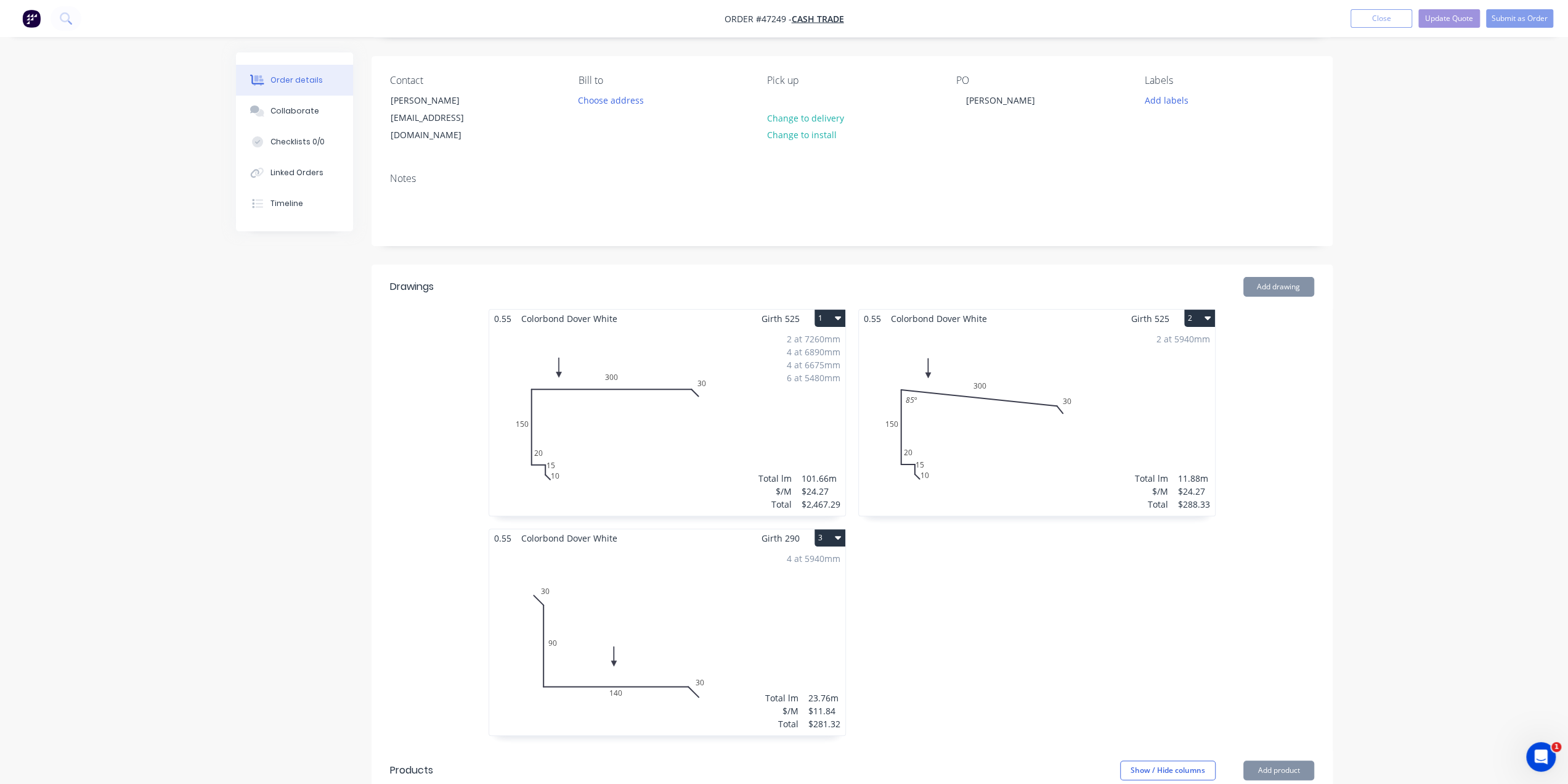
scroll to position [205, 0]
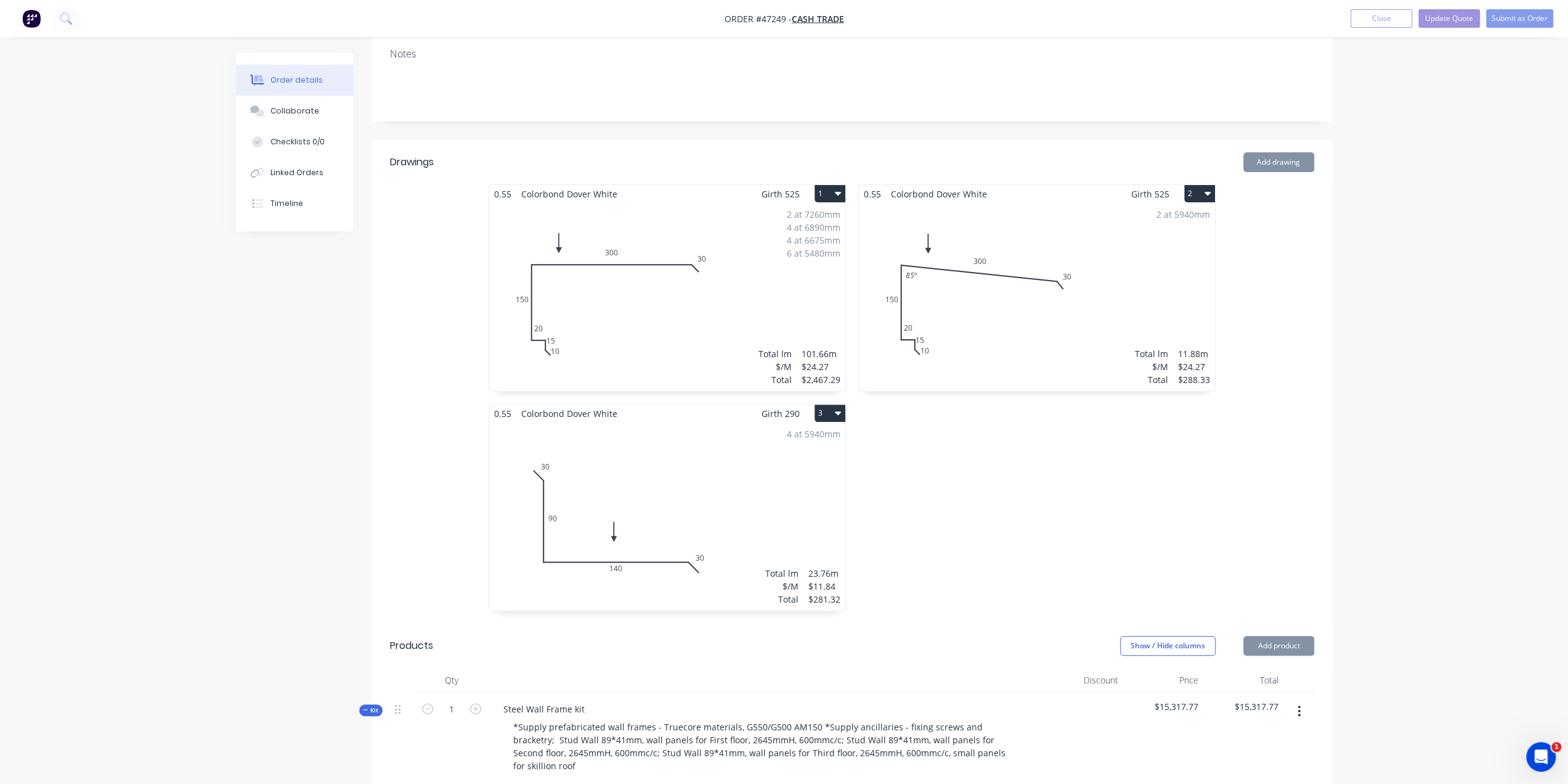
click at [1042, 263] on div "2 at 5940mm Total lm $/M Total 11.88m $24.27 $288.33" at bounding box center [1036, 297] width 356 height 188
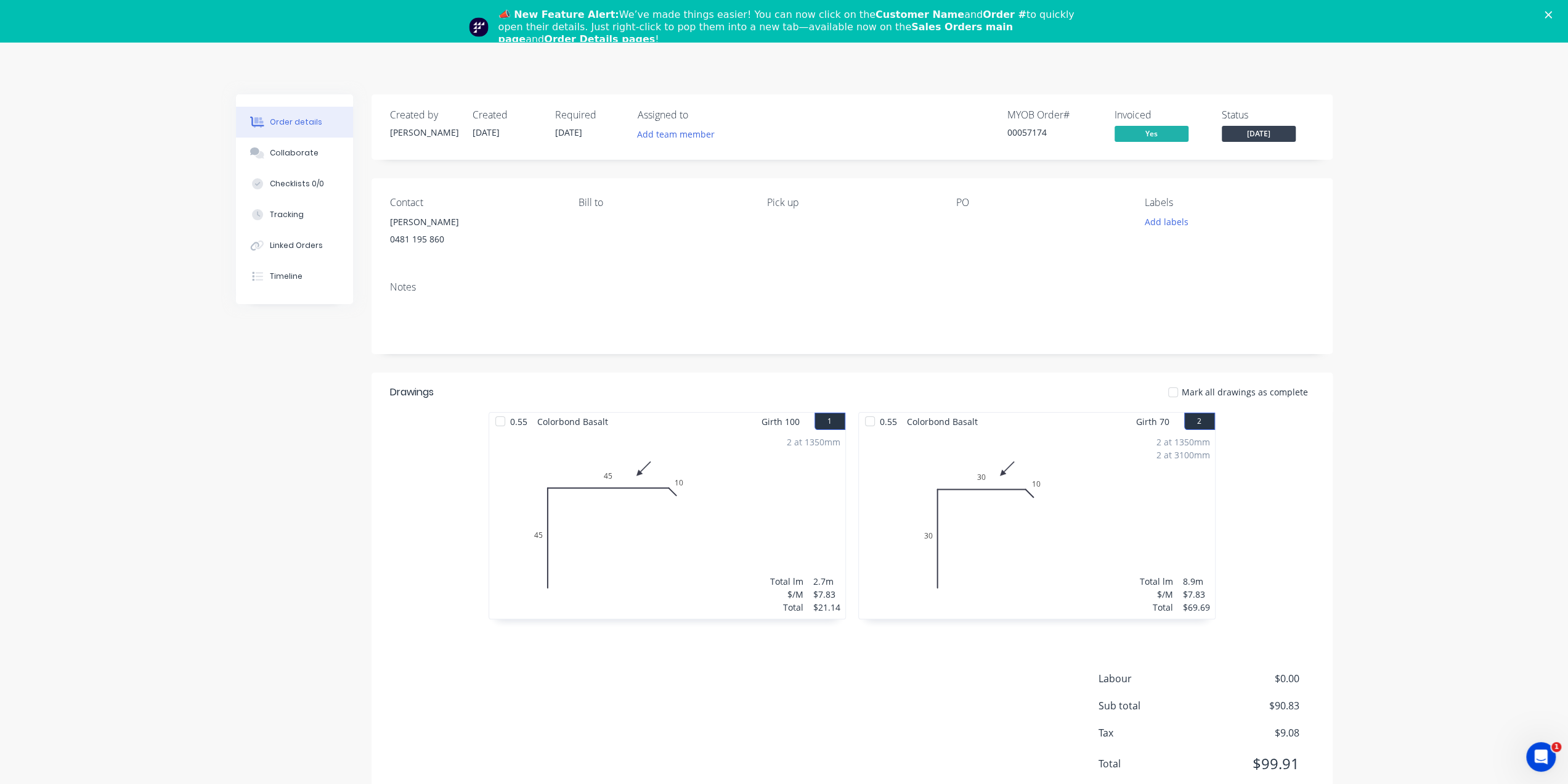
click at [1553, 15] on icon "Close" at bounding box center [1549, 15] width 8 height 8
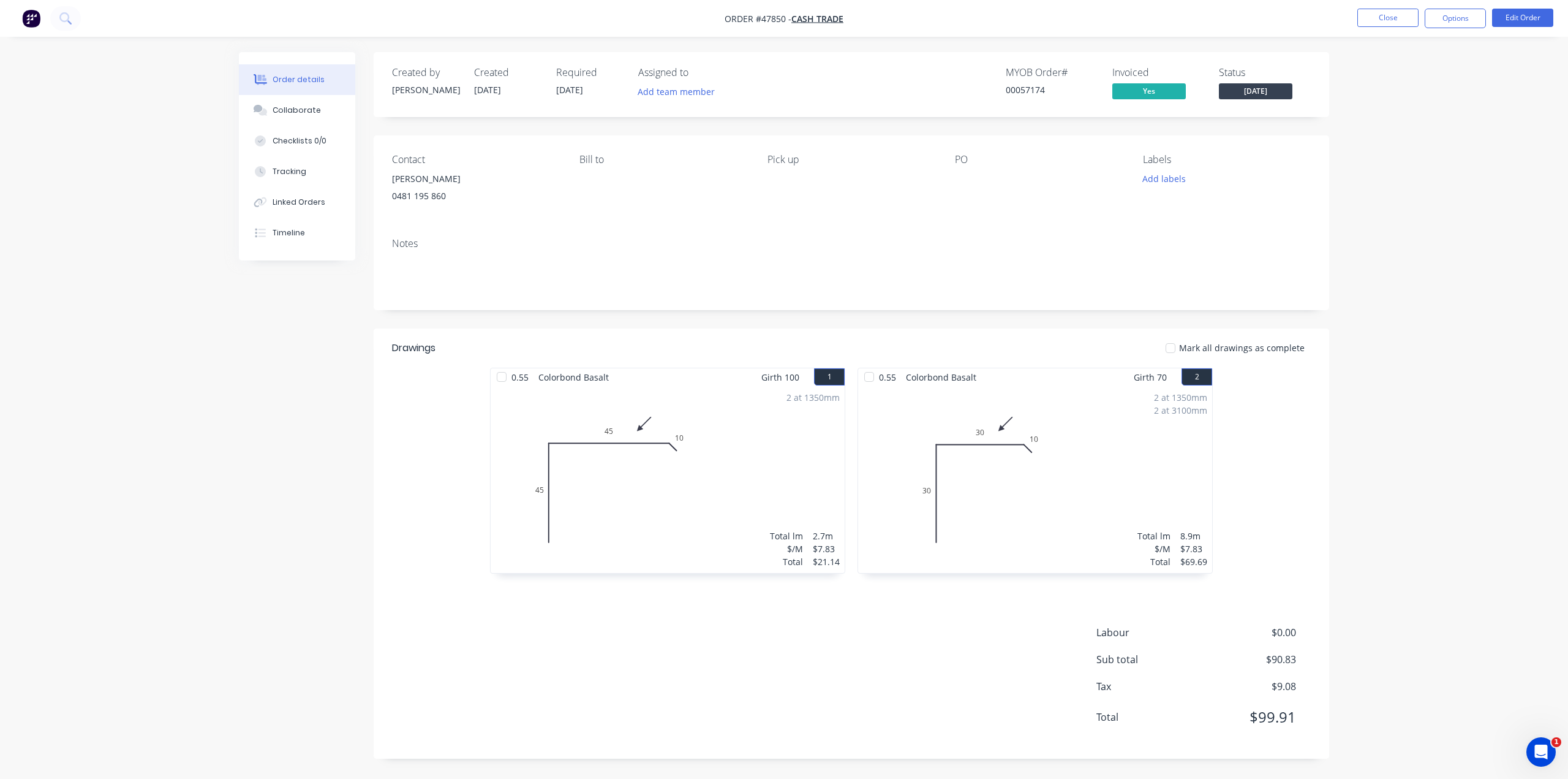
click at [24, 14] on img "button" at bounding box center [31, 18] width 18 height 18
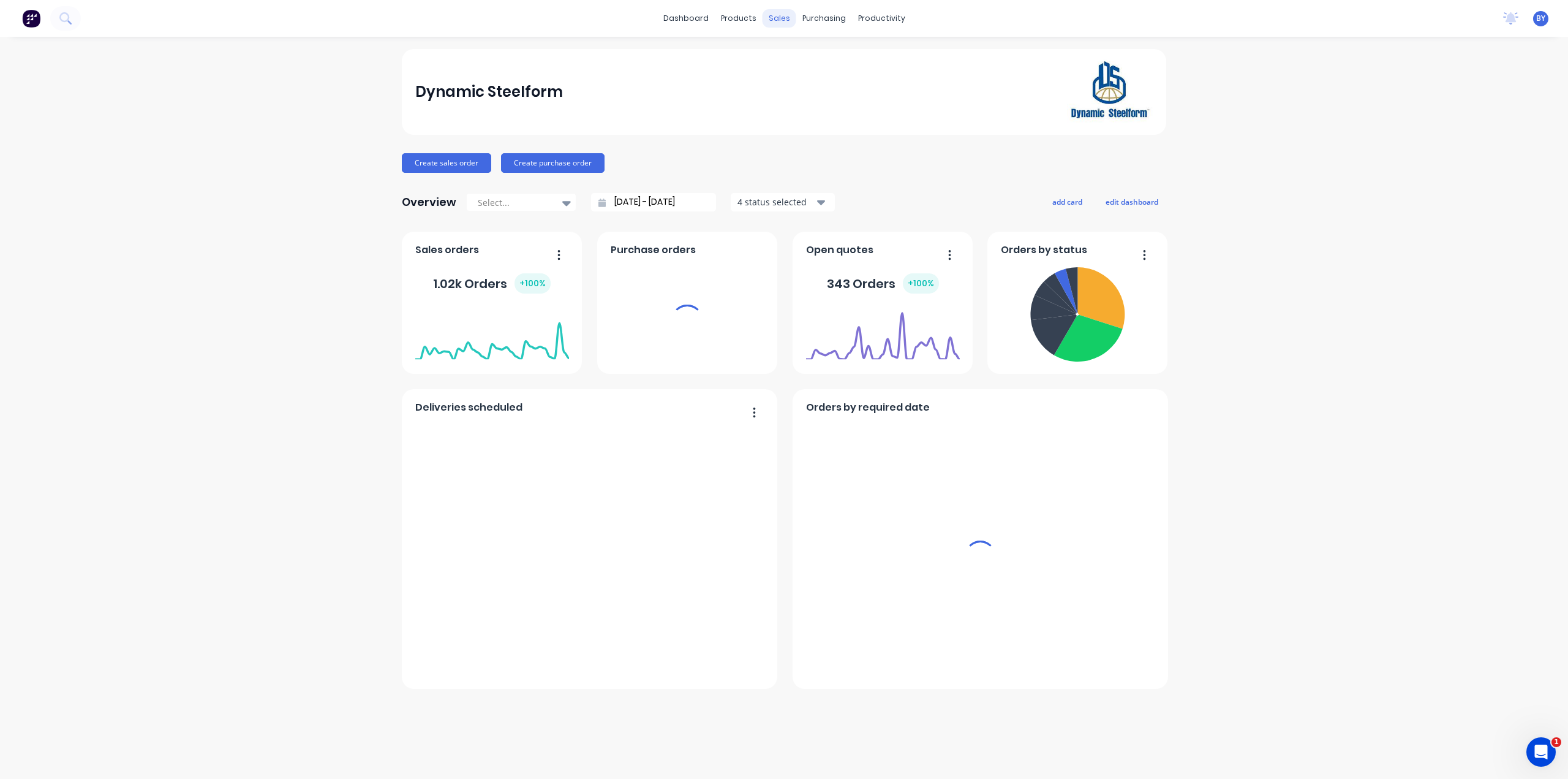
click at [775, 18] on div "sales" at bounding box center [779, 18] width 33 height 18
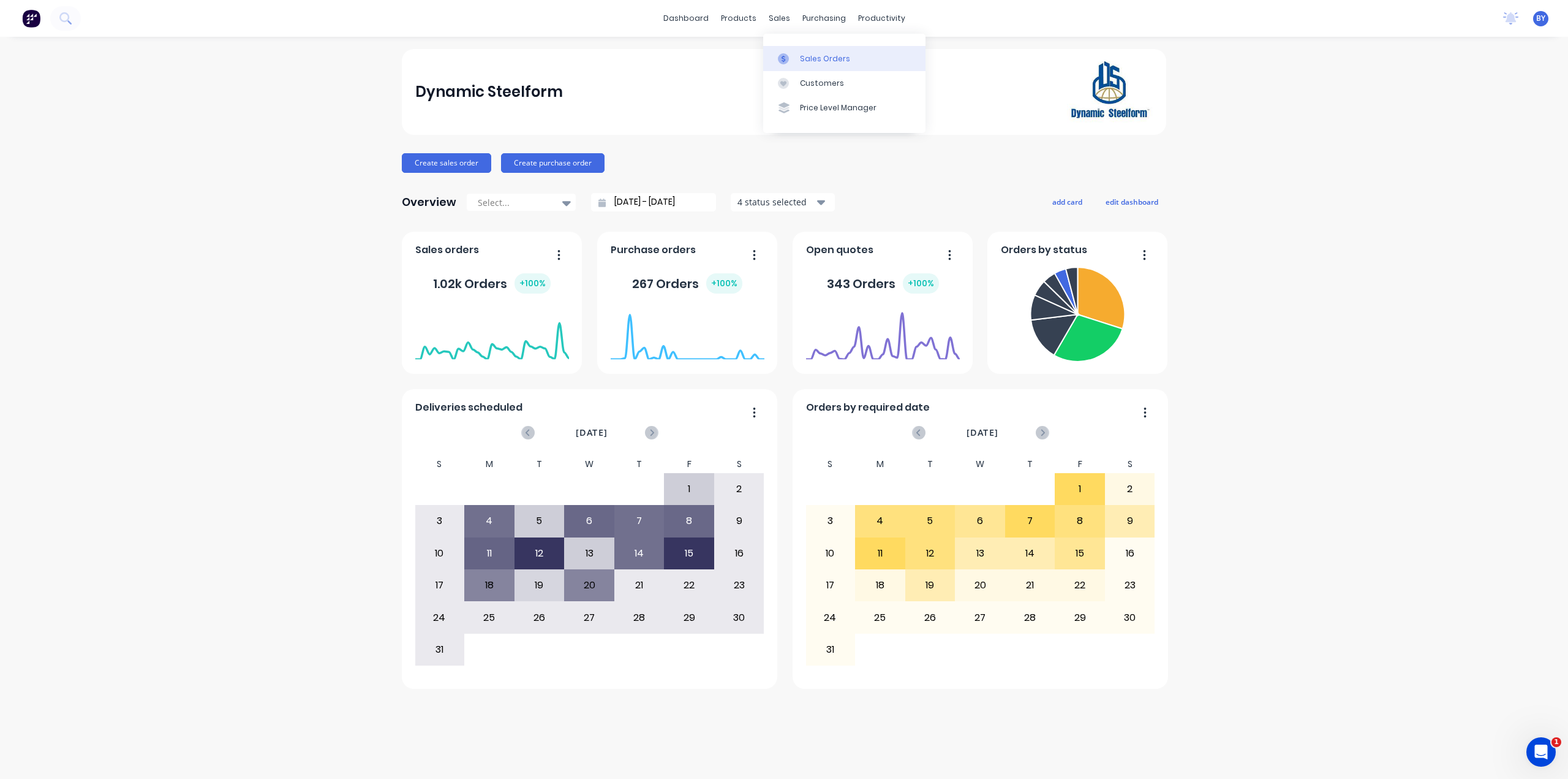
click at [798, 64] on link "Sales Orders" at bounding box center [843, 58] width 162 height 24
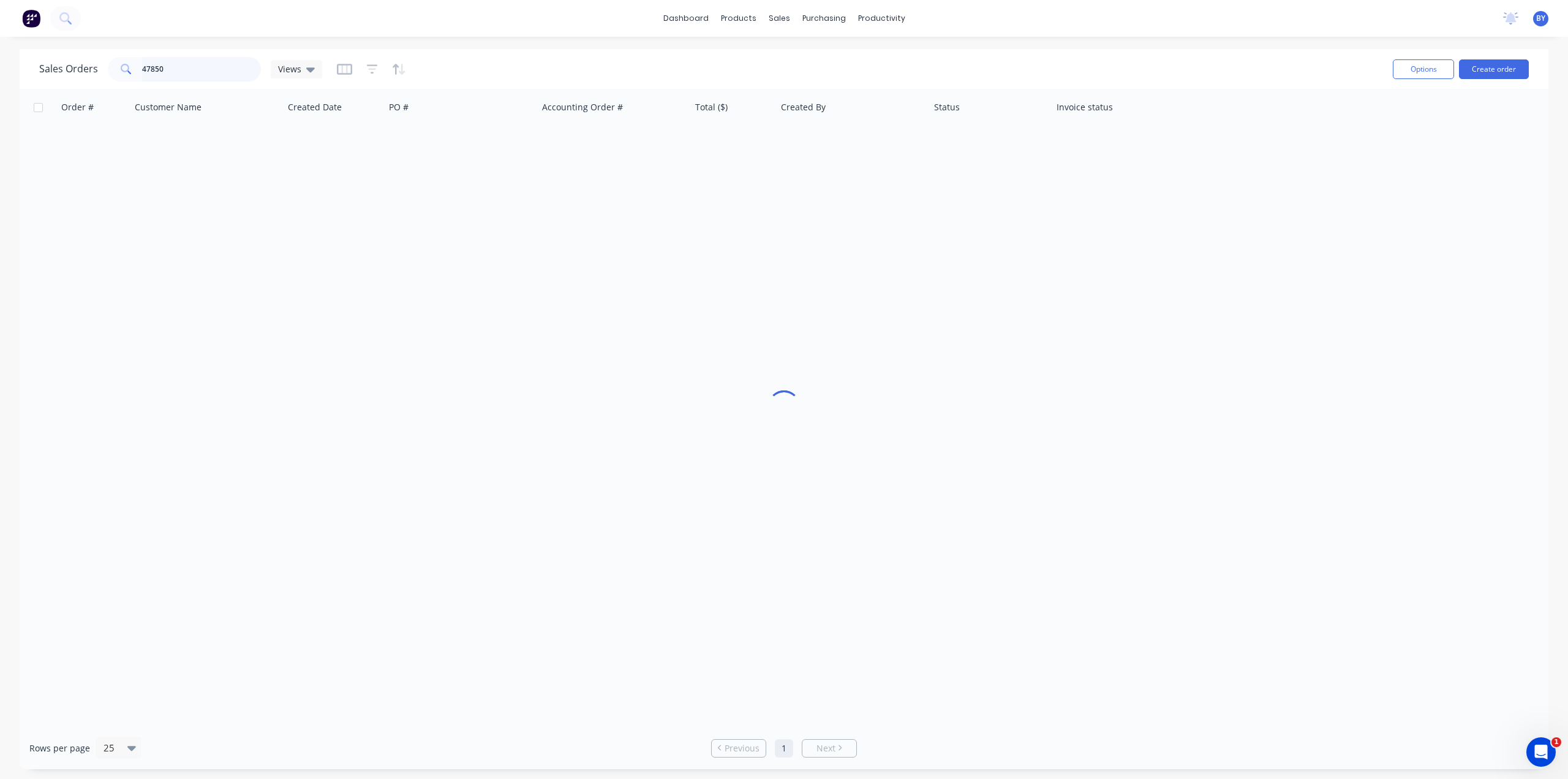
drag, startPoint x: 190, startPoint y: 71, endPoint x: 0, endPoint y: 64, distance: 190.1
click at [0, 64] on div "Sales Orders 47850 Views Options Create order Order # Customer Name Created Dat…" at bounding box center [784, 408] width 1568 height 720
type input "ocean reef"
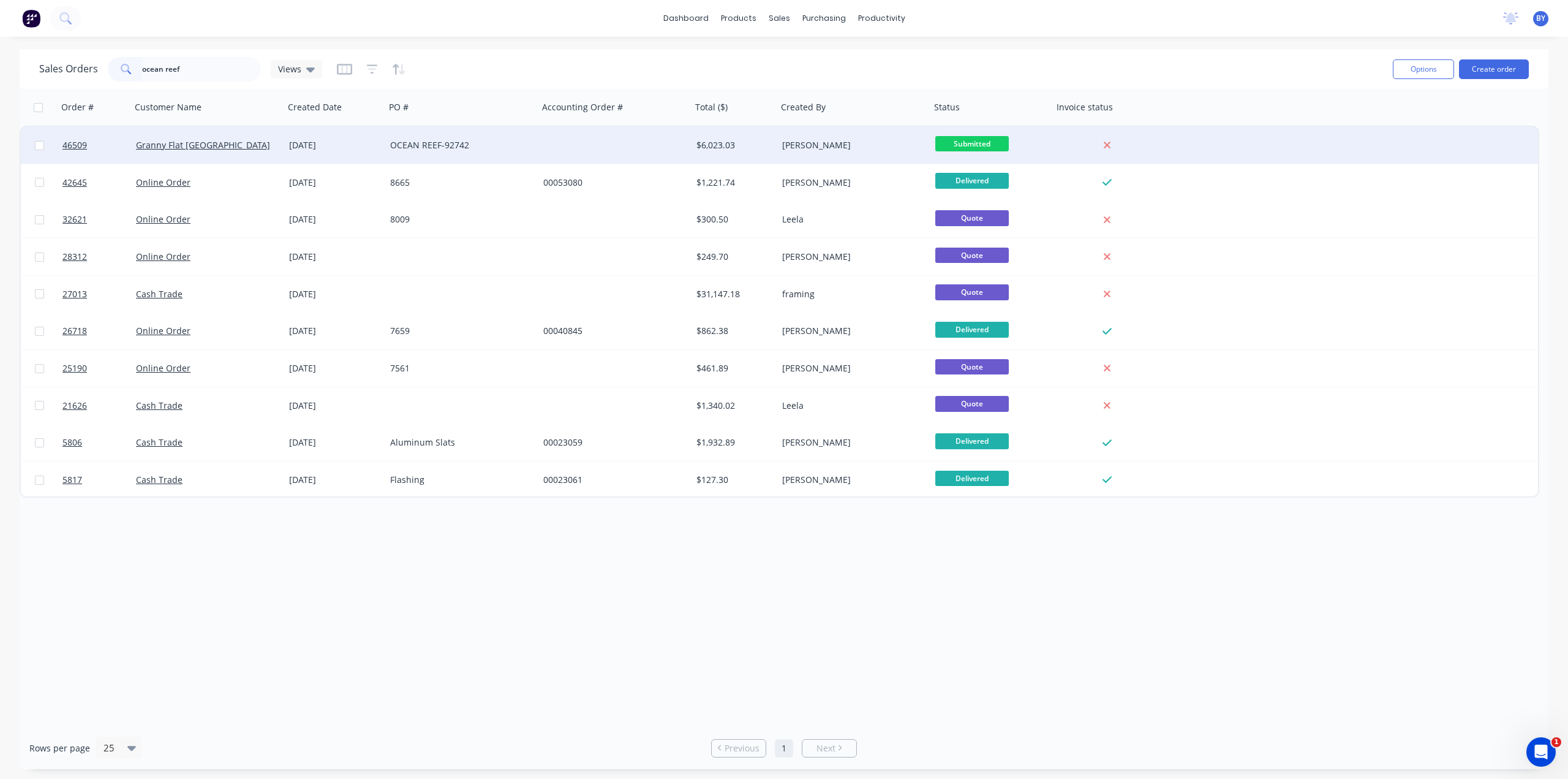
click at [244, 144] on div "Granny Flat [GEOGRAPHIC_DATA]" at bounding box center [204, 145] width 136 height 12
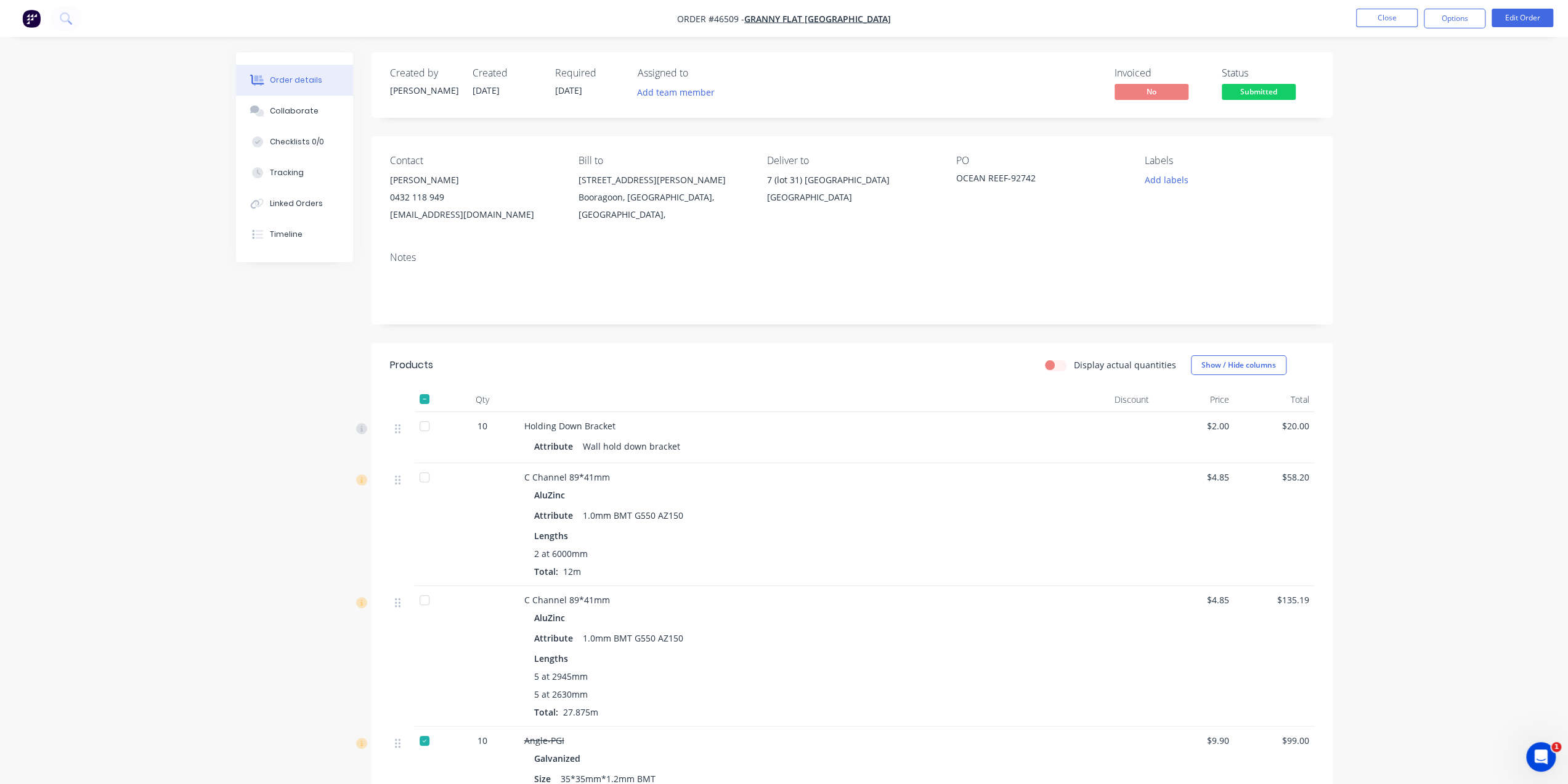
drag, startPoint x: 834, startPoint y: 484, endPoint x: 843, endPoint y: 466, distance: 20.1
click at [836, 483] on div "C Channel 89*41mm AluZinc Attribute 1.0mm BMT G550 AZ150 Lengths 2 at 6000mm To…" at bounding box center [797, 524] width 555 height 123
click at [867, 386] on header "Products Display actual quantities Show / Hide columns" at bounding box center [852, 365] width 961 height 44
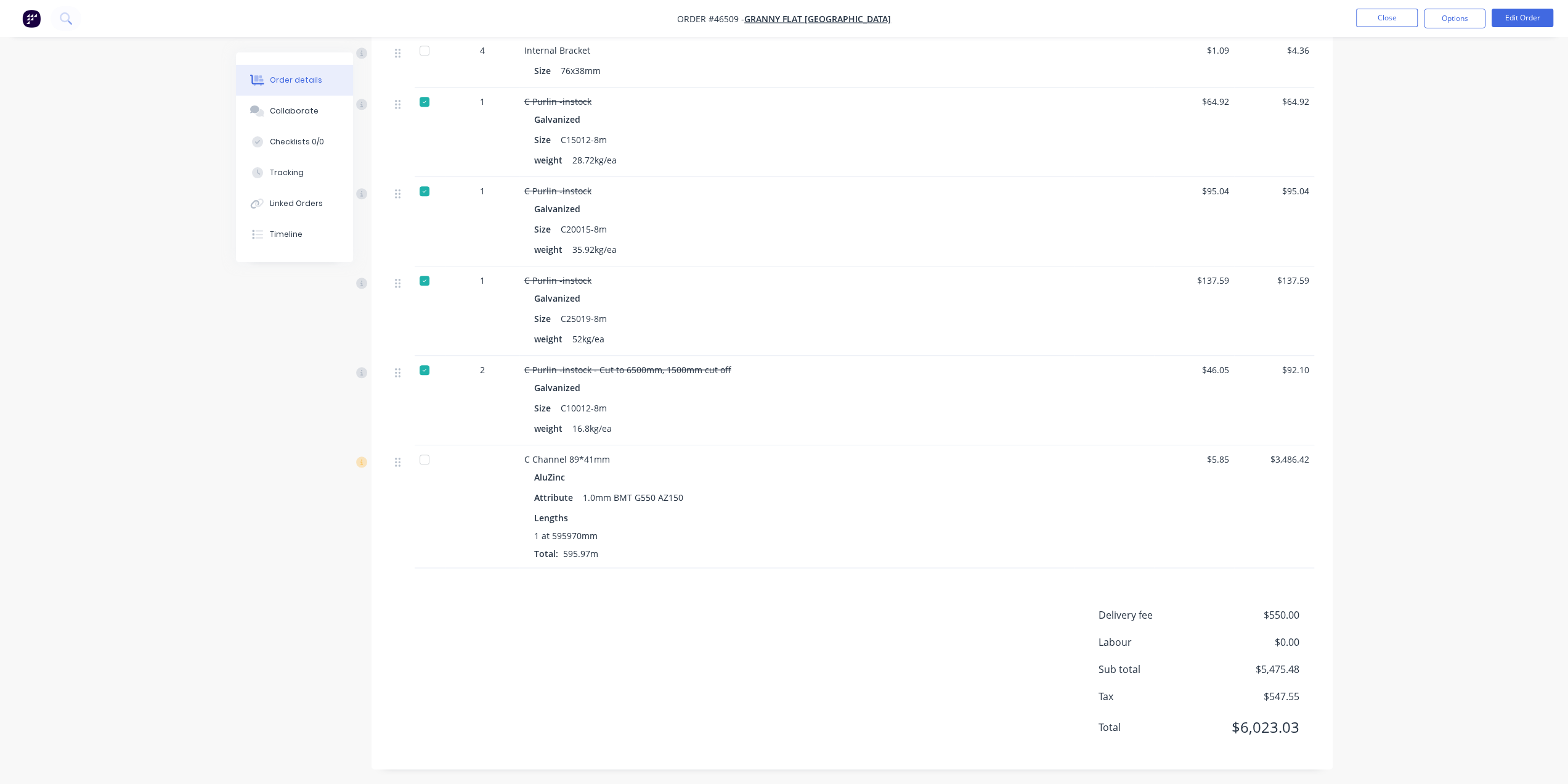
scroll to position [1209, 0]
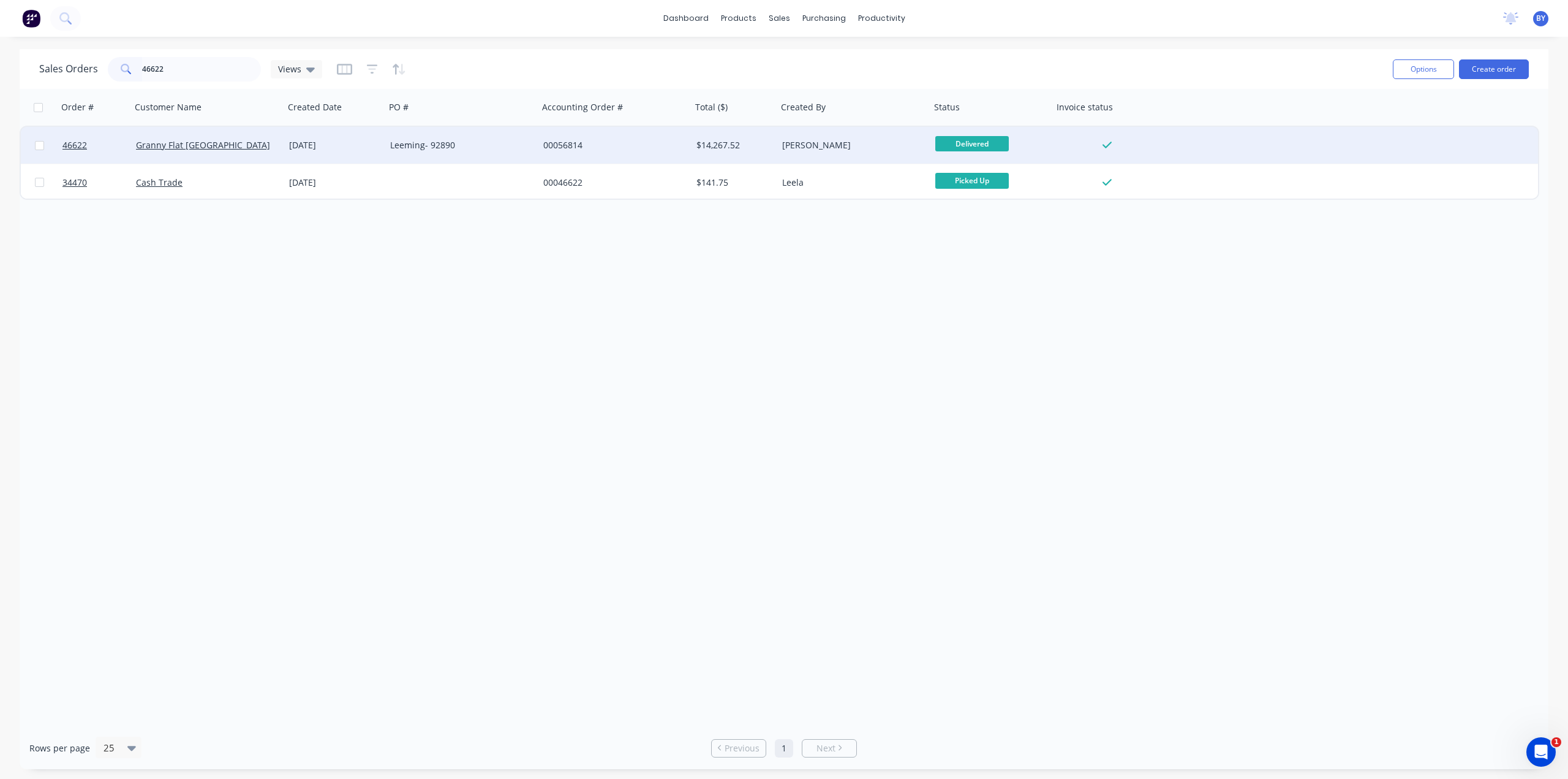
type input "46622"
click at [247, 152] on div "Granny Flat [GEOGRAPHIC_DATA]" at bounding box center [207, 145] width 153 height 37
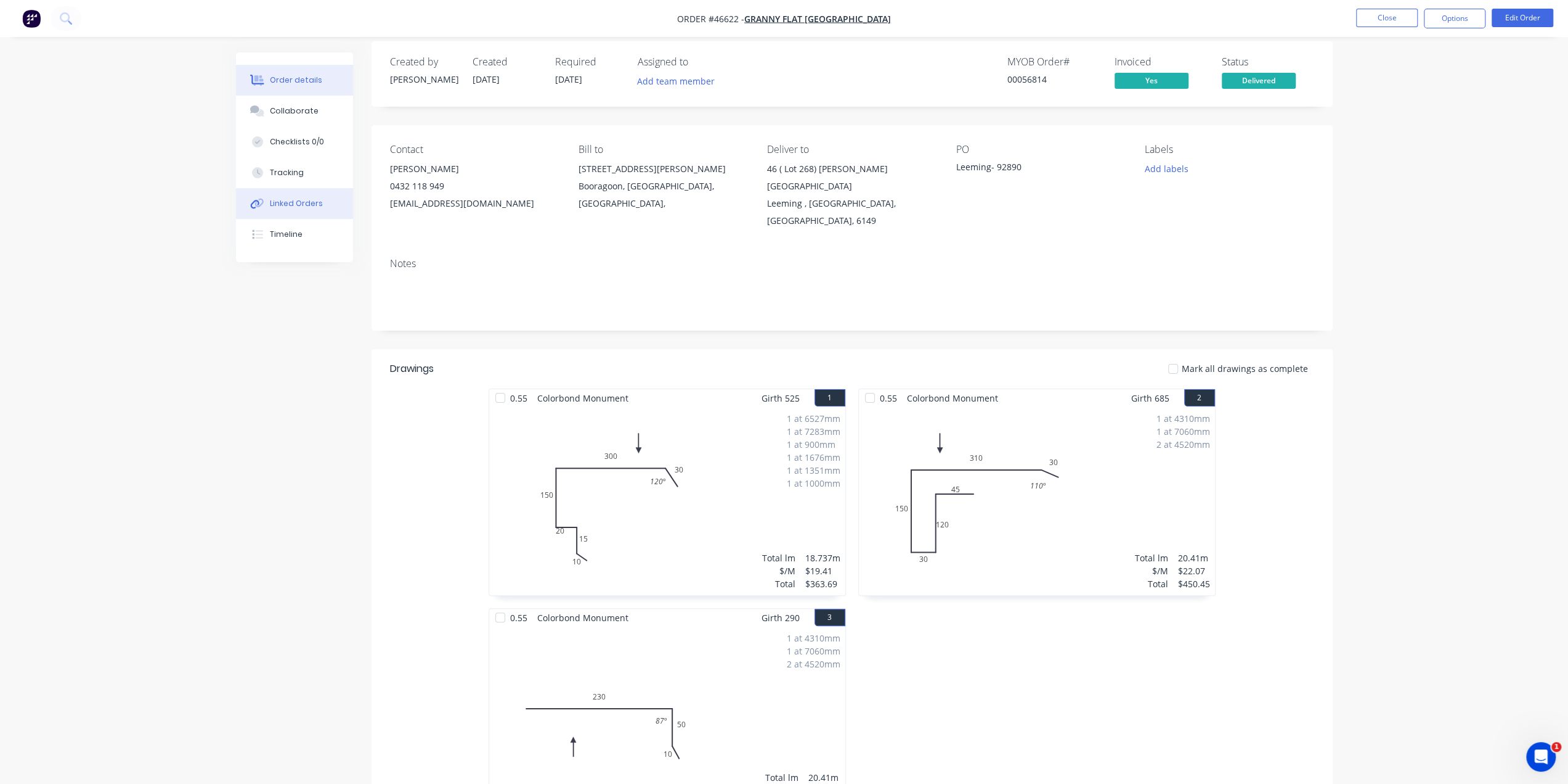
scroll to position [21, 0]
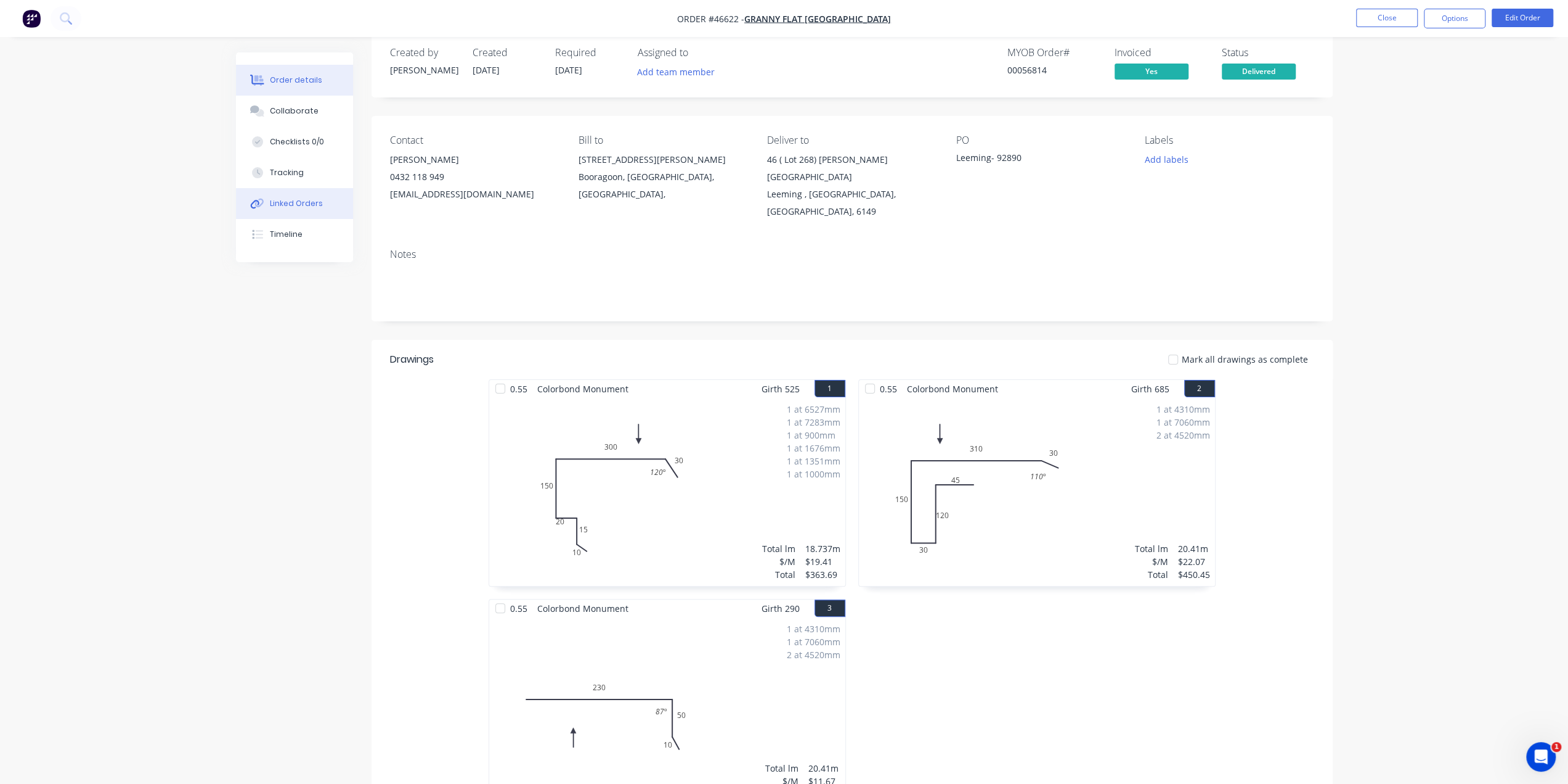
click at [296, 203] on div "Linked Orders" at bounding box center [296, 203] width 53 height 11
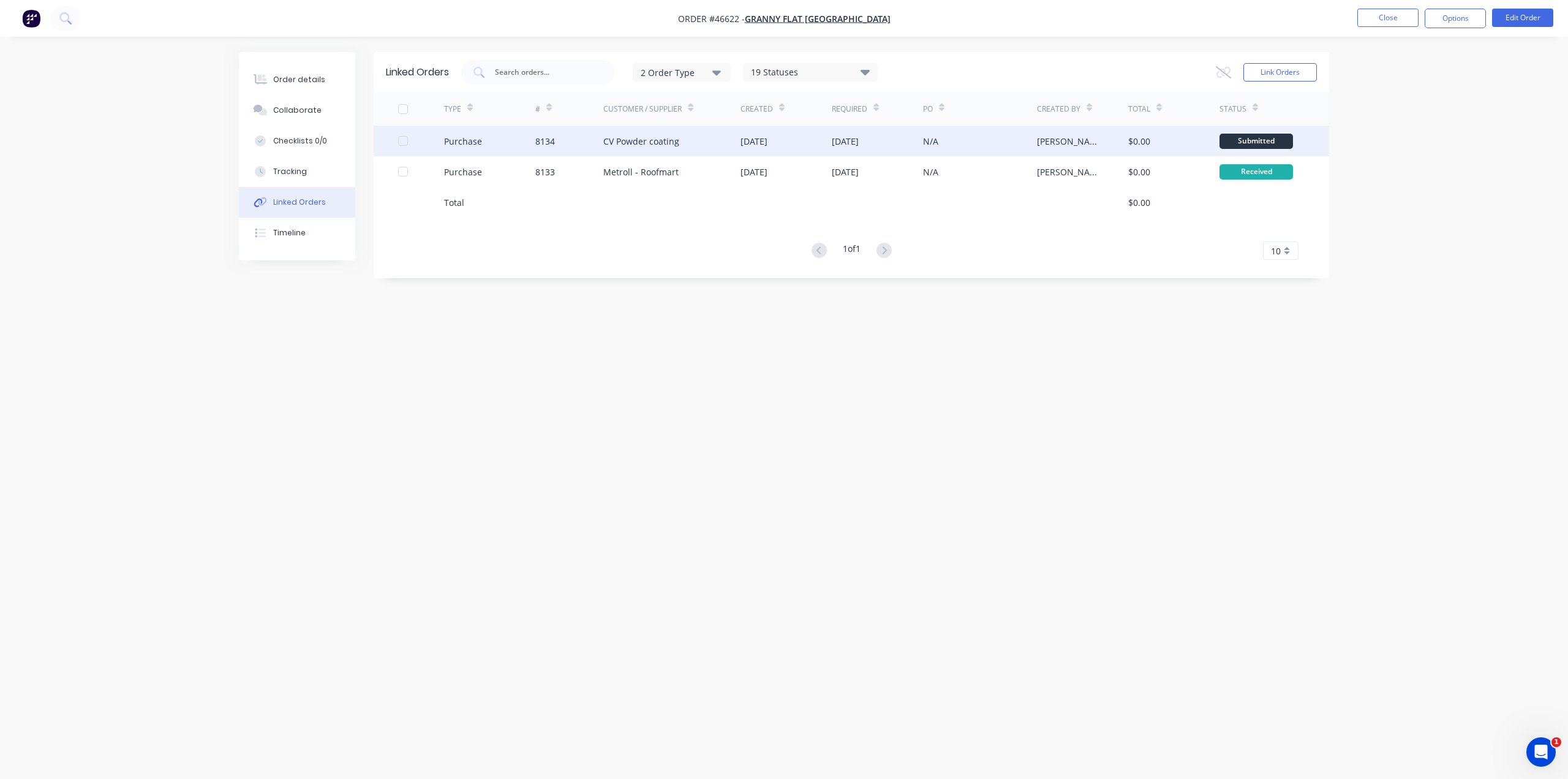
click at [714, 142] on div "CV Powder coating" at bounding box center [671, 141] width 137 height 30
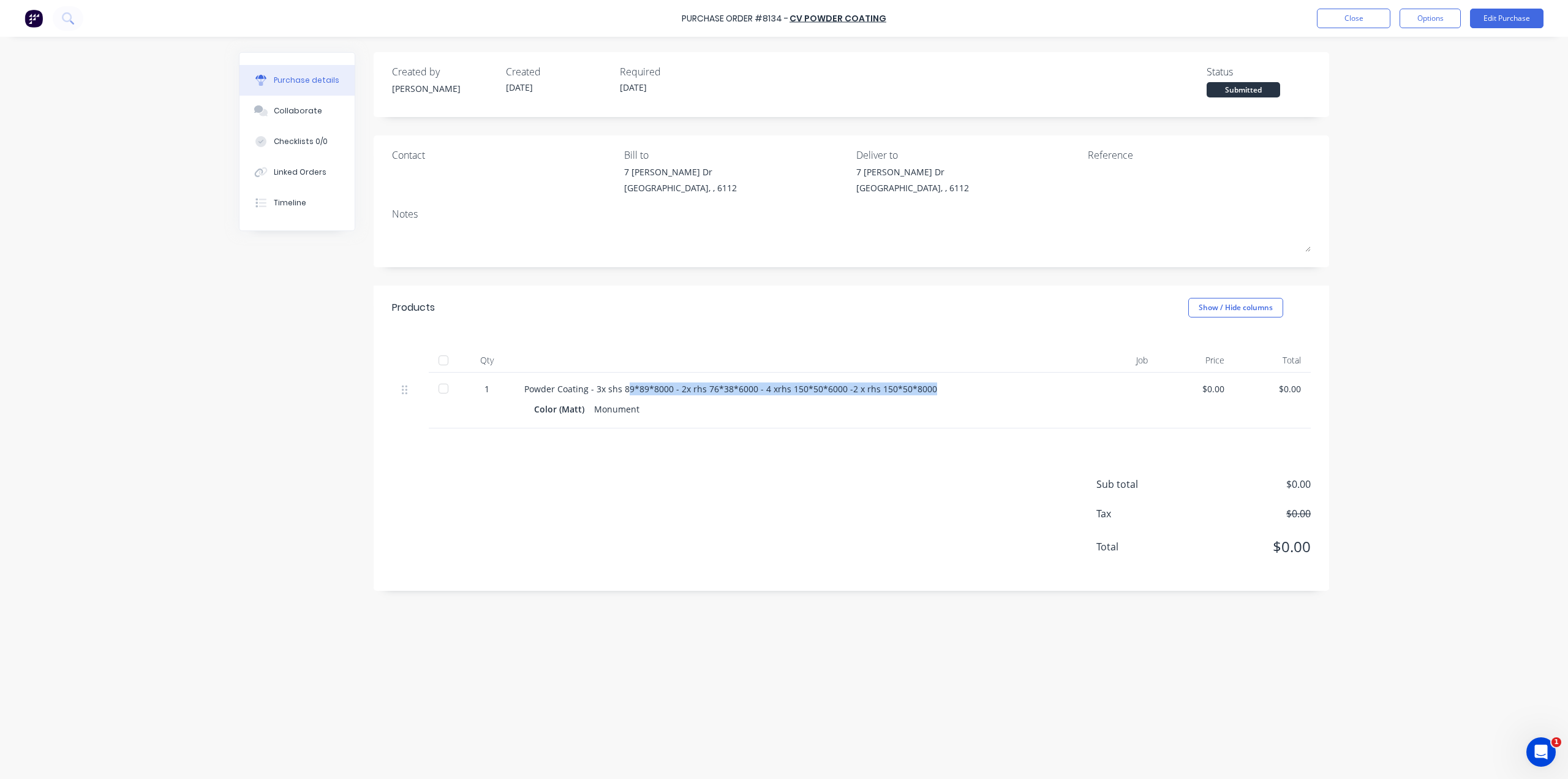
drag, startPoint x: 625, startPoint y: 390, endPoint x: 942, endPoint y: 384, distance: 317.1
click at [942, 384] on div "Powder Coating - 3x shs 89*89*8000 - 2x rhs 76*38*6000 - 4 xrhs 150*50*6000 -2 …" at bounding box center [790, 388] width 531 height 13
click at [922, 461] on div "Sub total $0.00 Tax $0.00 Total $0.00" at bounding box center [851, 509] width 955 height 162
click at [293, 174] on div "Linked Orders" at bounding box center [300, 172] width 53 height 11
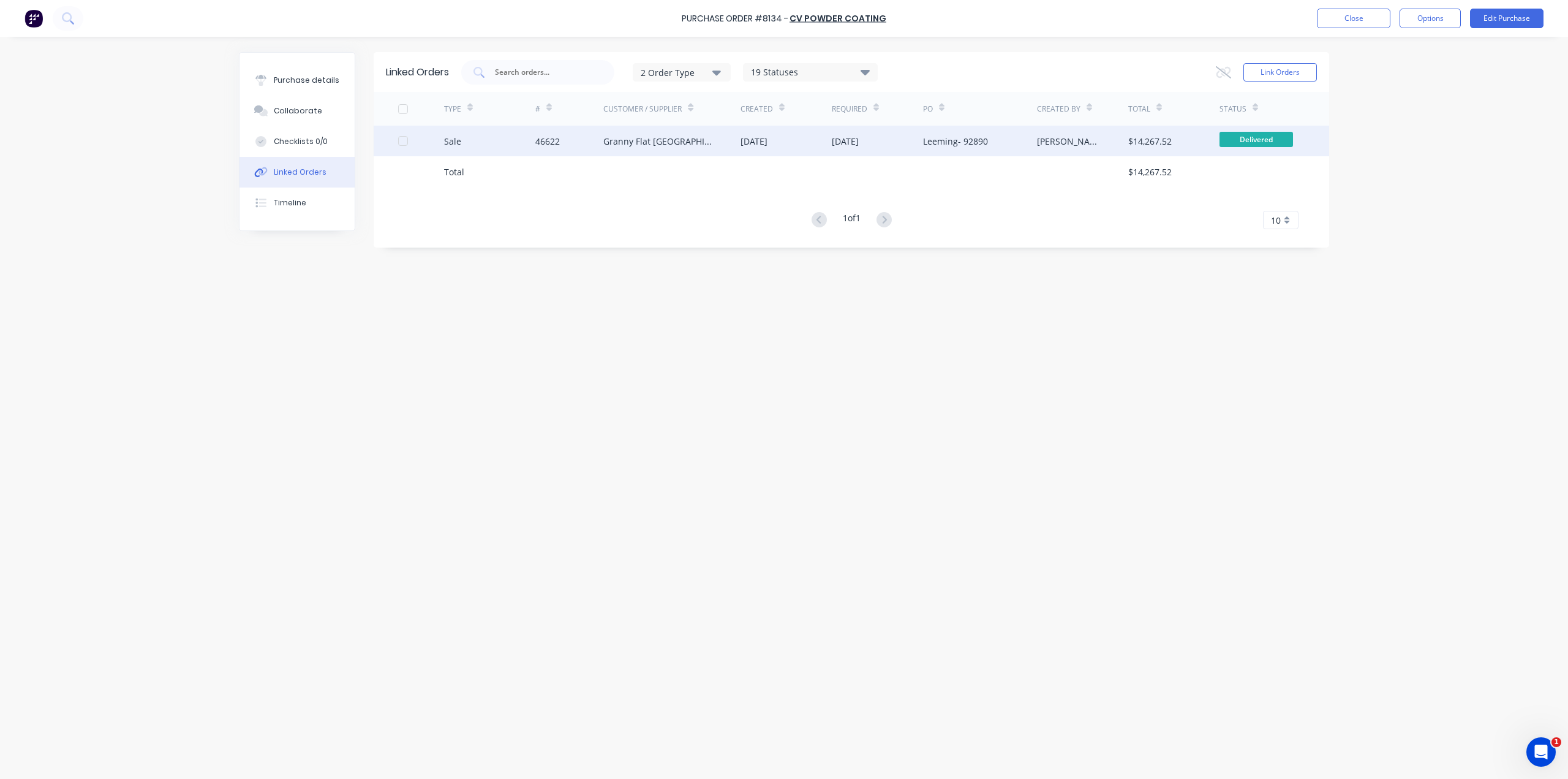
click at [698, 139] on div "Granny Flat WA" at bounding box center [671, 141] width 137 height 30
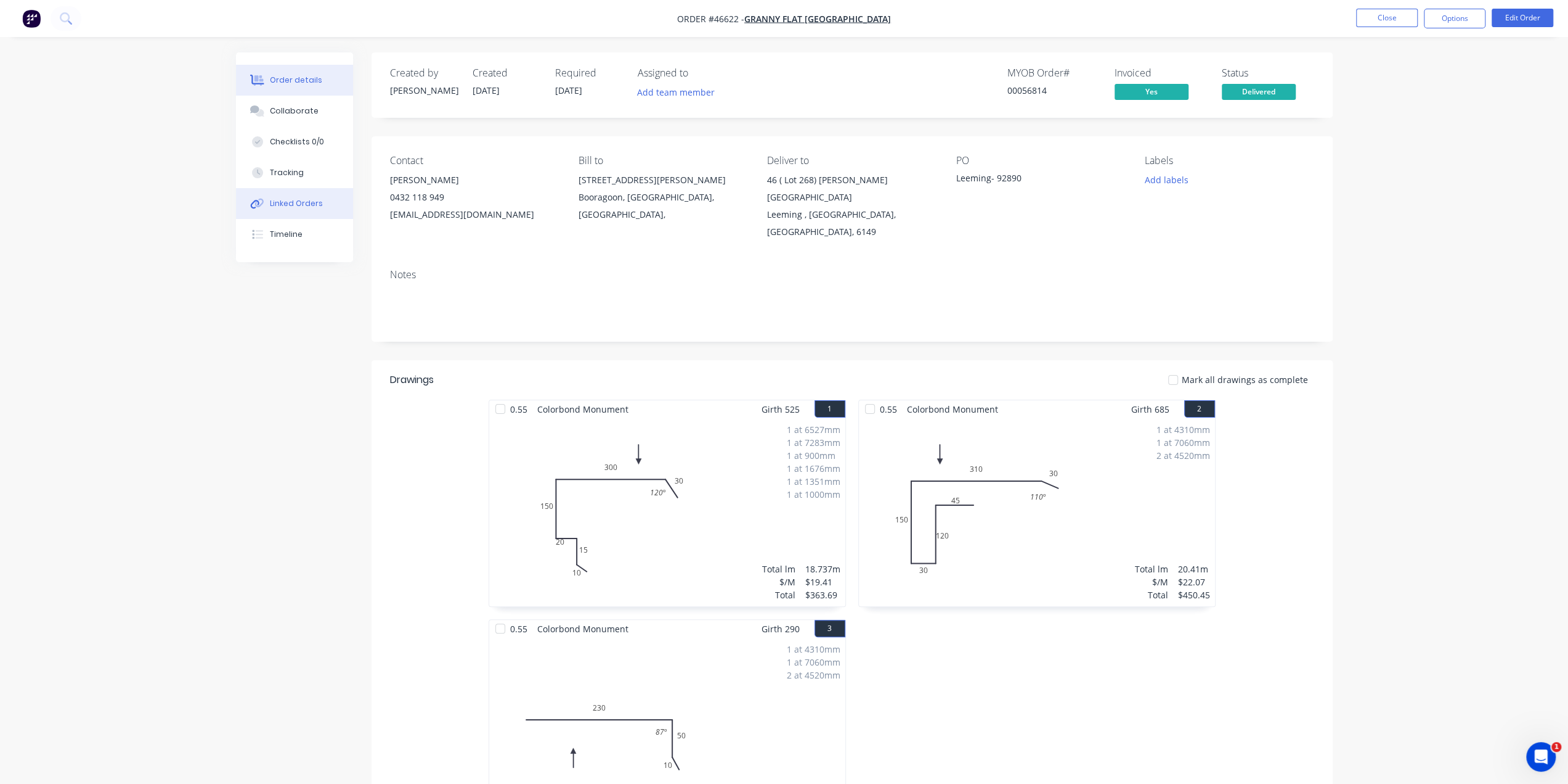
click at [295, 215] on button "Linked Orders" at bounding box center [294, 203] width 117 height 31
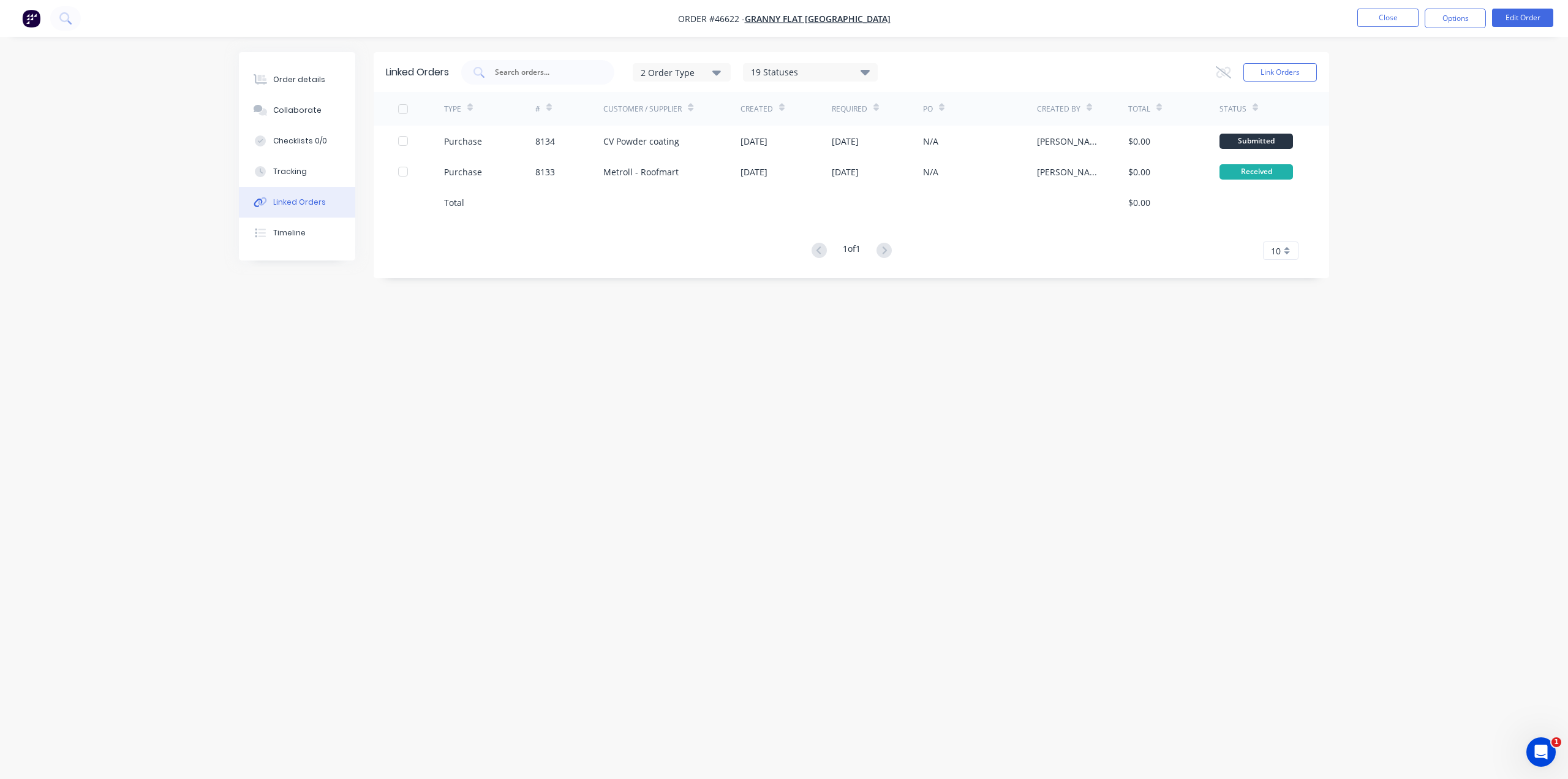
click at [655, 246] on div "1 of 1 10 5 10 15 20 25 30 35" at bounding box center [851, 251] width 955 height 18
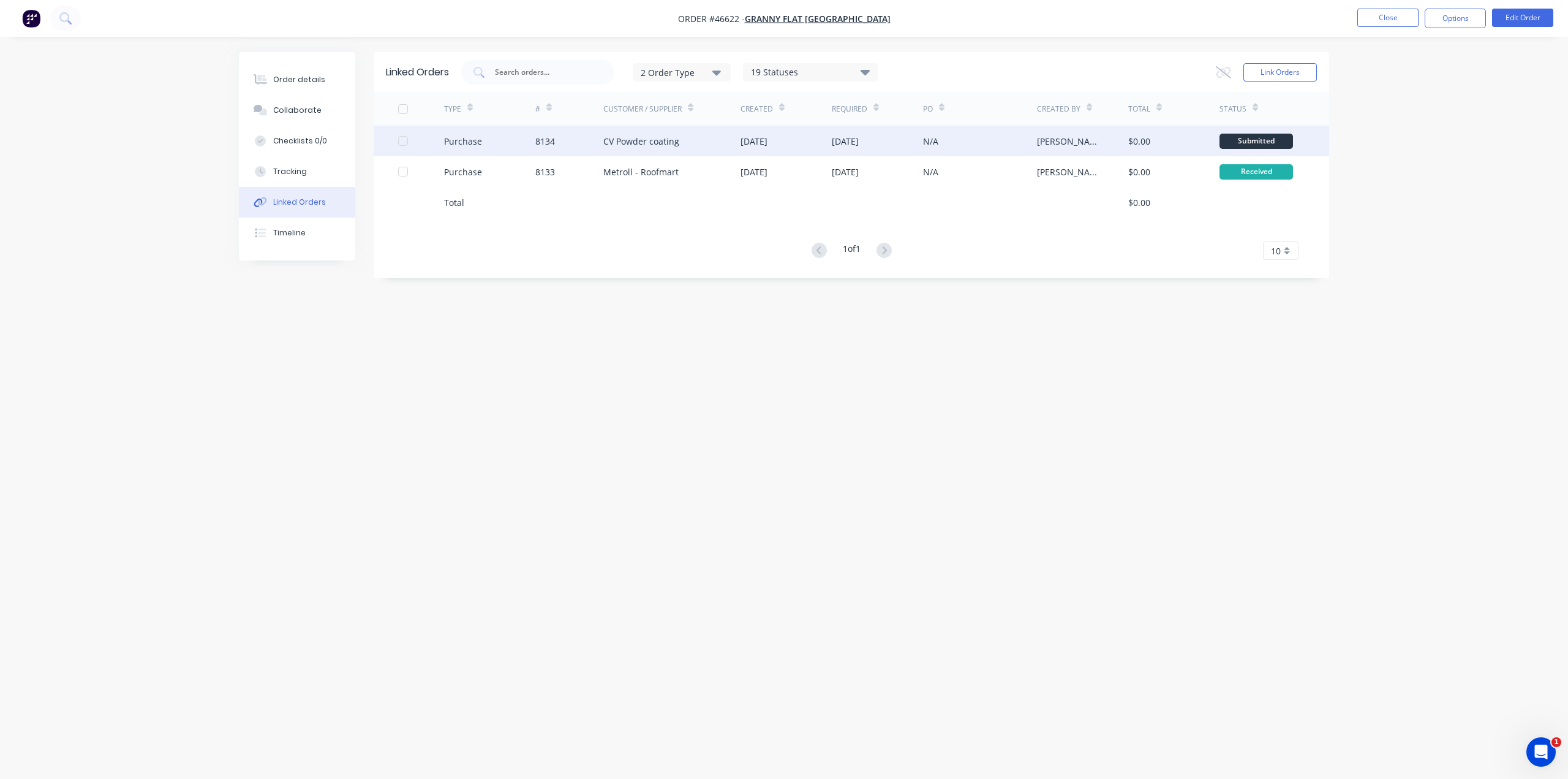
click at [1170, 144] on div "$0.00" at bounding box center [1174, 141] width 91 height 30
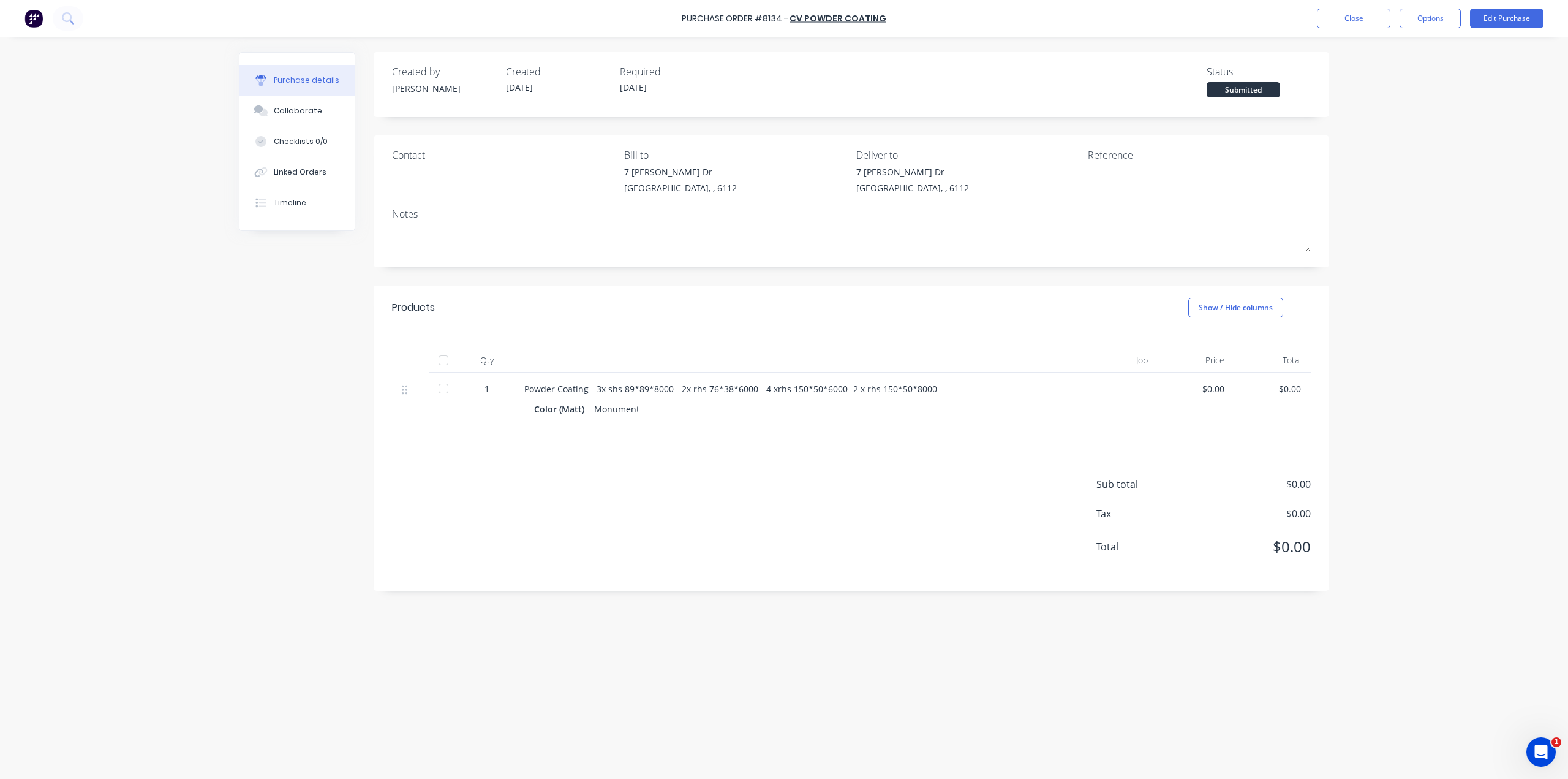
click at [619, 432] on div "Sub total $0.00 Tax $0.00 Total $0.00" at bounding box center [851, 509] width 955 height 162
click at [287, 168] on div "Linked Orders" at bounding box center [300, 172] width 53 height 11
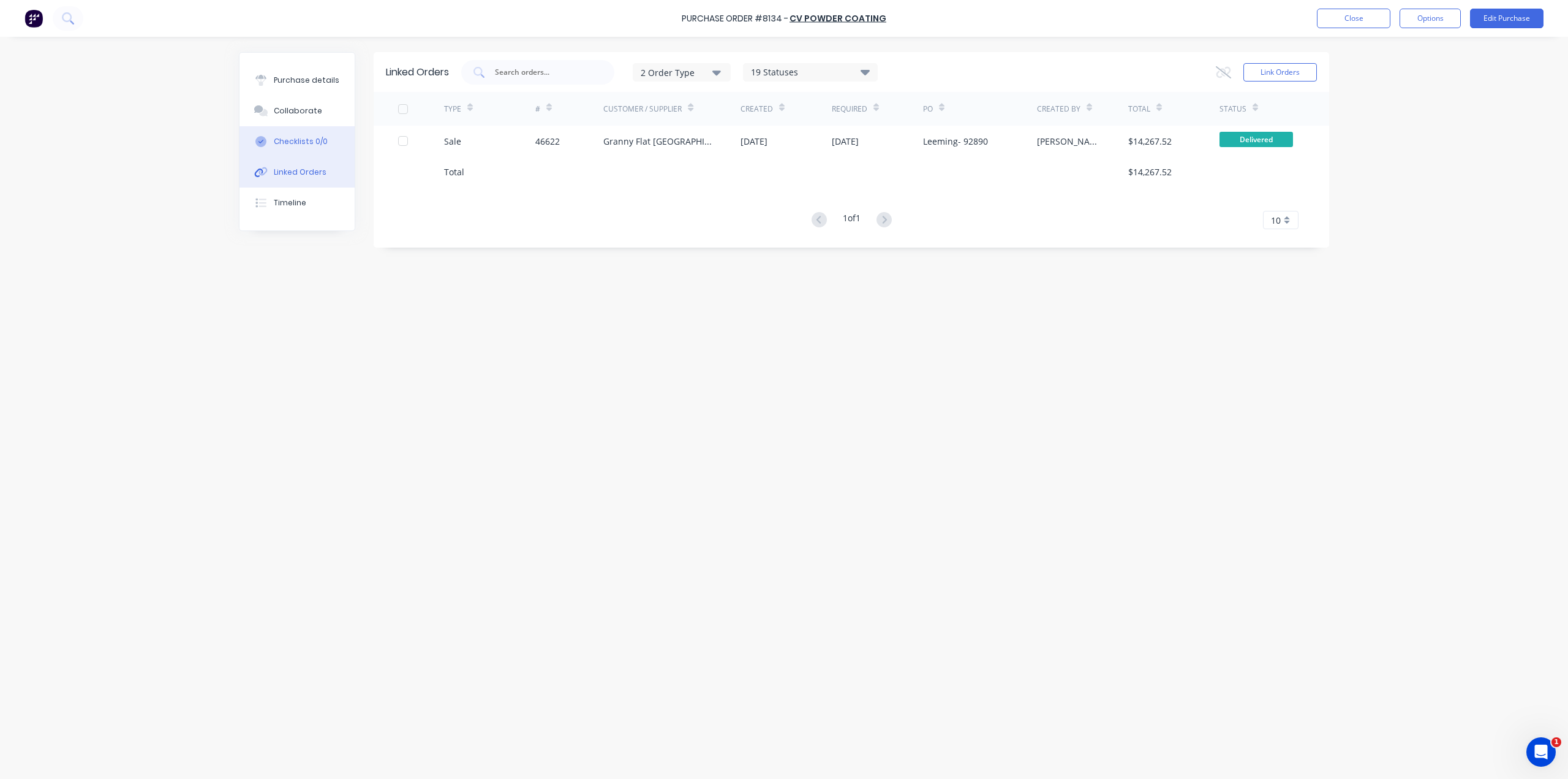
click at [302, 144] on div "Checklists 0/0" at bounding box center [301, 142] width 54 height 11
type textarea "x"
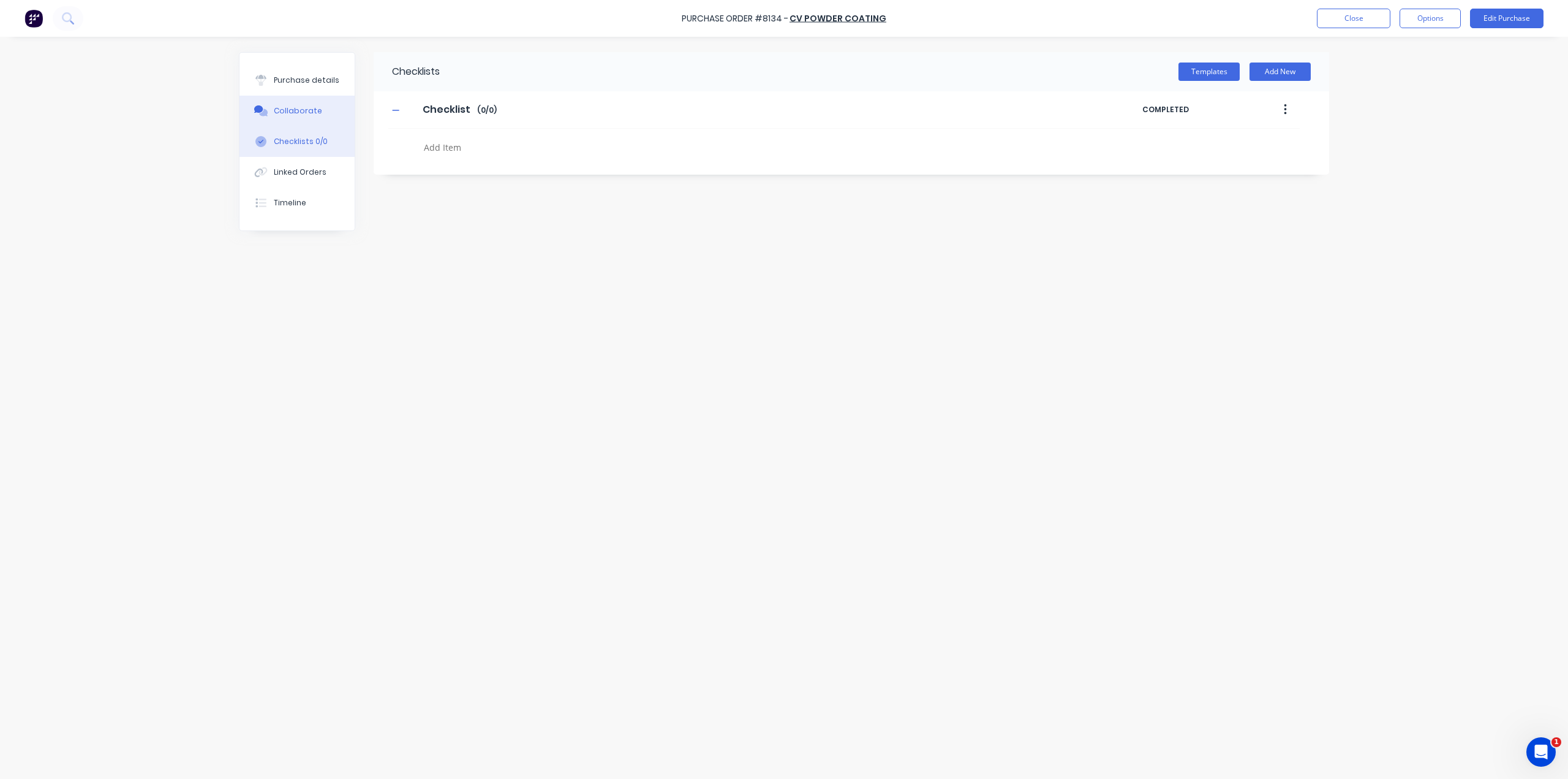
click at [297, 83] on div "Purchase details" at bounding box center [307, 80] width 65 height 11
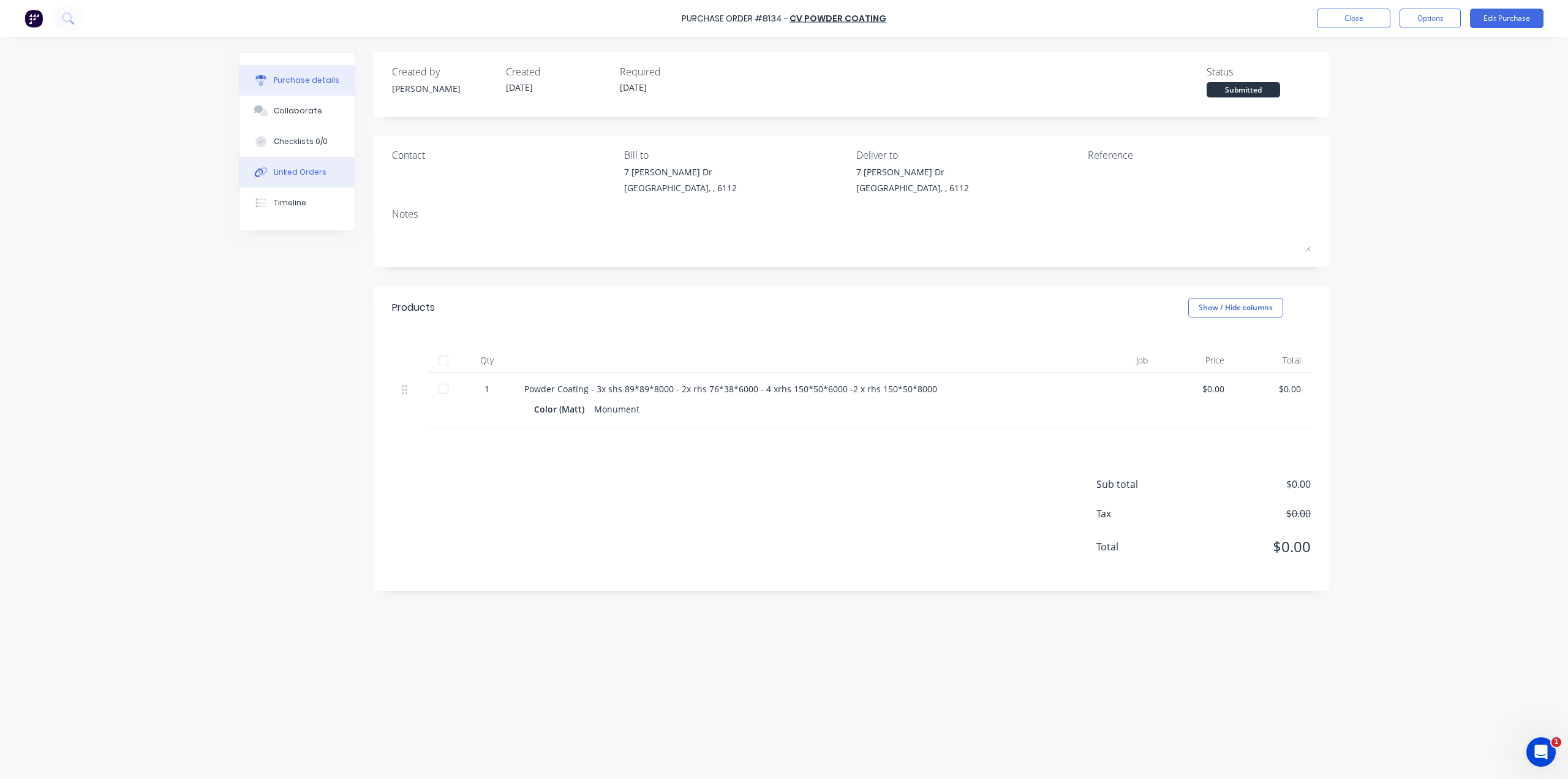
click at [279, 163] on button "Linked Orders" at bounding box center [297, 172] width 115 height 30
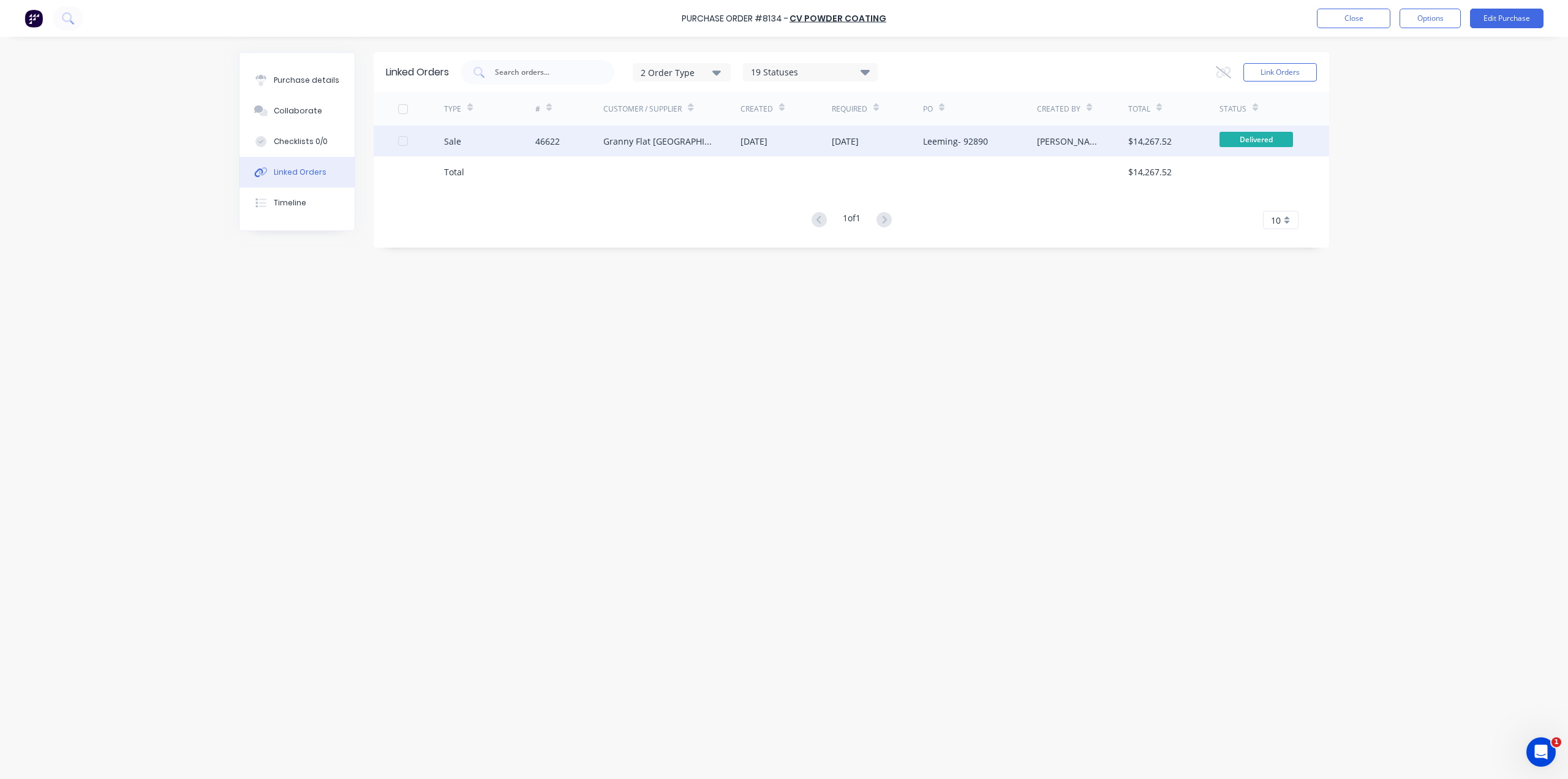
click at [802, 142] on div "14 Jul 2025" at bounding box center [786, 141] width 91 height 30
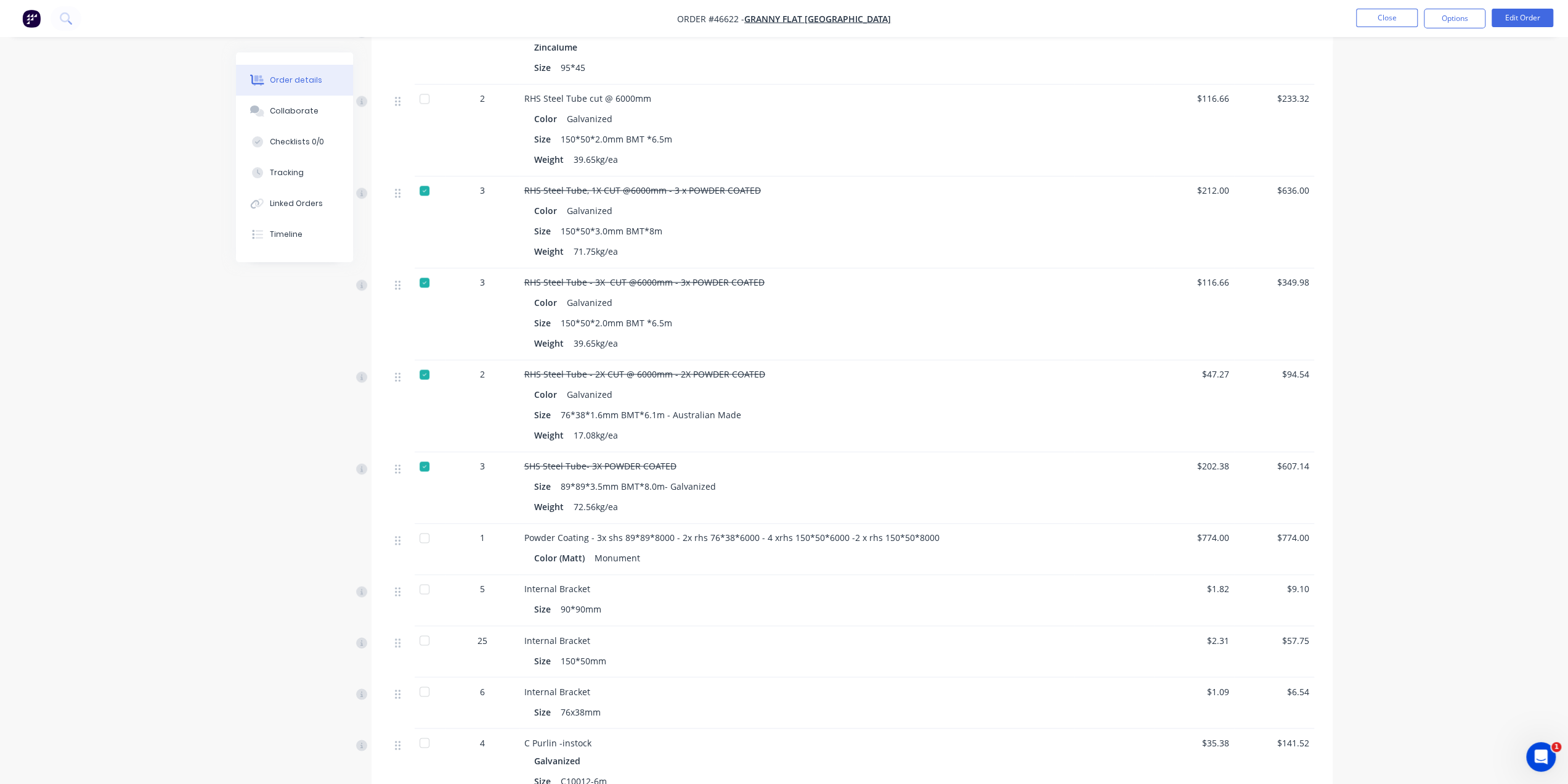
scroll to position [1727, 0]
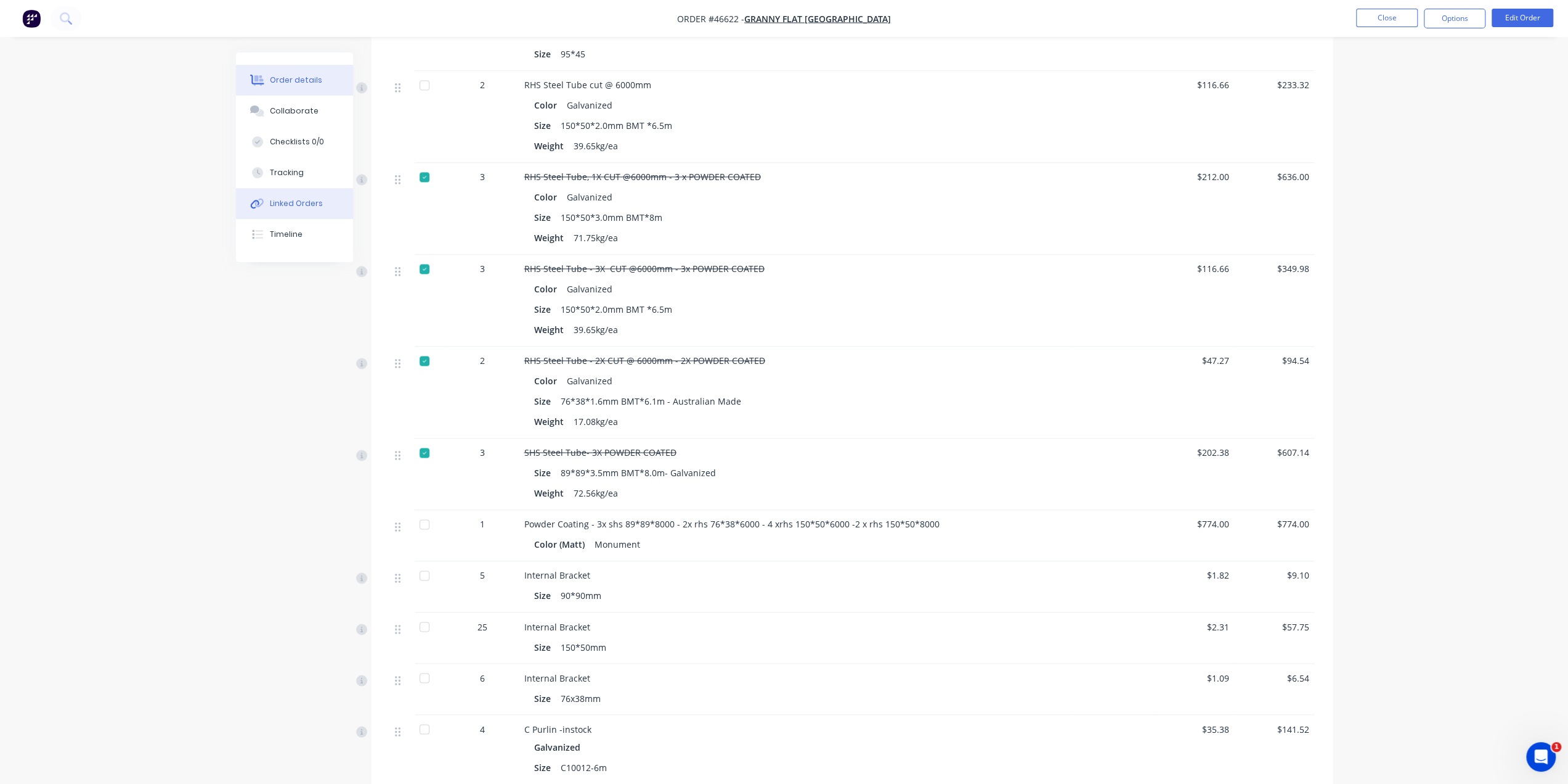
click at [317, 202] on div "Linked Orders" at bounding box center [296, 203] width 53 height 11
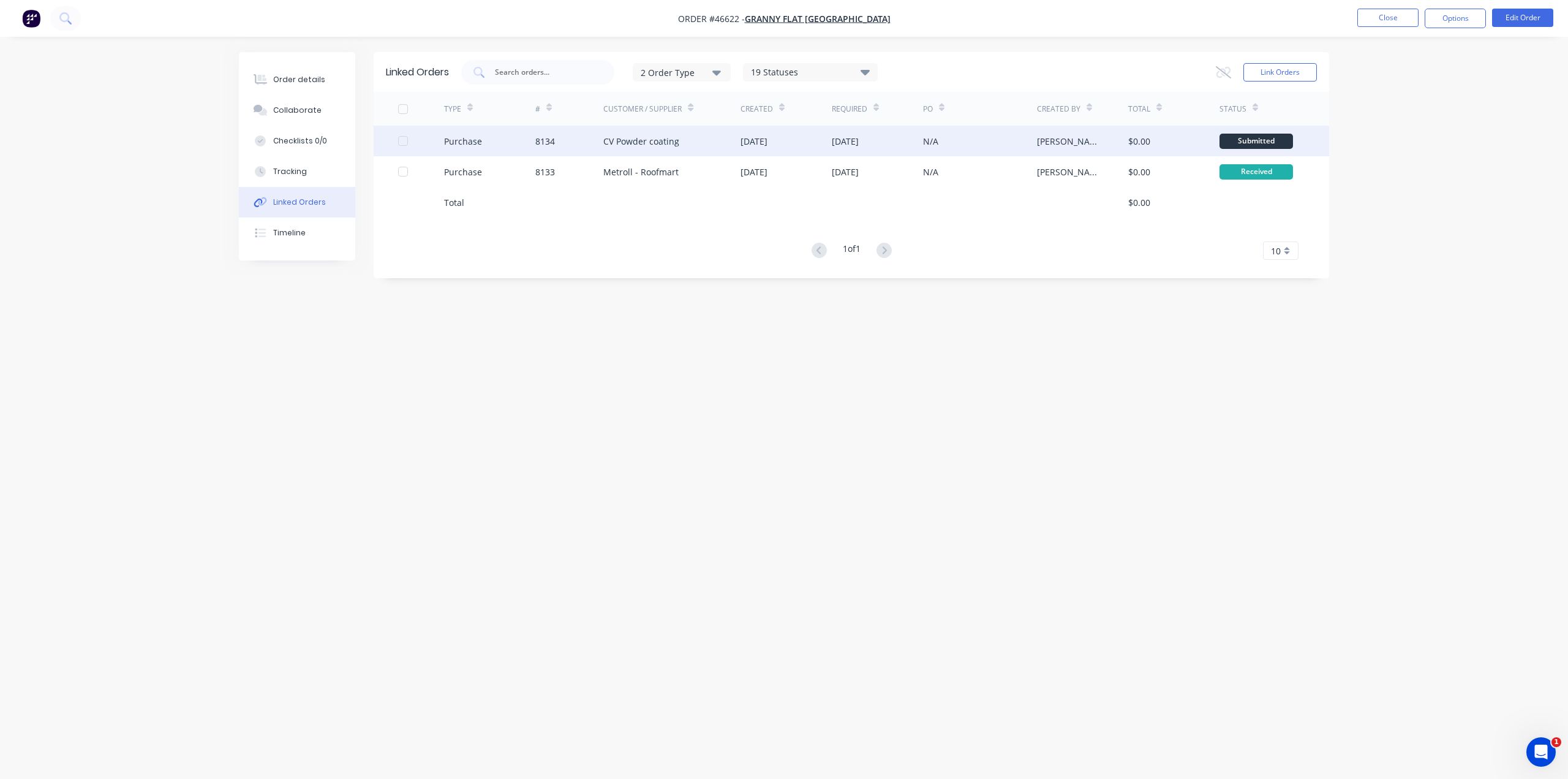
click at [974, 139] on div "N/A" at bounding box center [980, 141] width 114 height 30
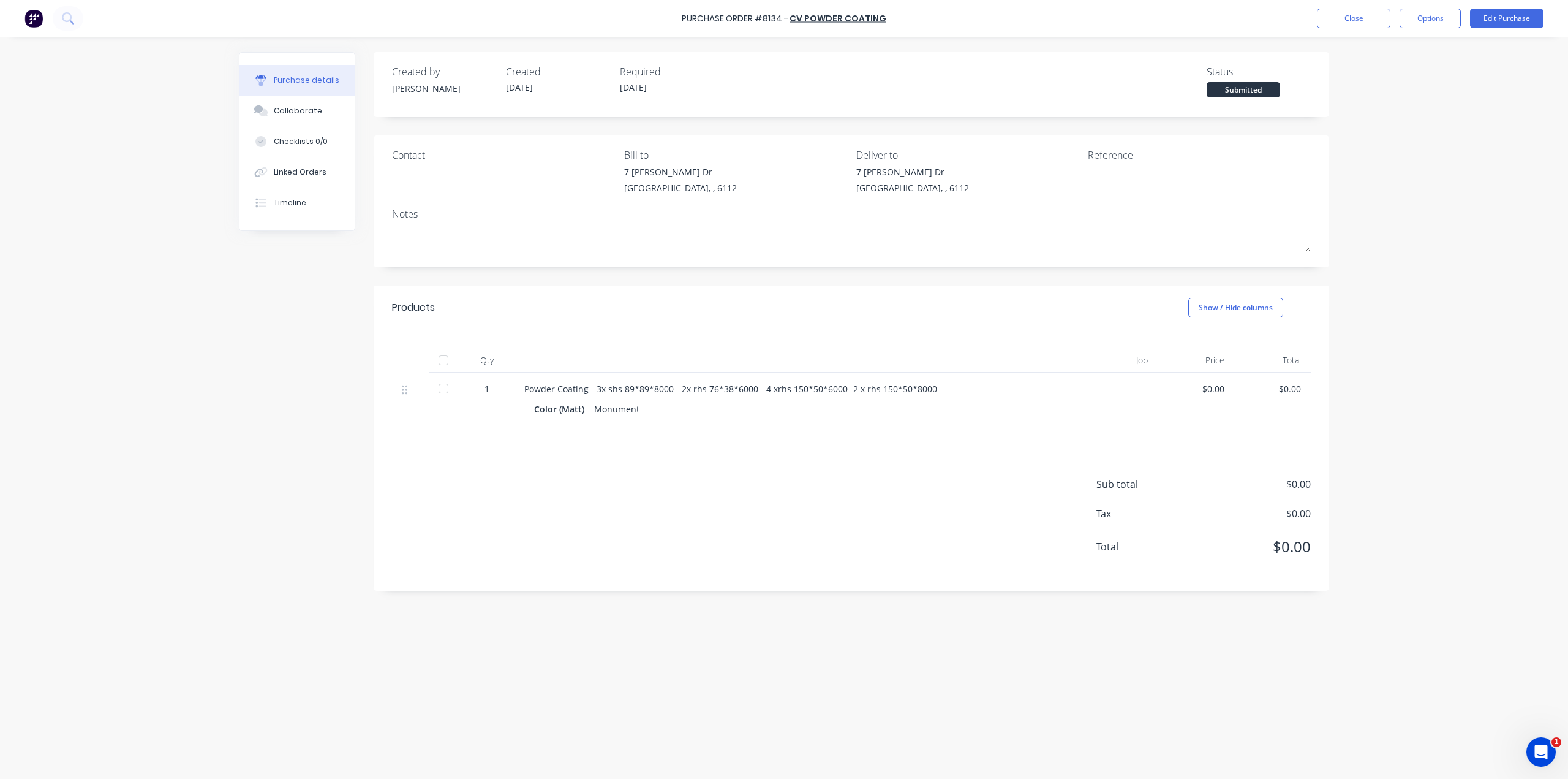
click at [786, 434] on div "Sub total $0.00 Tax $0.00 Total $0.00" at bounding box center [851, 509] width 955 height 162
click at [806, 426] on div "Powder Coating - 3x shs 89*89*8000 - 2x rhs 76*38*6000 - 4 xrhs 150*50*6000 -2 …" at bounding box center [790, 400] width 551 height 56
click at [807, 434] on div "Sub total $0.00 Tax $0.00 Total $0.00" at bounding box center [851, 509] width 955 height 162
click at [818, 429] on div "Sub total $0.00 Tax $0.00 Total $0.00" at bounding box center [851, 509] width 955 height 162
drag, startPoint x: 712, startPoint y: 385, endPoint x: 751, endPoint y: 410, distance: 46.3
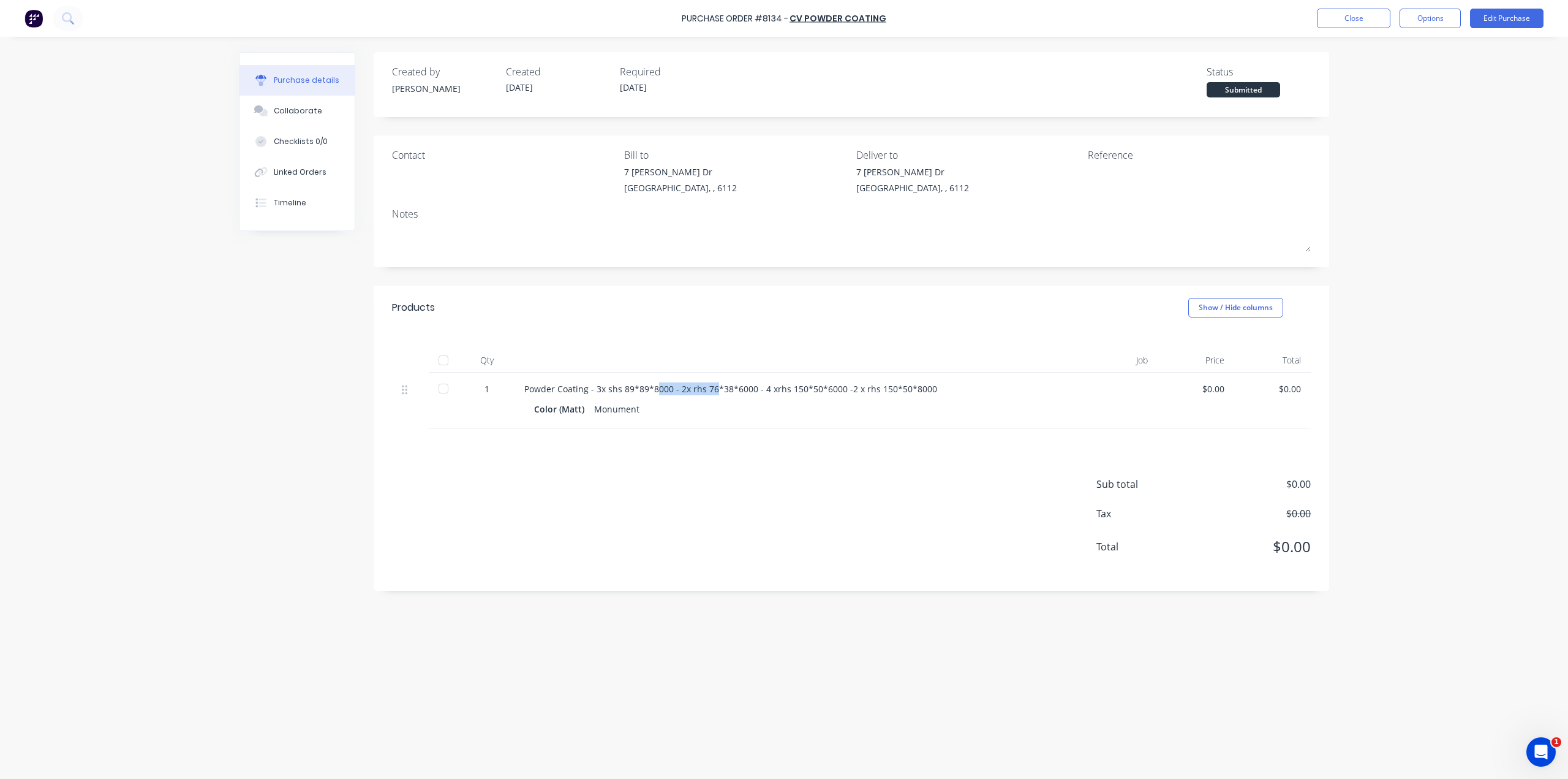
click at [790, 391] on div "Powder Coating - 3x shs 89*89*8000 - 2x rhs 76*38*6000 - 4 xrhs 150*50*6000 -2 …" at bounding box center [790, 400] width 551 height 56
click at [700, 427] on div "Powder Coating - 3x shs 89*89*8000 - 2x rhs 76*38*6000 - 4 xrhs 150*50*6000 -2 …" at bounding box center [790, 400] width 551 height 56
drag, startPoint x: 729, startPoint y: 397, endPoint x: 907, endPoint y: 395, distance: 178.0
click at [902, 395] on div "Powder Coating - 3x shs 89*89*8000 - 2x rhs 76*38*6000 - 4 xrhs 150*50*6000 -2 …" at bounding box center [790, 388] width 531 height 13
drag, startPoint x: 816, startPoint y: 434, endPoint x: 819, endPoint y: 418, distance: 16.3
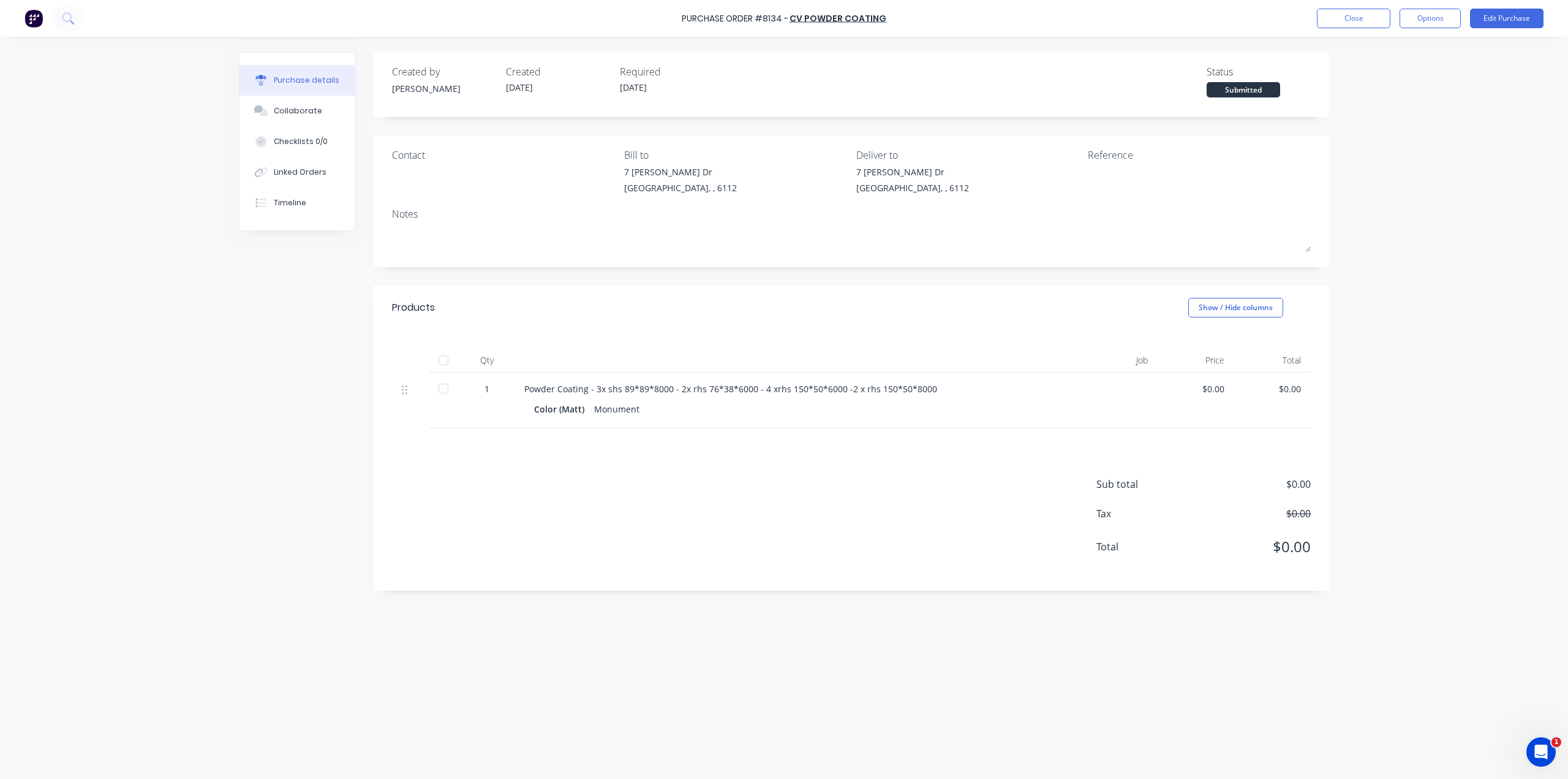
click at [816, 433] on div "Sub total $0.00 Tax $0.00 Total $0.00" at bounding box center [851, 509] width 955 height 162
click at [819, 406] on div "Color (Matt) Monument" at bounding box center [790, 408] width 512 height 18
click at [261, 166] on button "Linked Orders" at bounding box center [297, 172] width 115 height 30
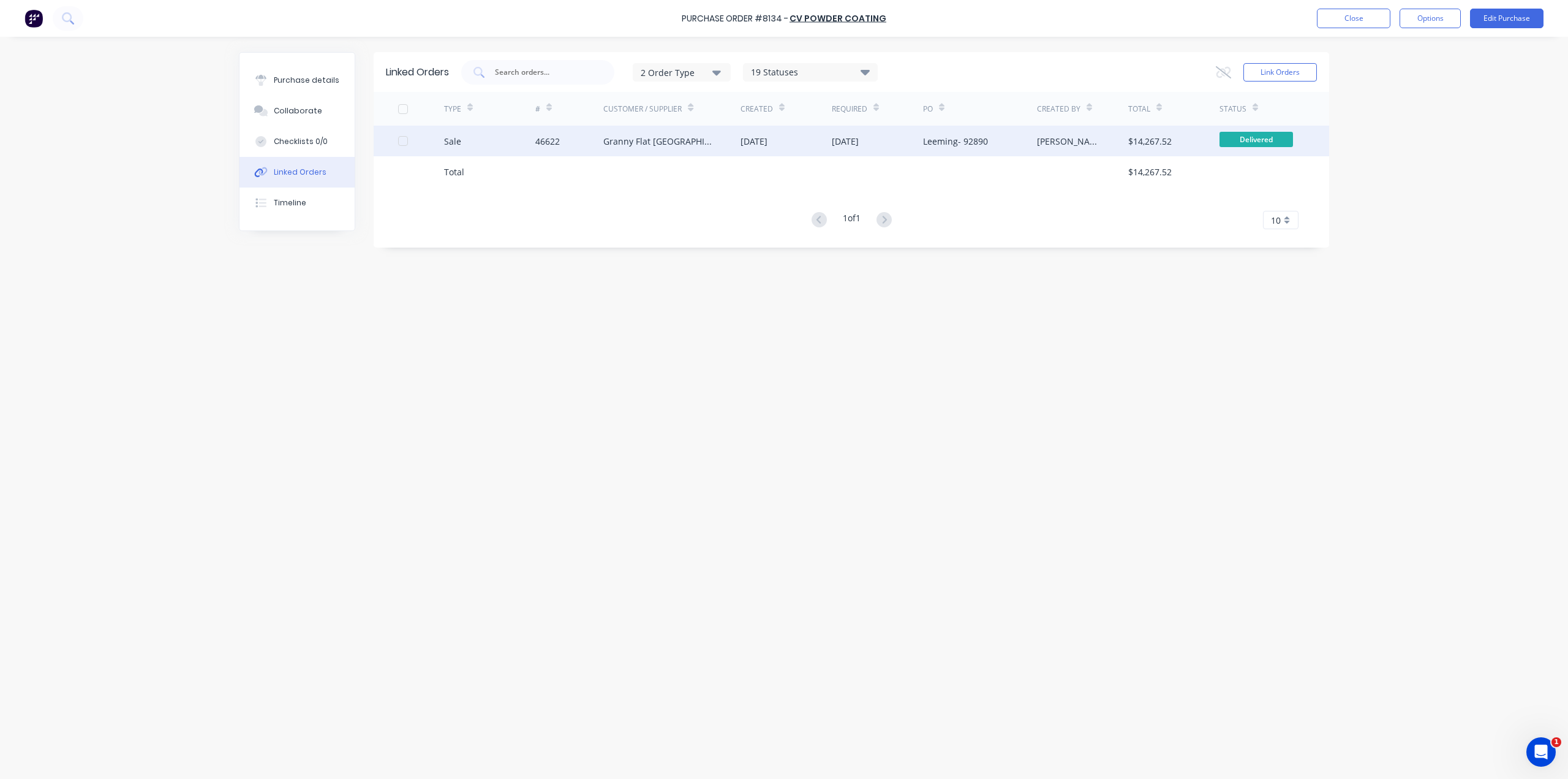
click at [704, 142] on div "Granny Flat [GEOGRAPHIC_DATA]" at bounding box center [671, 141] width 137 height 30
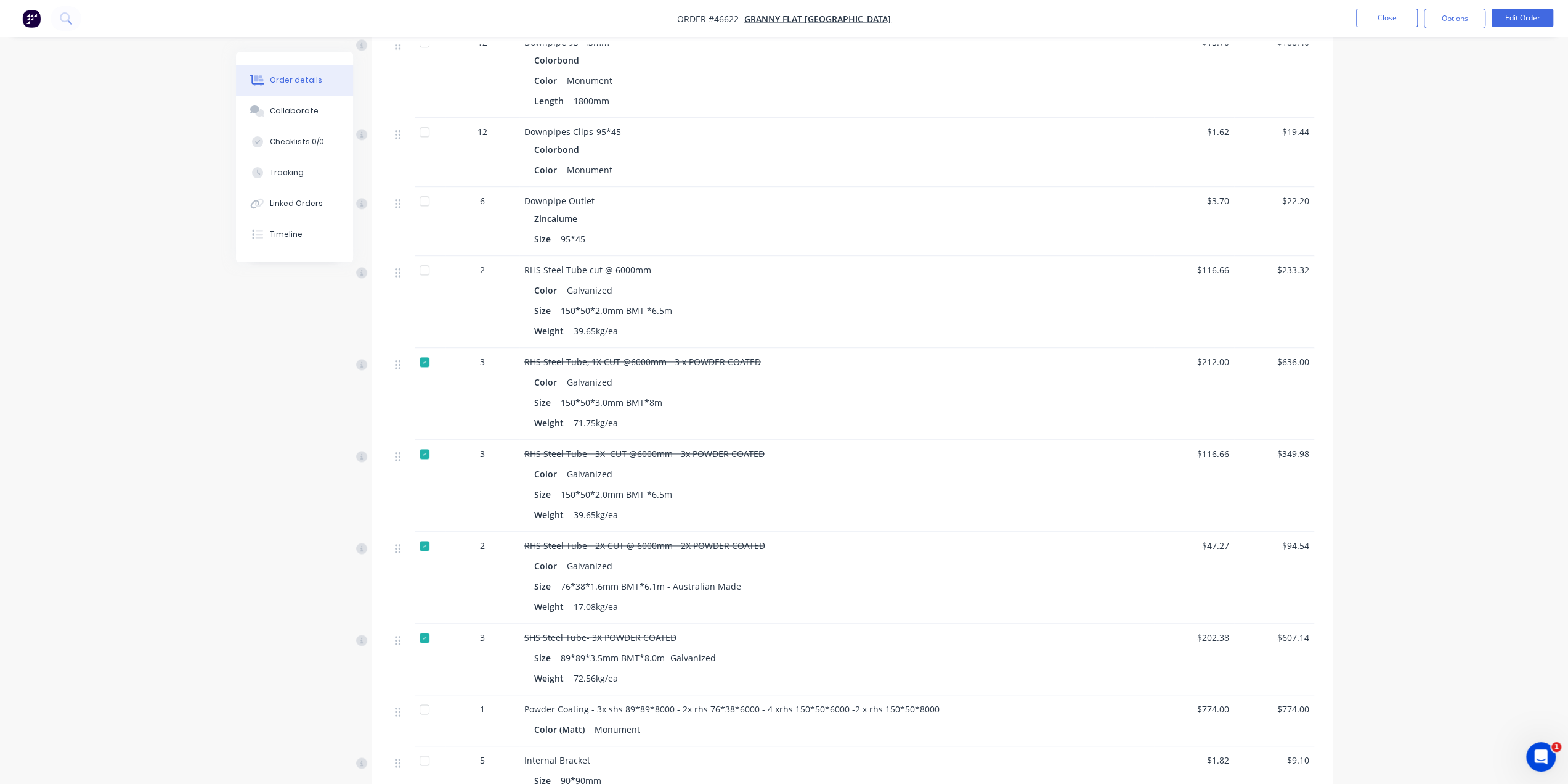
scroll to position [1623, 0]
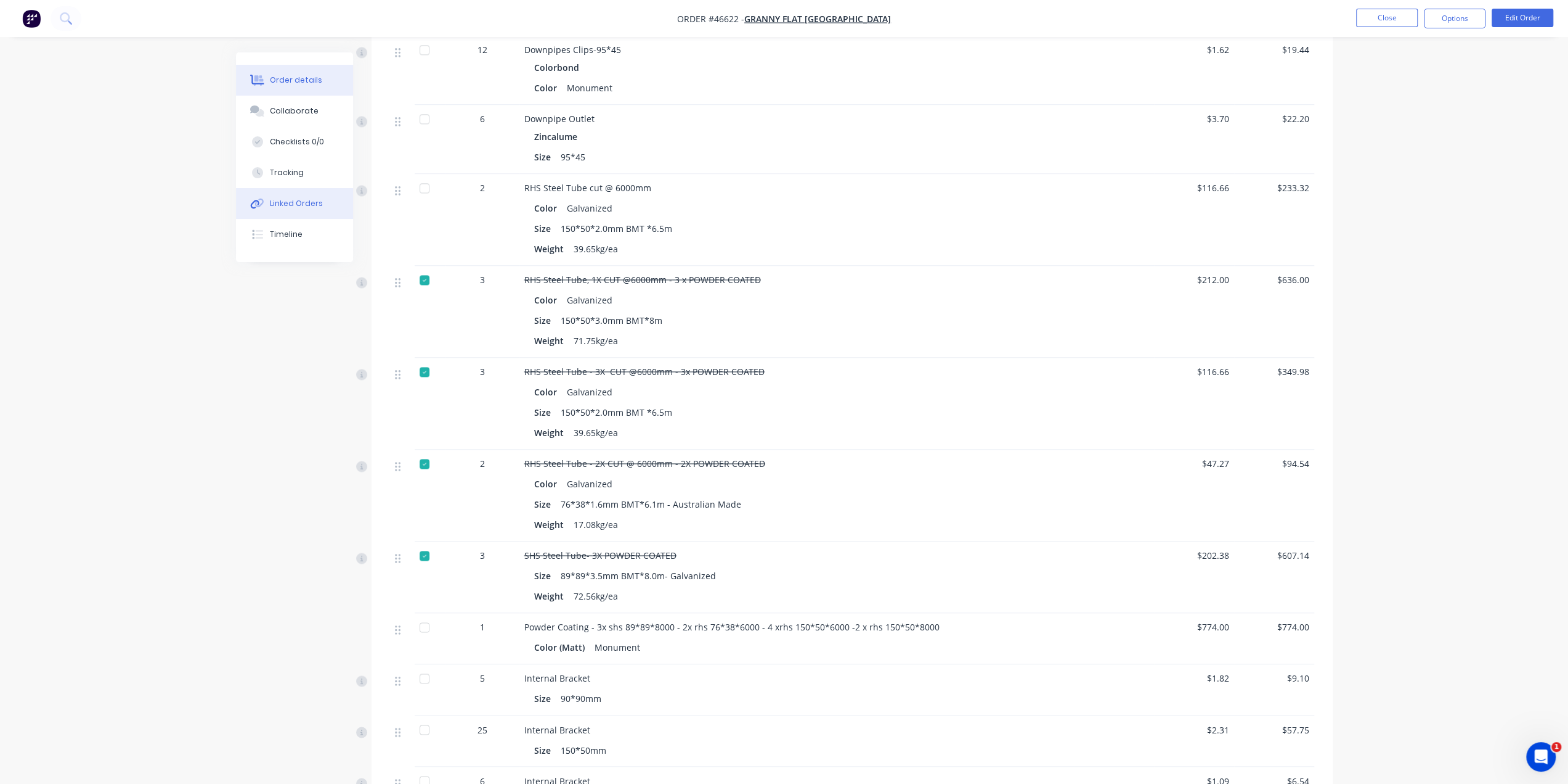
click at [283, 207] on div "Linked Orders" at bounding box center [296, 203] width 53 height 11
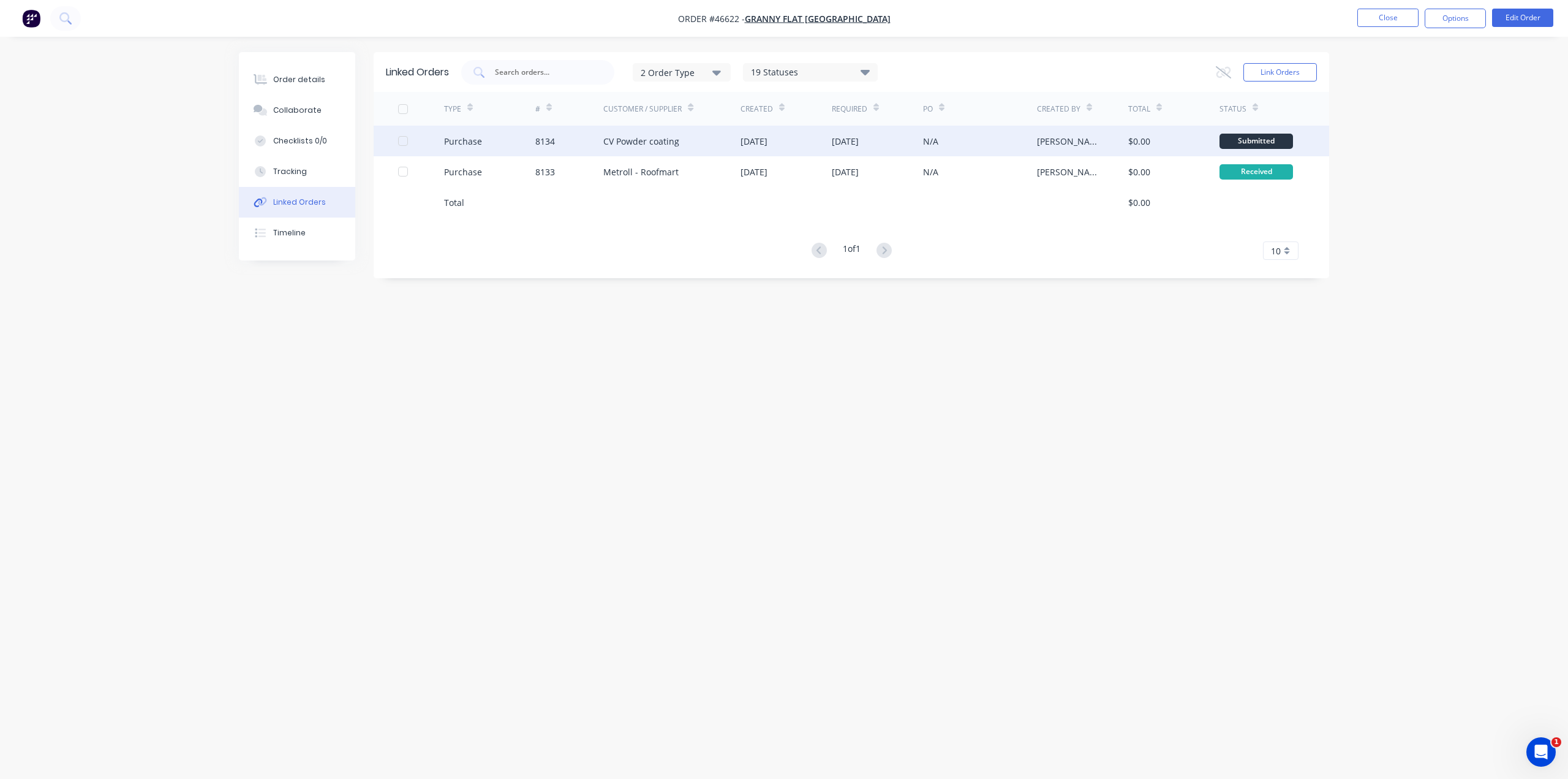
click at [724, 142] on div "CV Powder coating" at bounding box center [671, 141] width 137 height 30
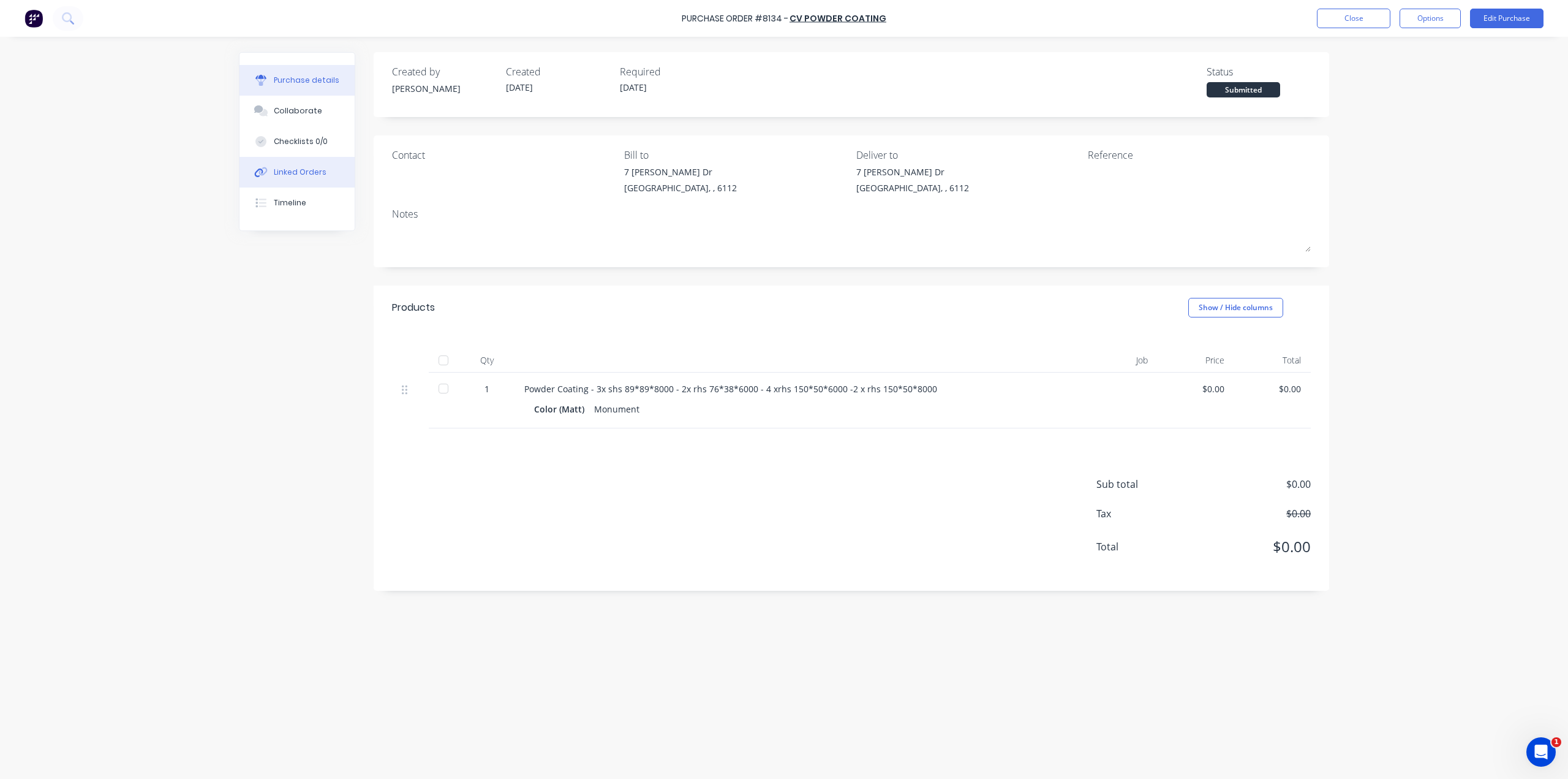
click at [316, 171] on div "Linked Orders" at bounding box center [300, 172] width 53 height 11
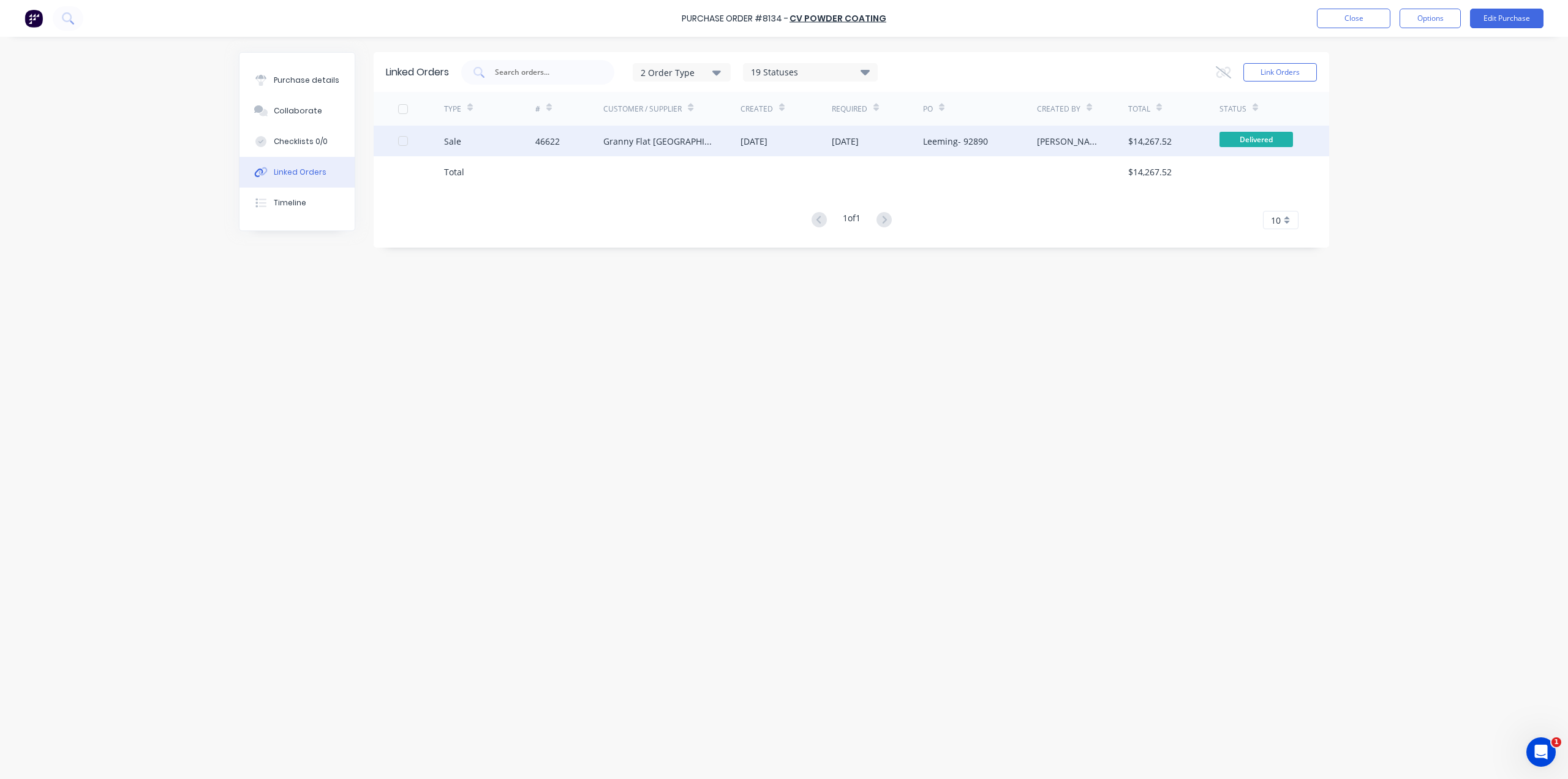
click at [713, 145] on div "Granny Flat [GEOGRAPHIC_DATA]" at bounding box center [671, 141] width 137 height 30
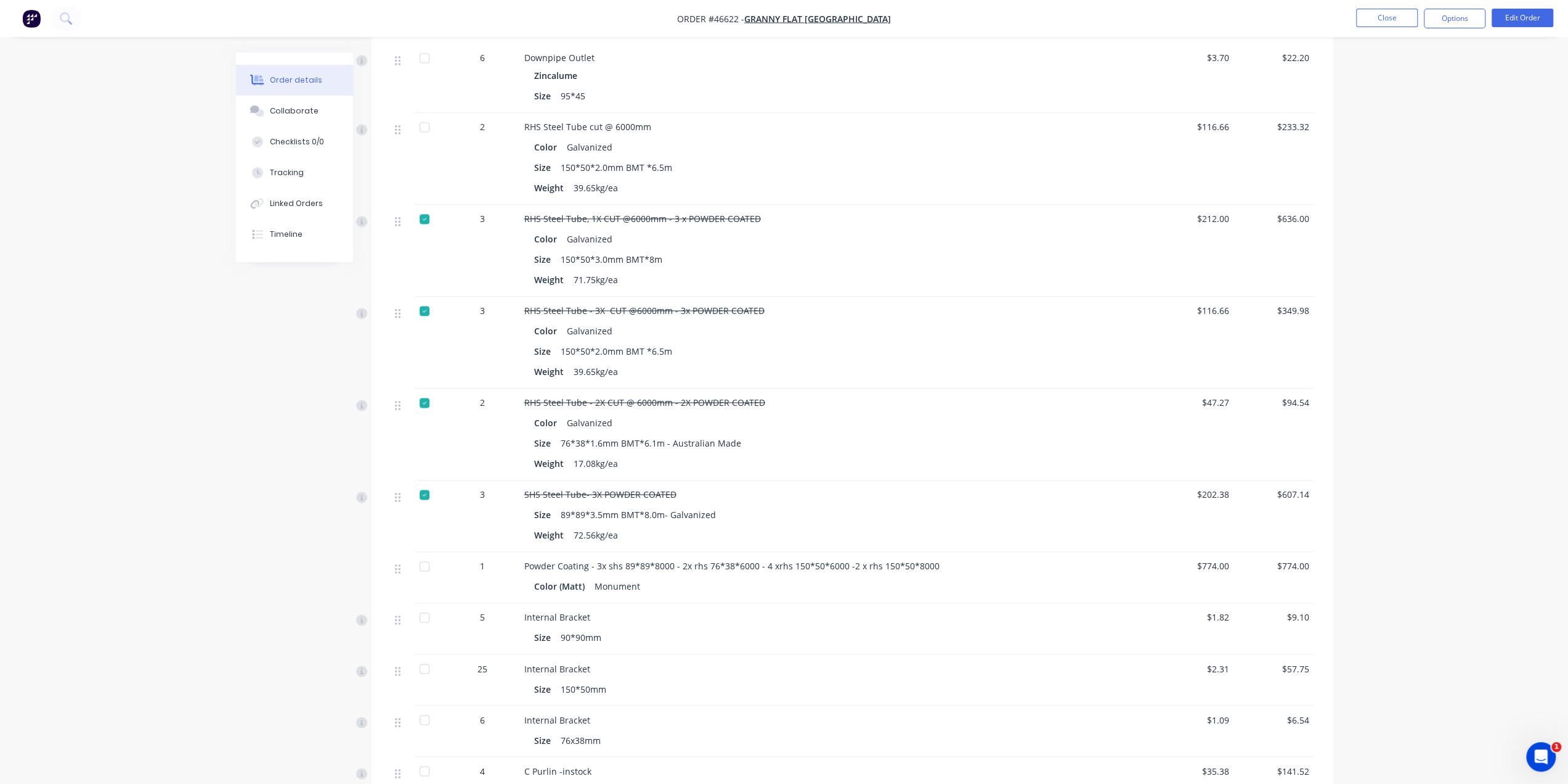
scroll to position [1685, 0]
click at [286, 208] on div "Linked Orders" at bounding box center [296, 203] width 53 height 11
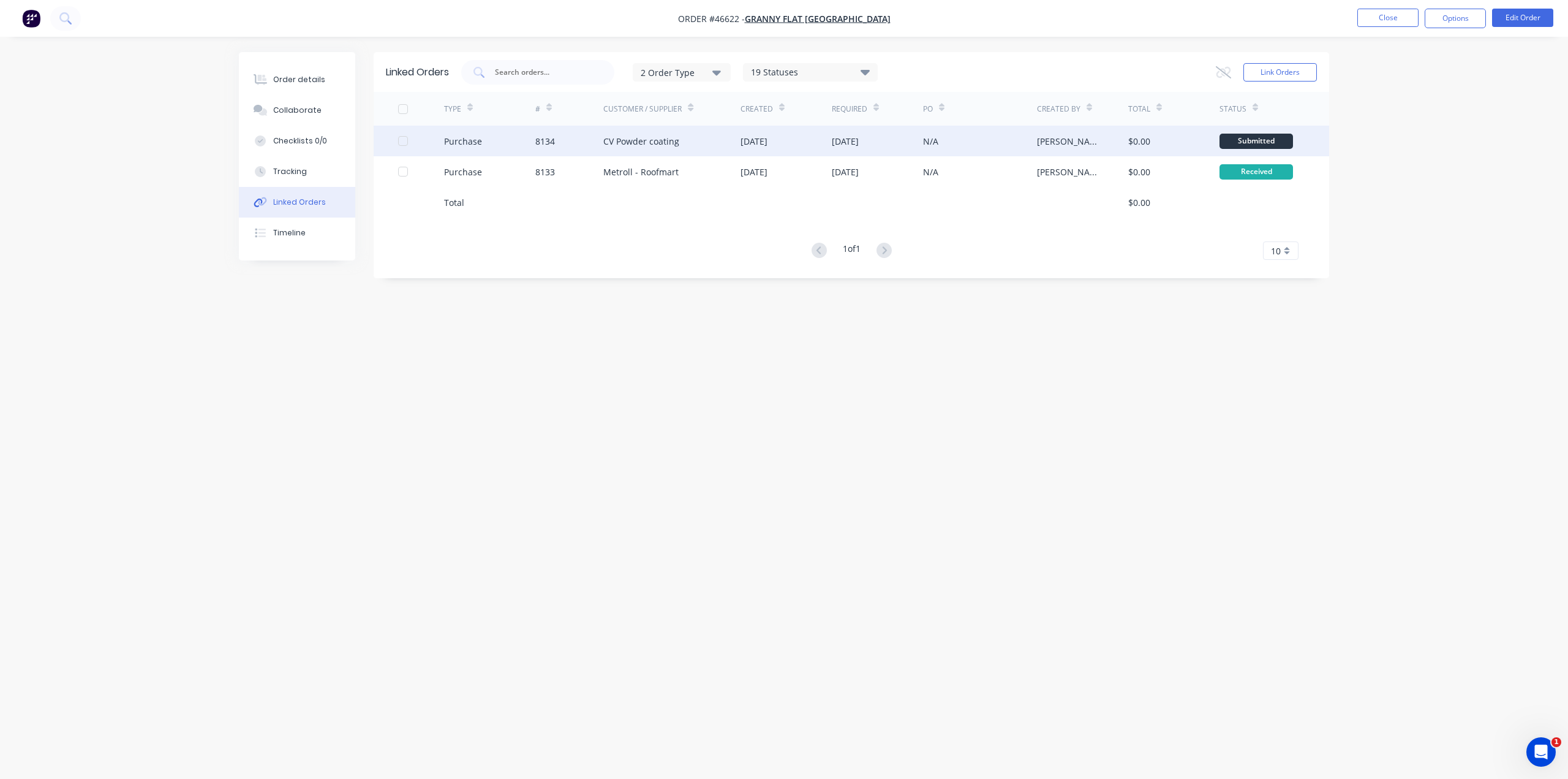
click at [715, 142] on div "CV Powder coating" at bounding box center [671, 141] width 137 height 30
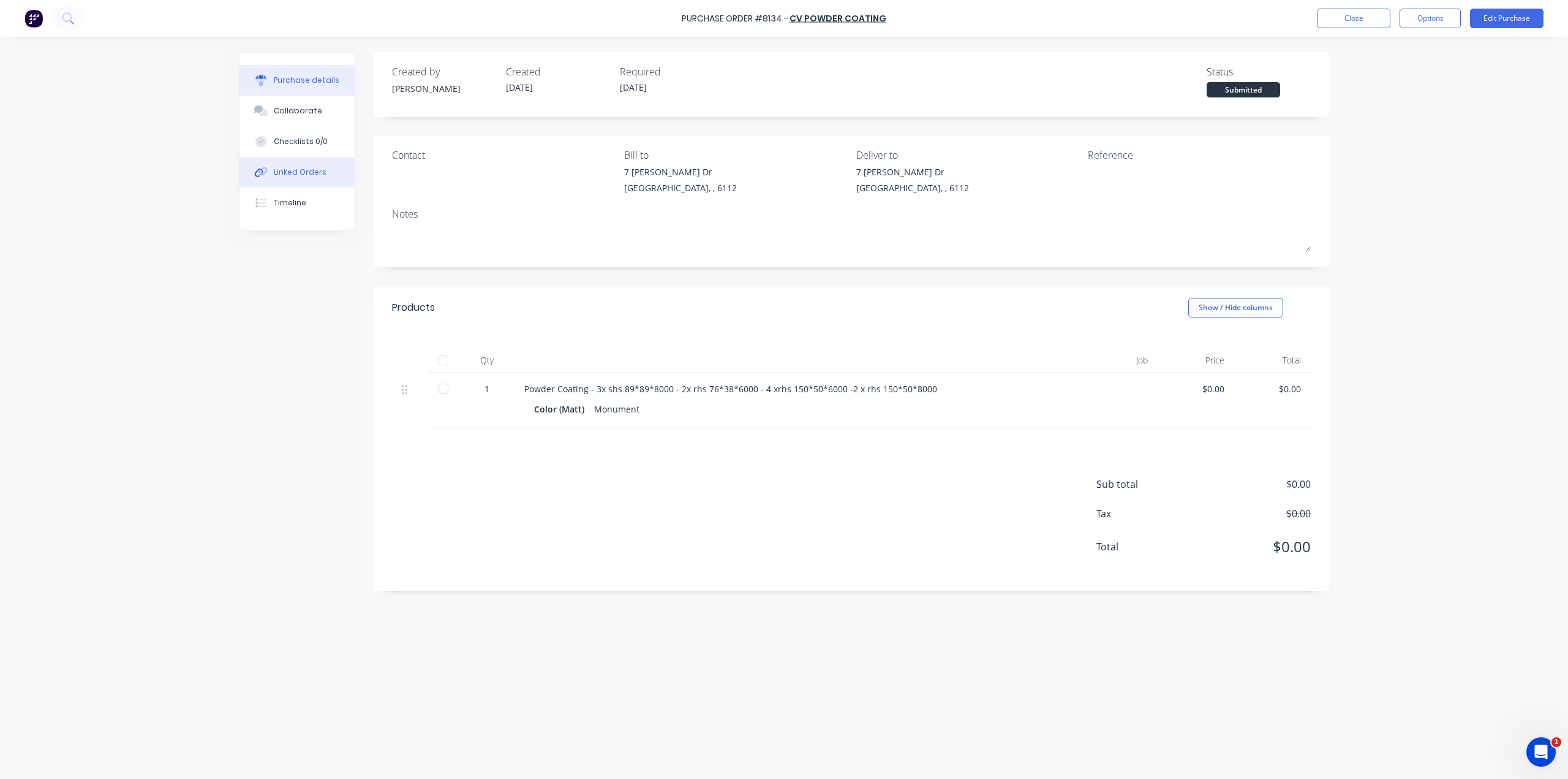
click at [304, 171] on div "Linked Orders" at bounding box center [300, 172] width 53 height 11
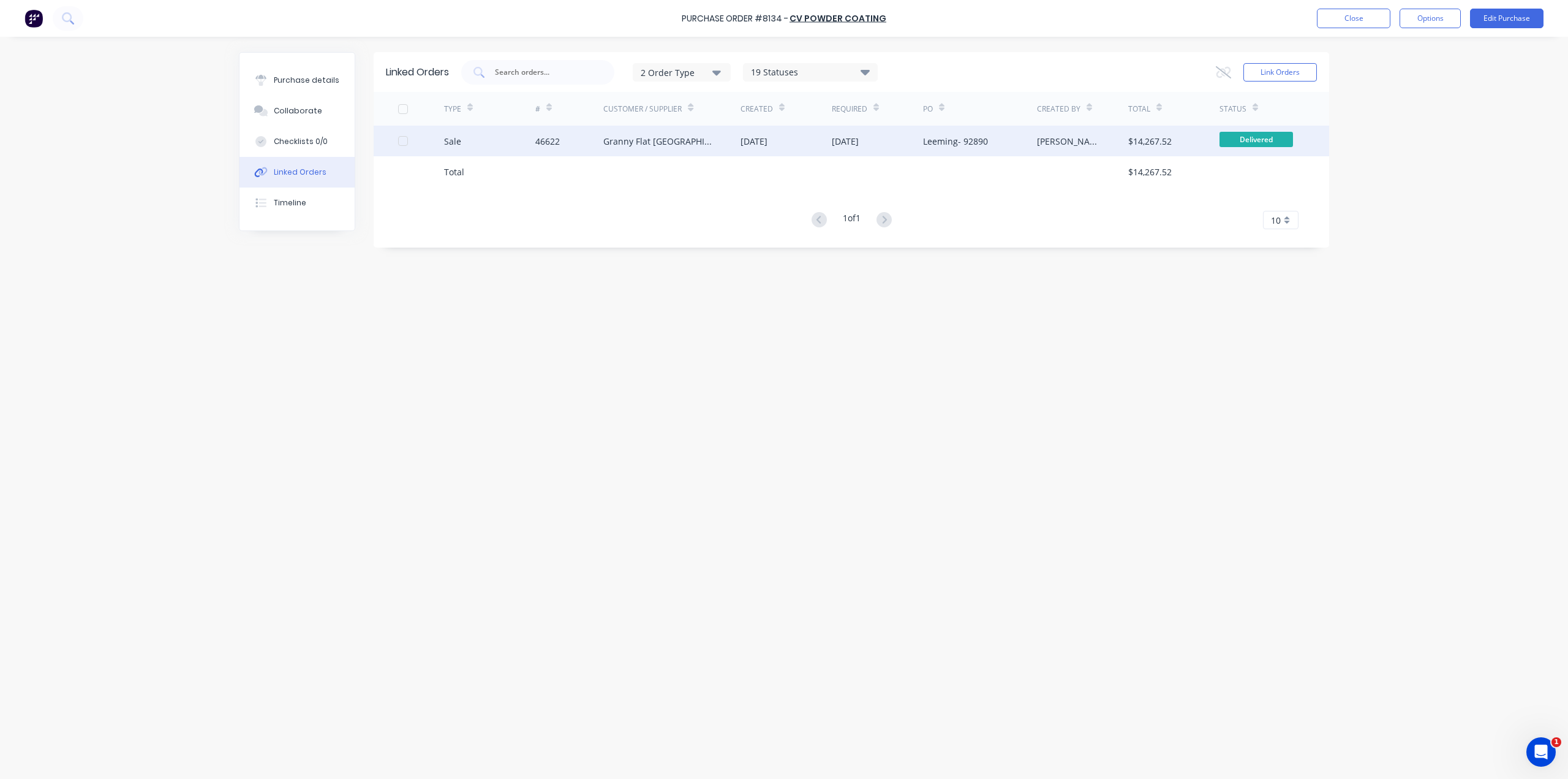
click at [706, 142] on div "Granny Flat [GEOGRAPHIC_DATA]" at bounding box center [671, 141] width 137 height 30
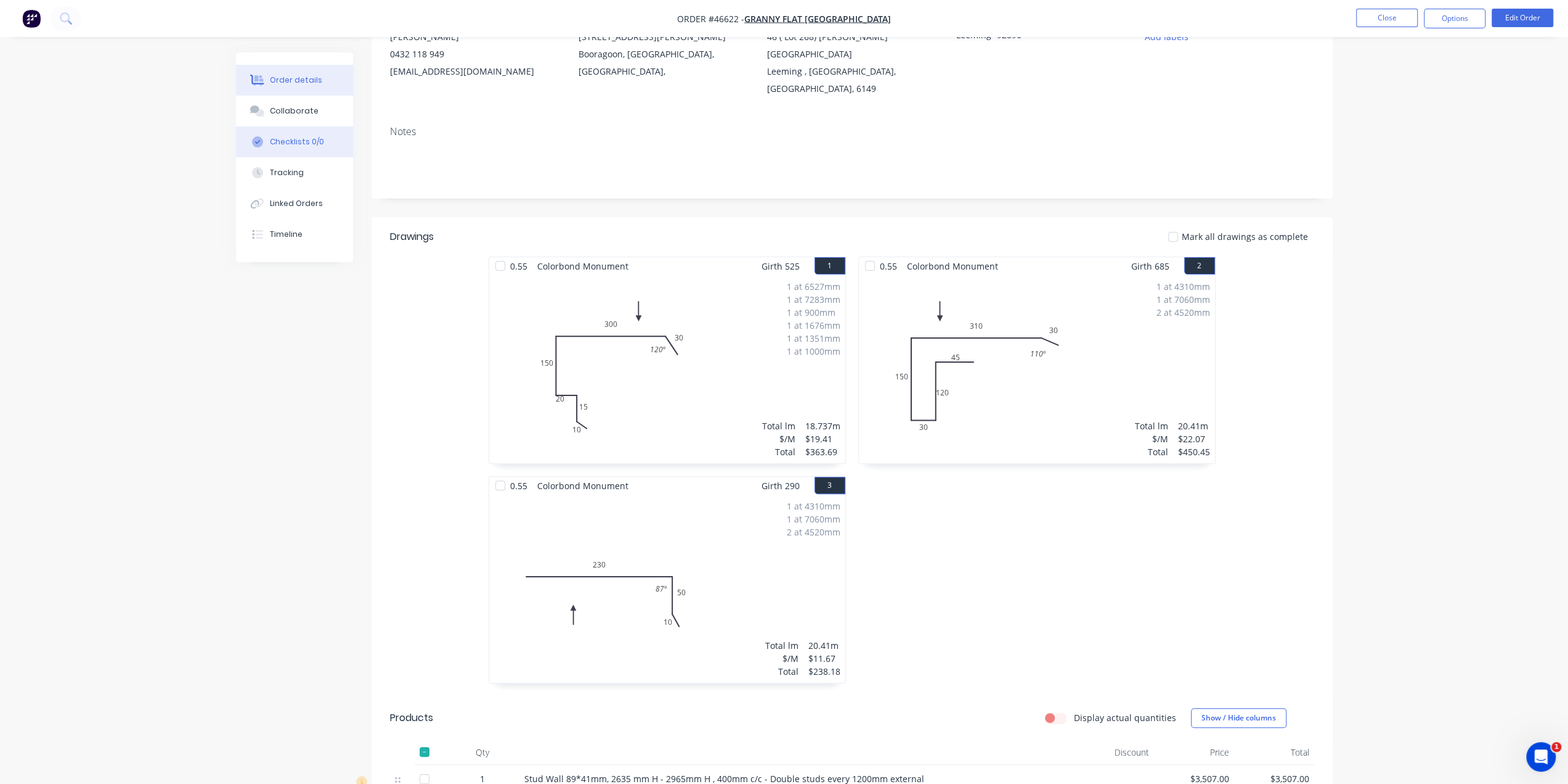
scroll to position [143, 0]
click at [288, 194] on button "Linked Orders" at bounding box center [294, 203] width 117 height 31
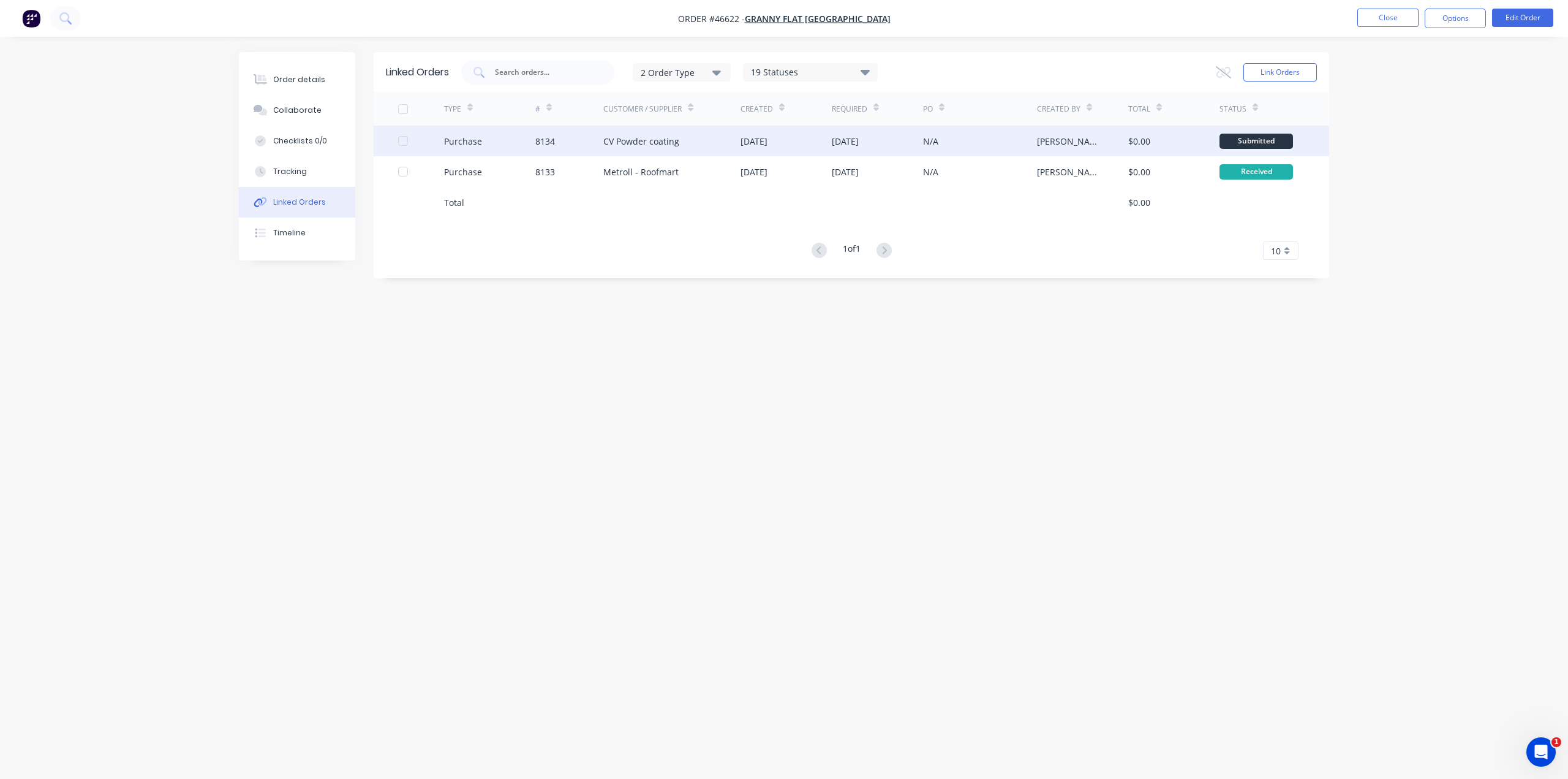
click at [716, 143] on div "CV Powder coating" at bounding box center [671, 141] width 137 height 30
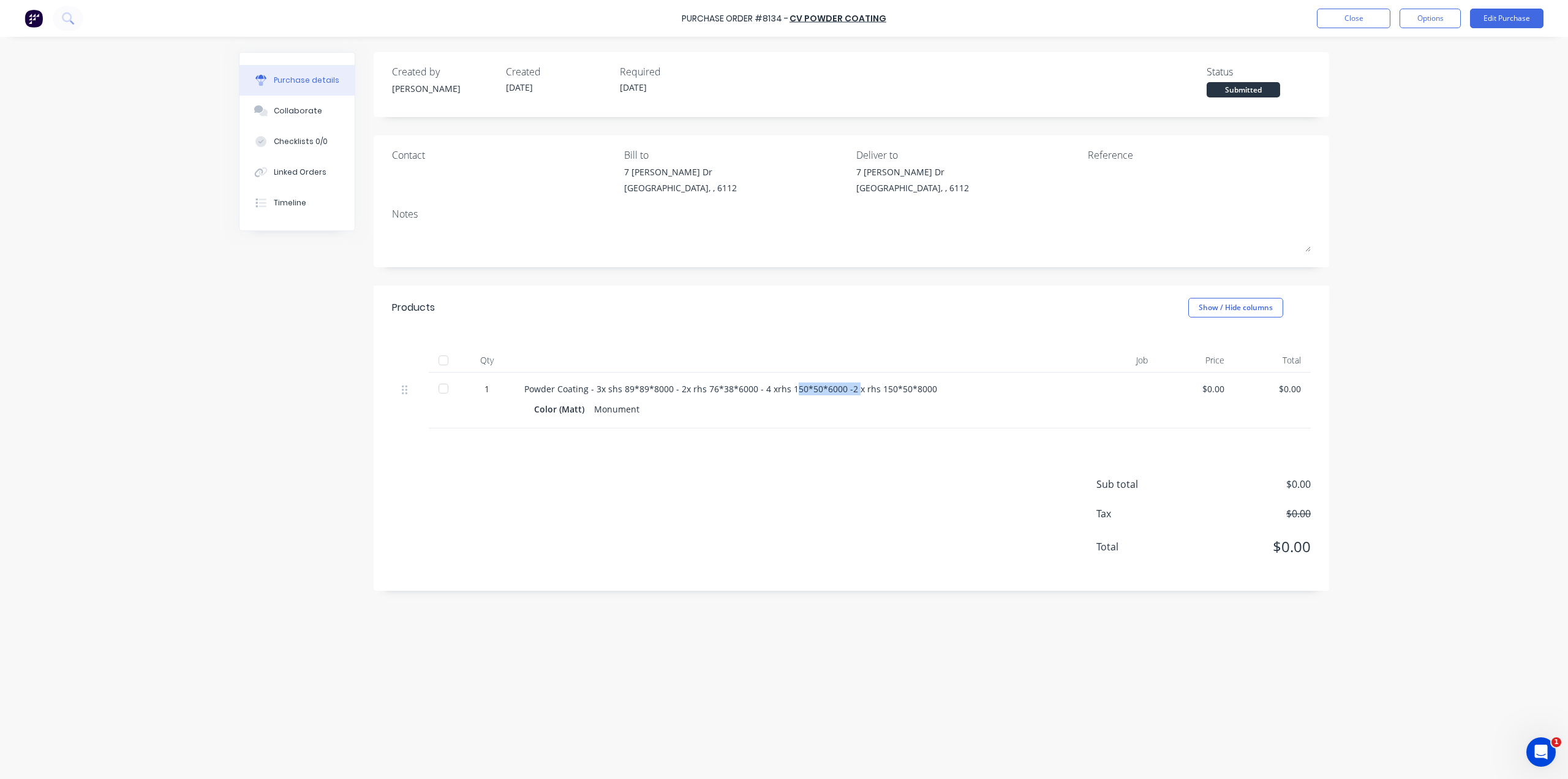
drag, startPoint x: 790, startPoint y: 393, endPoint x: 851, endPoint y: 388, distance: 61.2
click at [851, 388] on div "Powder Coating - 3x shs 89*89*8000 - 2x rhs 76*38*6000 - 4 xrhs 150*50*6000 -2 …" at bounding box center [790, 388] width 531 height 13
click at [817, 471] on div "Sub total $0.00 Tax $0.00 Total $0.00" at bounding box center [851, 509] width 955 height 162
click at [261, 168] on icon at bounding box center [261, 172] width 14 height 11
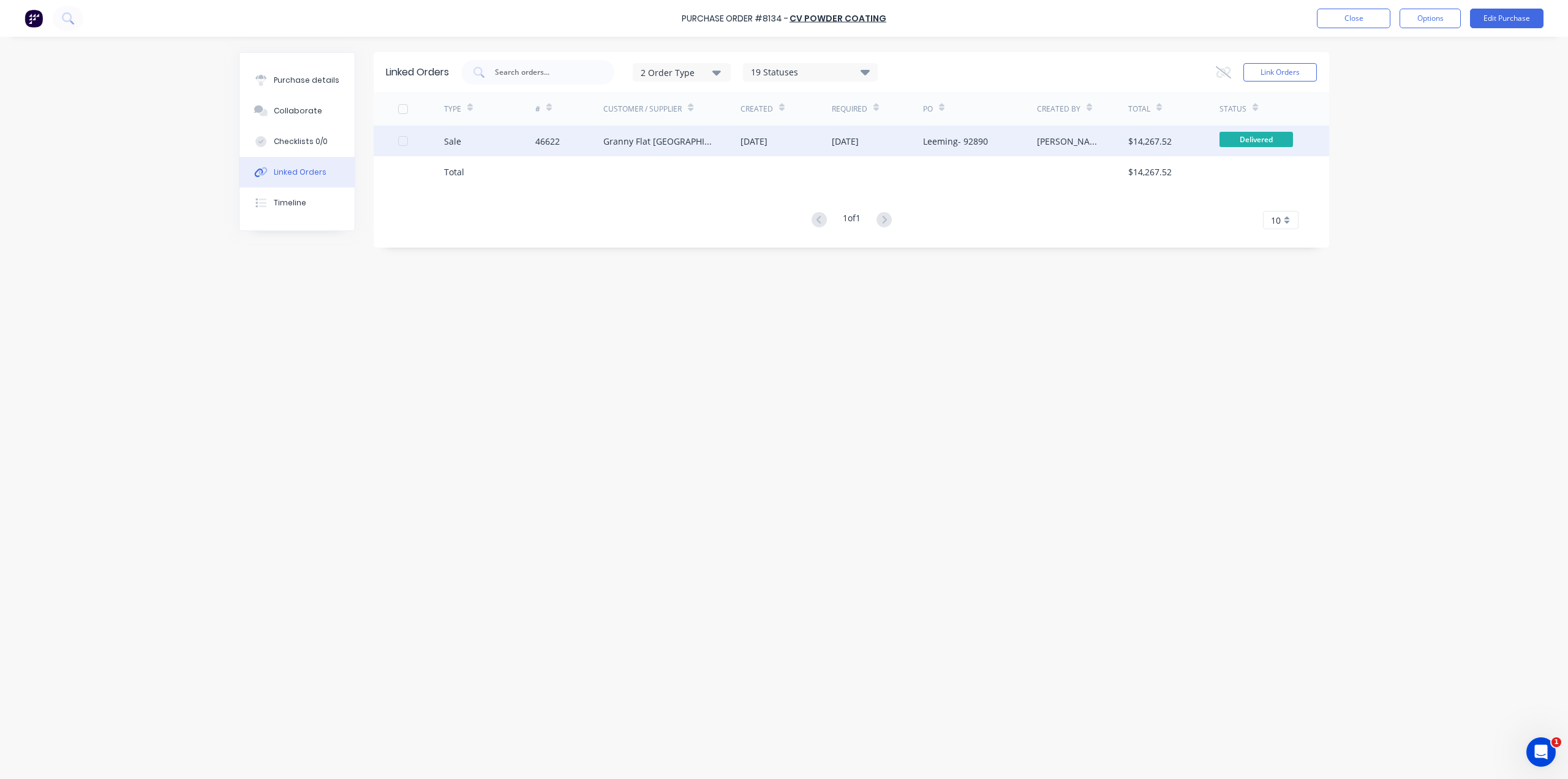
click at [486, 152] on div "Sale" at bounding box center [489, 141] width 91 height 30
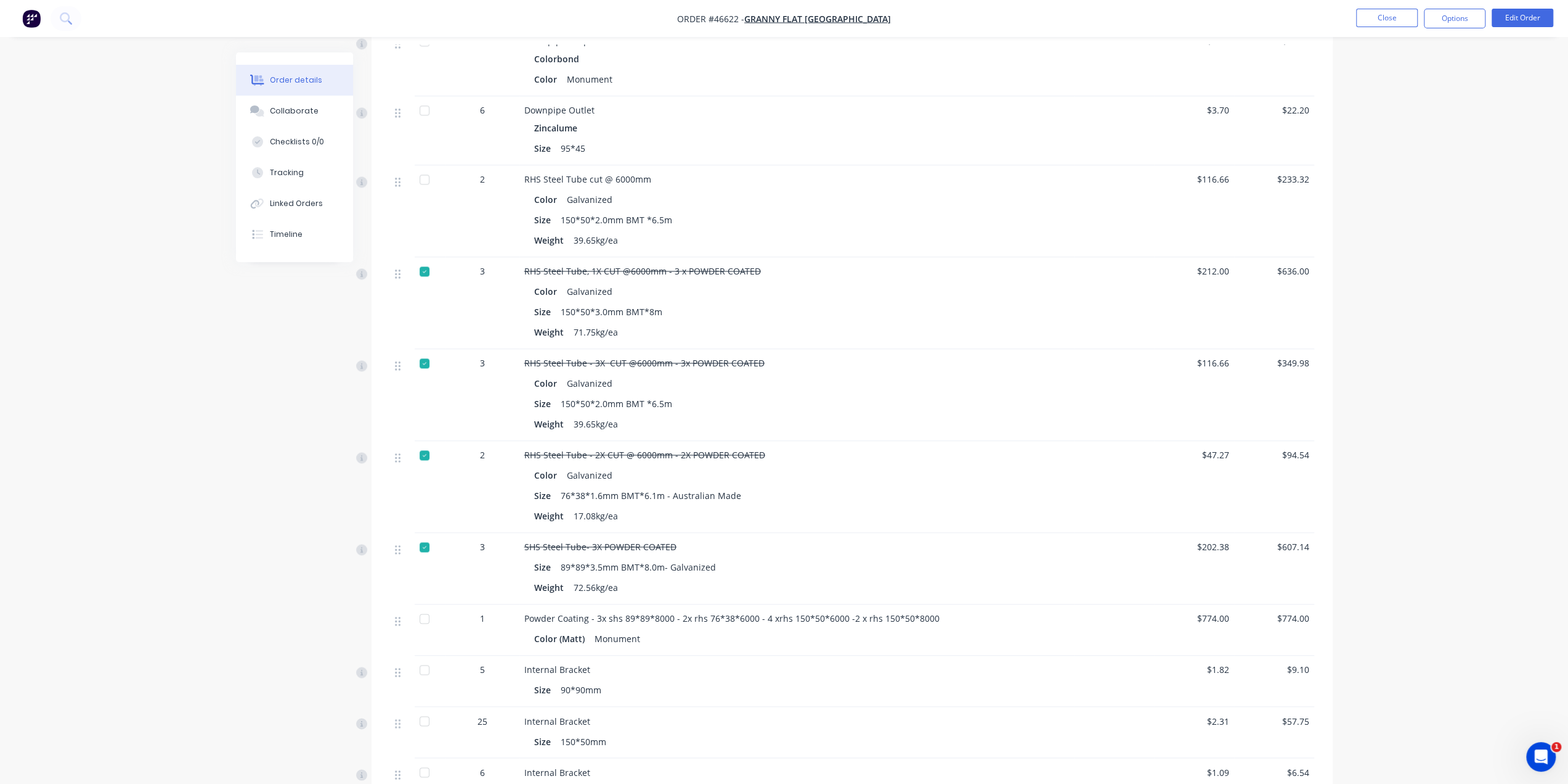
scroll to position [1644, 0]
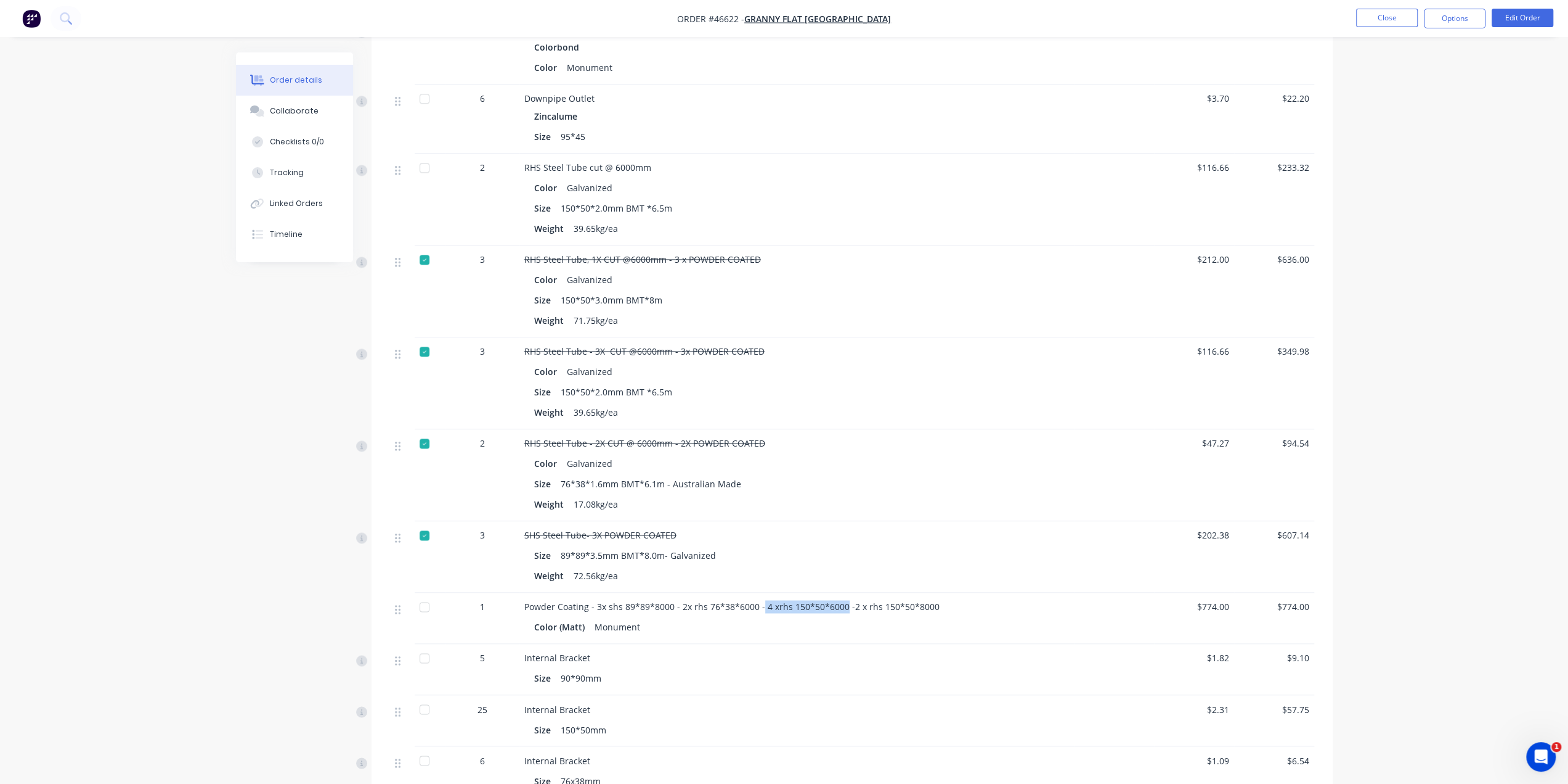
drag, startPoint x: 758, startPoint y: 585, endPoint x: 840, endPoint y: 586, distance: 82.0
click at [840, 601] on span "Powder Coating - 3x shs 89*89*8000 - 2x rhs 76*38*6000 - 4 xrhs 150*50*6000 -2 …" at bounding box center [732, 606] width 415 height 11
click at [833, 601] on span "Powder Coating - 3x shs 89*89*8000 - 2x rhs 76*38*6000 - 4 xrhs 150*50*6000 -2 …" at bounding box center [732, 606] width 415 height 11
drag, startPoint x: 597, startPoint y: 279, endPoint x: 620, endPoint y: 279, distance: 23.0
click at [620, 291] on div "150*50*3.0mm BMT*8m" at bounding box center [612, 300] width 112 height 18
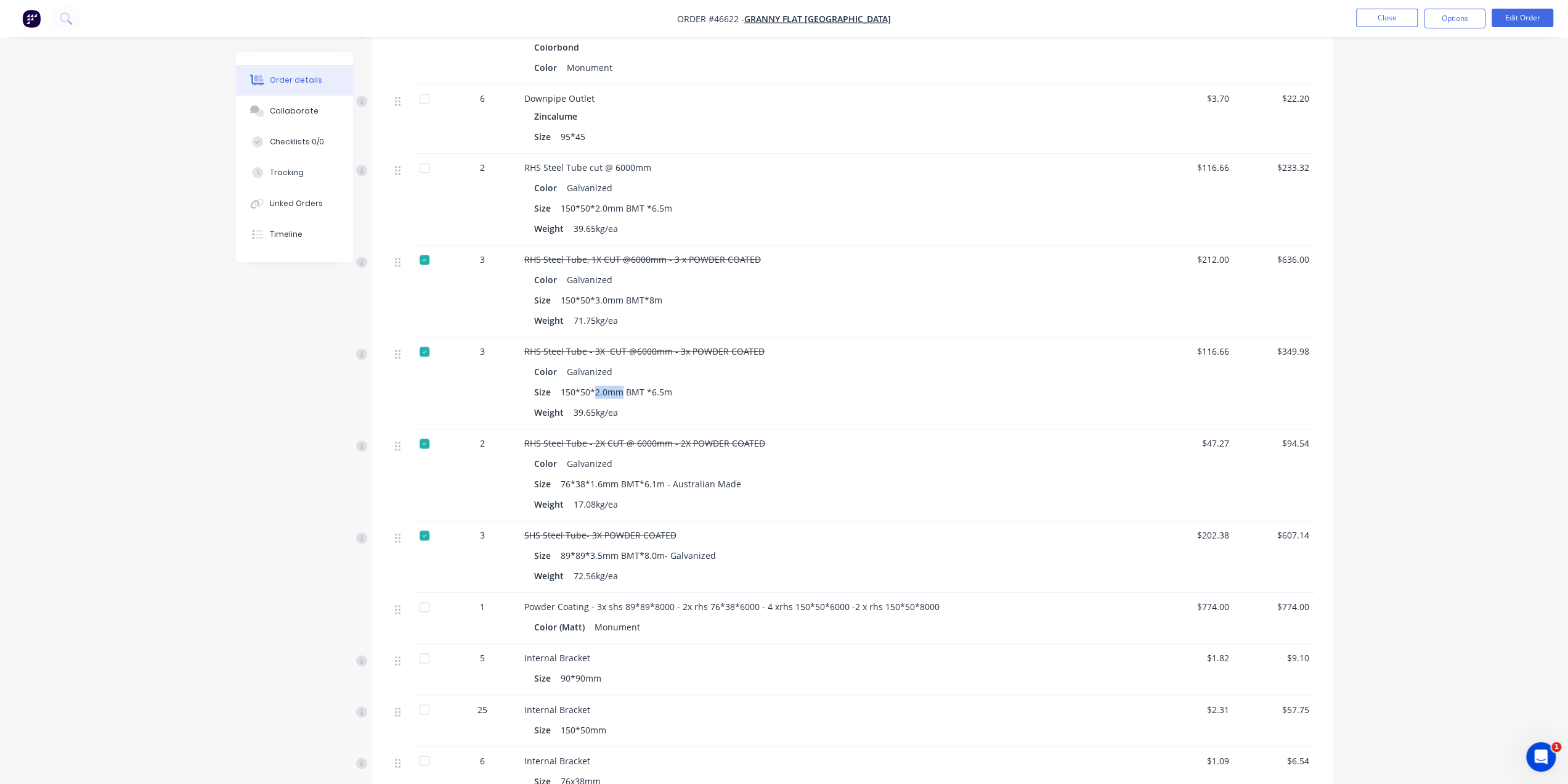
drag, startPoint x: 594, startPoint y: 369, endPoint x: 620, endPoint y: 372, distance: 26.2
click at [620, 383] on div "150*50*2.0mm BMT *6.5m" at bounding box center [617, 392] width 121 height 18
click at [629, 403] on div "Weight 39.65kg/ea" at bounding box center [797, 412] width 525 height 18
click at [273, 204] on div "Linked Orders" at bounding box center [296, 203] width 53 height 11
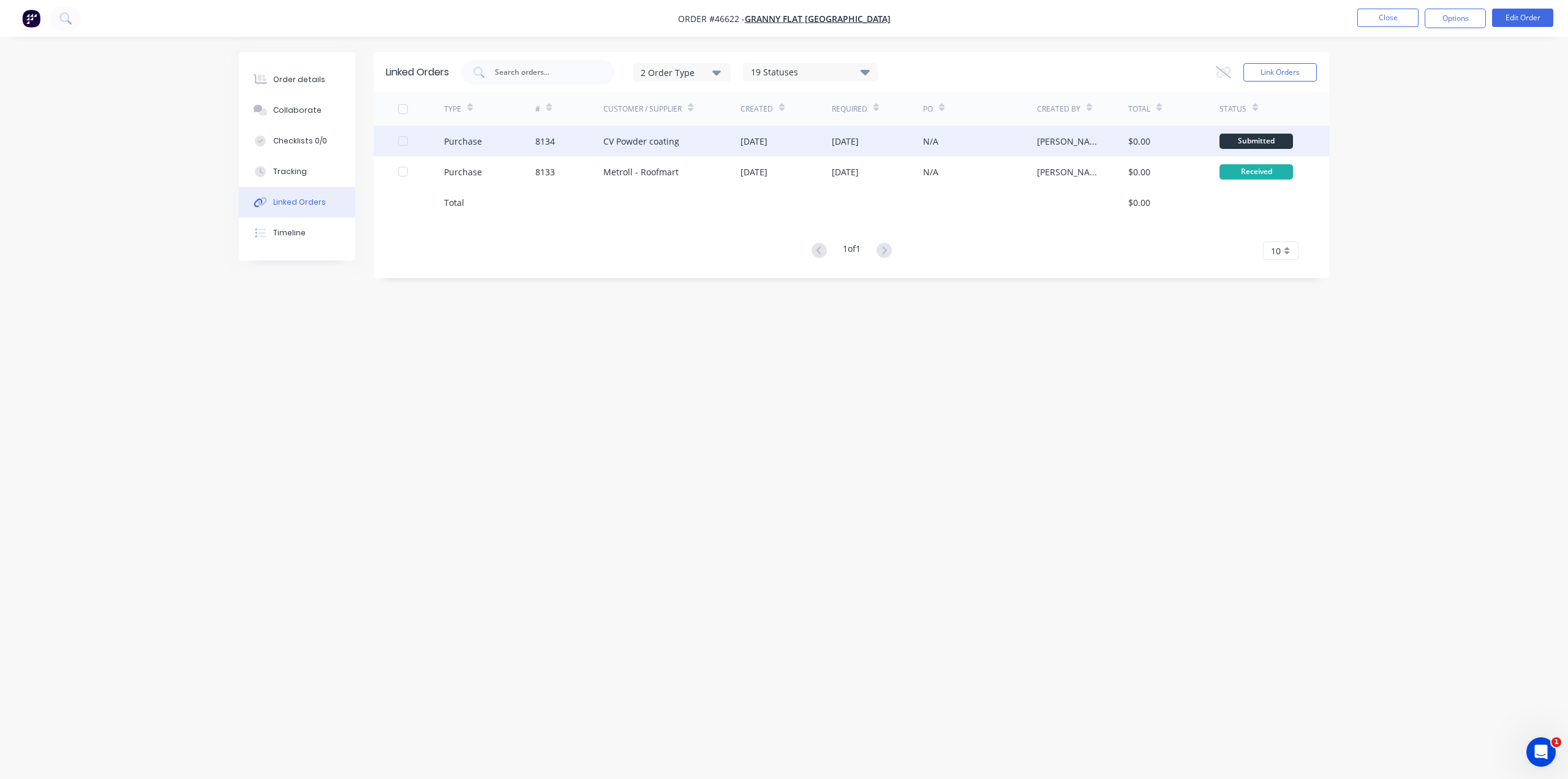
click at [680, 145] on div "CV Powder coating" at bounding box center [671, 141] width 137 height 30
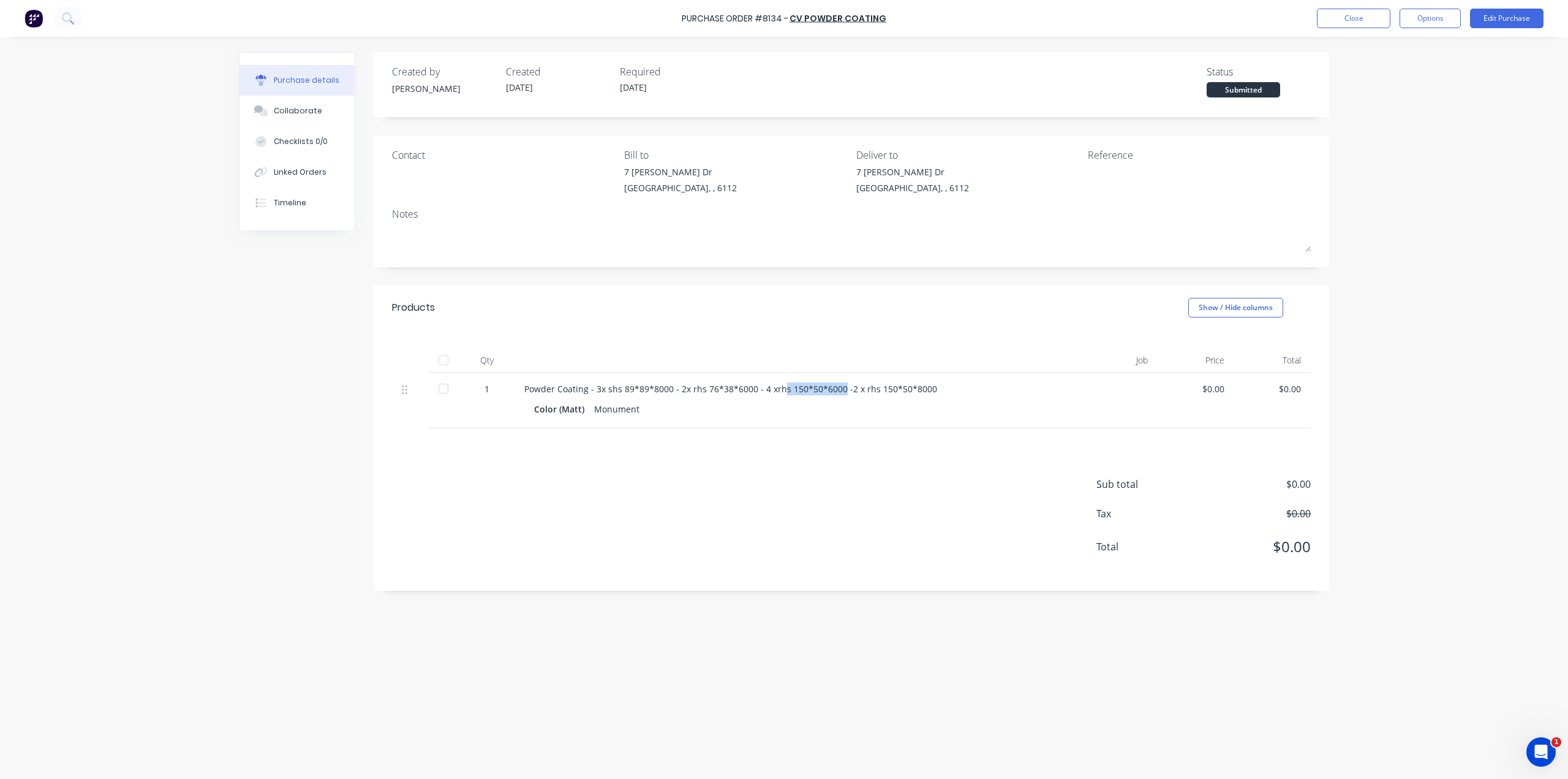
drag, startPoint x: 782, startPoint y: 384, endPoint x: 840, endPoint y: 386, distance: 58.0
click at [841, 385] on div "Powder Coating - 3x shs 89*89*8000 - 2x rhs 76*38*6000 - 4 xrhs 150*50*6000 -2 …" at bounding box center [790, 388] width 531 height 13
click at [768, 393] on div "Powder Coating - 3x shs 89*89*8000 - 2x rhs 76*38*6000 - 4 xrhs 150*50*6000 -2 …" at bounding box center [790, 388] width 531 height 13
drag, startPoint x: 762, startPoint y: 390, endPoint x: 841, endPoint y: 388, distance: 79.0
click at [841, 388] on div "Powder Coating - 3x shs 89*89*8000 - 2x rhs 76*38*6000 - 4 xrhs 150*50*6000 -2 …" at bounding box center [790, 388] width 531 height 13
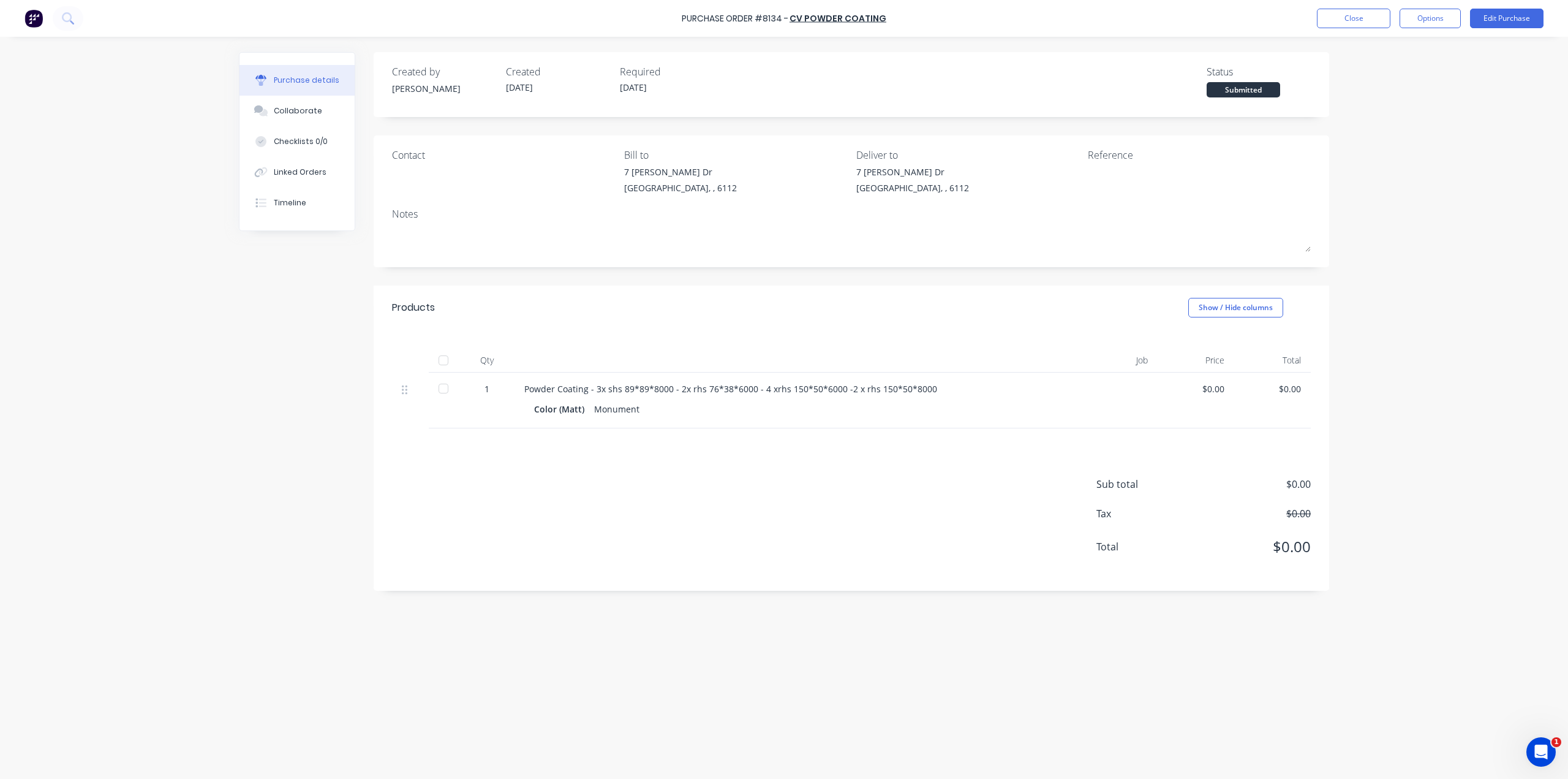
click at [759, 391] on div "Powder Coating - 3x shs 89*89*8000 - 2x rhs 76*38*6000 - 4 xrhs 150*50*6000 -2 …" at bounding box center [790, 388] width 531 height 13
drag, startPoint x: 758, startPoint y: 388, endPoint x: 843, endPoint y: 385, distance: 85.1
click at [843, 385] on div "Powder Coating - 3x shs 89*89*8000 - 2x rhs 76*38*6000 - 4 xrhs 150*50*6000 -2 …" at bounding box center [790, 388] width 531 height 13
click at [786, 407] on div "Color (Matt) Monument" at bounding box center [790, 408] width 512 height 18
drag, startPoint x: 693, startPoint y: 389, endPoint x: 847, endPoint y: 386, distance: 154.0
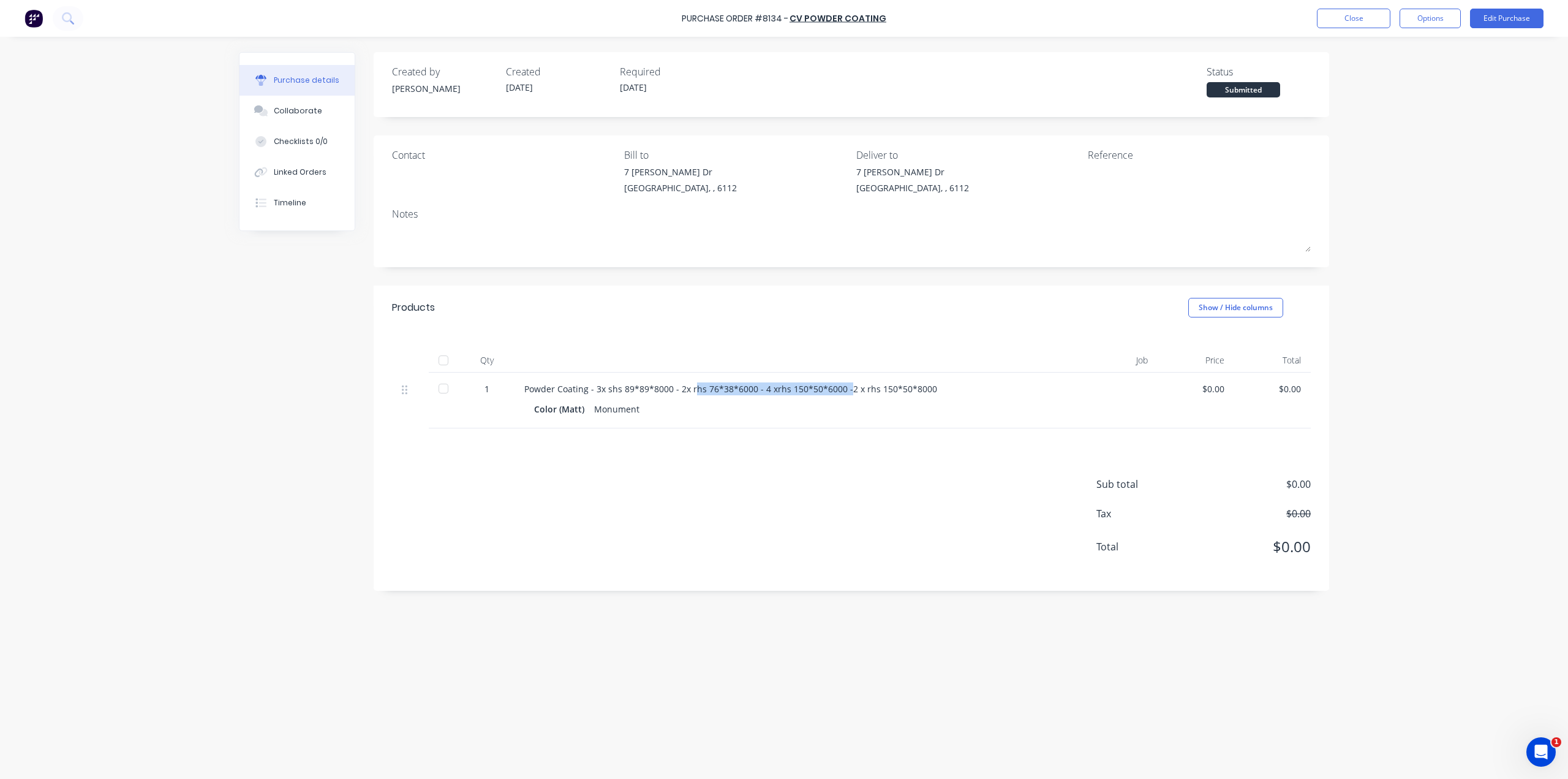
click at [847, 386] on div "Powder Coating - 3x shs 89*89*8000 - 2x rhs 76*38*6000 - 4 xrhs 150*50*6000 -2 …" at bounding box center [790, 388] width 531 height 13
click at [787, 384] on div "Powder Coating - 3x shs 89*89*8000 - 2x rhs 76*38*6000 - 4 xrhs 150*50*6000 -2 …" at bounding box center [790, 388] width 531 height 13
drag, startPoint x: 750, startPoint y: 389, endPoint x: 843, endPoint y: 389, distance: 93.0
click at [843, 389] on div "Powder Coating - 3x shs 89*89*8000 - 2x rhs 76*38*6000 - 4 xrhs 150*50*6000 -2 …" at bounding box center [790, 388] width 531 height 13
click at [782, 415] on div "Color (Matt) Monument" at bounding box center [790, 408] width 512 height 18
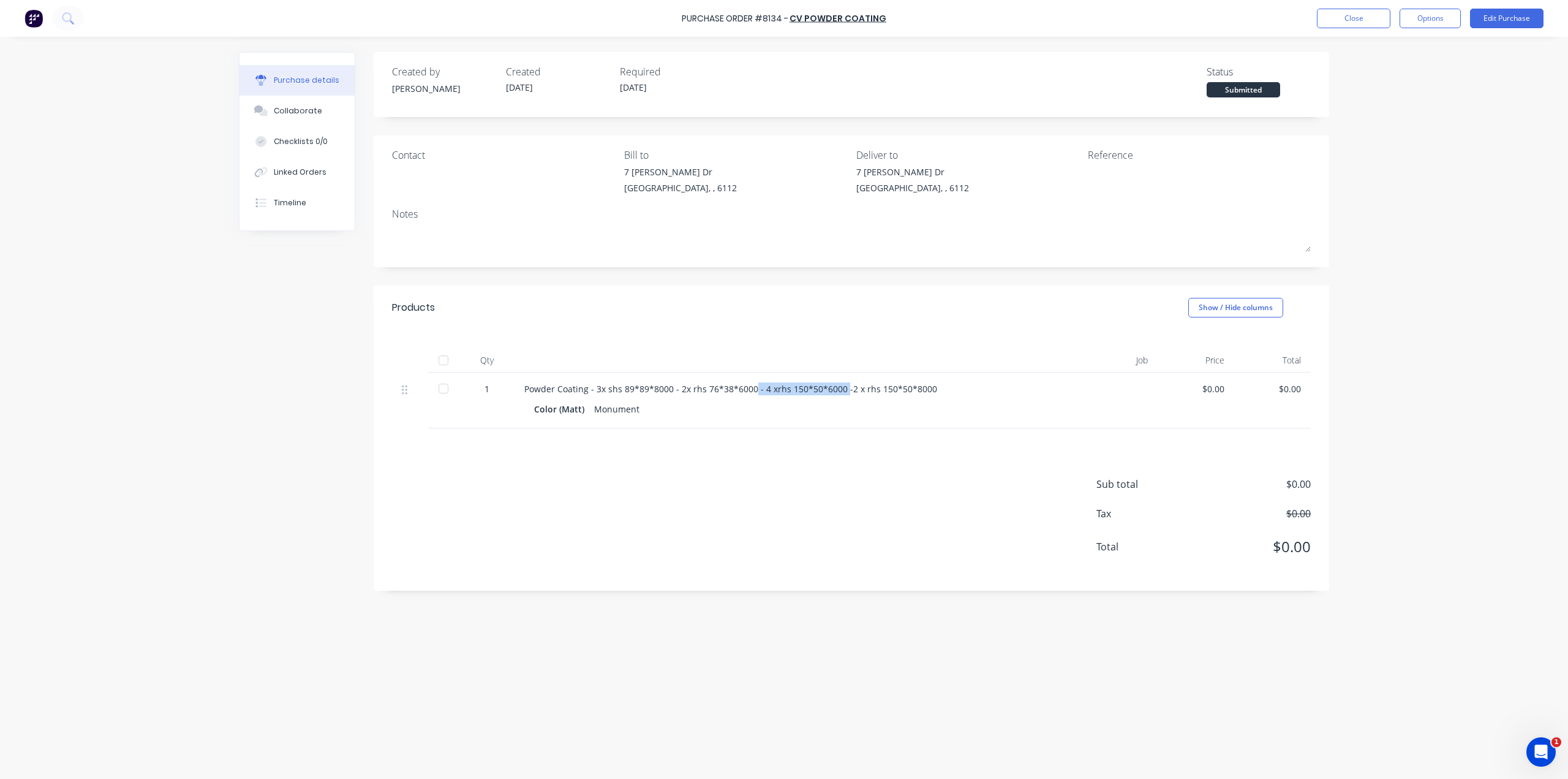
drag, startPoint x: 754, startPoint y: 389, endPoint x: 843, endPoint y: 391, distance: 89.0
click at [843, 391] on div "Powder Coating - 3x shs 89*89*8000 - 2x rhs 76*38*6000 - 4 xrhs 150*50*6000 -2 …" at bounding box center [790, 388] width 531 height 13
click at [828, 434] on div "Sub total $0.00 Tax $0.00 Total $0.00" at bounding box center [851, 509] width 955 height 162
drag, startPoint x: 760, startPoint y: 390, endPoint x: 846, endPoint y: 391, distance: 86.0
click at [846, 391] on div "Powder Coating - 3x shs 89*89*8000 - 2x rhs 76*38*6000 - 4 xrhs 150*50*6000 -2 …" at bounding box center [790, 388] width 531 height 13
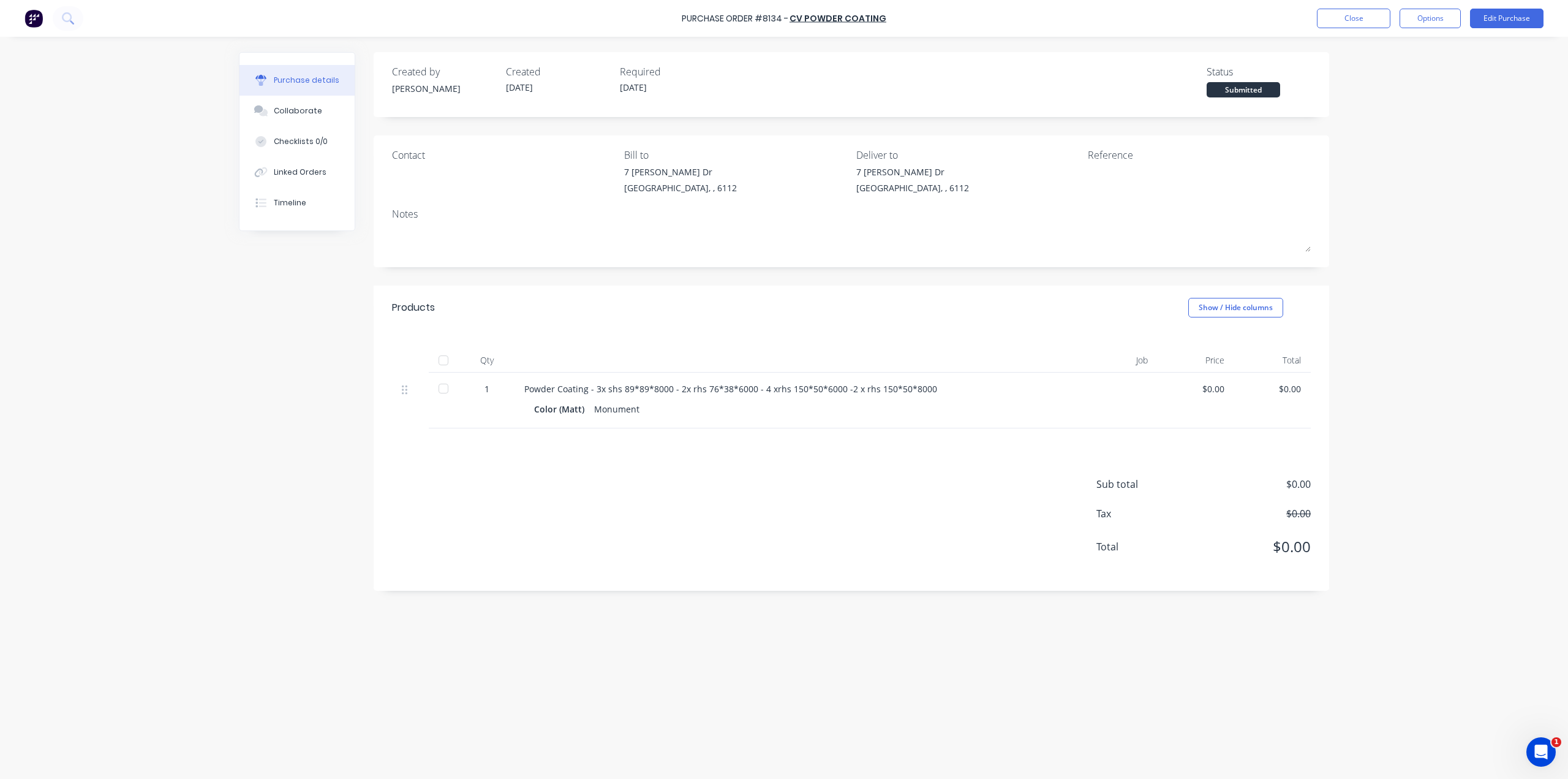
click at [827, 459] on div "Sub total $0.00 Tax $0.00 Total $0.00" at bounding box center [851, 509] width 955 height 162
click at [837, 389] on div "Powder Coating - 3x shs 89*89*8000 - 2x rhs 76*38*6000 - 4 xrhs 150*50*6000 -2 …" at bounding box center [790, 388] width 531 height 13
click at [828, 416] on div "Color (Matt) Monument" at bounding box center [790, 408] width 512 height 18
drag, startPoint x: 794, startPoint y: 387, endPoint x: 825, endPoint y: 387, distance: 31.0
click at [825, 387] on div "Powder Coating - 3x shs 89*89*8000 - 2x rhs 76*38*6000 - 4 xrhs 150*50*6000 -2 …" at bounding box center [790, 388] width 531 height 13
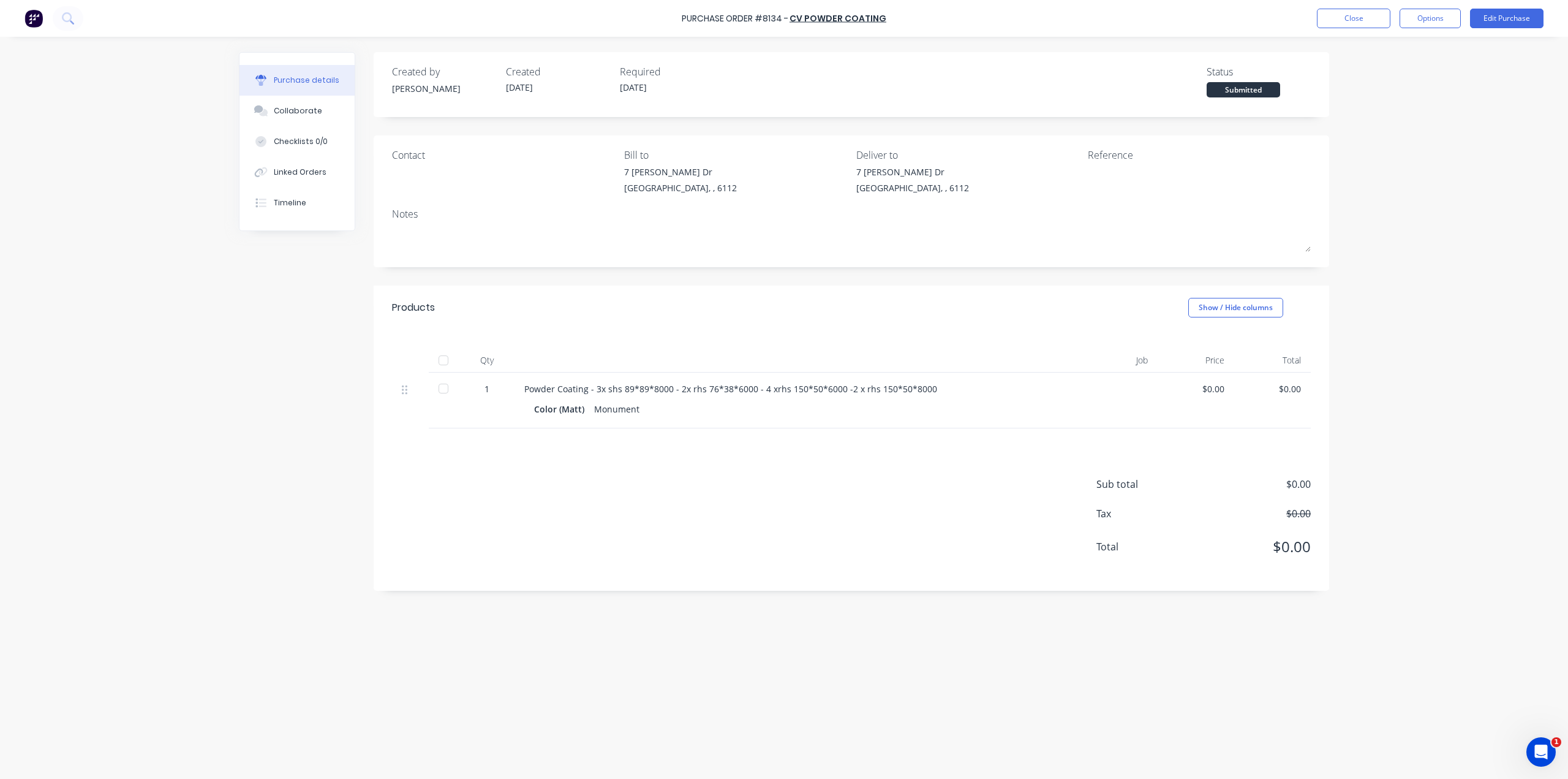
click at [823, 425] on div "Powder Coating - 3x shs 89*89*8000 - 2x rhs 76*38*6000 - 4 xrhs 150*50*6000 -2 …" at bounding box center [790, 400] width 551 height 56
drag, startPoint x: 788, startPoint y: 388, endPoint x: 863, endPoint y: 387, distance: 75.0
click at [863, 387] on div "Powder Coating - 3x shs 89*89*8000 - 2x rhs 76*38*6000 - 4 xrhs 150*50*6000 -2 …" at bounding box center [790, 388] width 531 height 13
click at [810, 443] on div "Sub total $0.00 Tax $0.00 Total $0.00" at bounding box center [851, 509] width 955 height 162
drag, startPoint x: 788, startPoint y: 388, endPoint x: 830, endPoint y: 387, distance: 42.0
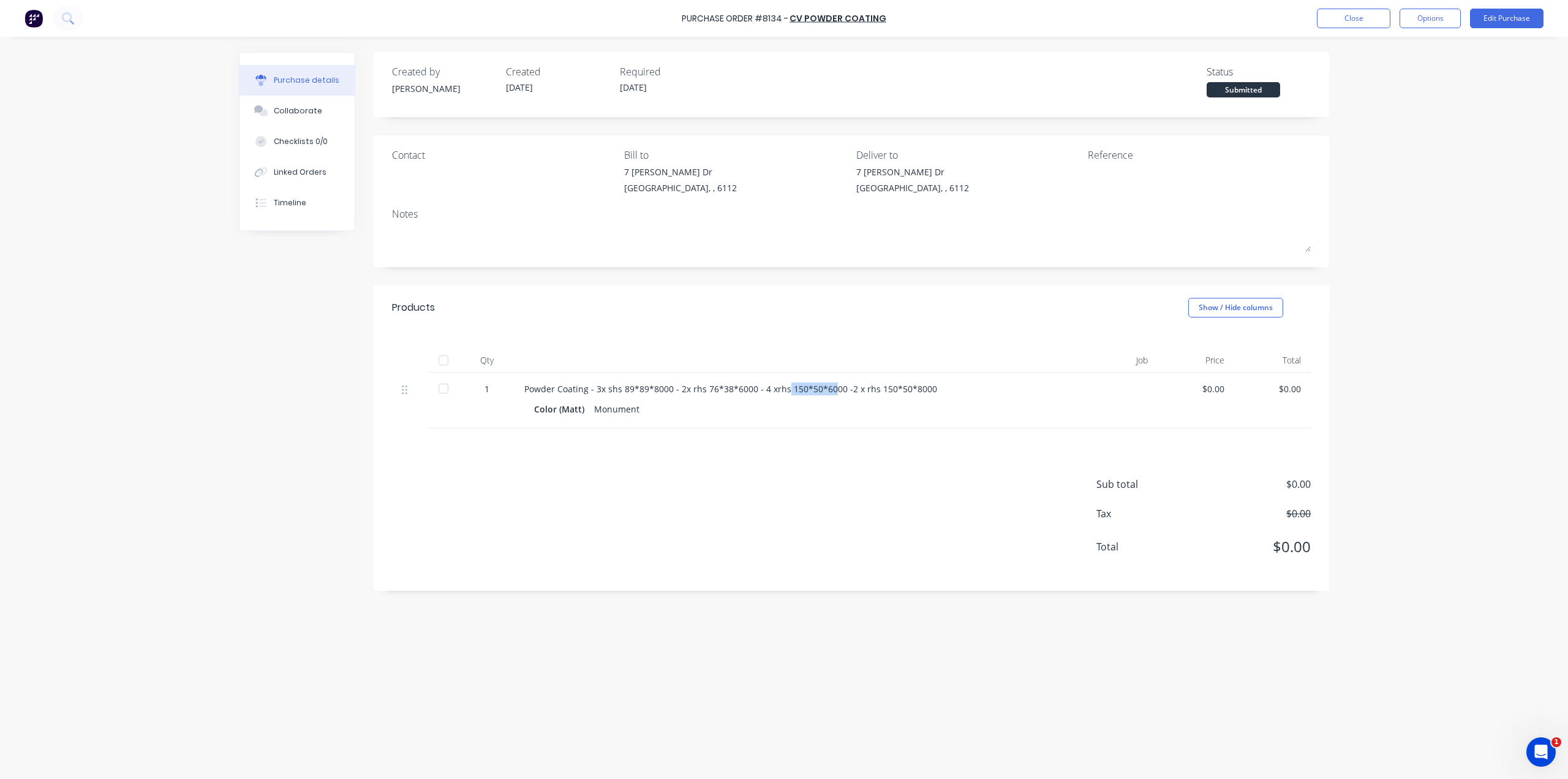
click at [830, 387] on div "Powder Coating - 3x shs 89*89*8000 - 2x rhs 76*38*6000 - 4 xrhs 150*50*6000 -2 …" at bounding box center [790, 388] width 531 height 13
click at [835, 429] on div "Sub total $0.00 Tax $0.00 Total $0.00" at bounding box center [851, 509] width 955 height 162
drag, startPoint x: 838, startPoint y: 391, endPoint x: 825, endPoint y: 474, distance: 84.0
click at [860, 393] on div "Powder Coating - 3x shs 89*89*8000 - 2x rhs 76*38*6000 - 4 xrhs 150*50*6000 -2 …" at bounding box center [790, 388] width 531 height 13
click at [827, 473] on div "Sub total $0.00 Tax $0.00 Total $0.00" at bounding box center [851, 509] width 955 height 162
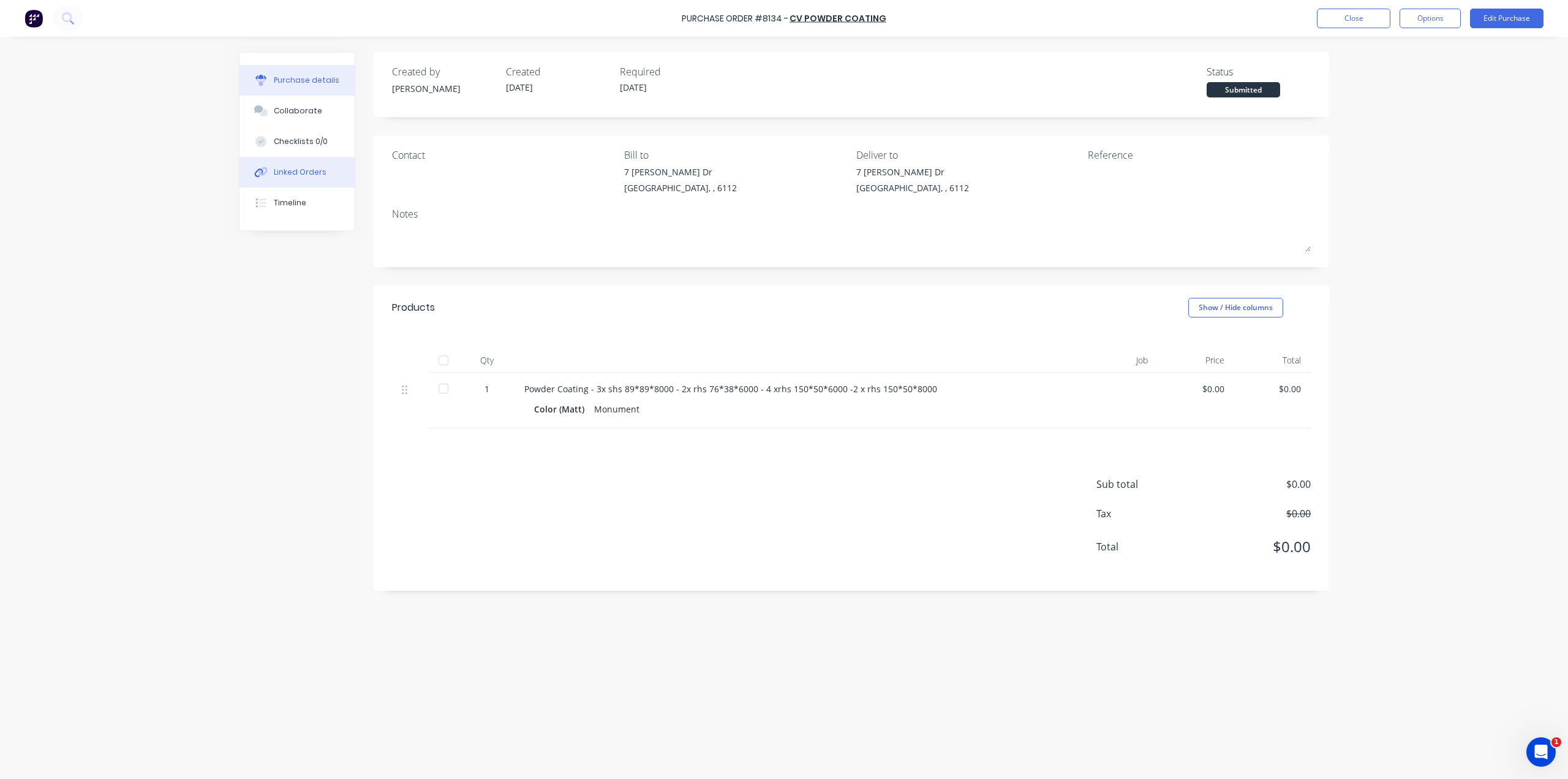
click at [308, 171] on div "Linked Orders" at bounding box center [300, 172] width 53 height 11
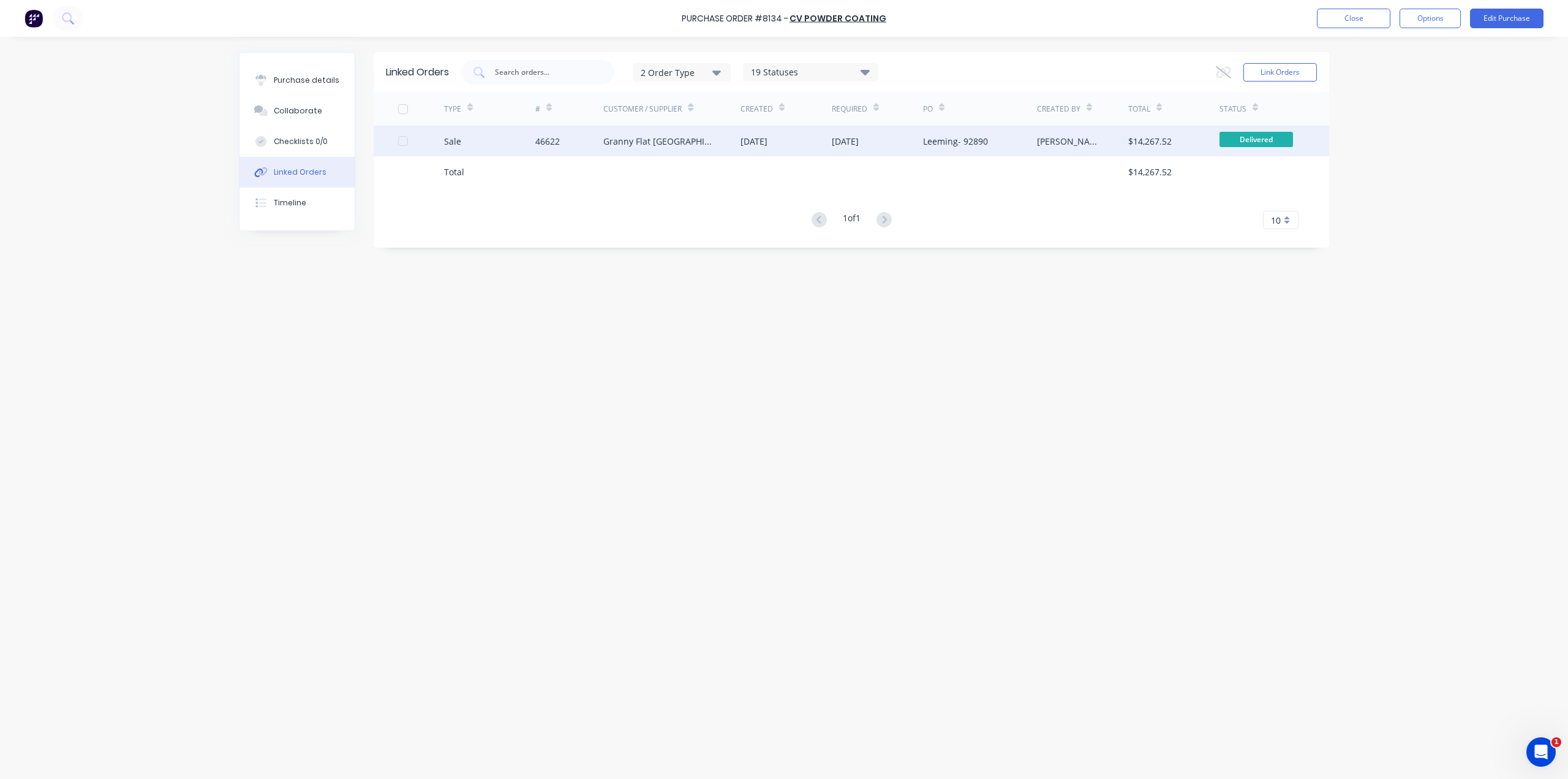
click at [706, 142] on div "Granny Flat [GEOGRAPHIC_DATA]" at bounding box center [671, 141] width 137 height 30
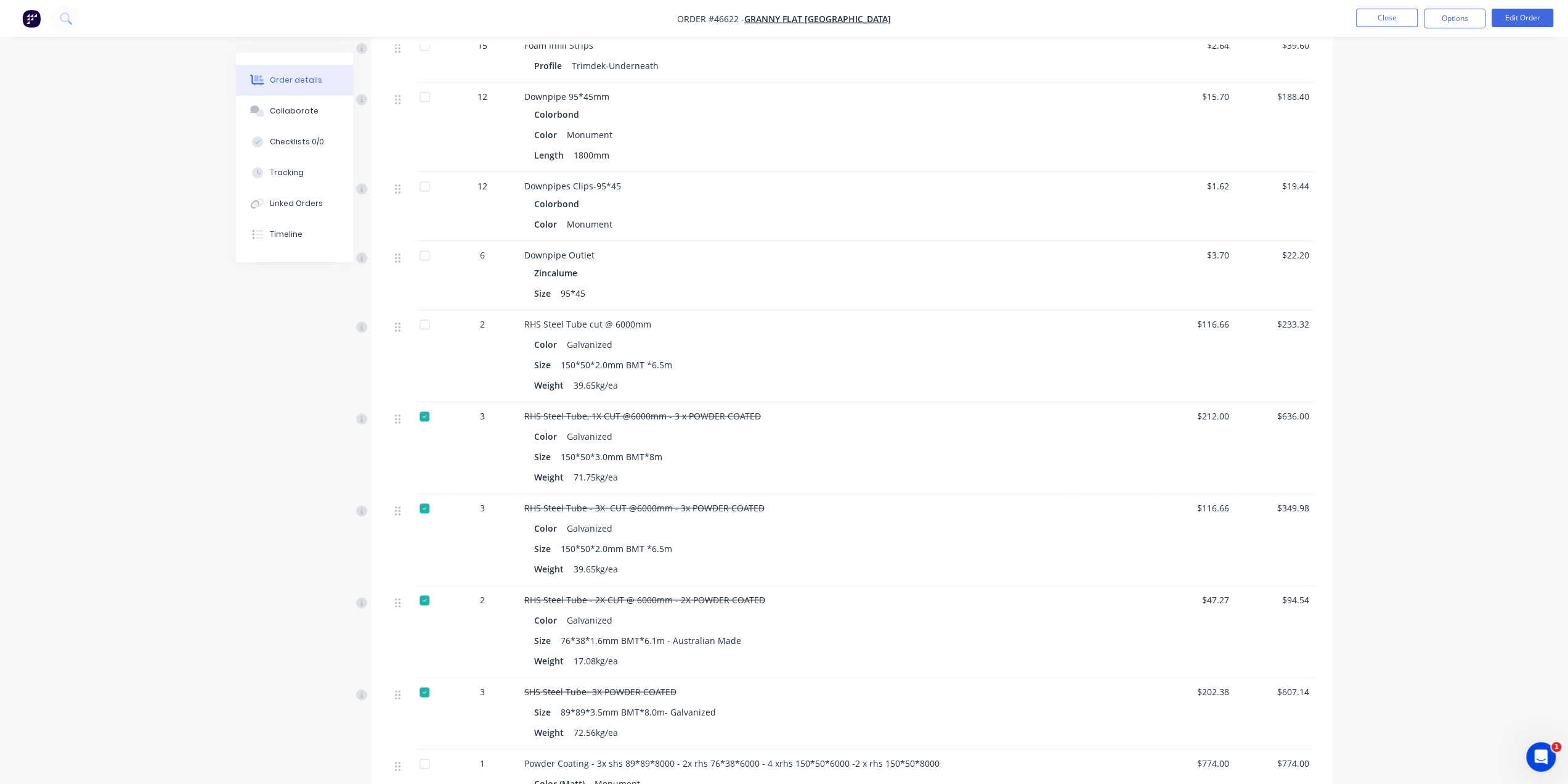
scroll to position [1603, 0]
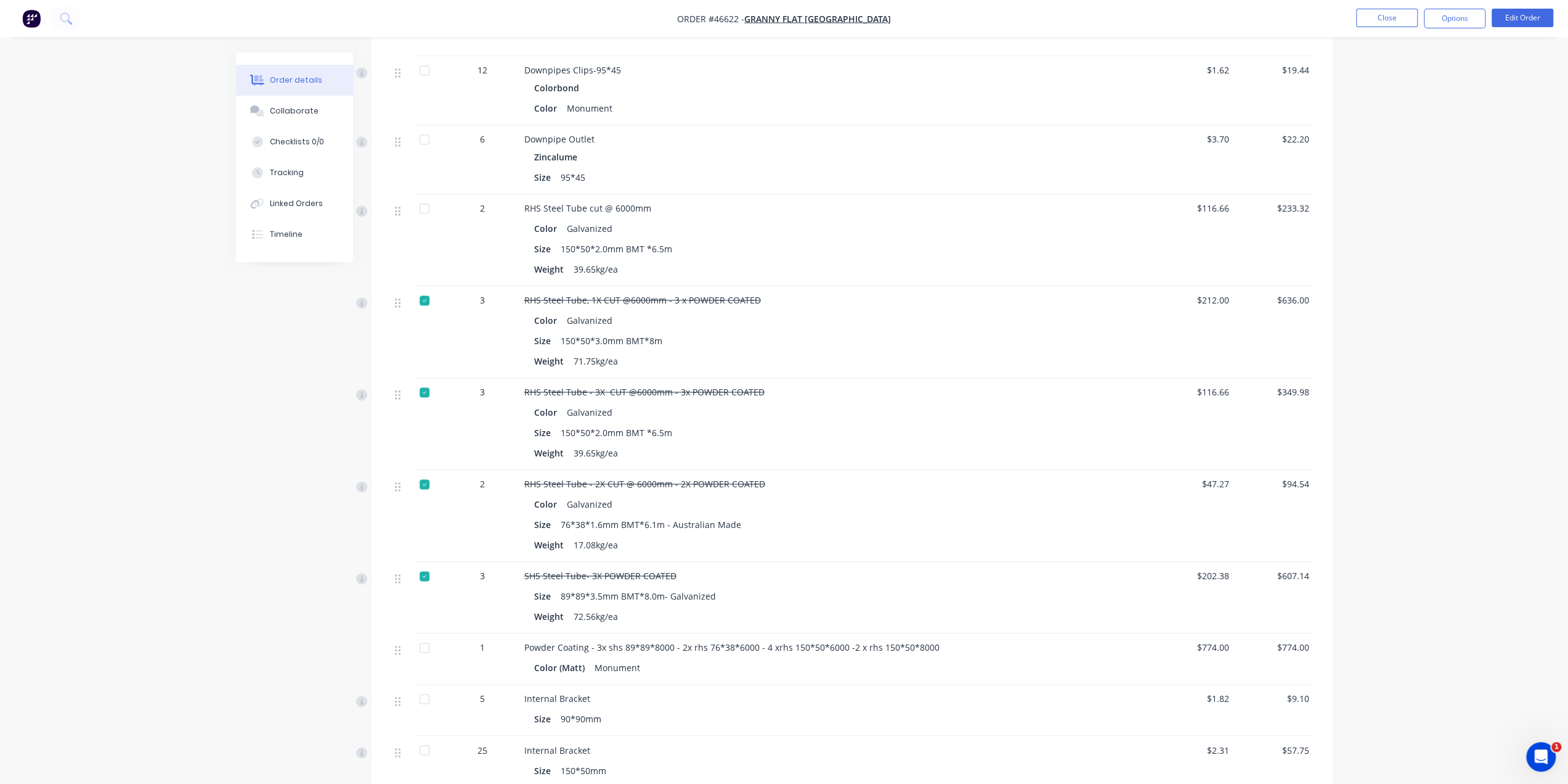
click at [669, 386] on span "RHS Steel Tube - 3X CUT @6000mm - 3x POWDER COATED" at bounding box center [645, 392] width 241 height 11
click at [780, 403] on div "Color Galvanized" at bounding box center [797, 412] width 525 height 18
drag, startPoint x: 683, startPoint y: 371, endPoint x: 748, endPoint y: 379, distance: 65.5
click at [751, 386] on span "RHS Steel Tube - 3X CUT @6000mm - 3x POWDER COATED" at bounding box center [645, 392] width 241 height 11
click at [783, 424] on div "Size 150*50*2.0mm BMT *6.5m" at bounding box center [797, 432] width 525 height 18
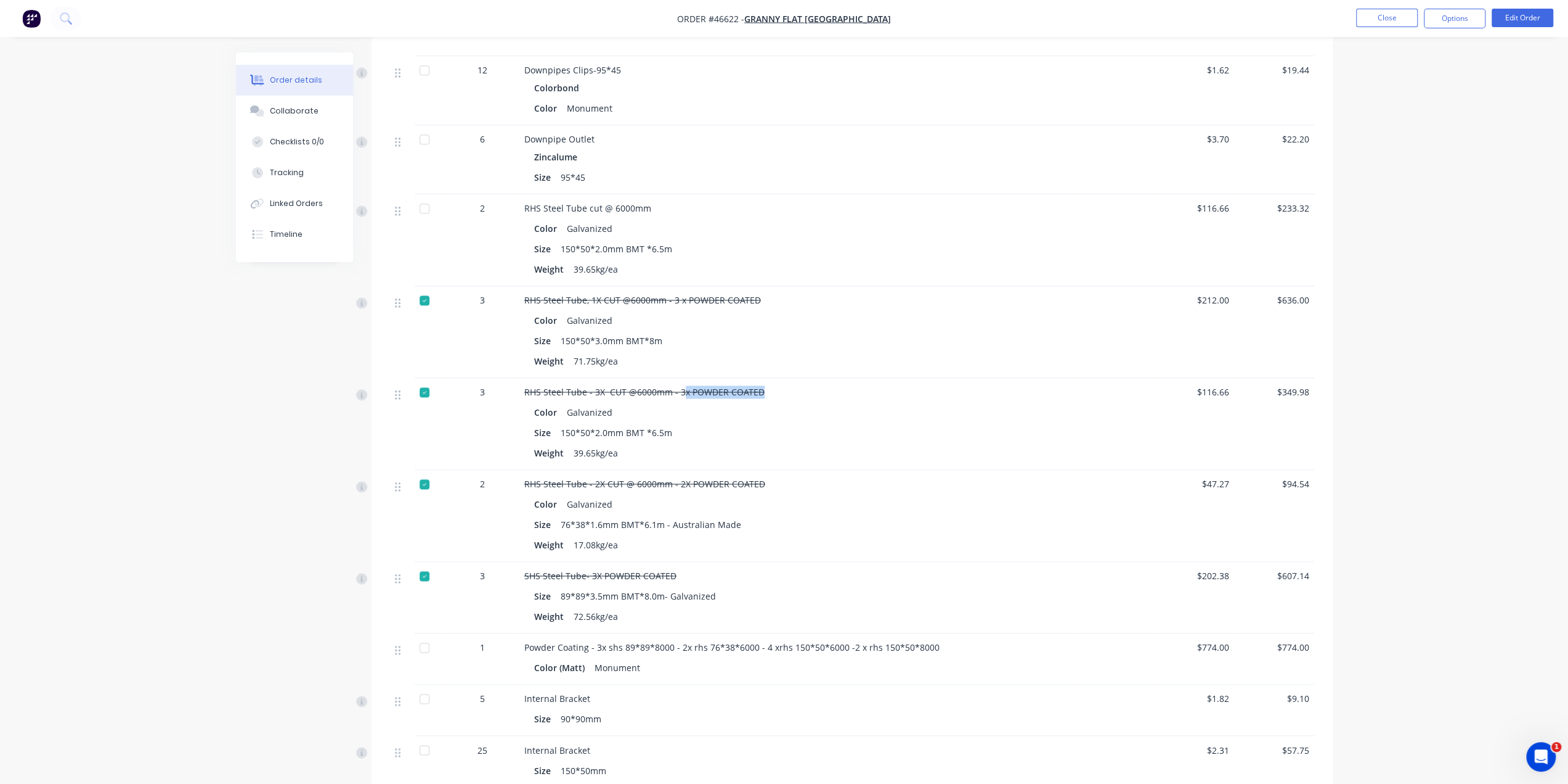
drag, startPoint x: 678, startPoint y: 370, endPoint x: 758, endPoint y: 371, distance: 80.0
click at [758, 386] on span "RHS Steel Tube - 3X CUT @6000mm - 3x POWDER COATED" at bounding box center [645, 392] width 241 height 11
click at [794, 424] on div "Size 150*50*2.0mm BMT *6.5m" at bounding box center [797, 432] width 525 height 18
click at [832, 424] on div "Size 150*50*2.0mm BMT *6.5m" at bounding box center [797, 432] width 525 height 18
drag, startPoint x: 274, startPoint y: 203, endPoint x: 358, endPoint y: 454, distance: 264.7
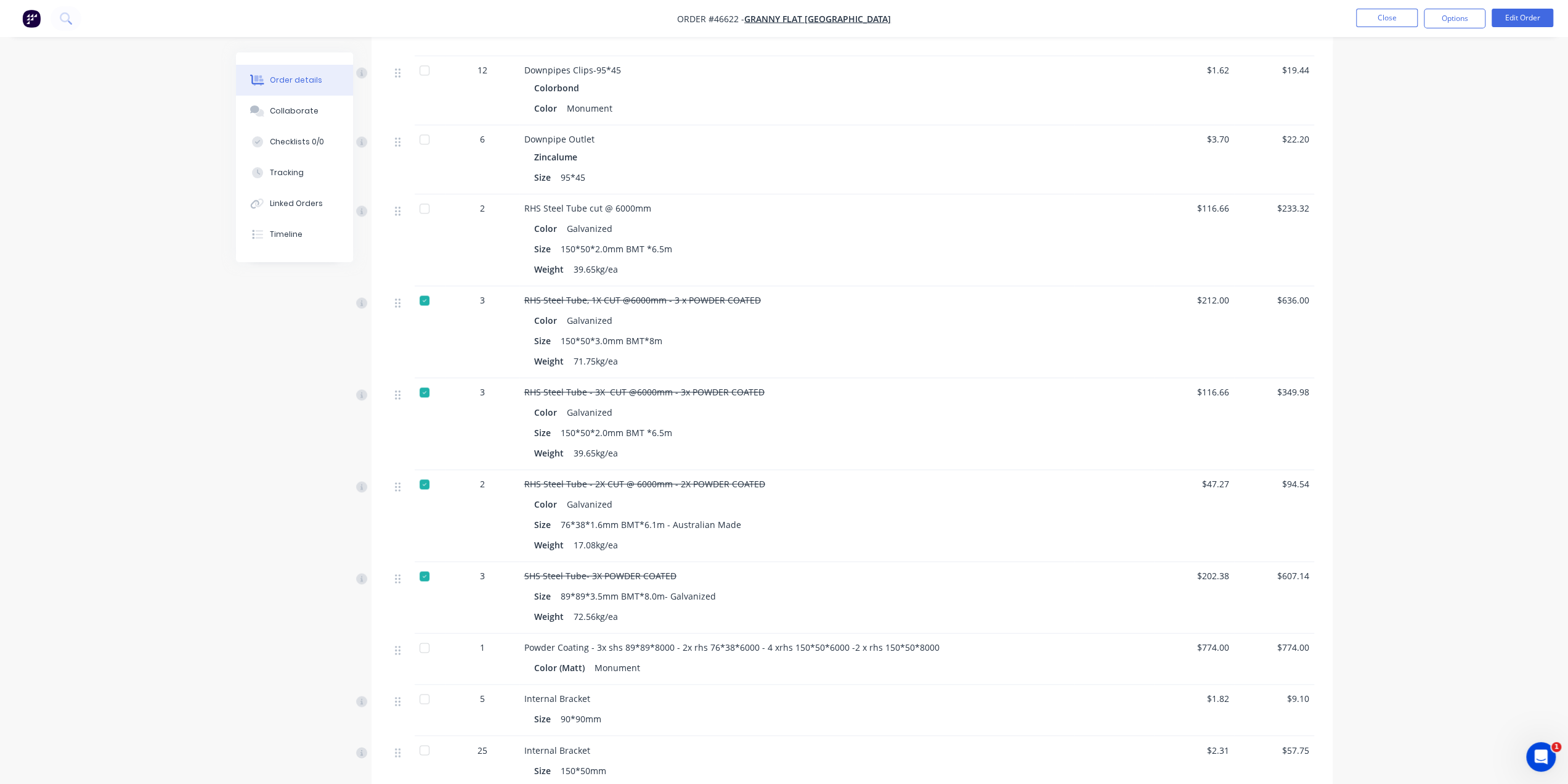
click at [177, 415] on div "Order details Collaborate Checklists 0/0 Tracking Linked Orders Timeline Order …" at bounding box center [784, 135] width 1568 height 3477
click at [298, 203] on div "Linked Orders" at bounding box center [296, 203] width 53 height 11
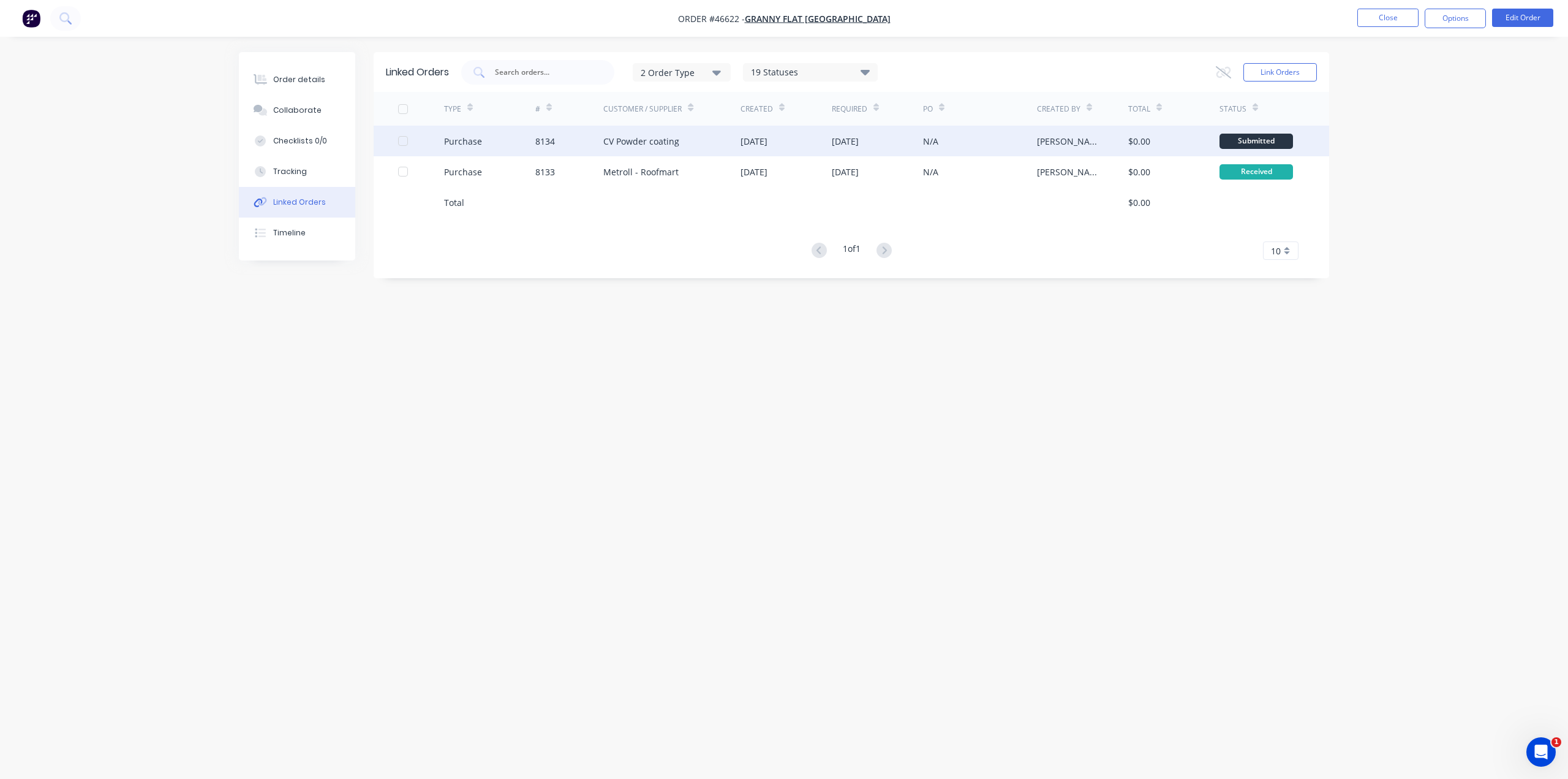
click at [757, 136] on div "14 Jul 2025" at bounding box center [754, 141] width 27 height 13
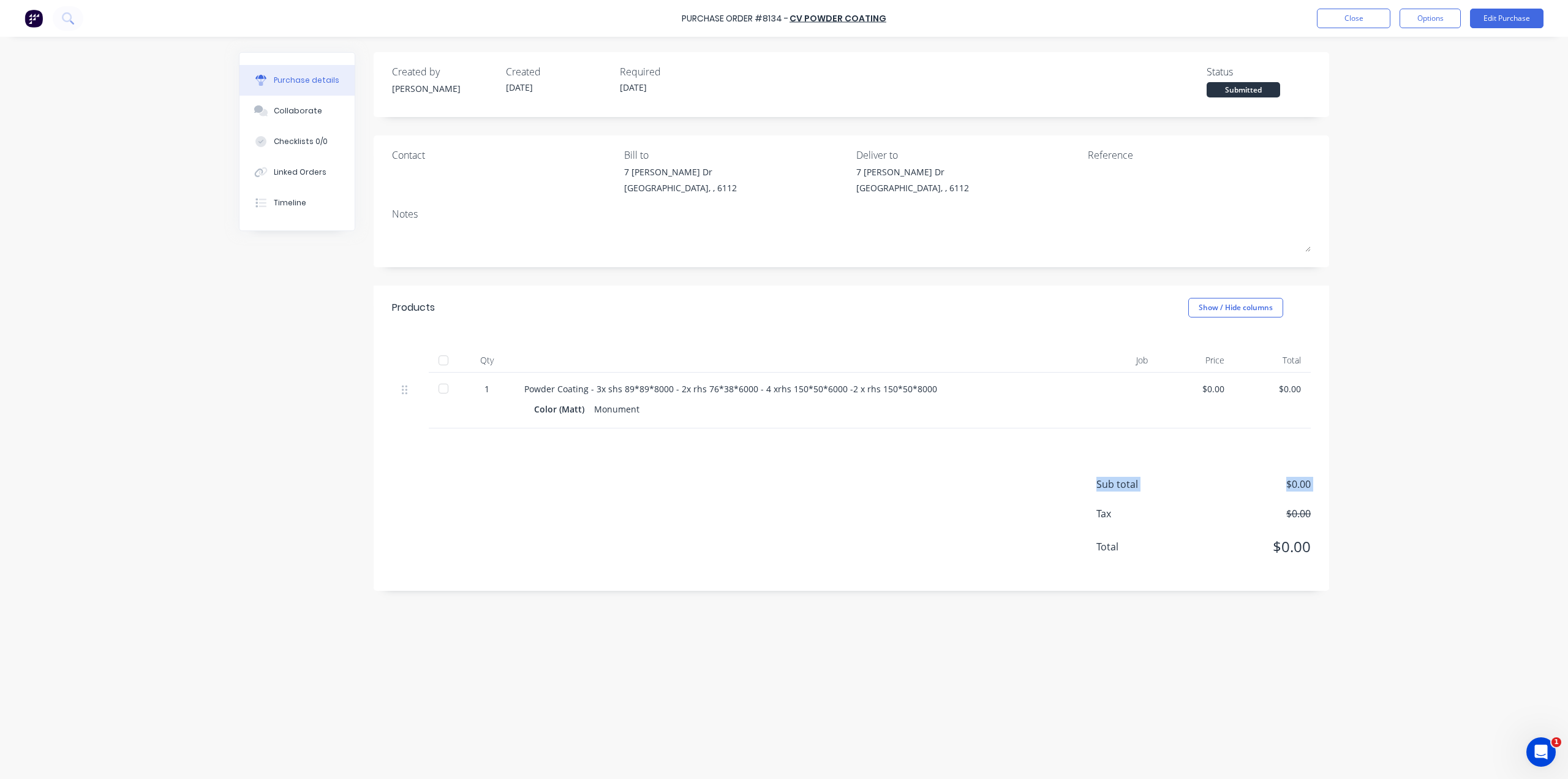
drag, startPoint x: 841, startPoint y: 499, endPoint x: 829, endPoint y: 493, distance: 13.4
click at [841, 492] on div "Sub total $0.00 Tax $0.00 Total $0.00" at bounding box center [851, 509] width 955 height 162
click at [294, 184] on button "Linked Orders" at bounding box center [297, 172] width 115 height 30
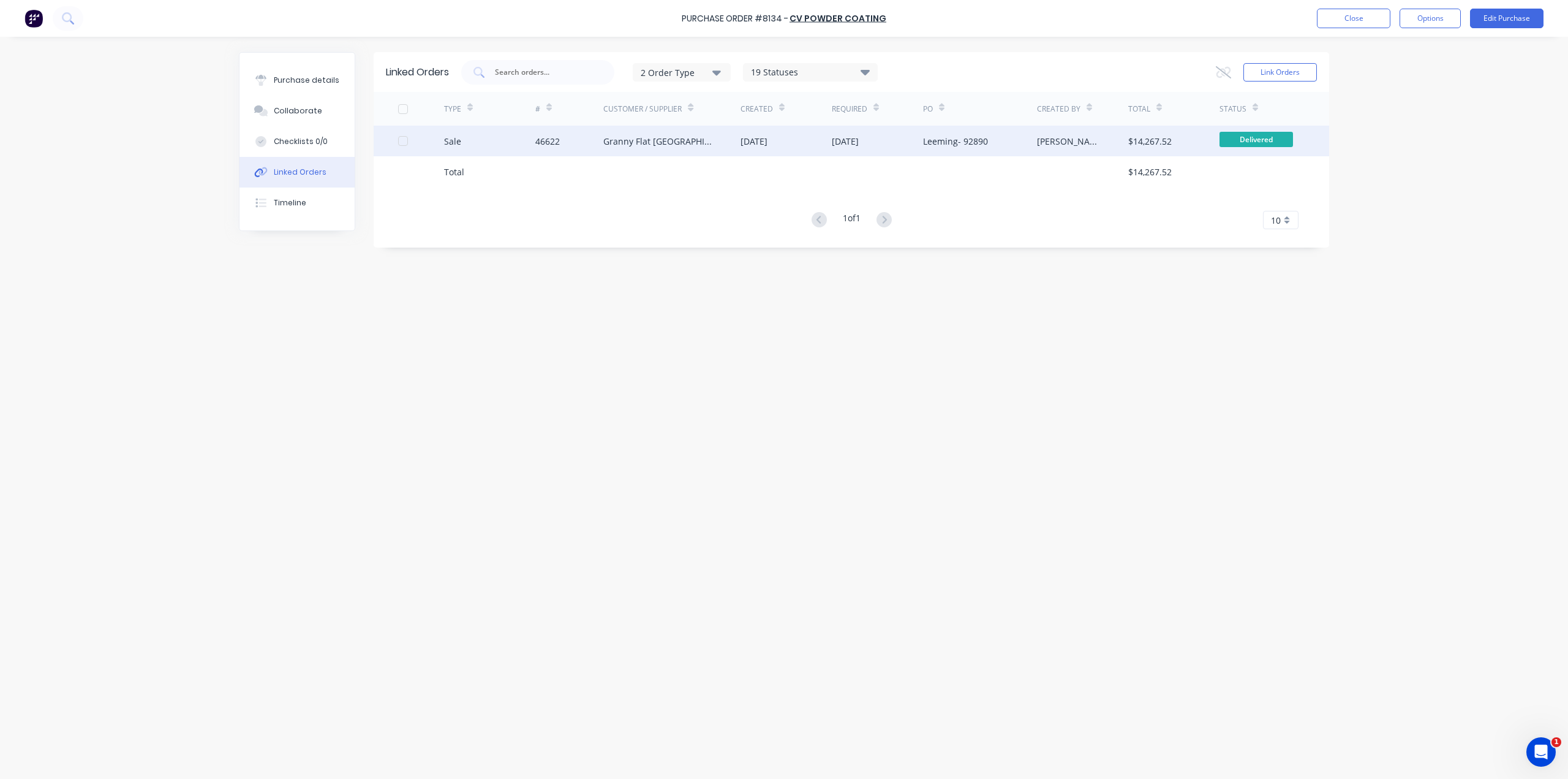
click at [809, 142] on div "14 Jul 2025" at bounding box center [786, 141] width 91 height 30
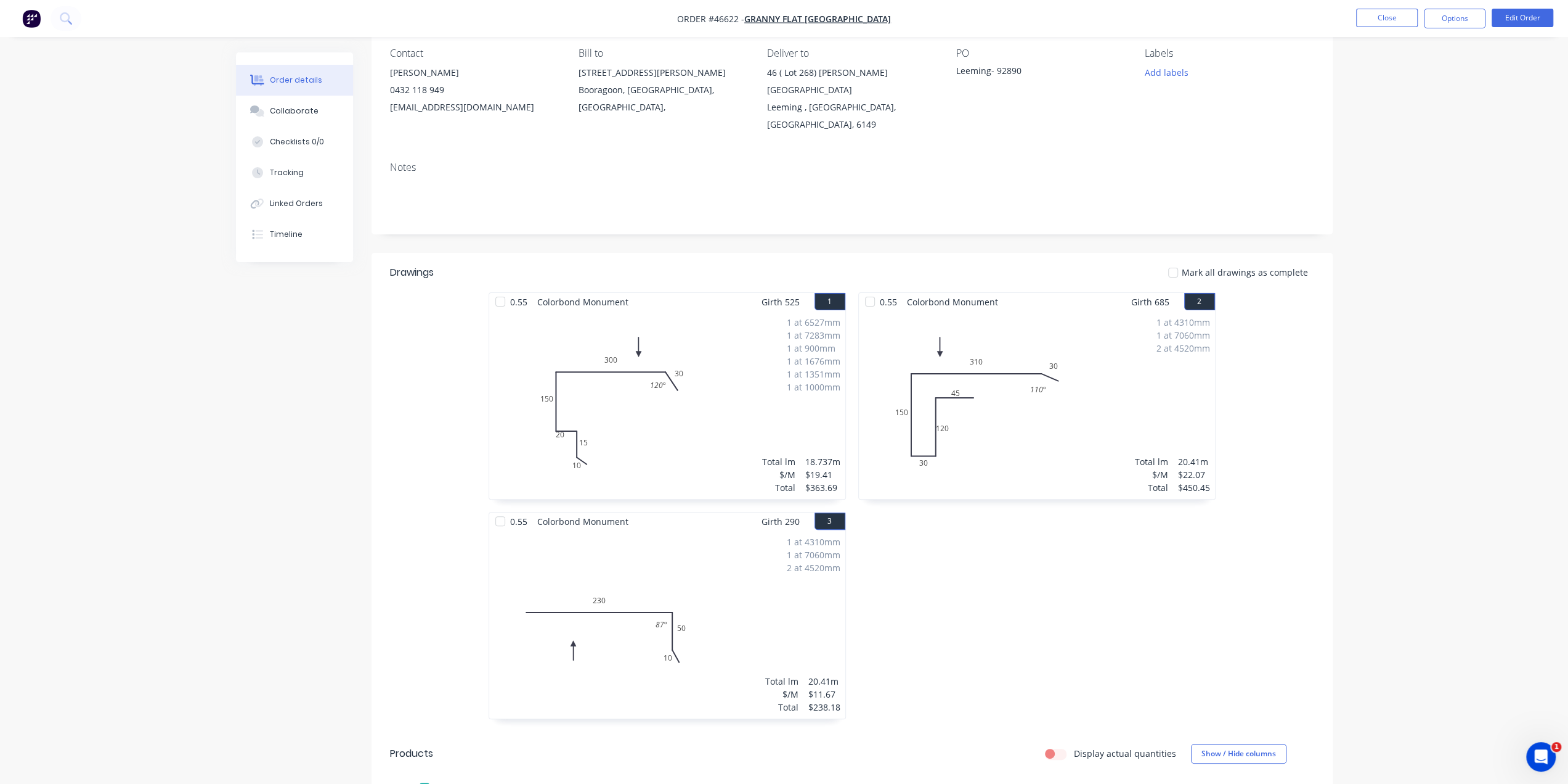
scroll to position [103, 0]
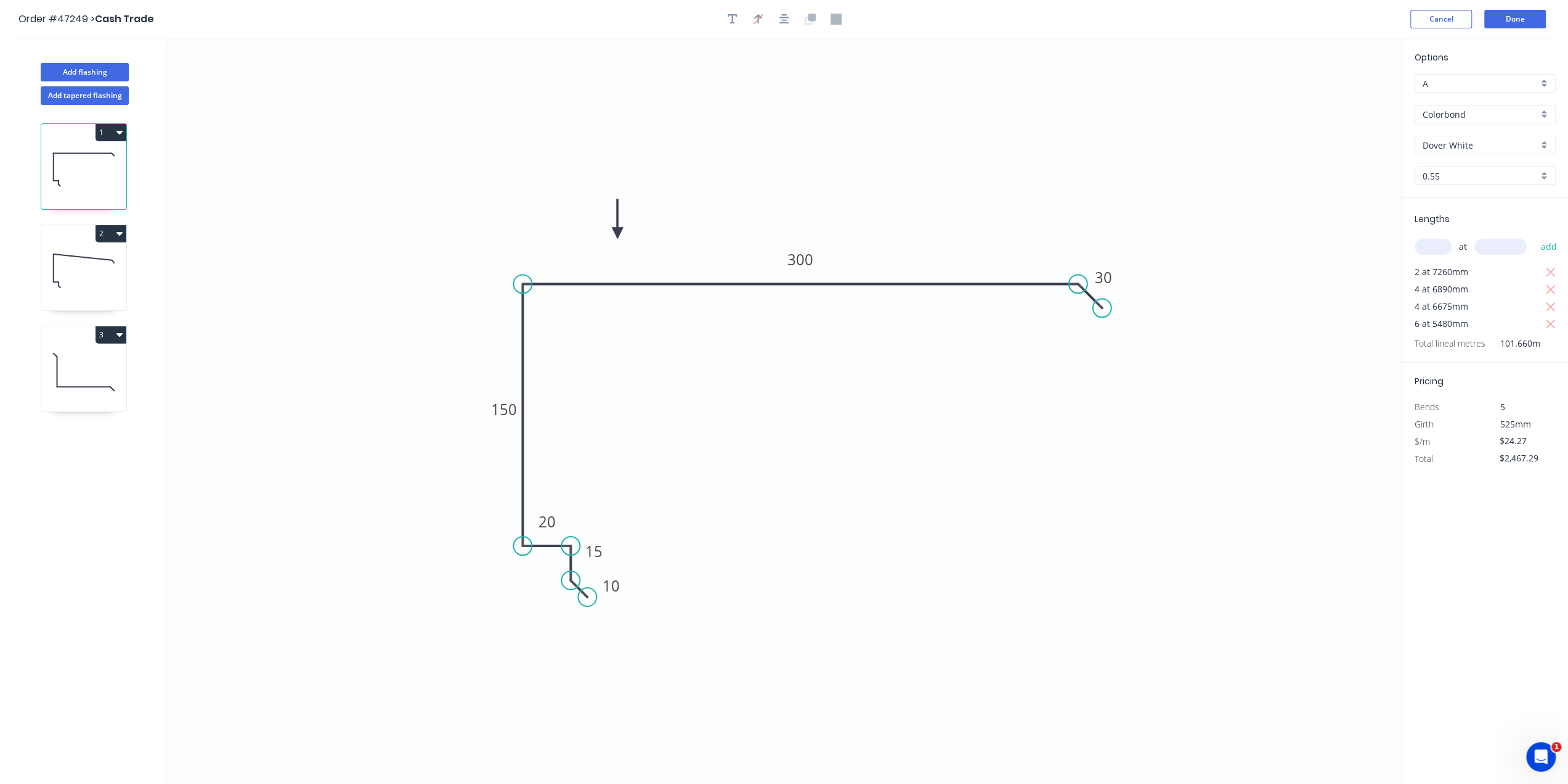
click at [55, 267] on icon at bounding box center [83, 271] width 85 height 79
type input "$288.33"
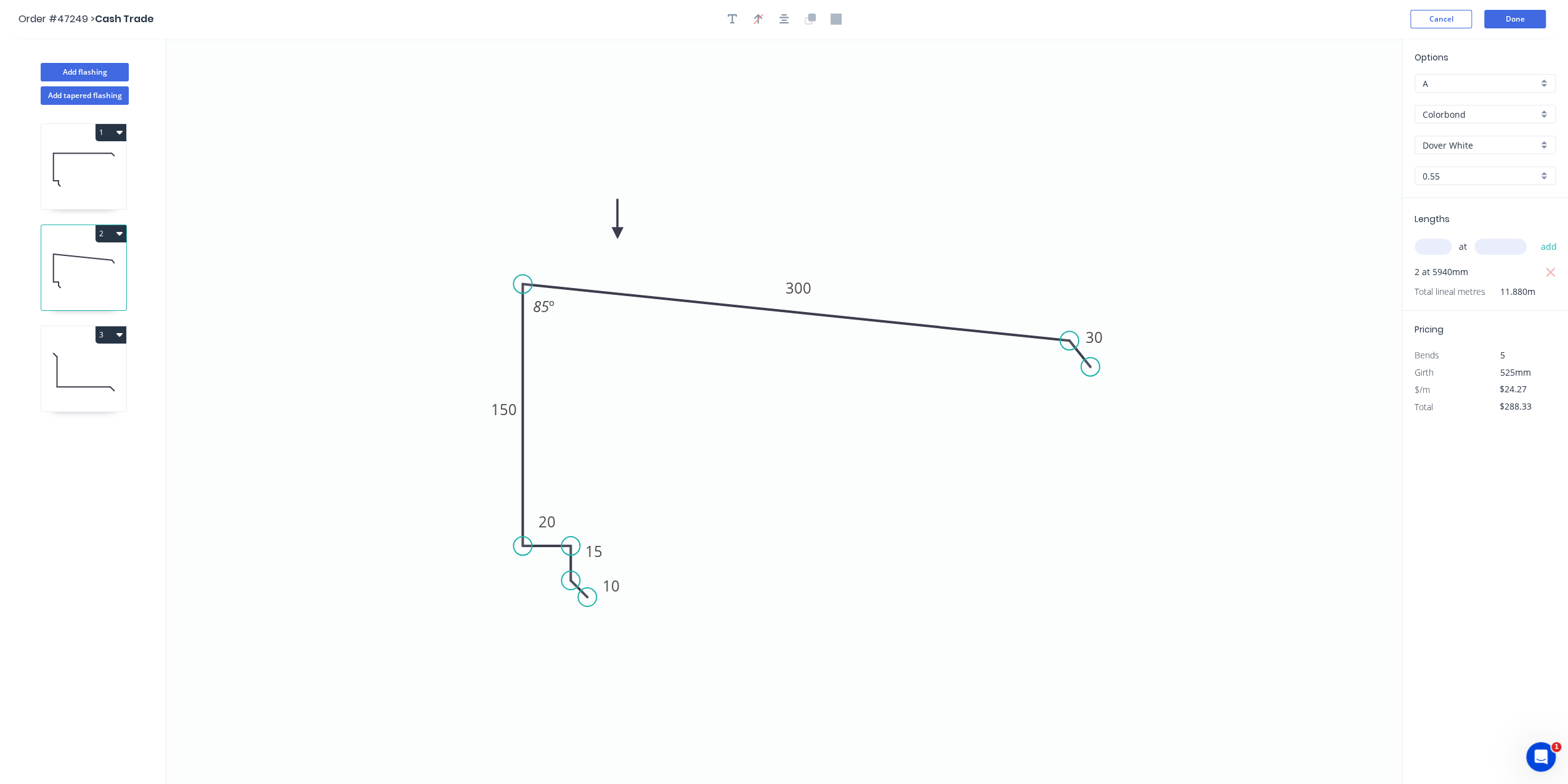
click at [1439, 246] on input "text" at bounding box center [1433, 246] width 37 height 16
type input "4"
type input "5940"
click at [1534, 236] on button "add" at bounding box center [1549, 246] width 29 height 21
click at [1550, 273] on icon "button" at bounding box center [1550, 272] width 9 height 9
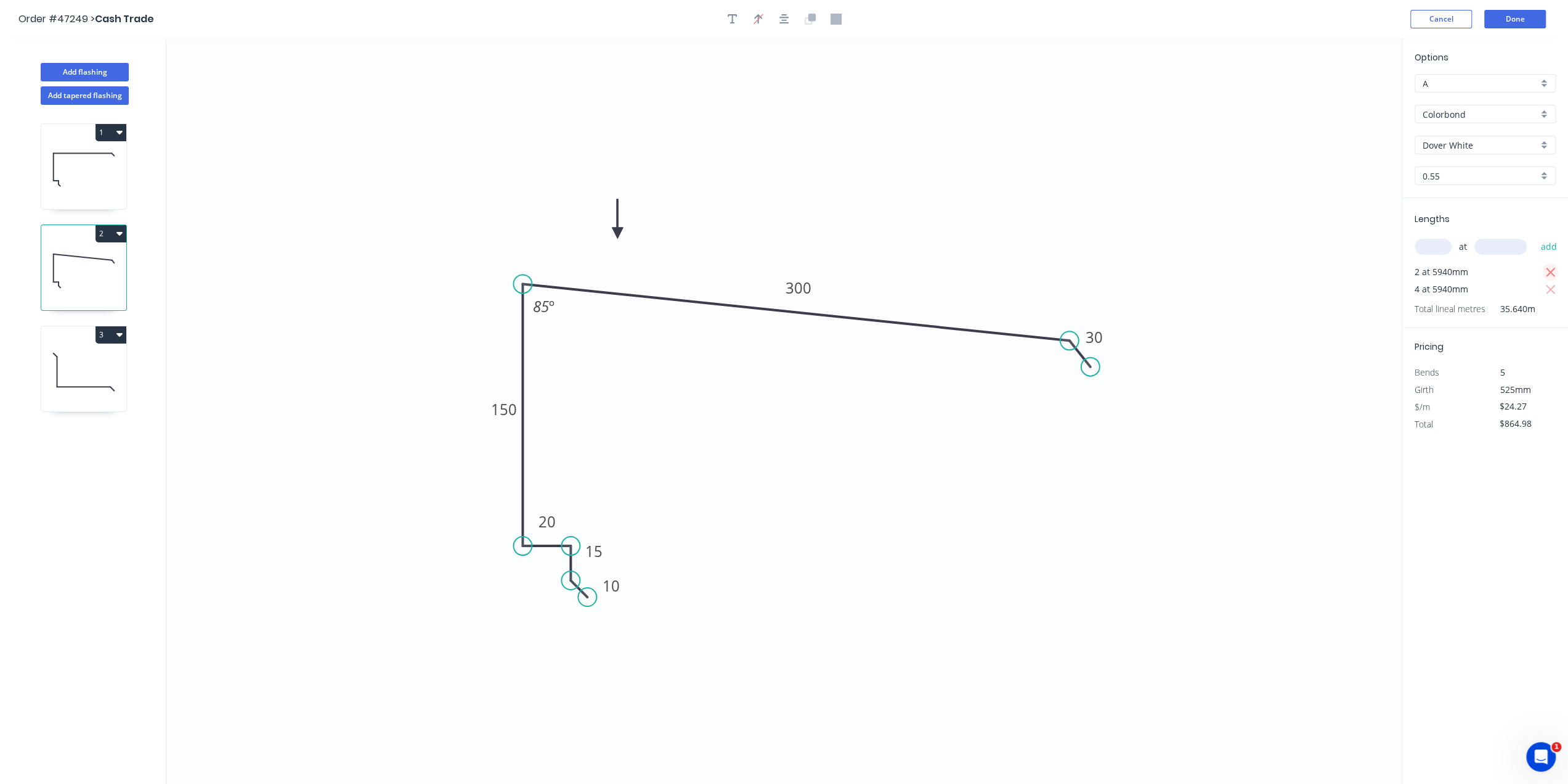
type input "$576.66"
click at [1514, 25] on button "Done" at bounding box center [1515, 19] width 61 height 18
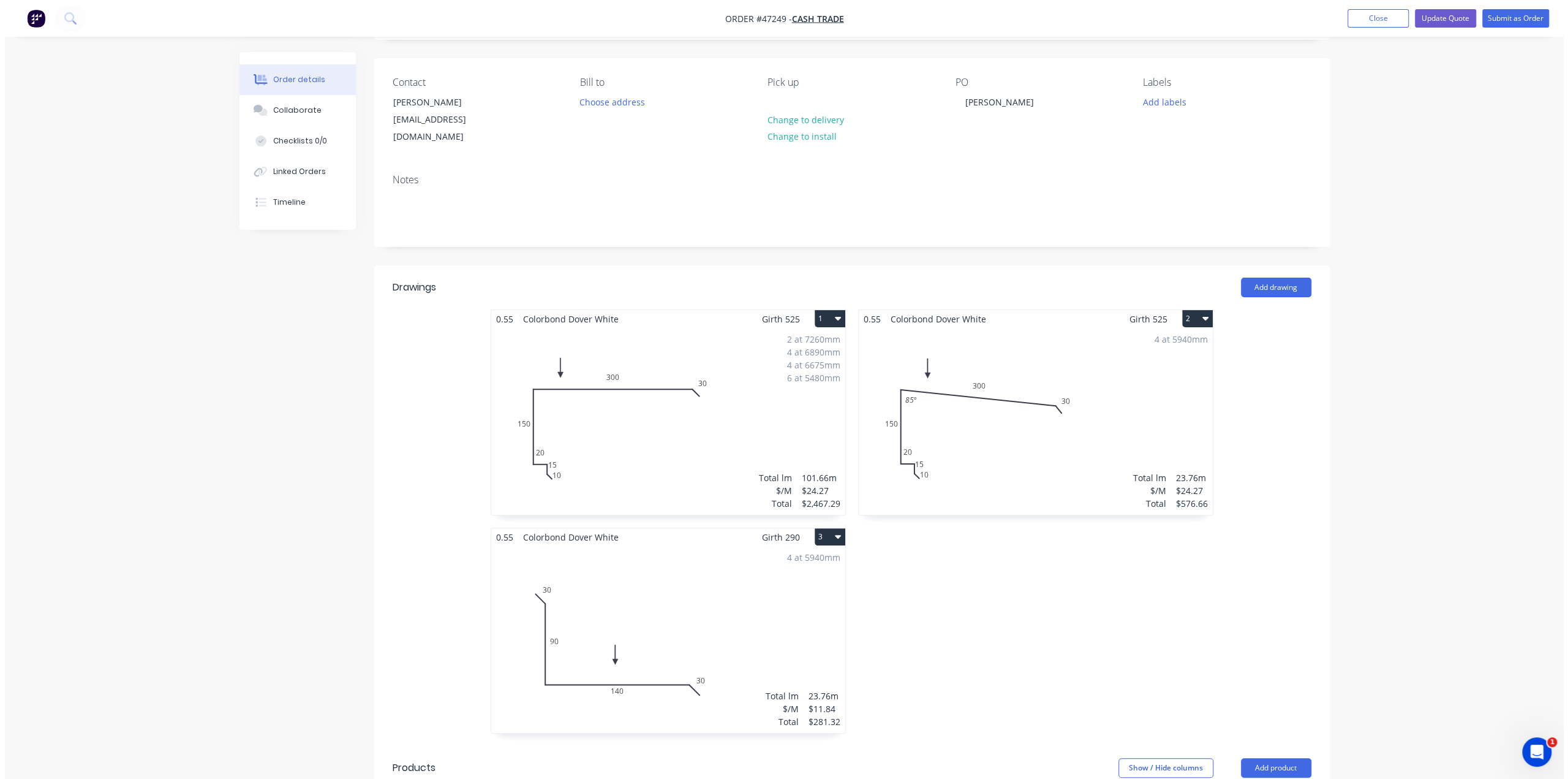
scroll to position [102, 0]
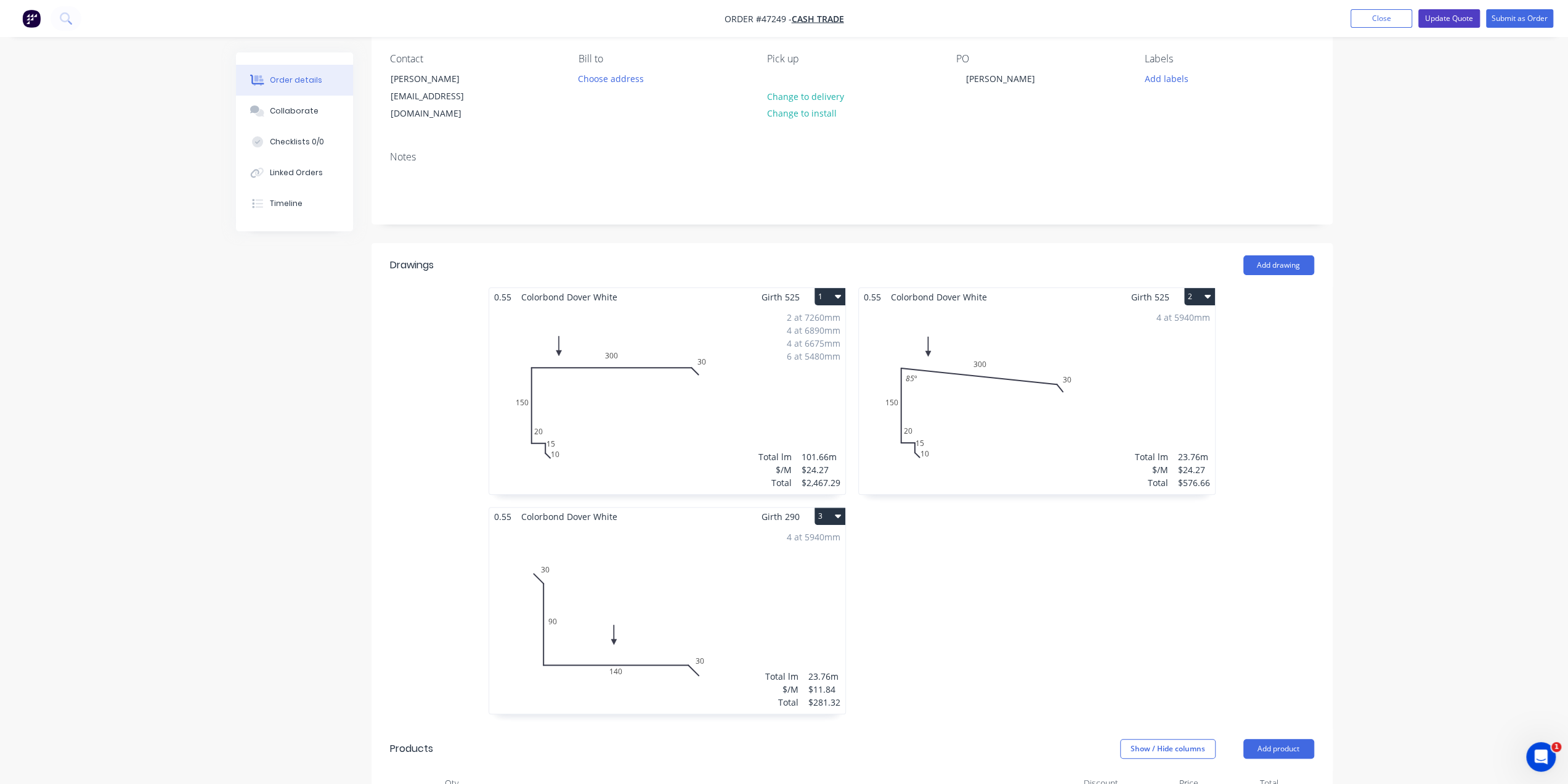
click at [1449, 15] on button "Update Quote" at bounding box center [1449, 18] width 61 height 18
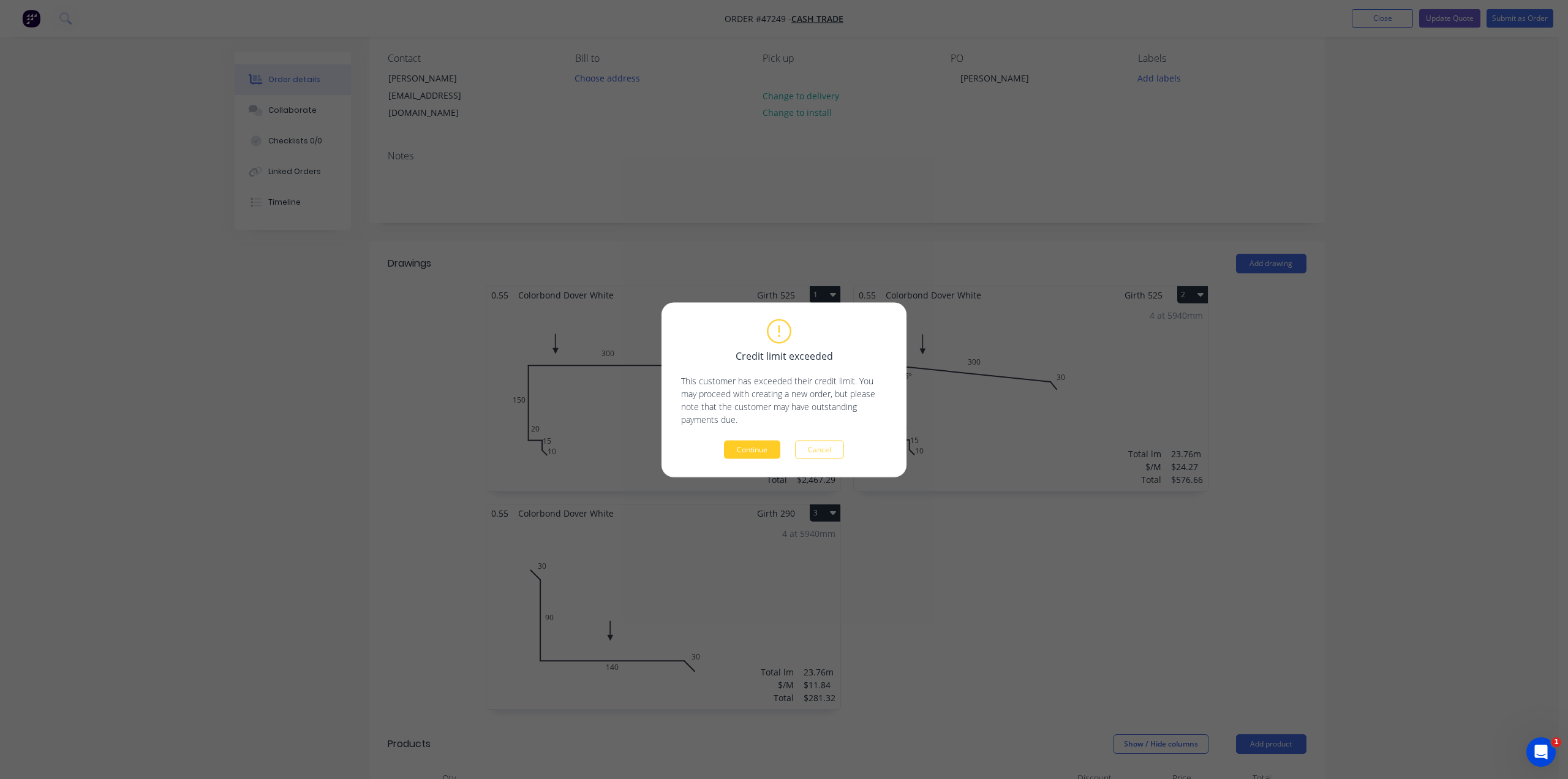
click at [763, 450] on button "Continue" at bounding box center [752, 449] width 56 height 18
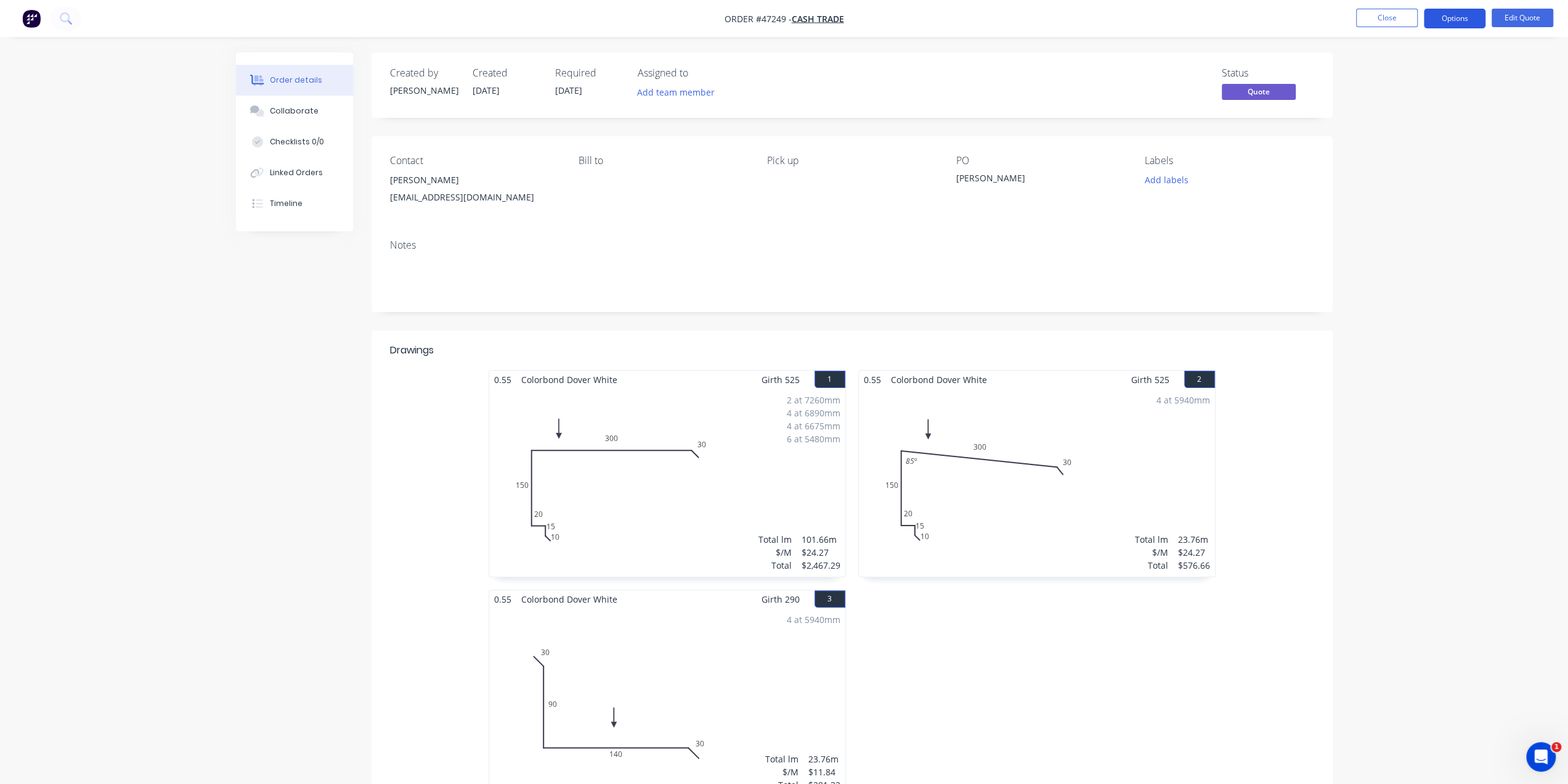
click at [1453, 21] on button "Options" at bounding box center [1455, 18] width 61 height 20
click at [1413, 72] on div "Quote" at bounding box center [1418, 74] width 113 height 18
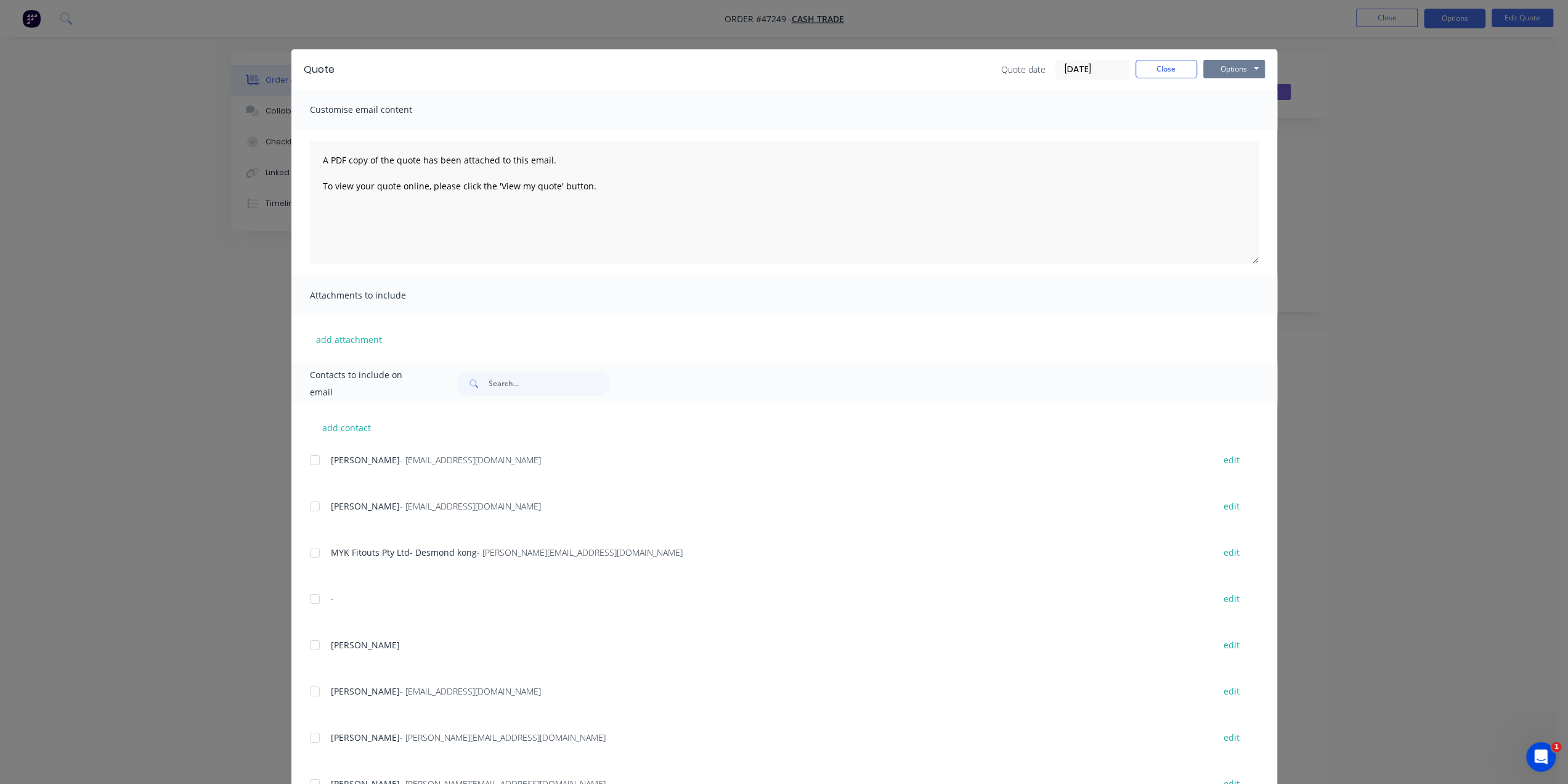
click at [1228, 67] on button "Options" at bounding box center [1234, 69] width 61 height 18
click at [1212, 112] on button "Print" at bounding box center [1242, 111] width 79 height 21
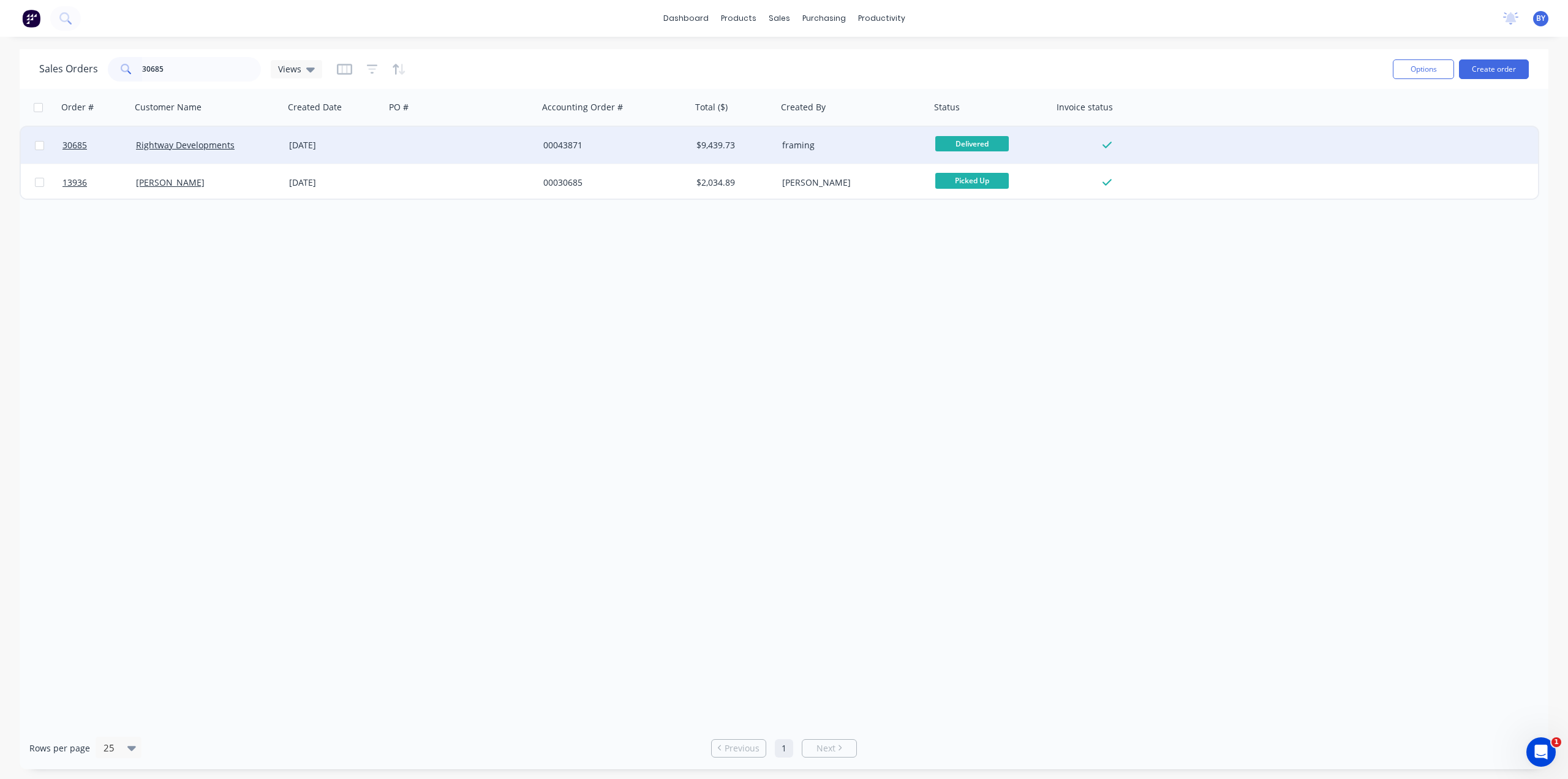
type input "30685"
click at [247, 145] on div "Rightway Developments" at bounding box center [204, 145] width 136 height 12
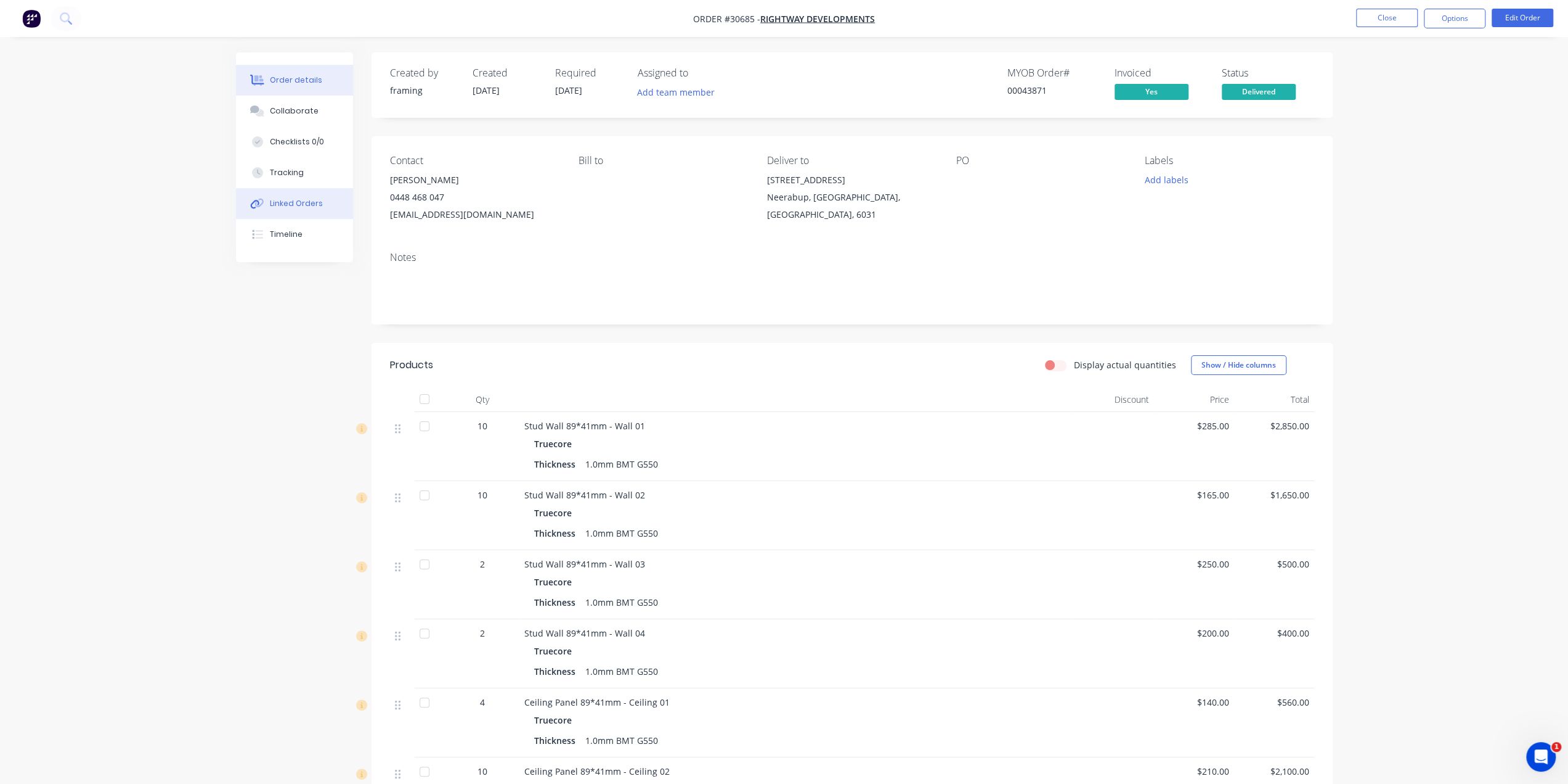
click at [320, 199] on button "Linked Orders" at bounding box center [294, 203] width 117 height 31
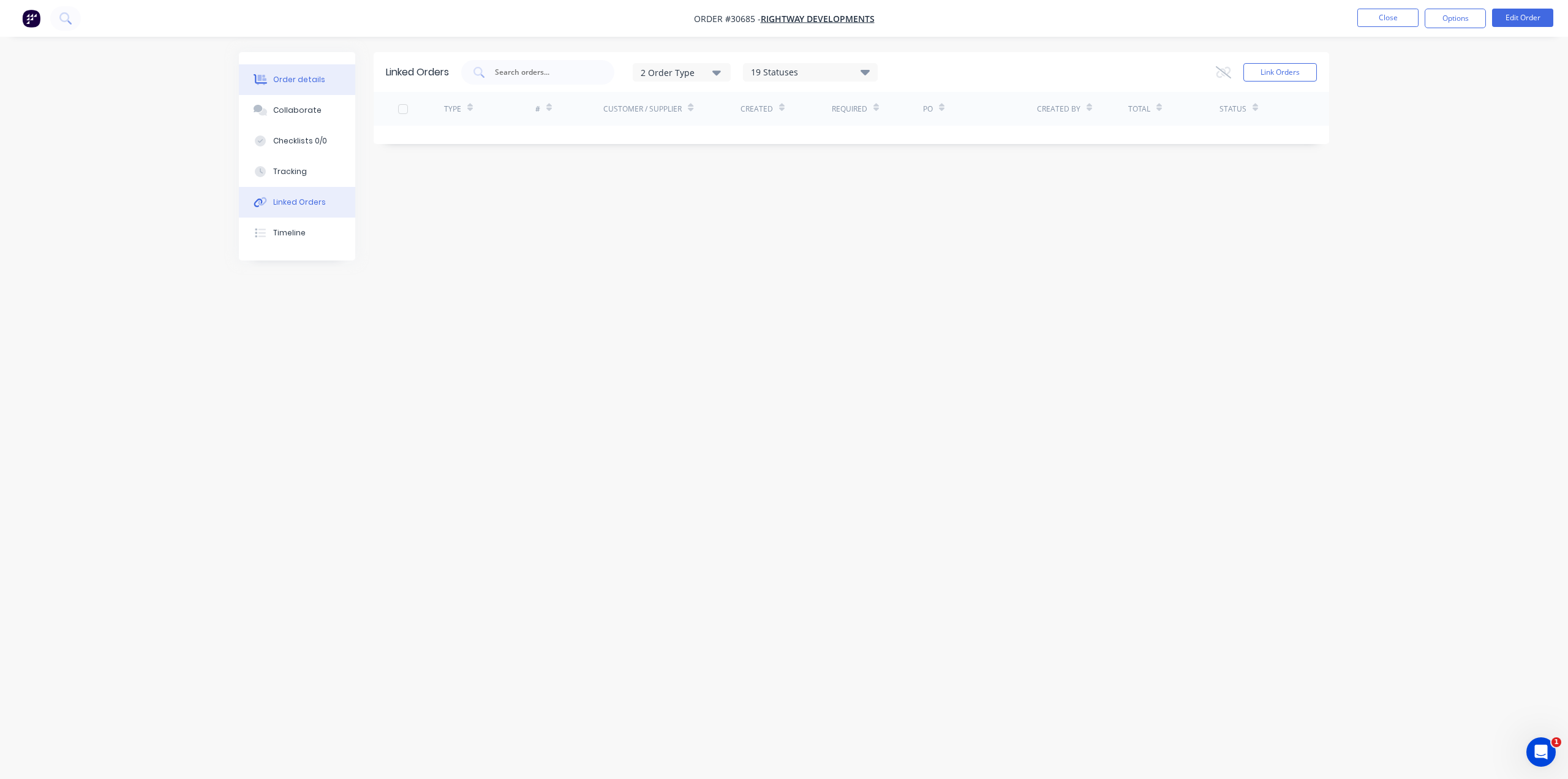
click at [311, 90] on button "Order details" at bounding box center [297, 79] width 116 height 30
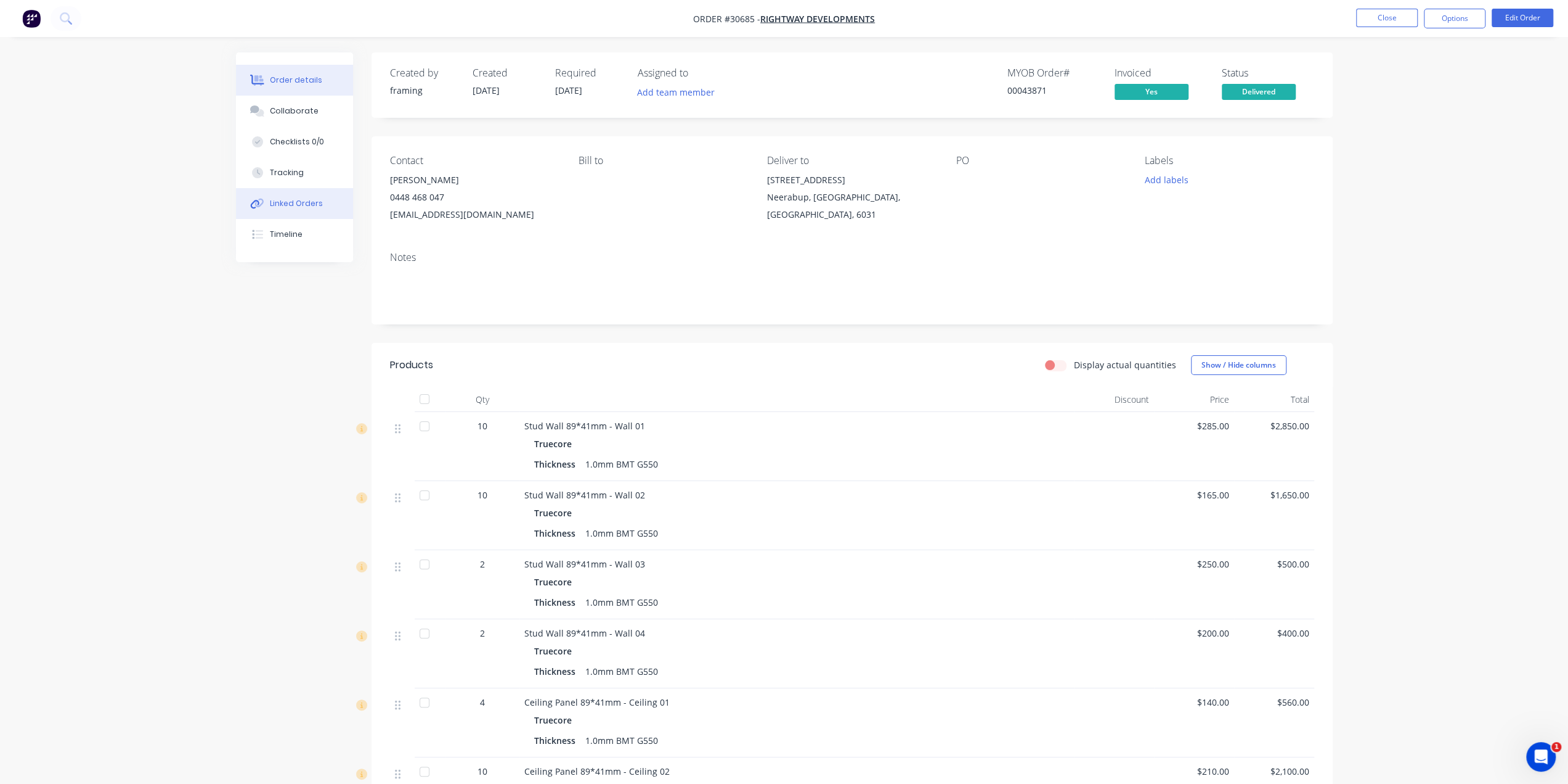
click at [306, 191] on button "Linked Orders" at bounding box center [294, 203] width 117 height 31
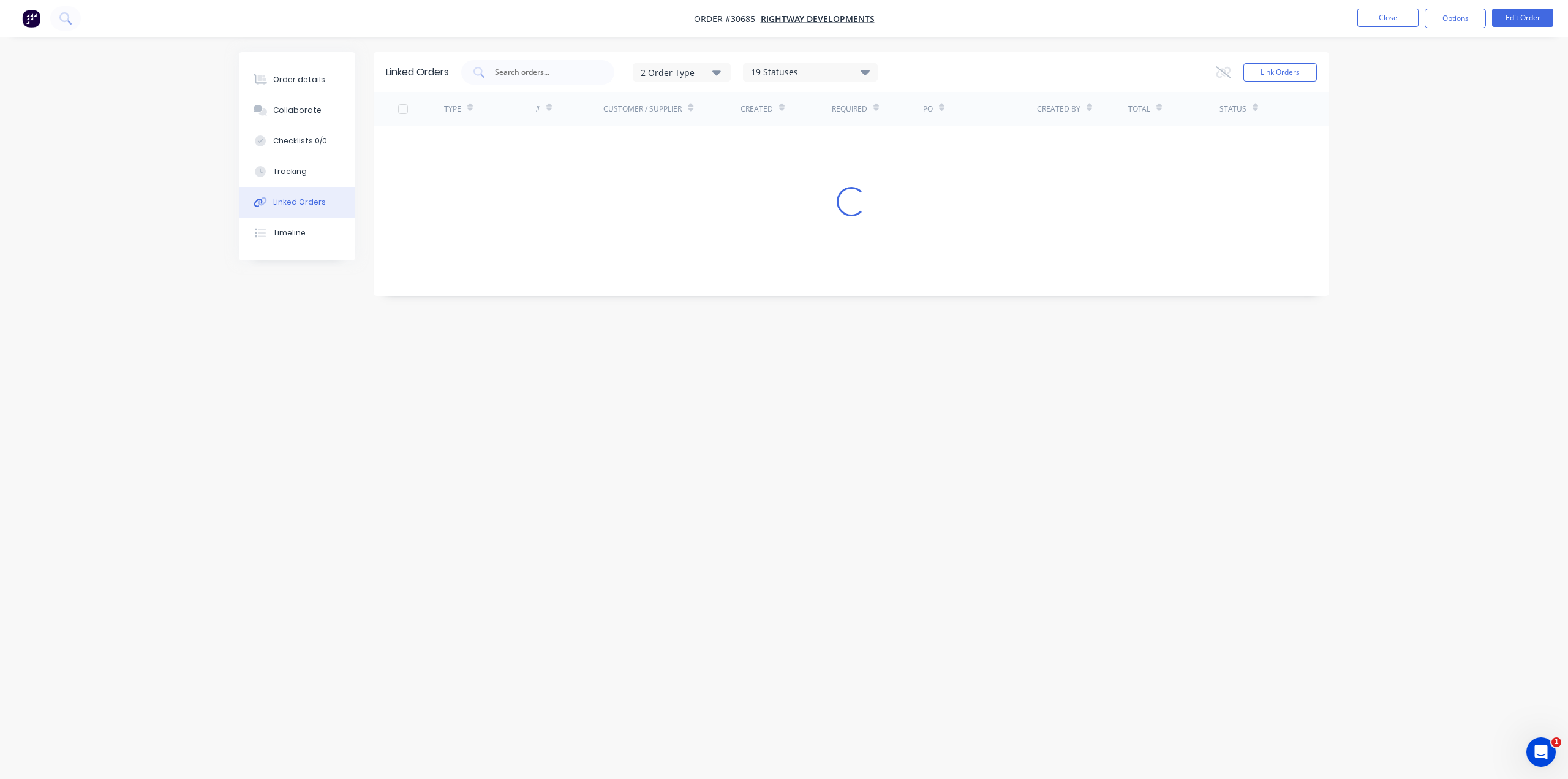
click at [314, 203] on div "Linked Orders" at bounding box center [299, 202] width 53 height 11
click at [298, 228] on div "Timeline" at bounding box center [289, 232] width 33 height 11
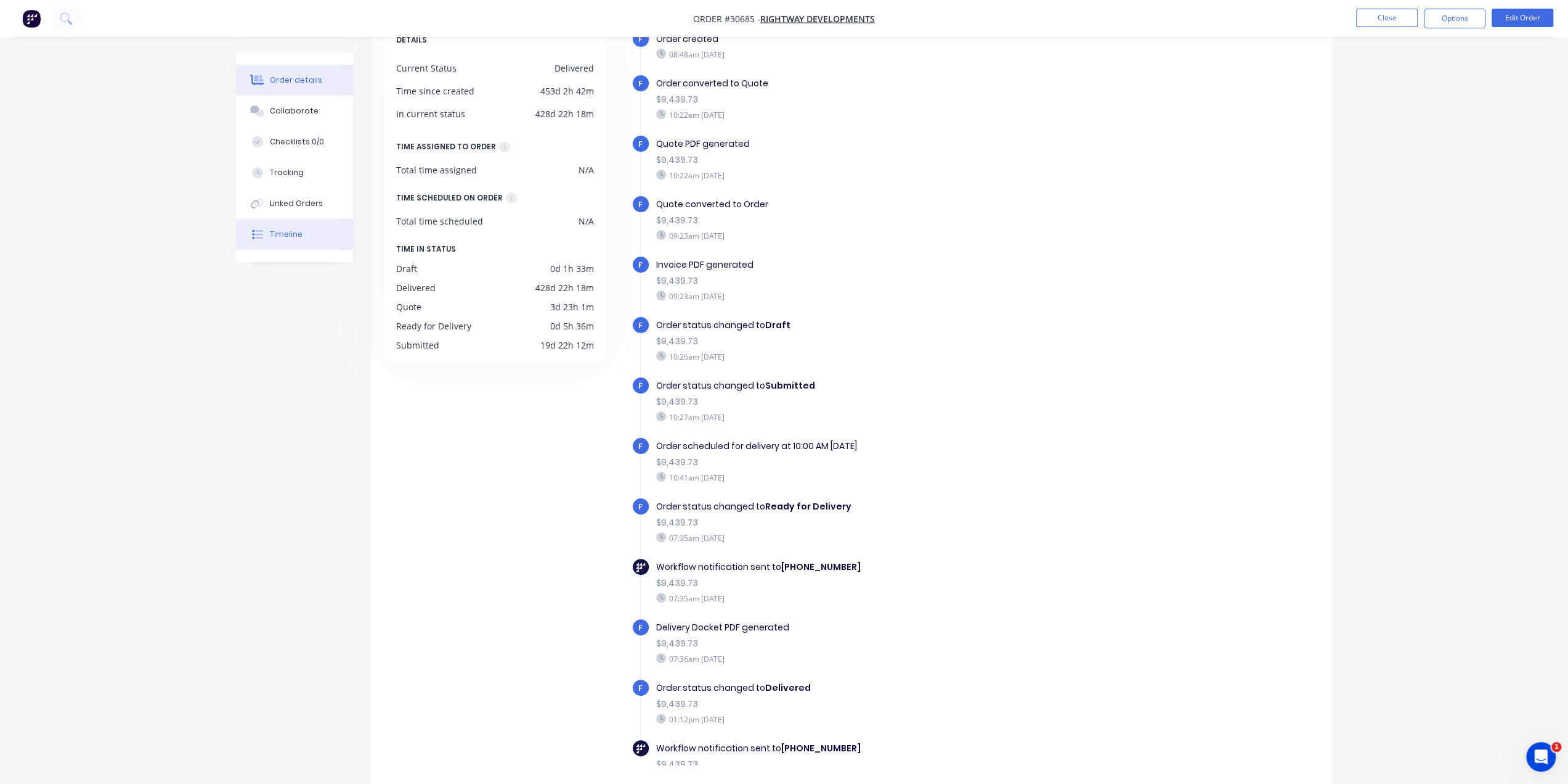
click at [274, 80] on div "Order details" at bounding box center [296, 80] width 52 height 11
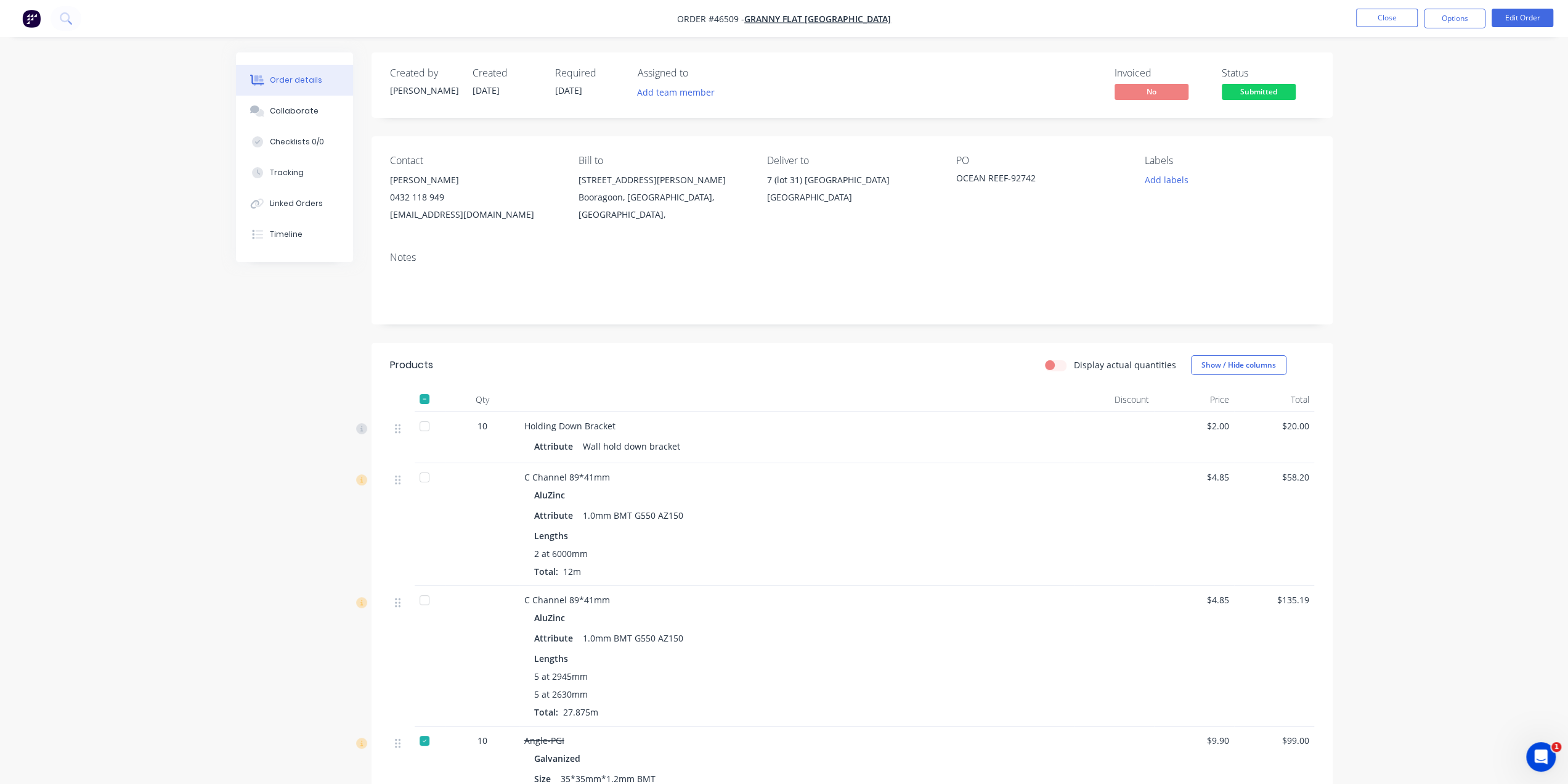
click at [41, 18] on button "button" at bounding box center [31, 18] width 26 height 20
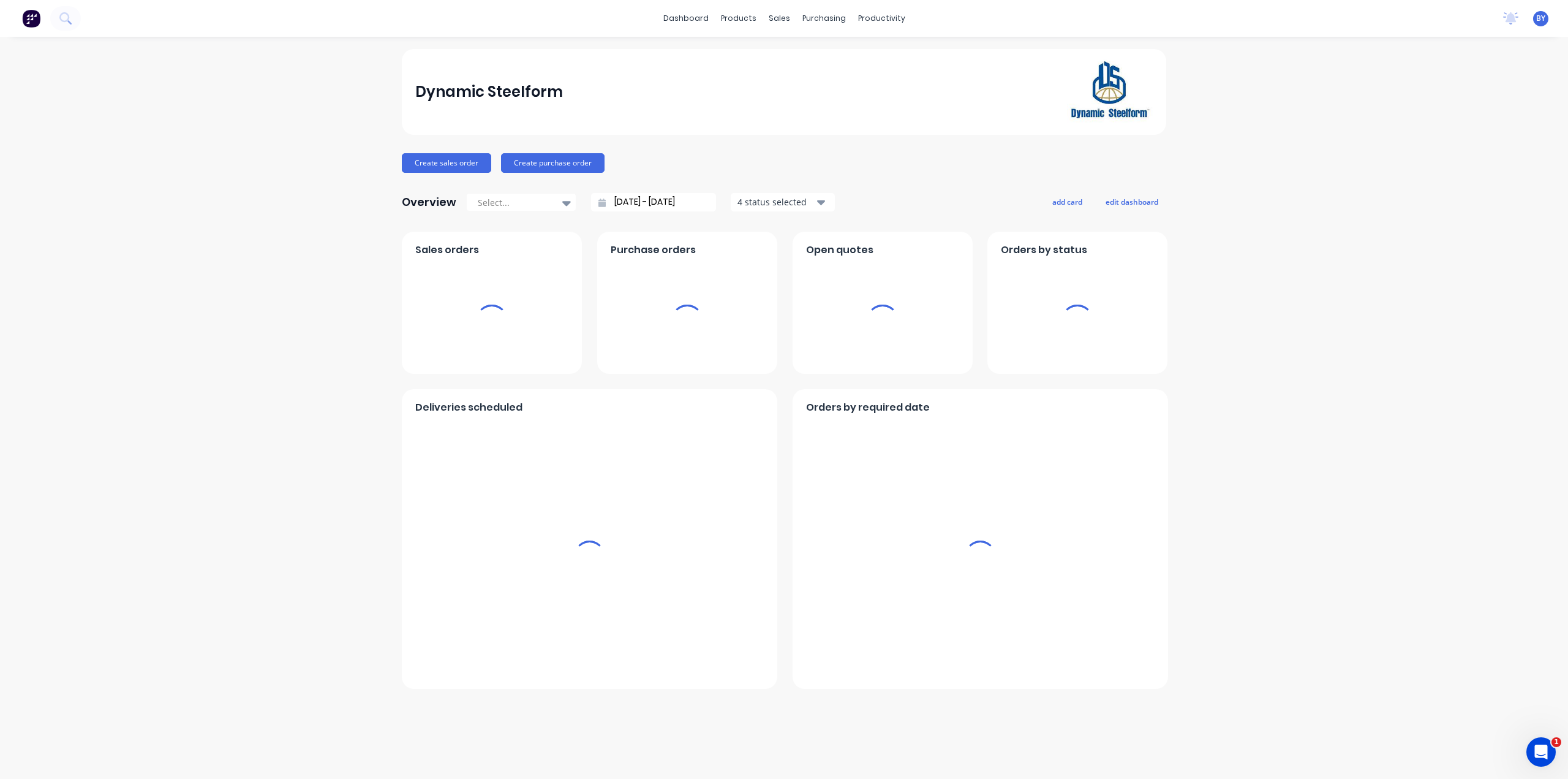
click at [1292, 173] on div "Dynamic Steelform Create sales order Create purchase order Overview Select... 1…" at bounding box center [784, 407] width 1568 height 717
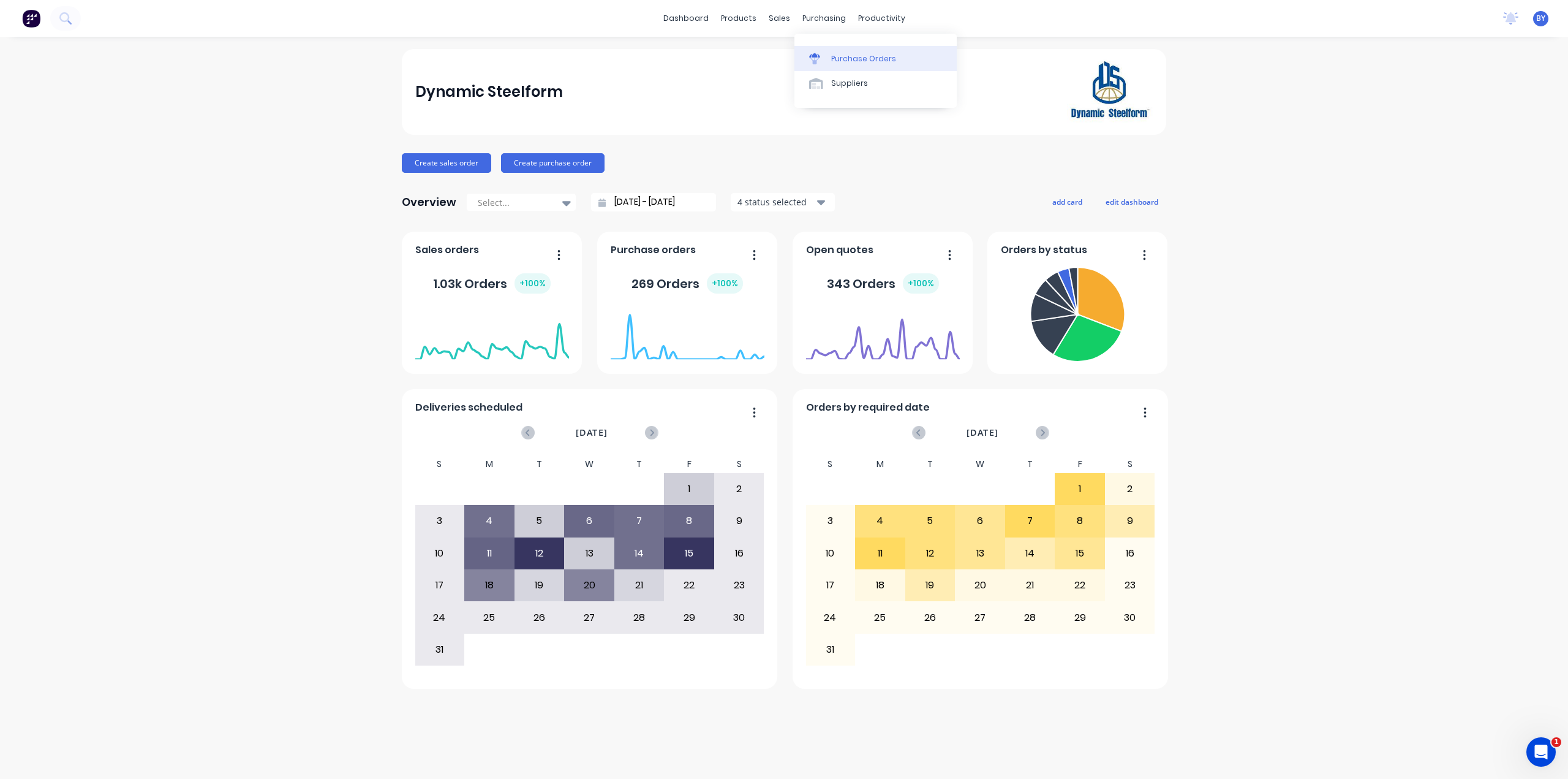
click at [834, 55] on div "Purchase Orders" at bounding box center [863, 59] width 65 height 11
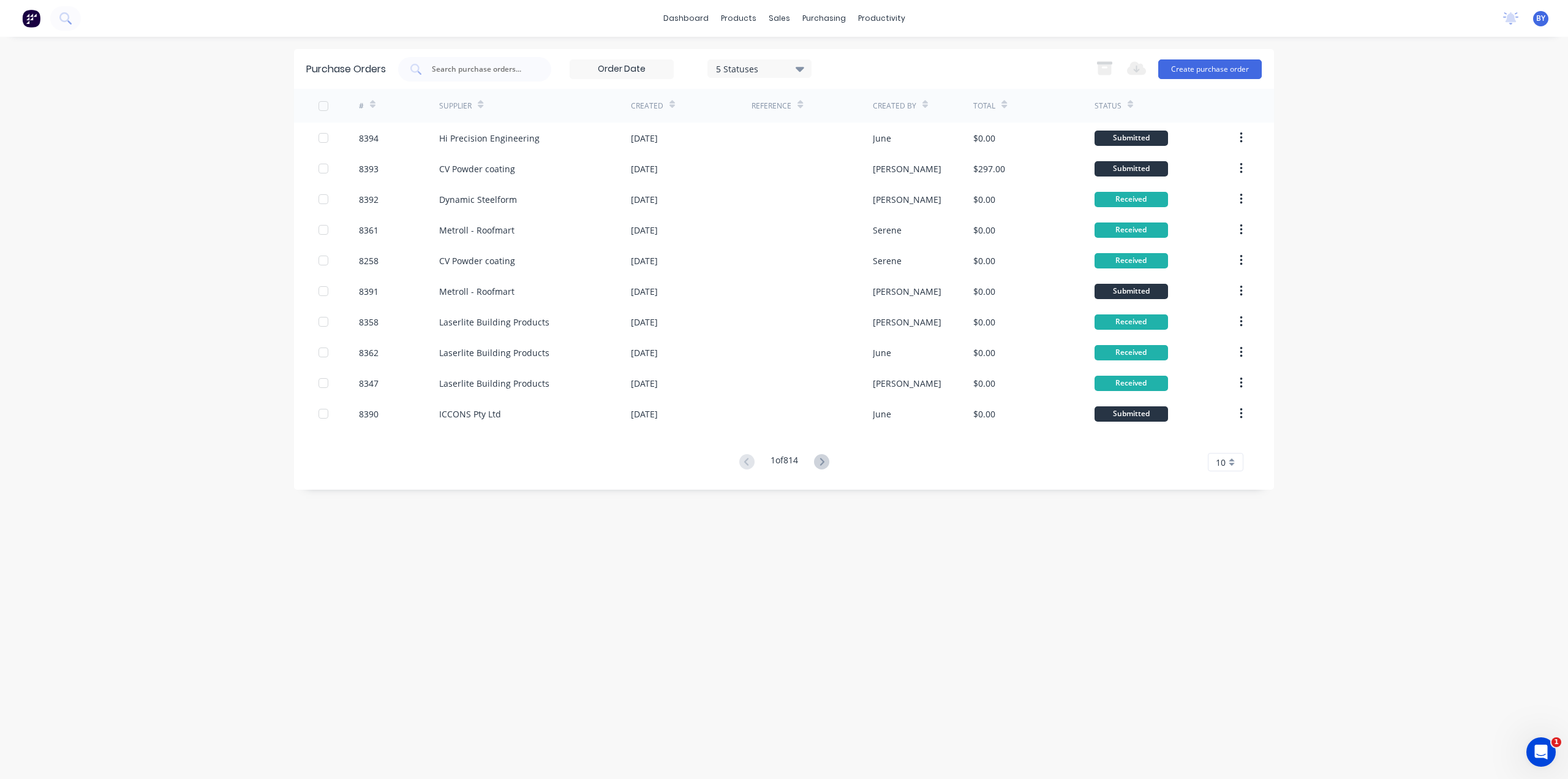
click at [664, 103] on div "Created" at bounding box center [653, 106] width 44 height 21
click at [674, 102] on div "Created" at bounding box center [691, 106] width 120 height 34
click at [673, 104] on icon at bounding box center [671, 104] width 5 height 9
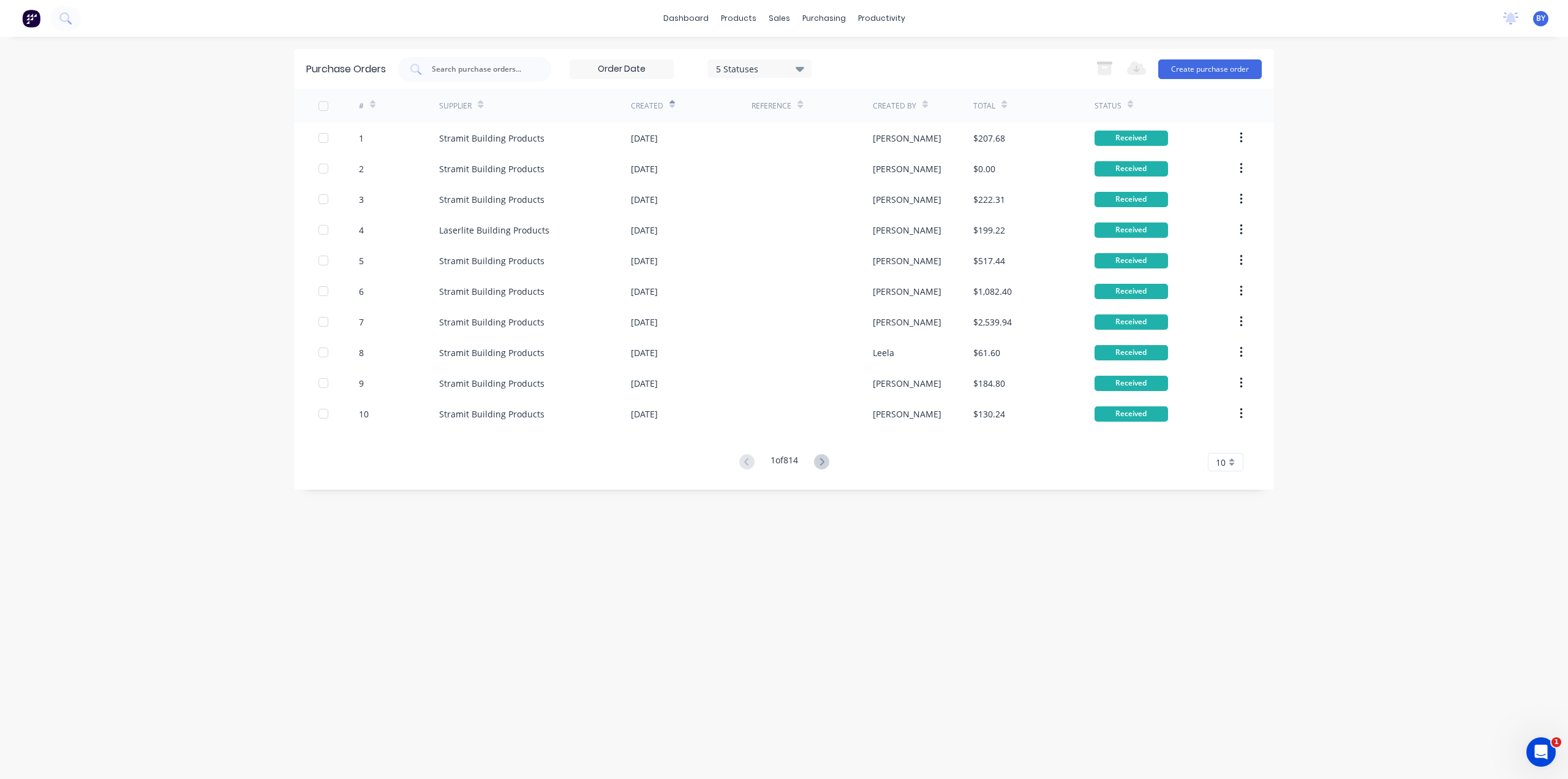
click at [671, 105] on icon at bounding box center [671, 107] width 5 height 4
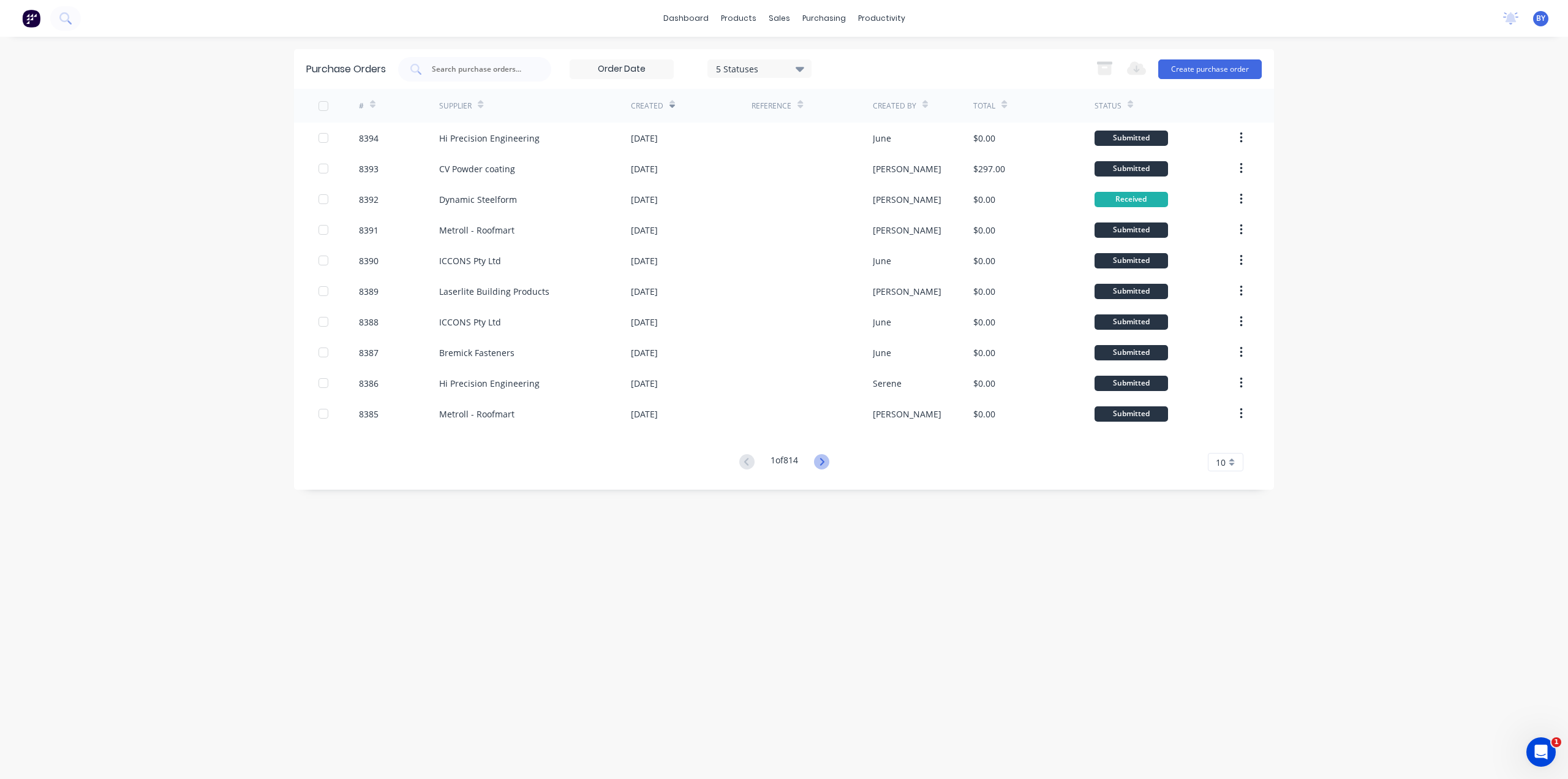
click at [821, 463] on icon at bounding box center [821, 461] width 15 height 15
click at [824, 461] on icon at bounding box center [821, 461] width 5 height 8
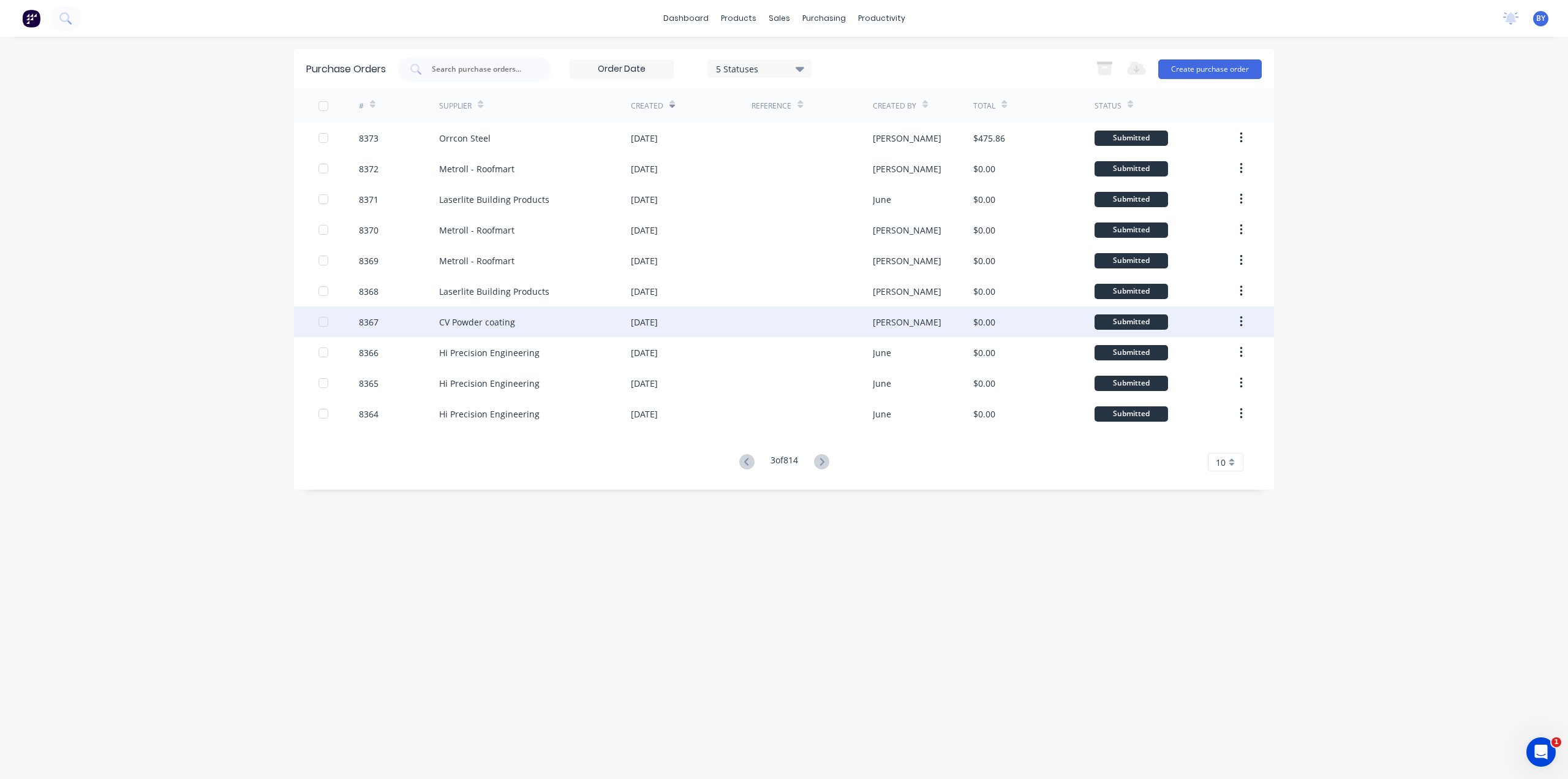
click at [789, 327] on div at bounding box center [811, 321] width 120 height 30
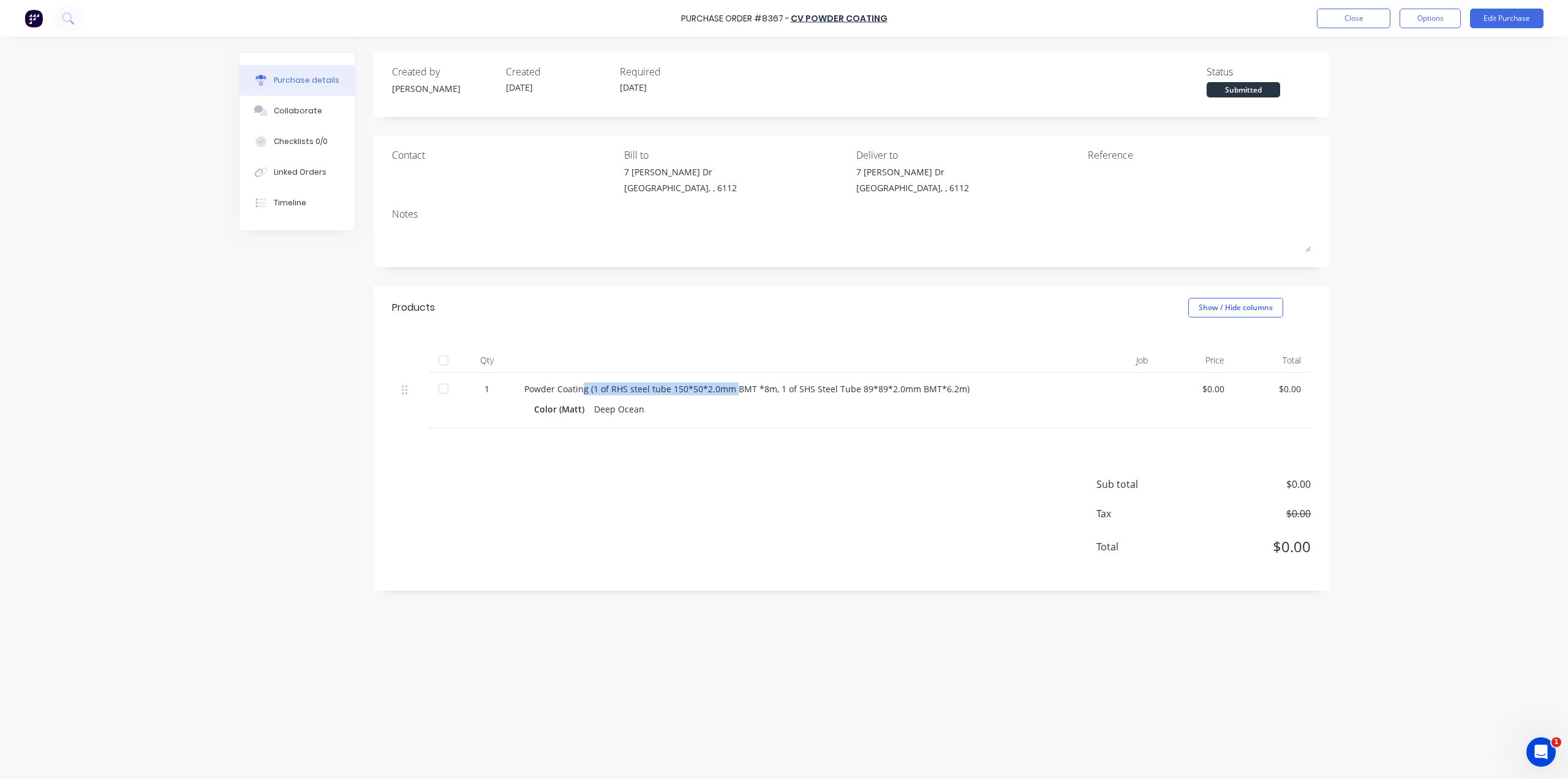
drag, startPoint x: 699, startPoint y: 393, endPoint x: 735, endPoint y: 394, distance: 36.0
click at [735, 394] on div "Powder Coating (1 of RHS steel tube 150*50*2.0mm BMT *8m, 1 of SHS Steel Tube 8…" at bounding box center [790, 388] width 531 height 13
drag, startPoint x: 730, startPoint y: 452, endPoint x: 715, endPoint y: 446, distance: 16.2
click at [730, 452] on div "Sub total $0.00 Tax $0.00 Total $0.00" at bounding box center [851, 509] width 955 height 162
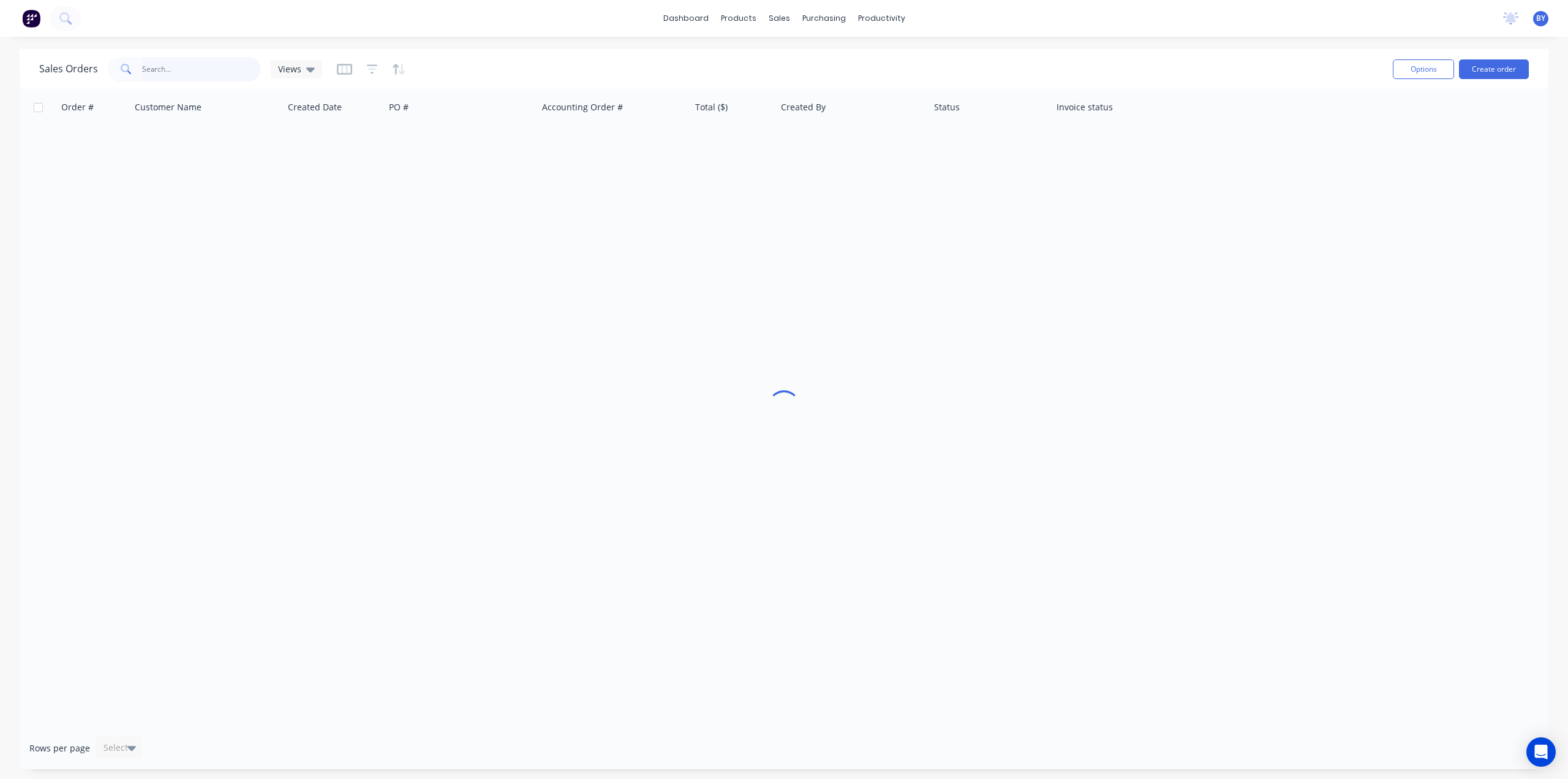
click at [180, 64] on input "text" at bounding box center [202, 69] width 120 height 24
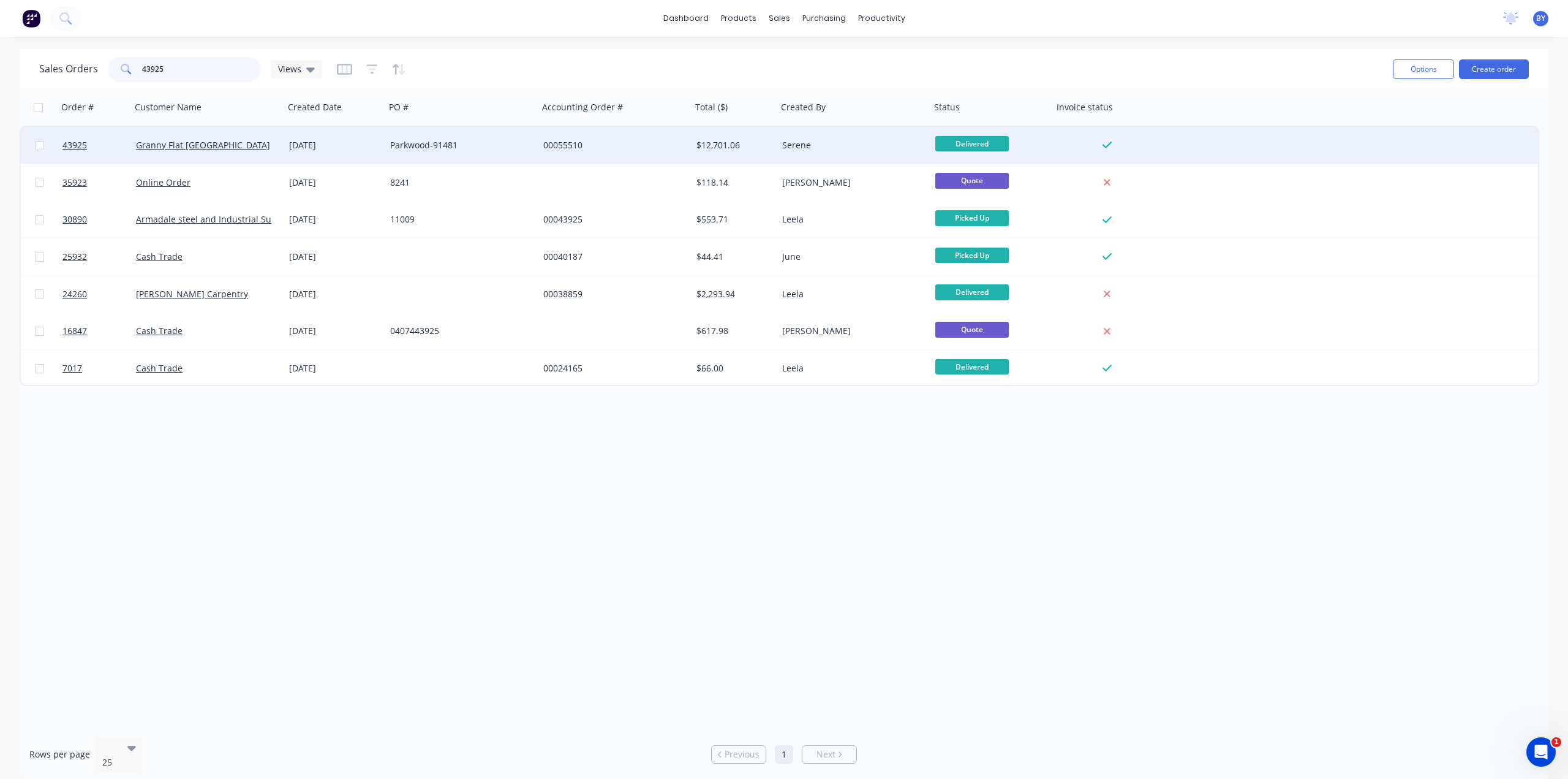
type input "43925"
click at [238, 151] on div "Granny Flat [GEOGRAPHIC_DATA]" at bounding box center [204, 145] width 136 height 12
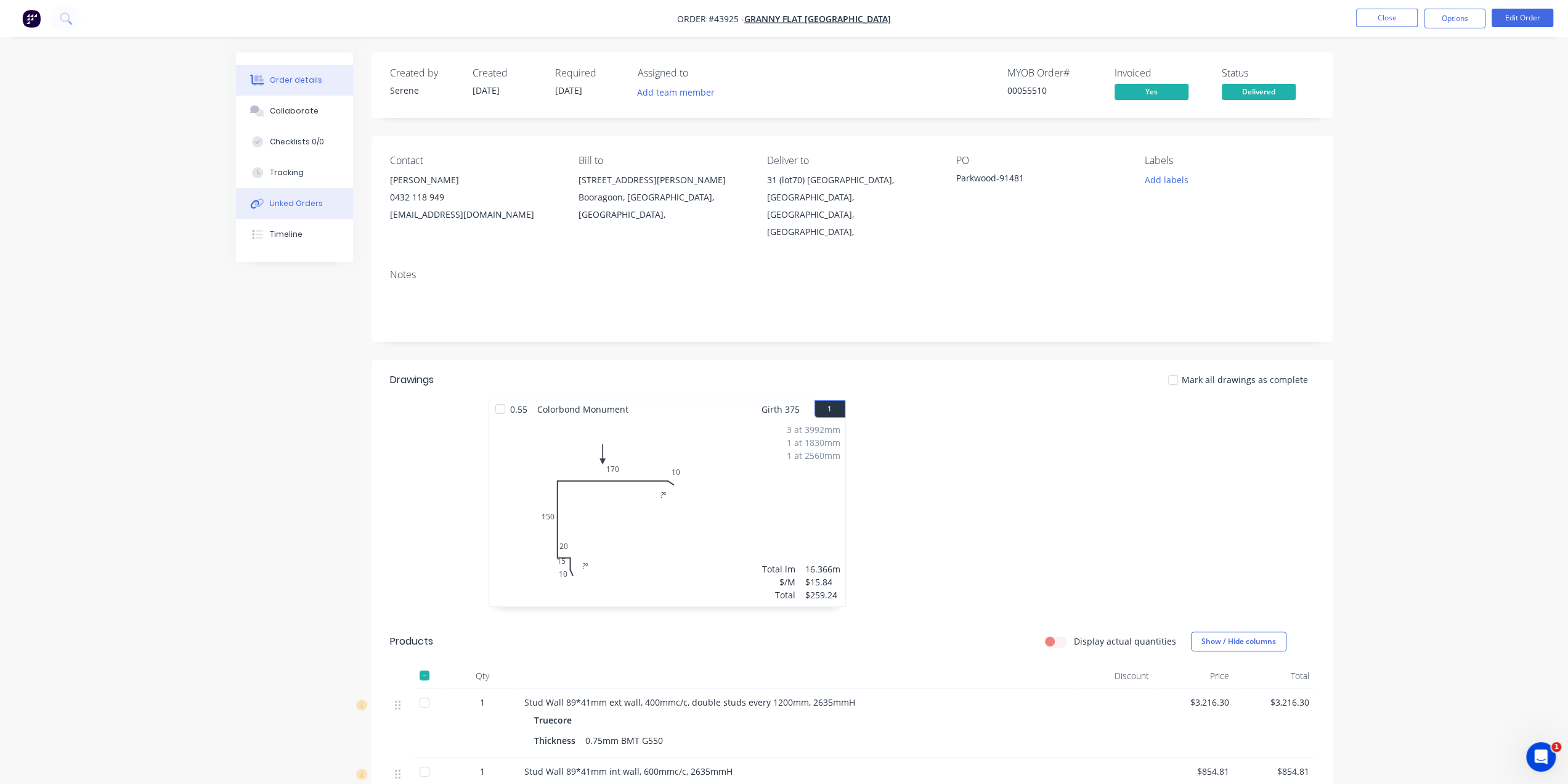
click at [270, 203] on div "Linked Orders" at bounding box center [296, 203] width 53 height 11
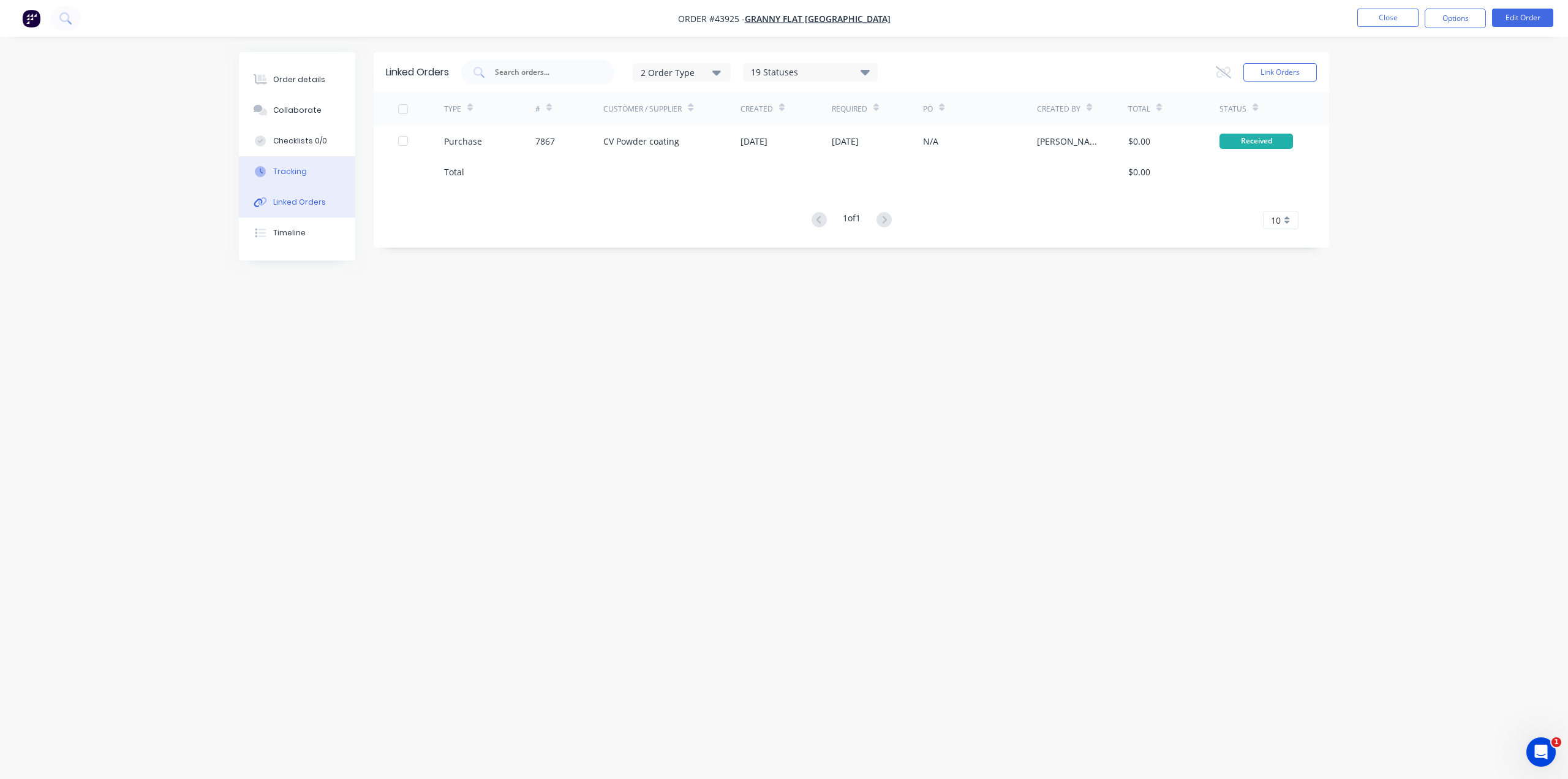
click at [284, 173] on div "Tracking" at bounding box center [290, 171] width 33 height 11
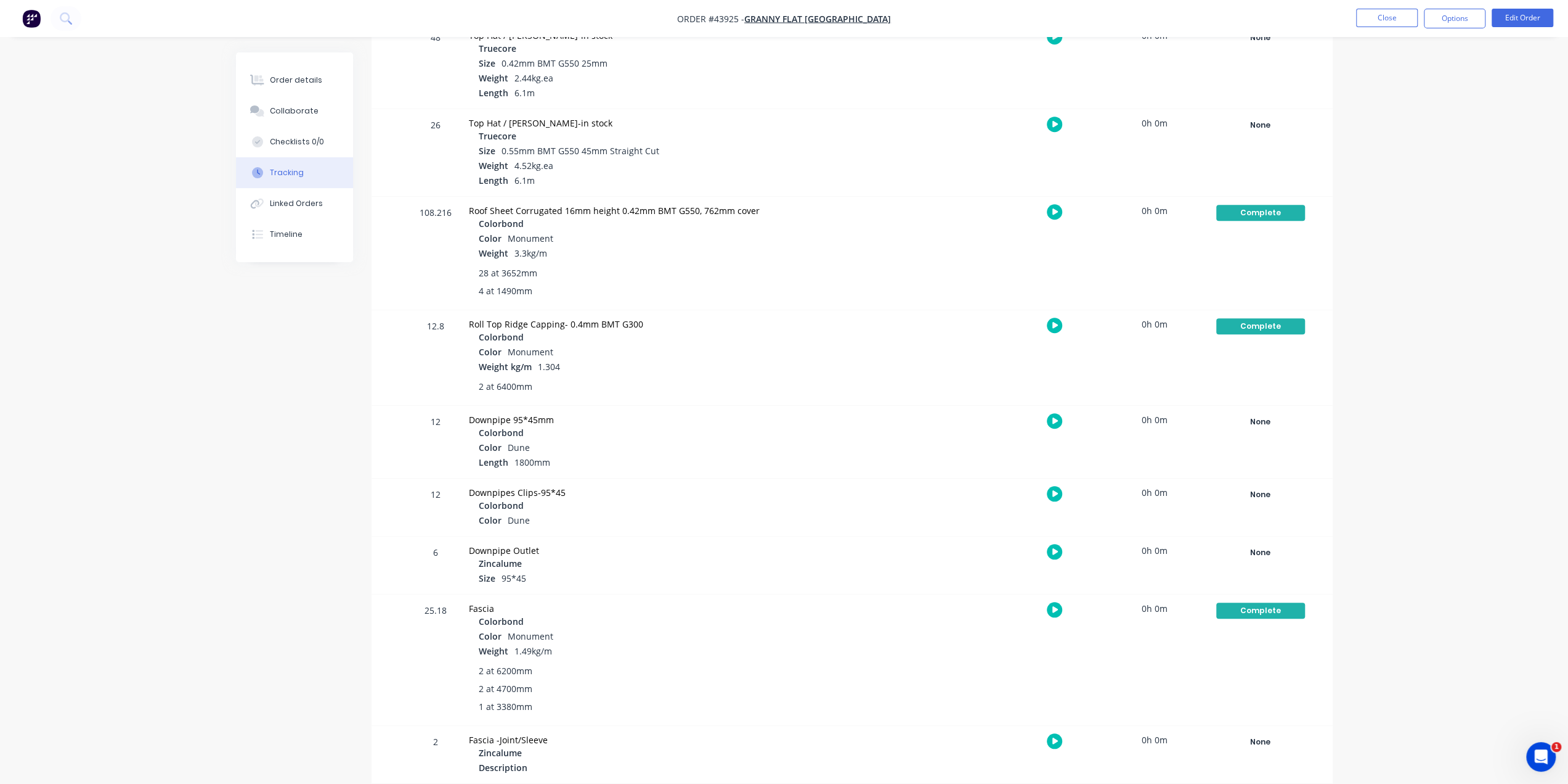
scroll to position [884, 0]
drag, startPoint x: 471, startPoint y: 320, endPoint x: 619, endPoint y: 323, distance: 148.0
click at [619, 323] on div "Roll Top Ridge Capping- 0.4mm BMT G300" at bounding box center [681, 322] width 425 height 13
click at [743, 376] on div "2 at 6400mm" at bounding box center [681, 385] width 425 height 23
drag, startPoint x: 465, startPoint y: 323, endPoint x: 690, endPoint y: 375, distance: 230.9
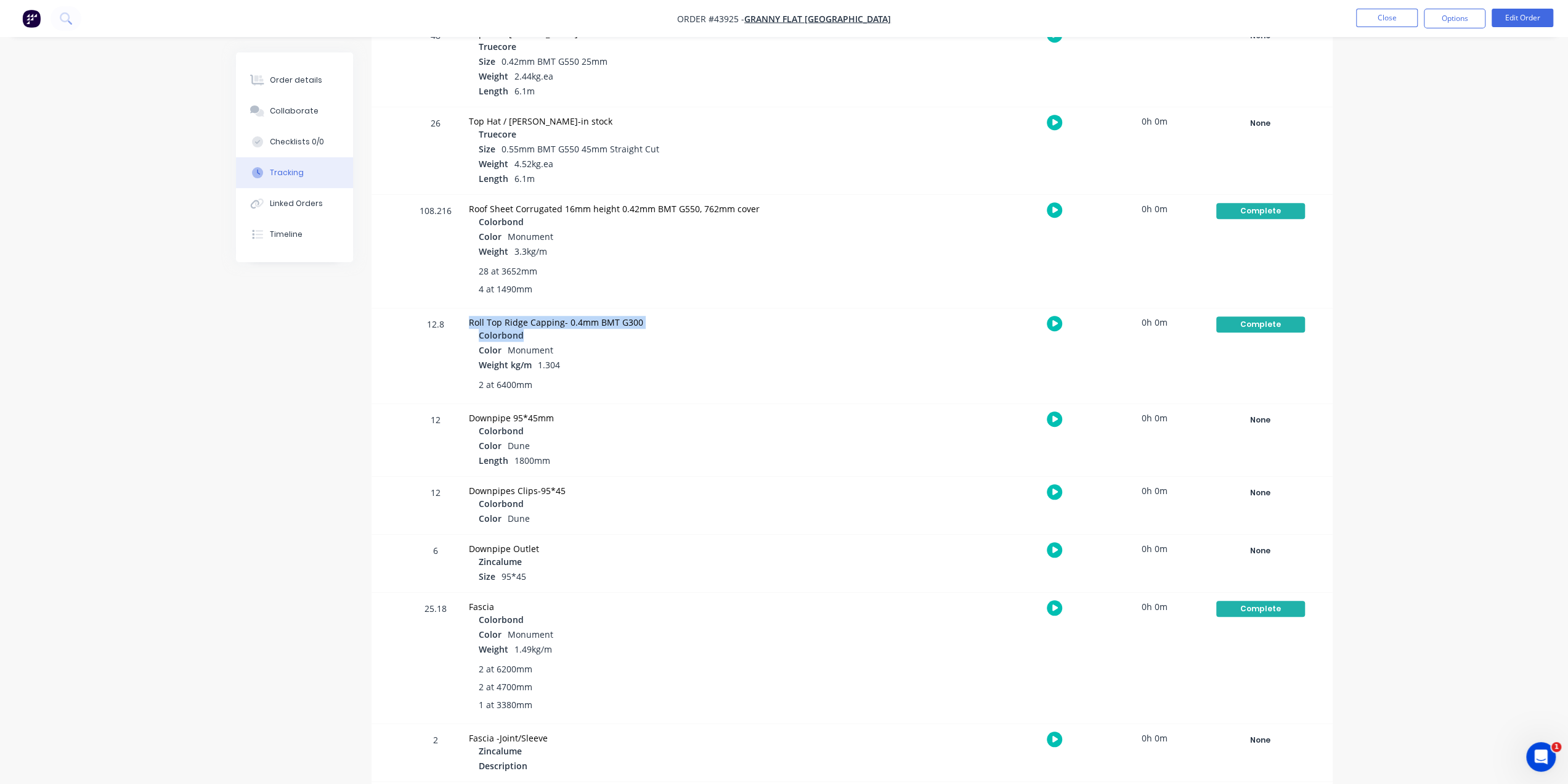
click at [705, 330] on div "Roll Top Ridge Capping- 0.4mm BMT G300 Colorbond Color Monument Weight kg/m 1.3…" at bounding box center [682, 356] width 440 height 95
click at [691, 384] on div "2 at 6400mm" at bounding box center [686, 384] width 415 height 13
drag, startPoint x: 471, startPoint y: 321, endPoint x: 756, endPoint y: 333, distance: 285.3
click at [756, 333] on div "Roll Top Ridge Capping- 0.4mm BMT G300 Colorbond Color Monument Weight kg/m 1.3…" at bounding box center [682, 356] width 440 height 95
click at [722, 412] on div "Downpipe 95*45mm" at bounding box center [681, 418] width 425 height 13
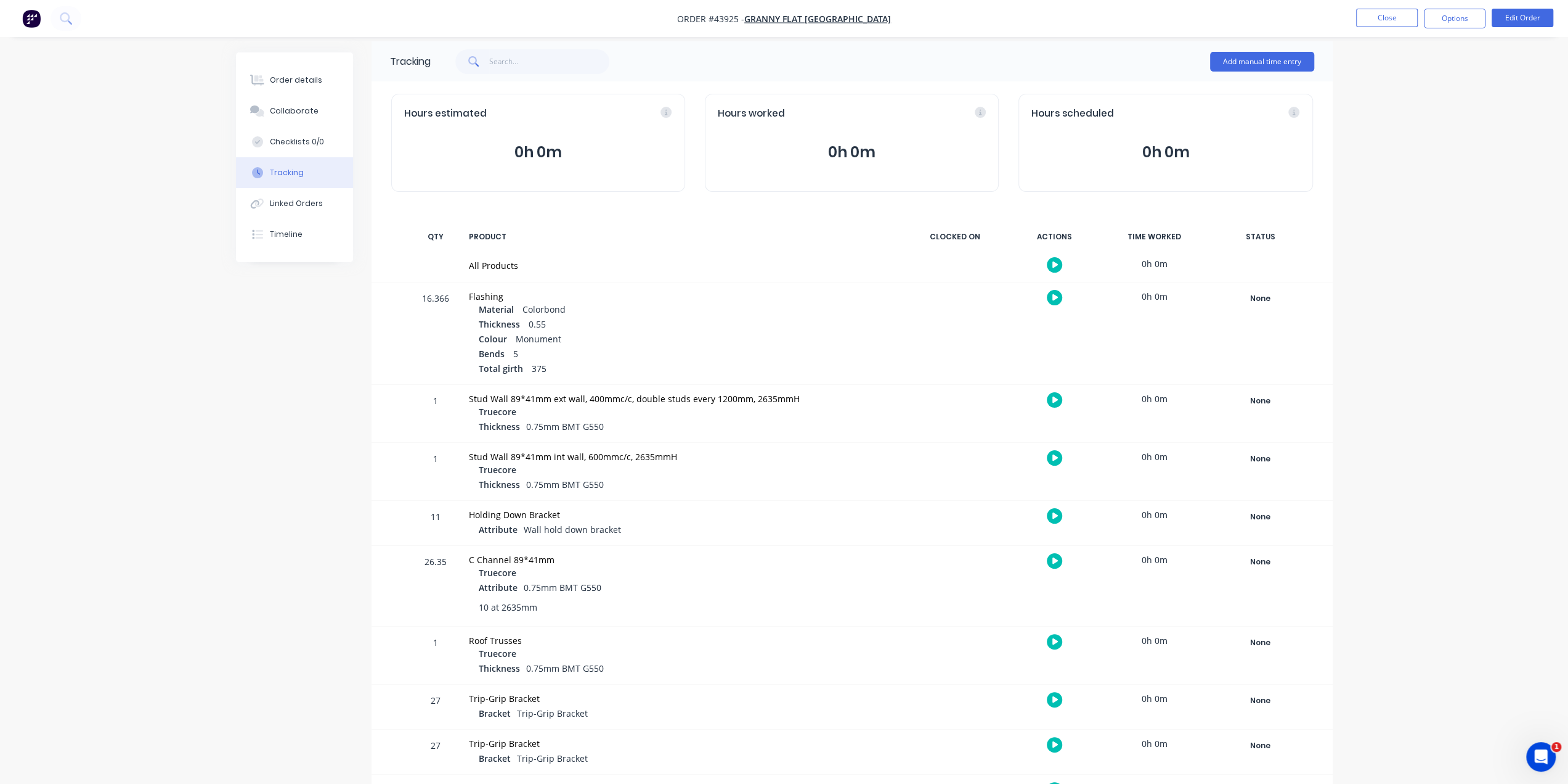
scroll to position [0, 0]
